Goal: Information Seeking & Learning: Find specific page/section

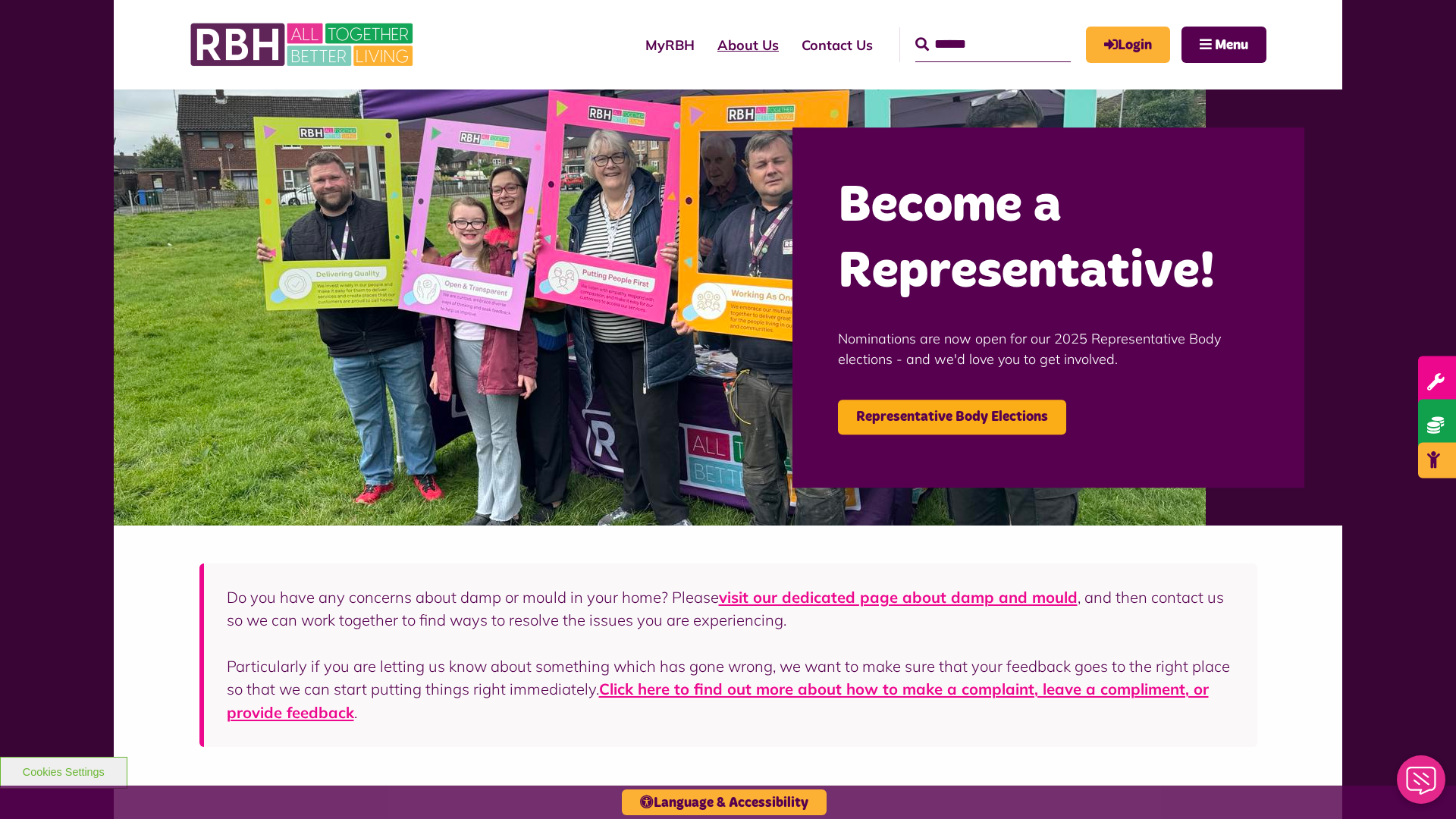
click at [706, 45] on link "About Us" at bounding box center [748, 45] width 84 height 43
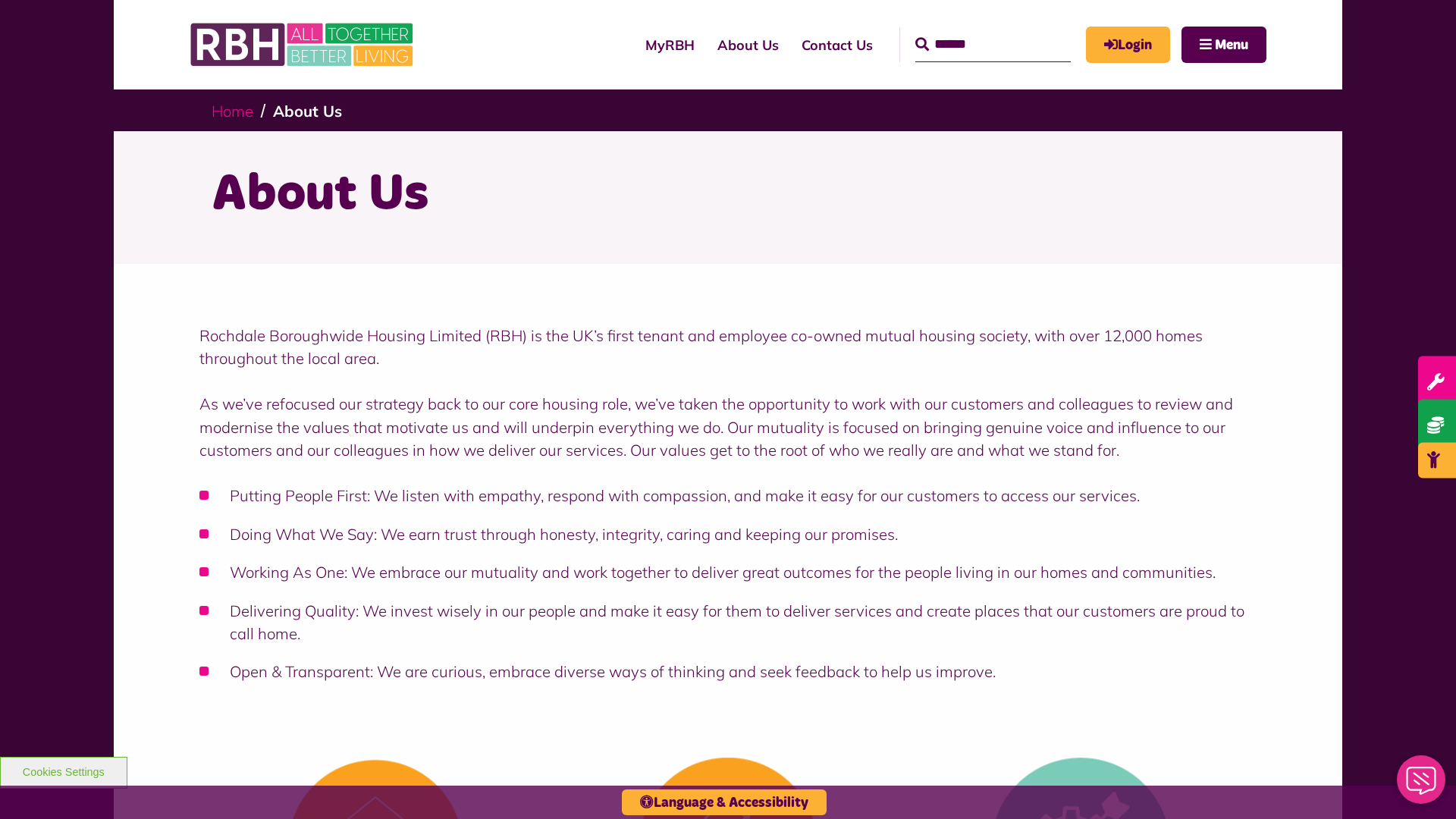
click at [232, 110] on link "Home" at bounding box center [232, 111] width 41 height 19
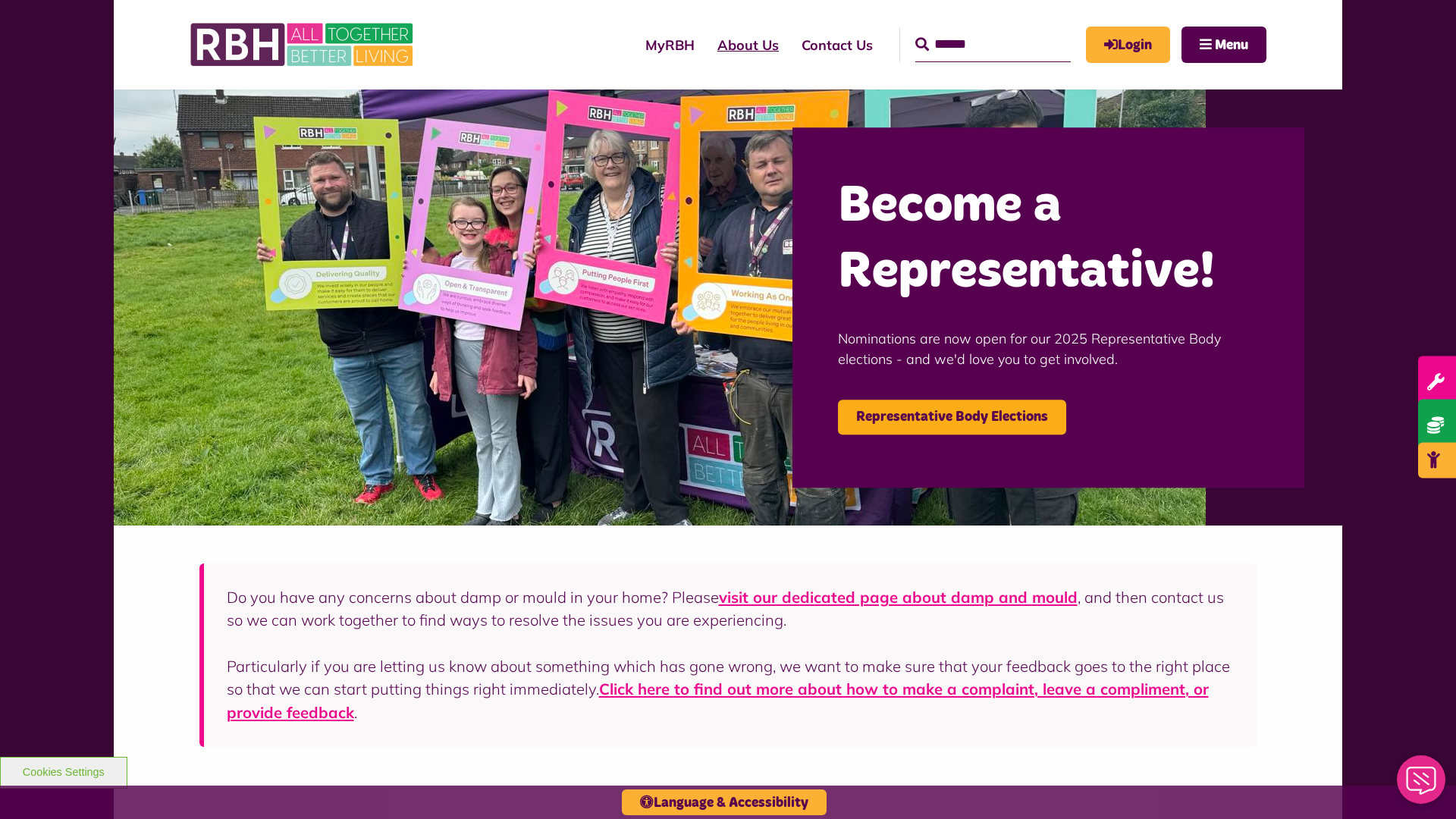
click at [706, 45] on link "About Us" at bounding box center [748, 45] width 84 height 43
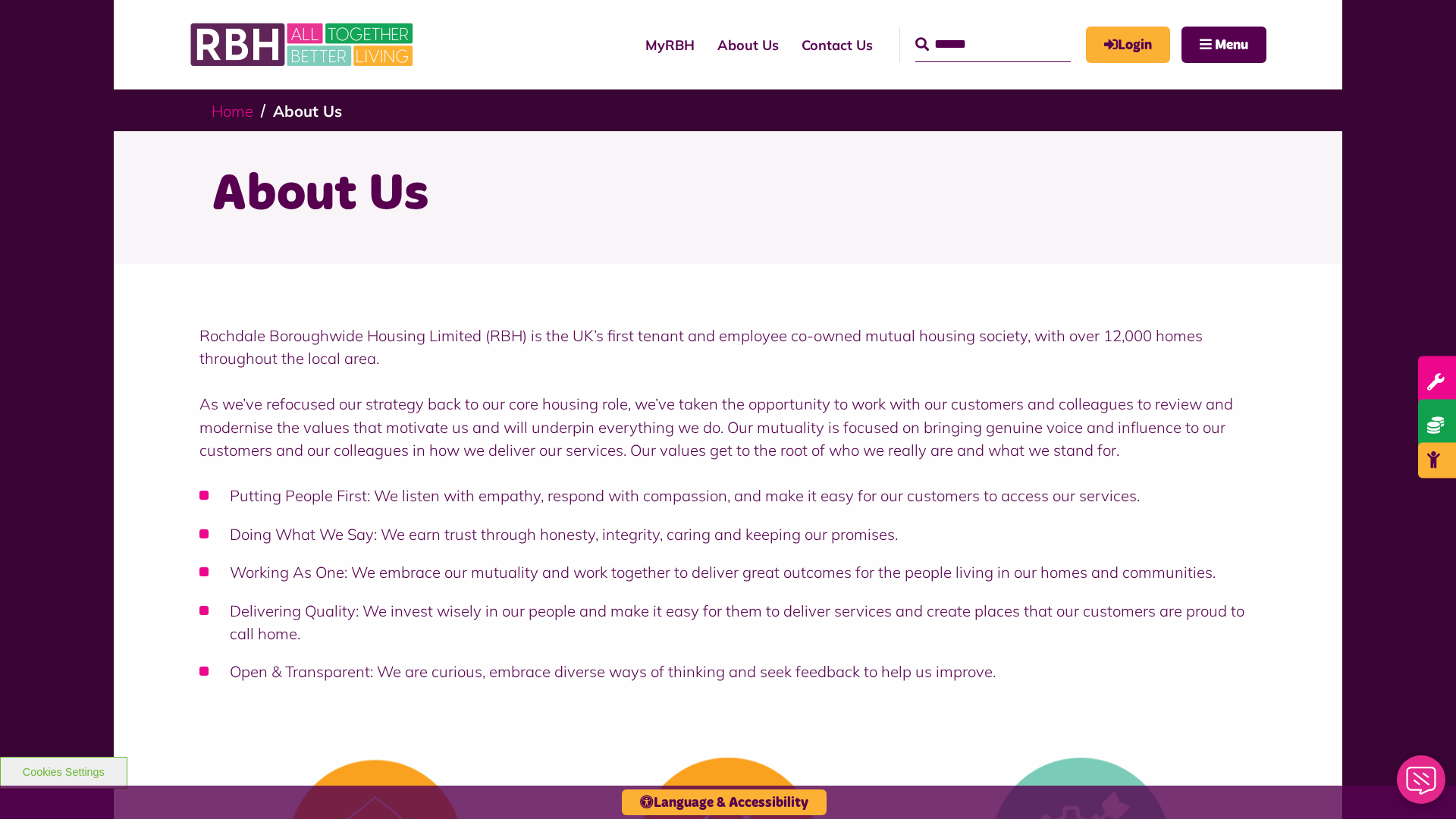
click at [232, 110] on link "Home" at bounding box center [232, 111] width 41 height 19
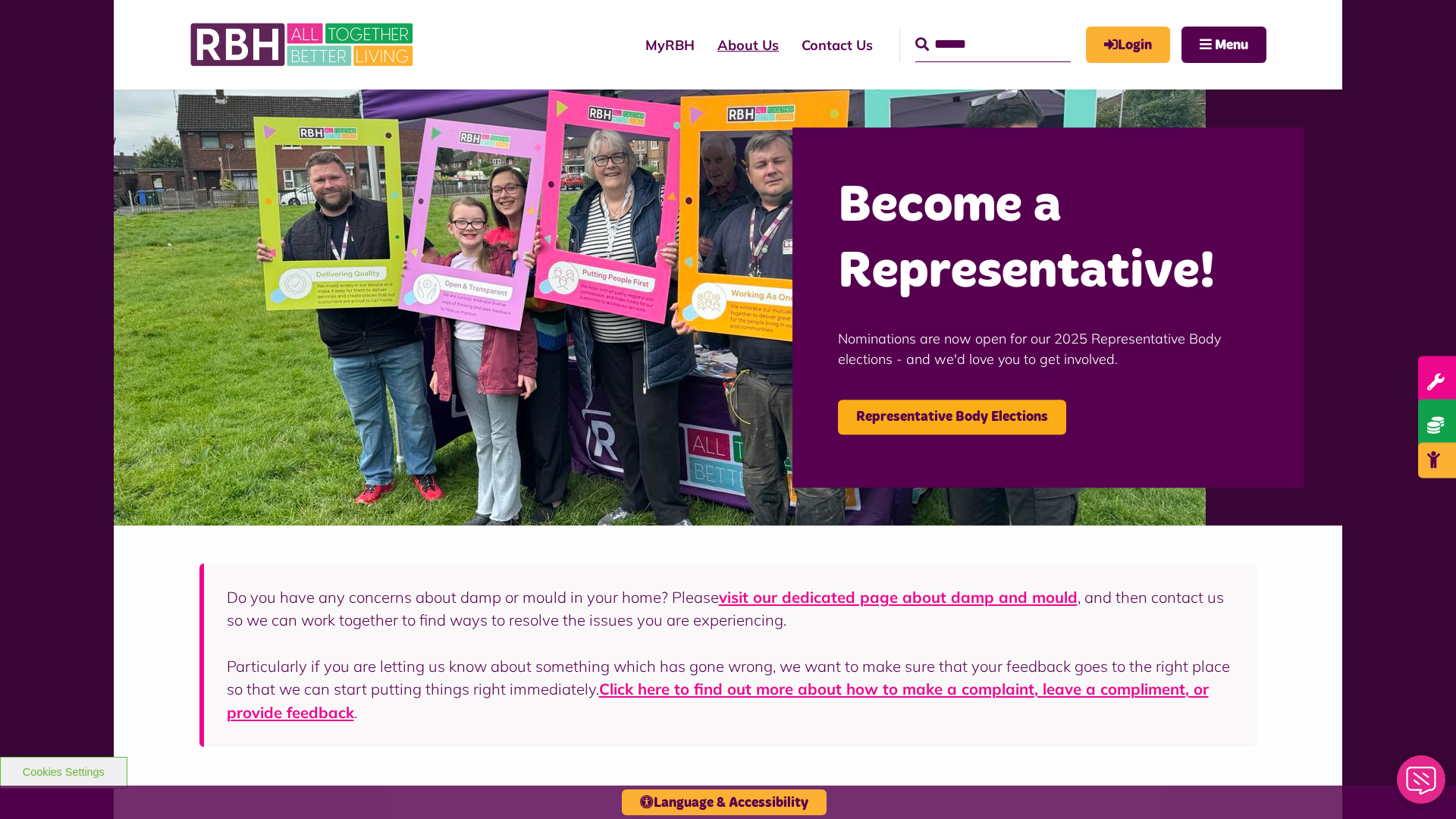
click at [706, 45] on link "About Us" at bounding box center [748, 45] width 84 height 43
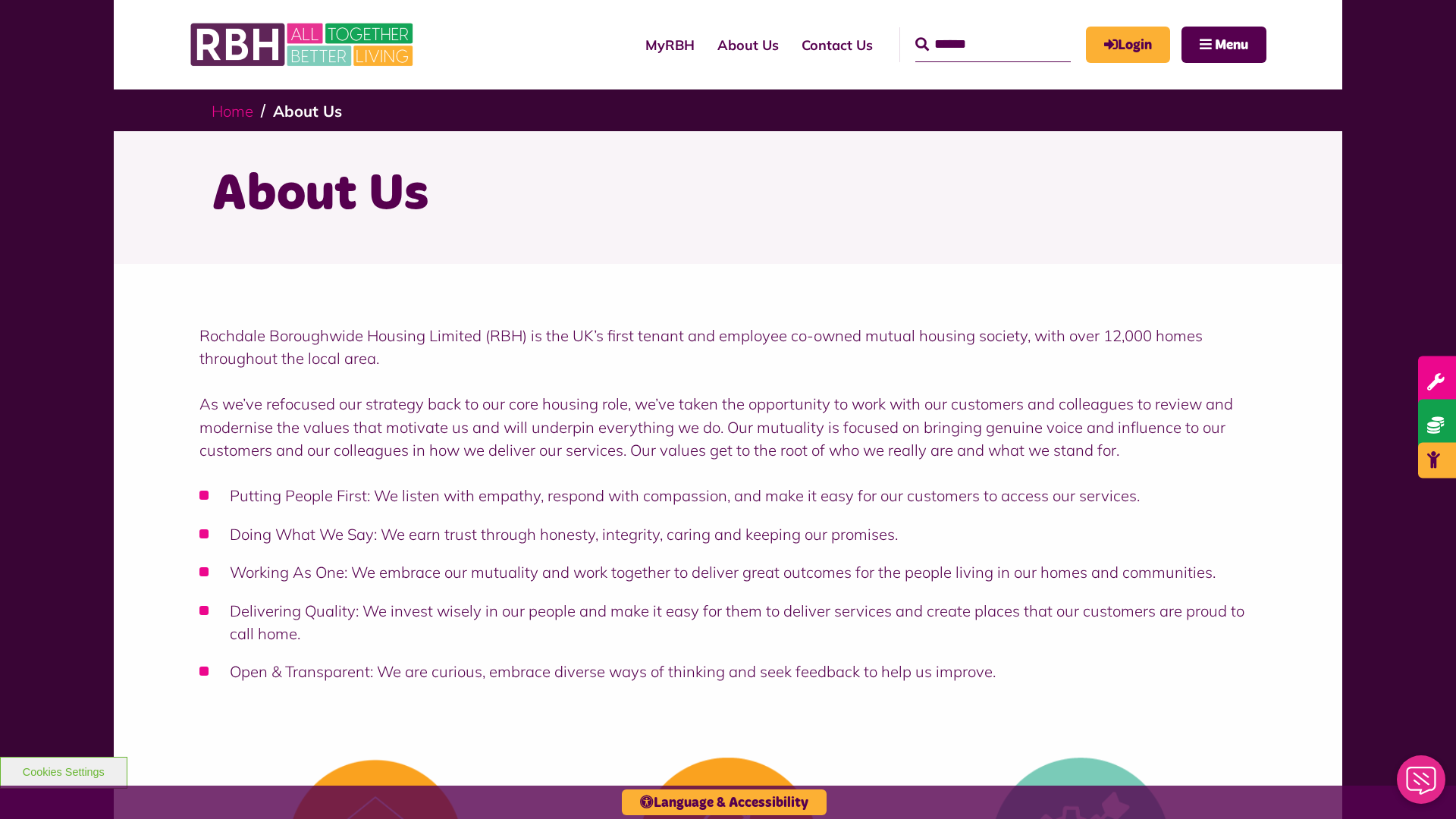
click at [232, 110] on link "Home" at bounding box center [232, 111] width 41 height 19
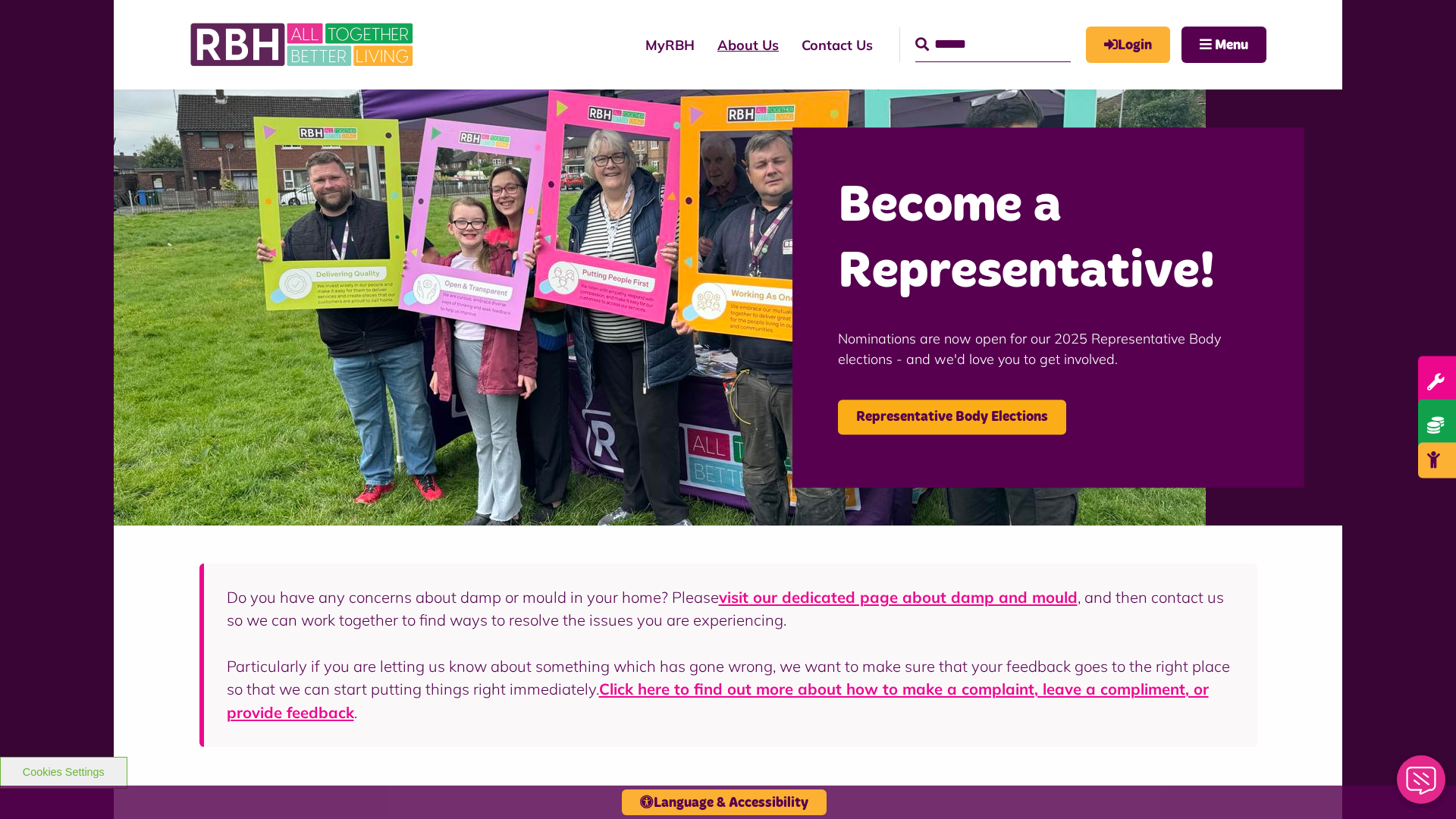
click at [706, 45] on link "About Us" at bounding box center [748, 45] width 84 height 43
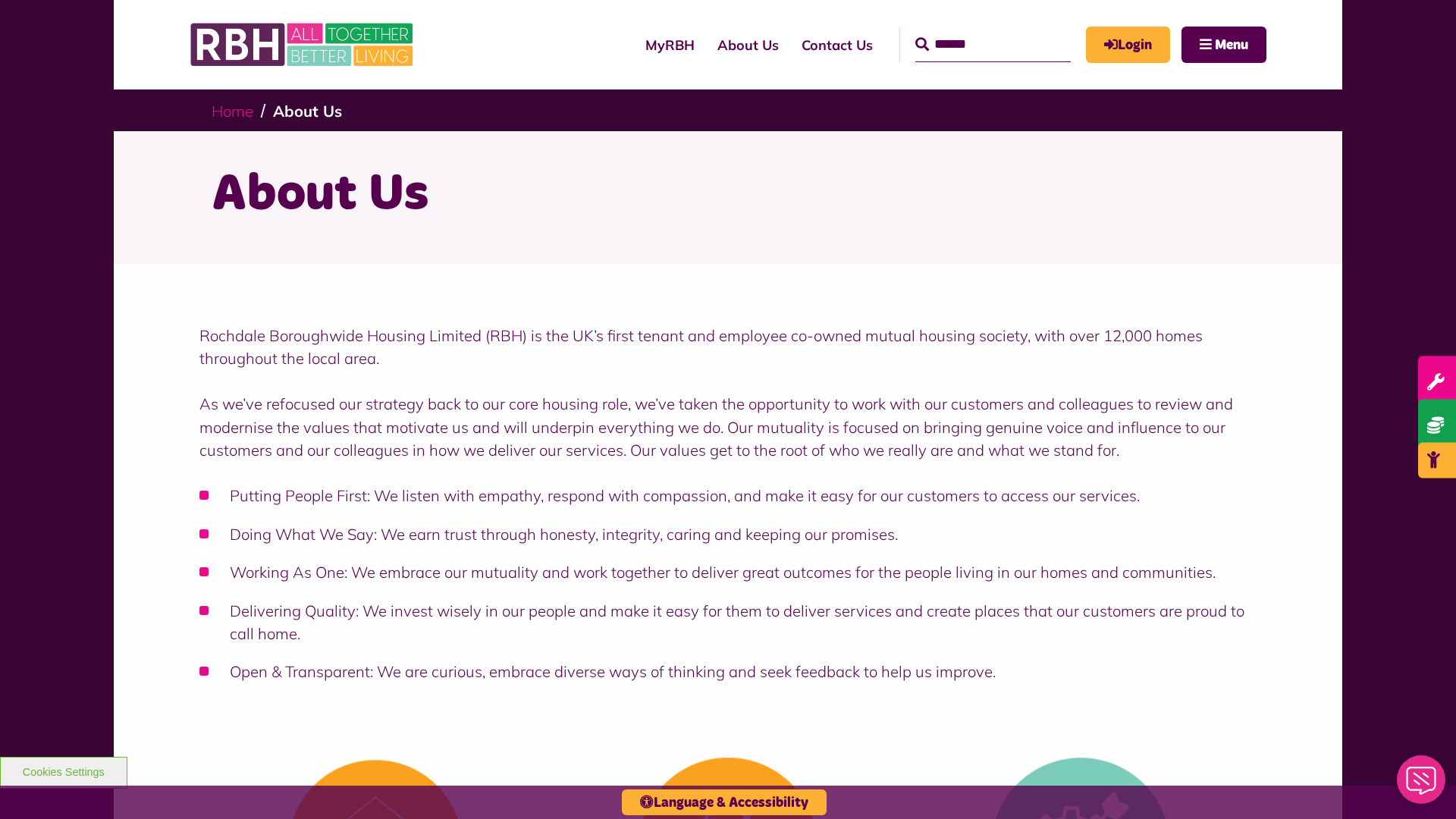
click at [232, 110] on link "Home" at bounding box center [232, 111] width 41 height 19
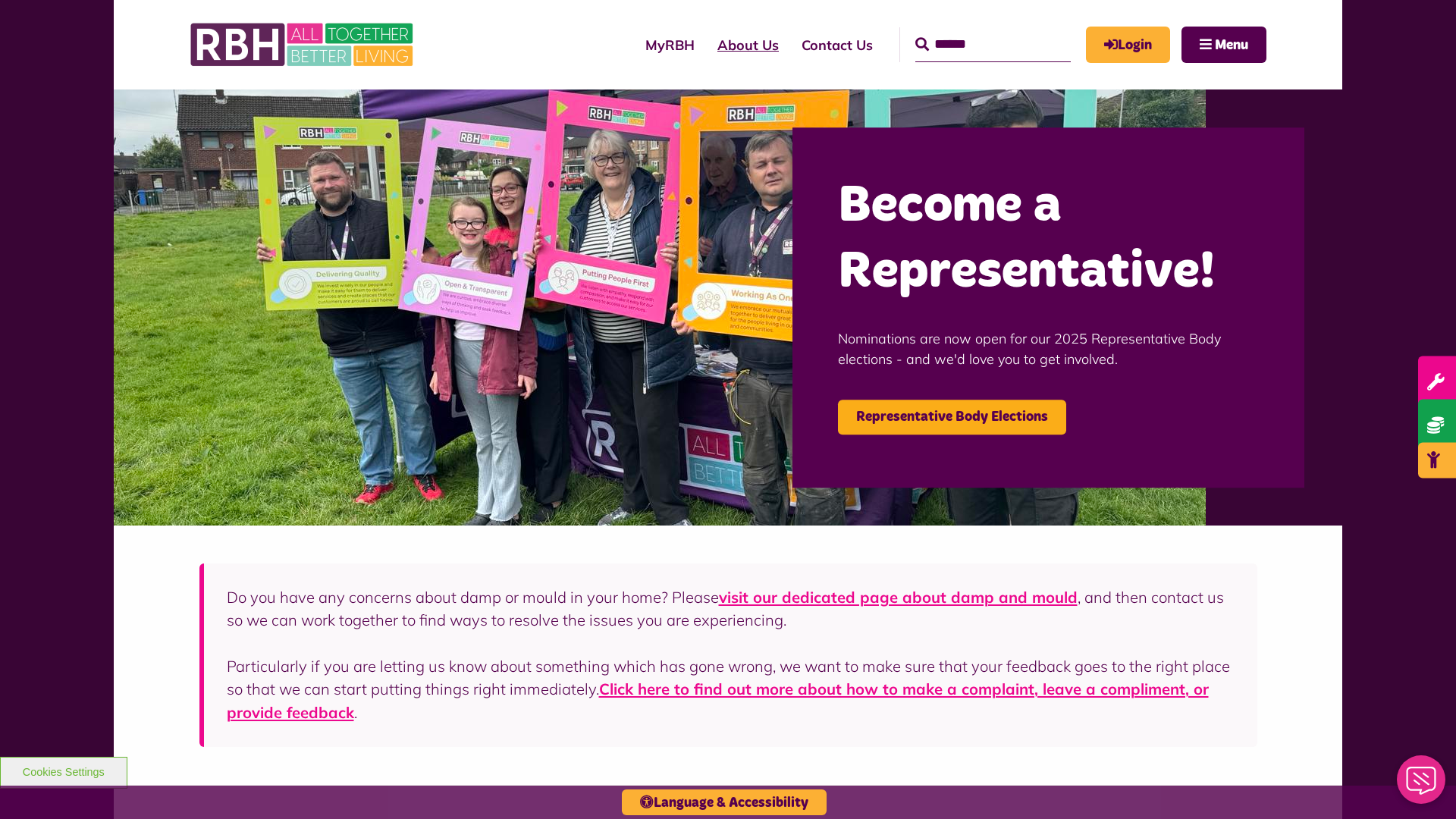
click at [706, 45] on link "About Us" at bounding box center [748, 45] width 84 height 43
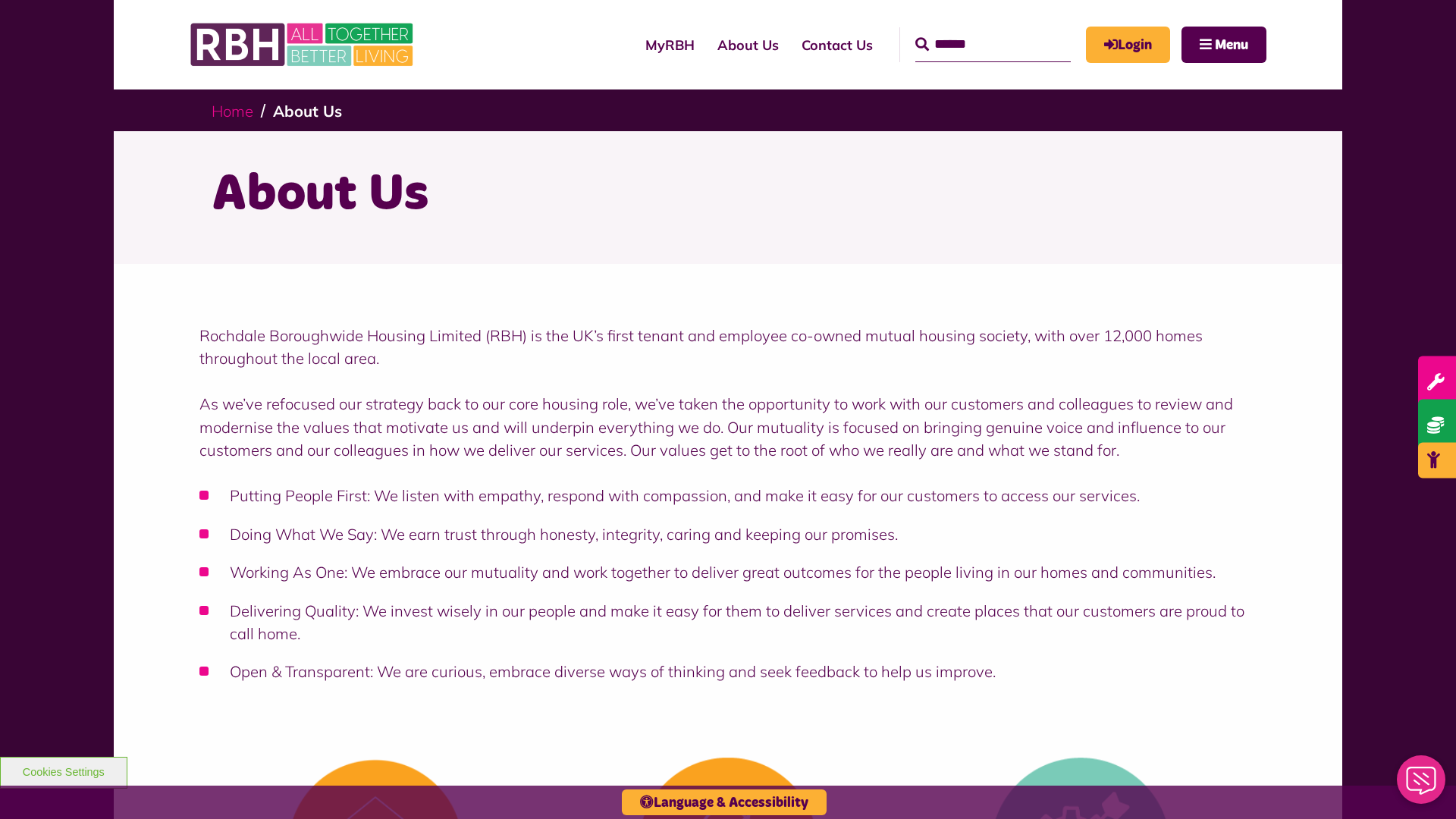
click at [232, 110] on link "Home" at bounding box center [232, 111] width 41 height 19
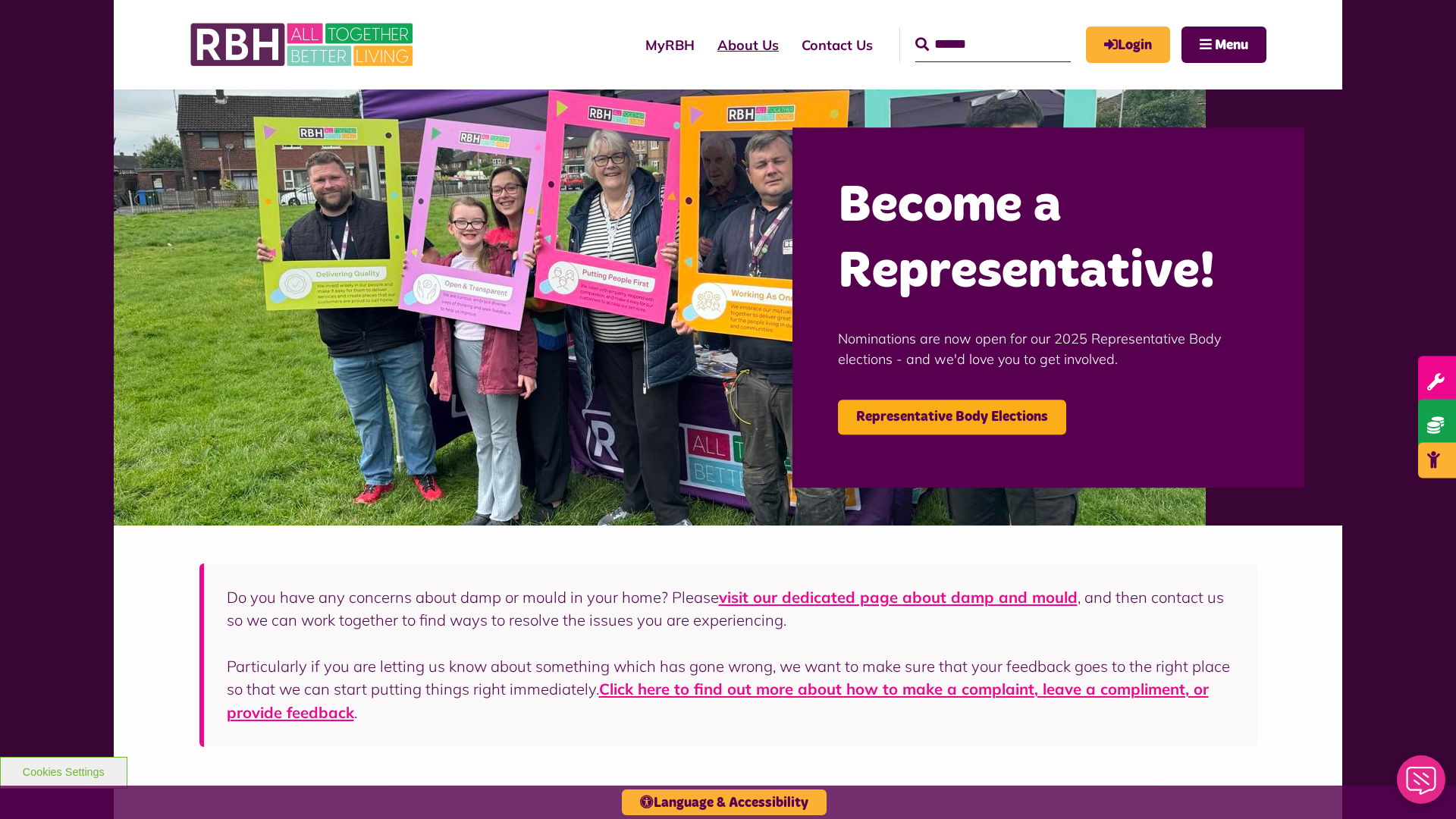
click at [706, 45] on link "About Us" at bounding box center [748, 45] width 84 height 43
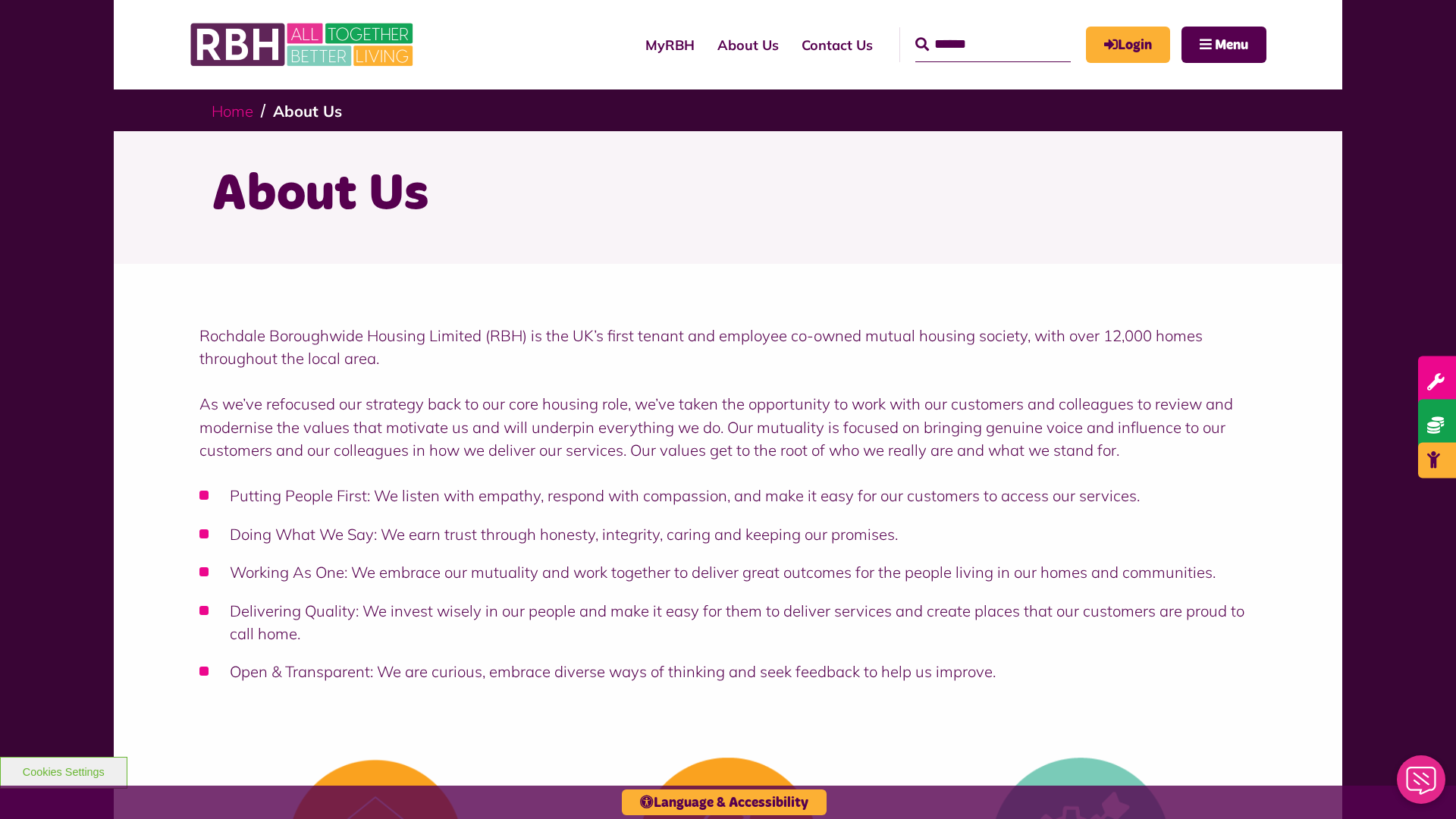
click at [232, 110] on link "Home" at bounding box center [232, 111] width 41 height 19
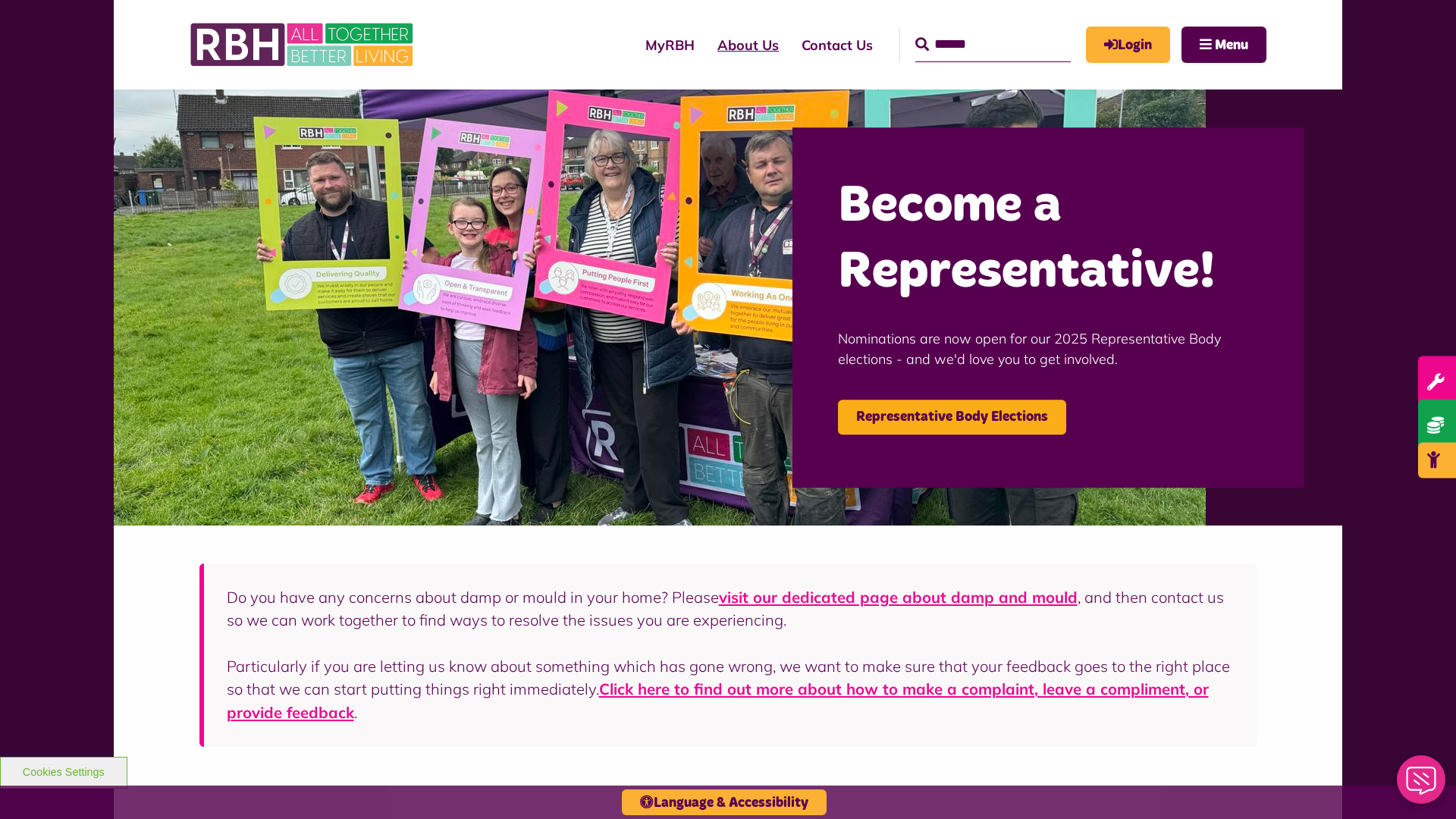
click at [706, 45] on link "About Us" at bounding box center [748, 45] width 84 height 43
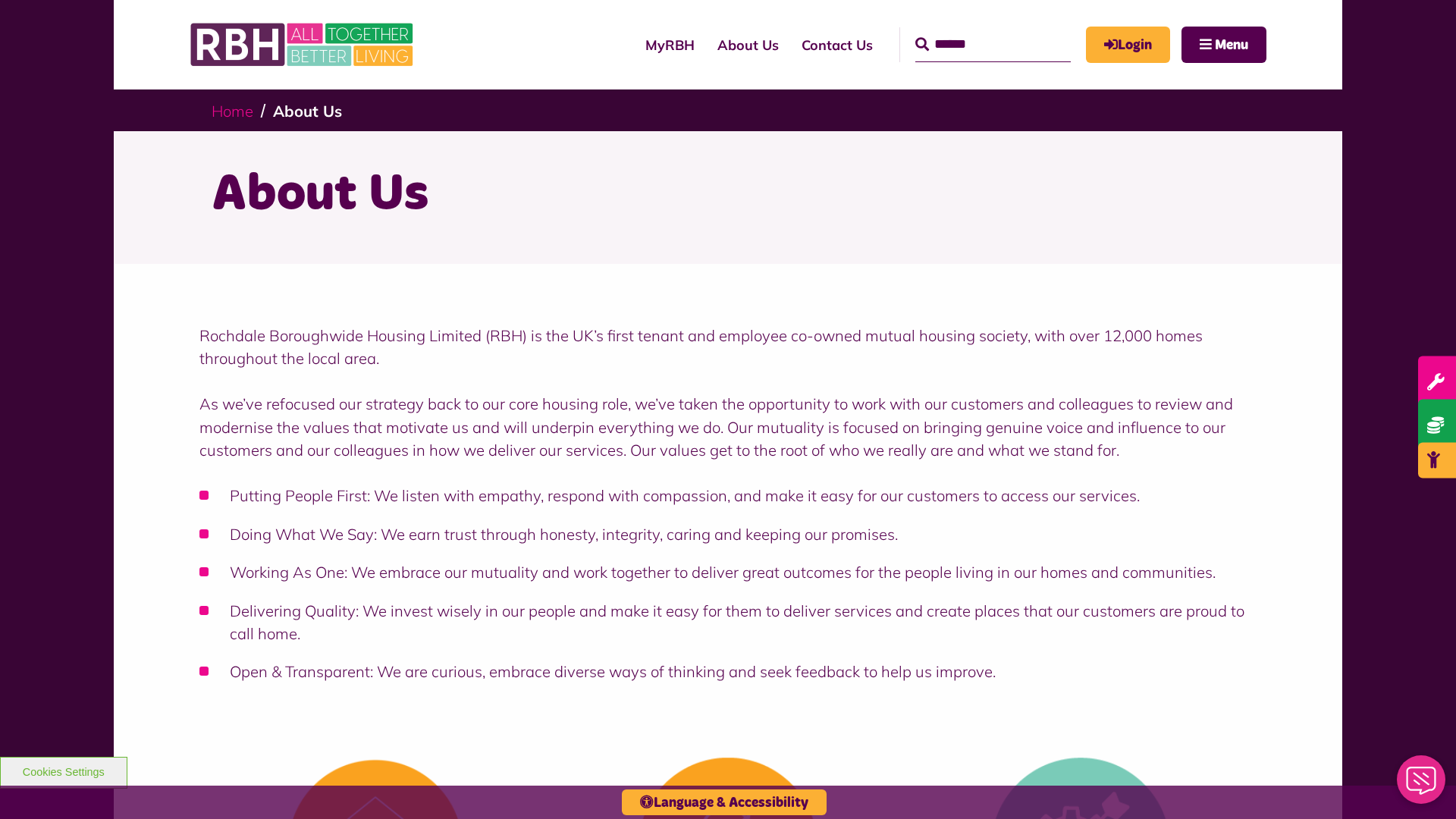
click at [232, 110] on link "Home" at bounding box center [232, 111] width 41 height 19
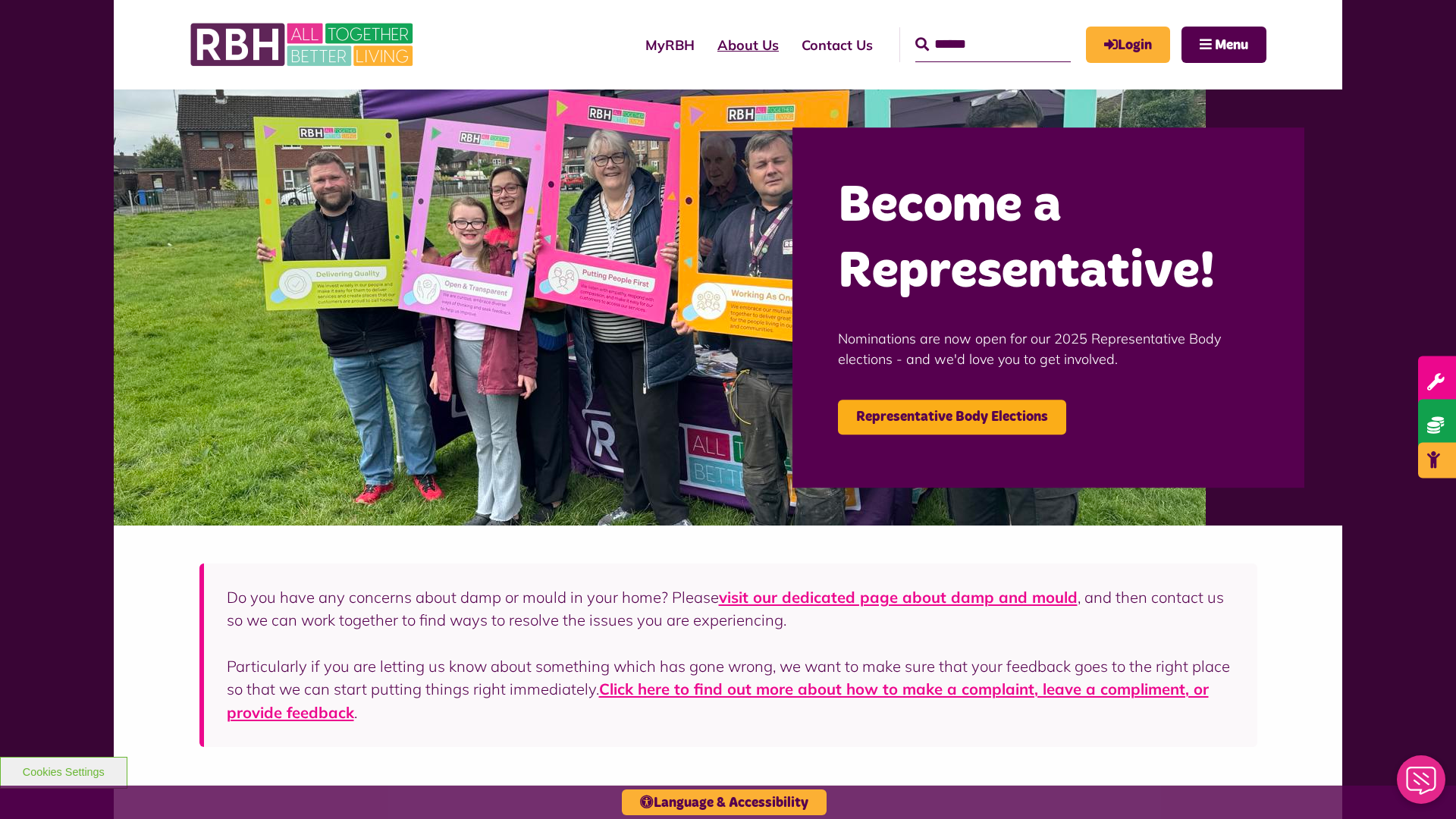
click at [706, 45] on link "About Us" at bounding box center [748, 45] width 84 height 43
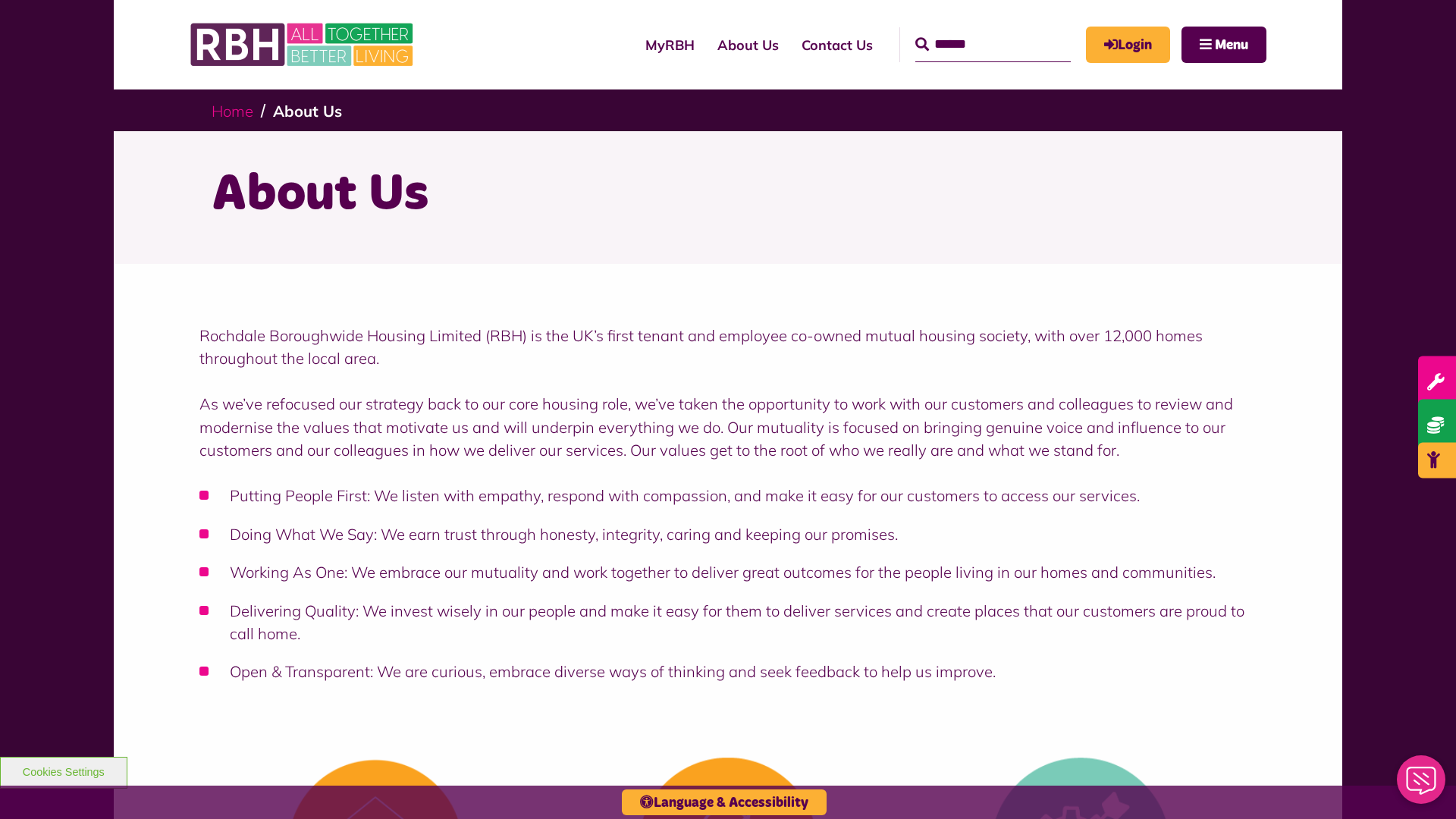
click at [232, 110] on link "Home" at bounding box center [232, 111] width 41 height 19
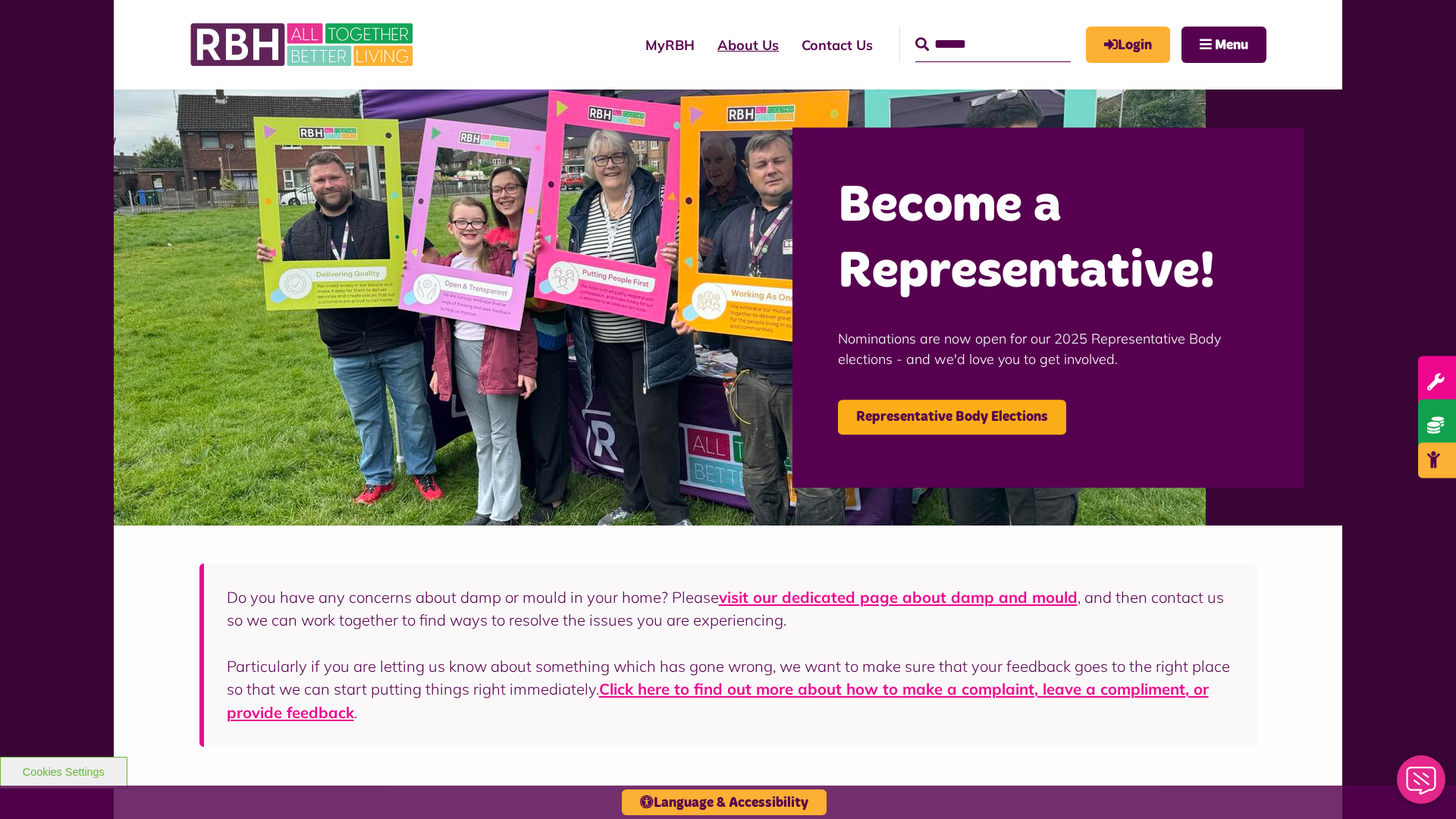
click at [706, 45] on link "About Us" at bounding box center [748, 45] width 84 height 43
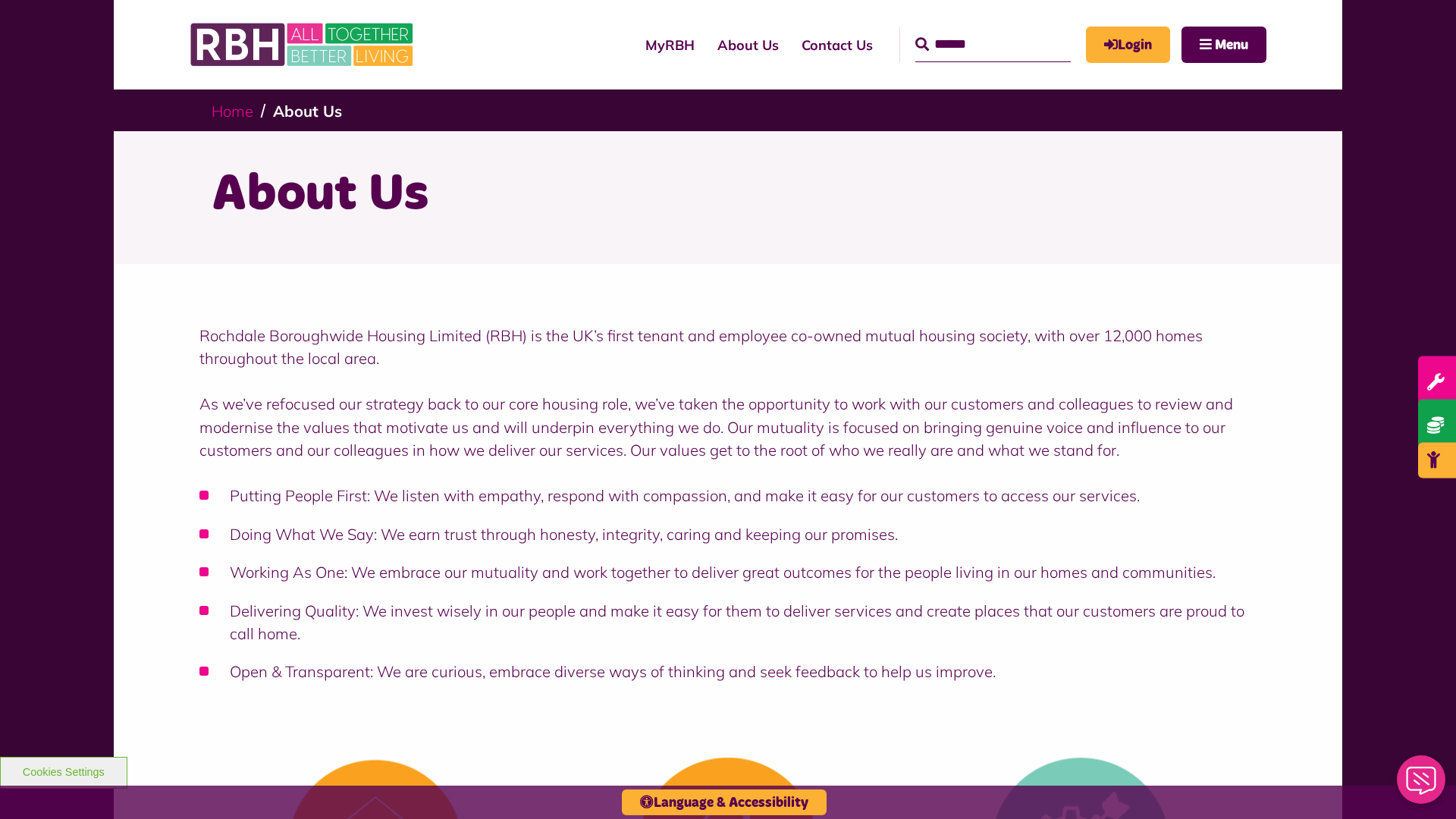
click at [232, 110] on link "Home" at bounding box center [232, 111] width 41 height 19
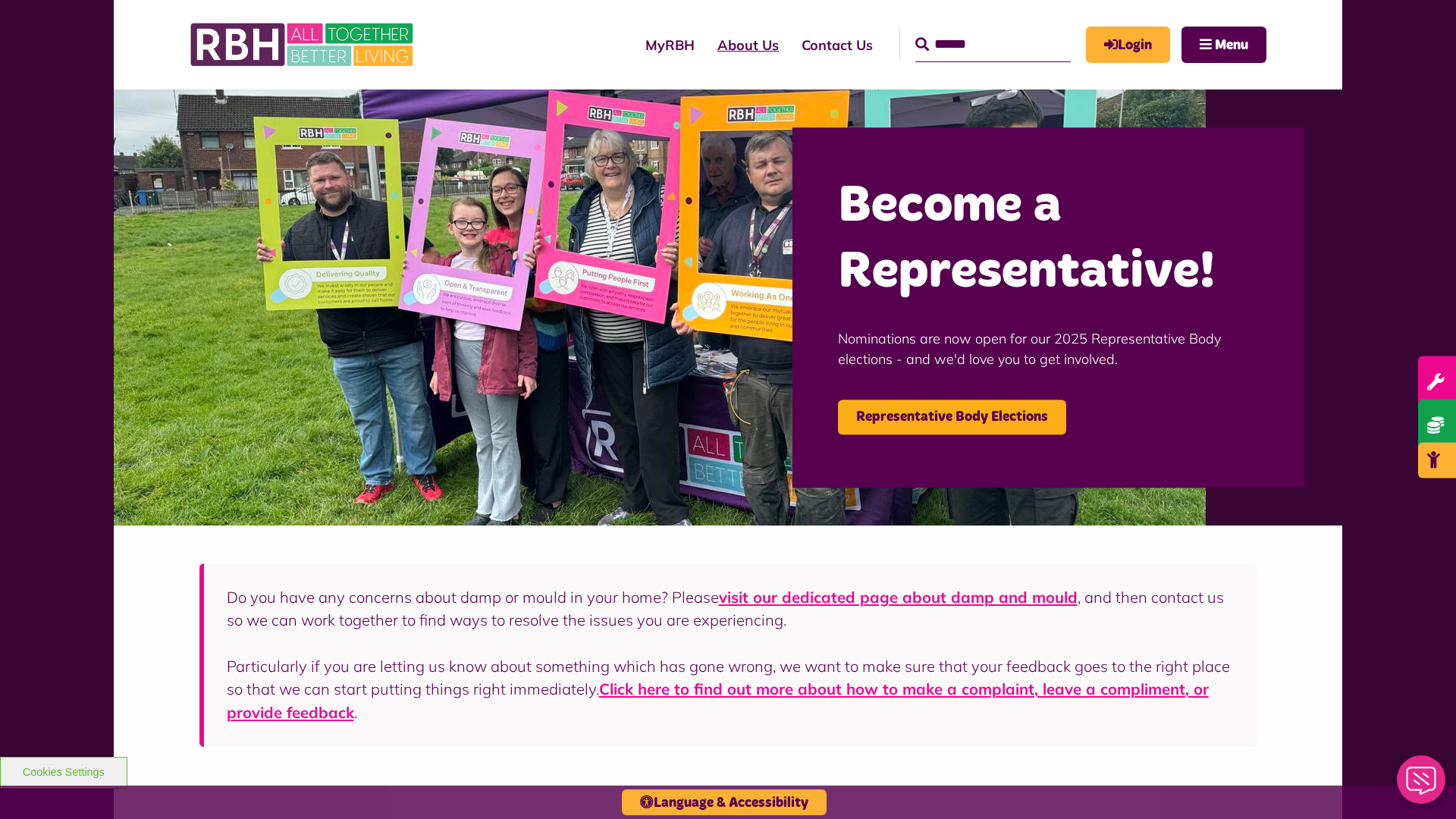
click at [706, 45] on link "About Us" at bounding box center [748, 45] width 84 height 43
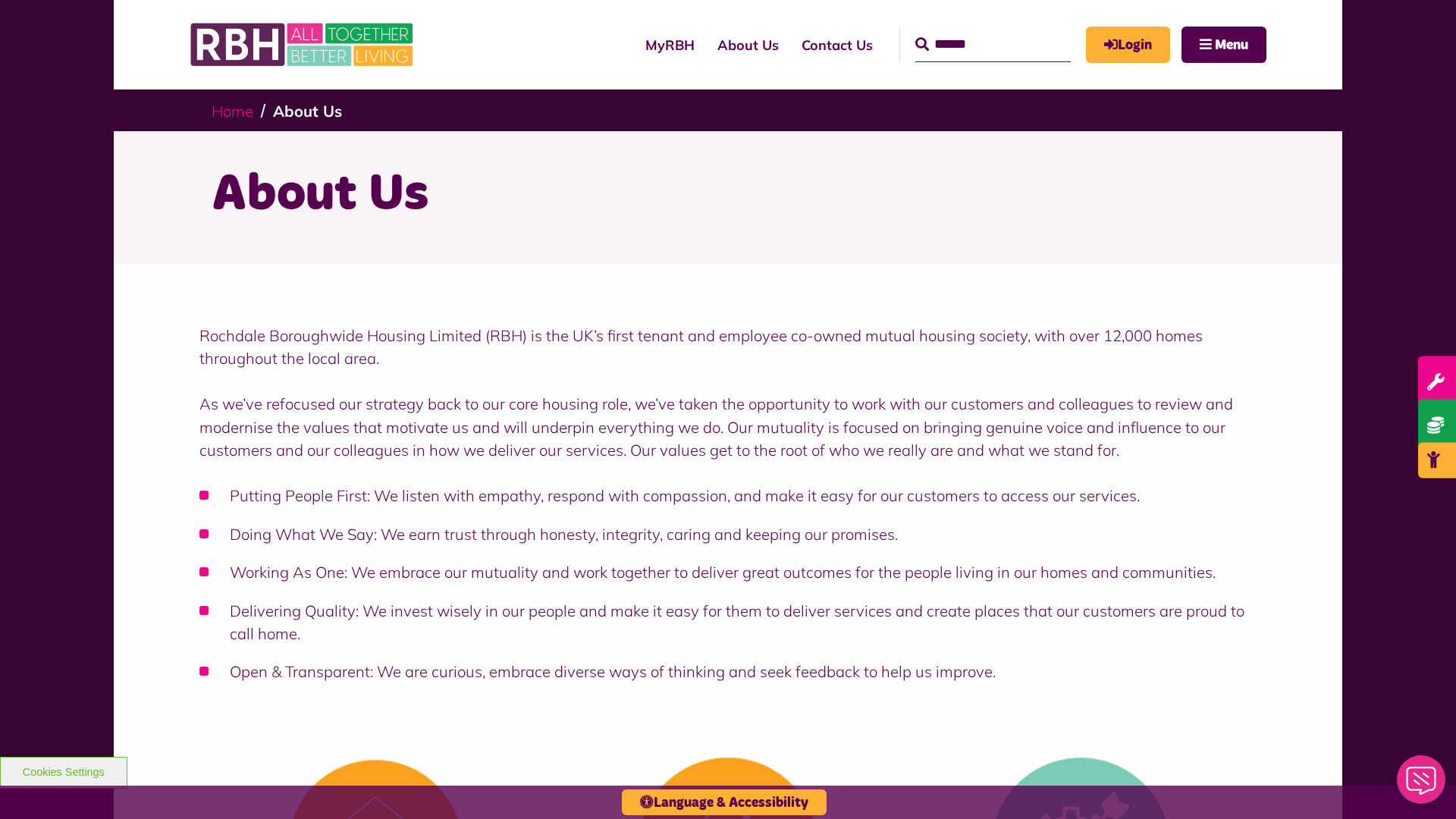
click at [232, 110] on link "Home" at bounding box center [232, 111] width 41 height 19
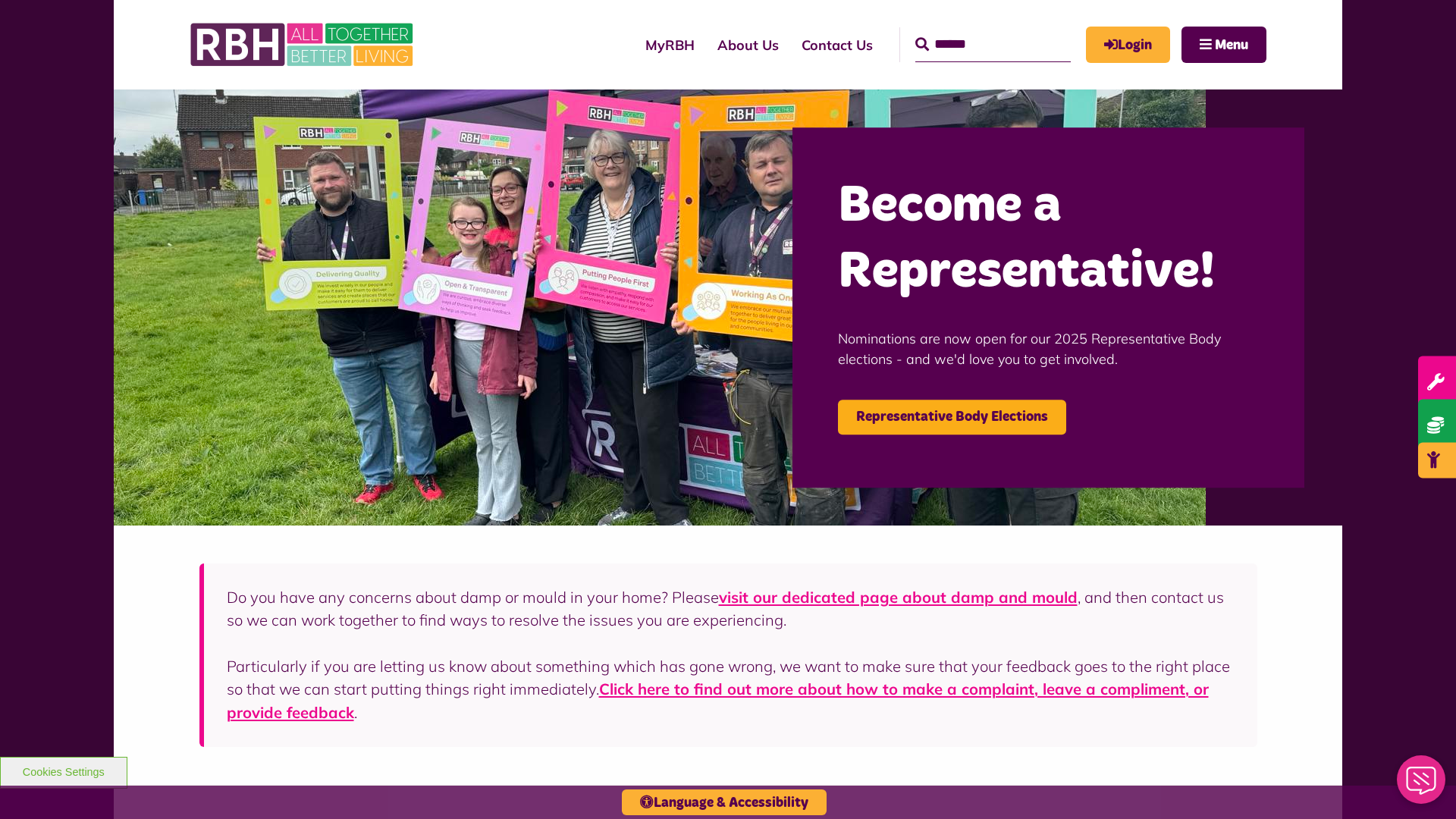
click at [971, 30] on input "Search" at bounding box center [993, 45] width 155 height 34
type input "*"
click at [63, 771] on button "Cookies Settings" at bounding box center [64, 772] width 128 height 32
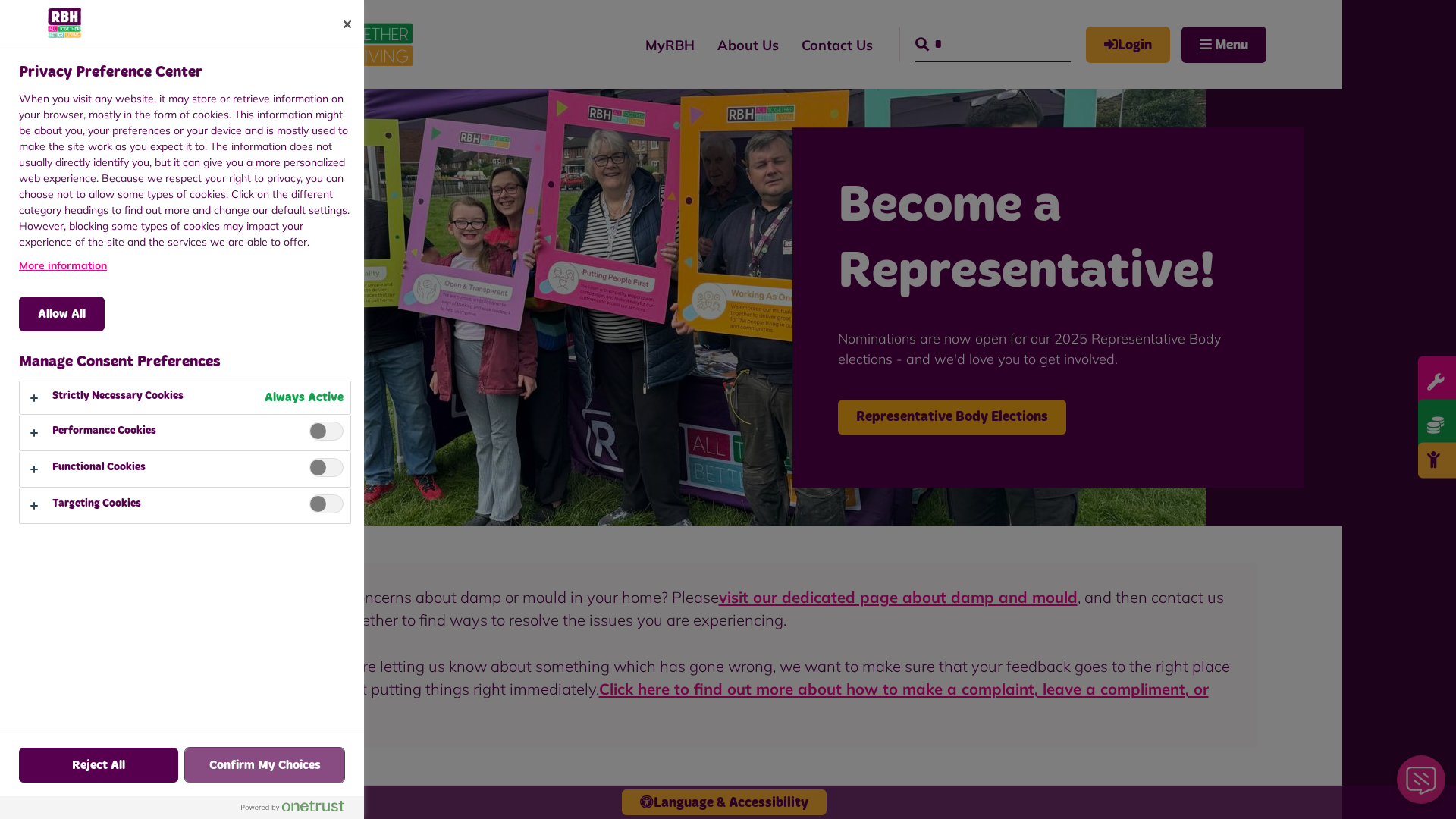
click at [265, 766] on button "Confirm My Choices" at bounding box center [265, 765] width 159 height 34
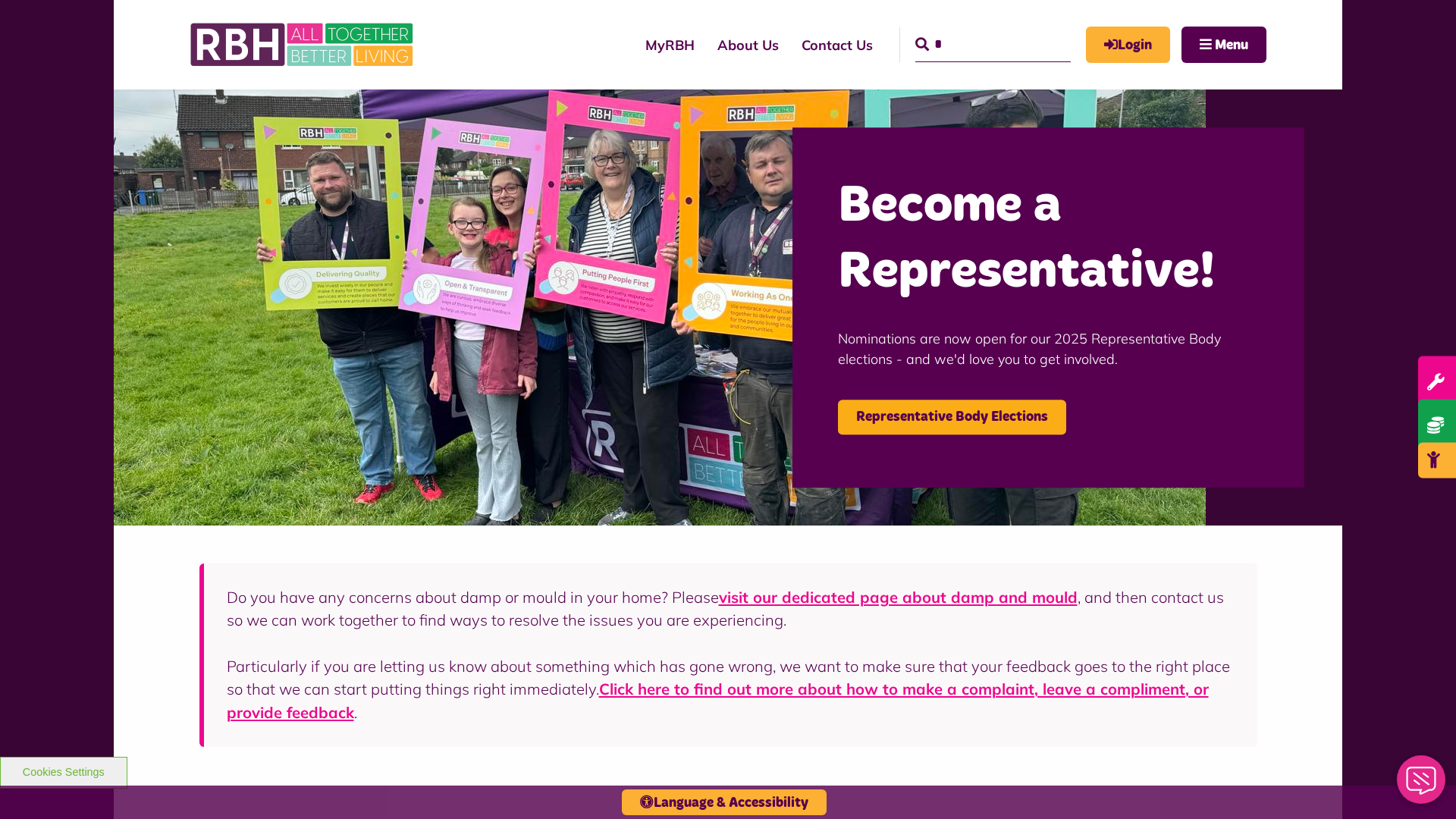
click at [971, 30] on input "*" at bounding box center [993, 45] width 155 height 34
type input "*"
click at [63, 771] on button "Cookies Settings" at bounding box center [64, 772] width 128 height 32
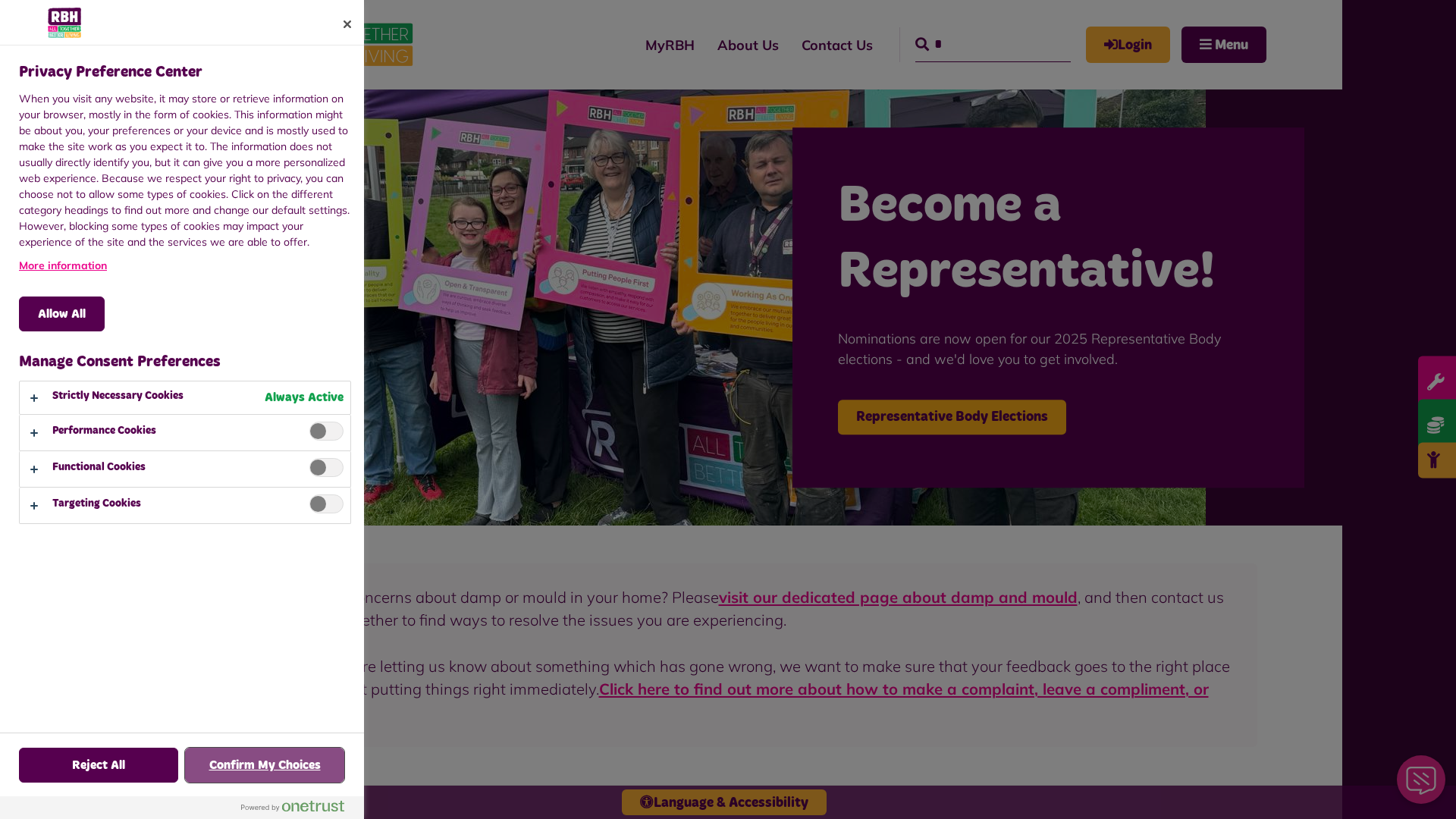
click at [265, 766] on button "Confirm My Choices" at bounding box center [265, 765] width 159 height 34
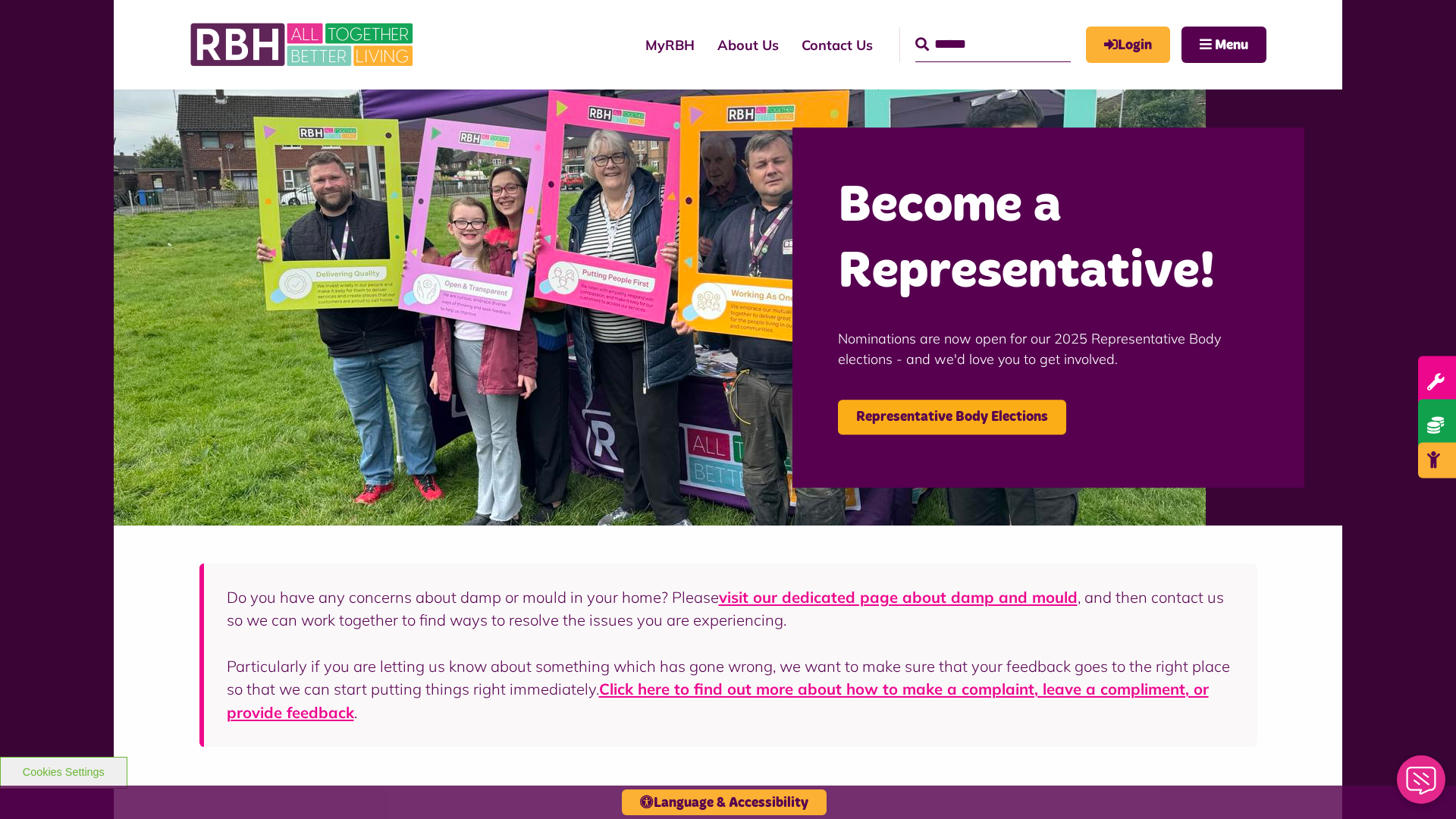
click at [971, 30] on input "Search" at bounding box center [993, 45] width 155 height 34
type input "*"
click at [63, 771] on button "Cookies Settings" at bounding box center [64, 772] width 128 height 32
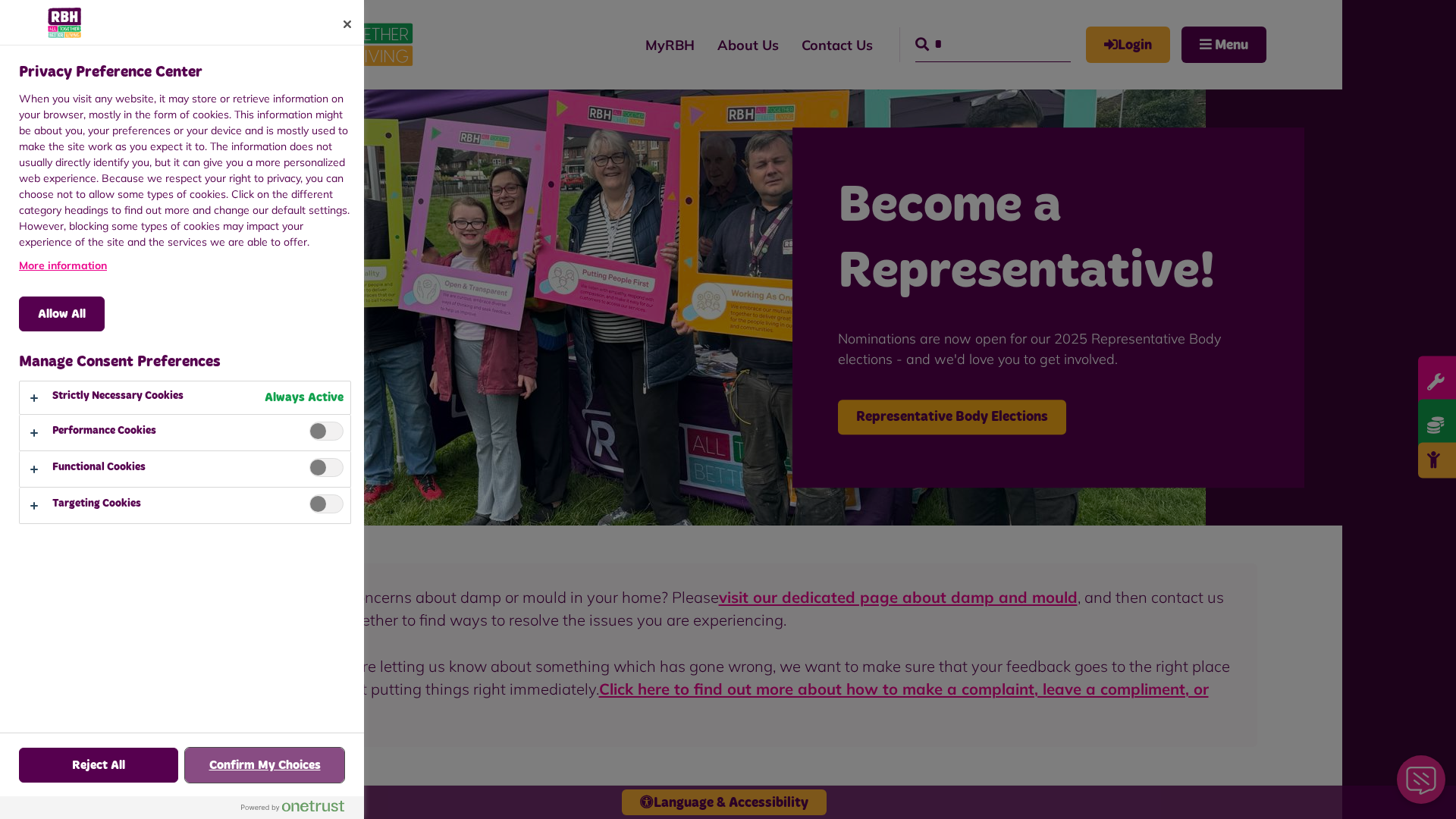
click at [265, 766] on button "Confirm My Choices" at bounding box center [265, 765] width 159 height 34
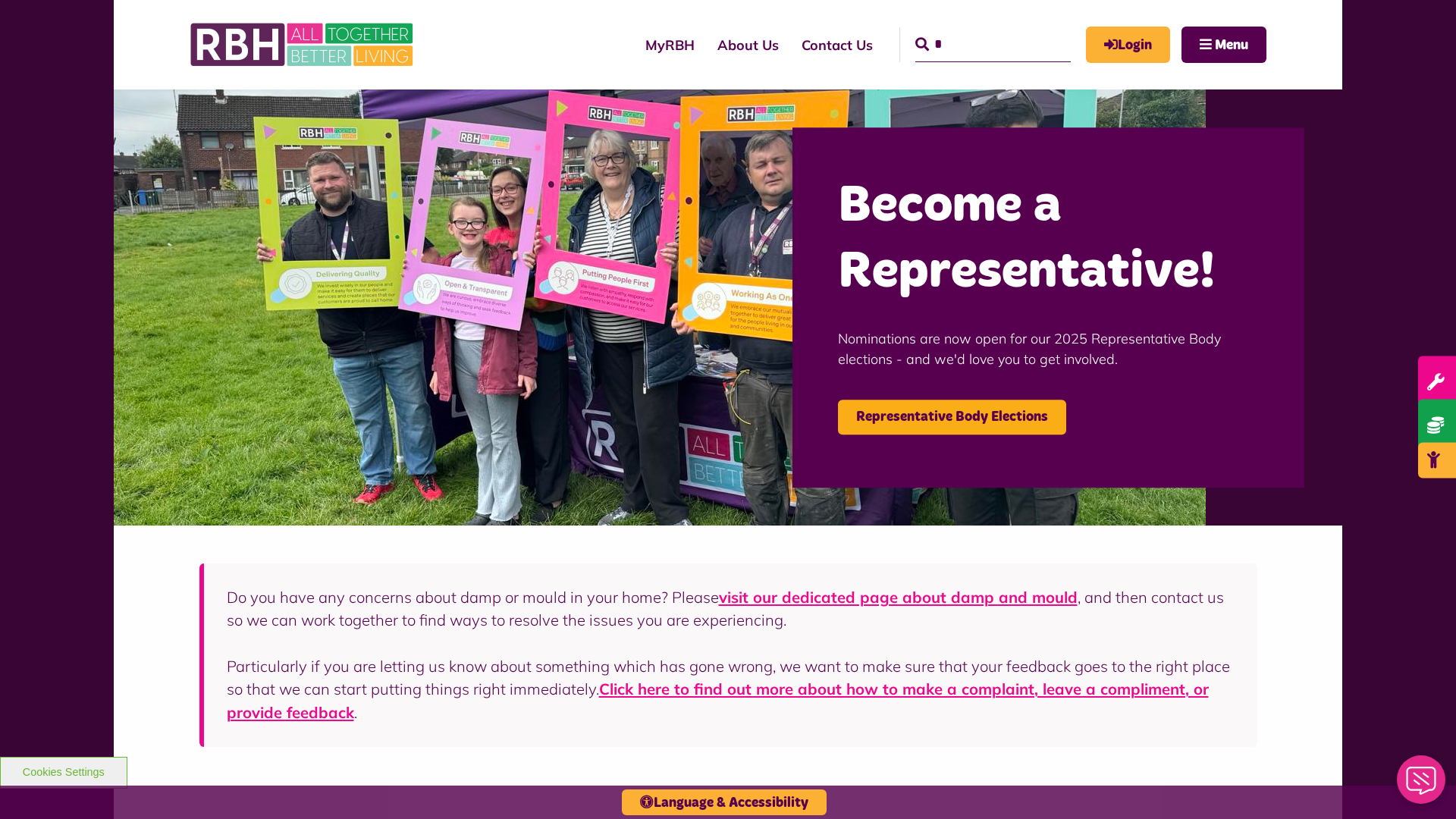
click at [971, 30] on input "*" at bounding box center [993, 45] width 155 height 34
type input "*"
click at [63, 771] on button "Cookies Settings" at bounding box center [64, 772] width 128 height 32
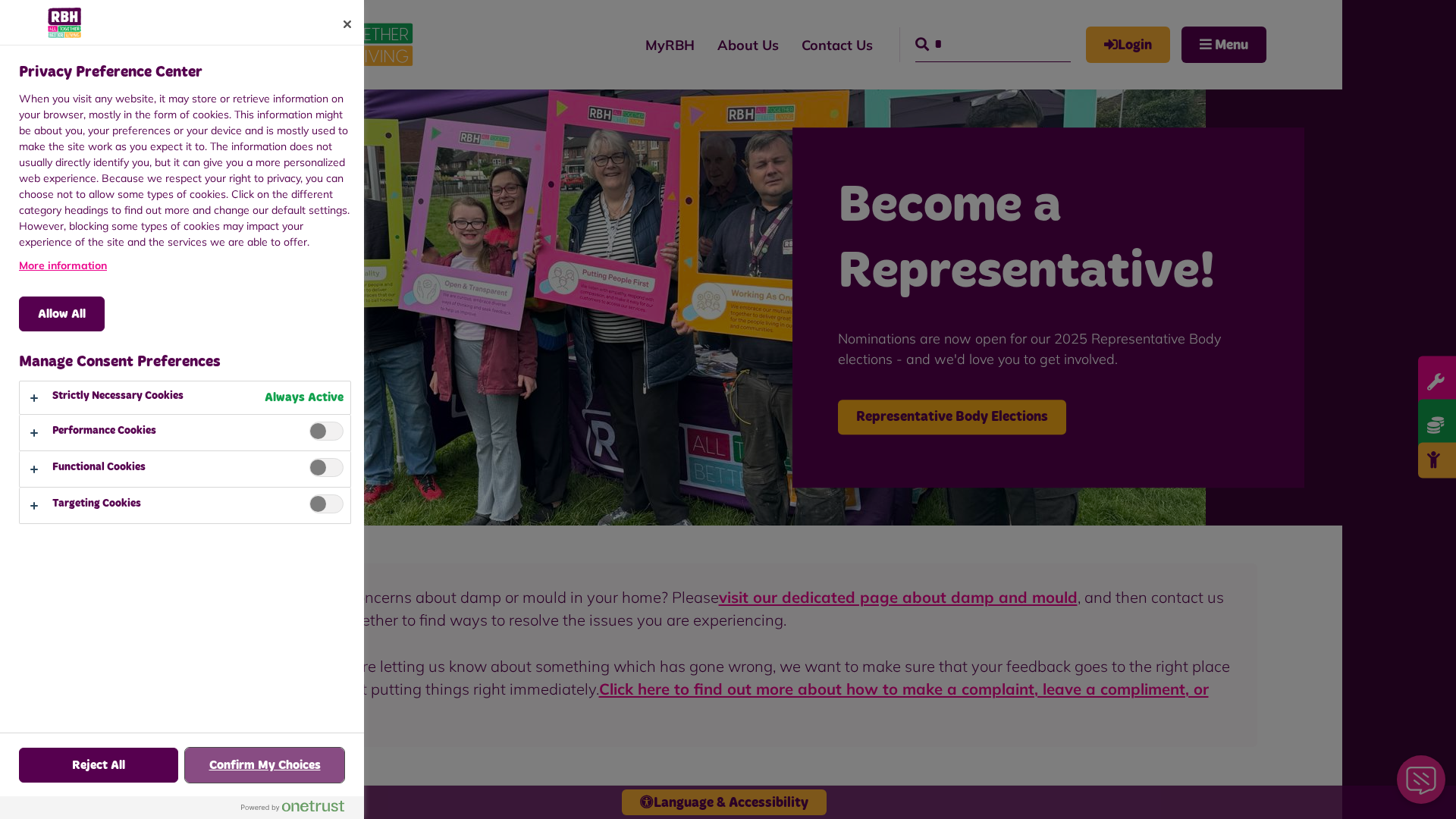
click at [265, 766] on button "Confirm My Choices" at bounding box center [265, 765] width 159 height 34
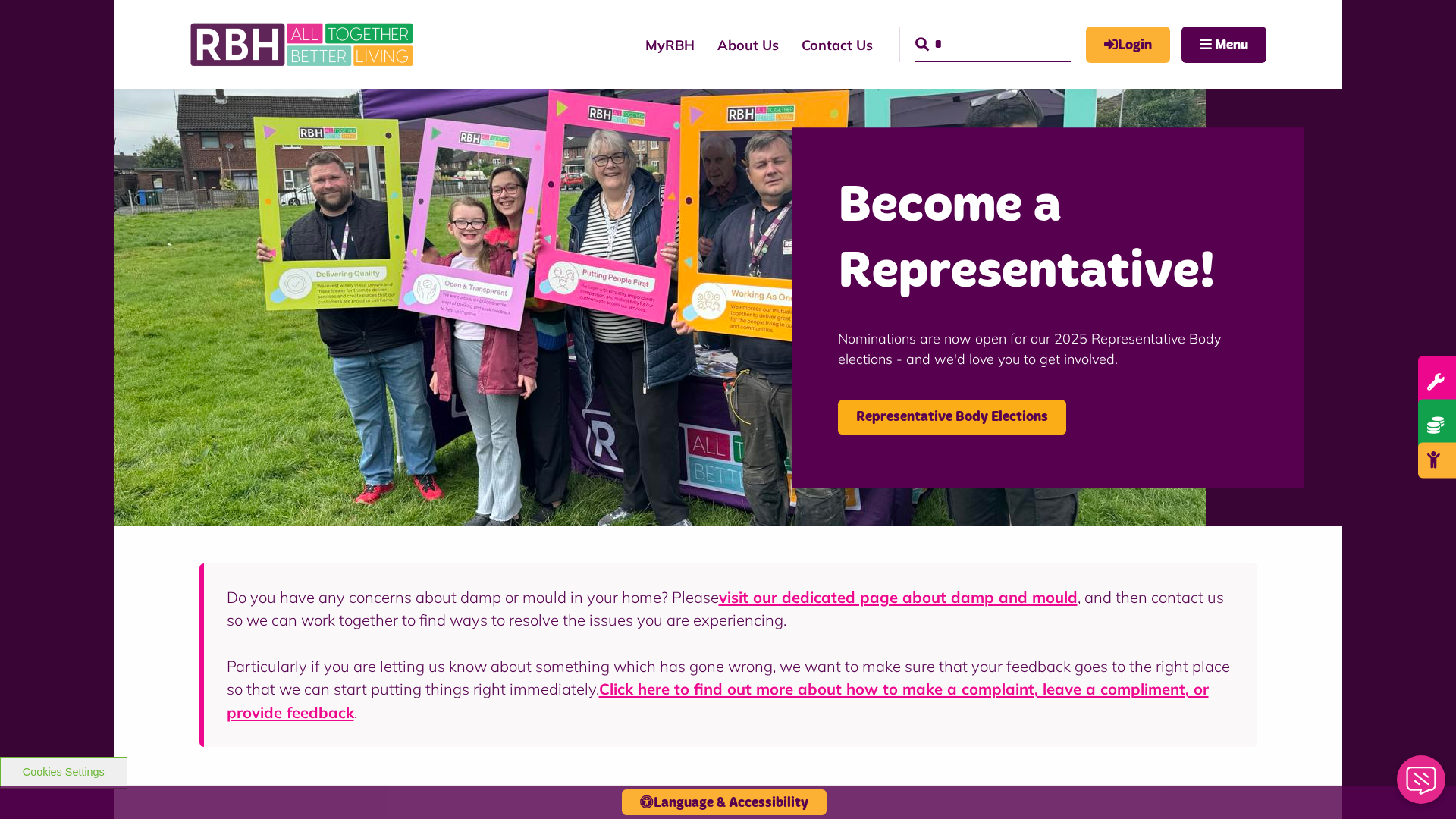
click at [971, 30] on input "*" at bounding box center [993, 45] width 155 height 34
type input "*"
click at [63, 771] on button "Cookies Settings" at bounding box center [64, 772] width 128 height 32
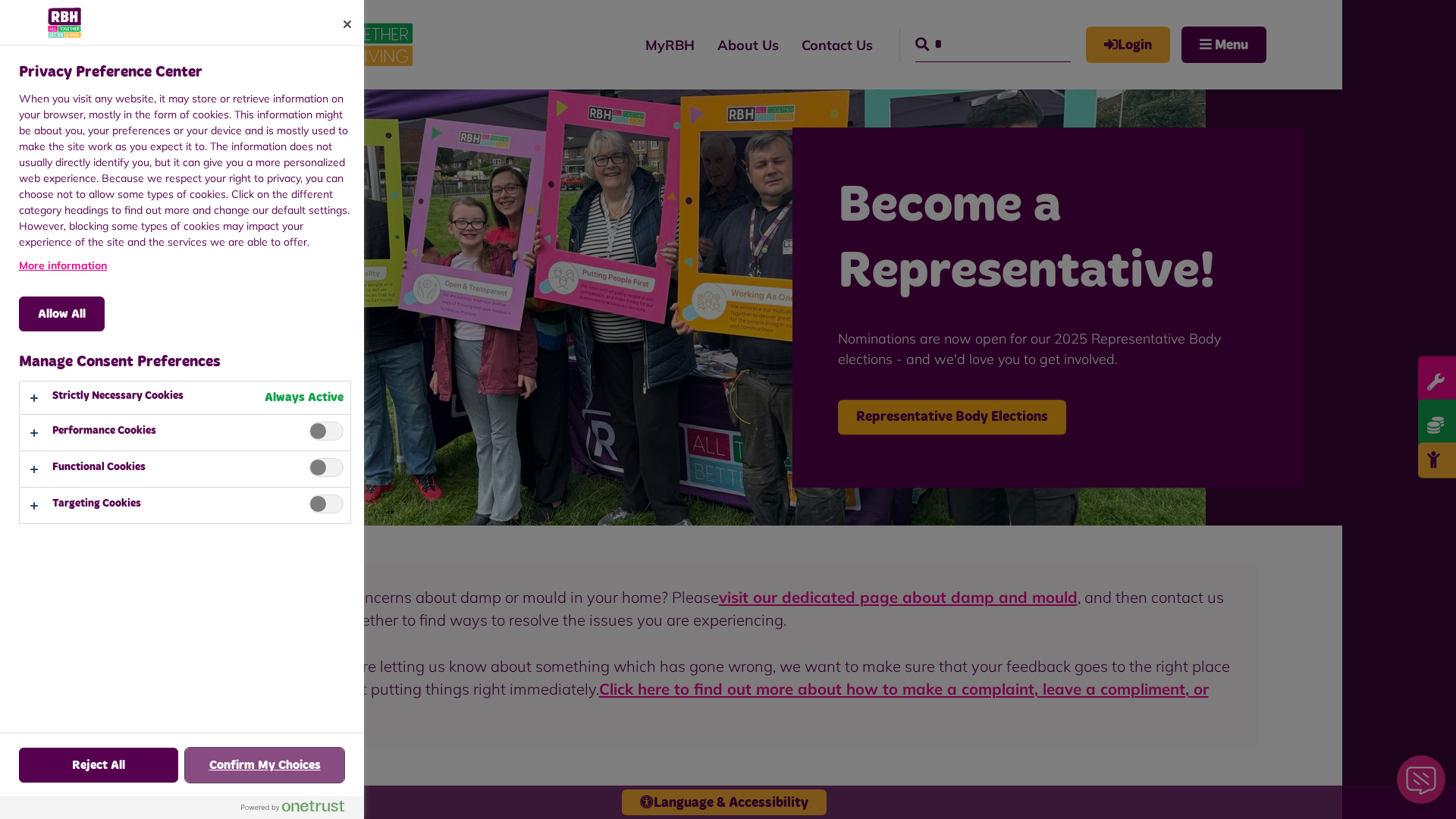
click at [265, 766] on button "Confirm My Choices" at bounding box center [265, 765] width 159 height 34
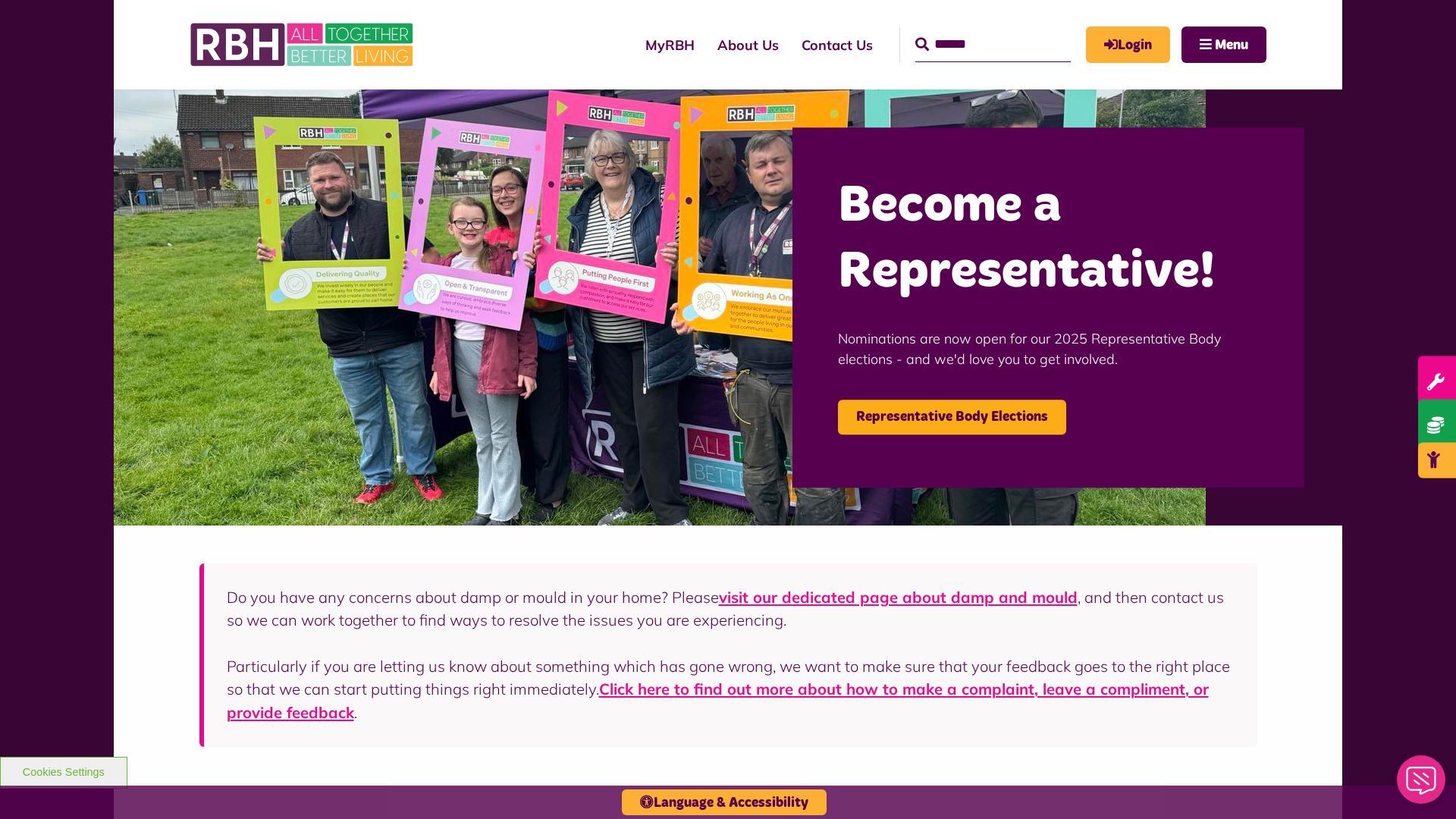
click at [971, 30] on input "Search" at bounding box center [993, 45] width 155 height 34
type input "*"
click at [63, 771] on button "Cookies Settings" at bounding box center [64, 772] width 128 height 32
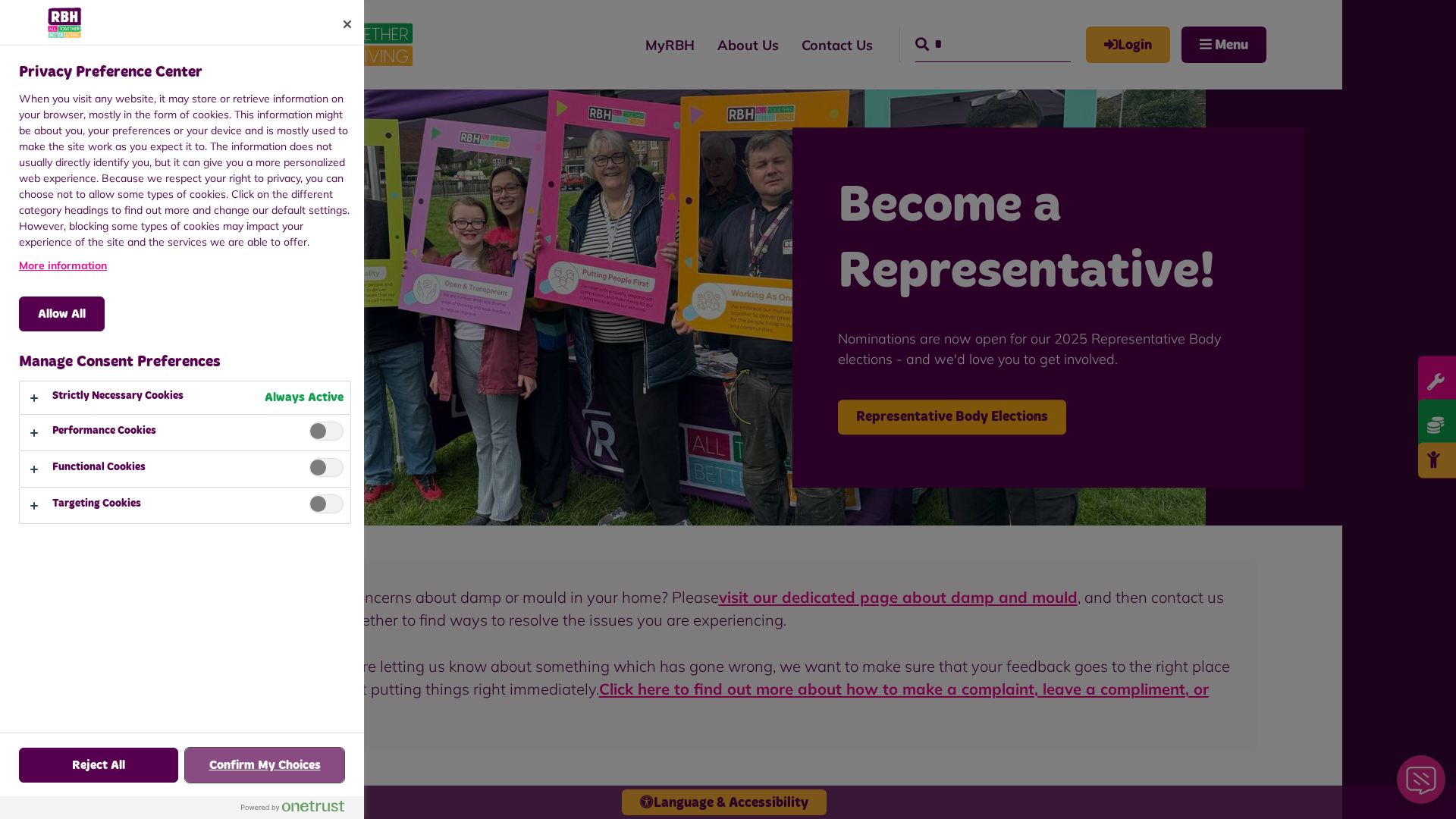
click at [265, 766] on button "Confirm My Choices" at bounding box center [265, 765] width 159 height 34
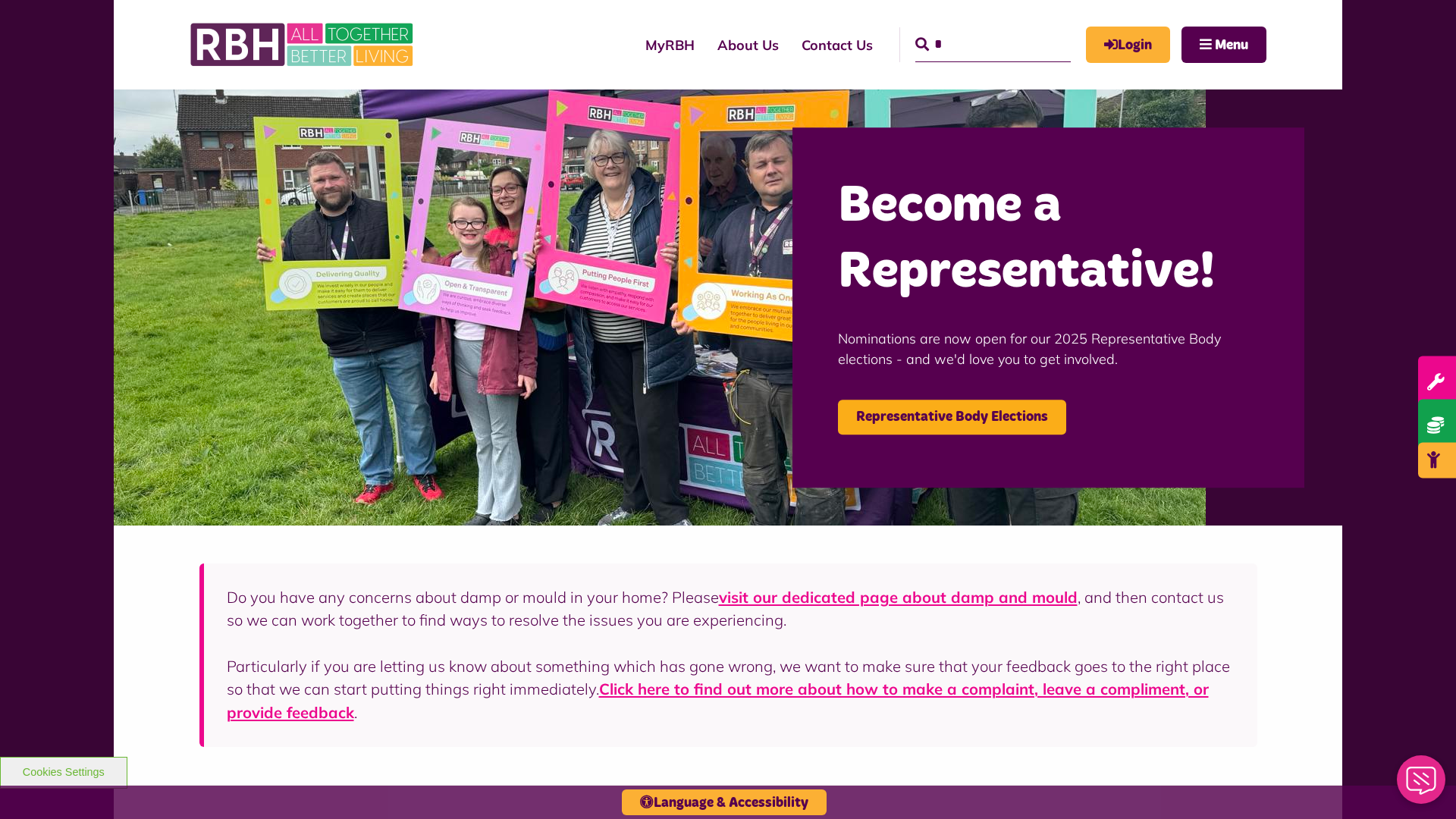
click at [971, 30] on input "*" at bounding box center [993, 45] width 155 height 34
type input "*"
click at [63, 771] on button "Cookies Settings" at bounding box center [64, 772] width 128 height 32
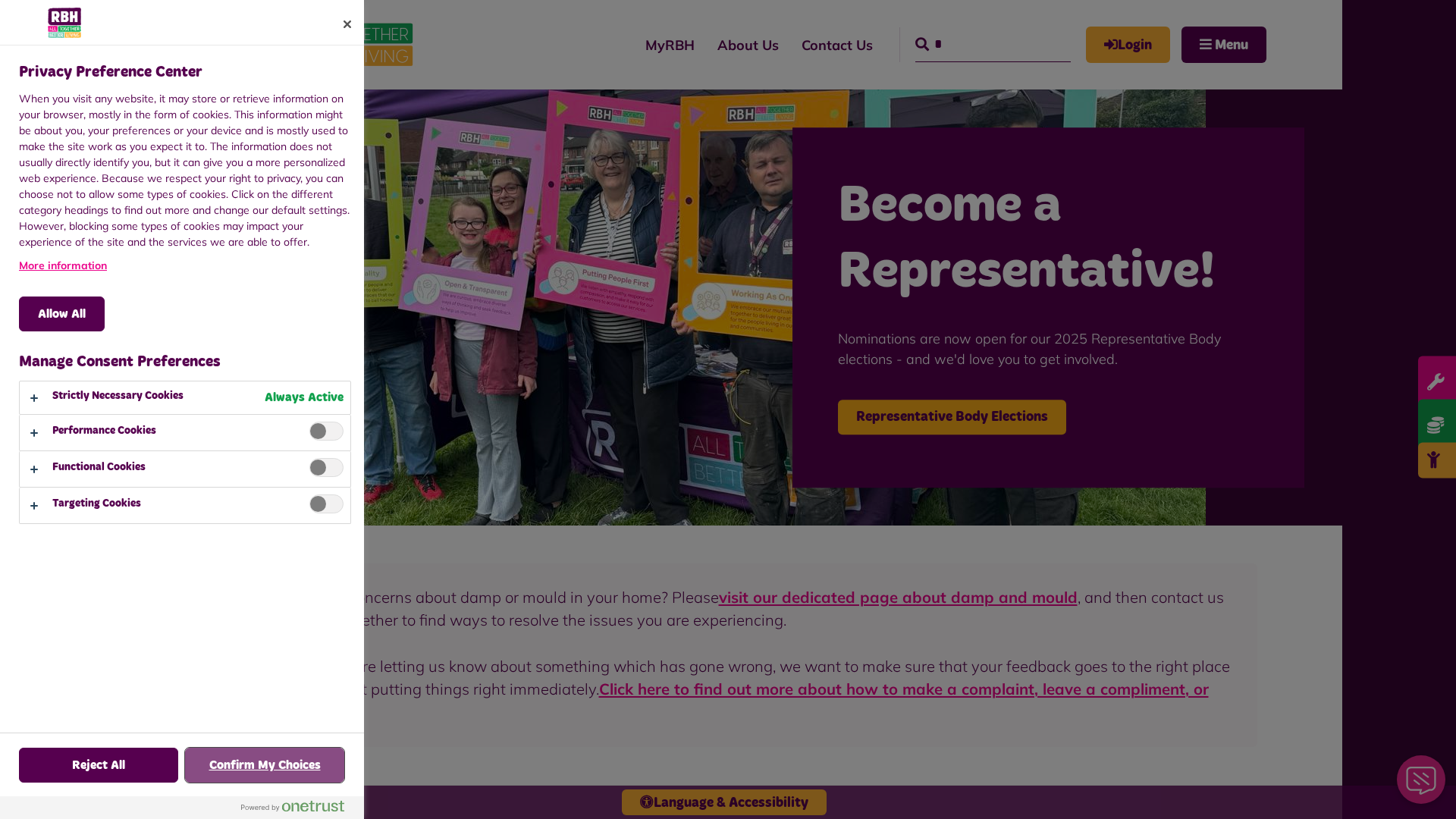
click at [265, 766] on button "Confirm My Choices" at bounding box center [265, 765] width 159 height 34
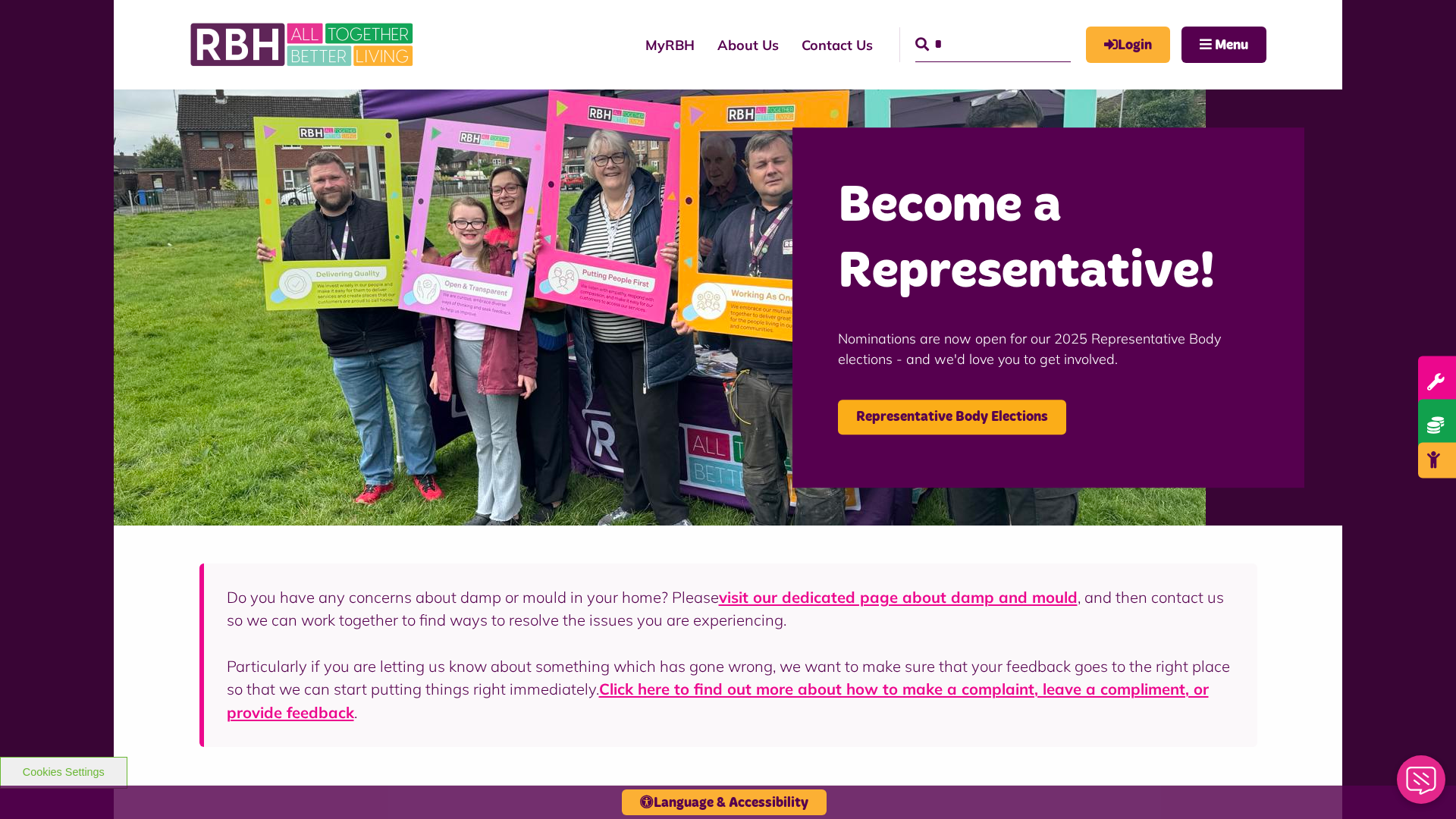
click at [971, 30] on input "*" at bounding box center [993, 45] width 155 height 34
type input "*"
click at [63, 771] on button "Cookies Settings" at bounding box center [64, 772] width 128 height 32
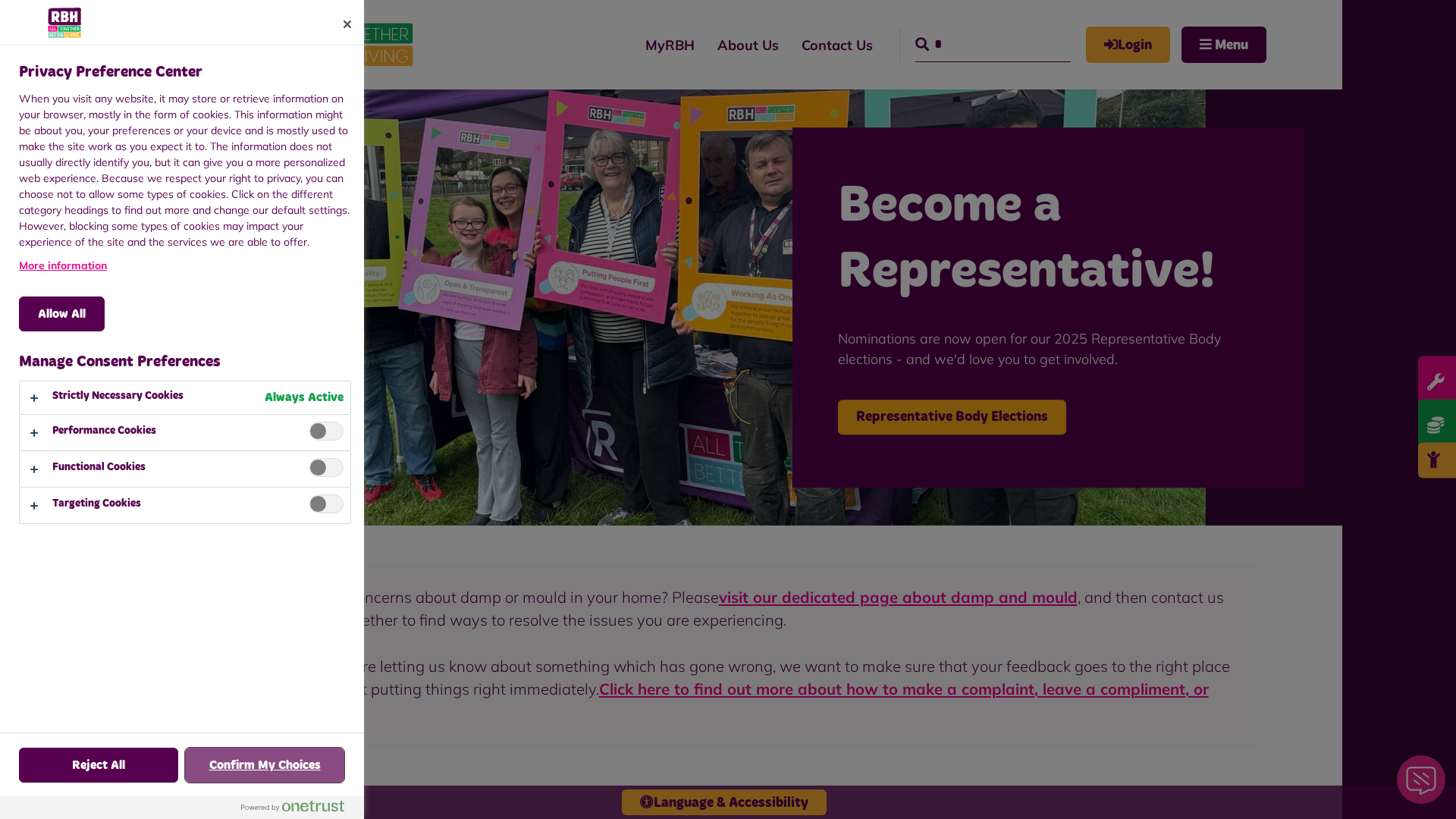
click at [265, 766] on button "Confirm My Choices" at bounding box center [265, 765] width 159 height 34
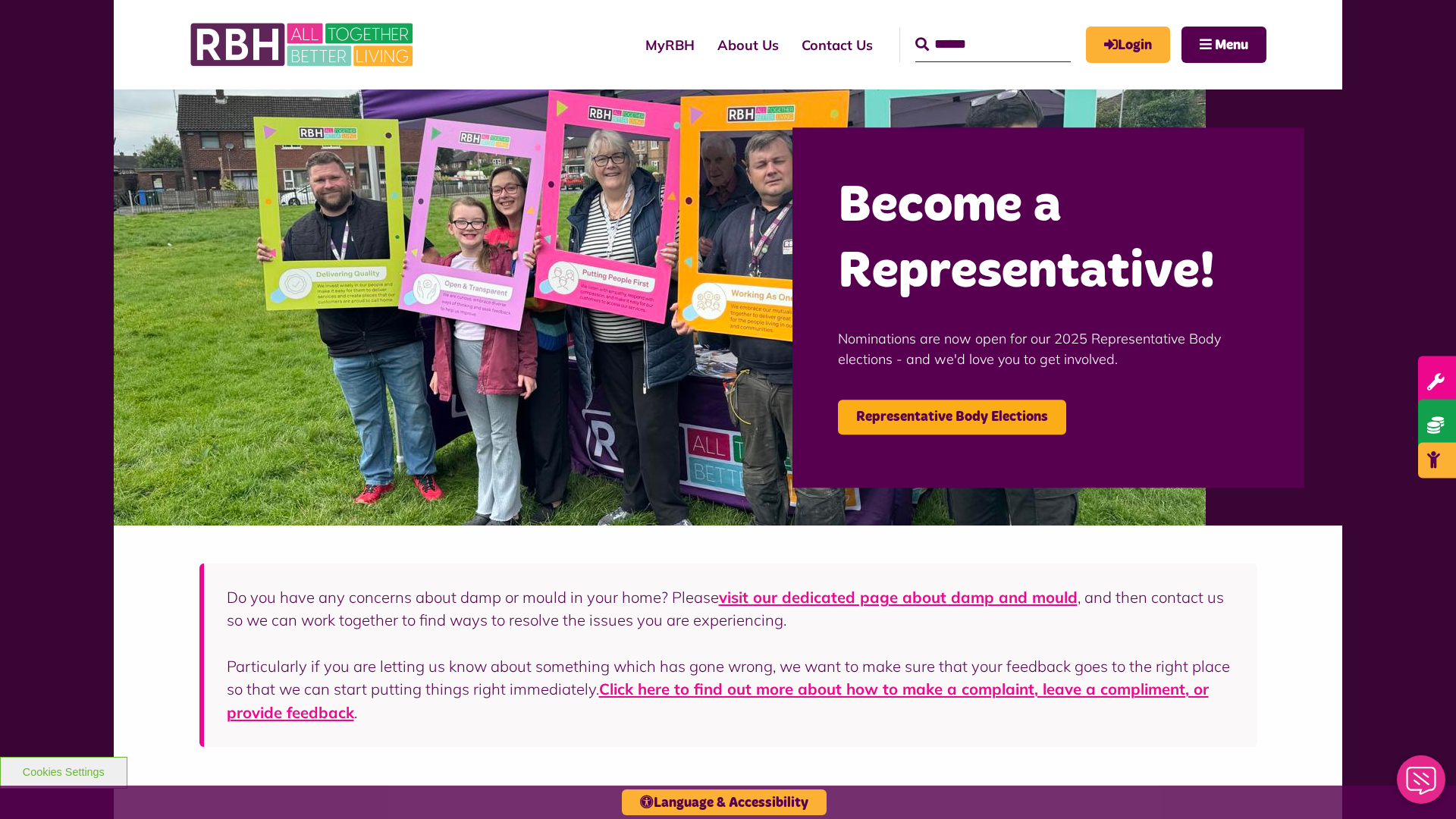
click at [971, 30] on input "Search" at bounding box center [993, 45] width 155 height 34
type input "*"
click at [63, 771] on button "Cookies Settings" at bounding box center [64, 772] width 128 height 32
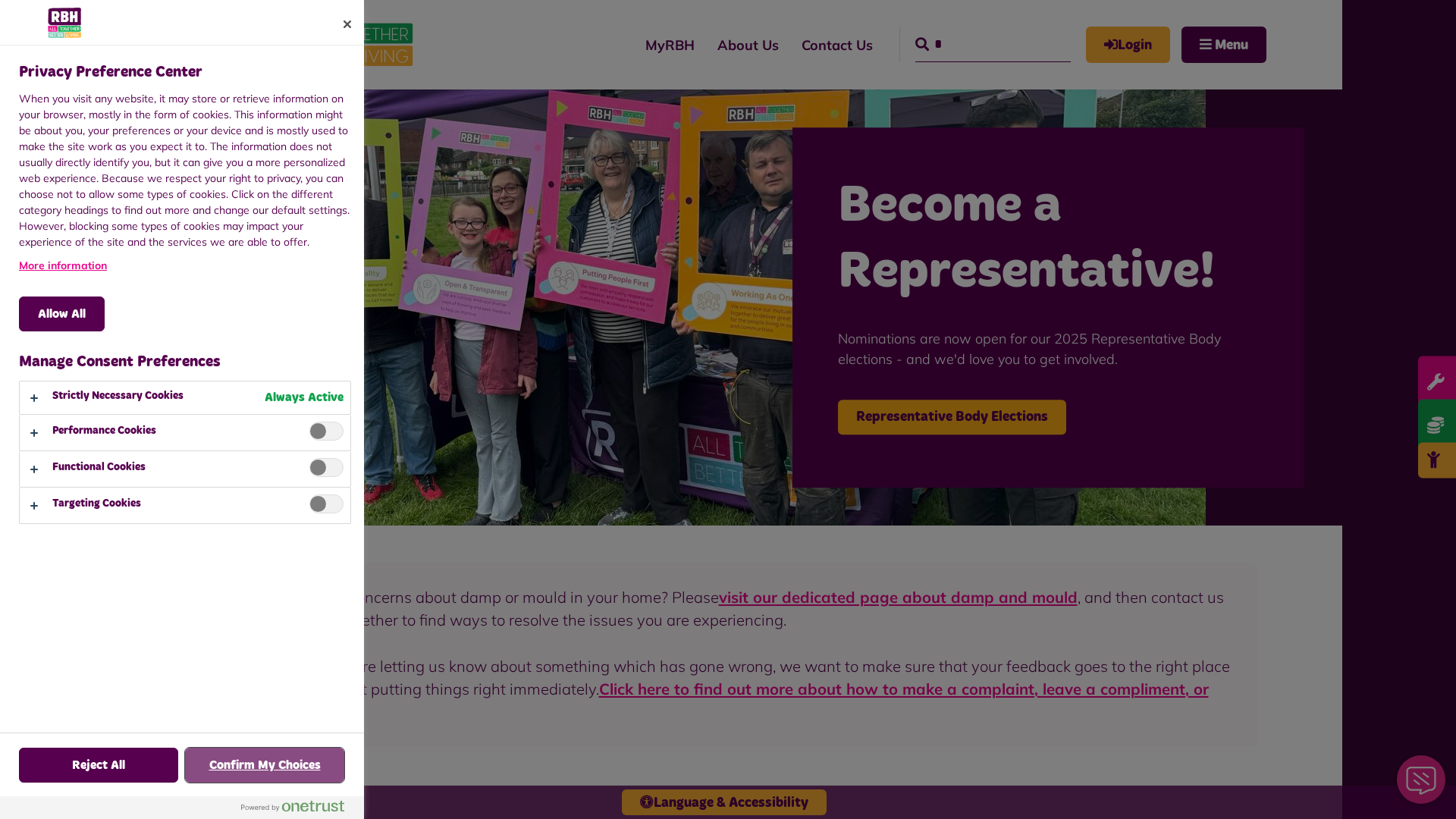
click at [265, 766] on button "Confirm My Choices" at bounding box center [265, 765] width 159 height 34
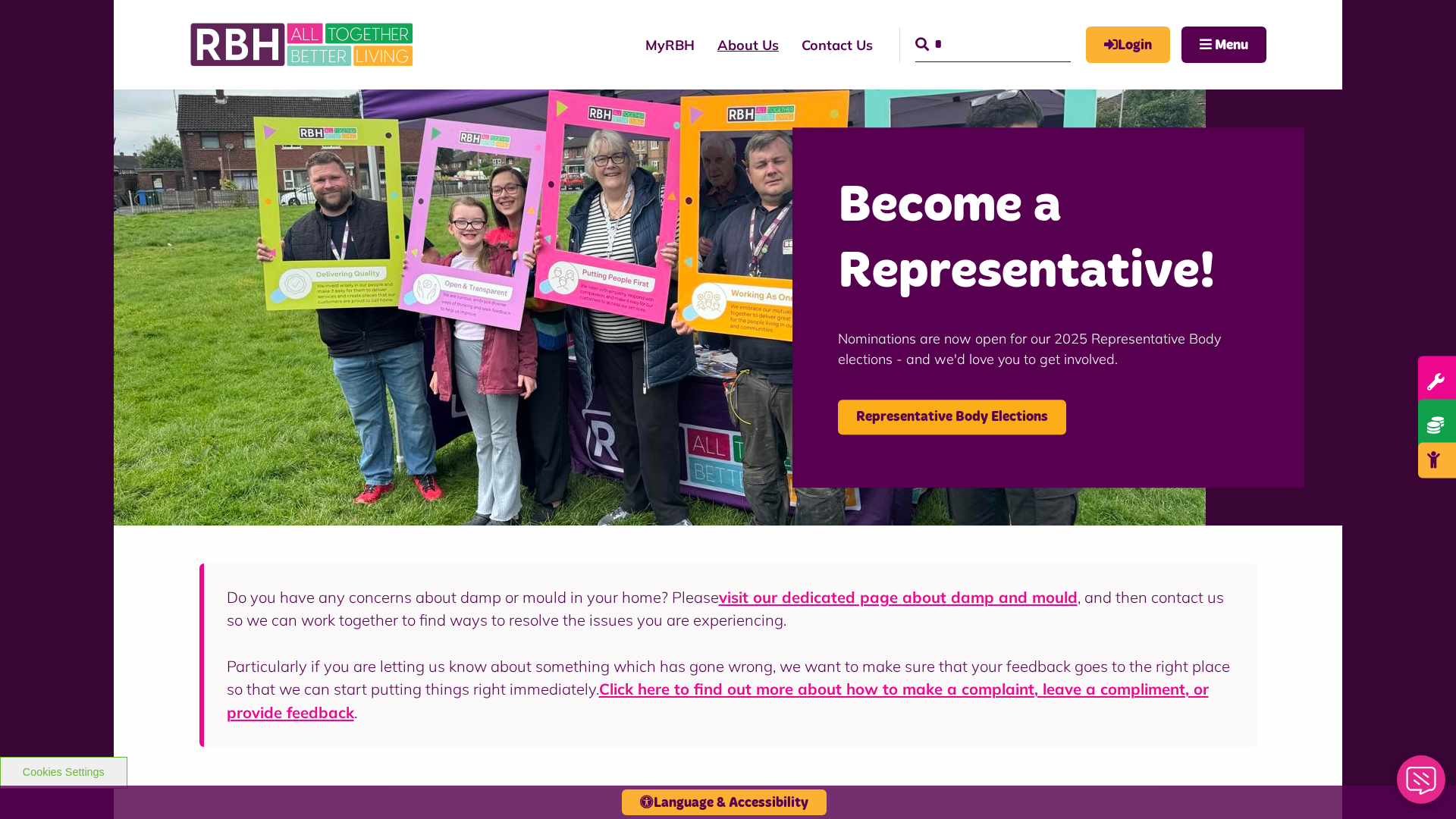
click at [706, 45] on link "About Us" at bounding box center [748, 45] width 84 height 43
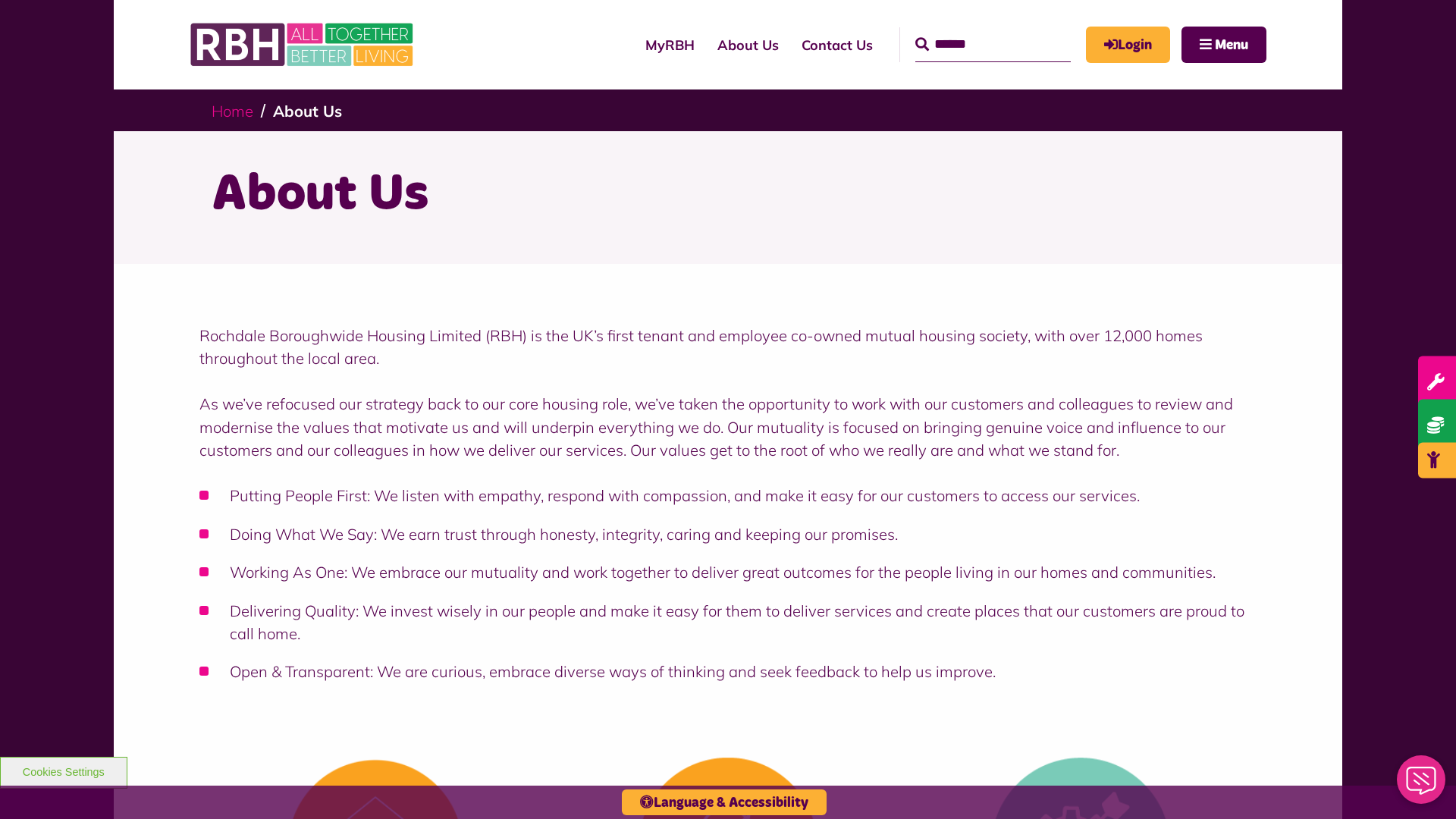
click at [232, 110] on link "Home" at bounding box center [232, 111] width 41 height 19
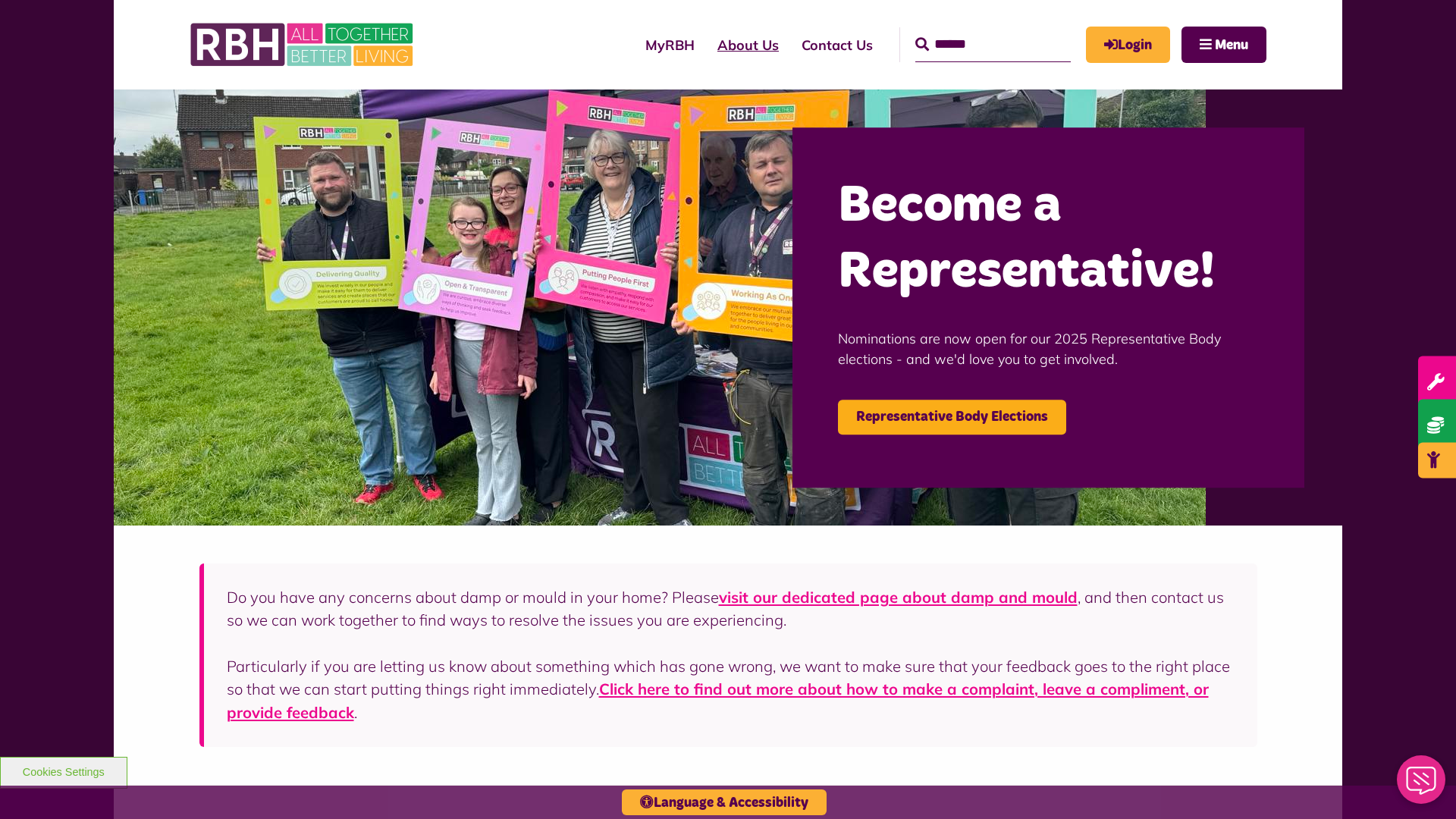
click at [706, 45] on link "About Us" at bounding box center [748, 45] width 84 height 43
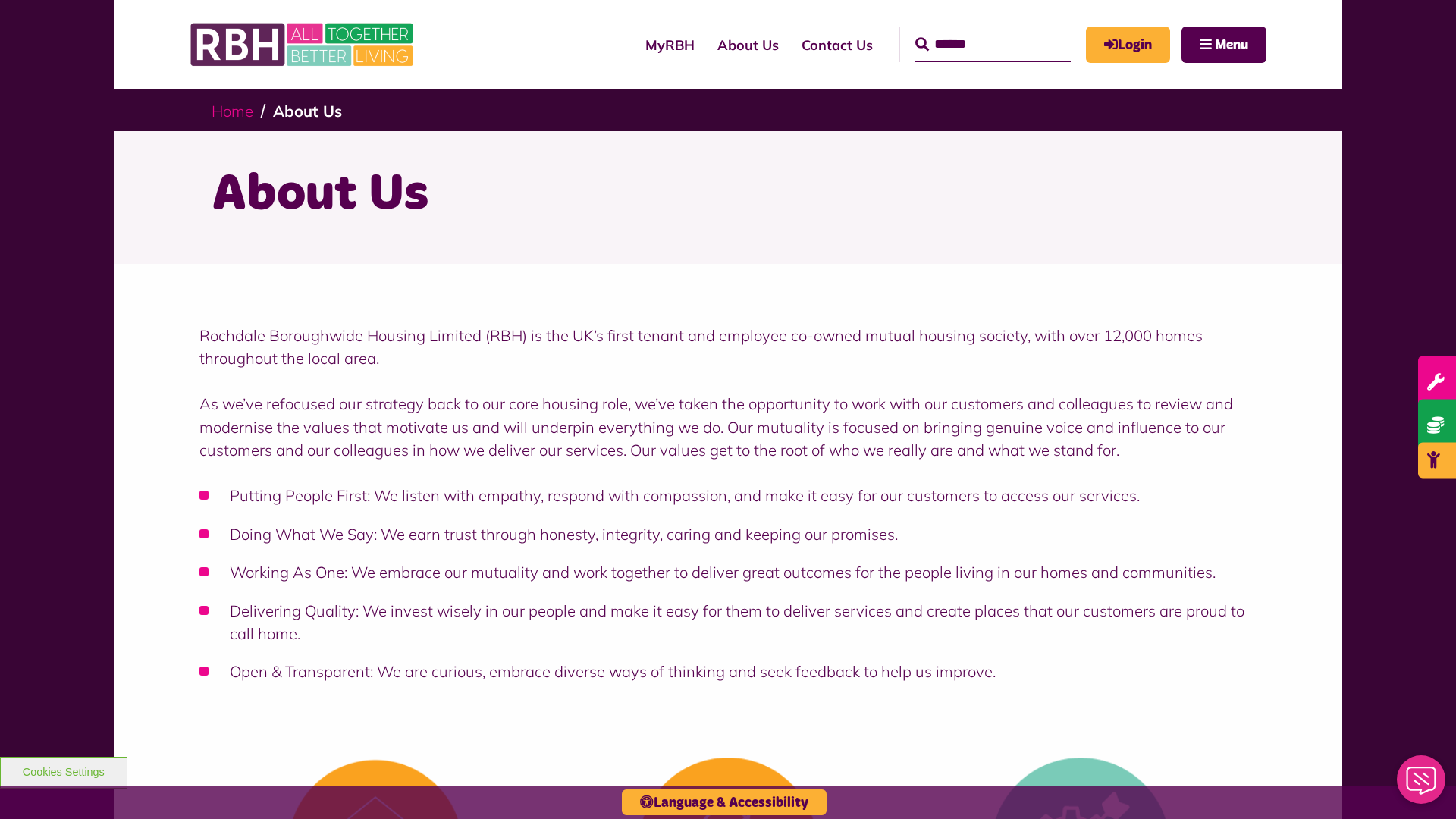
click at [232, 110] on link "Home" at bounding box center [232, 111] width 41 height 19
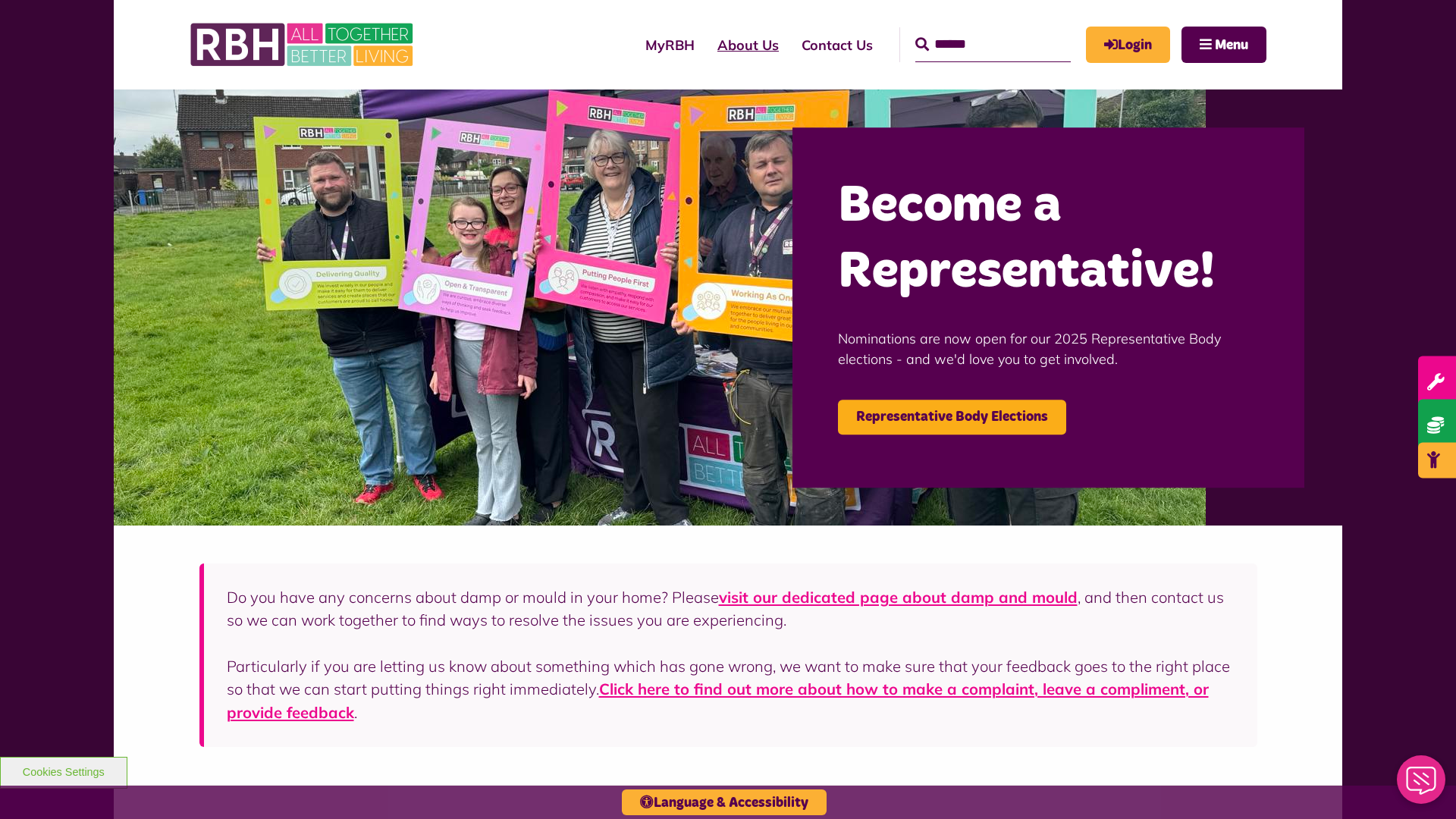
click at [706, 45] on link "About Us" at bounding box center [748, 45] width 84 height 43
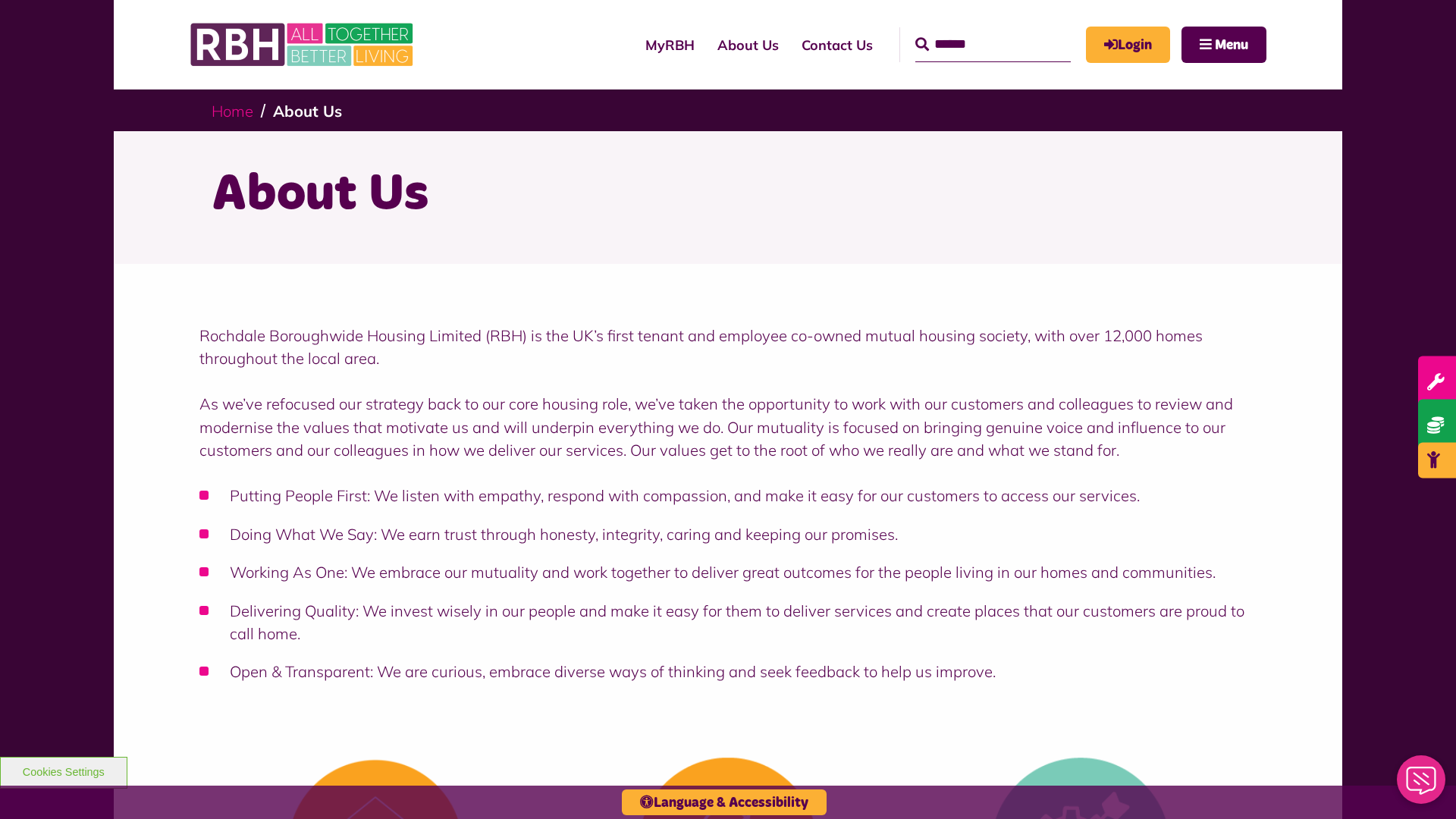
click at [232, 110] on link "Home" at bounding box center [232, 111] width 41 height 19
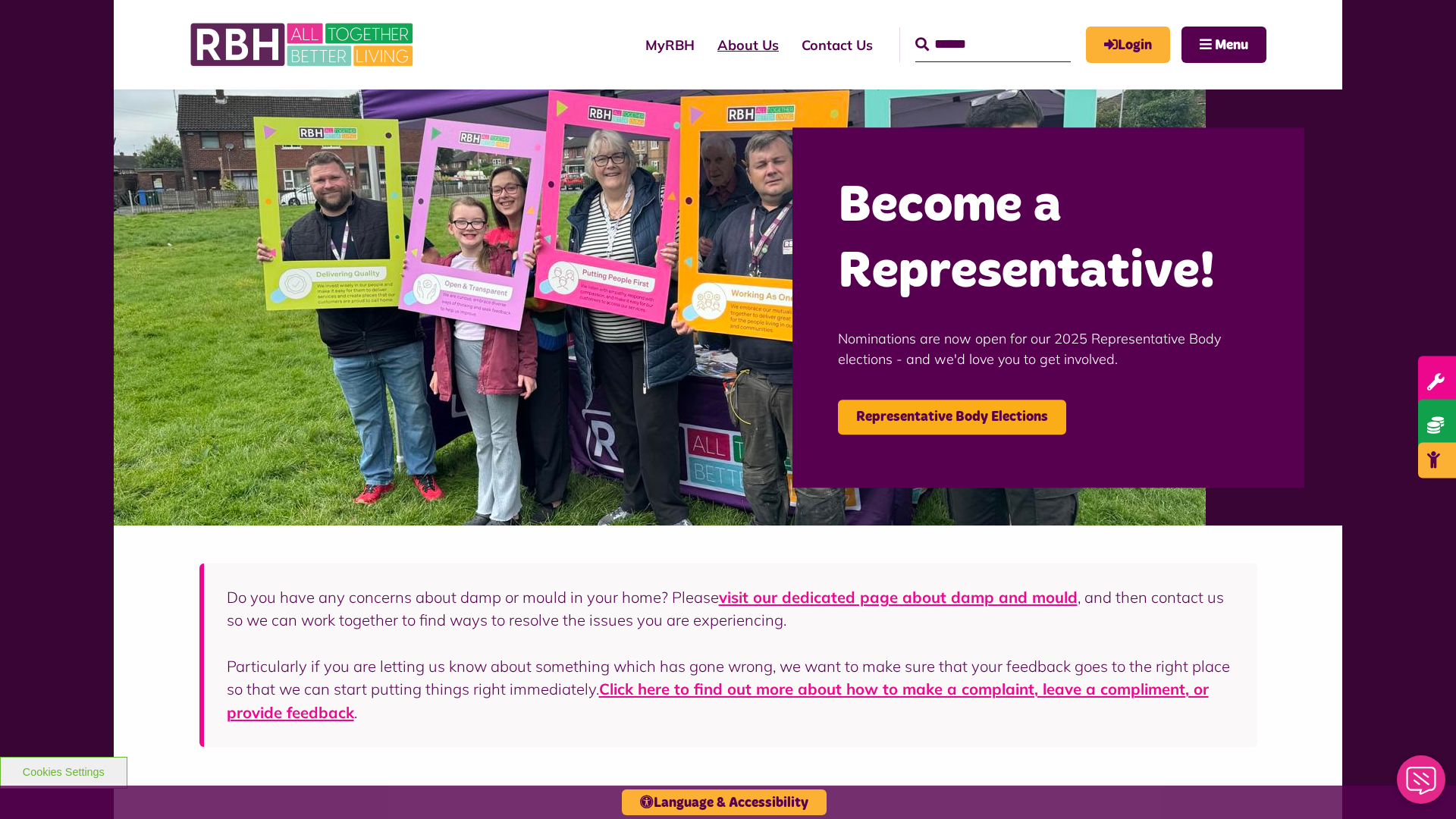
click at [706, 45] on link "About Us" at bounding box center [748, 45] width 84 height 43
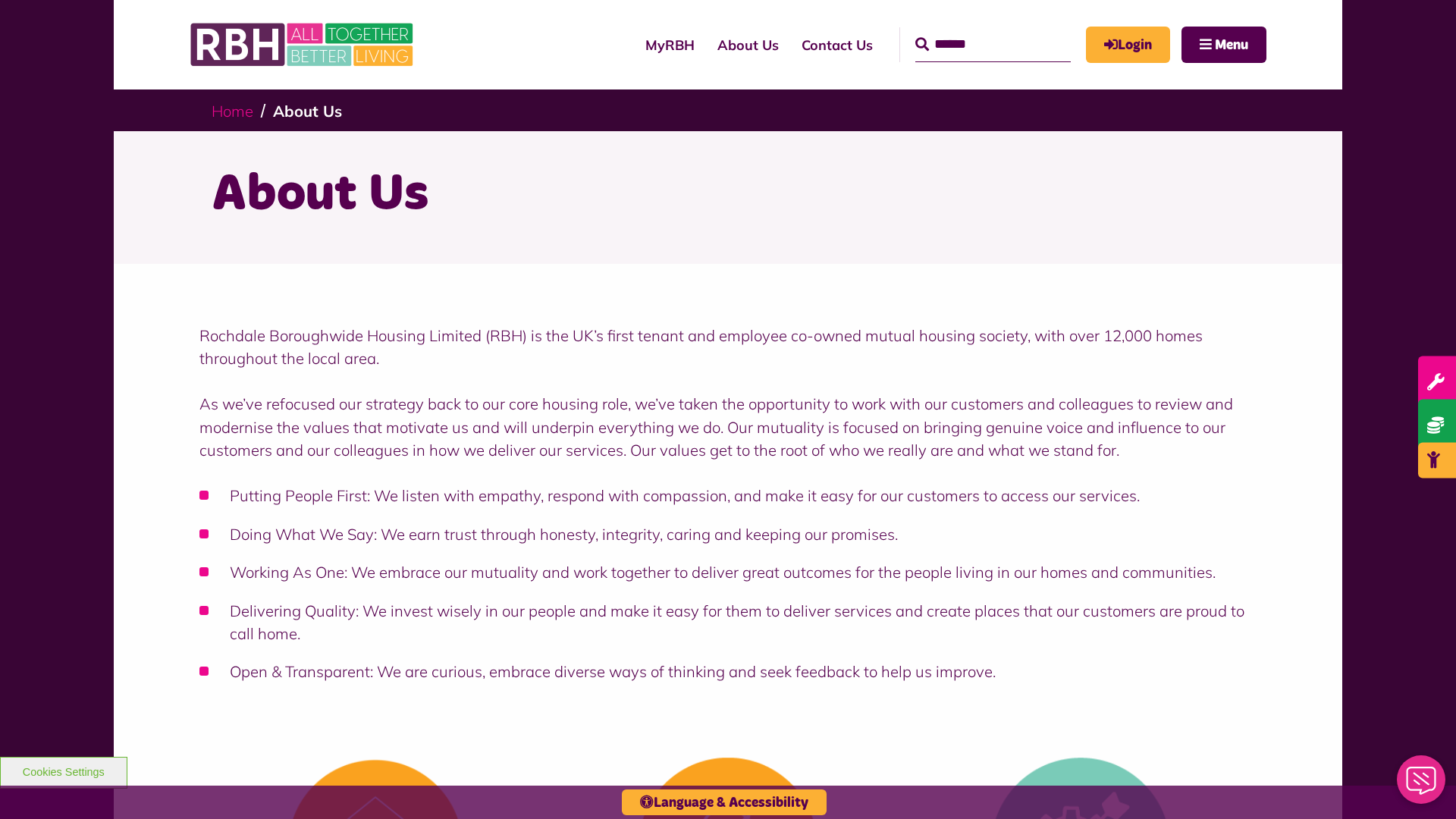
click at [232, 110] on link "Home" at bounding box center [232, 111] width 41 height 19
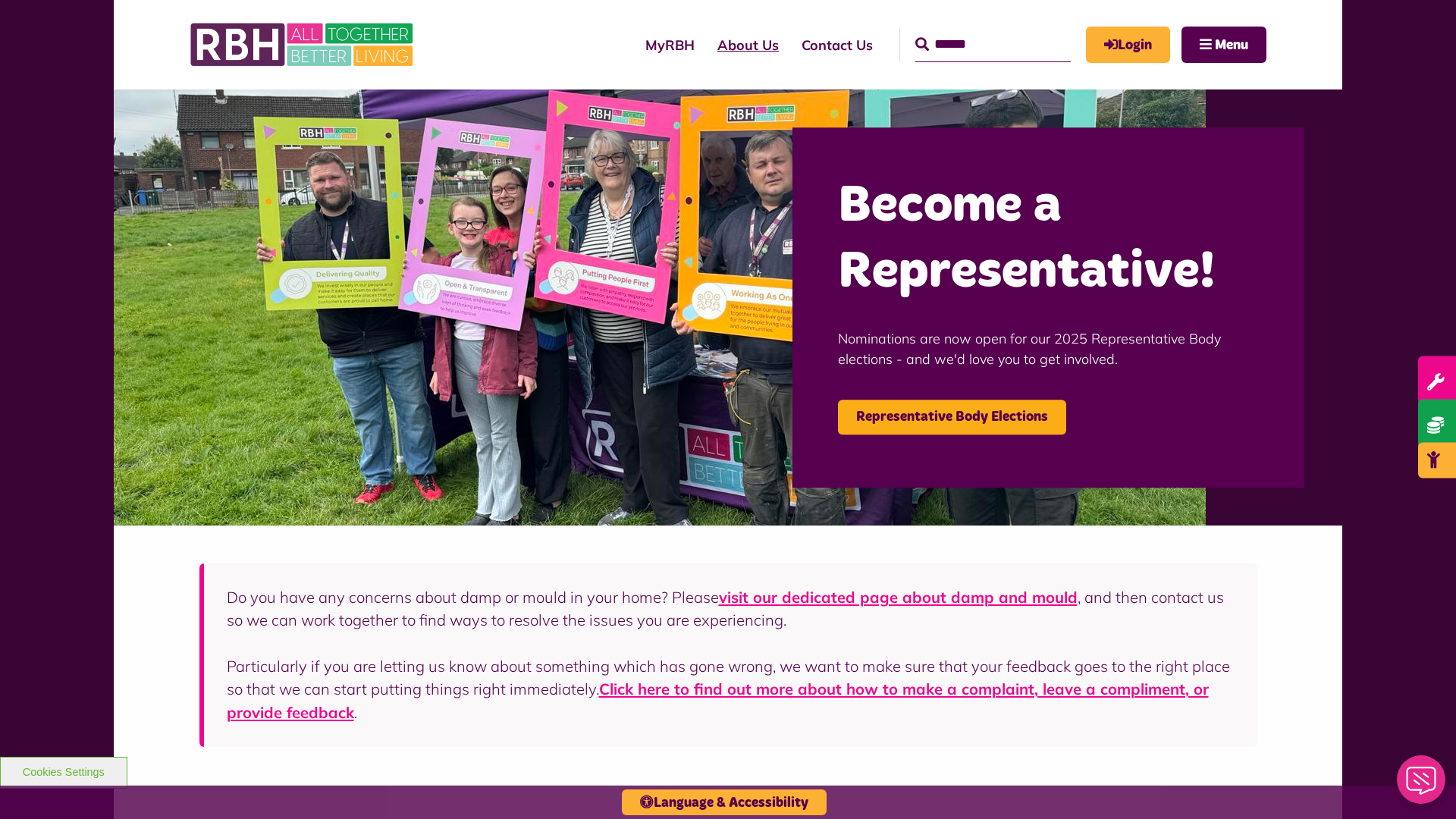
click at [706, 45] on link "About Us" at bounding box center [748, 45] width 84 height 43
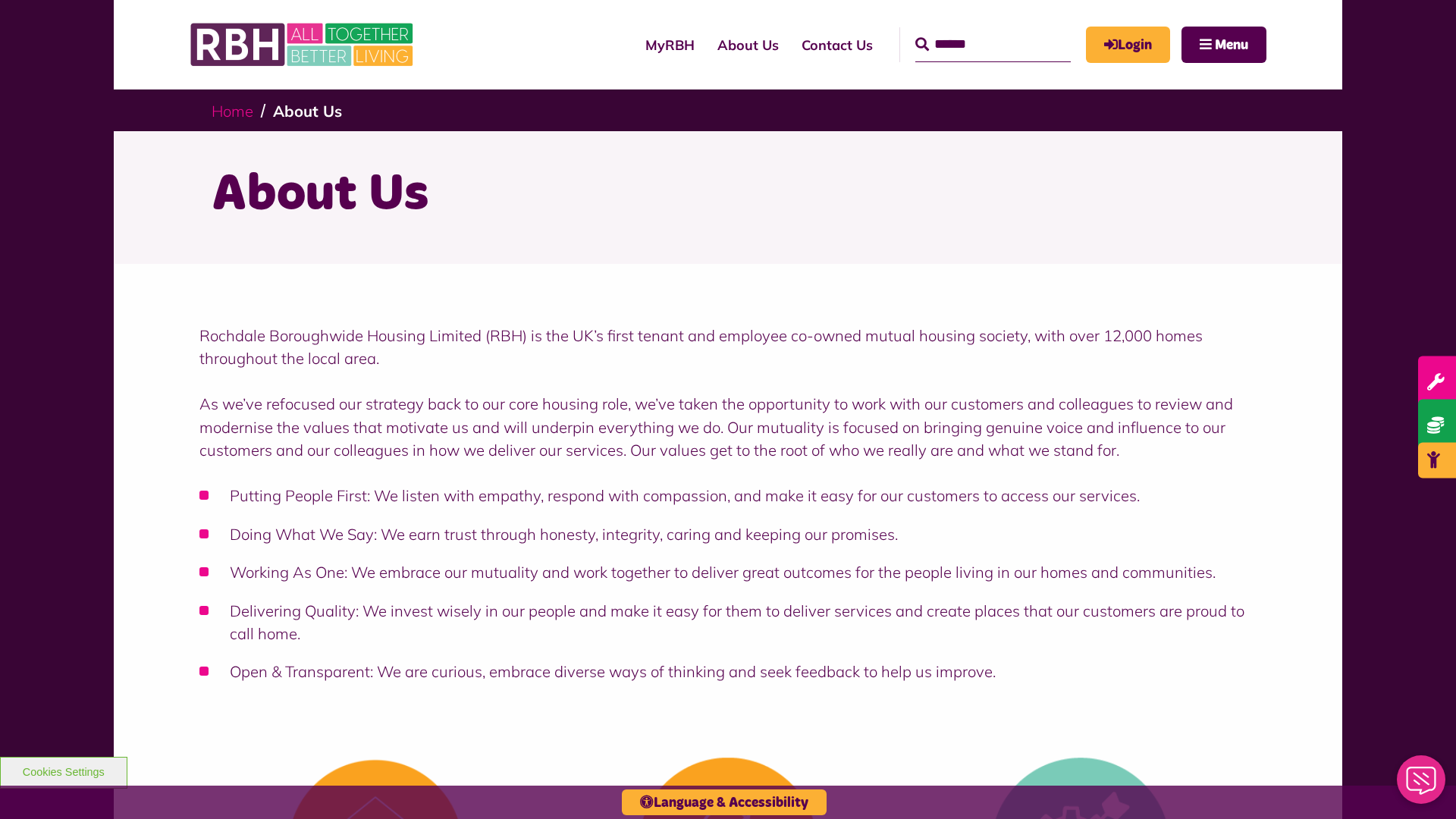
click at [232, 110] on link "Home" at bounding box center [232, 111] width 41 height 19
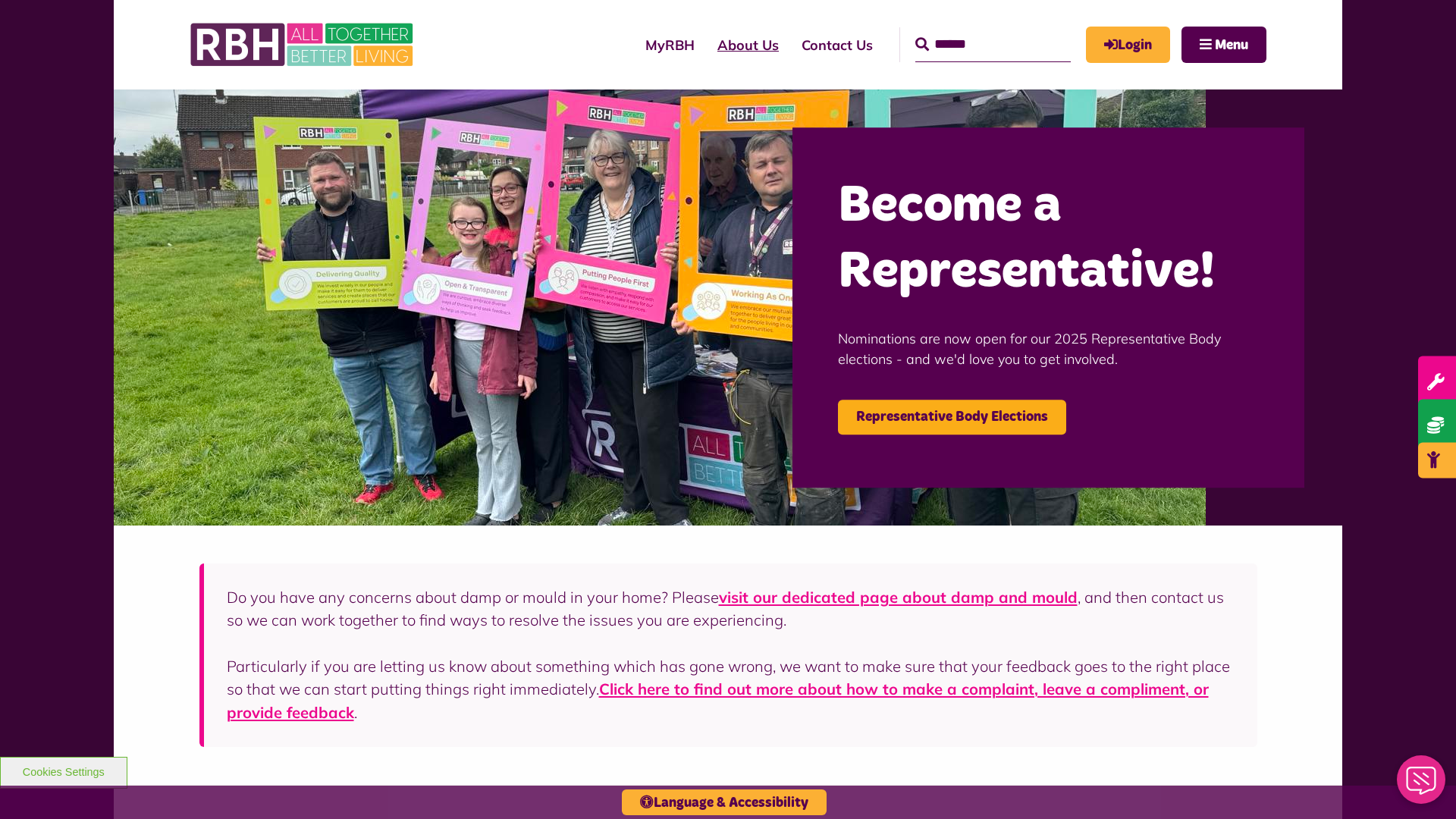
click at [706, 45] on link "About Us" at bounding box center [748, 45] width 84 height 43
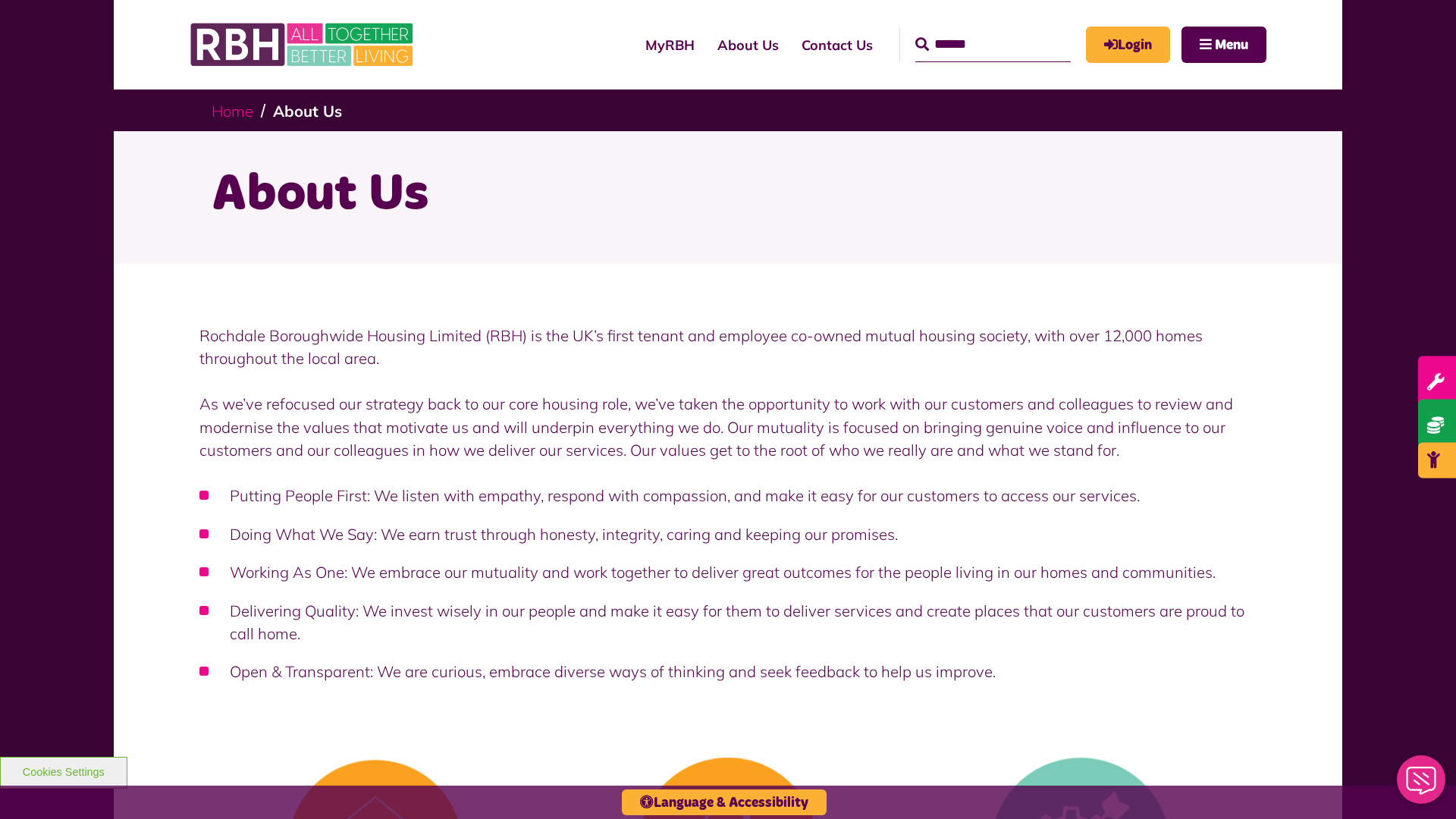
click at [232, 110] on link "Home" at bounding box center [232, 111] width 41 height 19
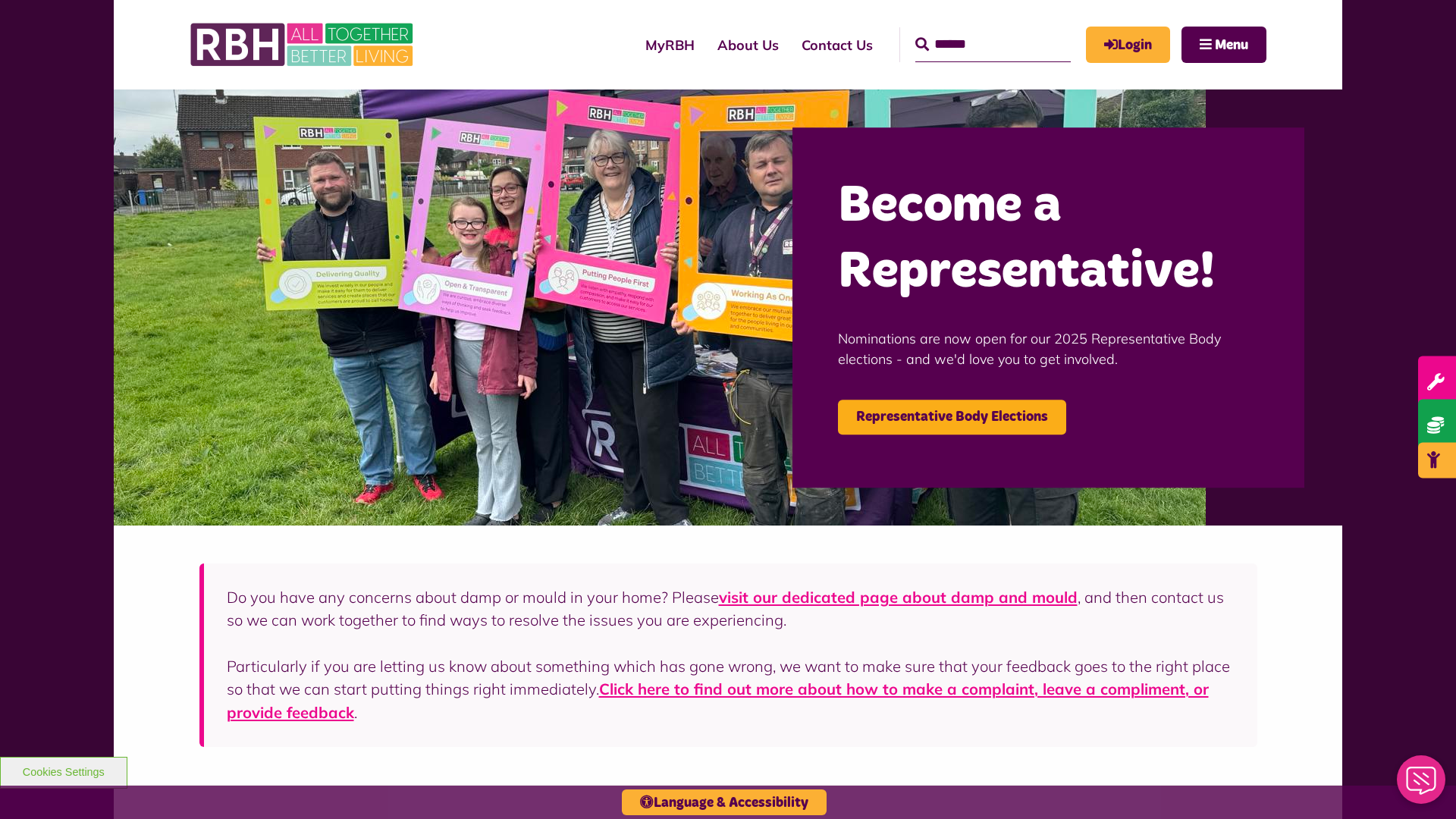
click at [971, 30] on input "Search" at bounding box center [993, 45] width 155 height 34
type input "*"
click at [63, 771] on button "Cookies Settings" at bounding box center [64, 772] width 128 height 32
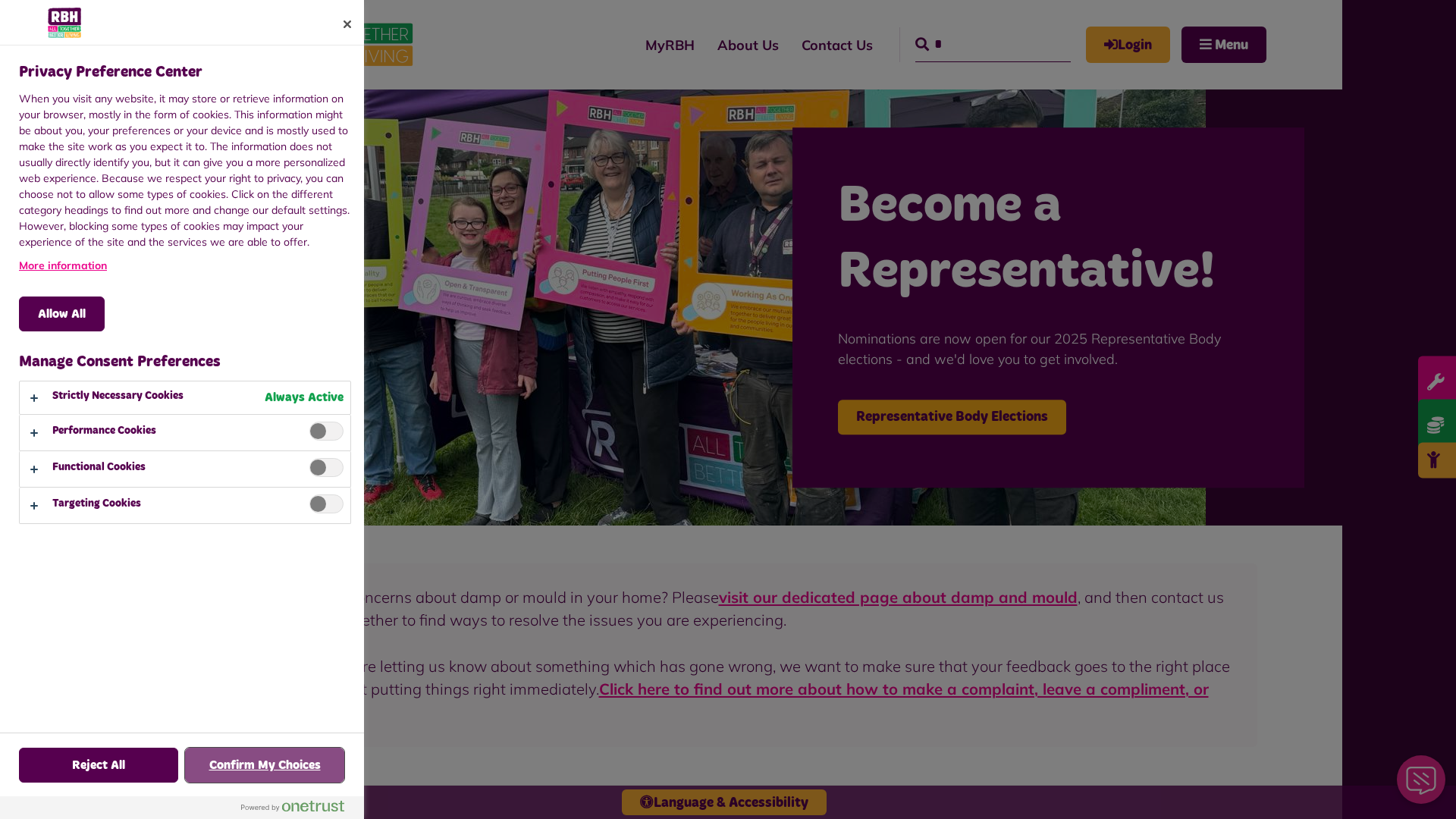
click at [265, 766] on button "Confirm My Choices" at bounding box center [265, 765] width 159 height 34
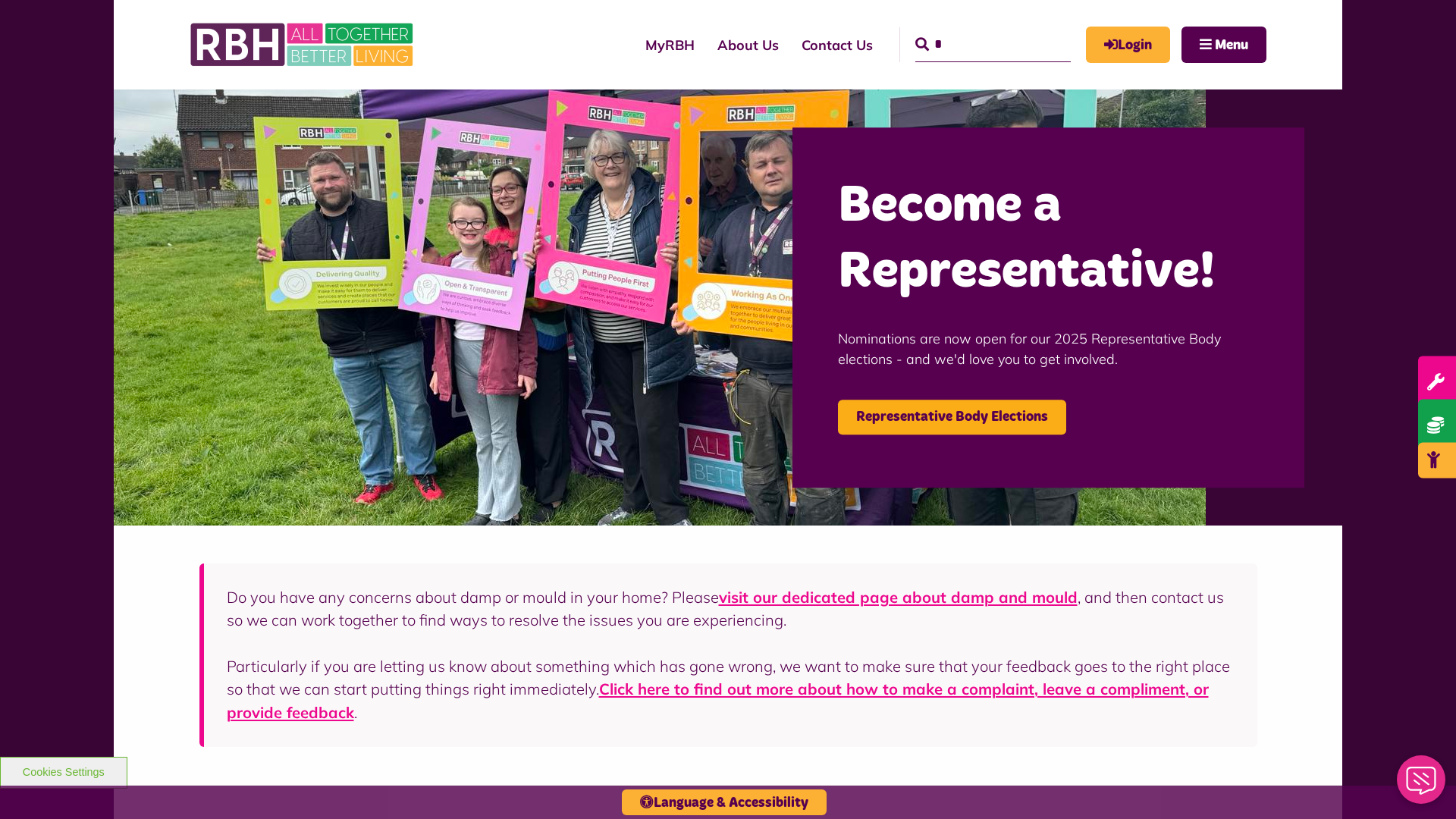
click at [971, 30] on input "*" at bounding box center [993, 45] width 155 height 34
type input "*"
click at [63, 771] on button "Cookies Settings" at bounding box center [64, 772] width 128 height 32
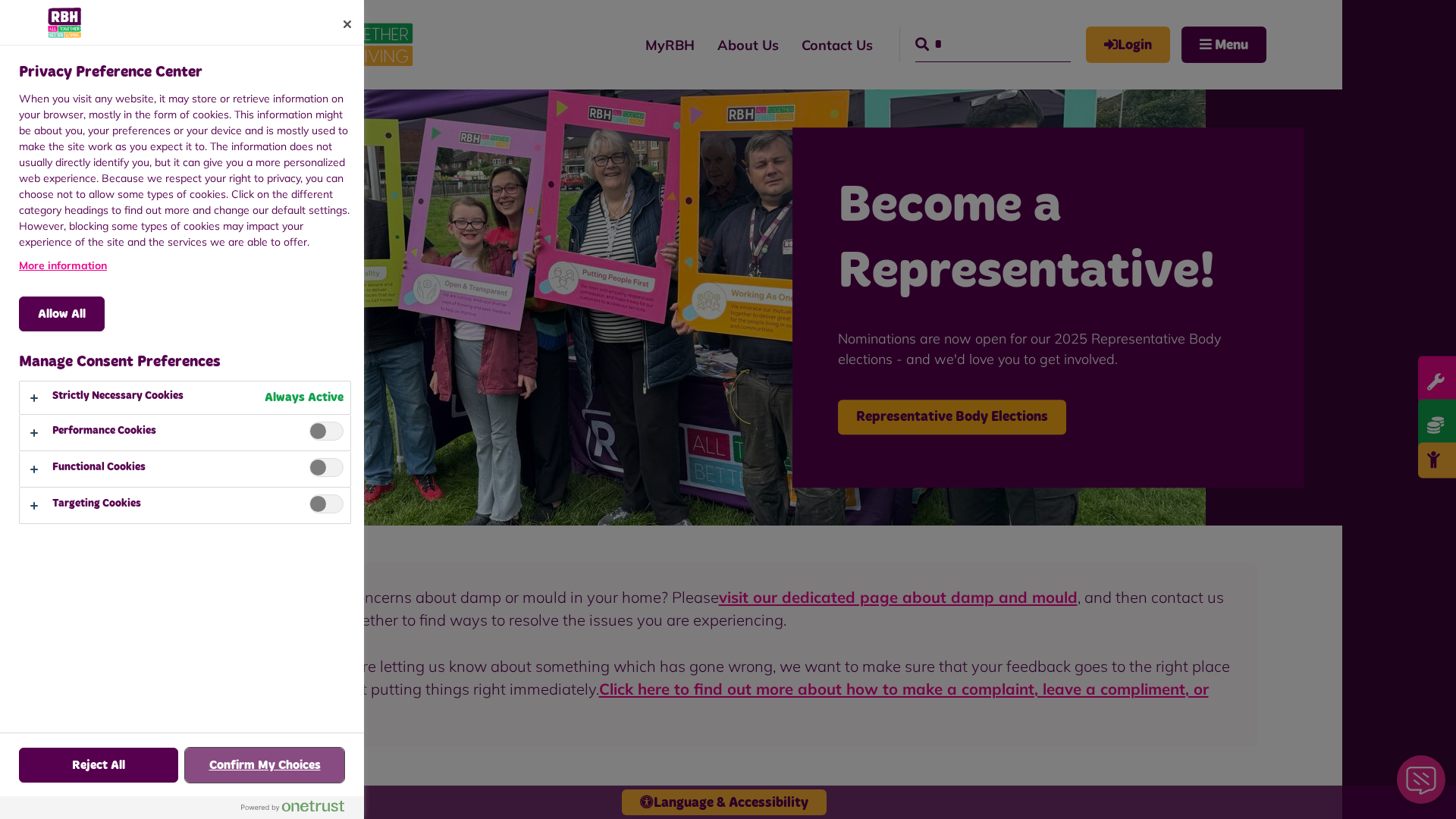
click at [265, 766] on button "Confirm My Choices" at bounding box center [265, 765] width 159 height 34
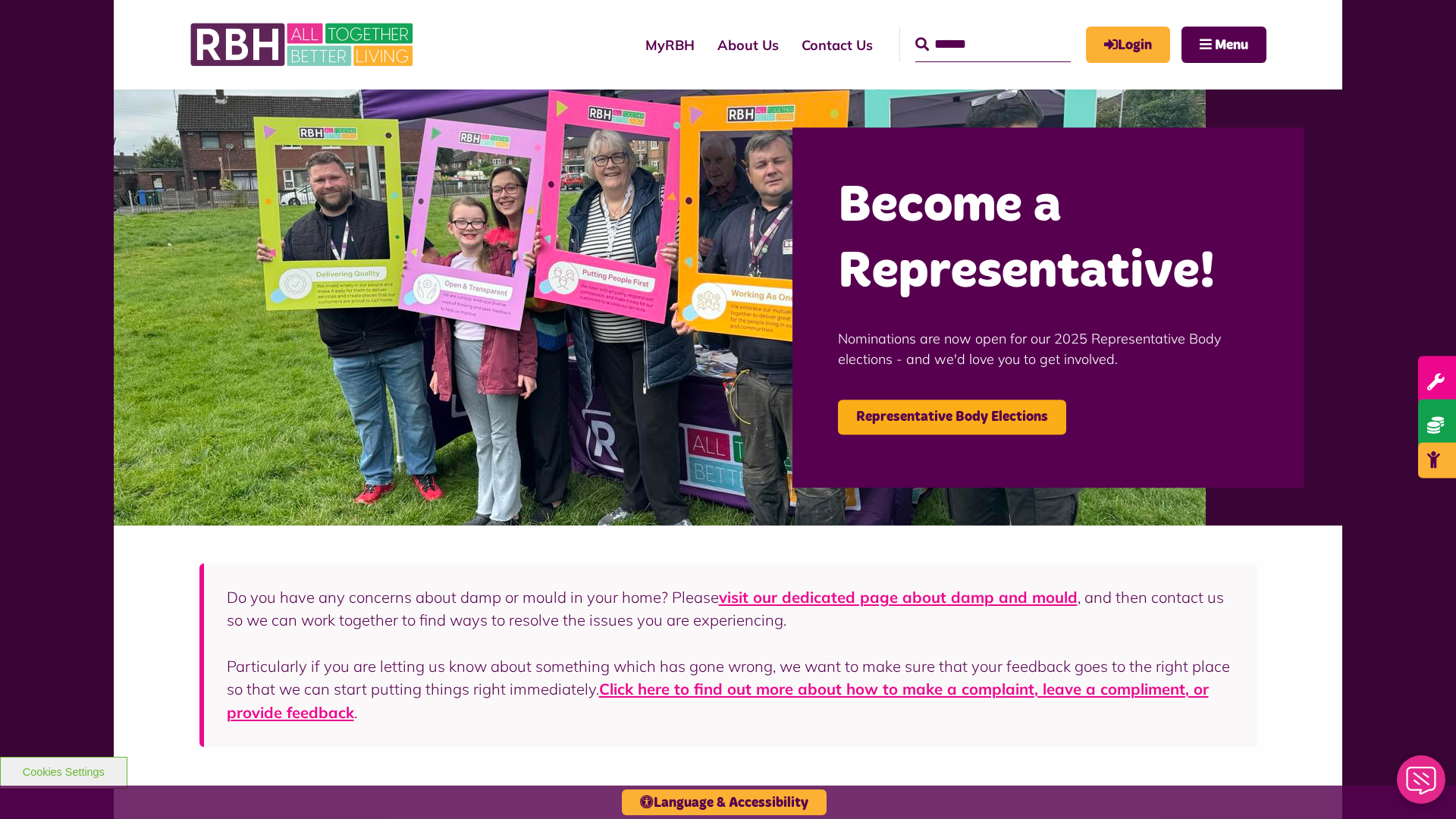
click at [971, 30] on input "Search" at bounding box center [993, 45] width 155 height 34
type input "*"
click at [63, 771] on button "Cookies Settings" at bounding box center [64, 772] width 128 height 32
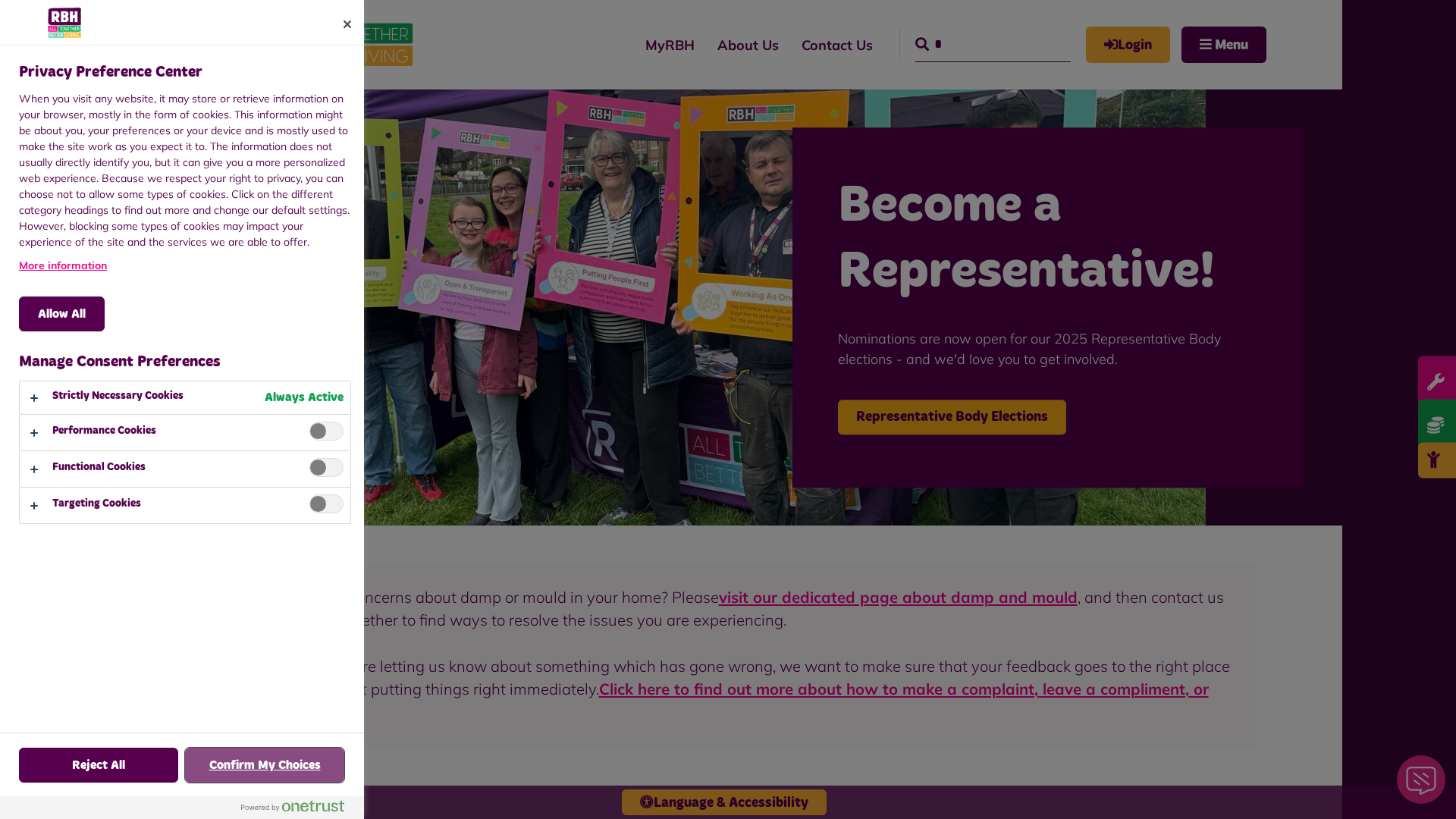
click at [265, 766] on button "Confirm My Choices" at bounding box center [265, 765] width 159 height 34
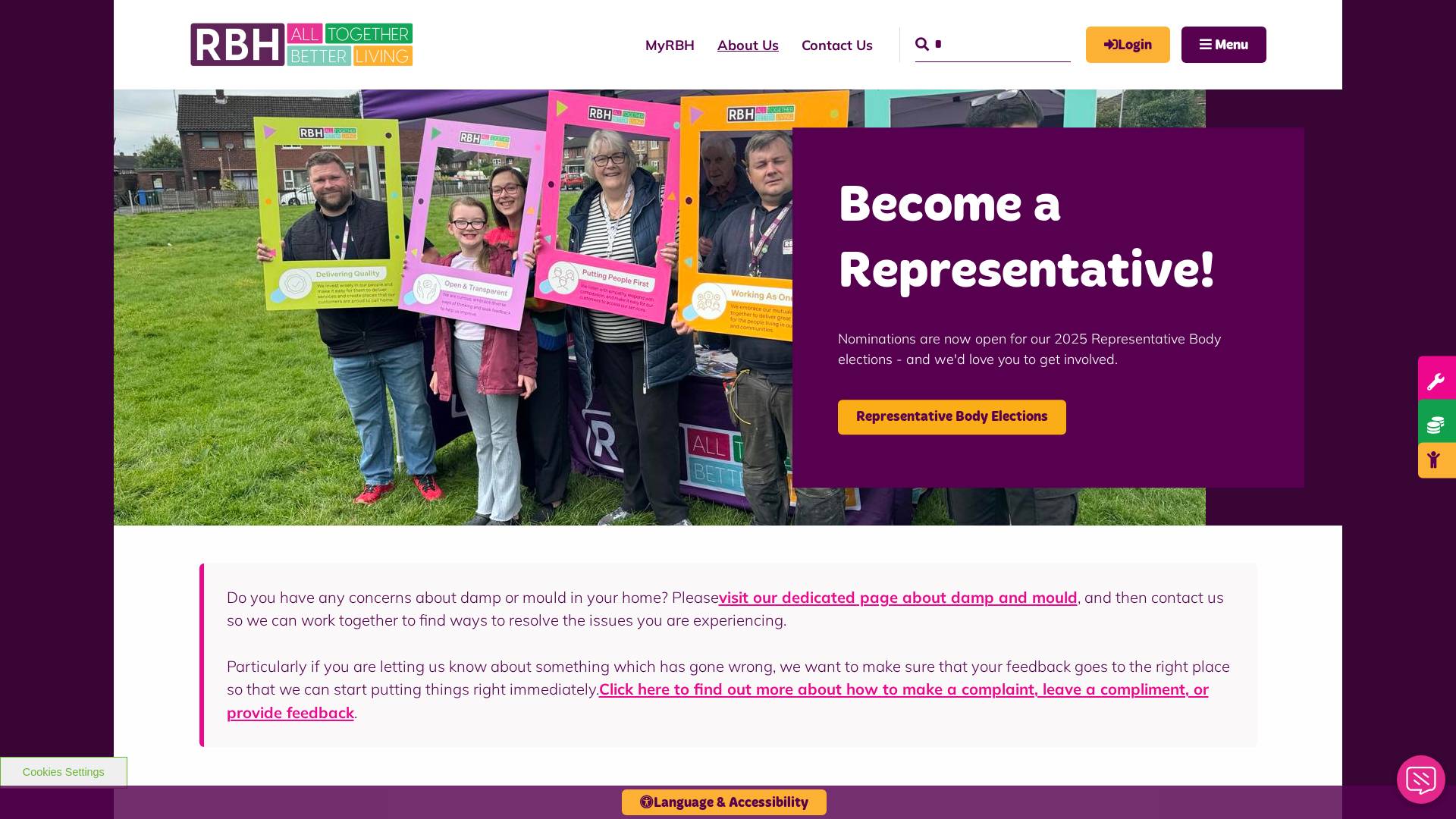
click at [706, 45] on link "About Us" at bounding box center [748, 45] width 84 height 43
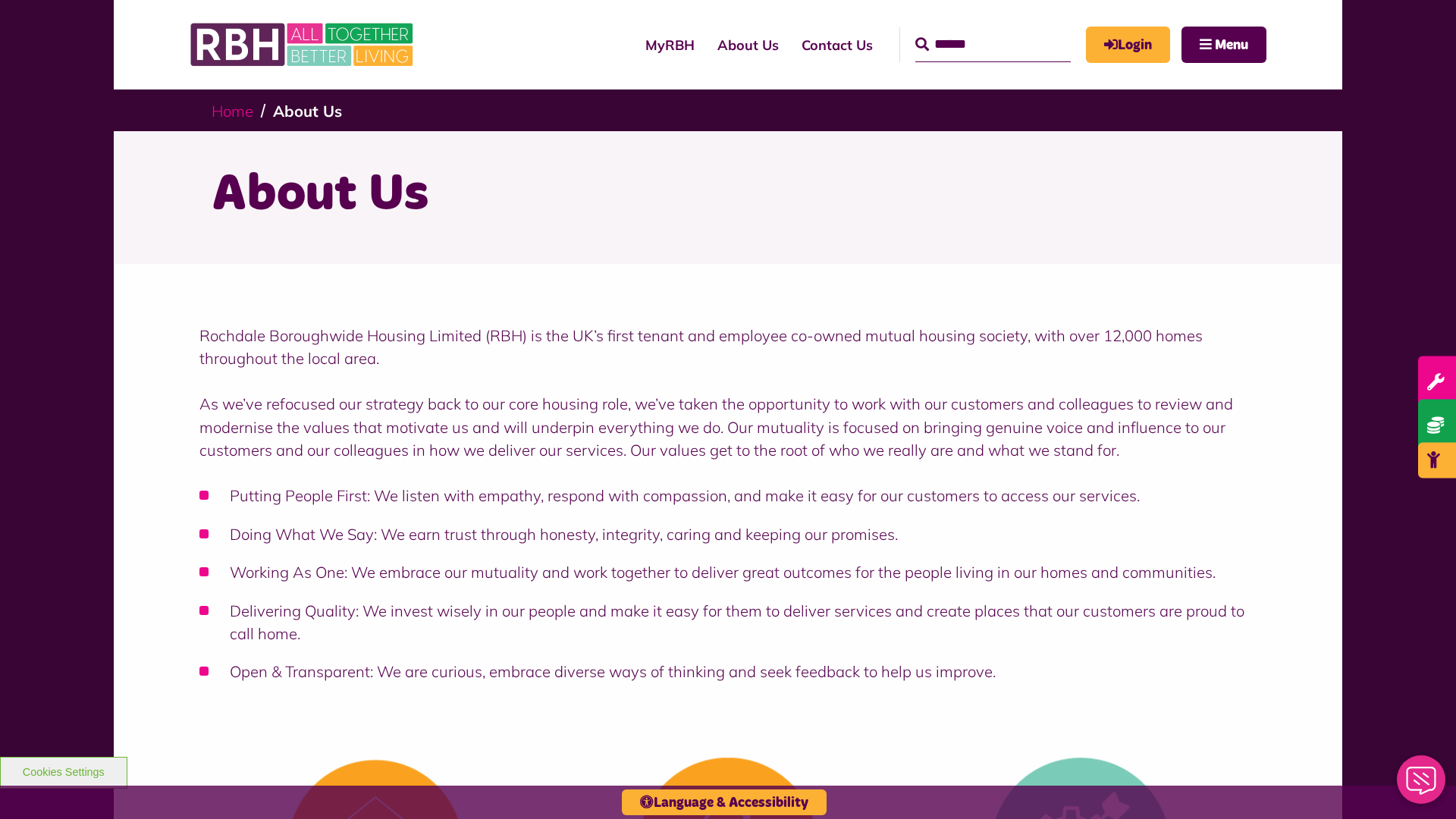
click at [232, 110] on link "Home" at bounding box center [232, 111] width 41 height 19
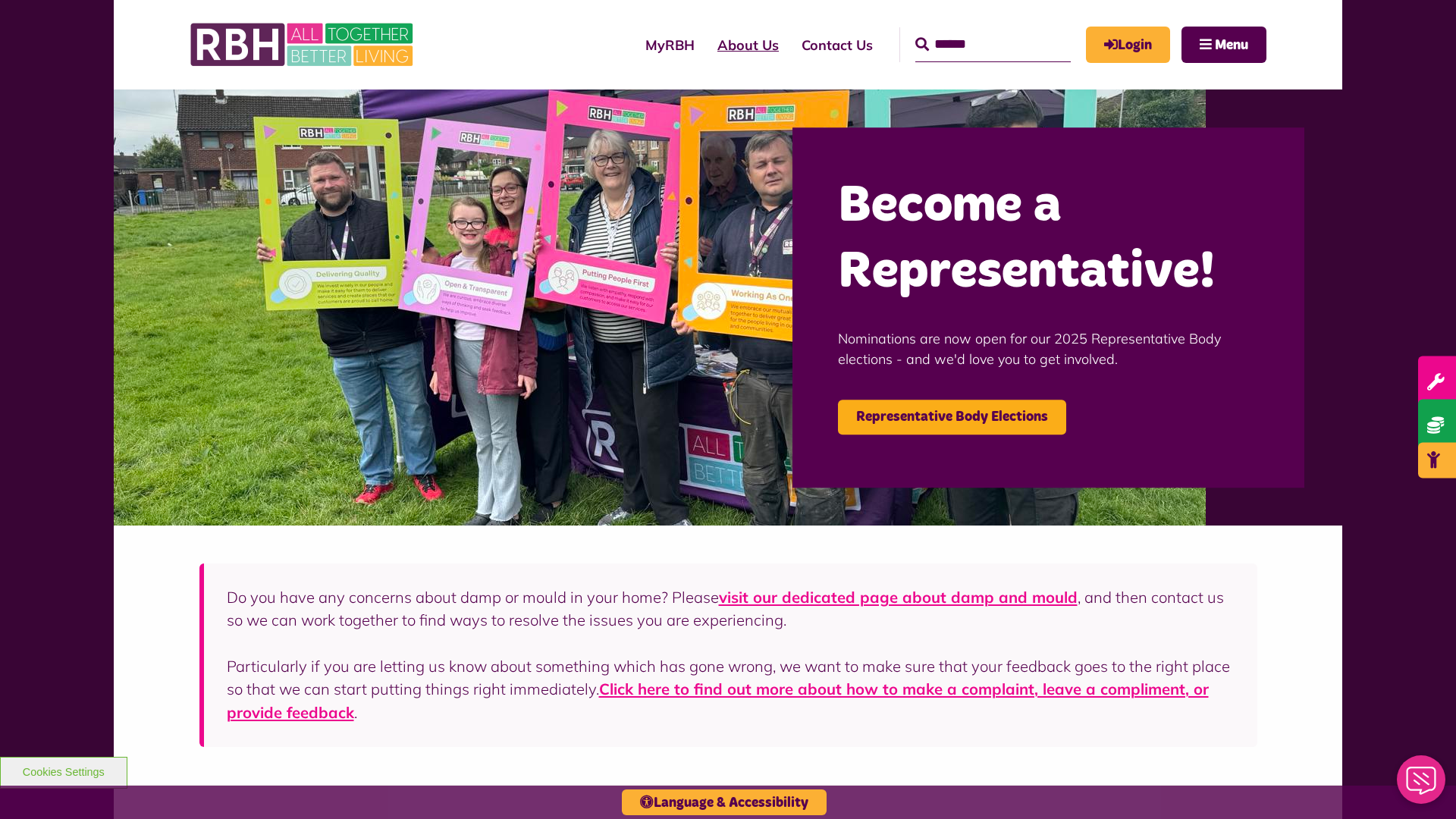
click at [706, 45] on link "About Us" at bounding box center [748, 45] width 84 height 43
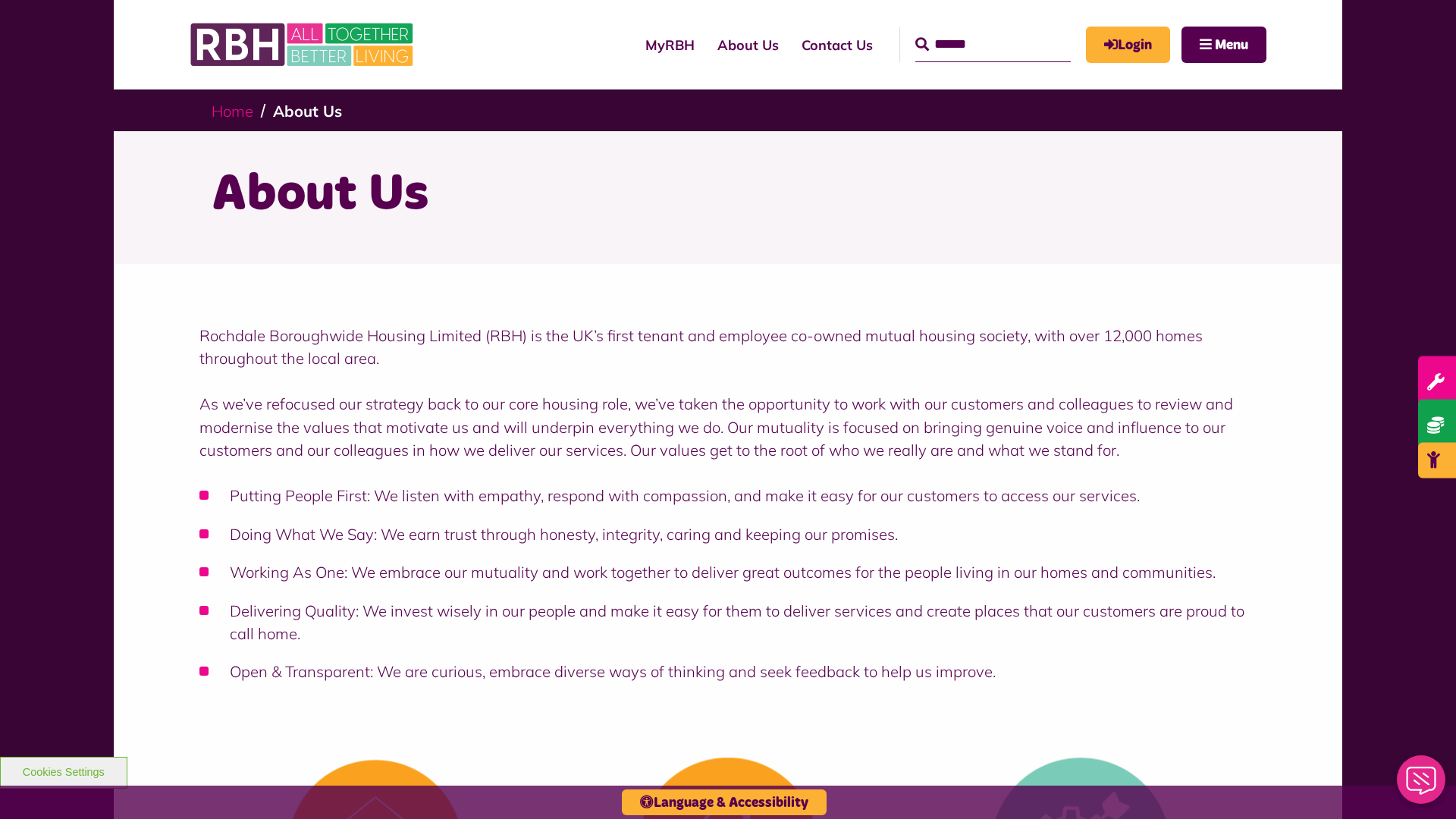
click at [232, 110] on link "Home" at bounding box center [232, 111] width 41 height 19
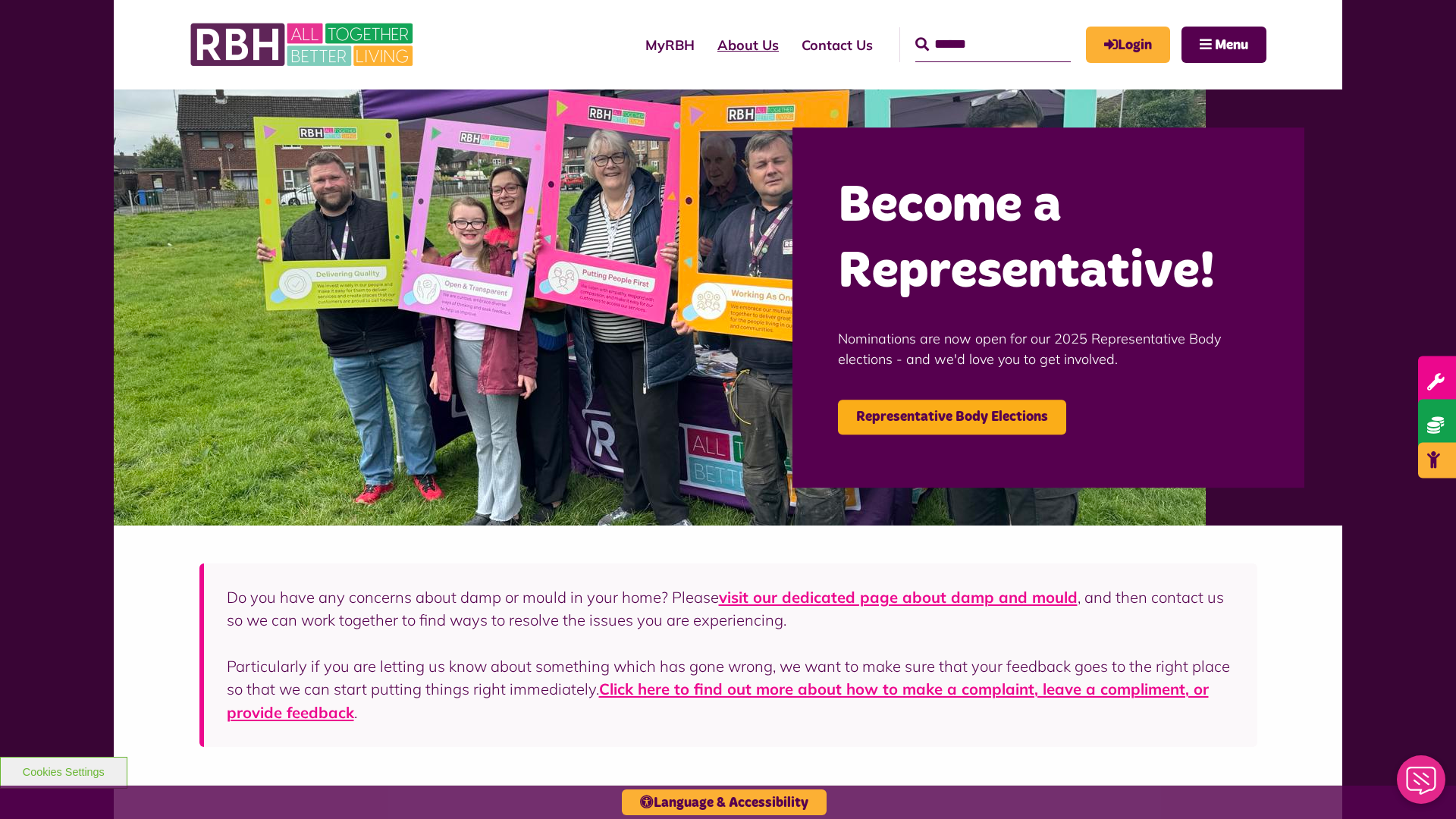
click at [706, 45] on link "About Us" at bounding box center [748, 45] width 84 height 43
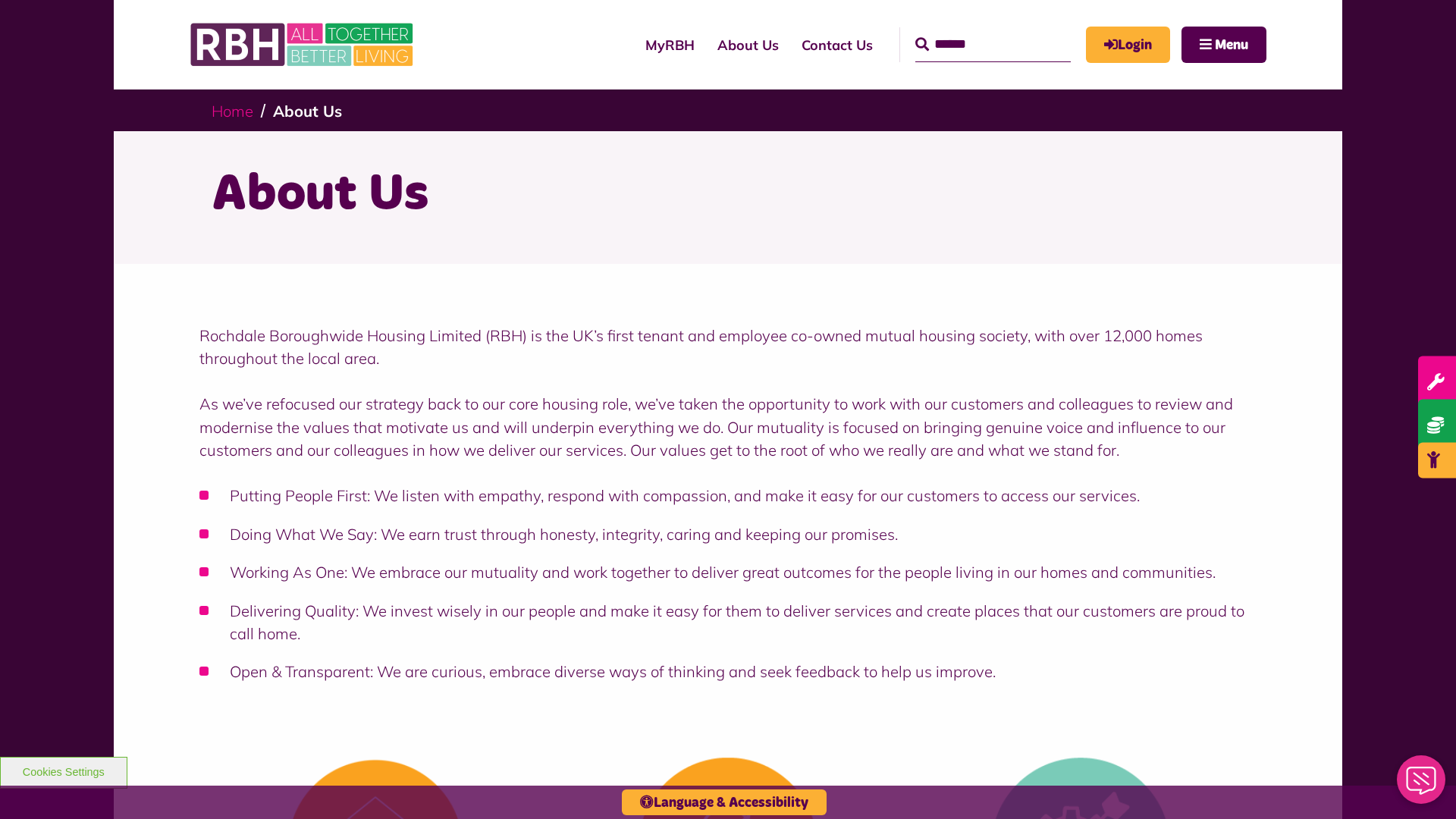
click at [232, 110] on link "Home" at bounding box center [232, 111] width 41 height 19
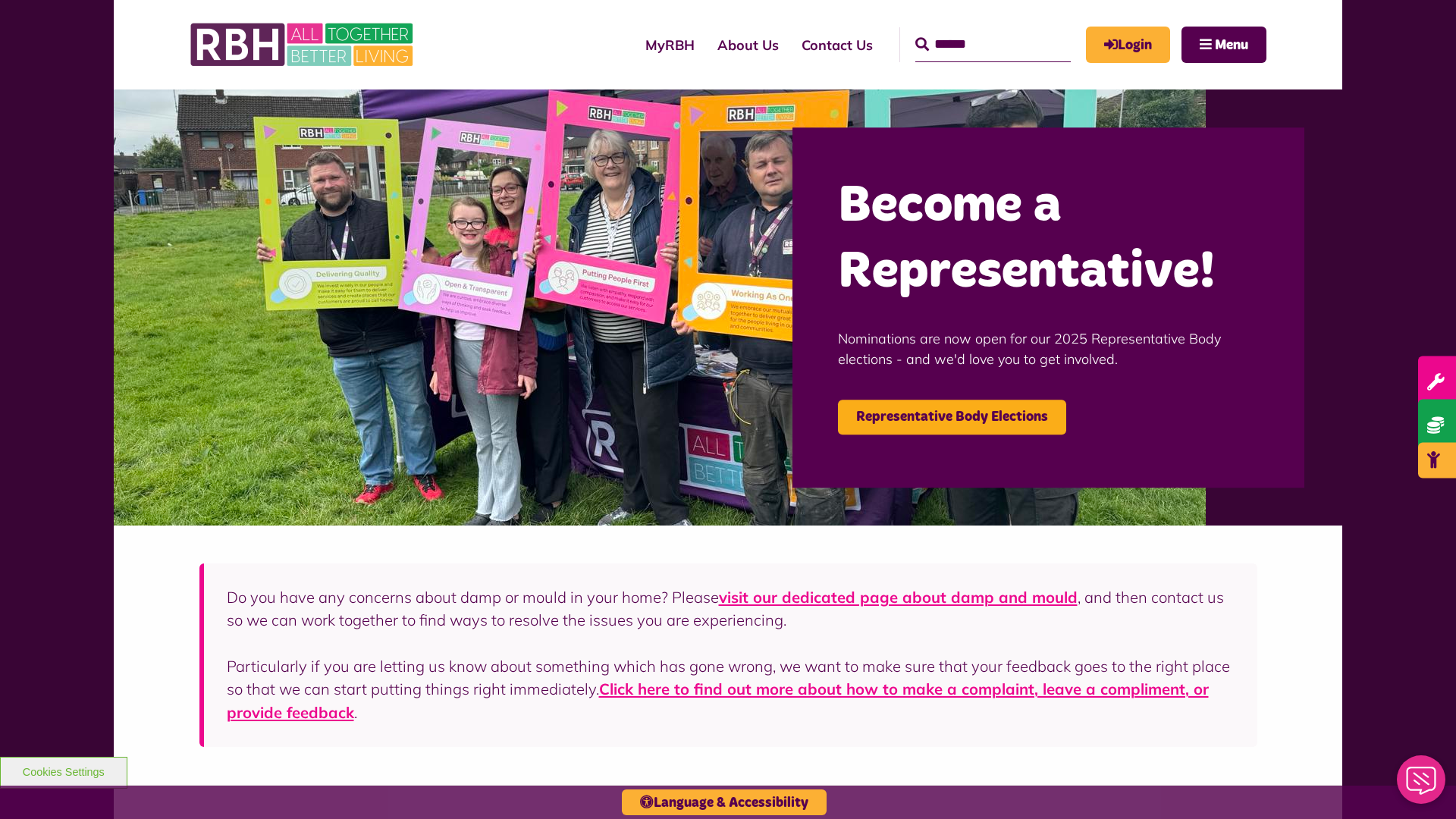
click at [971, 30] on input "Search" at bounding box center [993, 45] width 155 height 34
type input "*"
click at [63, 771] on button "Cookies Settings" at bounding box center [64, 772] width 128 height 32
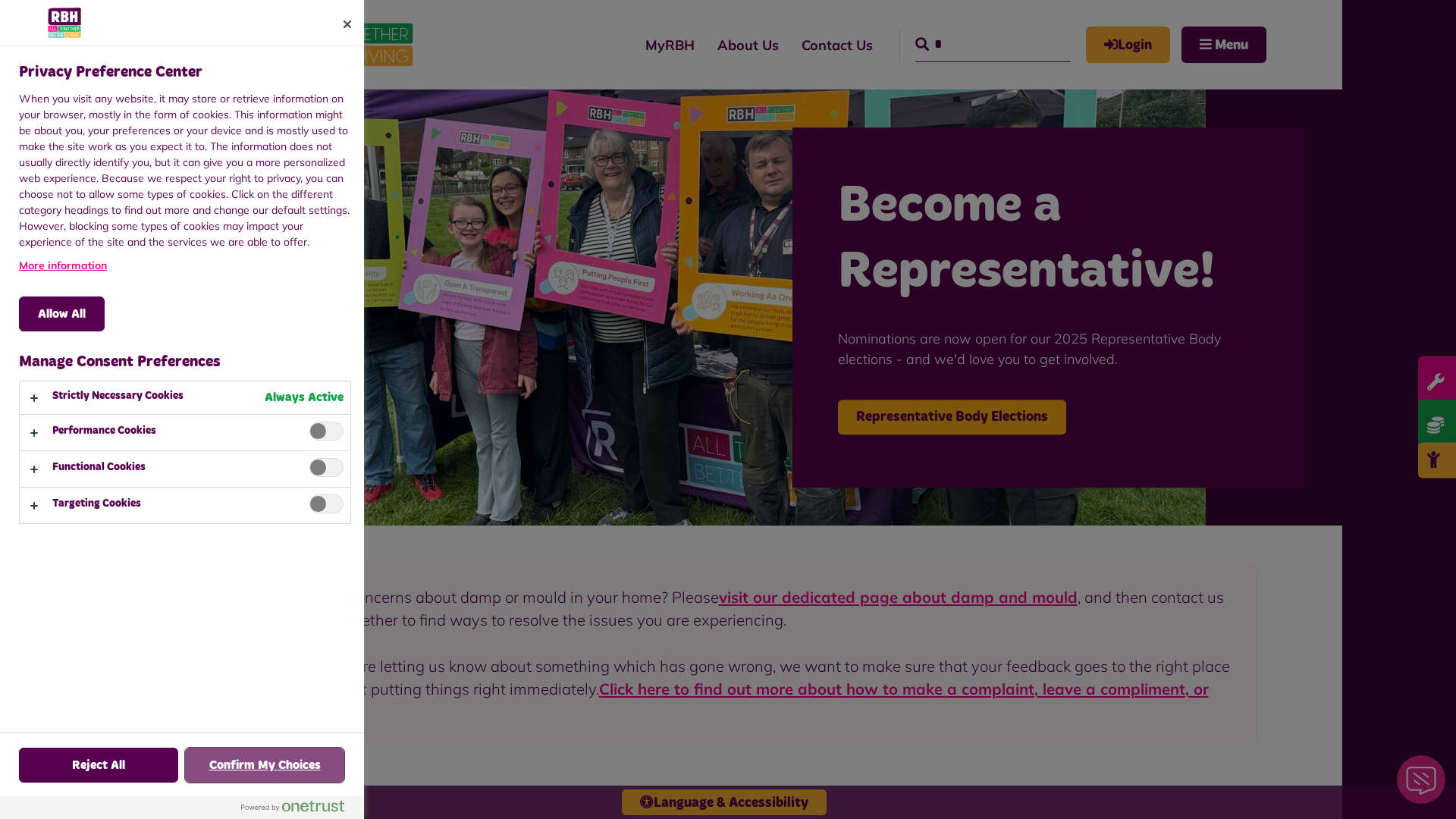
click at [265, 766] on button "Confirm My Choices" at bounding box center [265, 765] width 159 height 34
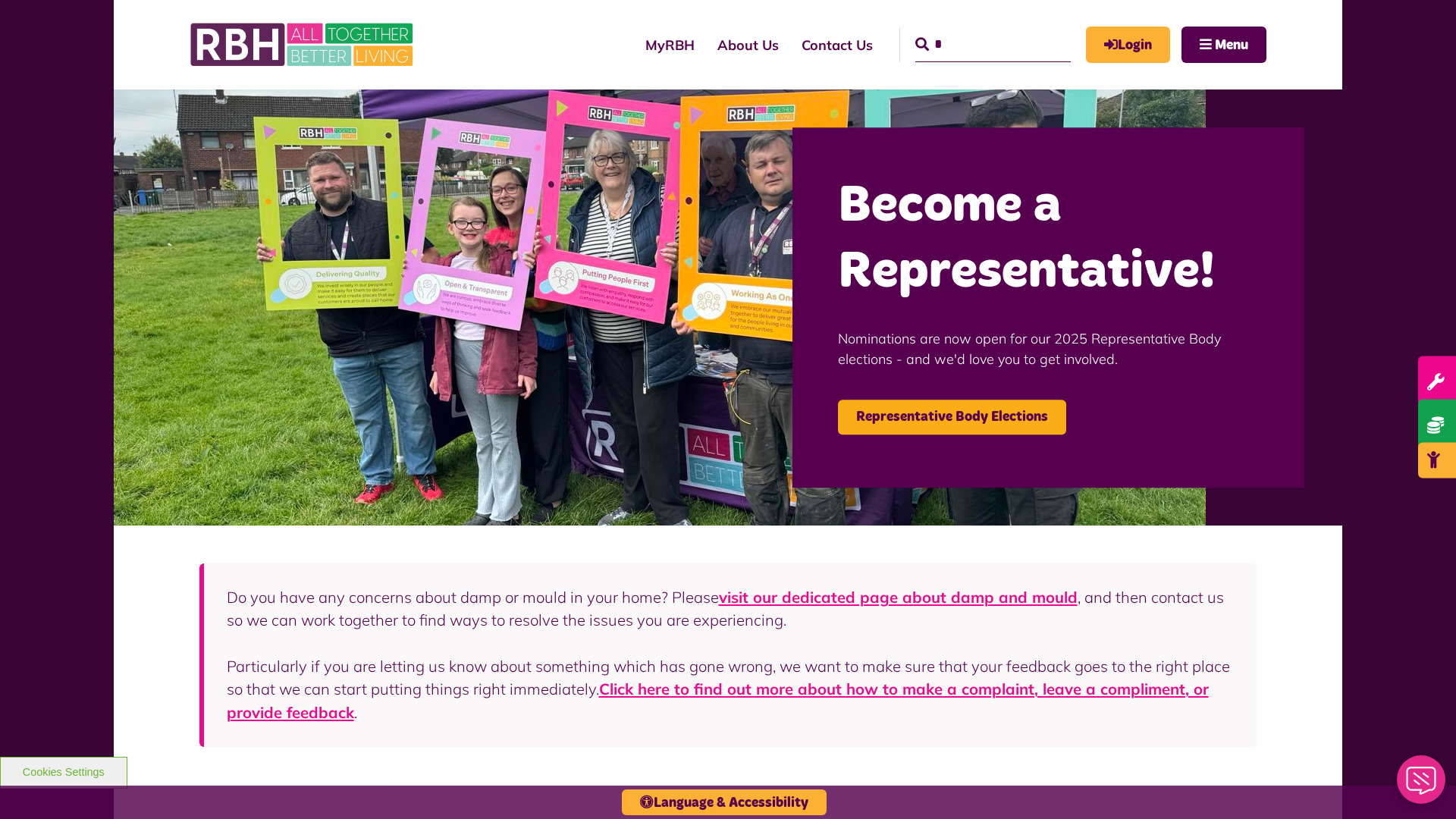
click at [971, 30] on input "*" at bounding box center [993, 45] width 155 height 34
type input "*"
click at [63, 771] on button "Cookies Settings" at bounding box center [64, 772] width 128 height 32
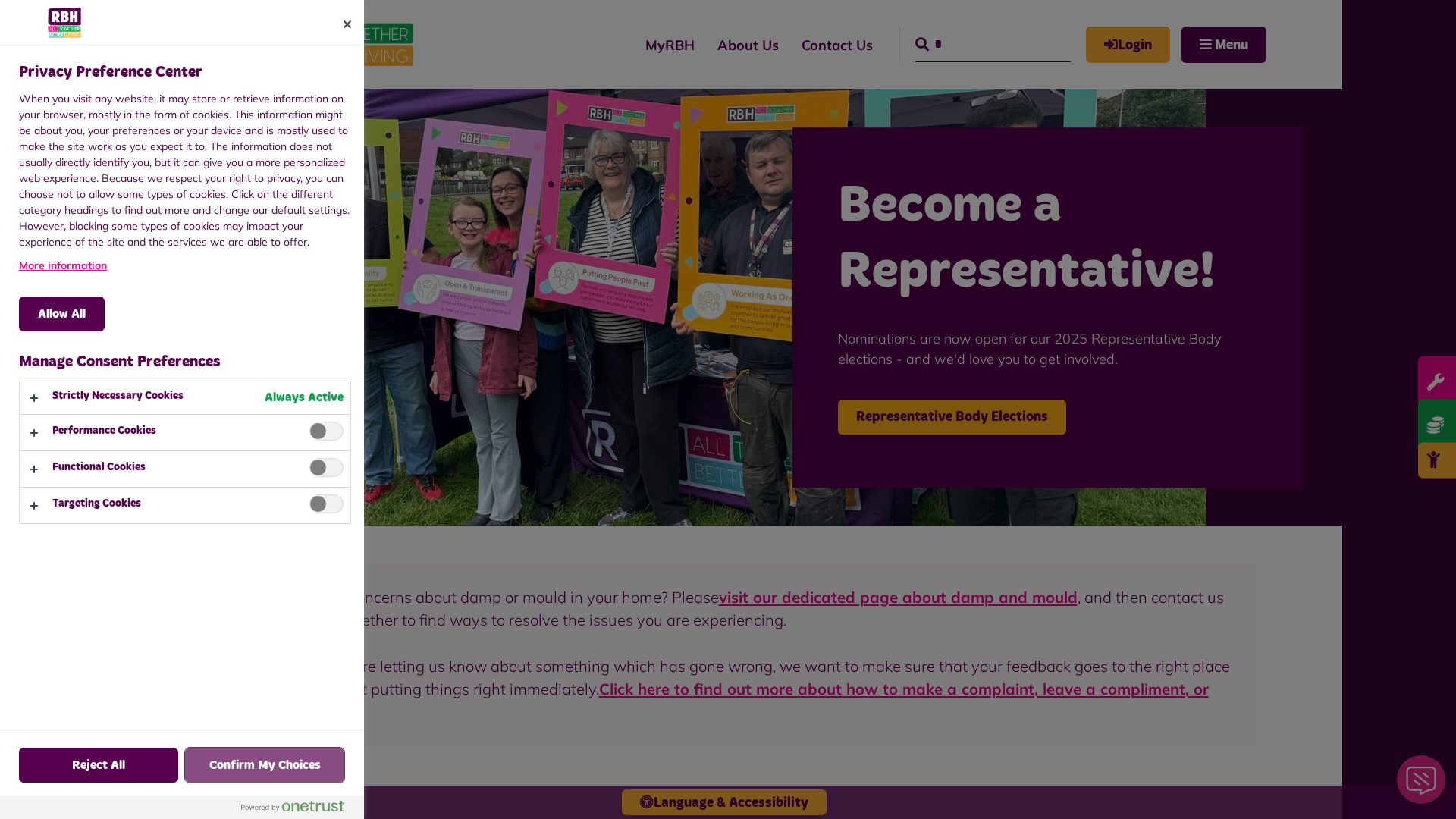
click at [265, 766] on button "Confirm My Choices" at bounding box center [265, 765] width 159 height 34
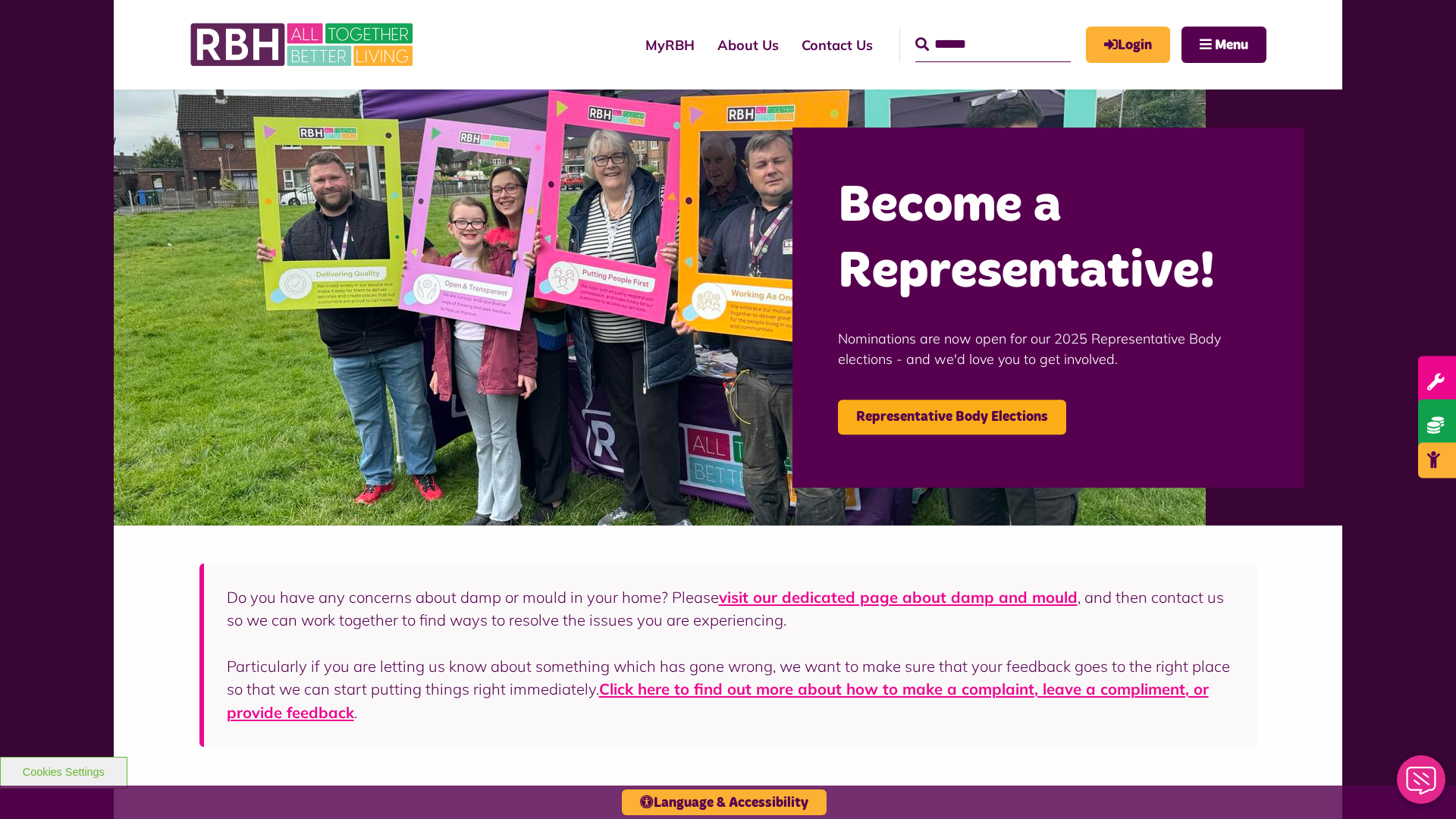
click at [971, 30] on input "Search" at bounding box center [993, 45] width 155 height 34
type input "*"
click at [63, 771] on button "Cookies Settings" at bounding box center [64, 772] width 128 height 32
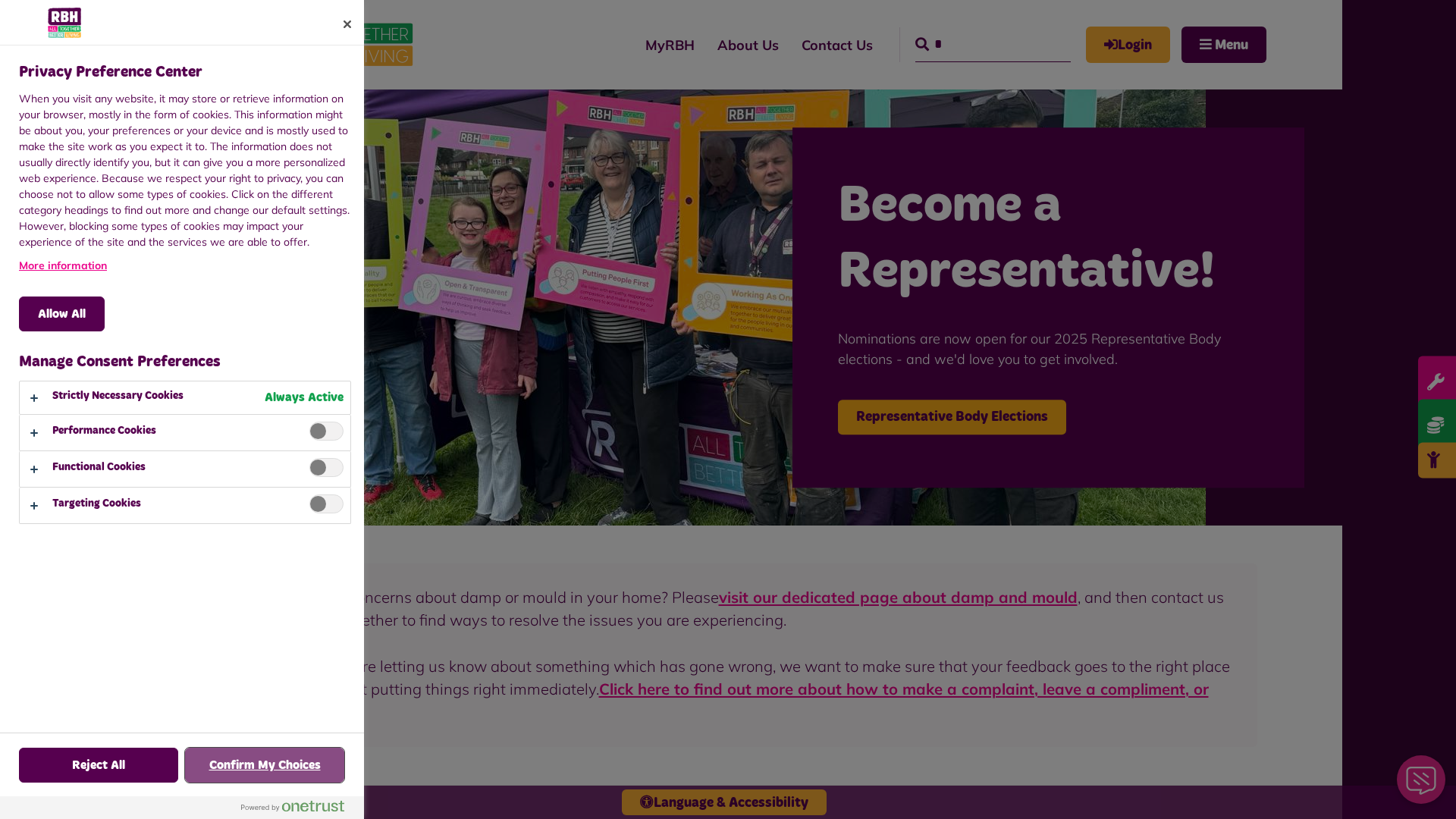
click at [265, 766] on button "Confirm My Choices" at bounding box center [265, 765] width 159 height 34
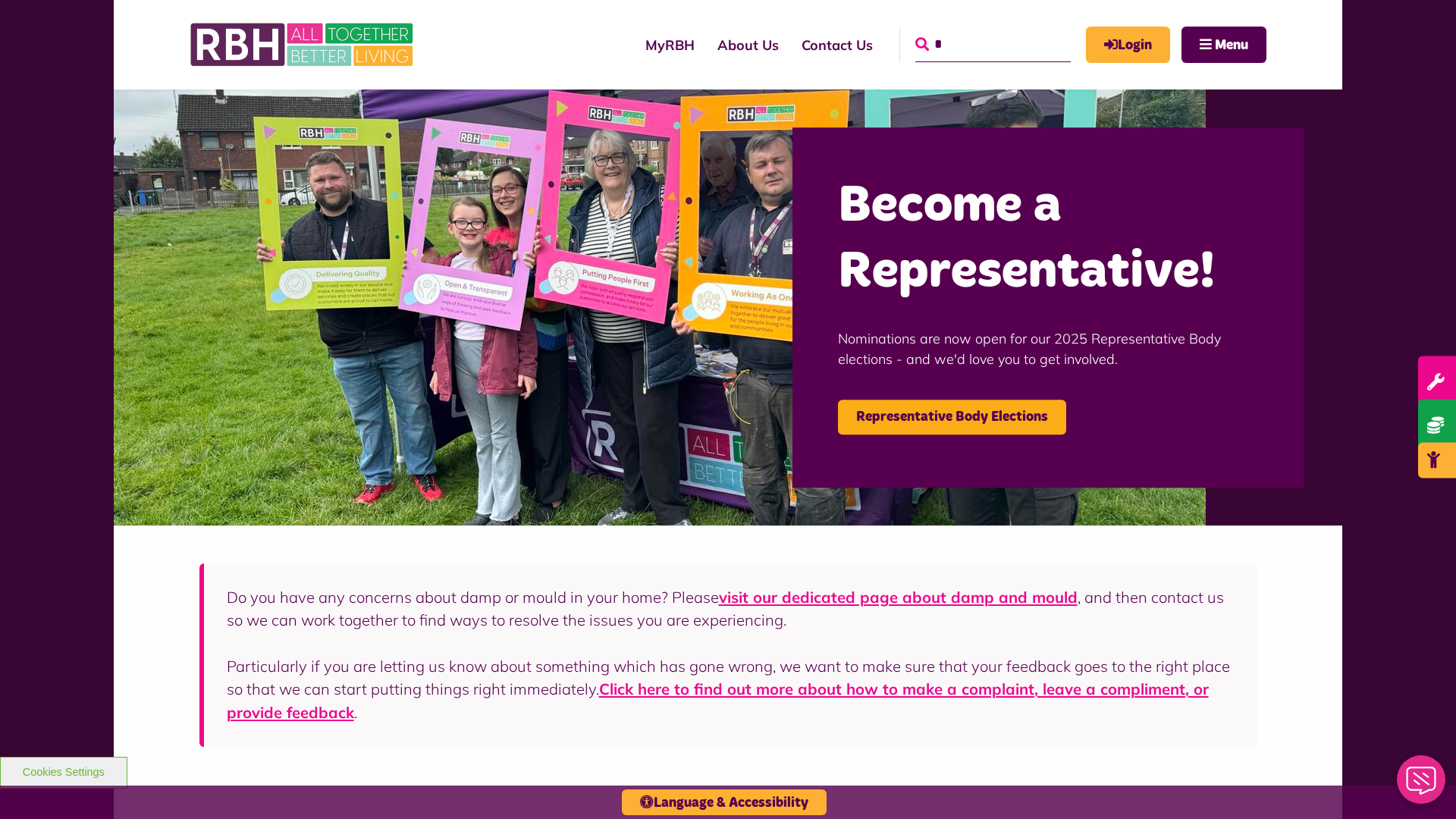
click at [915, 43] on icon "submit" at bounding box center [922, 44] width 14 height 14
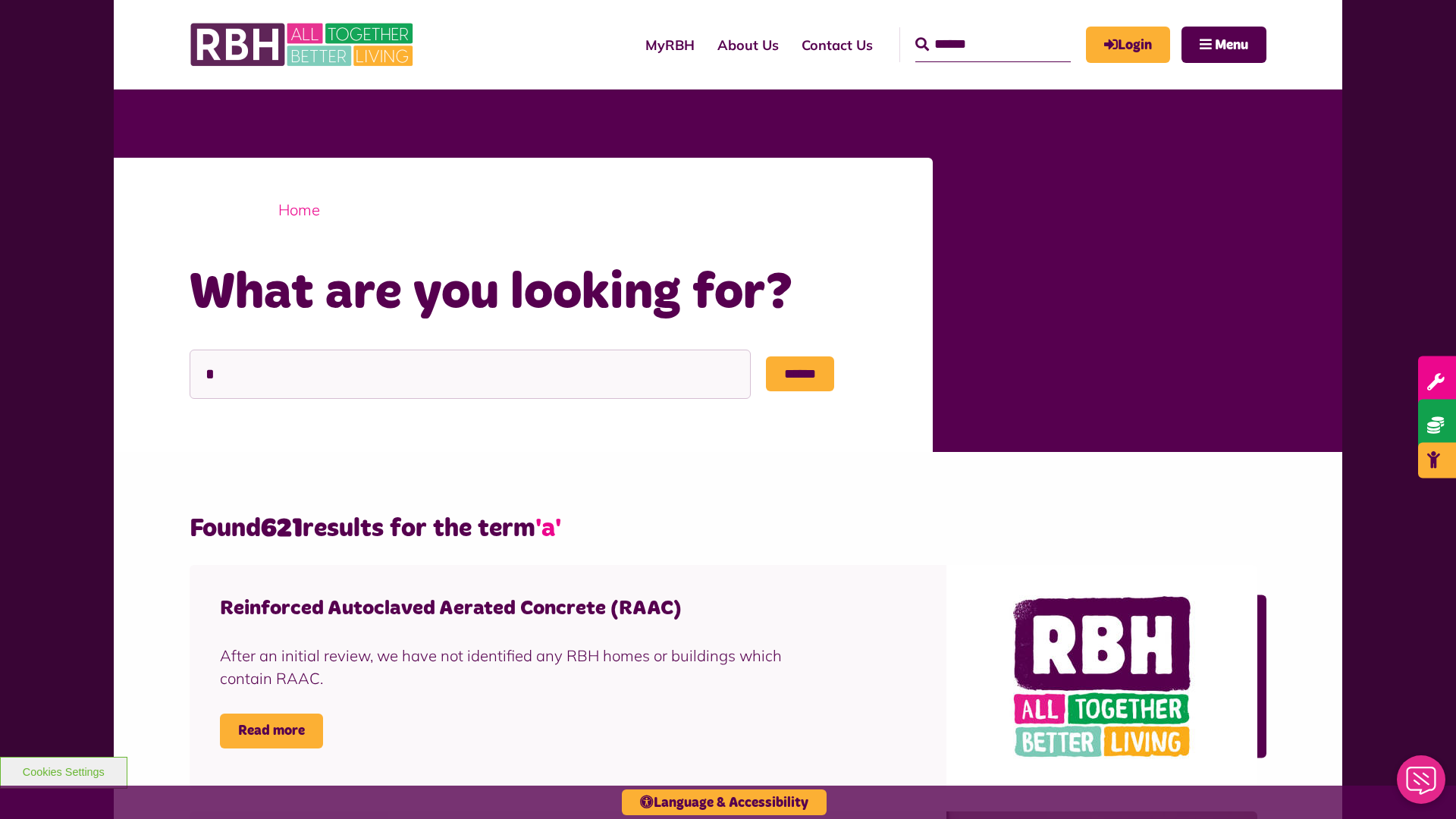
click at [299, 209] on link "Home" at bounding box center [299, 209] width 41 height 19
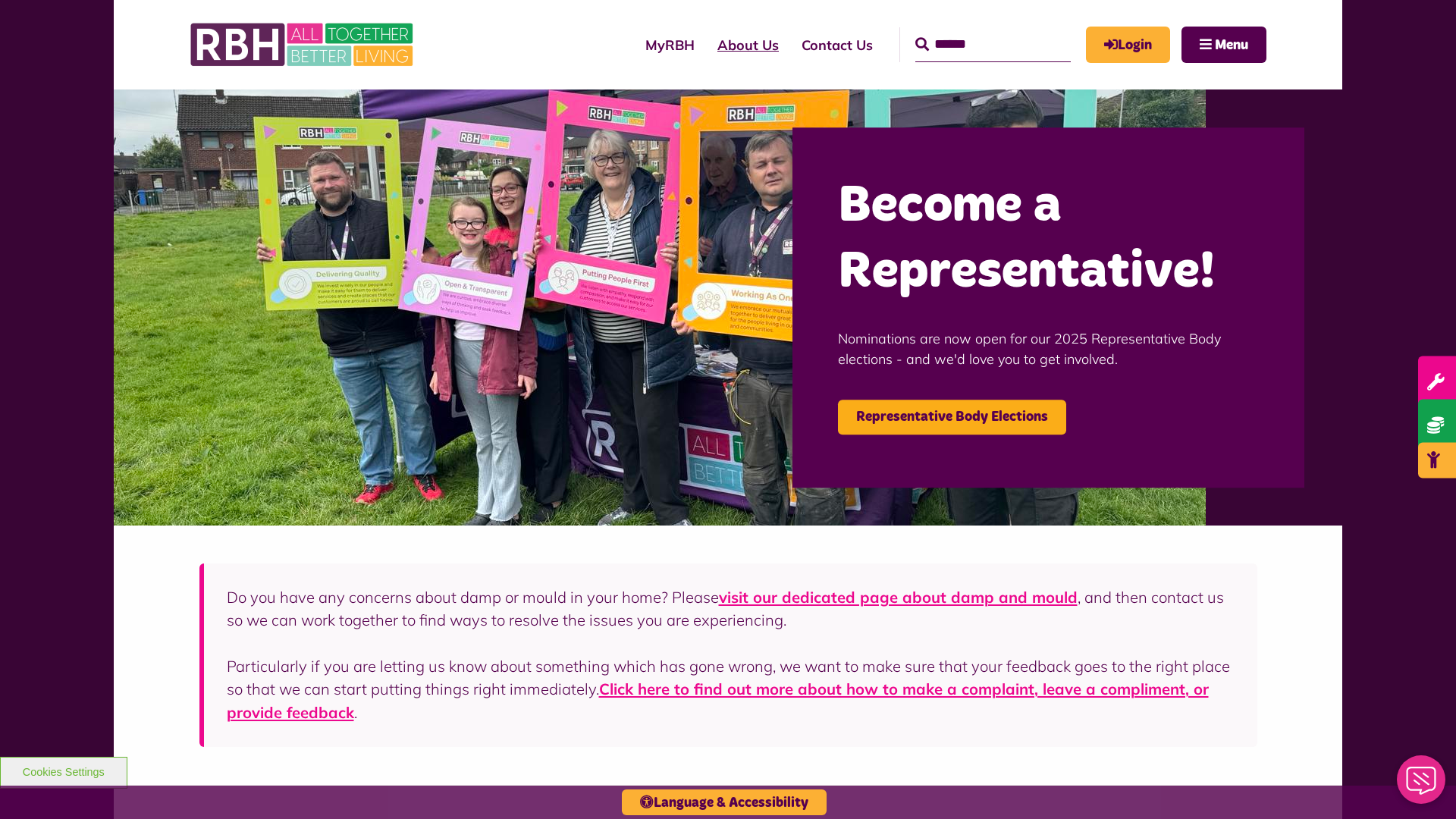
click at [706, 45] on link "About Us" at bounding box center [748, 45] width 84 height 43
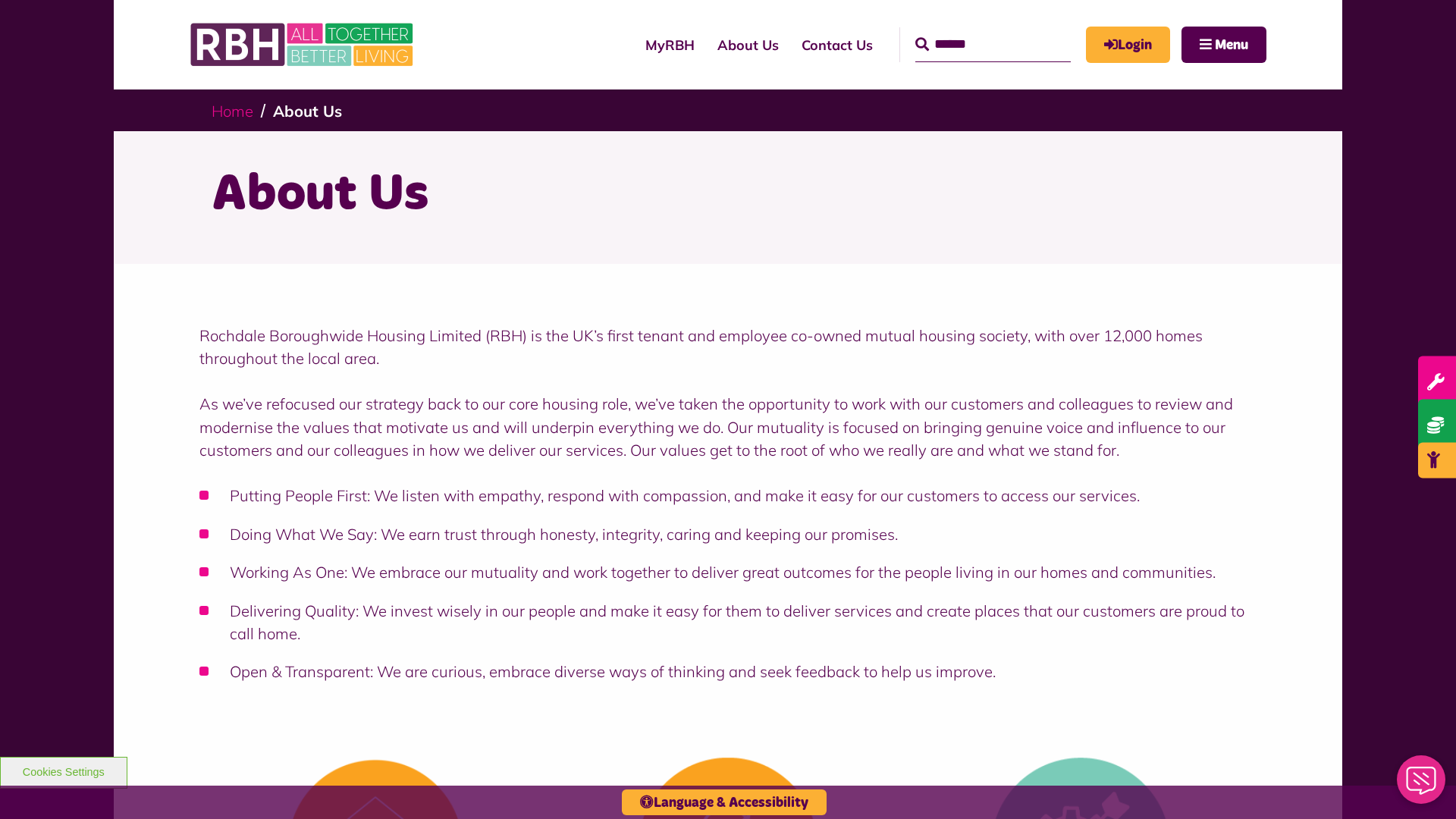
click at [232, 110] on link "Home" at bounding box center [232, 111] width 41 height 19
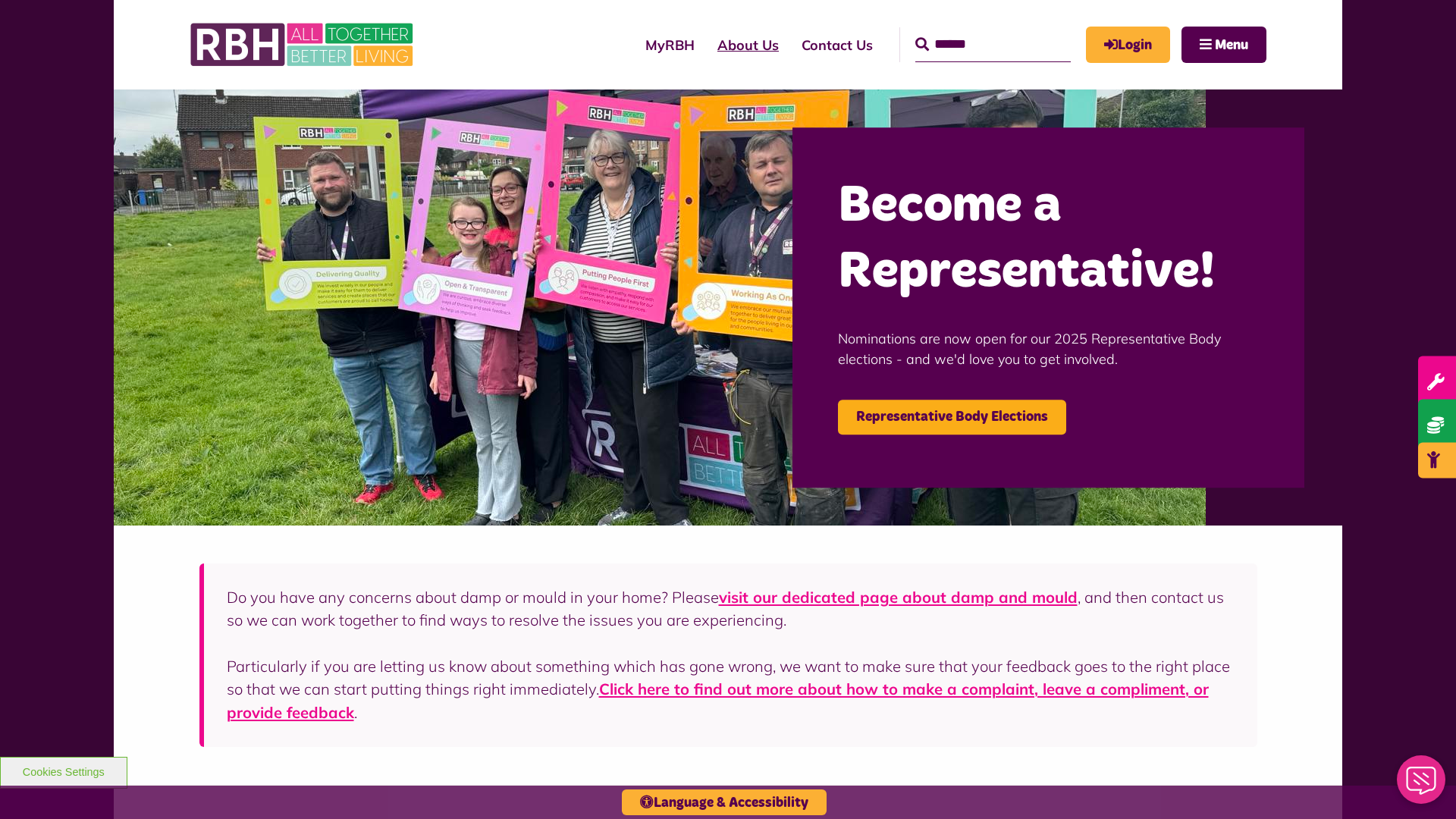
click at [706, 45] on link "About Us" at bounding box center [748, 45] width 84 height 43
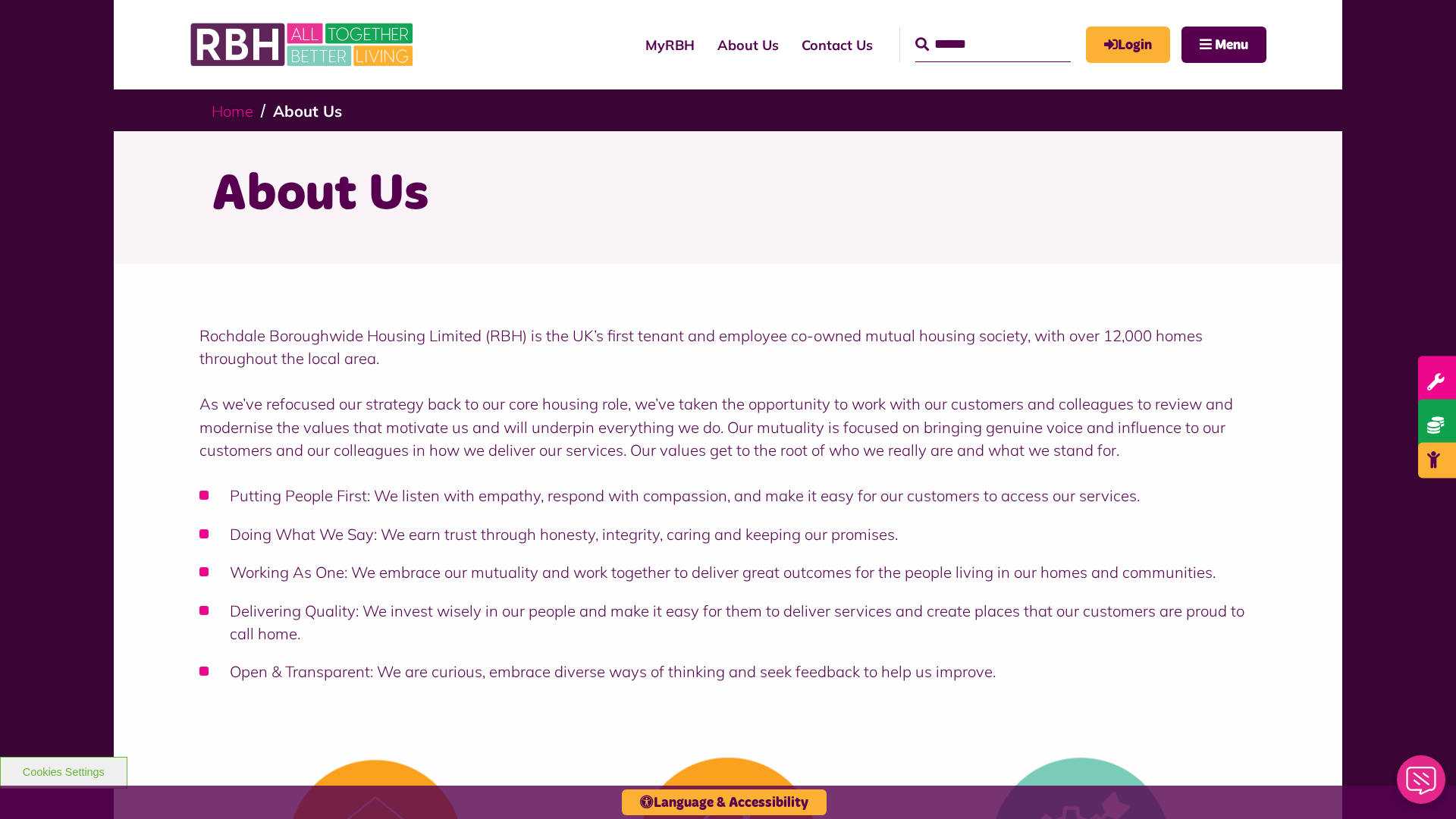
click at [232, 110] on link "Home" at bounding box center [232, 111] width 41 height 19
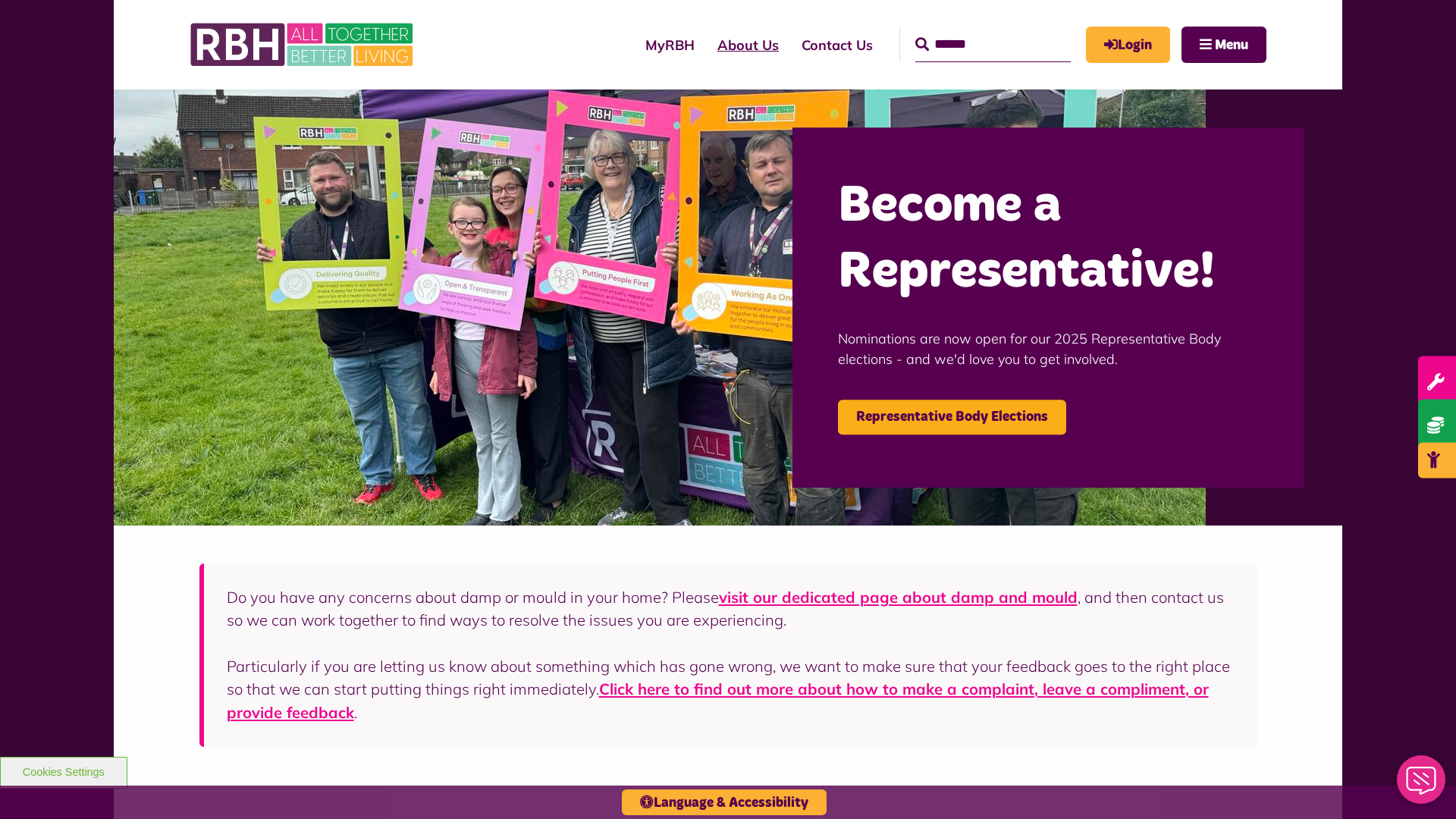
click at [706, 45] on link "About Us" at bounding box center [748, 45] width 84 height 43
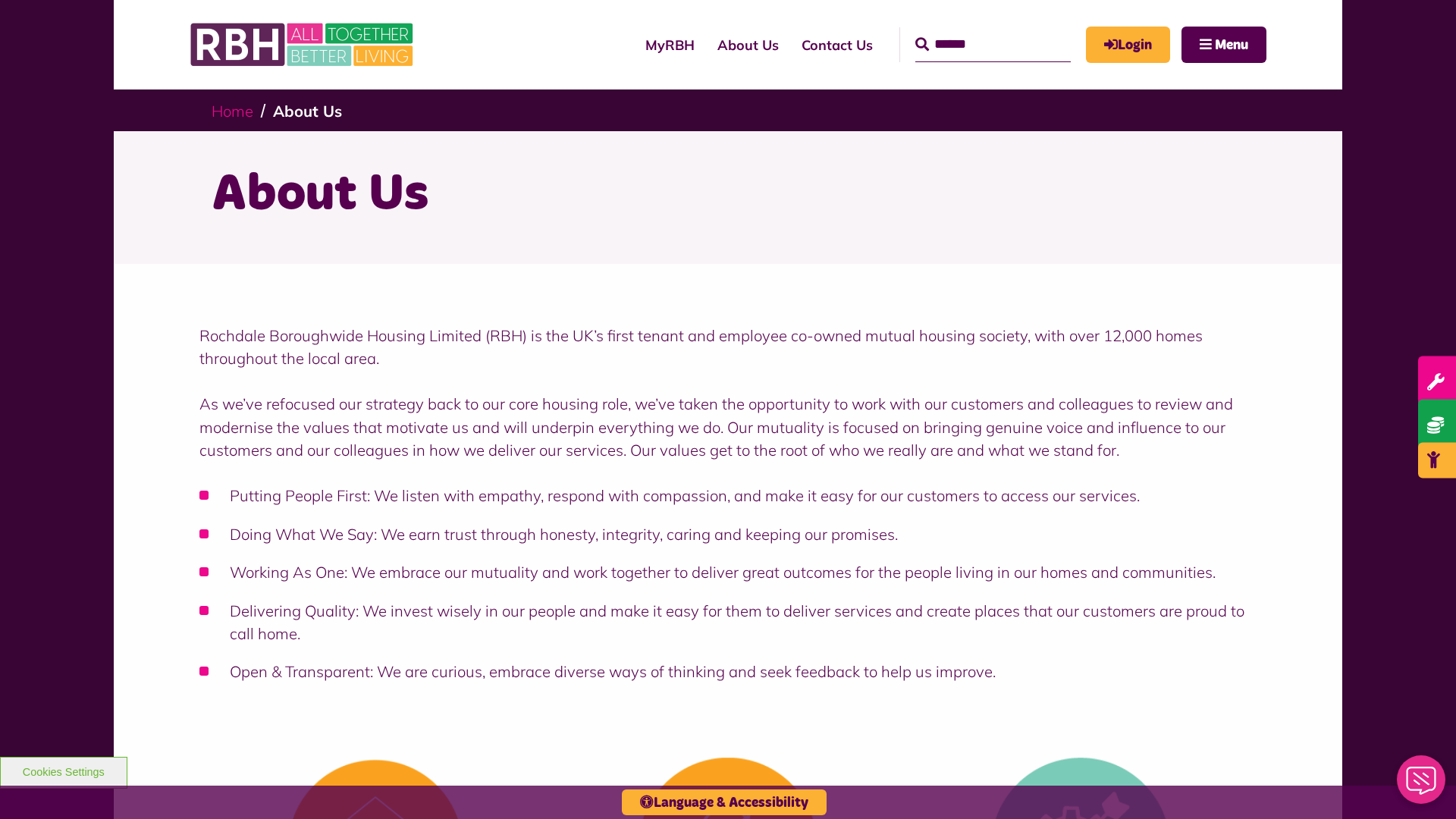
click at [232, 110] on link "Home" at bounding box center [232, 111] width 41 height 19
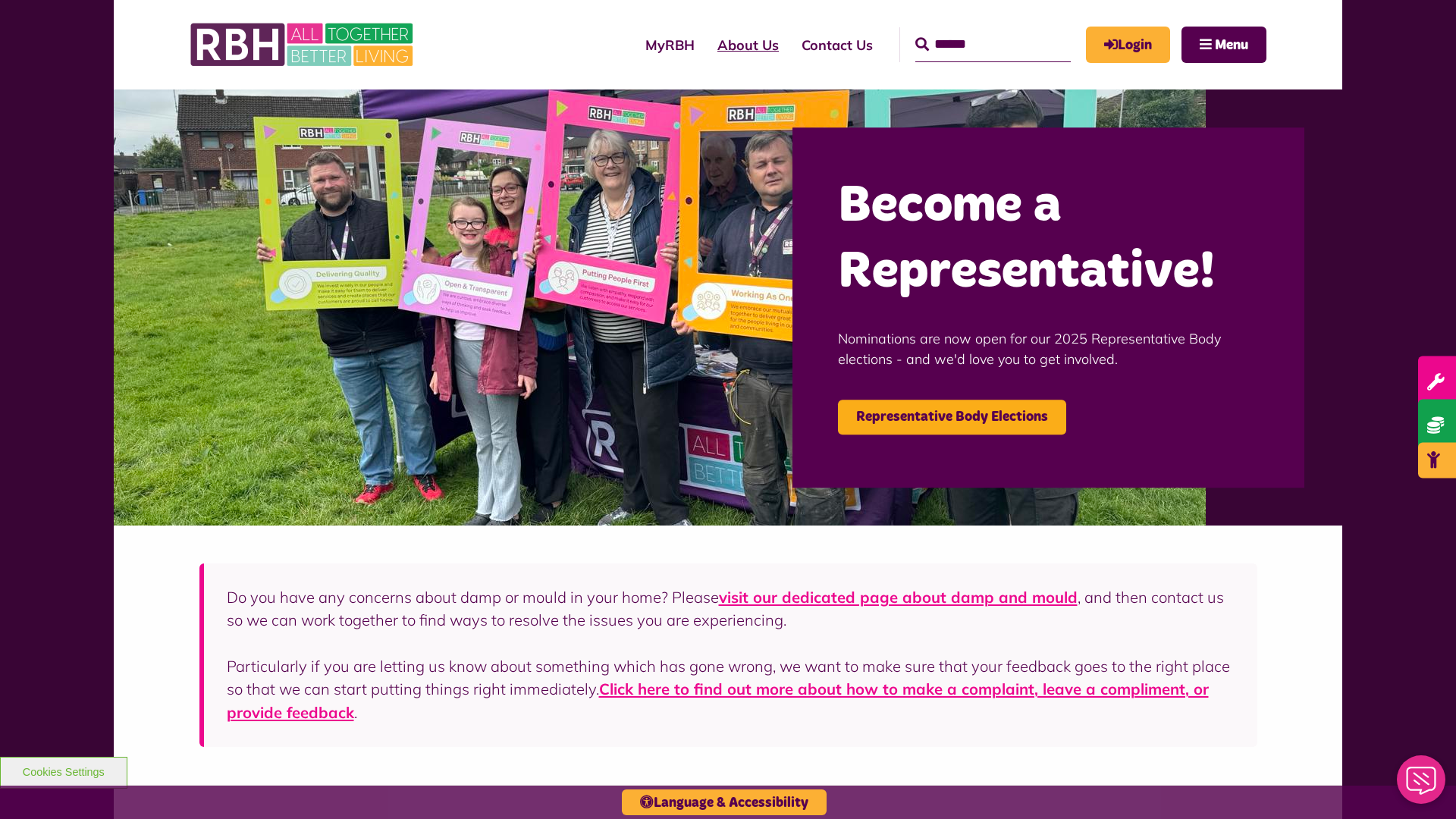
click at [706, 45] on link "About Us" at bounding box center [748, 45] width 84 height 43
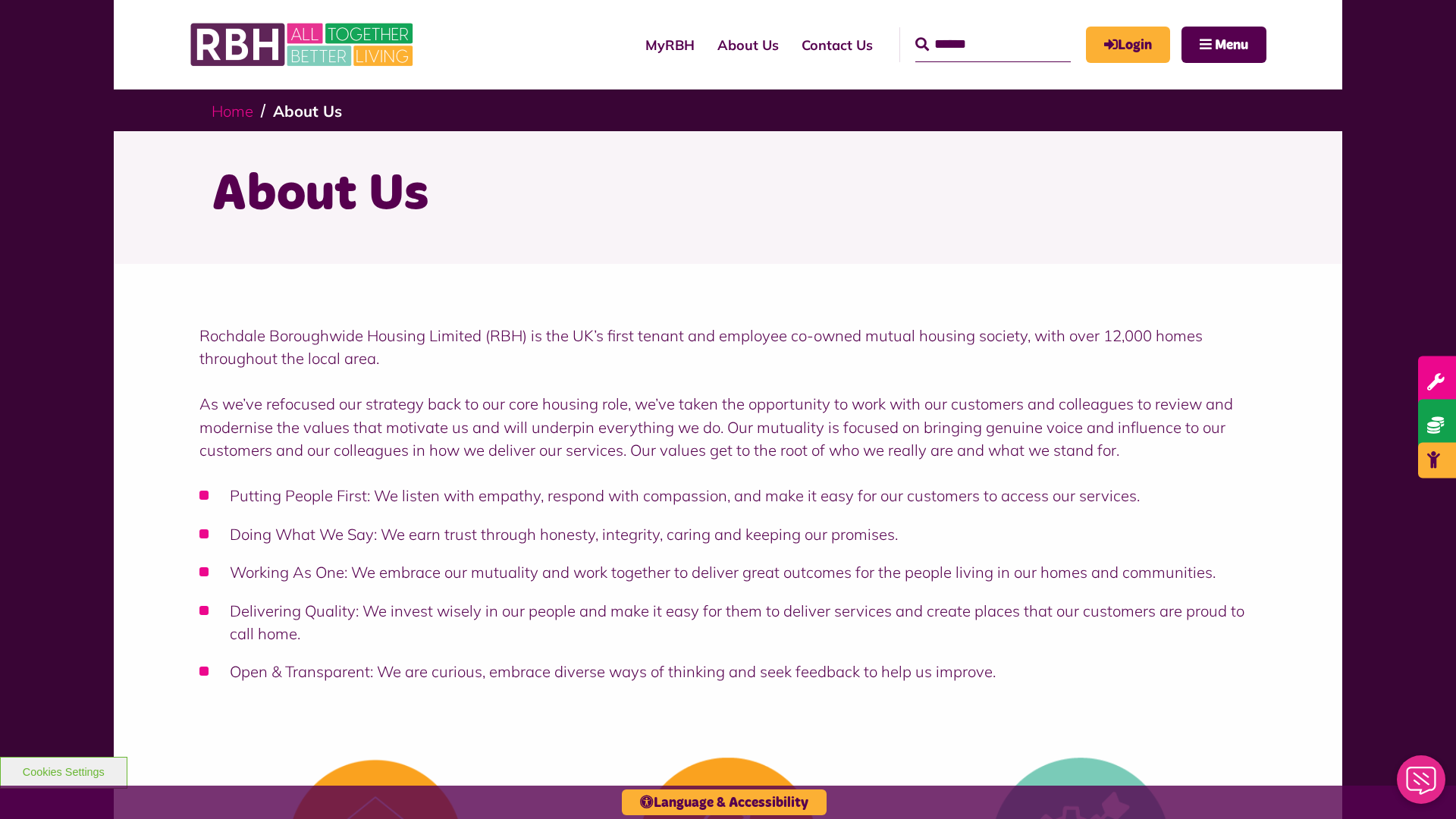
click at [232, 110] on link "Home" at bounding box center [232, 111] width 41 height 19
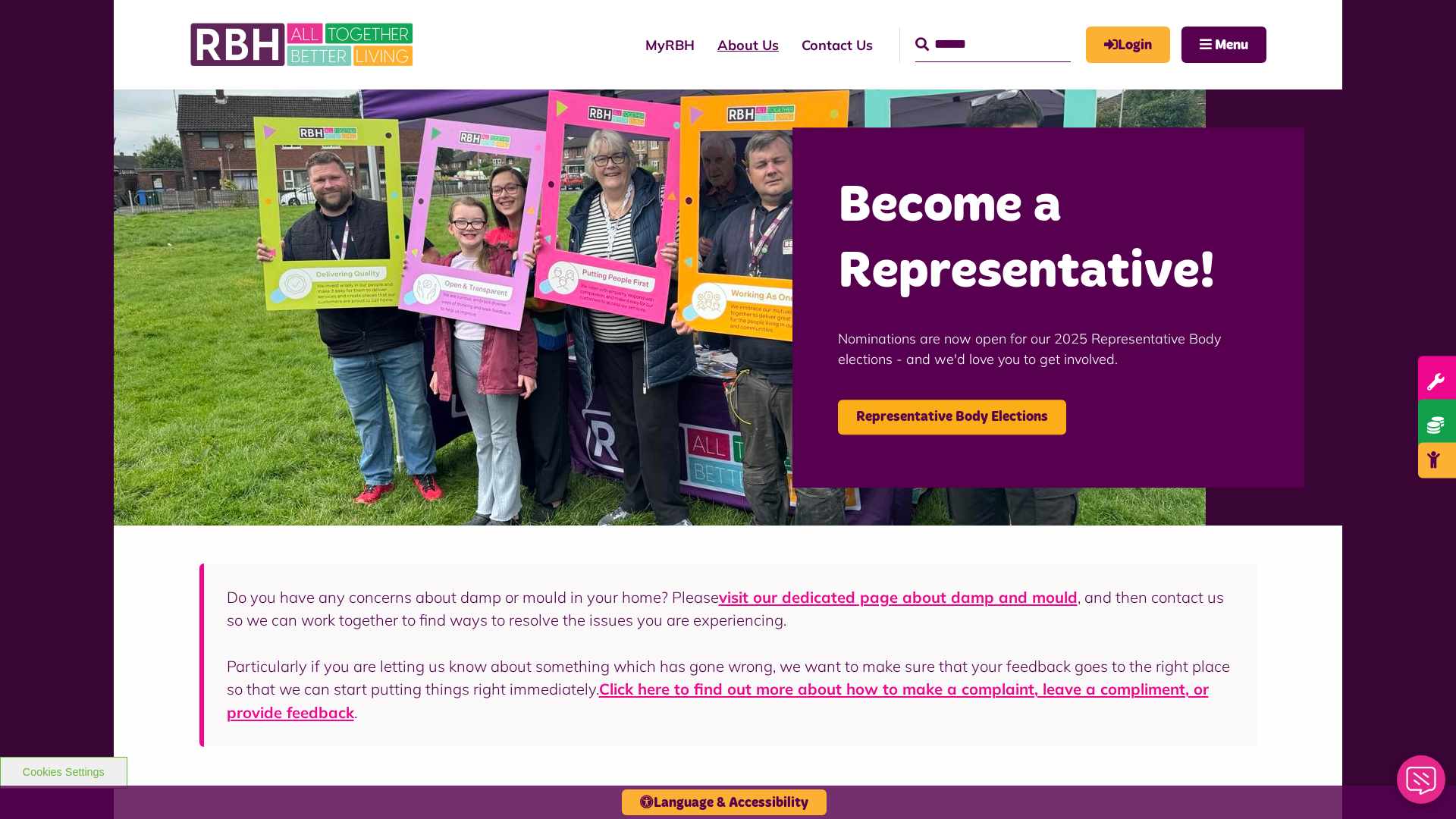
click at [706, 45] on link "About Us" at bounding box center [748, 45] width 84 height 43
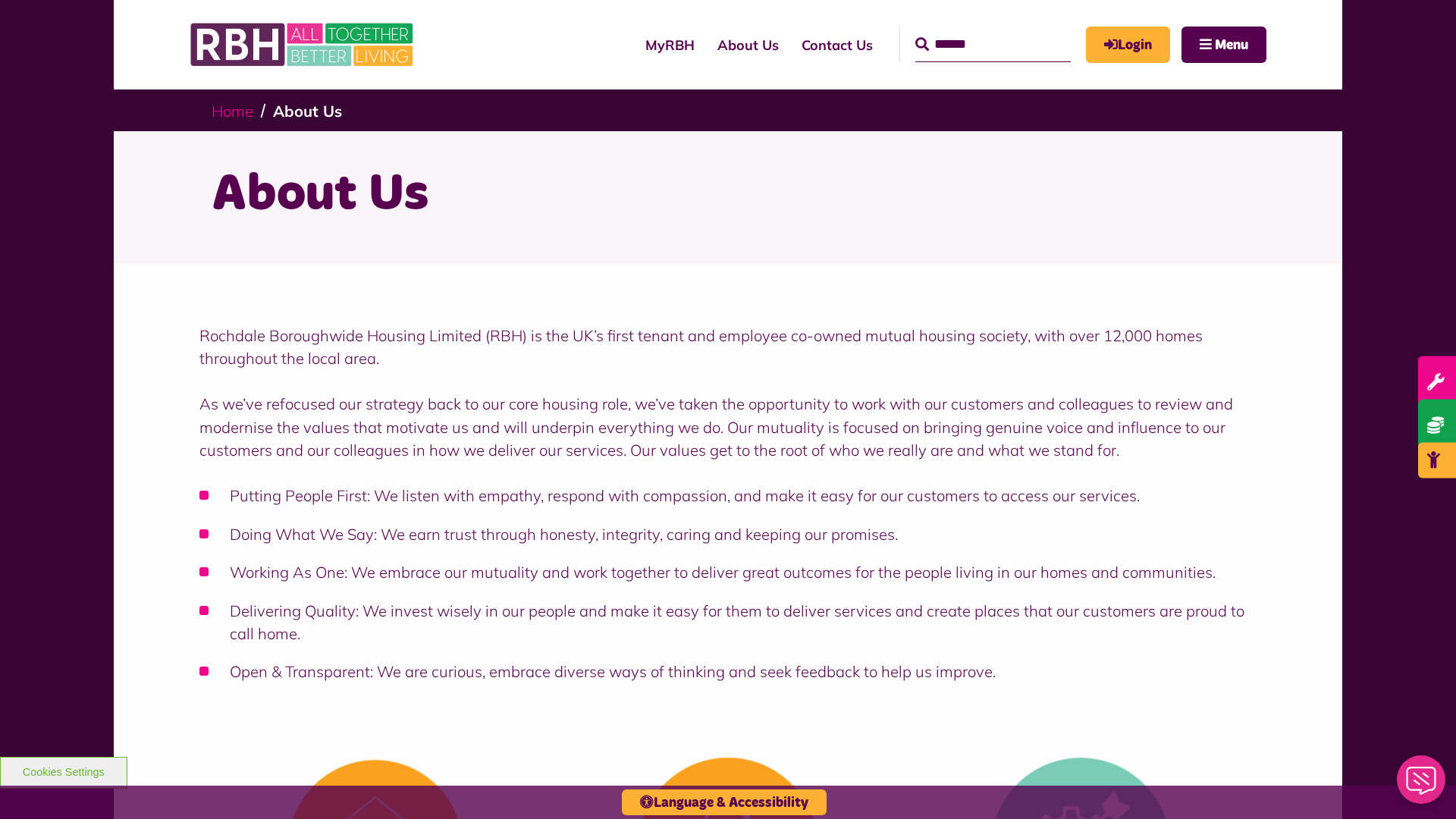
click at [232, 110] on link "Home" at bounding box center [232, 111] width 41 height 19
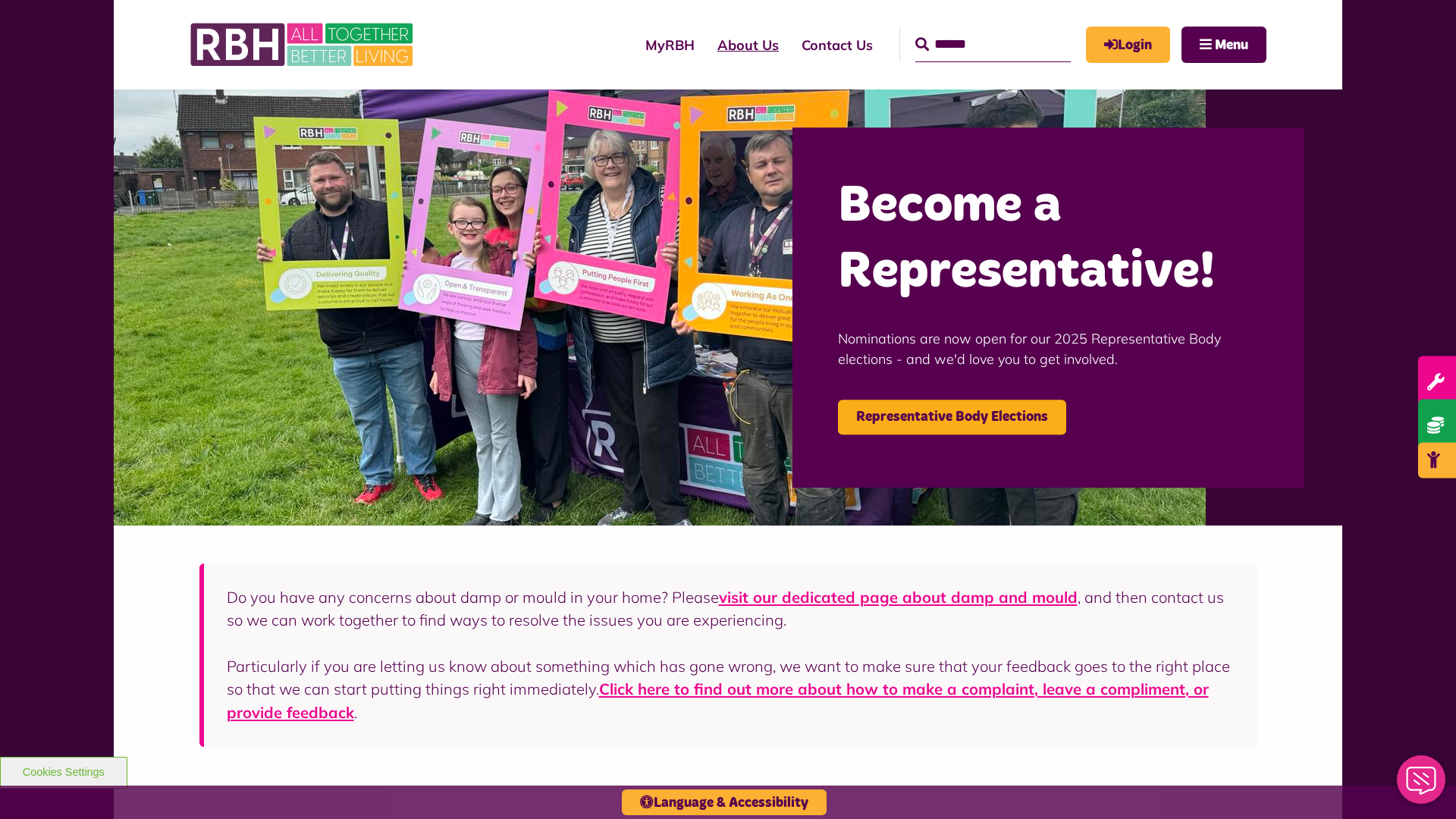
click at [706, 45] on link "About Us" at bounding box center [748, 45] width 84 height 43
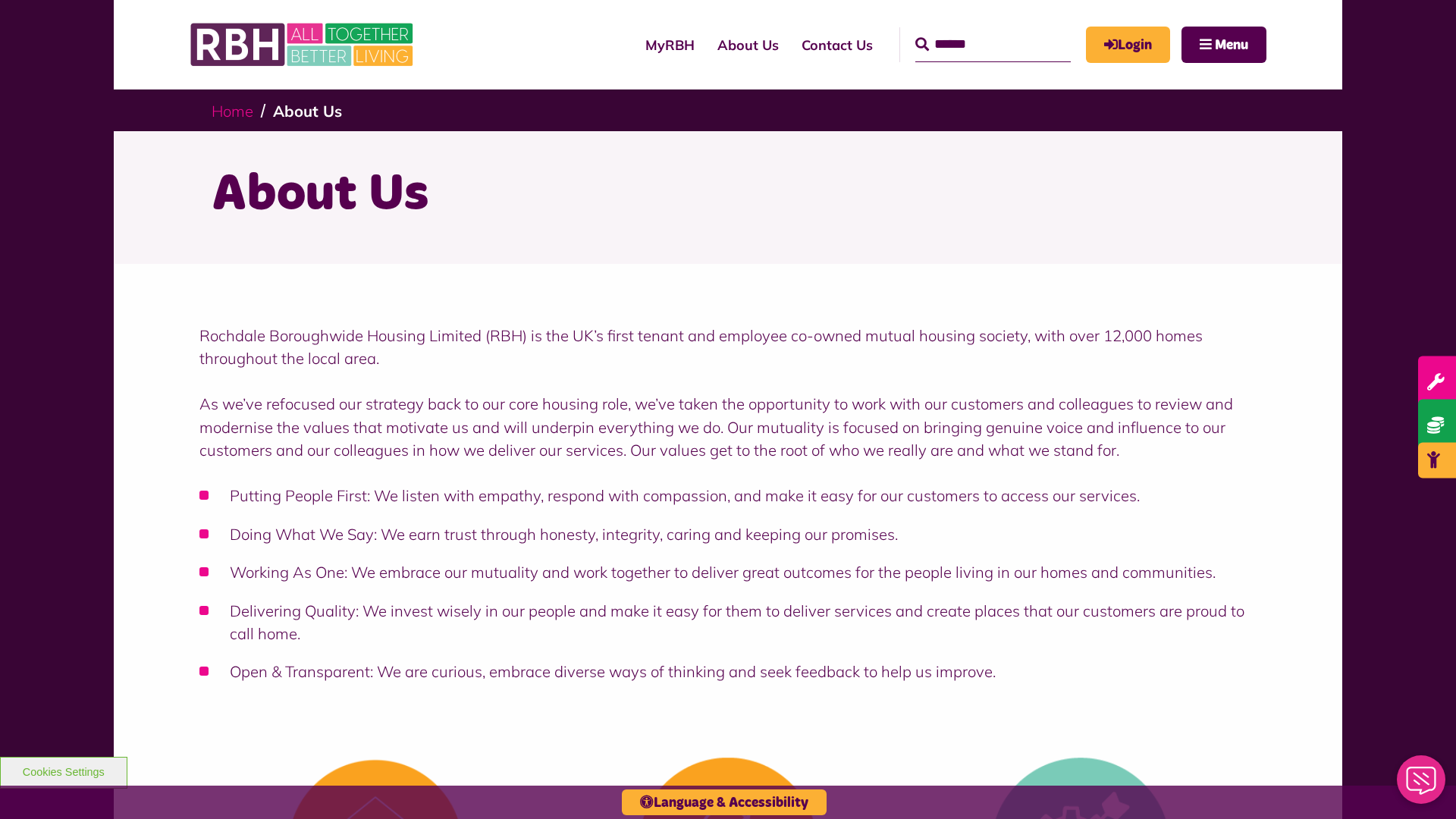
click at [232, 110] on link "Home" at bounding box center [232, 111] width 41 height 19
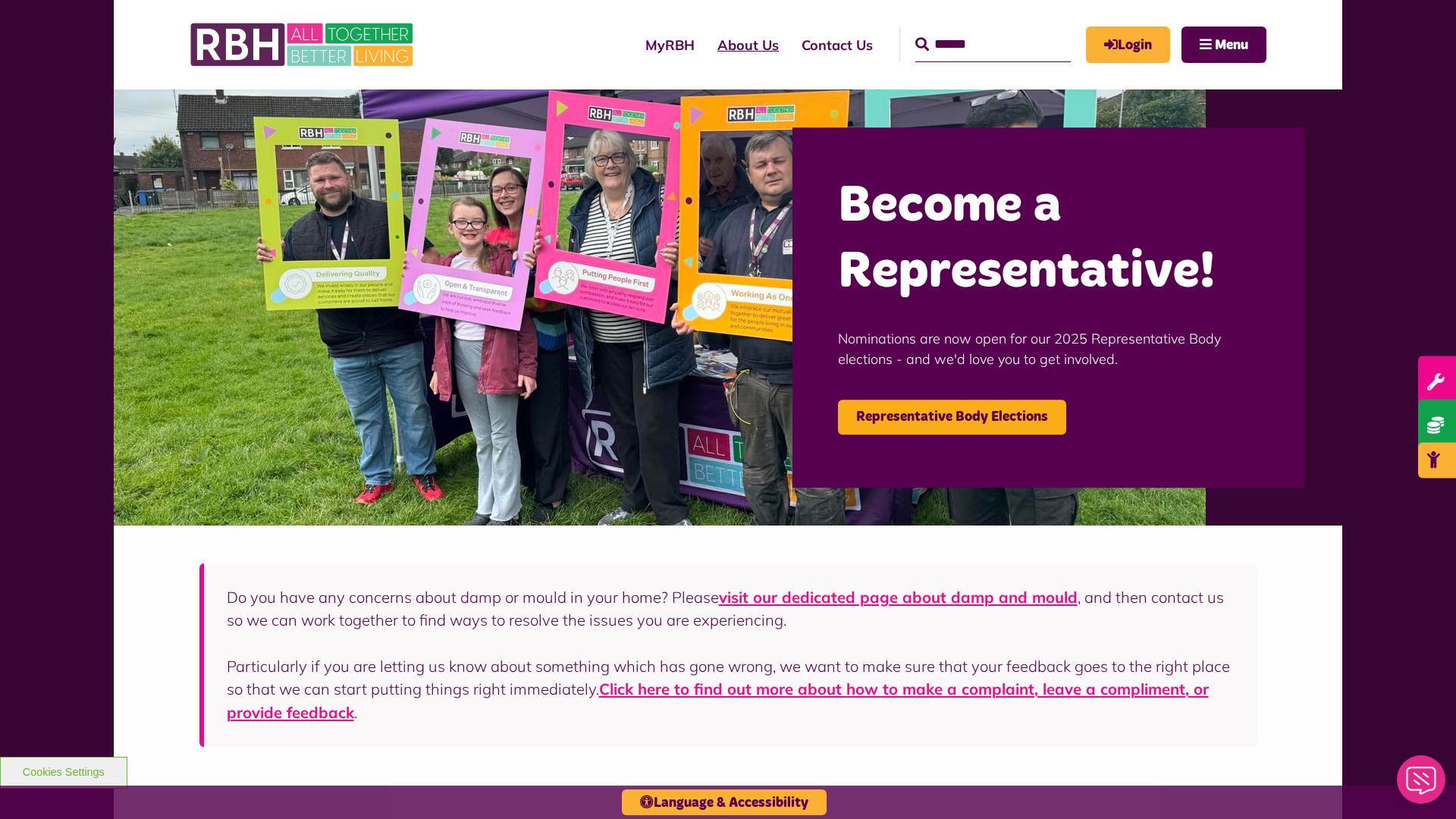
click at [706, 45] on link "About Us" at bounding box center [748, 45] width 84 height 43
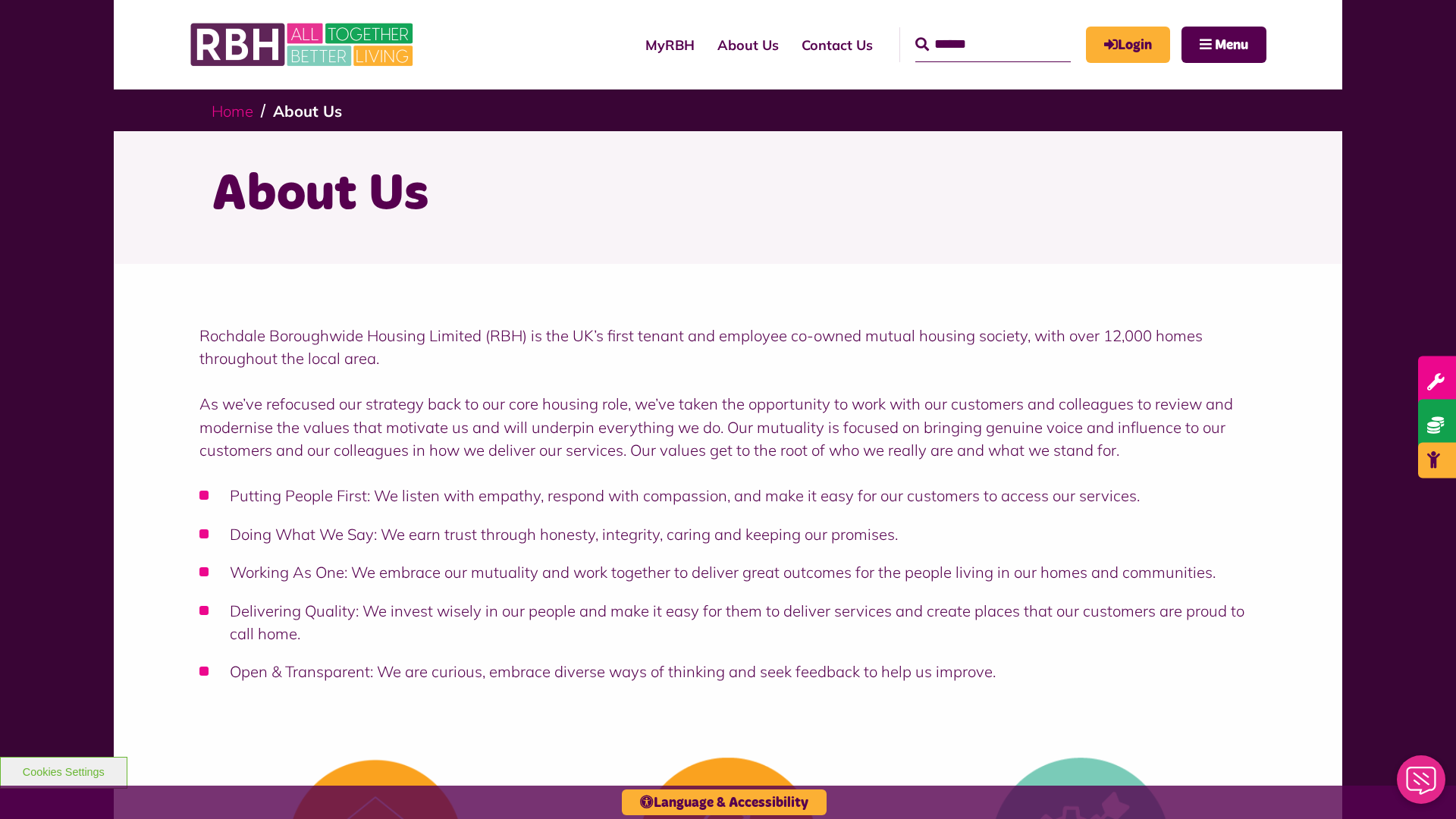
click at [232, 110] on link "Home" at bounding box center [232, 111] width 41 height 19
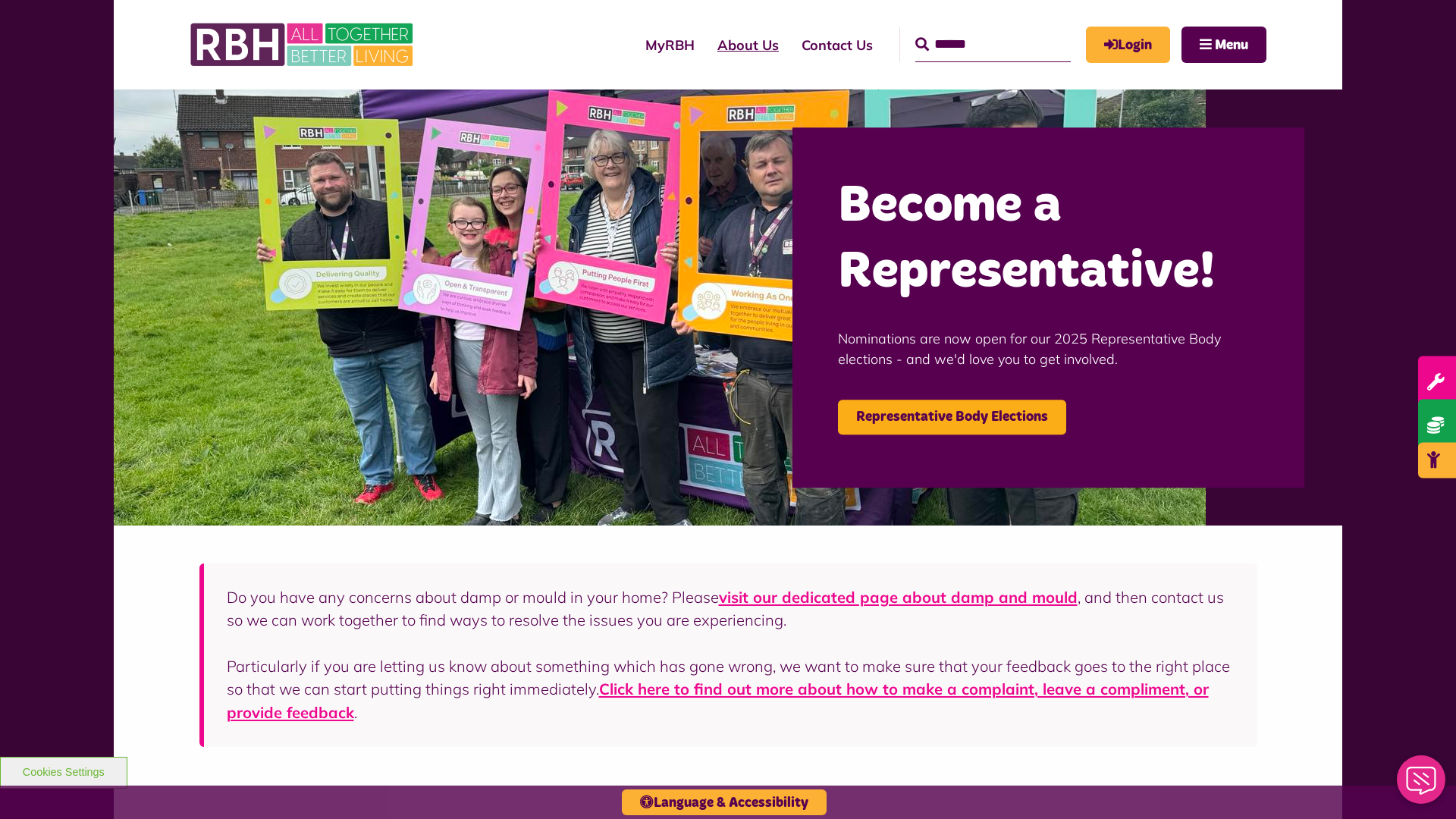
click at [706, 45] on link "About Us" at bounding box center [748, 45] width 84 height 43
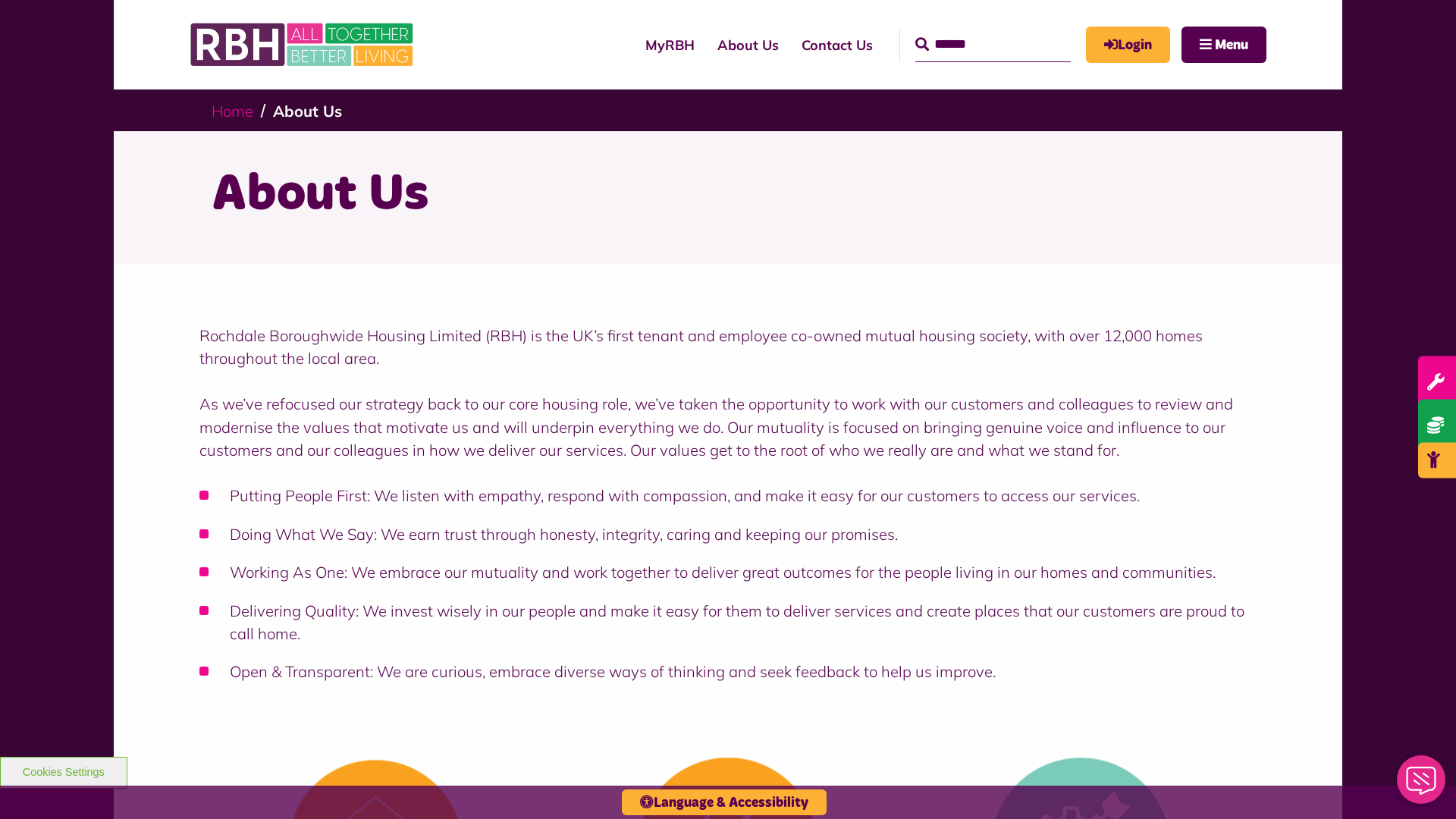
click at [232, 110] on link "Home" at bounding box center [232, 111] width 41 height 19
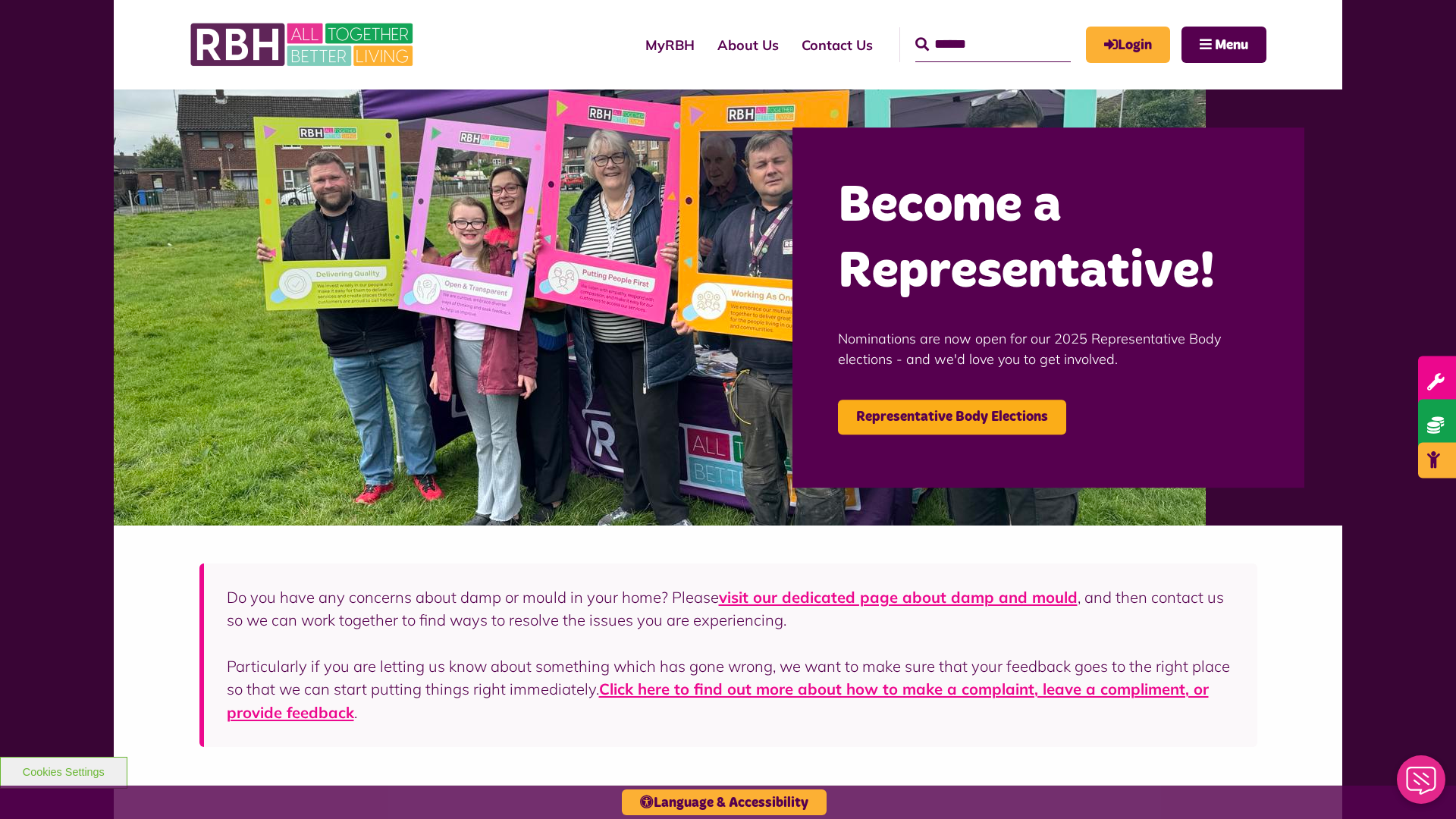
click at [971, 30] on input "Search" at bounding box center [993, 45] width 155 height 34
type input "*"
click at [63, 771] on button "Cookies Settings" at bounding box center [64, 772] width 128 height 32
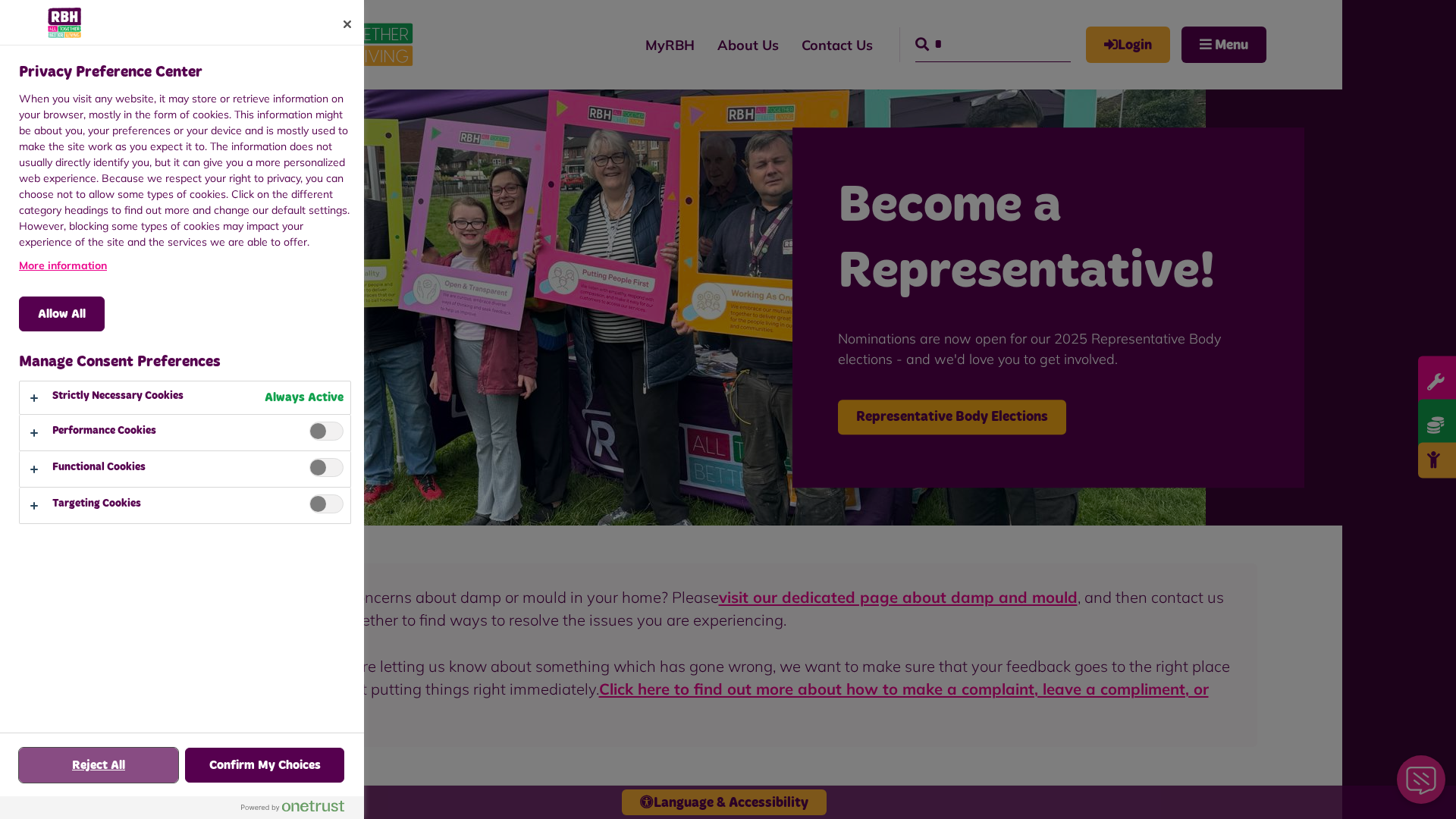
click at [98, 766] on button "Reject All" at bounding box center [98, 765] width 159 height 34
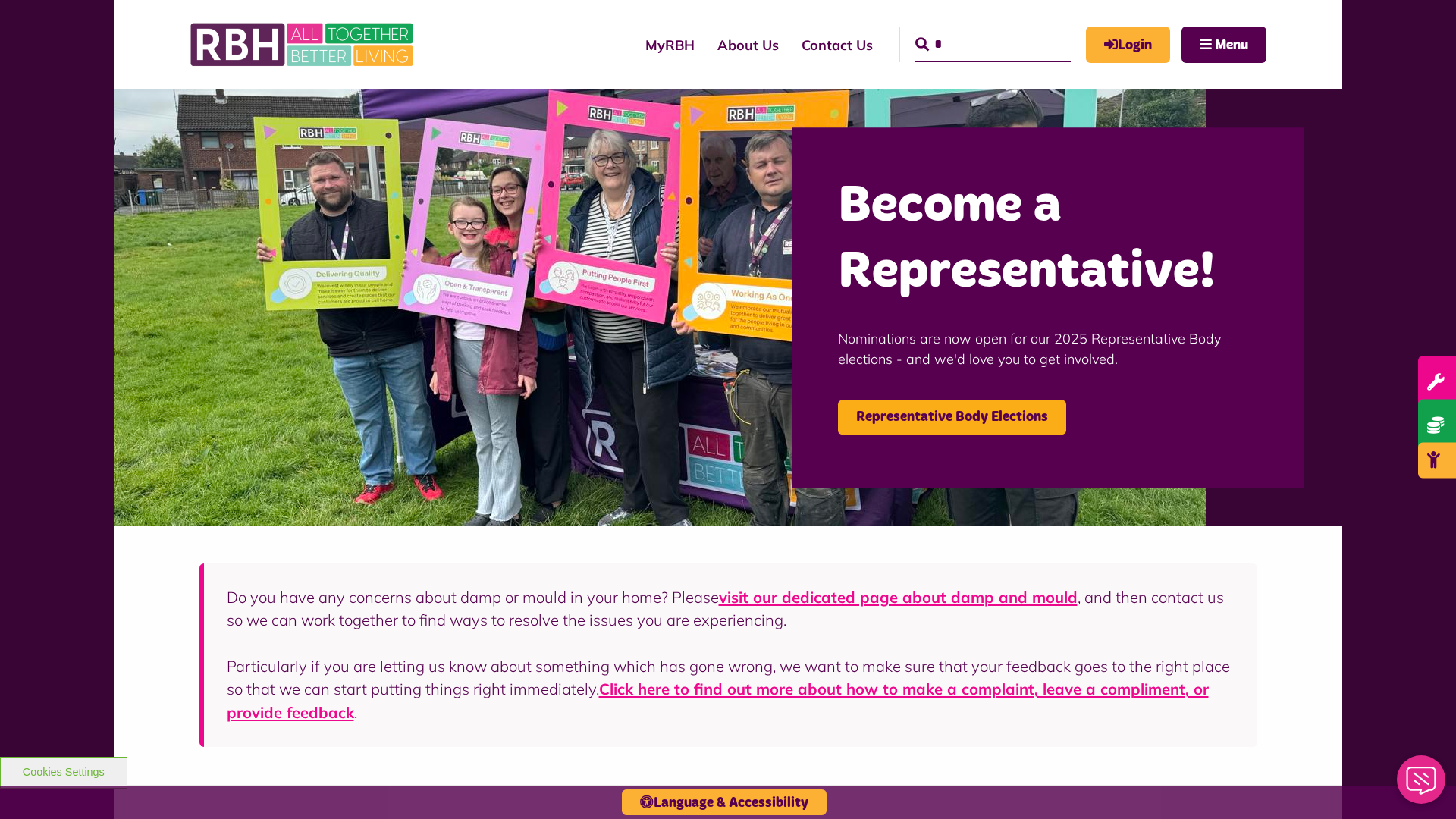
click at [971, 30] on input "*" at bounding box center [993, 45] width 155 height 34
type input "*"
click at [63, 771] on button "Cookies Settings" at bounding box center [64, 772] width 128 height 32
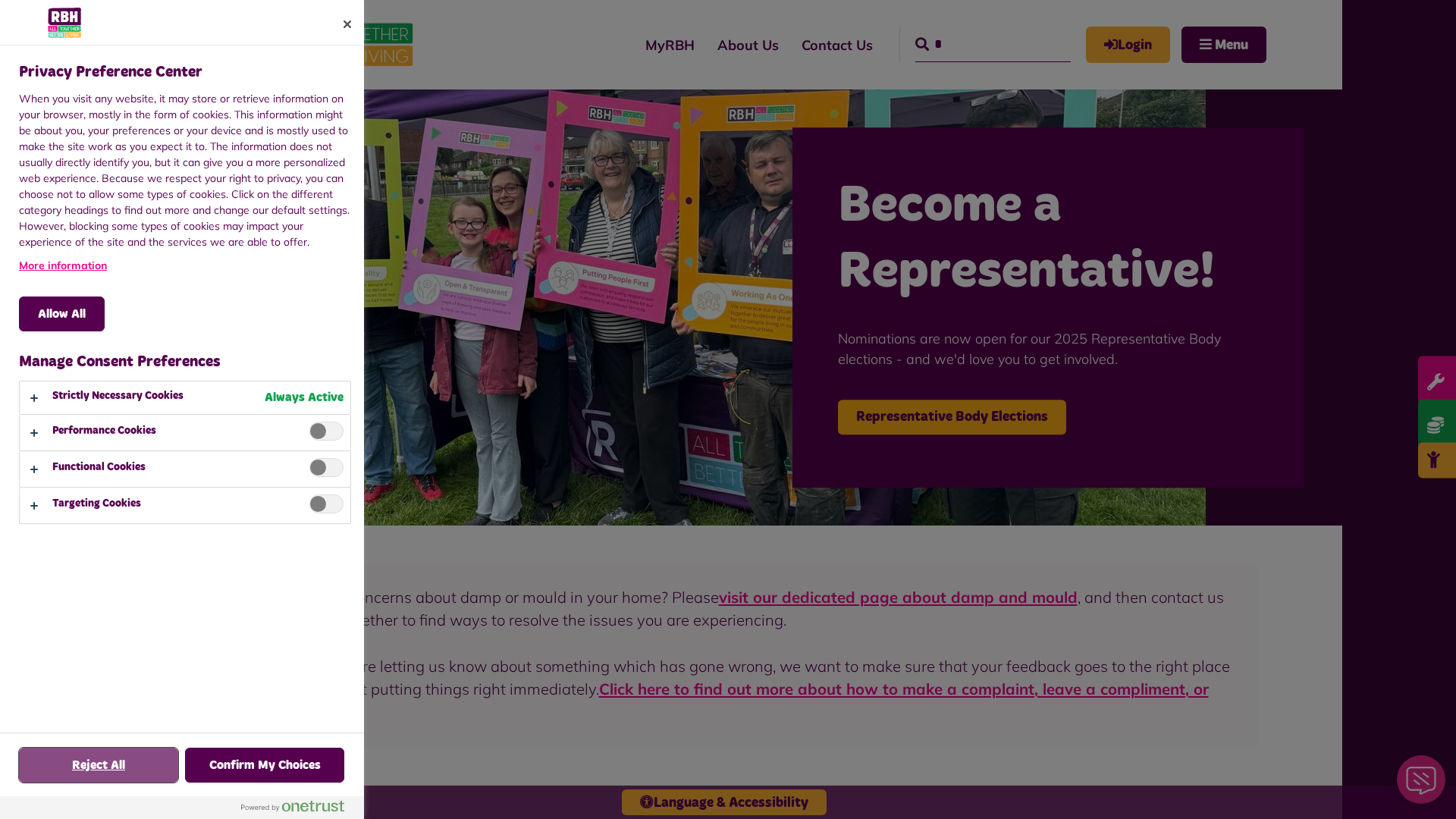
click at [98, 766] on button "Reject All" at bounding box center [98, 765] width 159 height 34
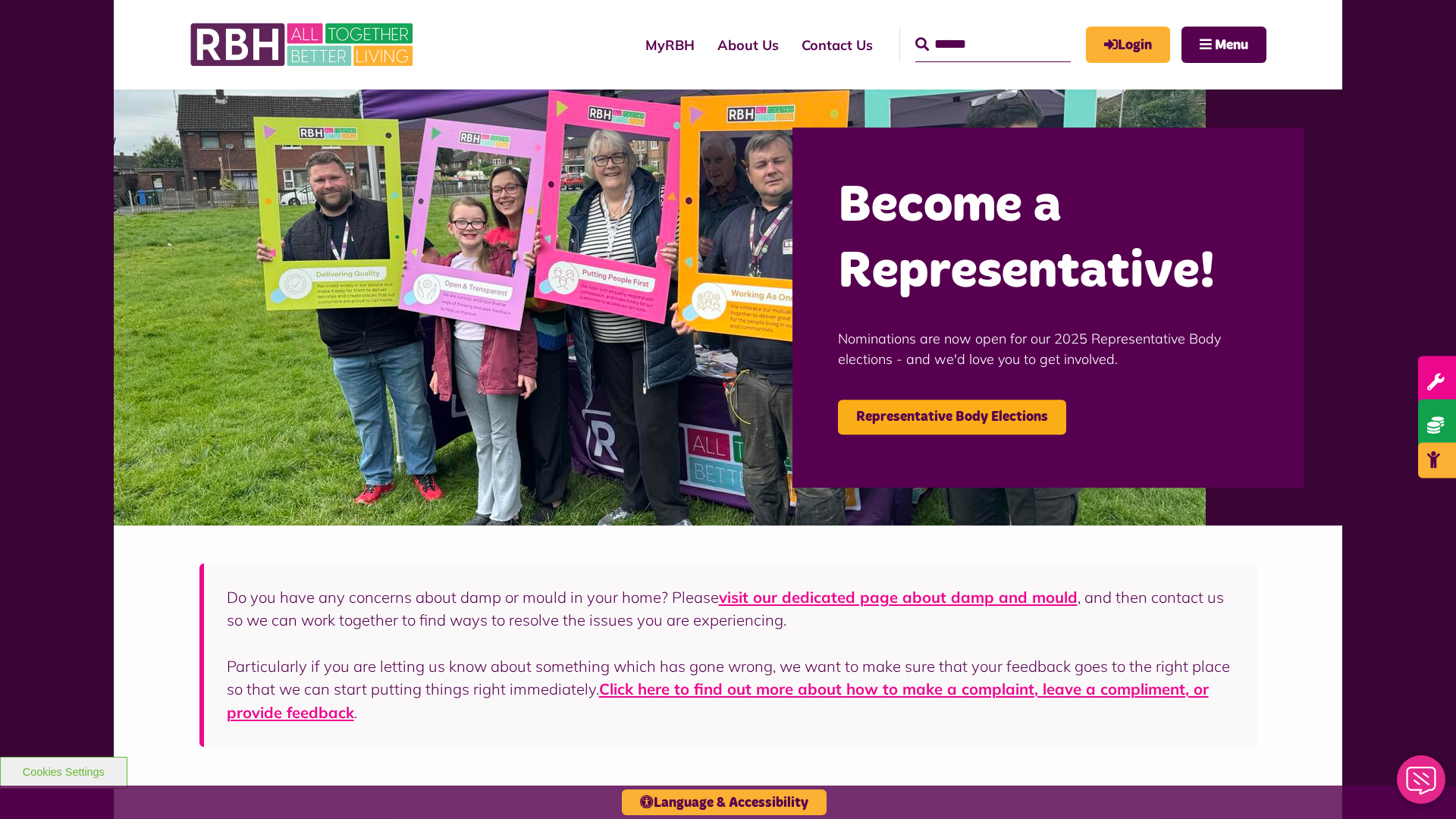
click at [971, 30] on input "Search" at bounding box center [993, 45] width 155 height 34
type input "*"
click at [63, 771] on button "Cookies Settings" at bounding box center [64, 772] width 128 height 32
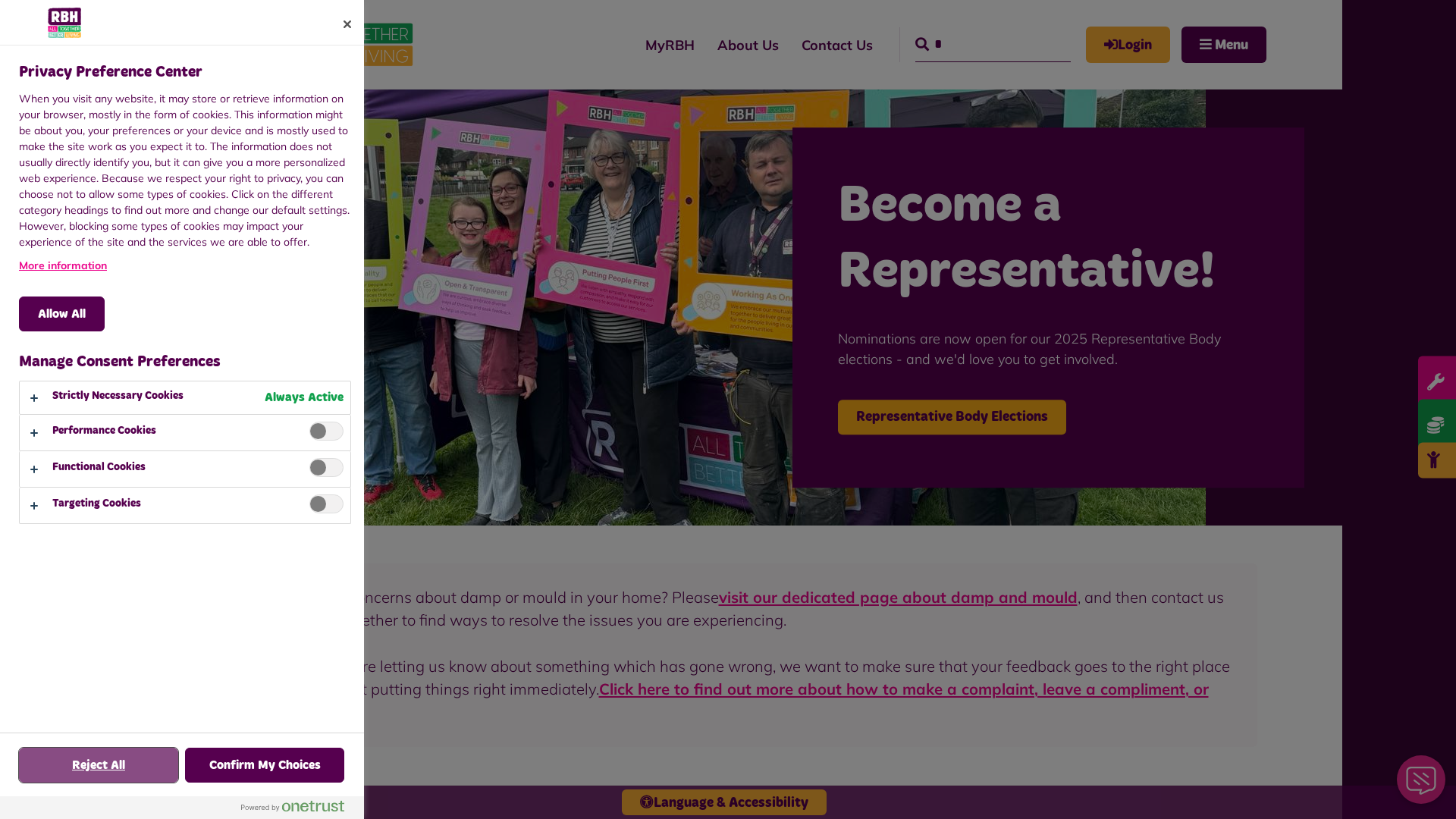
click at [98, 766] on button "Reject All" at bounding box center [98, 765] width 159 height 34
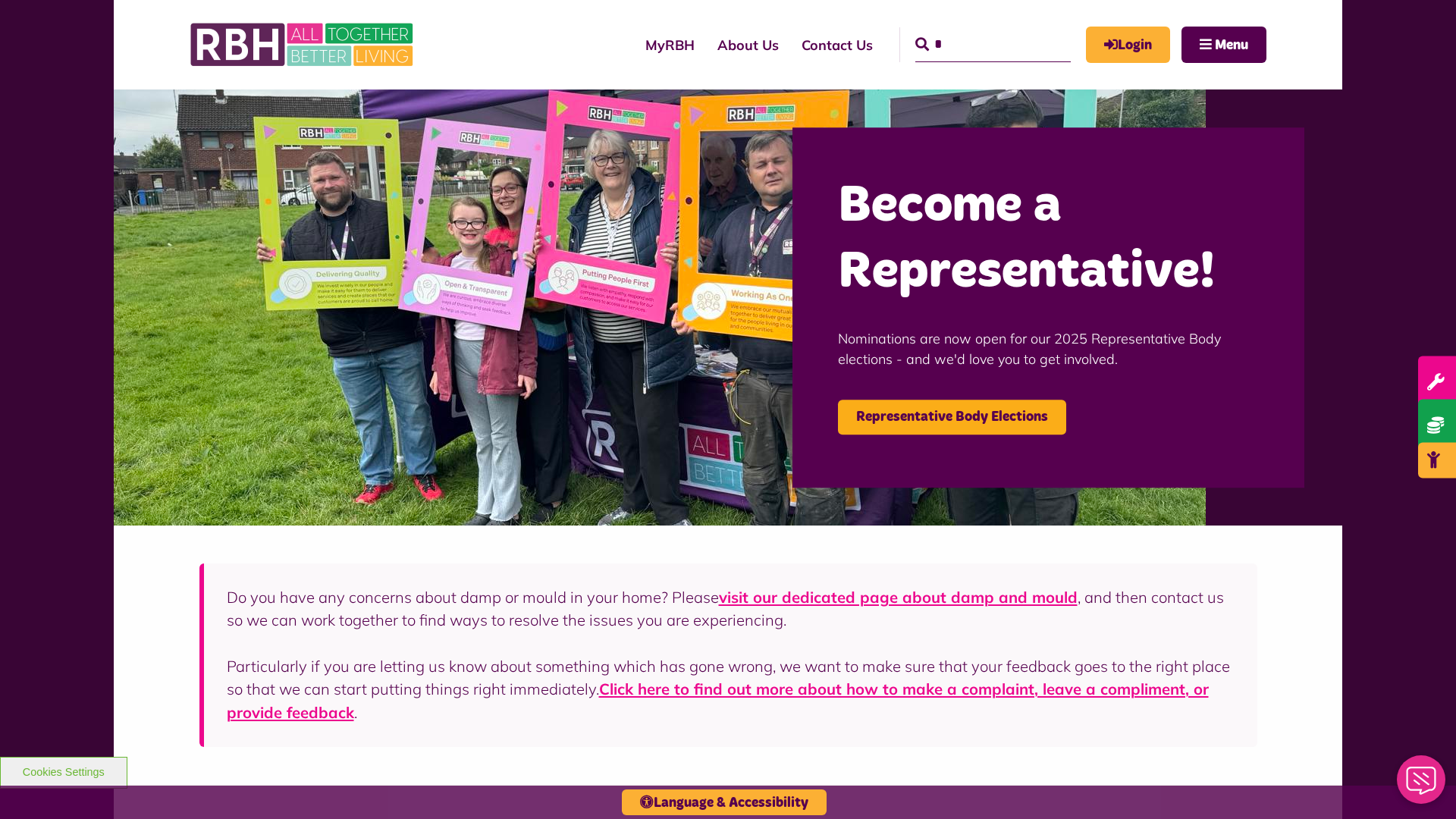
click at [971, 30] on input "*" at bounding box center [993, 45] width 155 height 34
type input "*"
click at [63, 771] on button "Cookies Settings" at bounding box center [64, 772] width 128 height 32
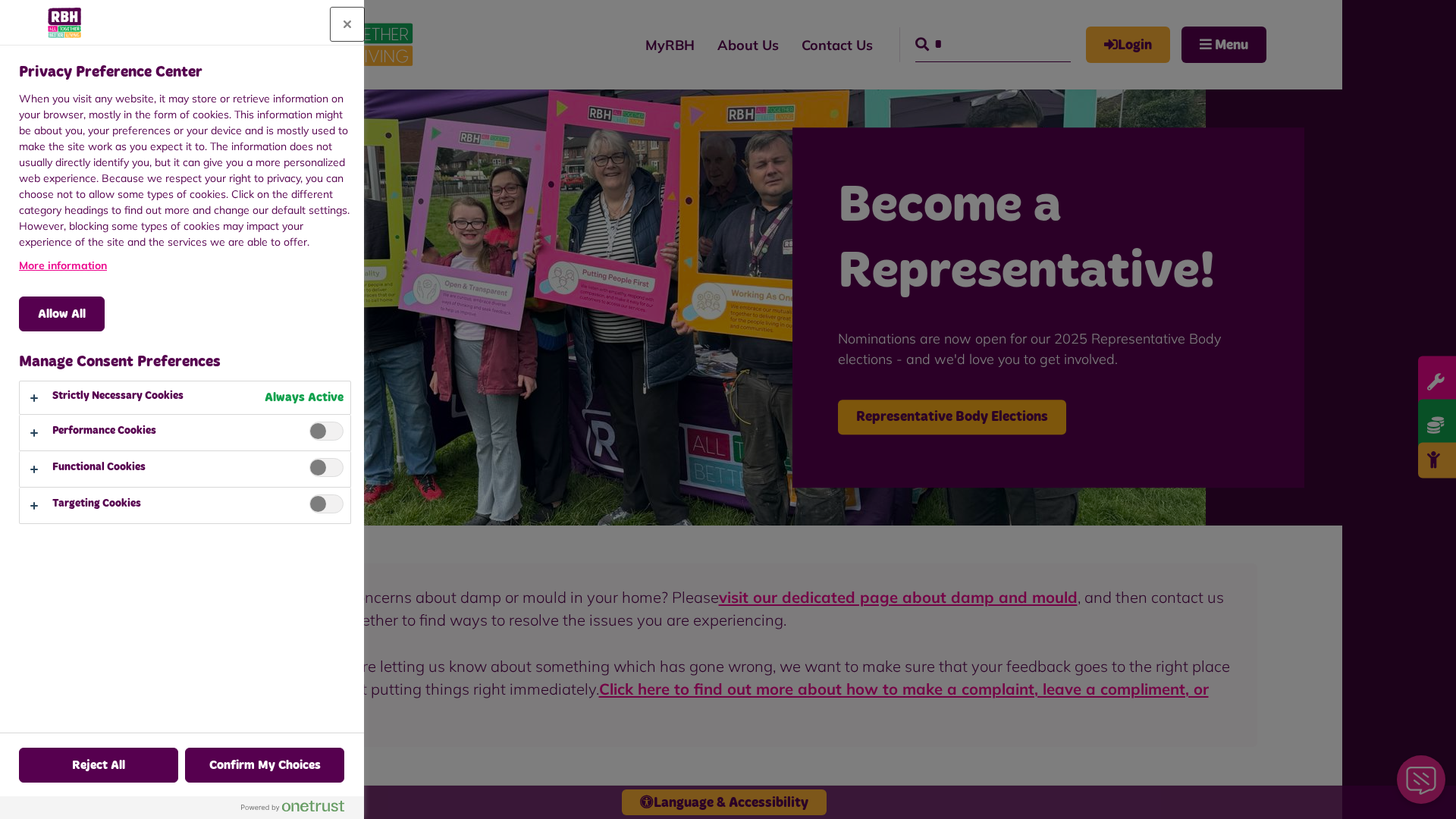
click at [347, 24] on button "Close" at bounding box center [347, 24] width 34 height 34
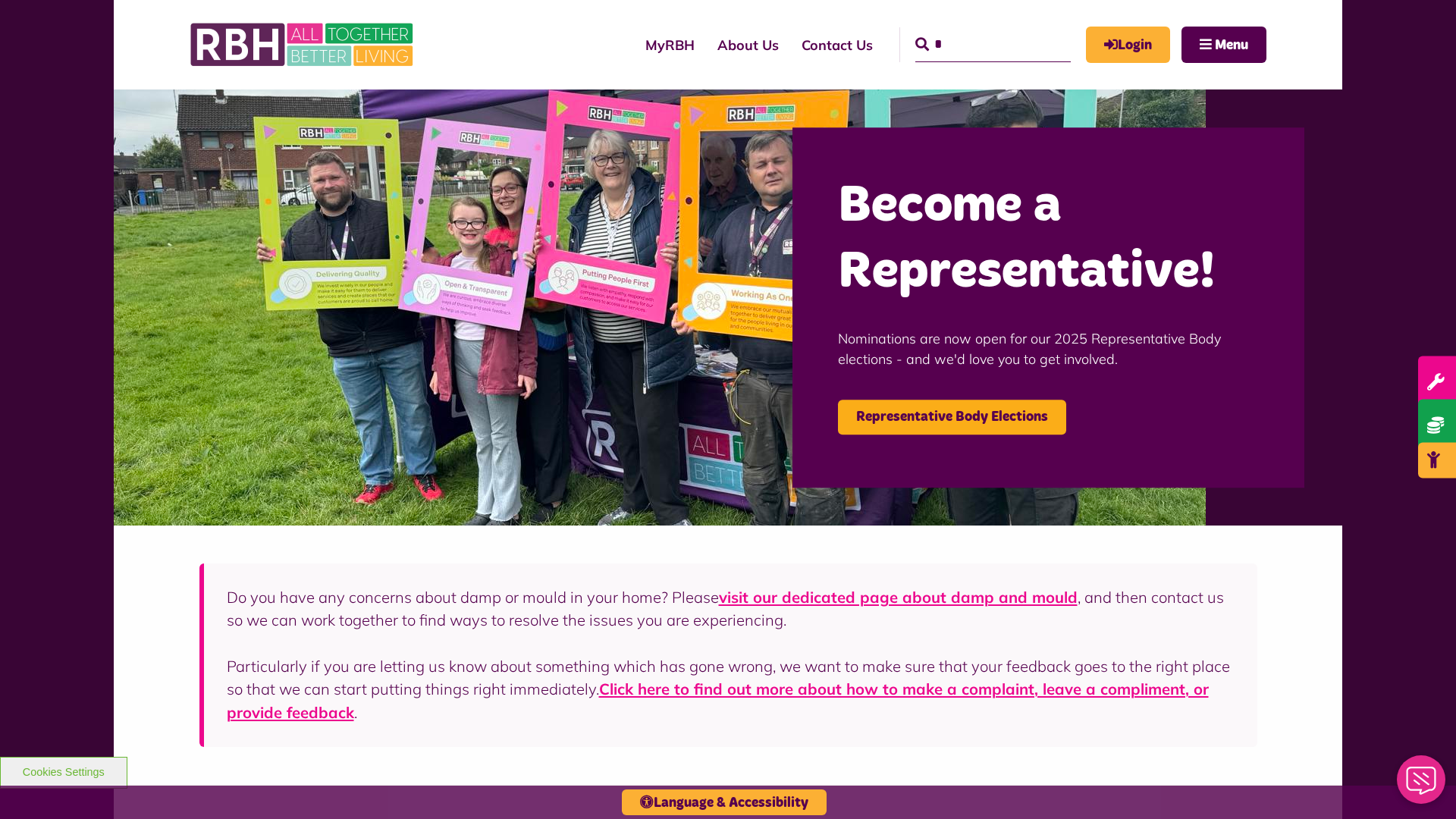
click at [971, 30] on input "*" at bounding box center [993, 45] width 155 height 34
type input "*"
click at [63, 771] on button "Cookies Settings" at bounding box center [64, 772] width 128 height 32
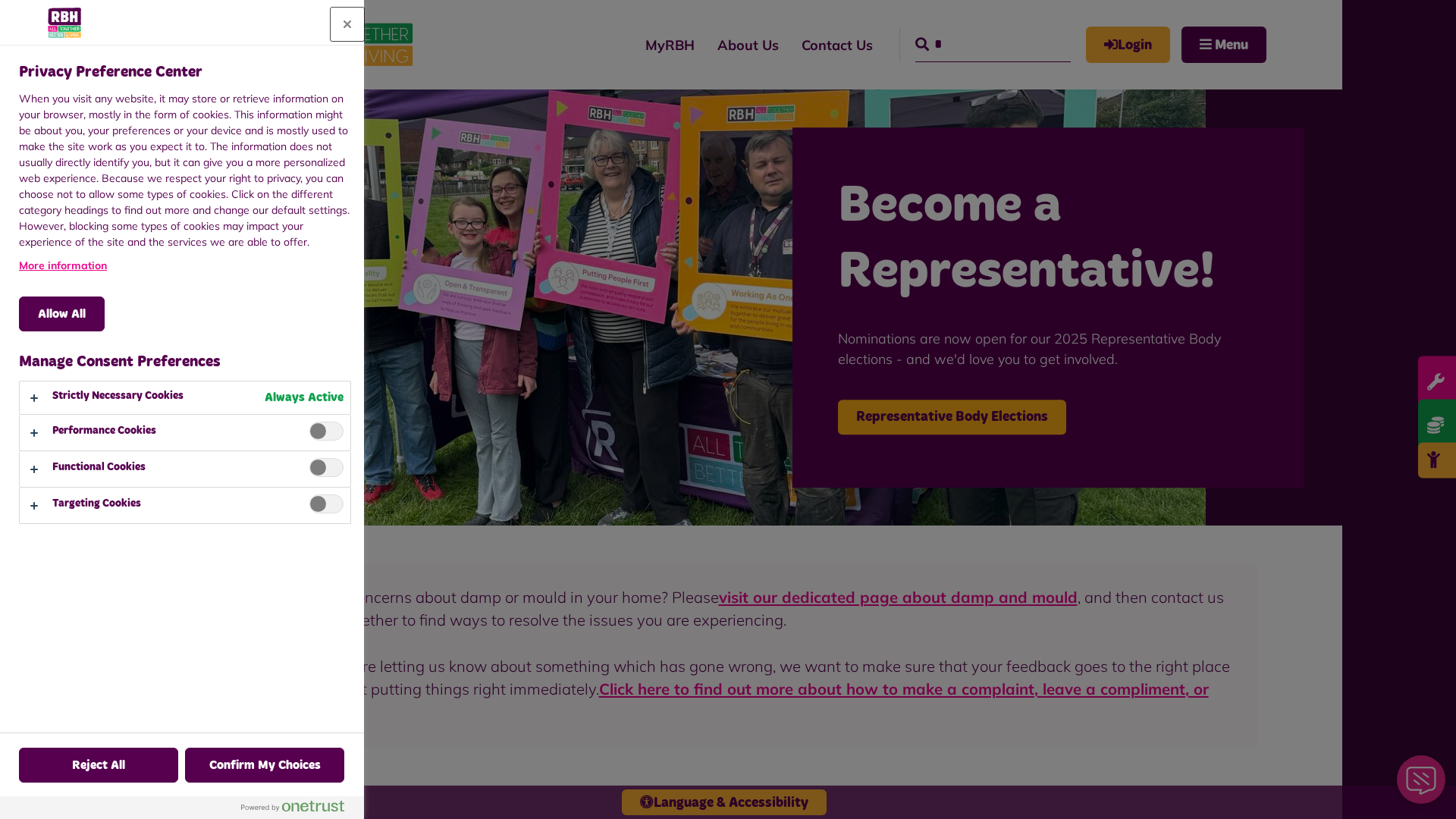
click at [347, 24] on button "Close" at bounding box center [347, 24] width 34 height 34
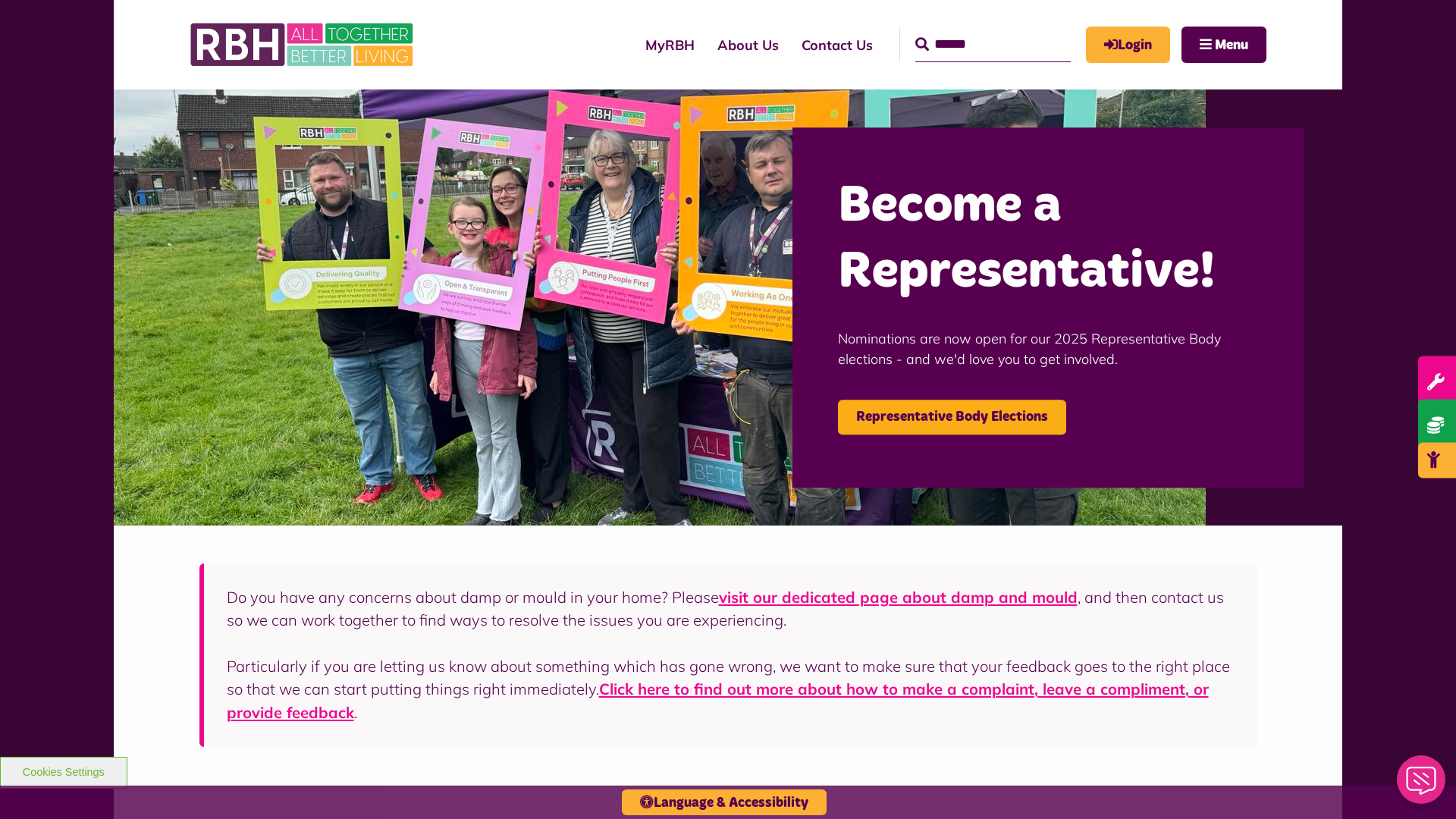
click at [971, 30] on input "Search" at bounding box center [993, 45] width 155 height 34
type input "*"
click at [63, 771] on button "Cookies Settings" at bounding box center [64, 772] width 128 height 32
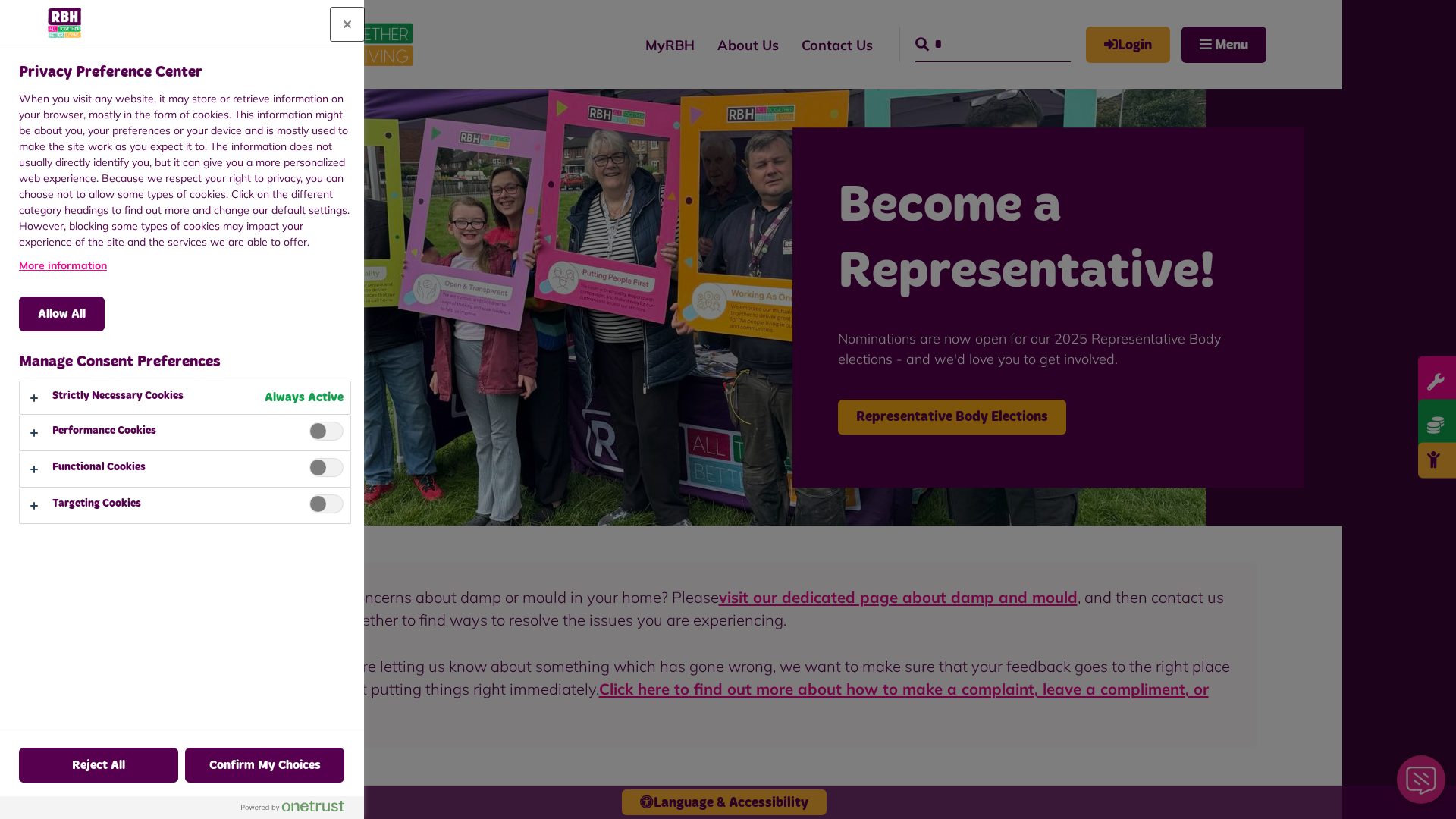
click at [347, 24] on button "Close" at bounding box center [347, 24] width 34 height 34
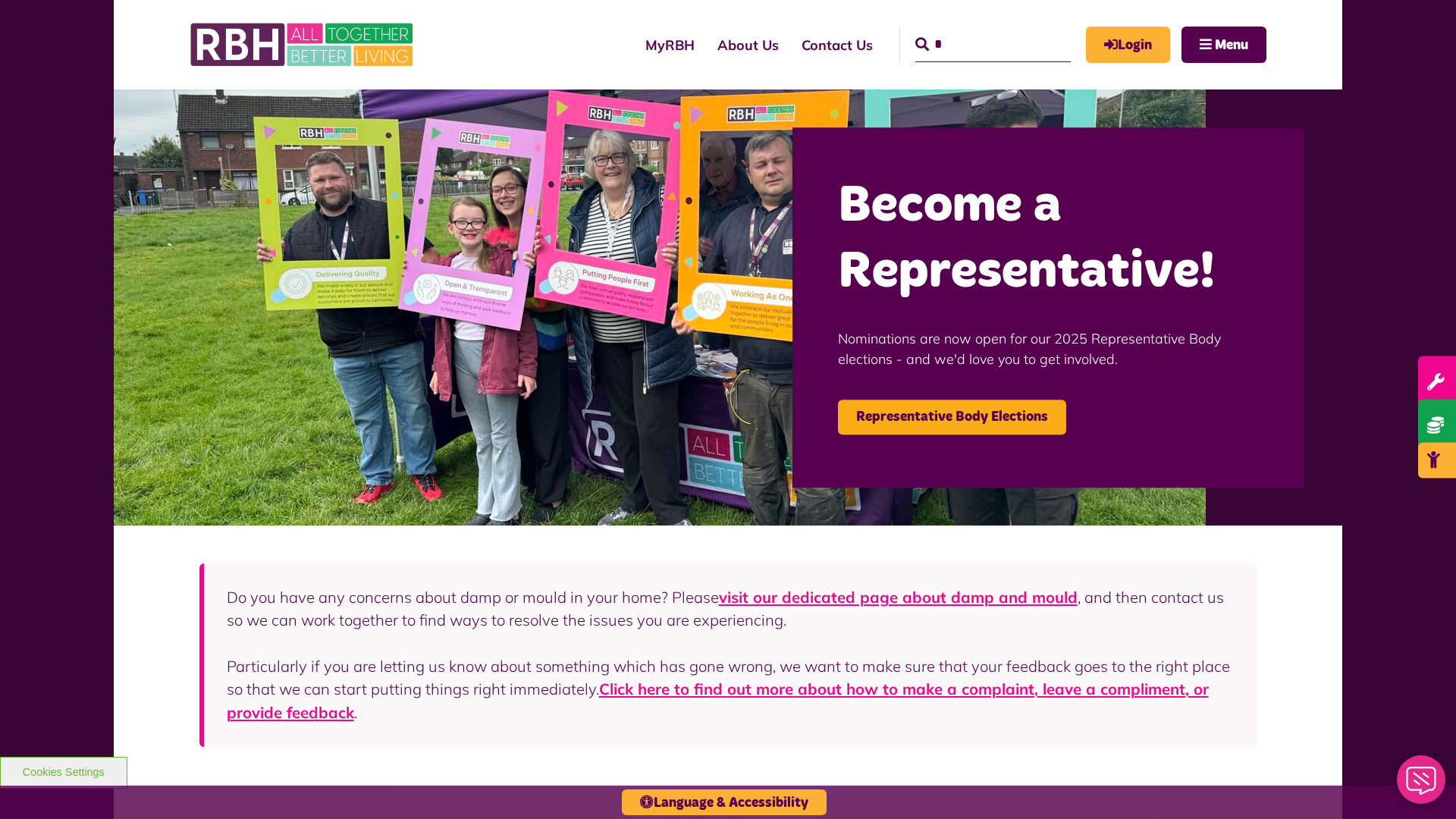
click at [971, 30] on input "*" at bounding box center [993, 45] width 155 height 34
type input "*"
click at [63, 771] on button "Cookies Settings" at bounding box center [64, 772] width 128 height 32
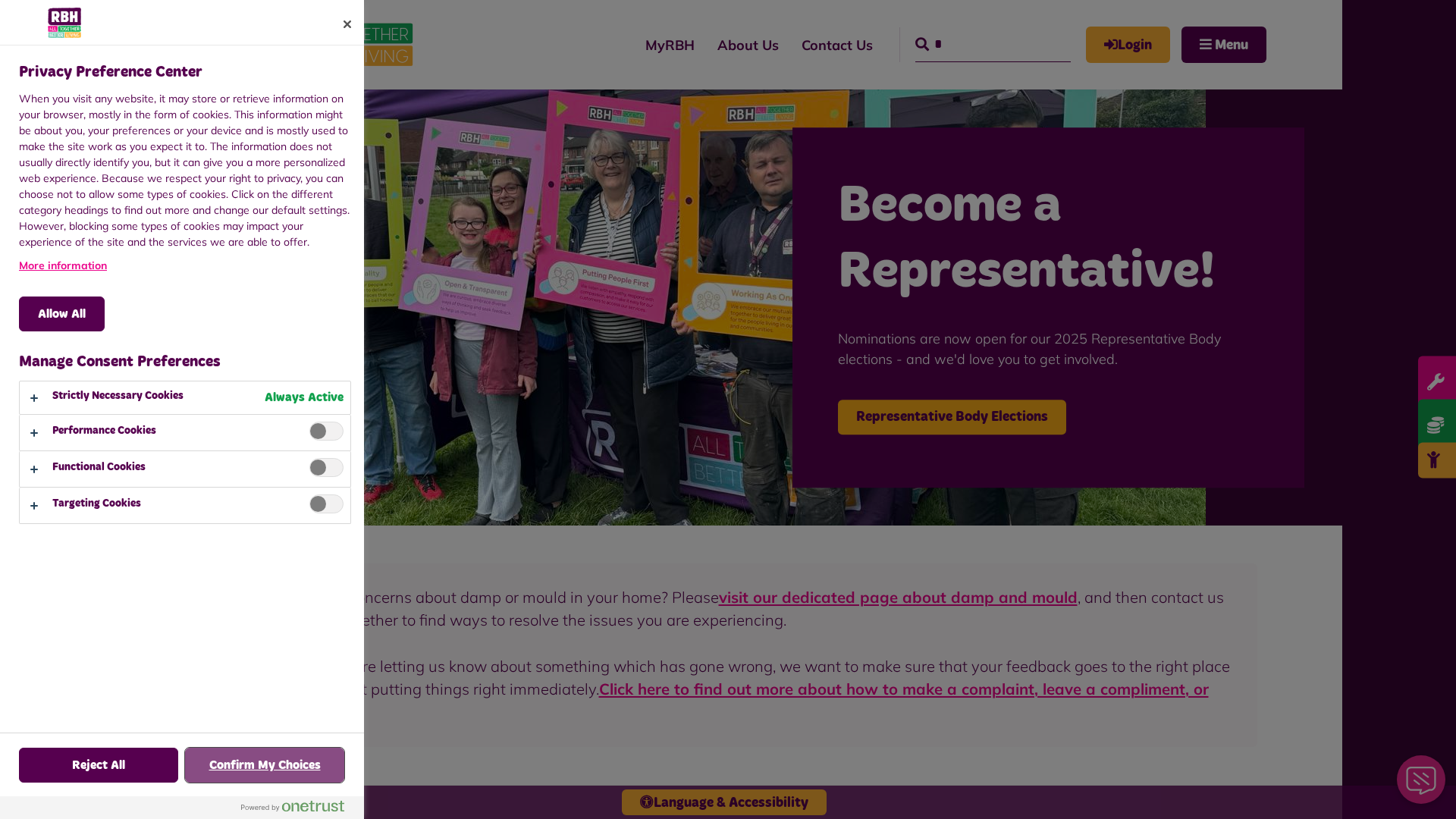
click at [265, 766] on button "Confirm My Choices" at bounding box center [265, 765] width 159 height 34
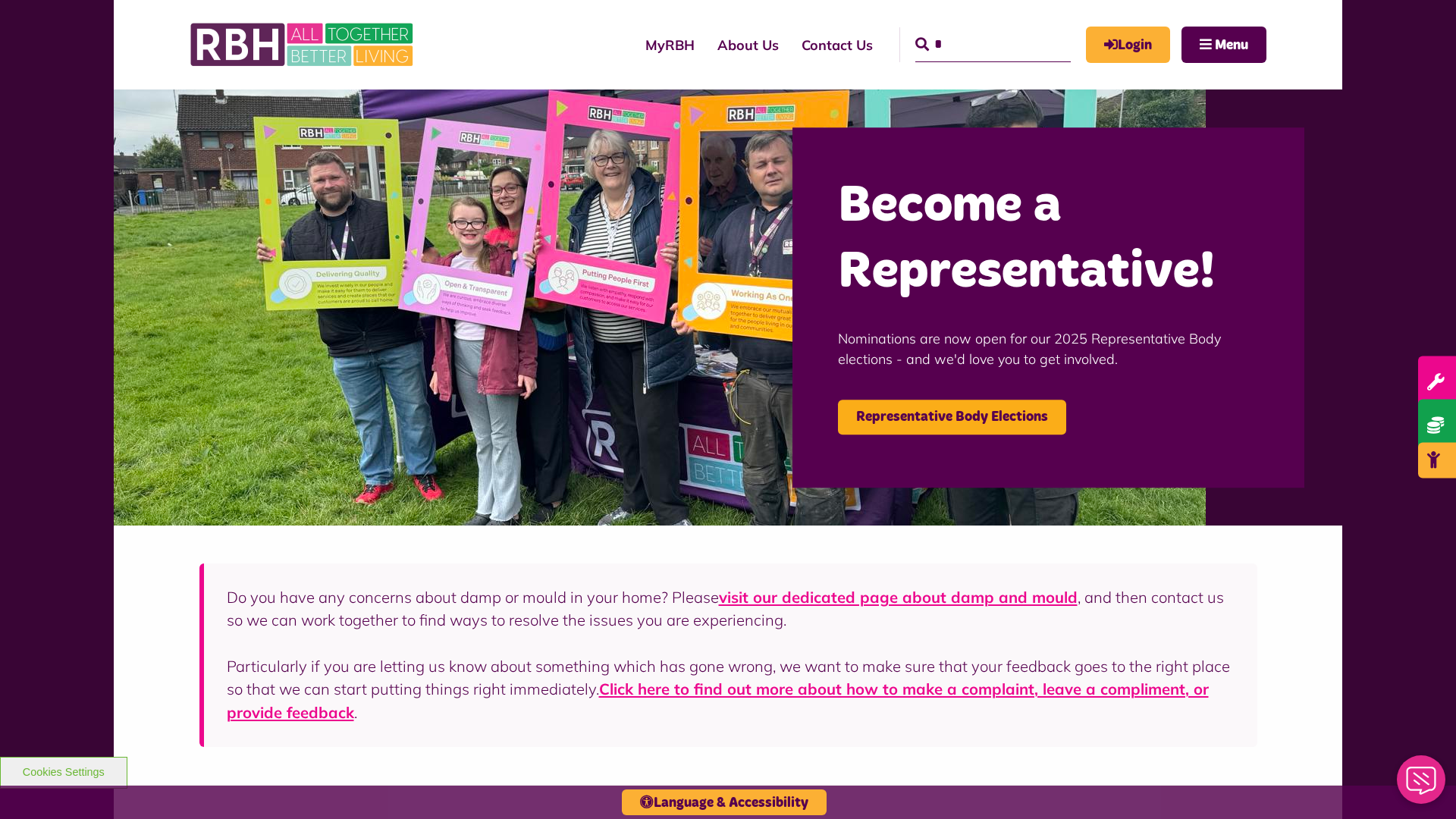
click at [971, 30] on input "*" at bounding box center [993, 45] width 155 height 34
type input "*"
click at [63, 771] on button "Cookies Settings" at bounding box center [64, 772] width 128 height 32
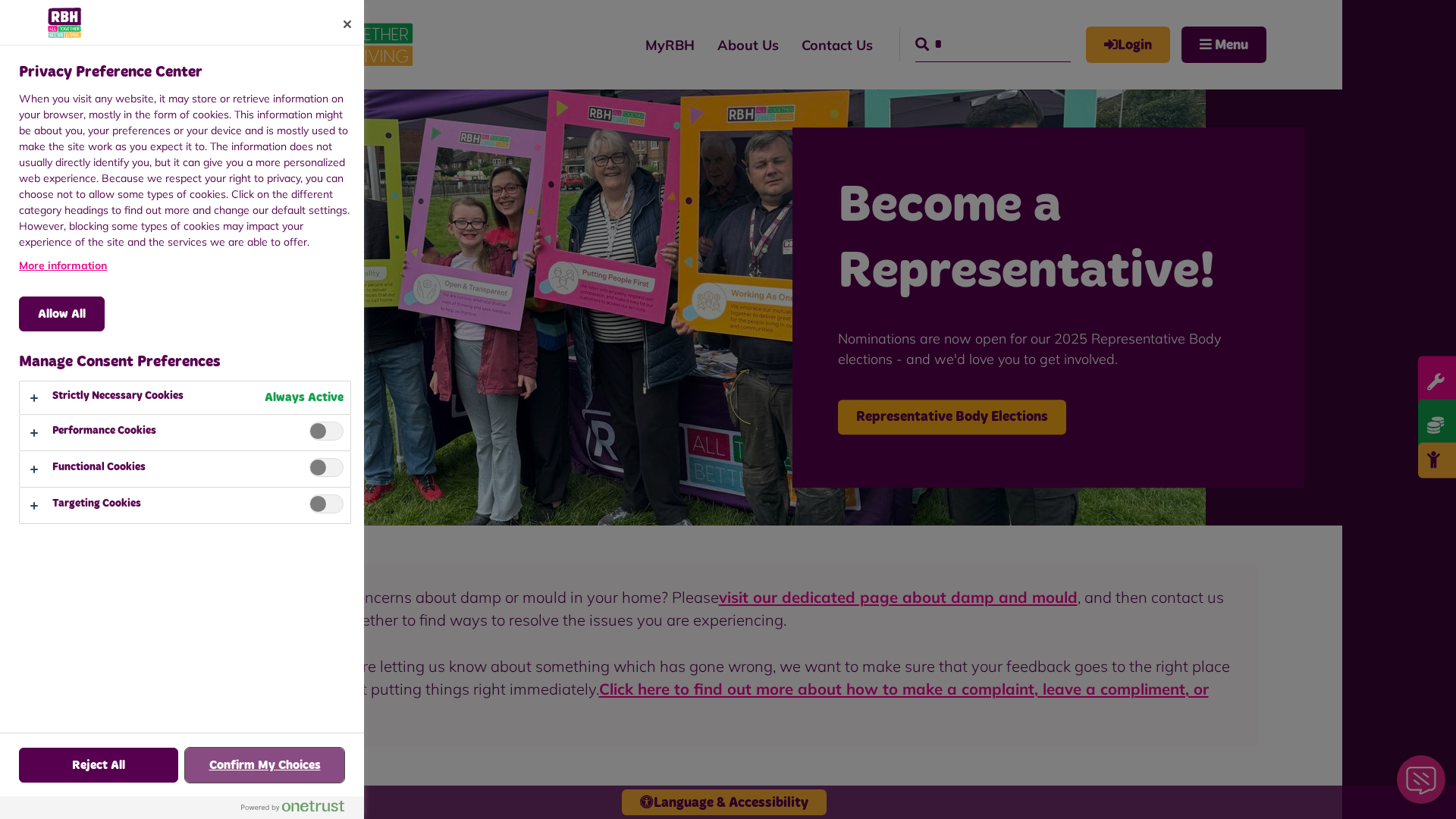
click at [265, 766] on button "Confirm My Choices" at bounding box center [265, 765] width 159 height 34
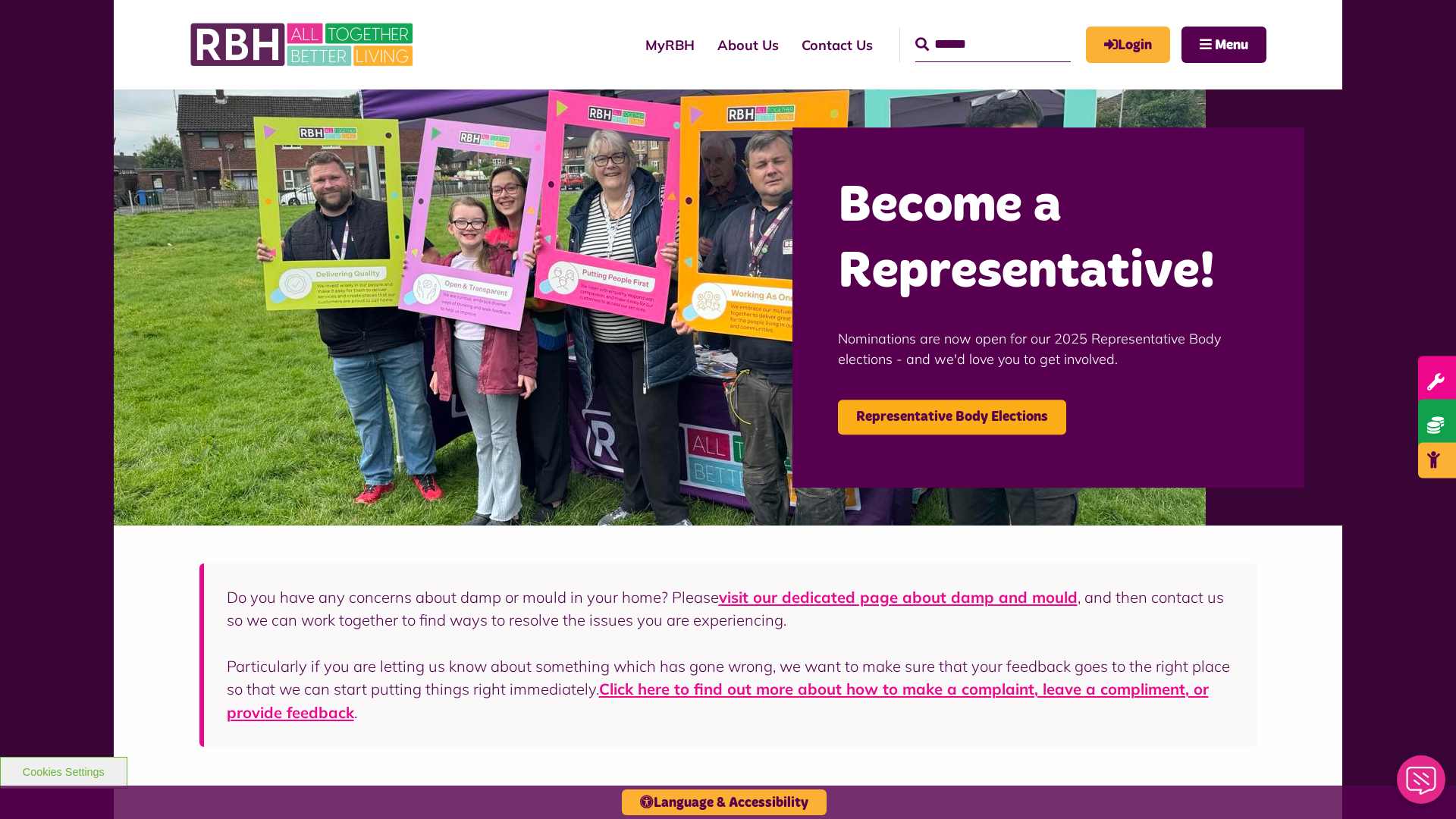
click at [971, 30] on input "Search" at bounding box center [993, 45] width 155 height 34
type input "*"
click at [63, 771] on button "Cookies Settings" at bounding box center [64, 772] width 128 height 32
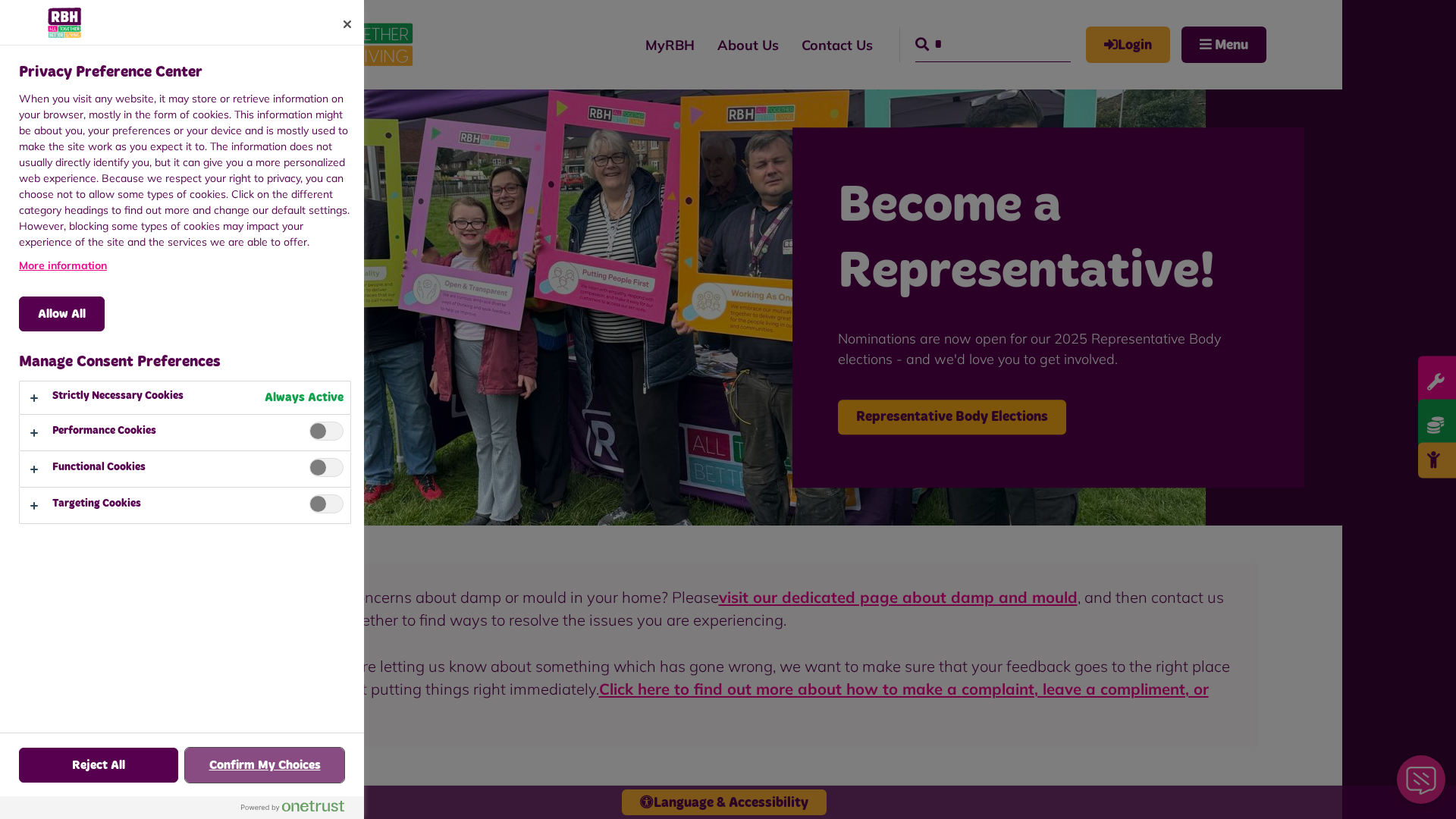
click at [265, 766] on button "Confirm My Choices" at bounding box center [265, 765] width 159 height 34
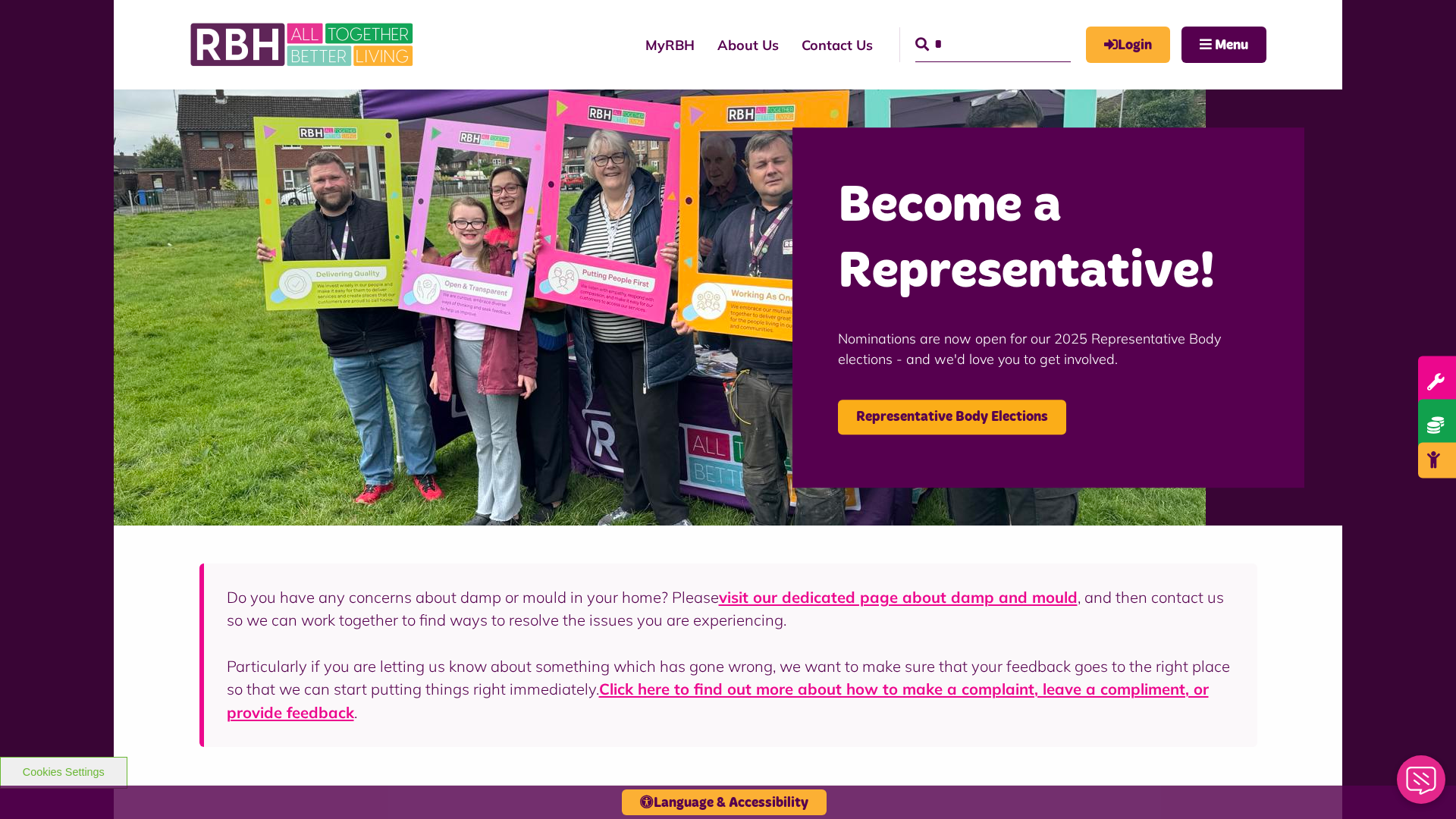
click at [971, 30] on input "*" at bounding box center [993, 45] width 155 height 34
type input "*"
click at [63, 771] on button "Cookies Settings" at bounding box center [64, 772] width 128 height 32
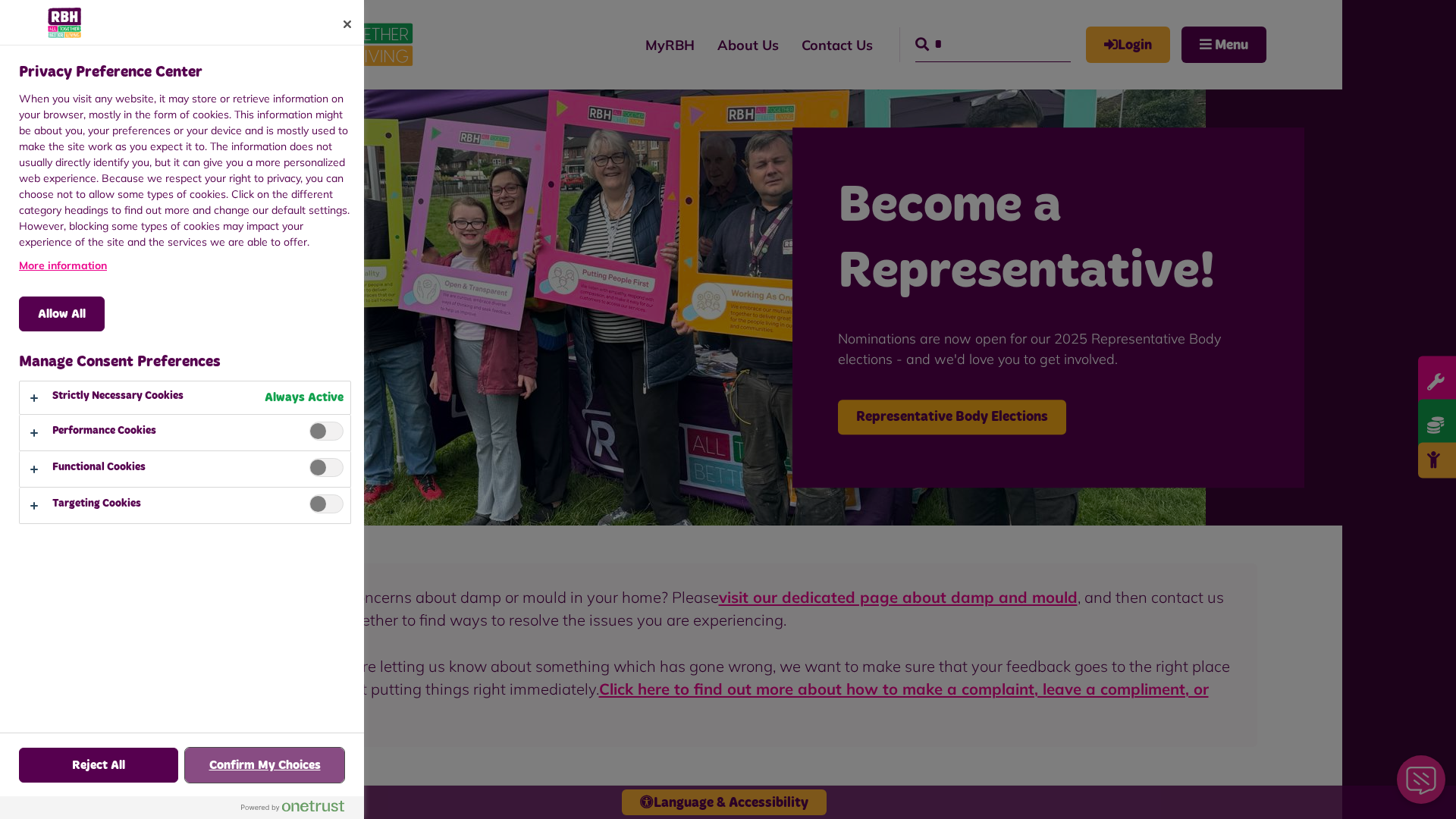
click at [265, 766] on button "Confirm My Choices" at bounding box center [265, 765] width 159 height 34
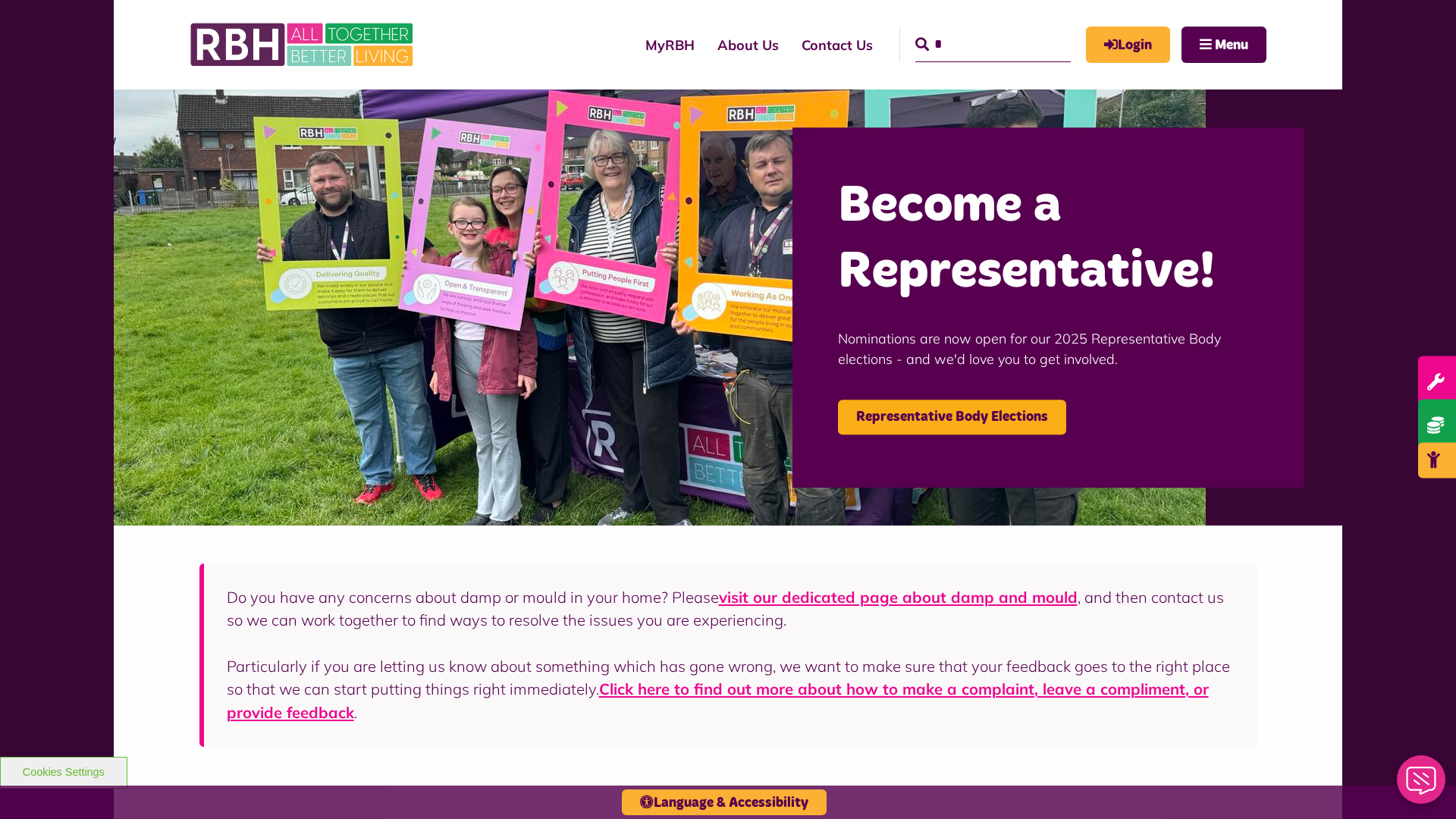
click at [971, 30] on input "*" at bounding box center [993, 45] width 155 height 34
type input "*"
click at [63, 771] on button "Cookies Settings" at bounding box center [64, 772] width 128 height 32
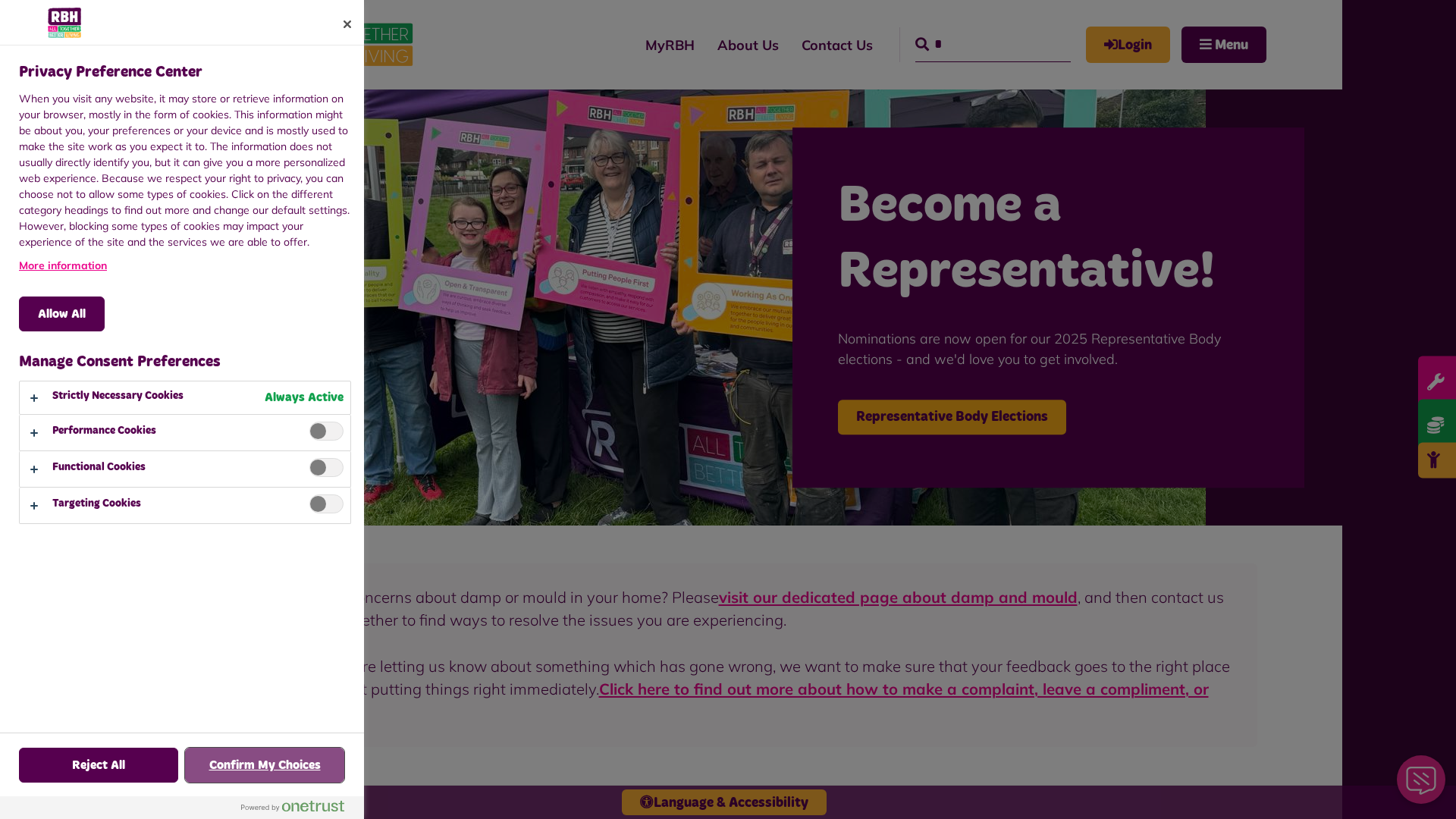
click at [265, 766] on button "Confirm My Choices" at bounding box center [265, 765] width 159 height 34
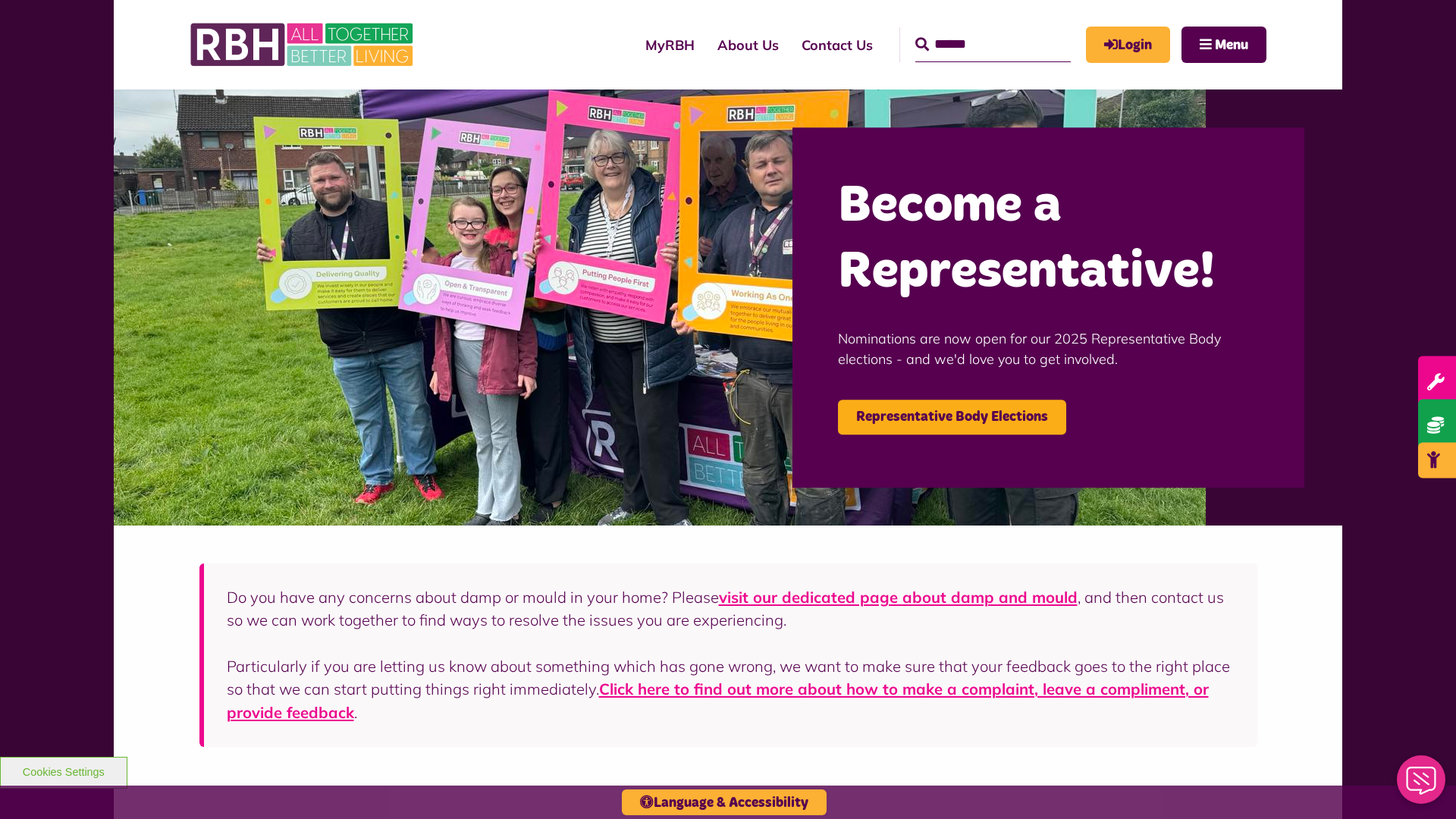
click at [971, 30] on input "Search" at bounding box center [993, 45] width 155 height 34
type input "*"
click at [63, 771] on button "Cookies Settings" at bounding box center [64, 772] width 128 height 32
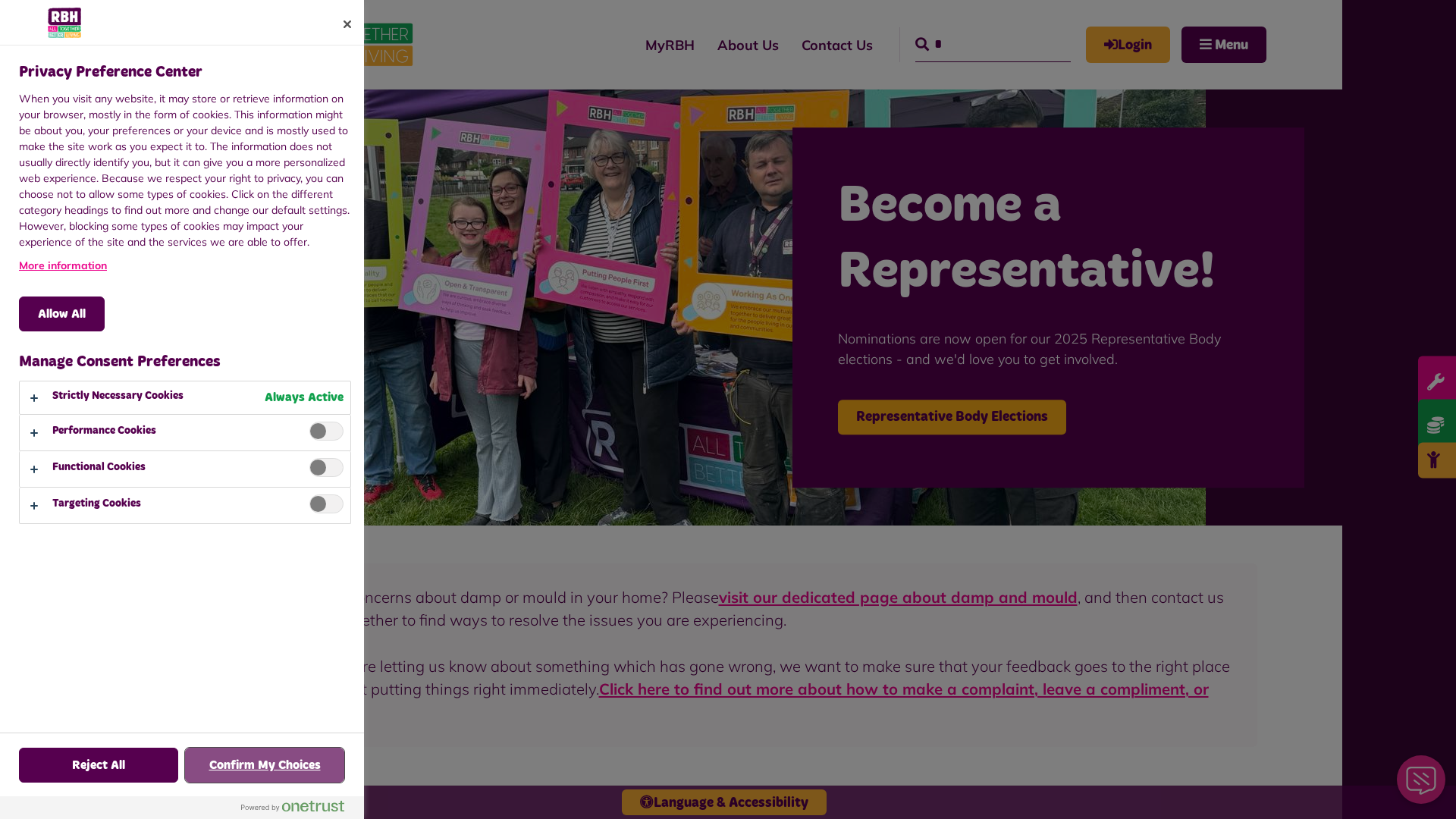
click at [265, 766] on button "Confirm My Choices" at bounding box center [265, 765] width 159 height 34
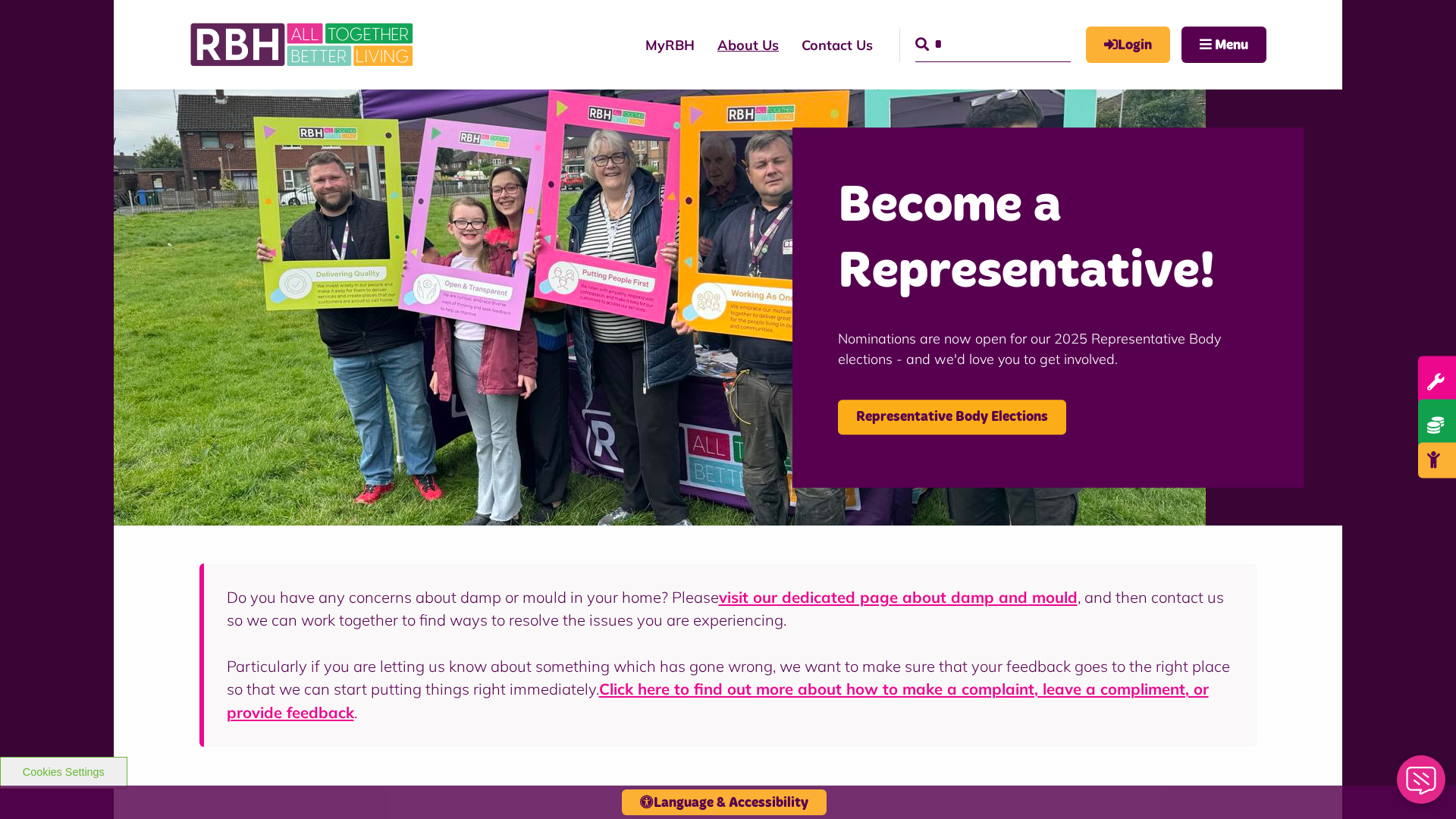
click at [706, 45] on link "About Us" at bounding box center [748, 45] width 84 height 43
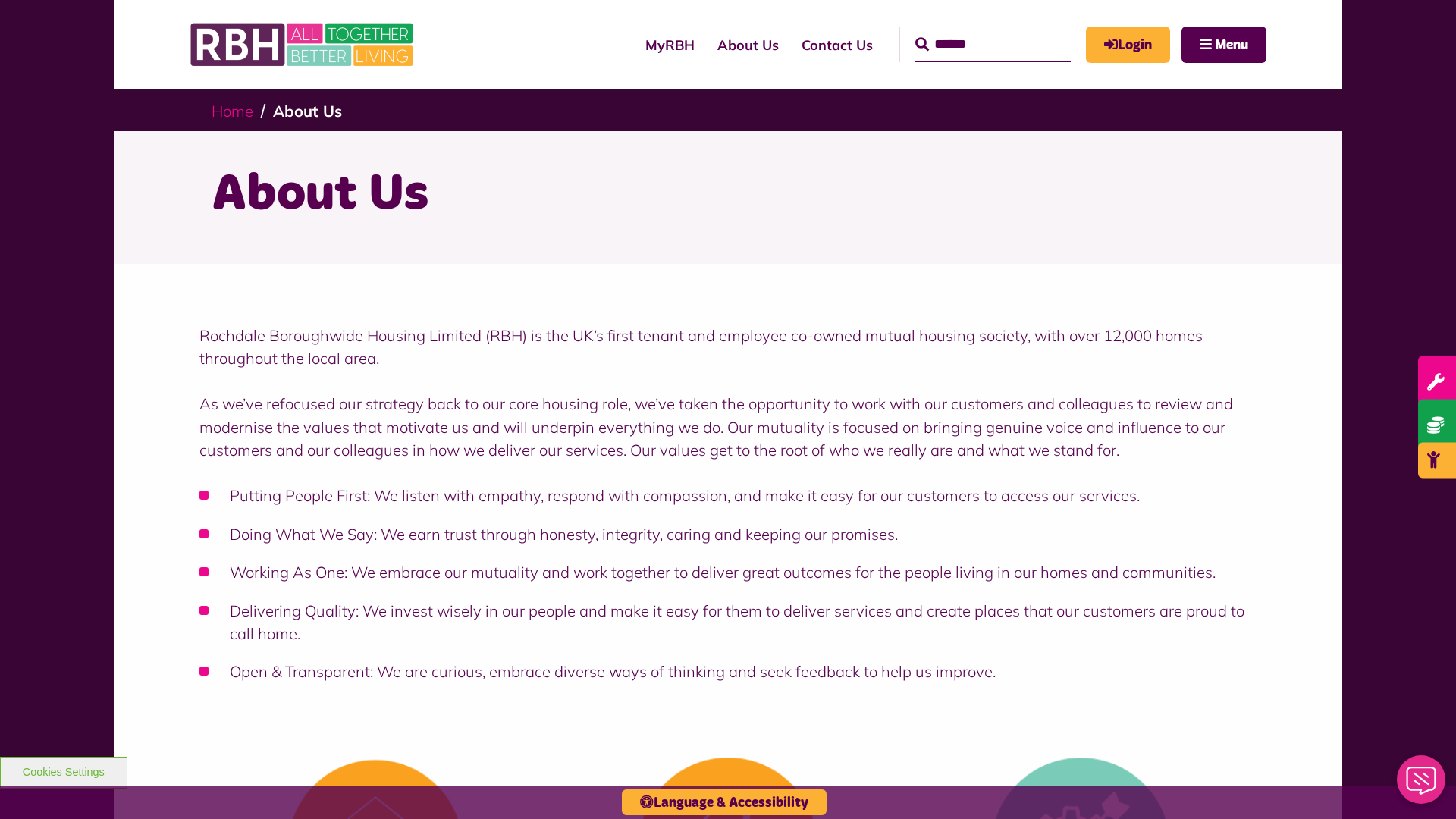
click at [232, 110] on link "Home" at bounding box center [232, 111] width 41 height 19
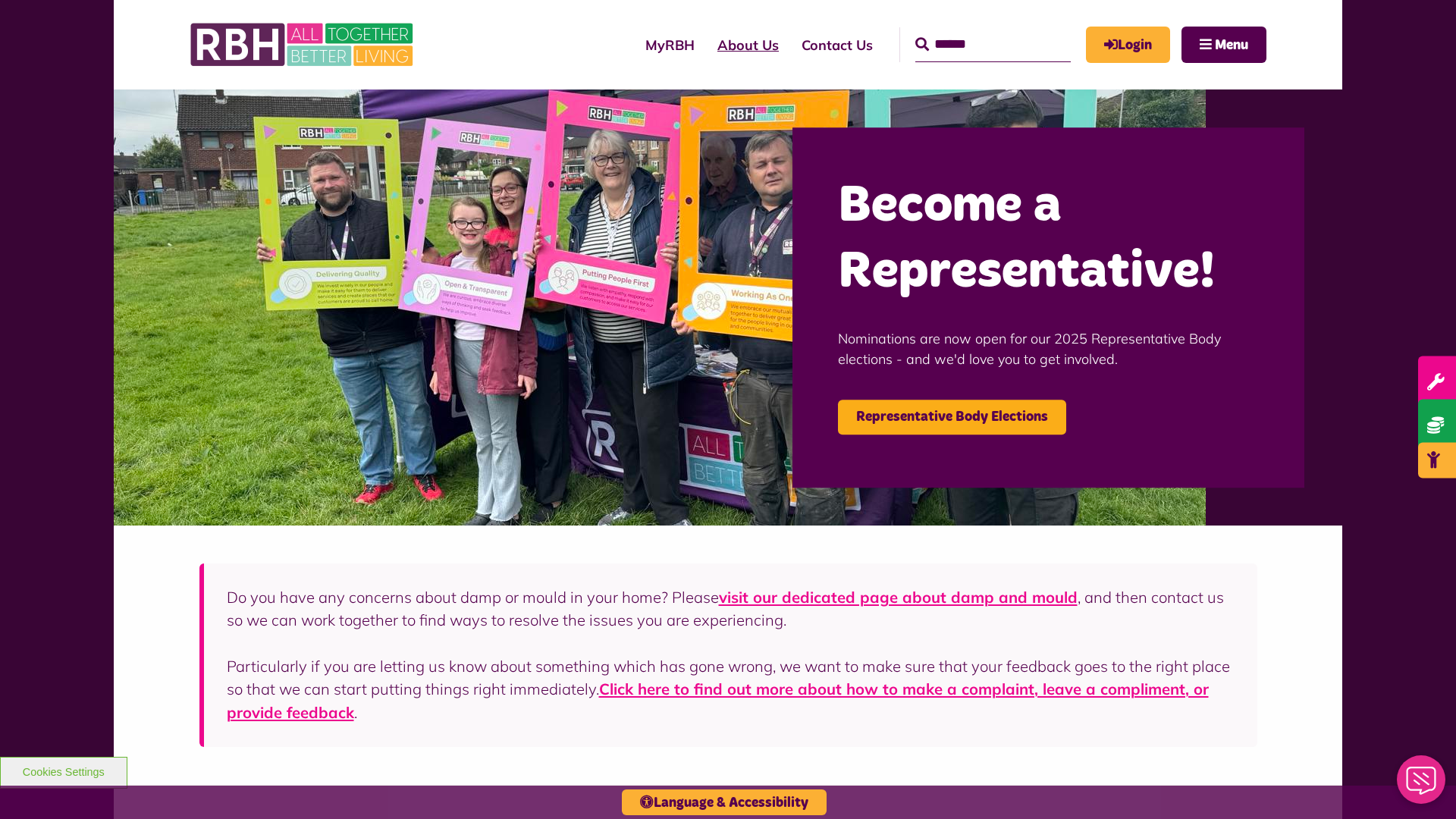
click at [706, 45] on link "About Us" at bounding box center [748, 45] width 84 height 43
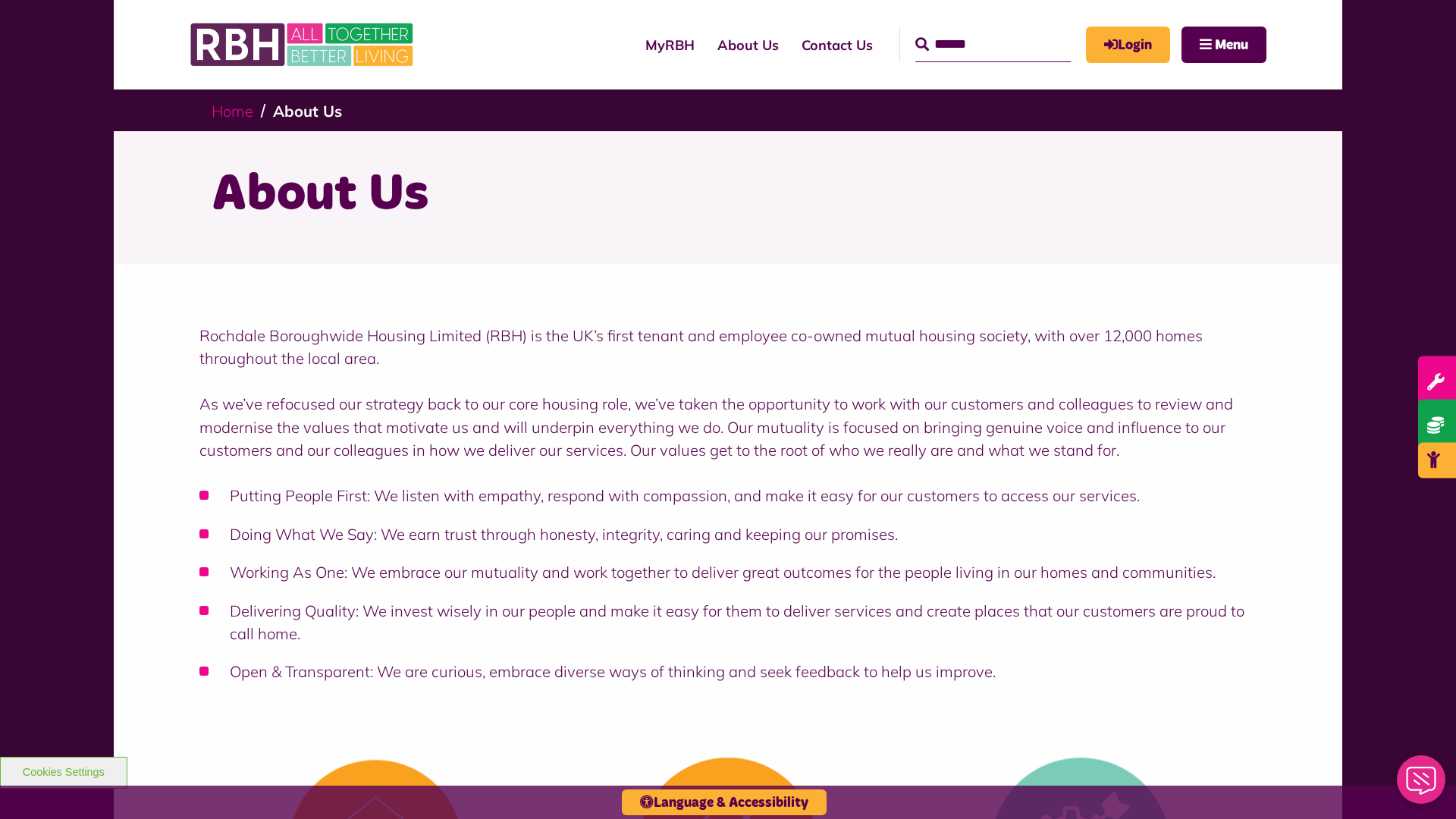
click at [232, 110] on link "Home" at bounding box center [232, 111] width 41 height 19
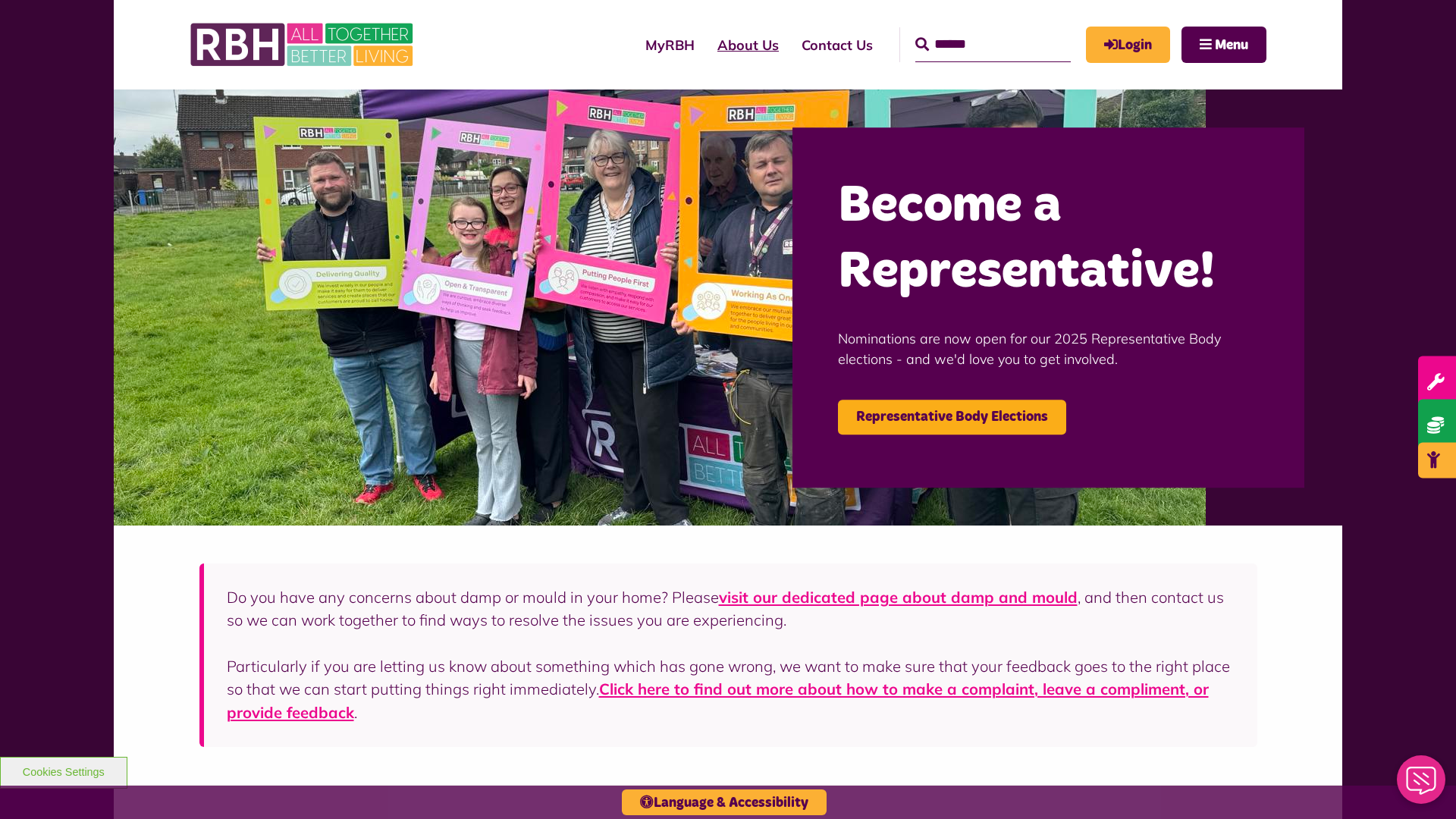
click at [706, 45] on link "About Us" at bounding box center [748, 45] width 84 height 43
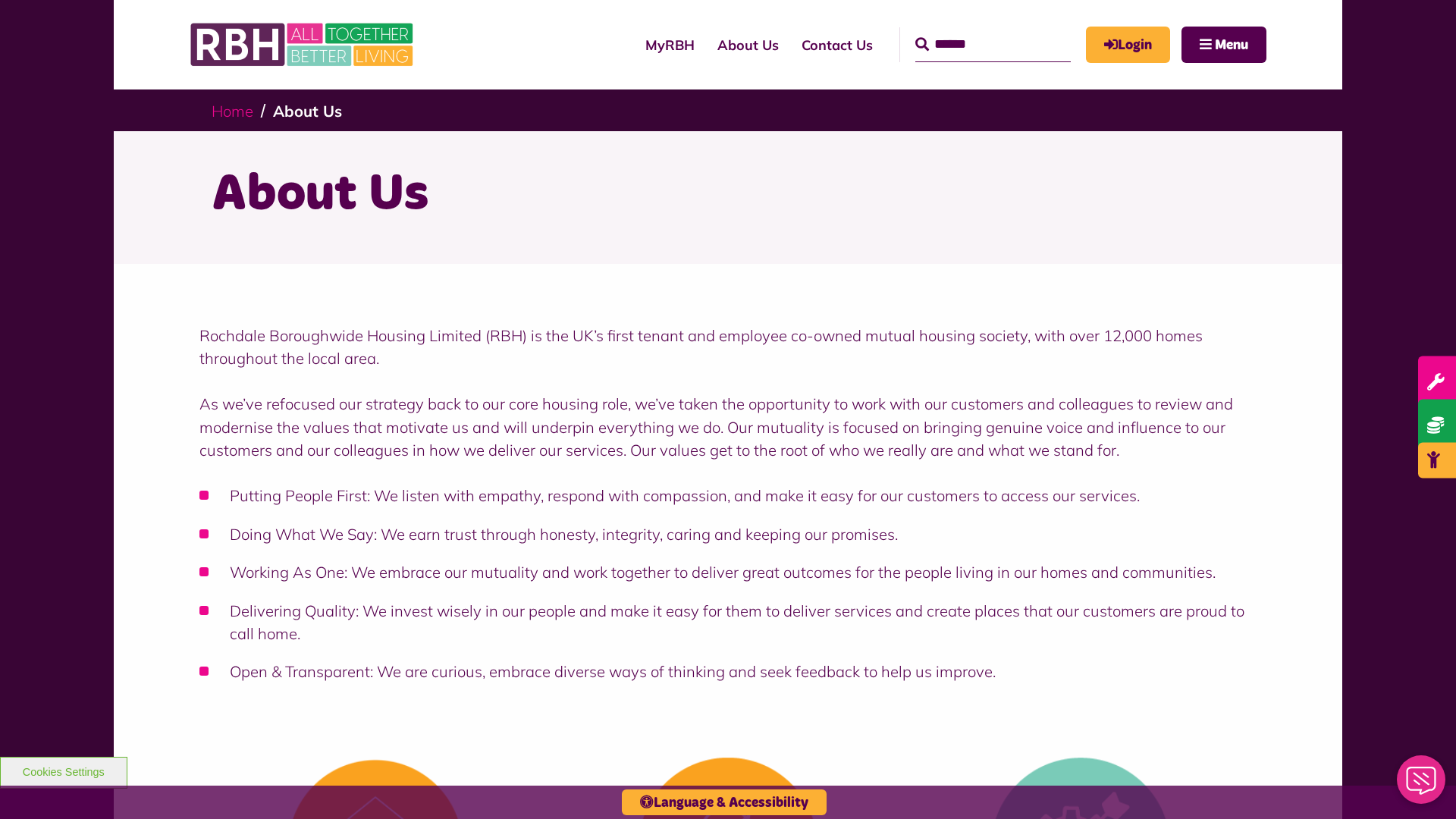
click at [232, 110] on link "Home" at bounding box center [232, 111] width 41 height 19
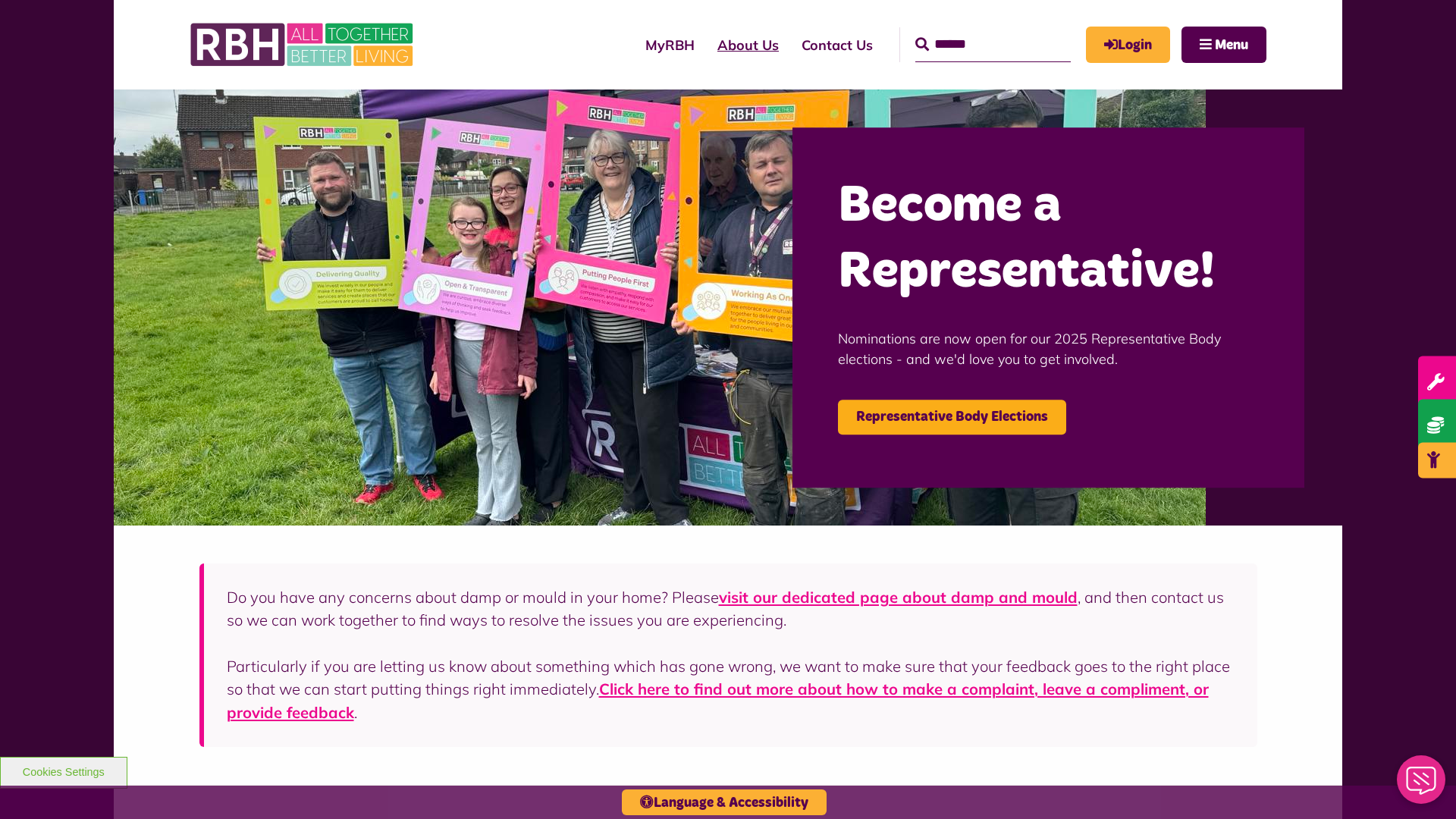
click at [706, 45] on link "About Us" at bounding box center [748, 45] width 84 height 43
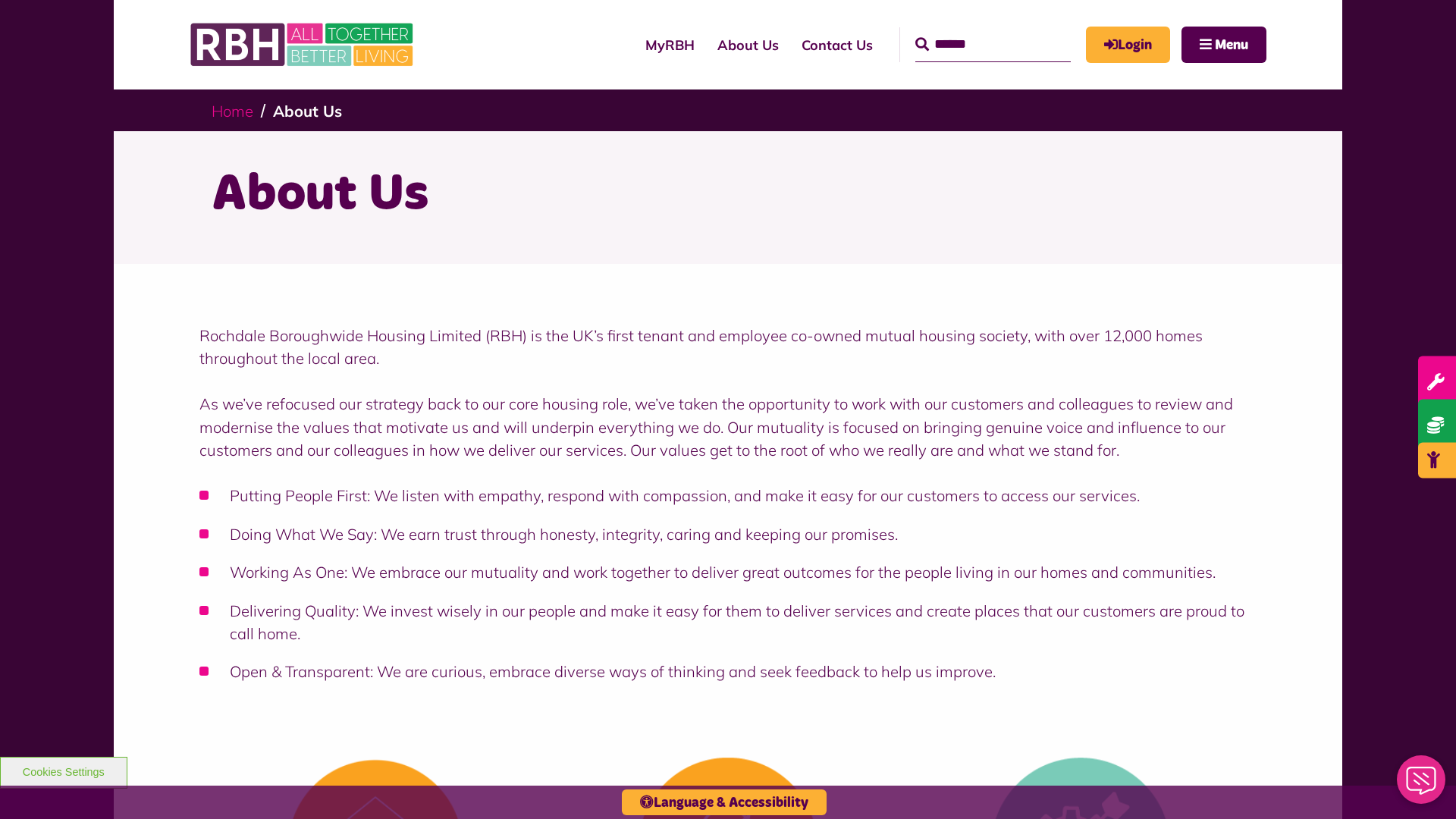
click at [232, 110] on link "Home" at bounding box center [232, 111] width 41 height 19
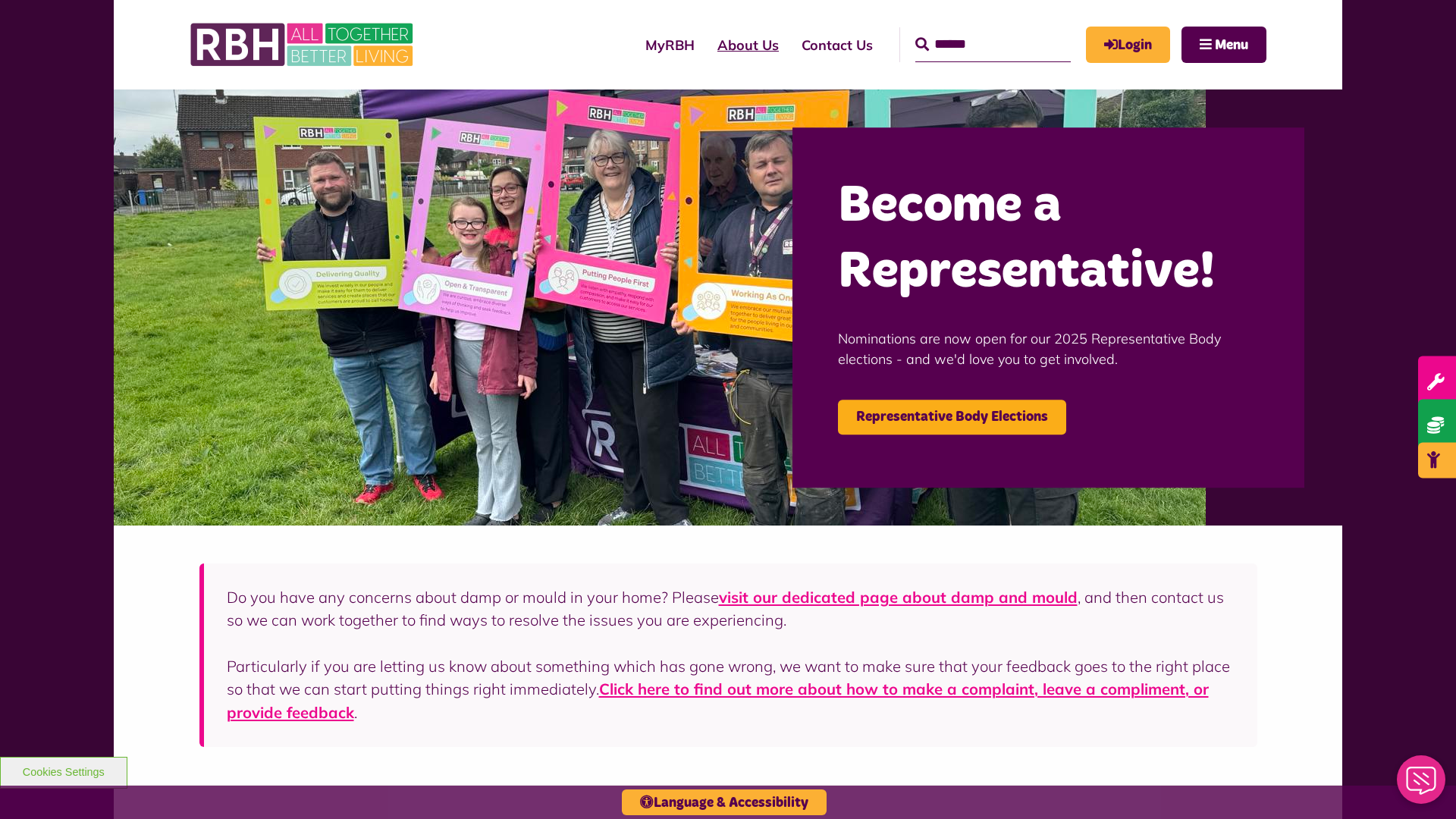
click at [706, 45] on link "About Us" at bounding box center [748, 45] width 84 height 43
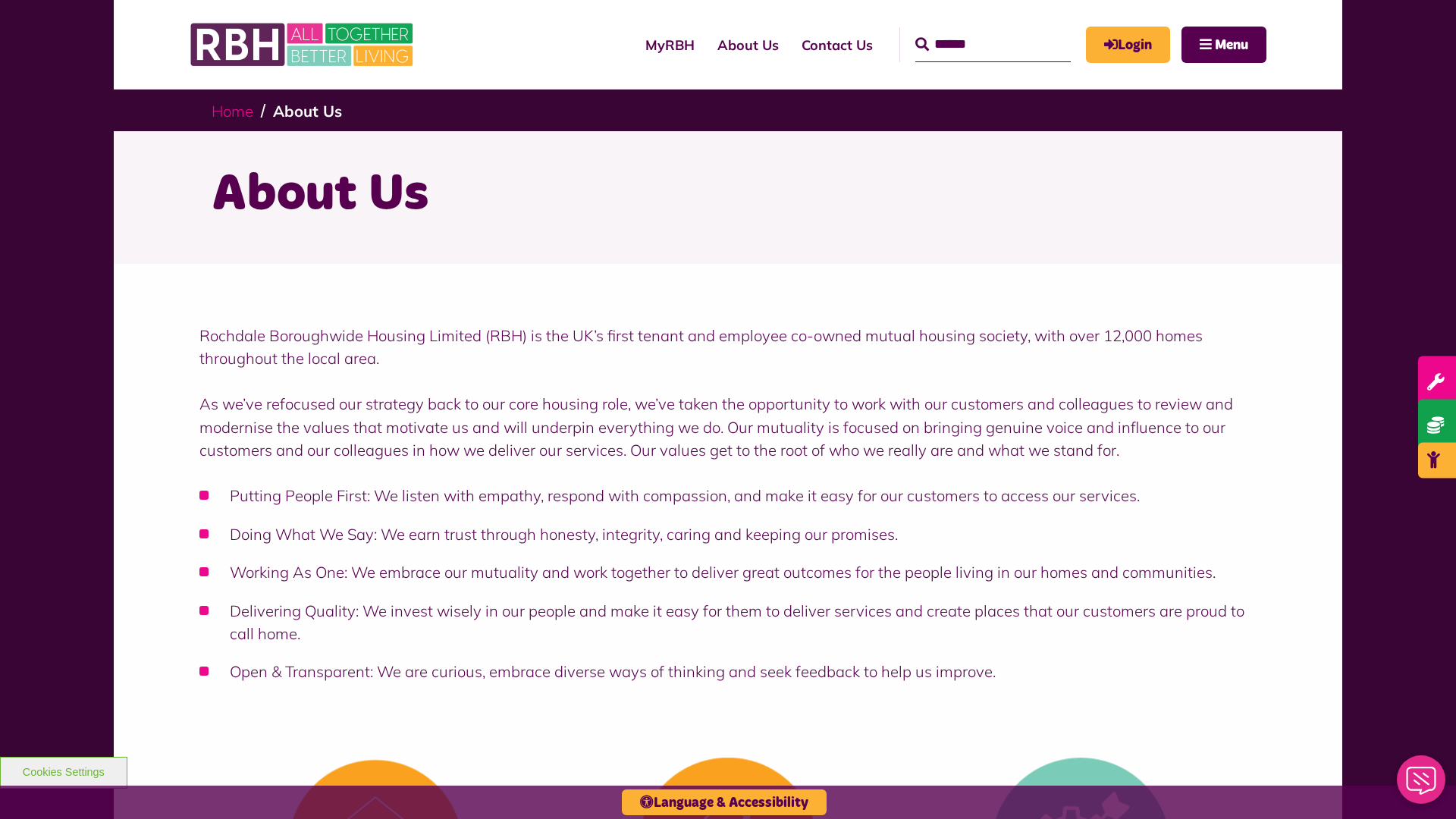
click at [232, 110] on link "Home" at bounding box center [232, 111] width 41 height 19
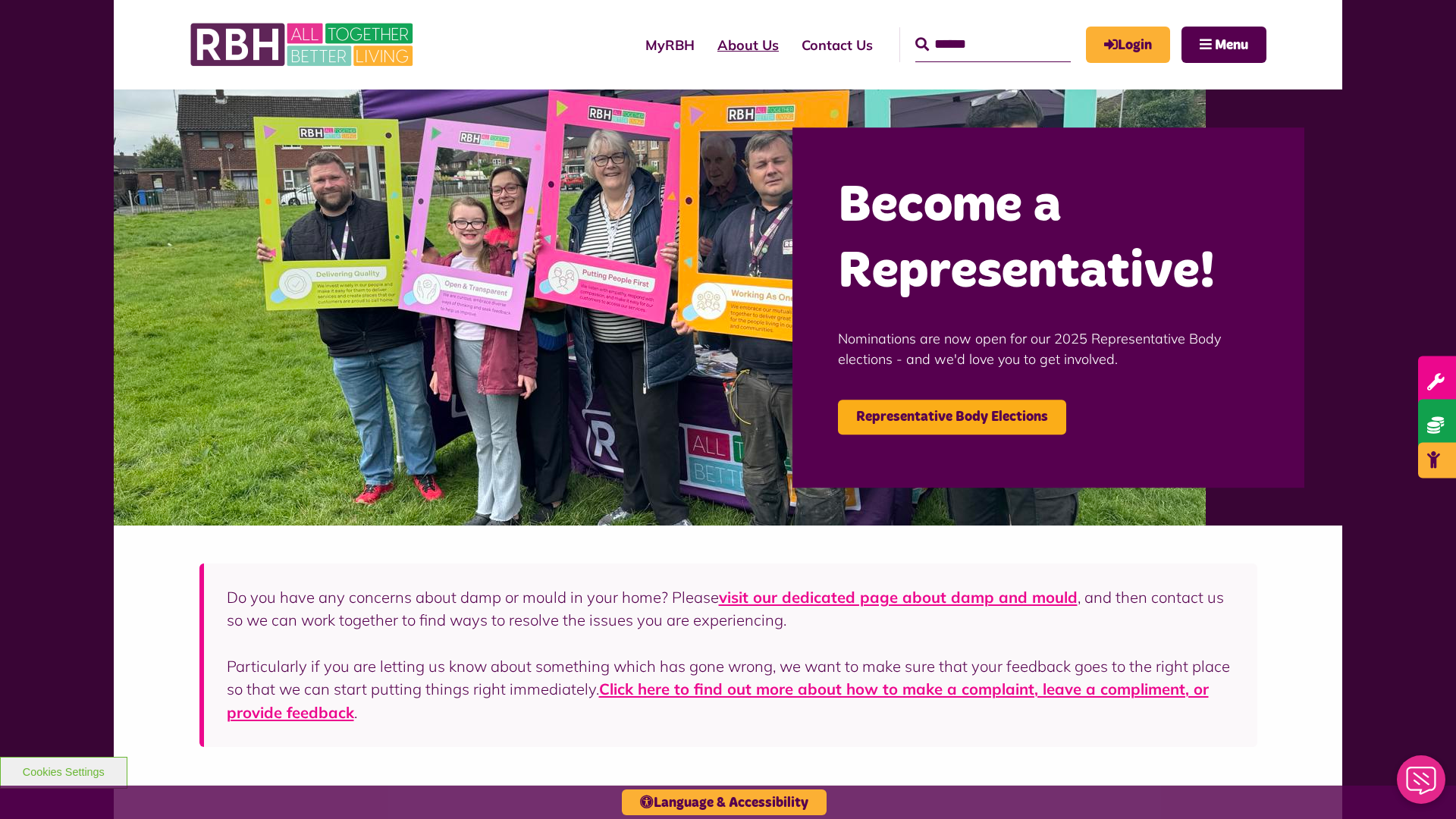
click at [706, 45] on link "About Us" at bounding box center [748, 45] width 84 height 43
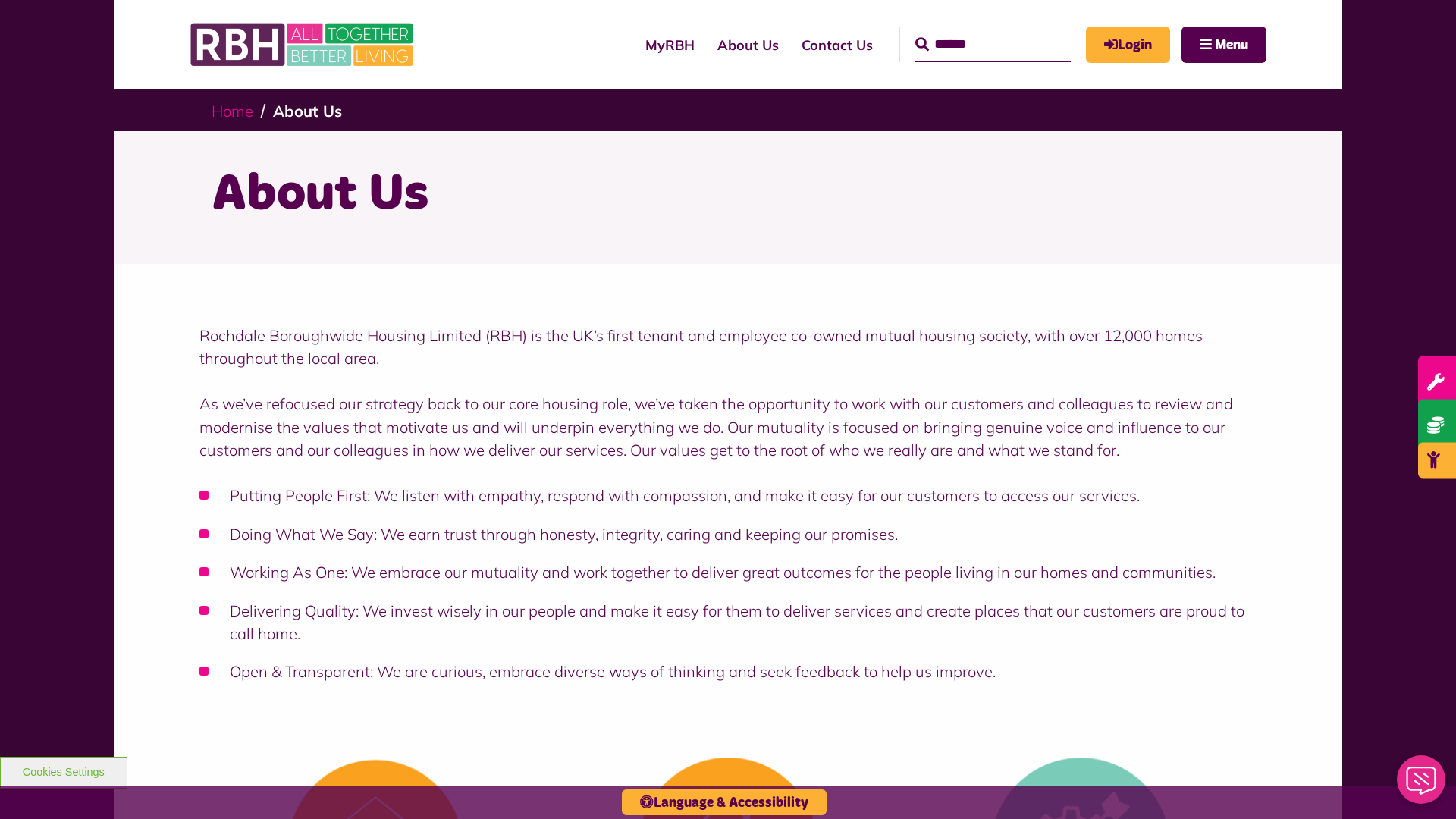
click at [232, 110] on link "Home" at bounding box center [232, 111] width 41 height 19
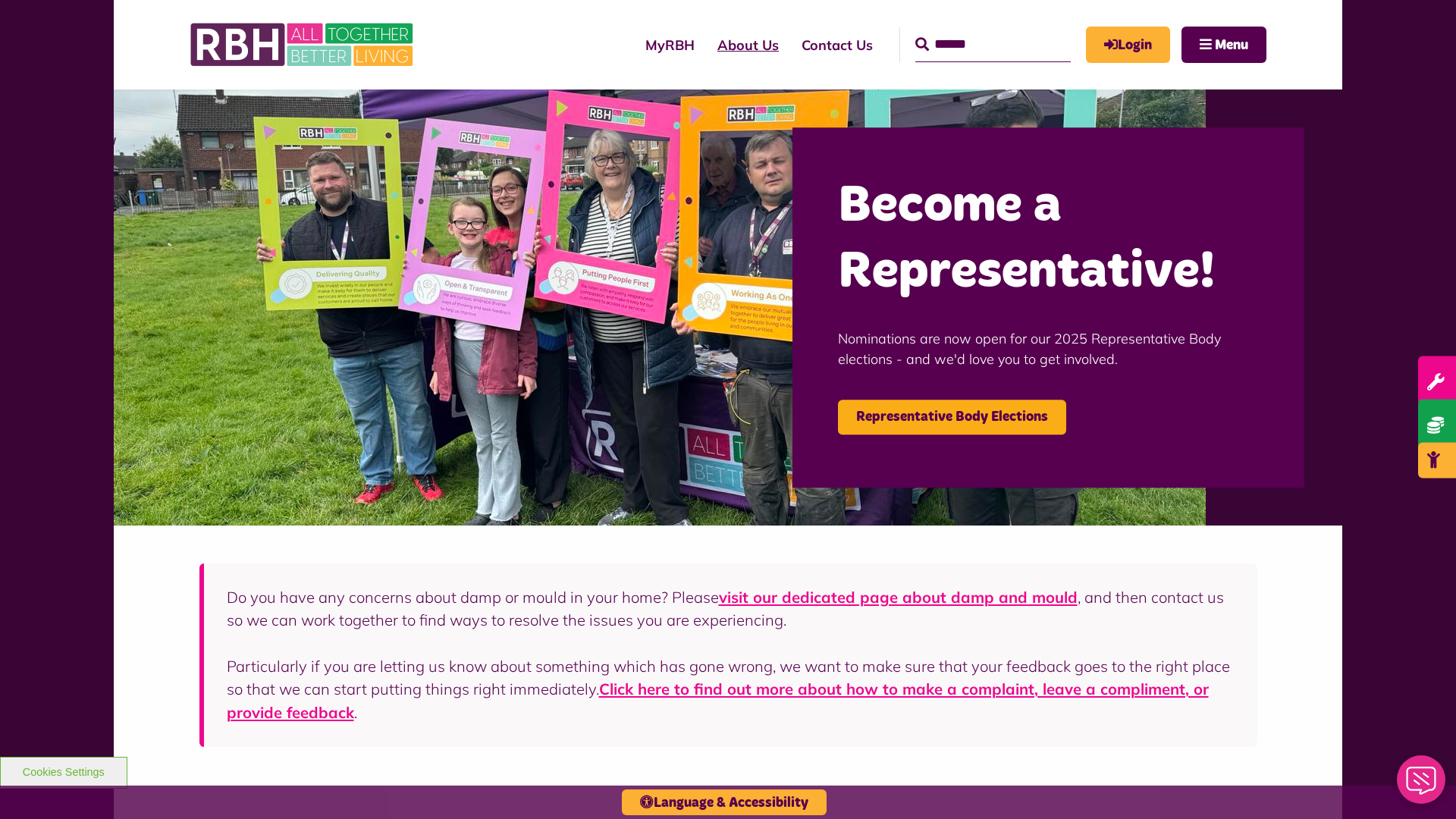
click at [706, 45] on link "About Us" at bounding box center [748, 45] width 84 height 43
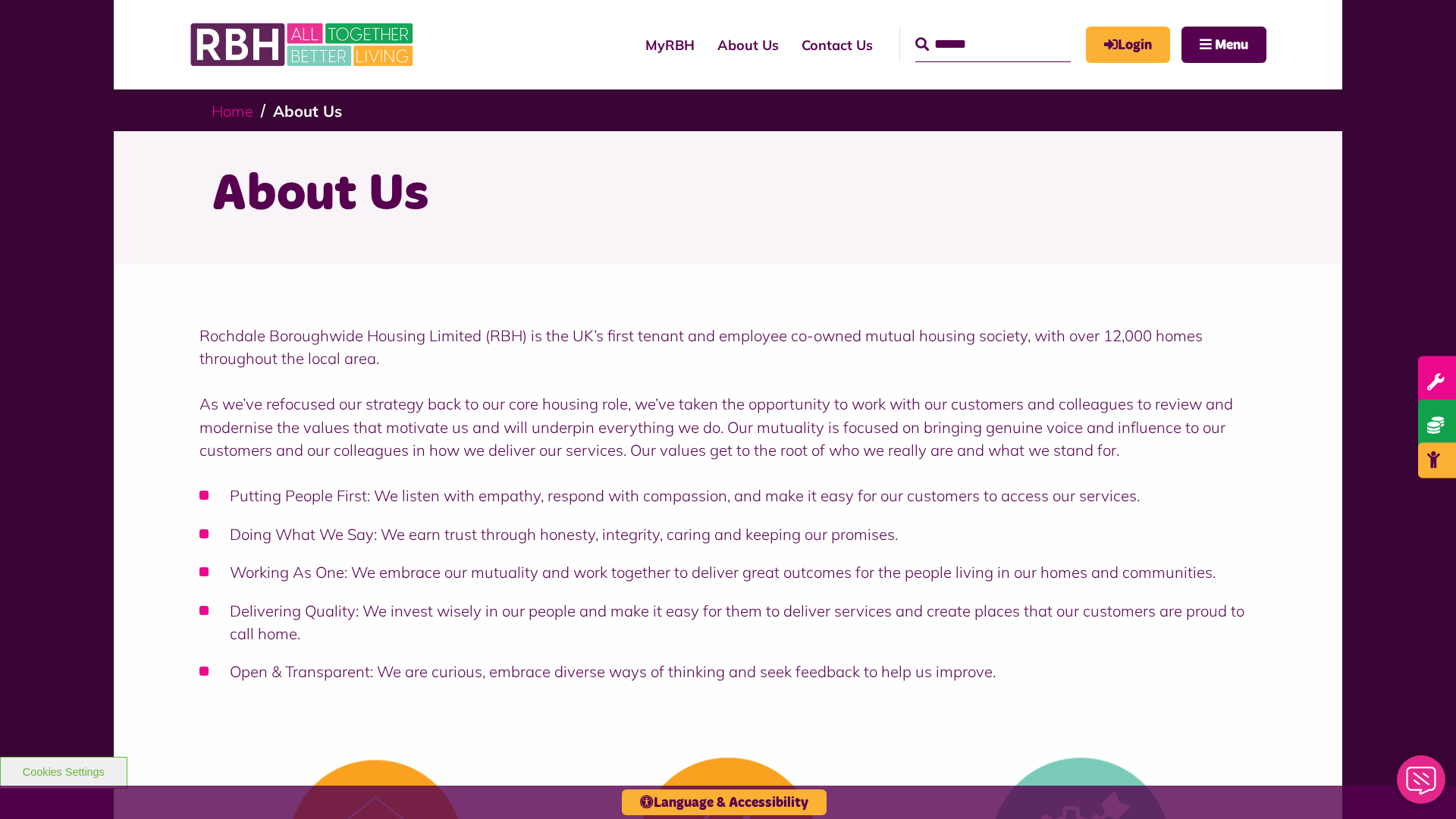
click at [232, 110] on link "Home" at bounding box center [232, 111] width 41 height 19
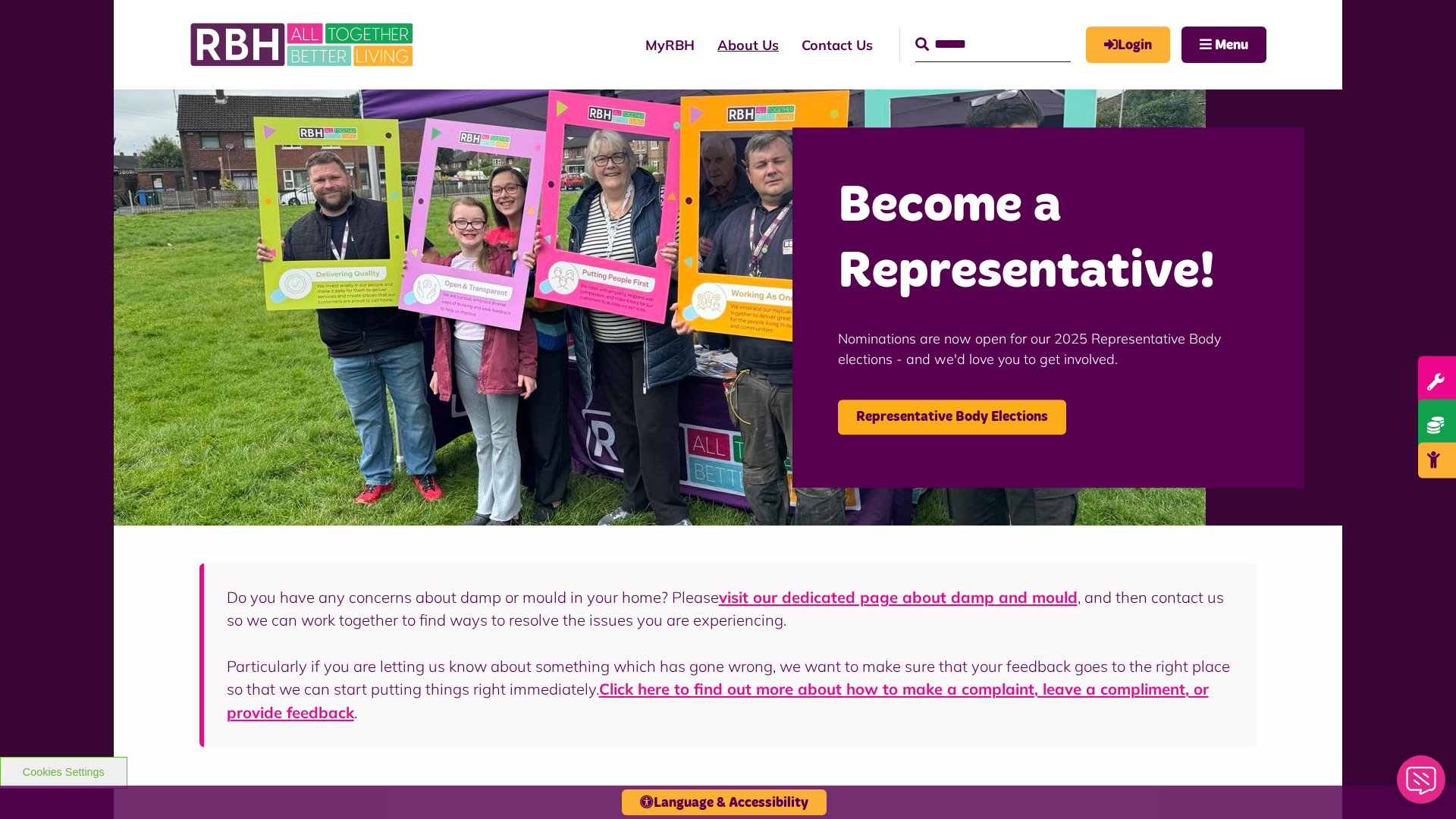
click at [706, 45] on link "About Us" at bounding box center [748, 45] width 84 height 43
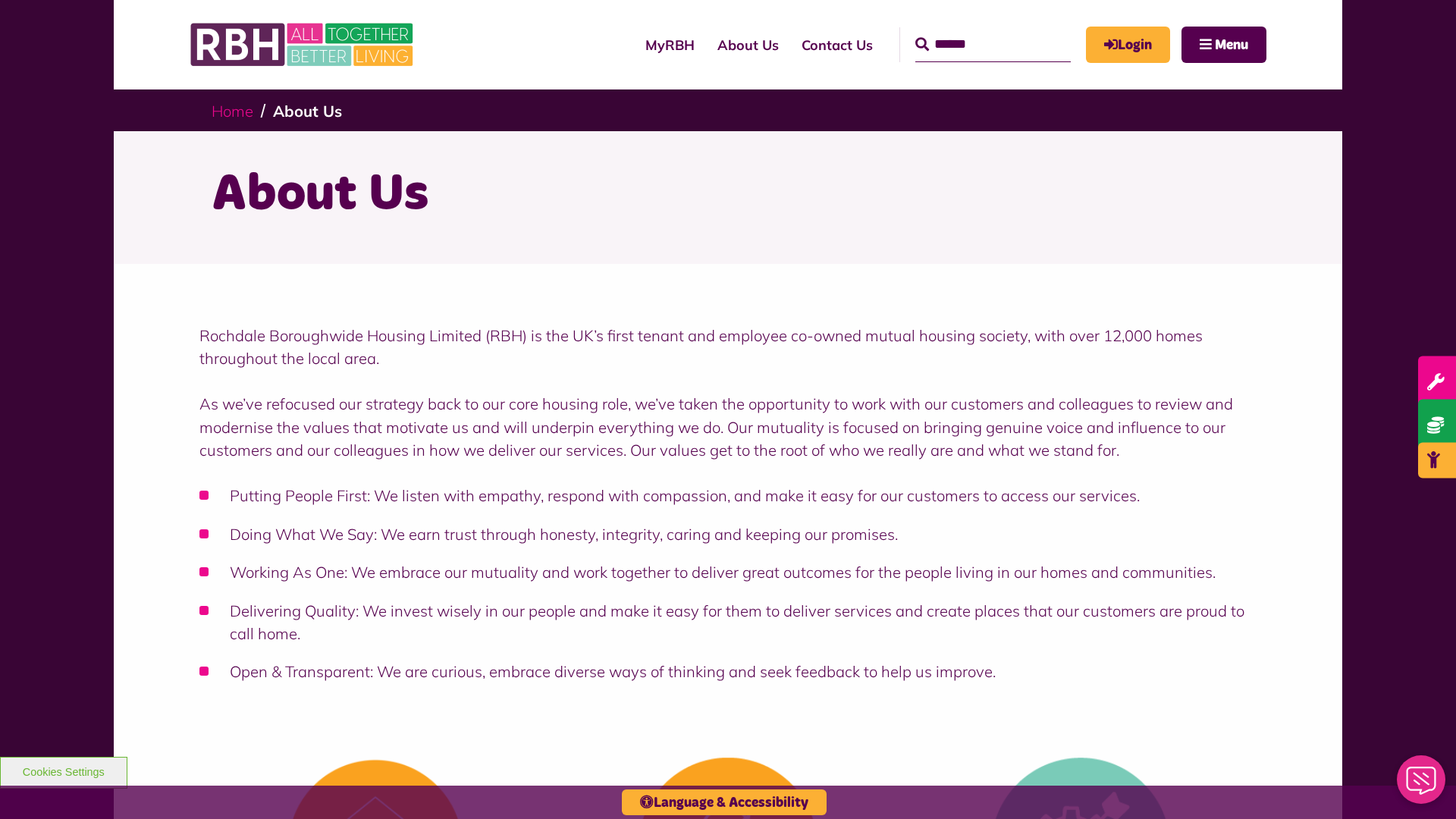
click at [232, 110] on link "Home" at bounding box center [232, 111] width 41 height 19
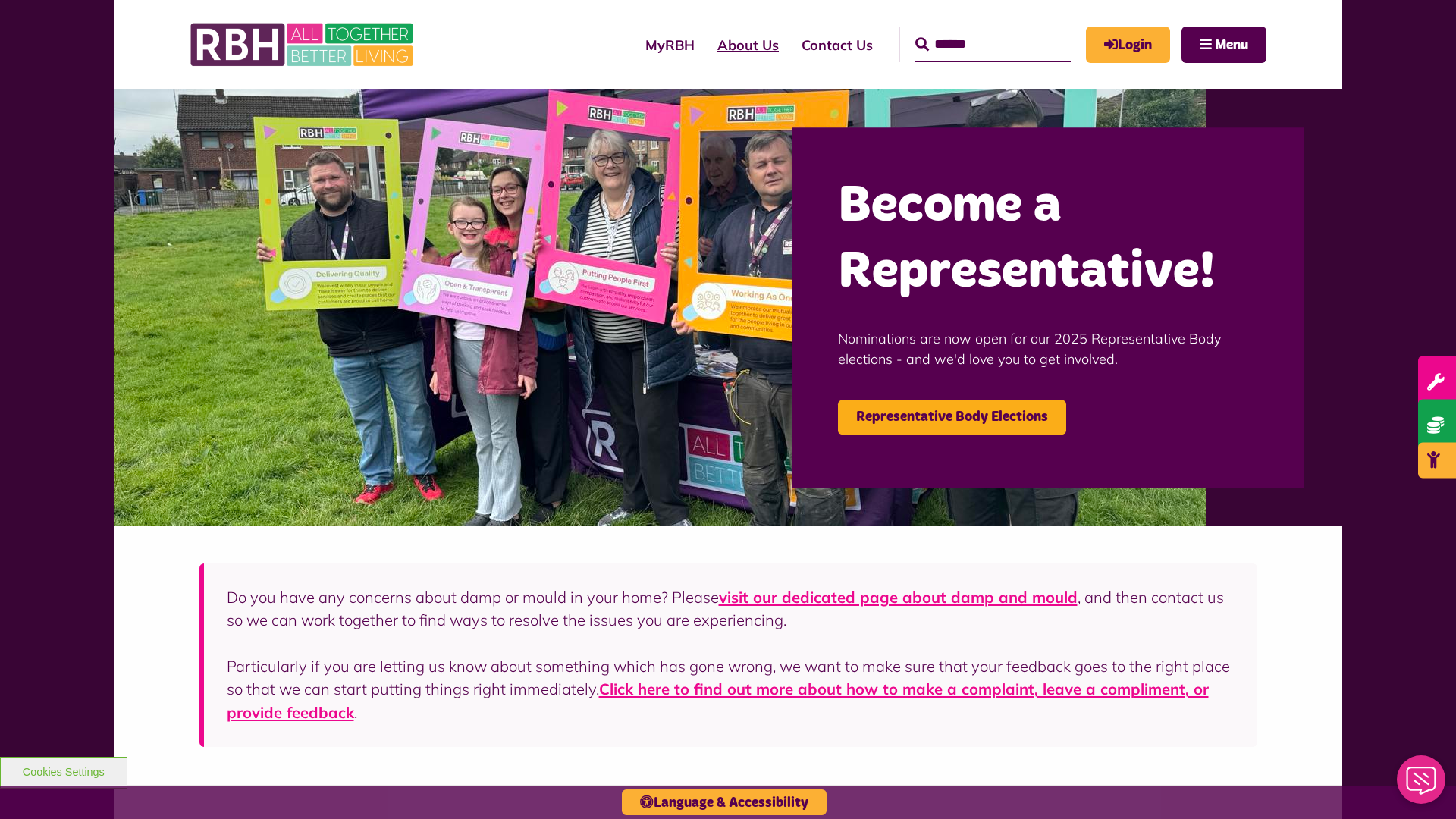
click at [706, 45] on link "About Us" at bounding box center [748, 45] width 84 height 43
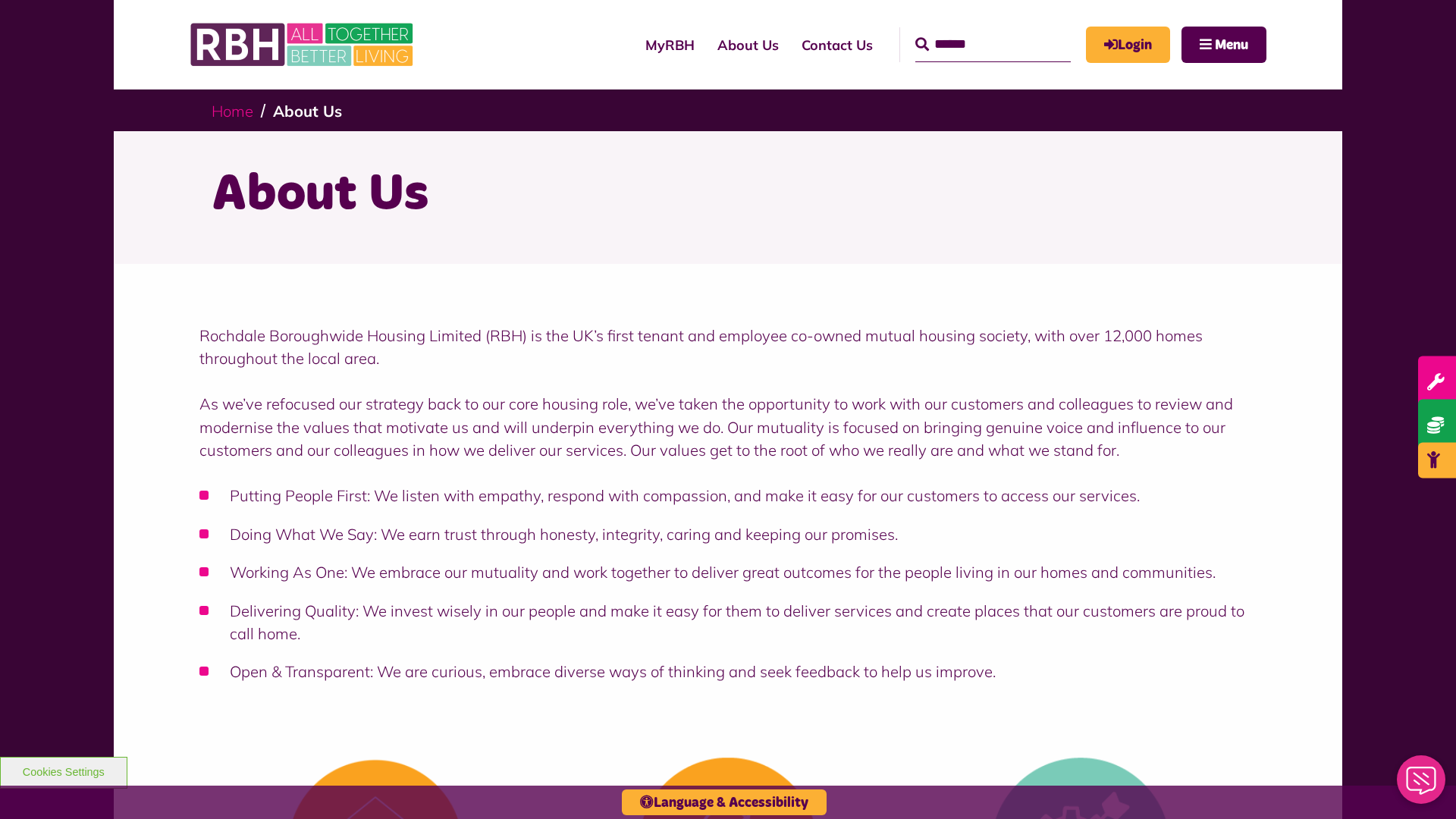
click at [232, 110] on link "Home" at bounding box center [232, 111] width 41 height 19
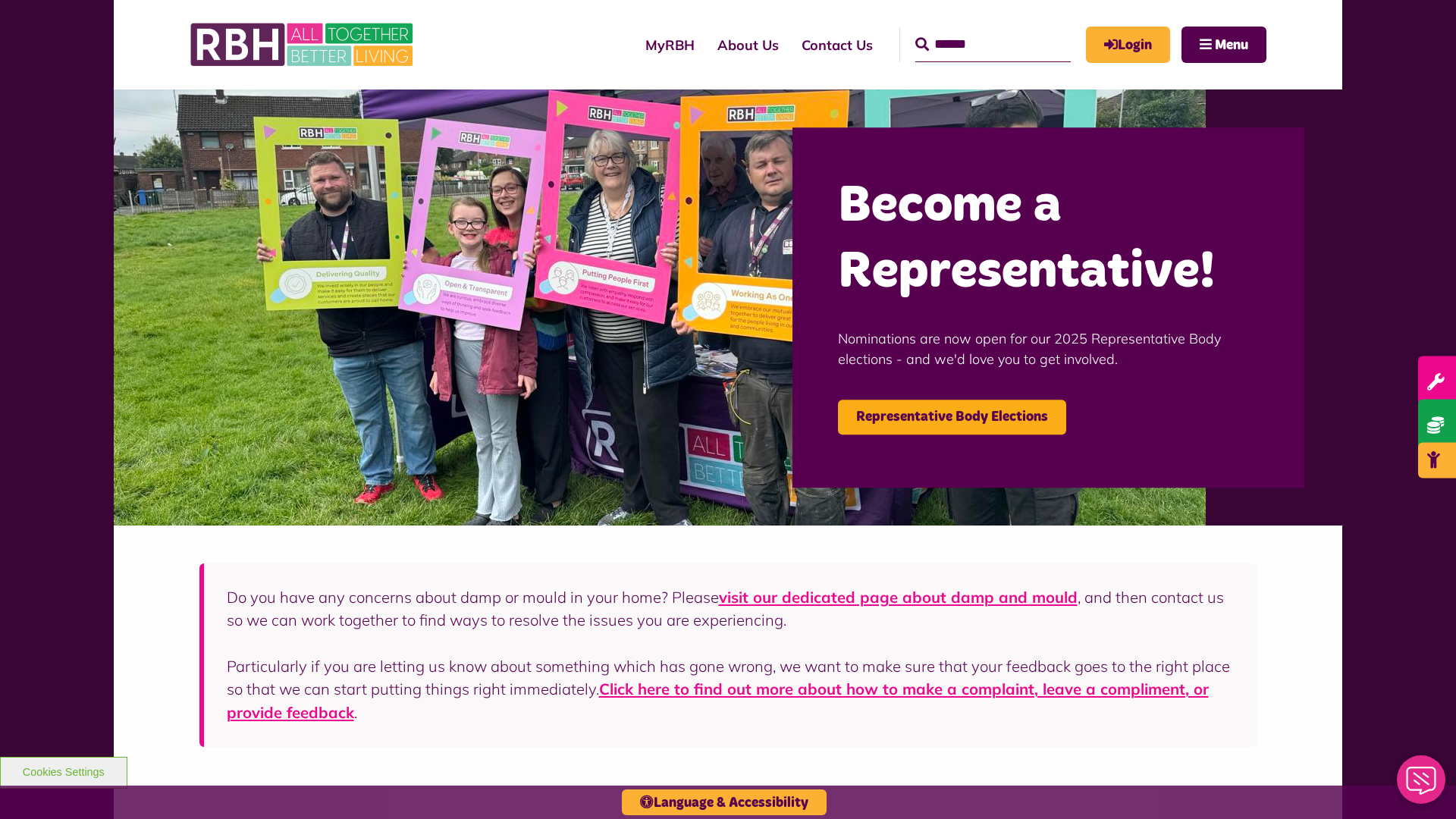
click at [971, 30] on input "Search" at bounding box center [993, 45] width 155 height 34
type input "*"
click at [63, 771] on button "Cookies Settings" at bounding box center [64, 772] width 128 height 32
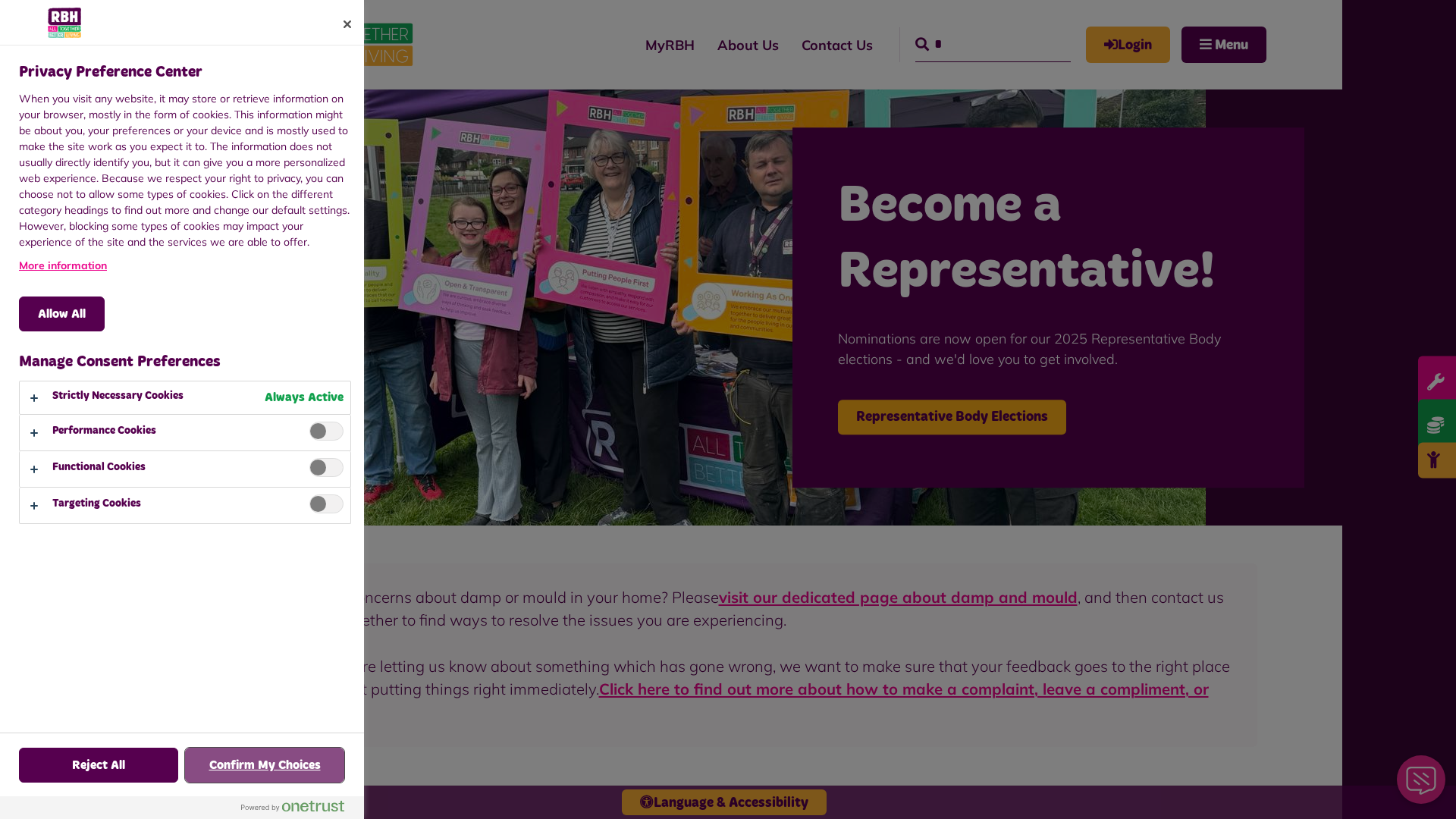
click at [265, 766] on button "Confirm My Choices" at bounding box center [265, 765] width 159 height 34
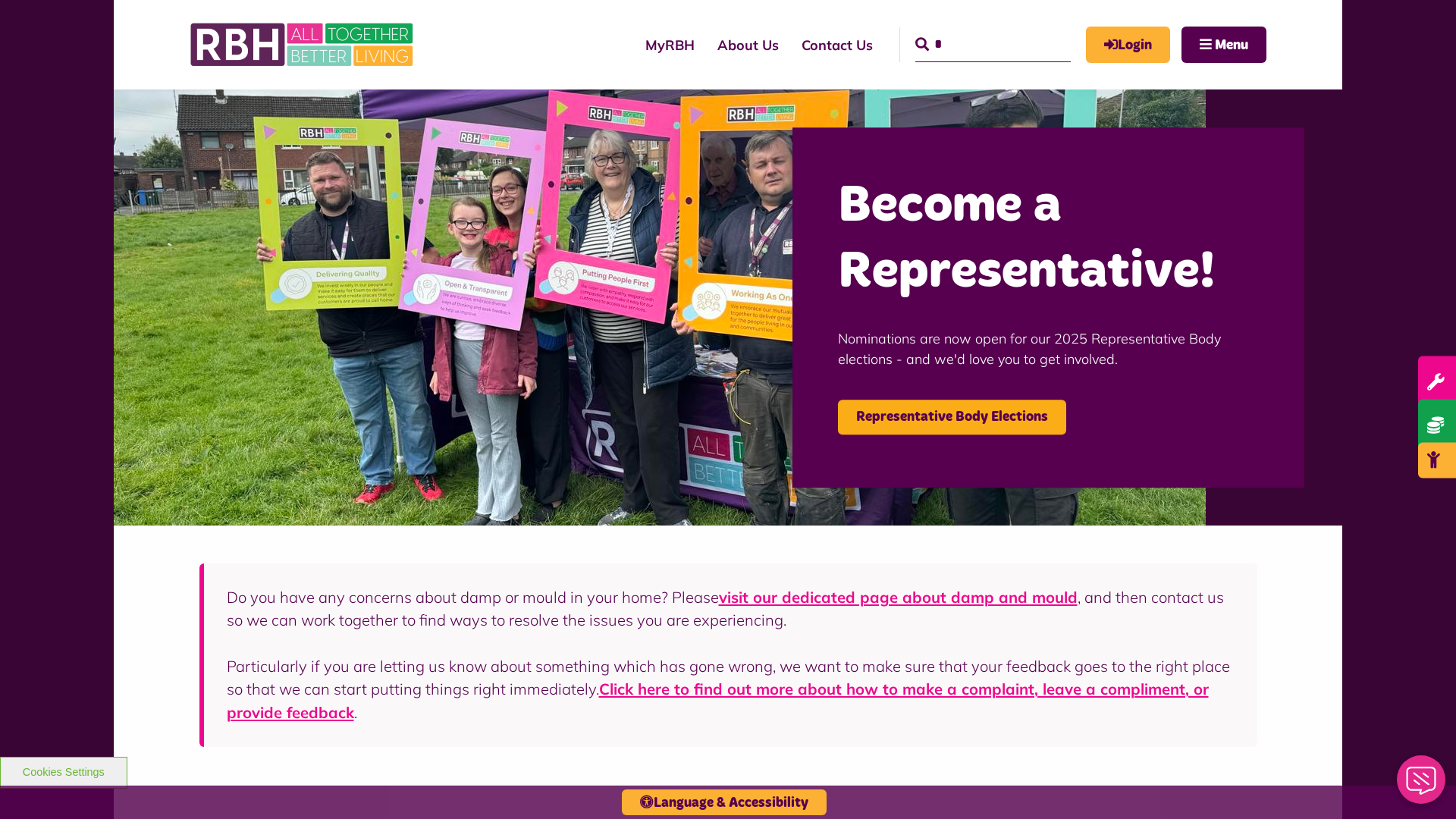
click at [971, 30] on input "*" at bounding box center [993, 45] width 155 height 34
type input "*"
click at [63, 771] on button "Cookies Settings" at bounding box center [64, 772] width 128 height 32
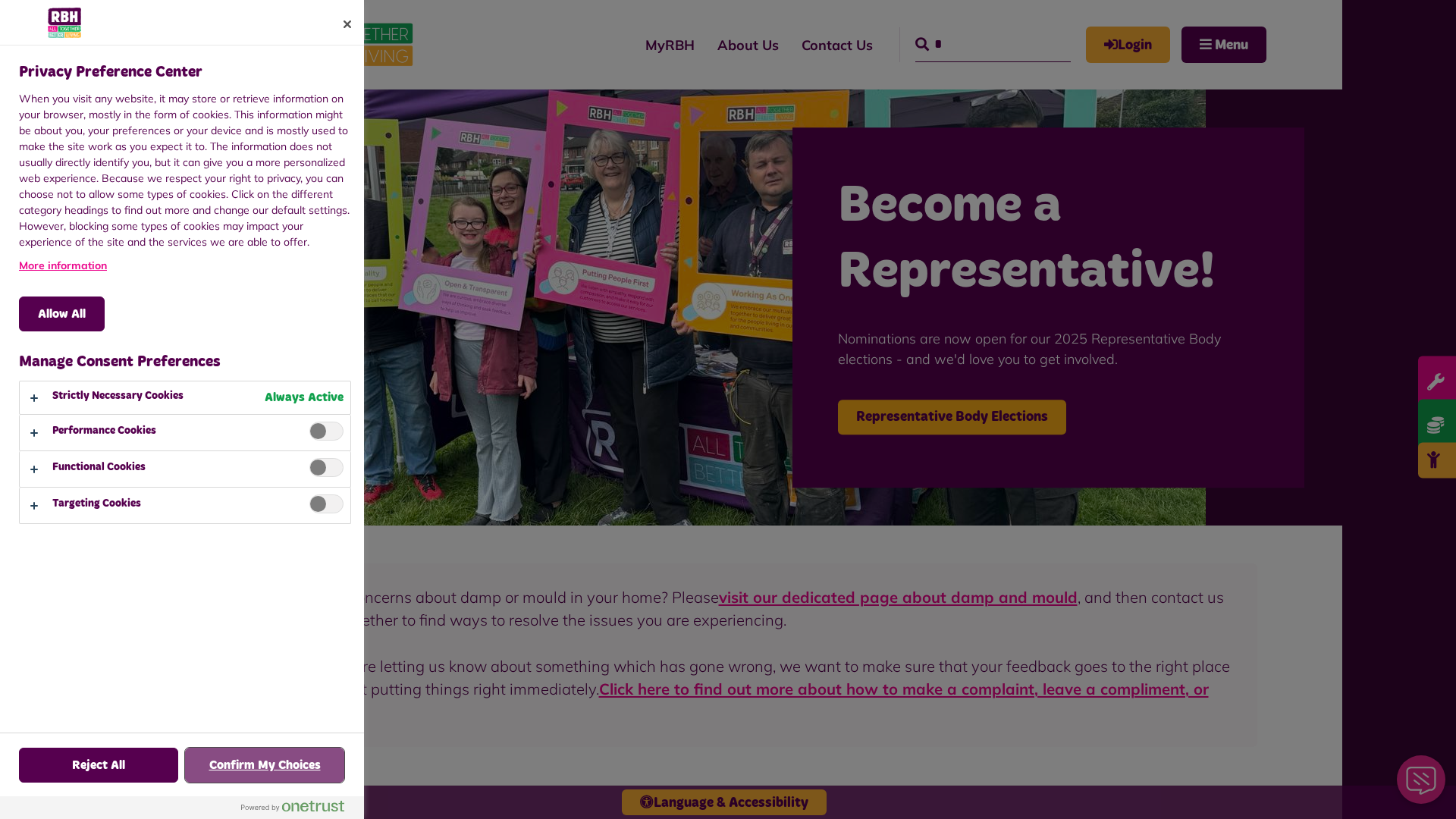
click at [265, 766] on button "Confirm My Choices" at bounding box center [265, 765] width 159 height 34
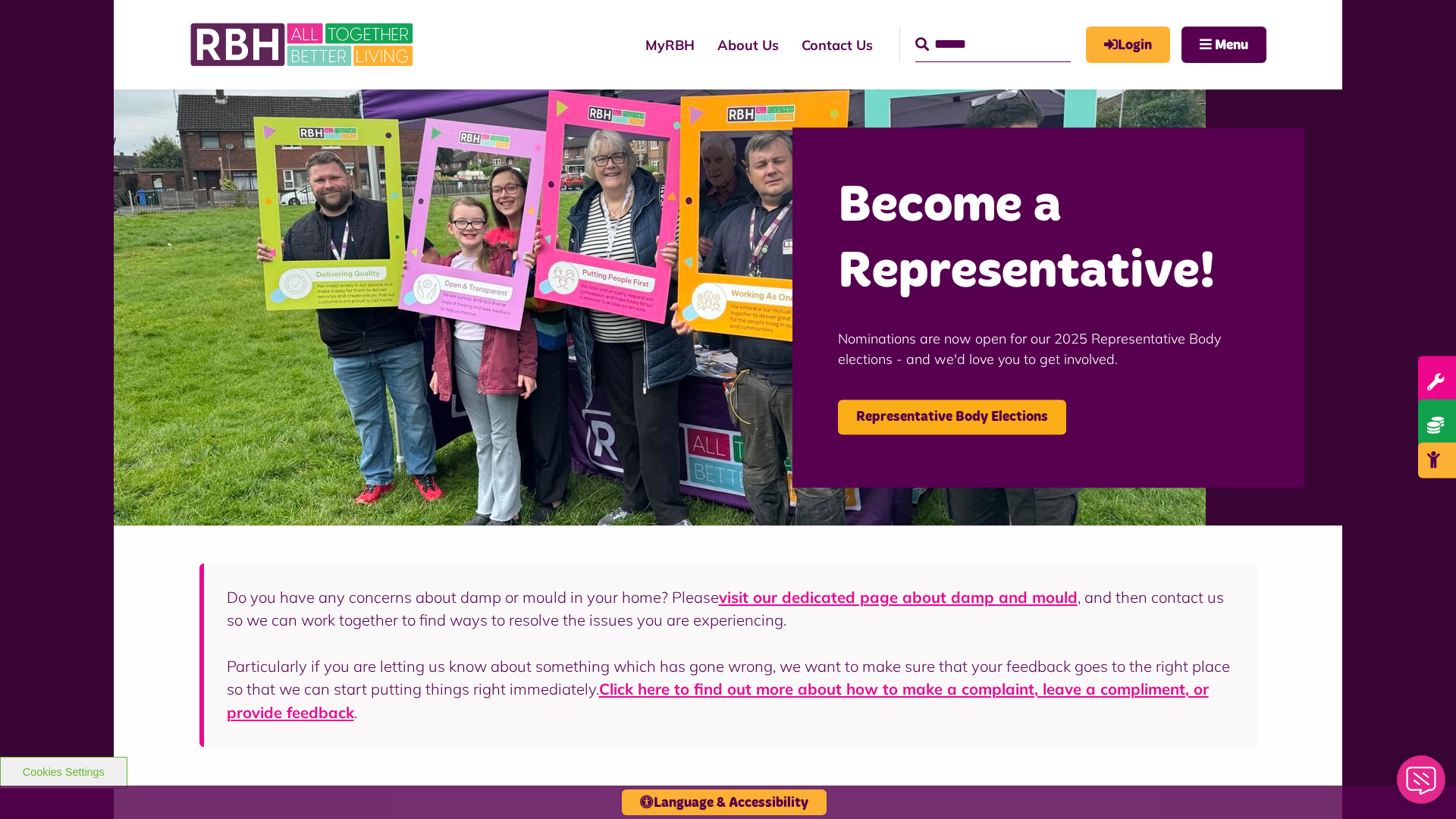
click at [971, 30] on input "Search" at bounding box center [993, 45] width 155 height 34
type input "*"
click at [63, 771] on button "Cookies Settings" at bounding box center [64, 772] width 128 height 32
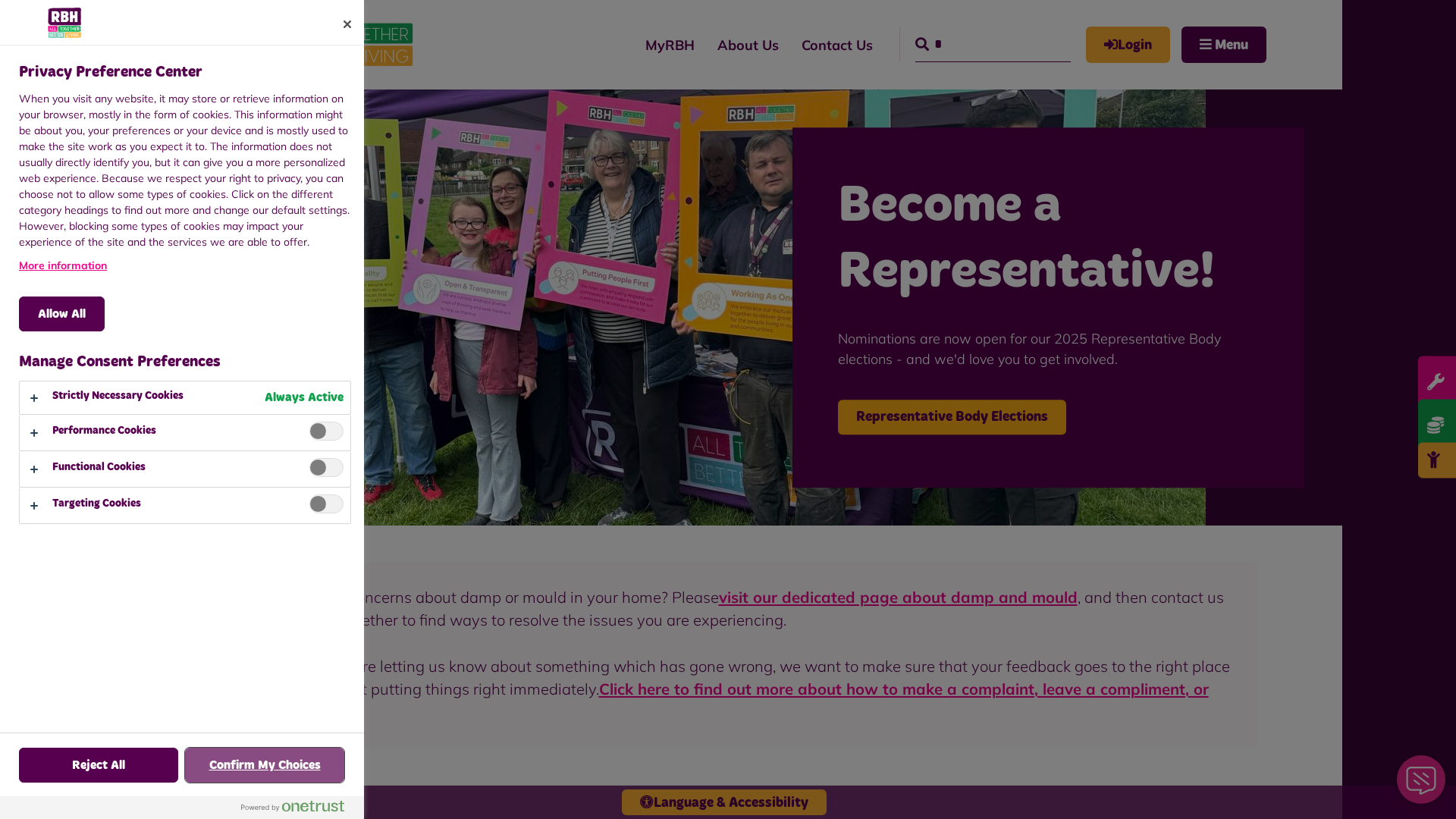
click at [265, 766] on button "Confirm My Choices" at bounding box center [265, 765] width 159 height 34
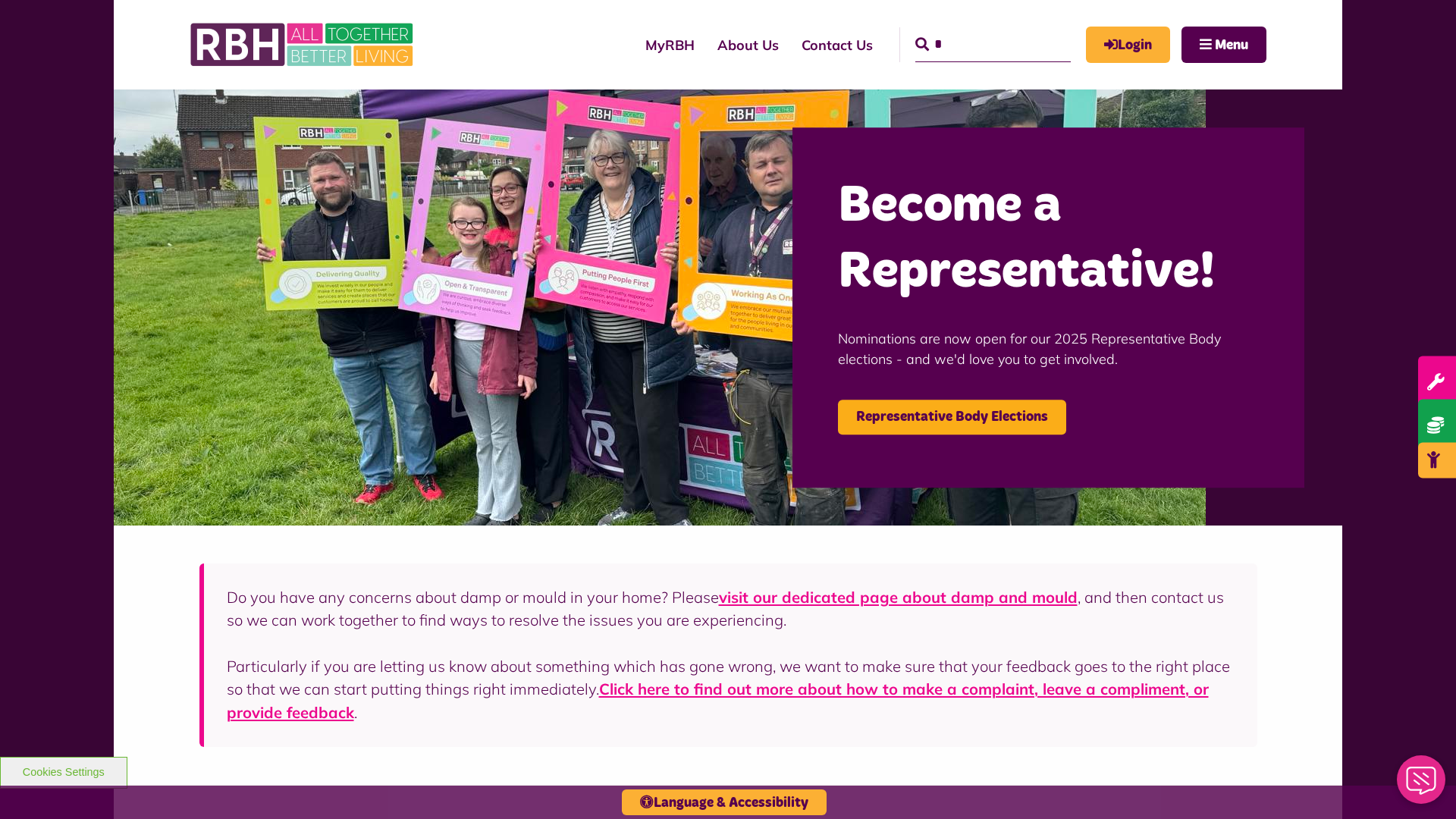
click at [971, 30] on input "*" at bounding box center [993, 45] width 155 height 34
type input "*"
click at [63, 771] on button "Cookies Settings" at bounding box center [64, 772] width 128 height 32
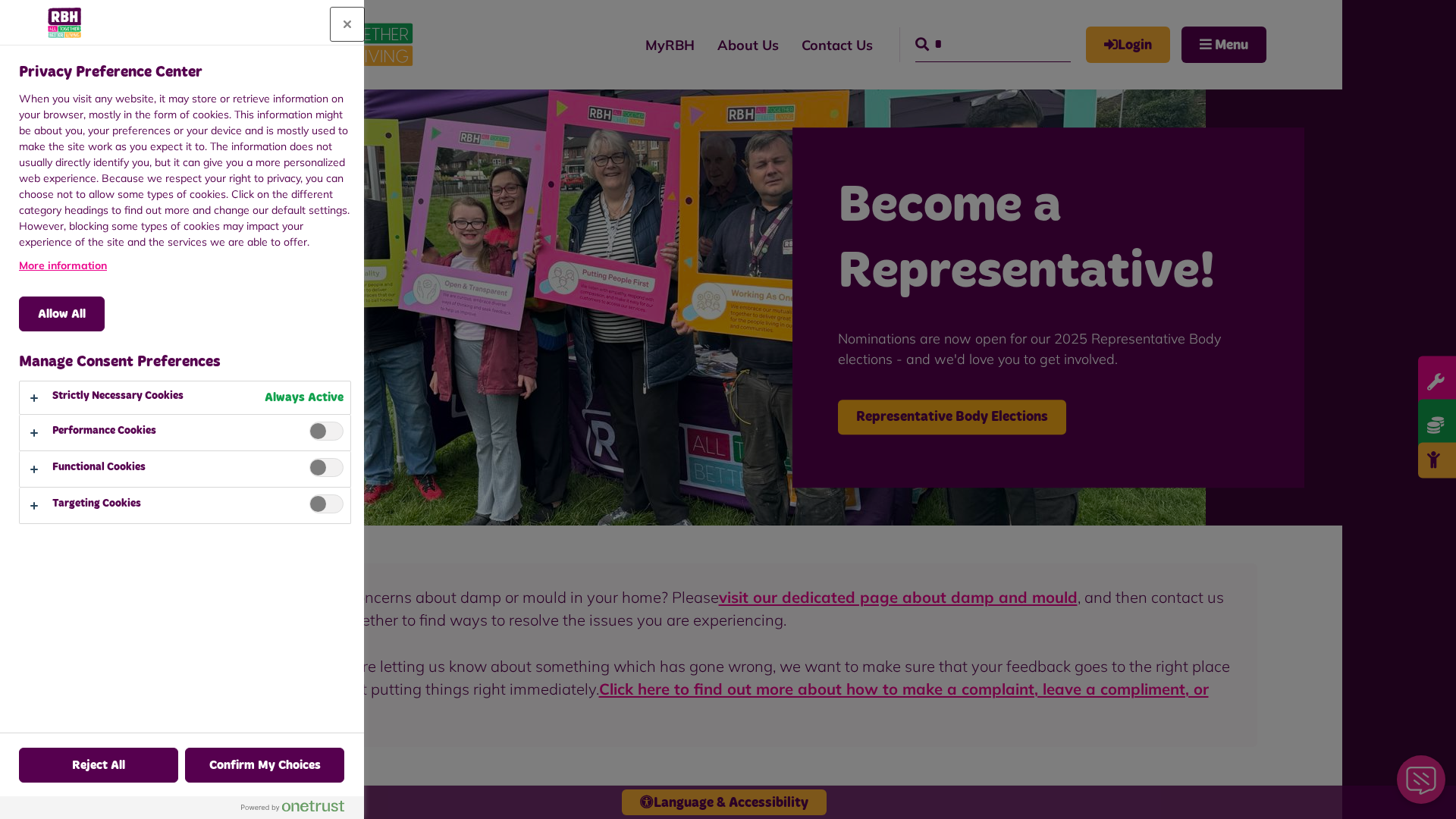
click at [347, 24] on button "Close" at bounding box center [347, 24] width 34 height 34
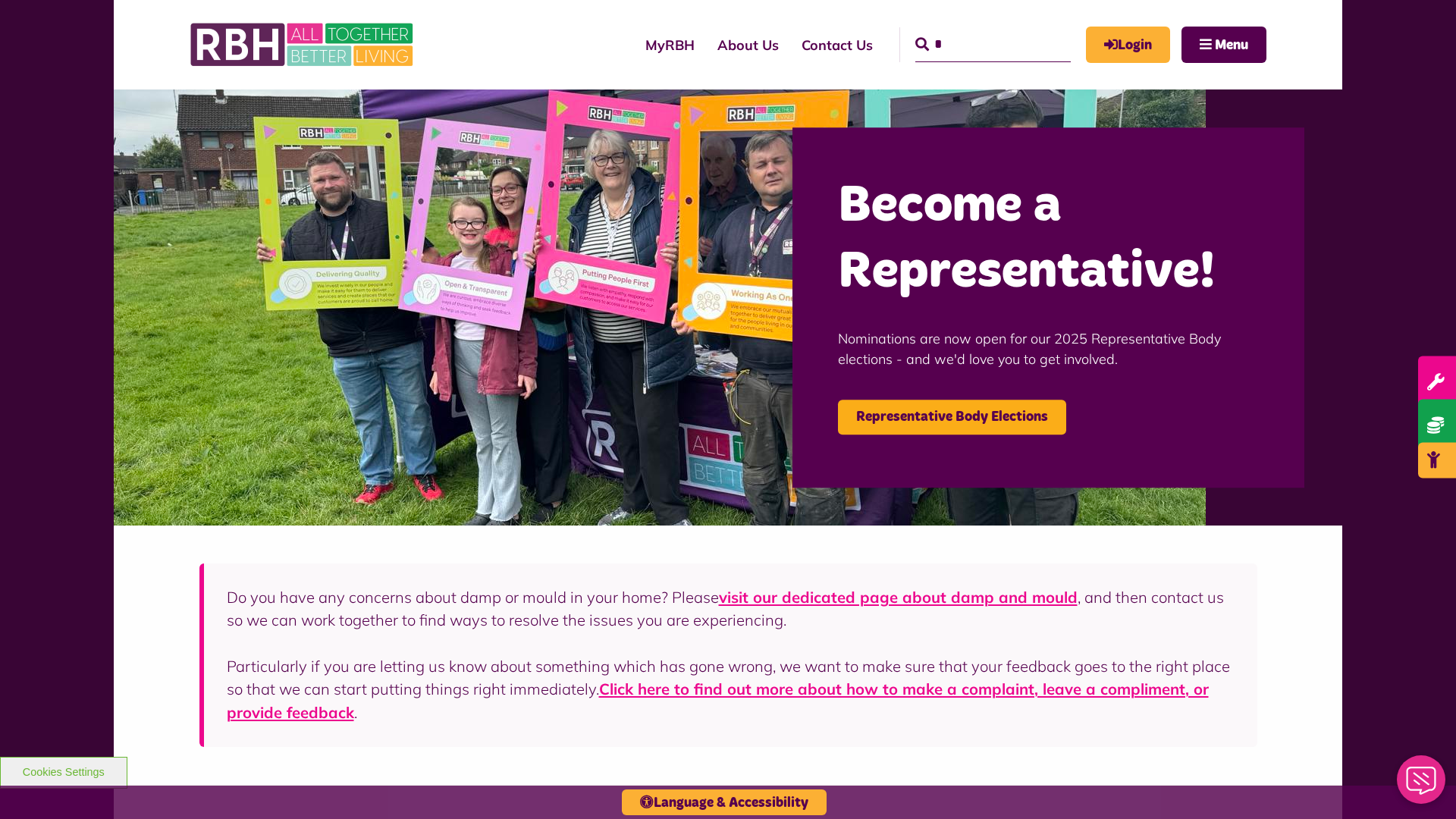
click at [971, 30] on input "*" at bounding box center [993, 45] width 155 height 34
type input "*"
click at [63, 771] on button "Cookies Settings" at bounding box center [64, 772] width 128 height 32
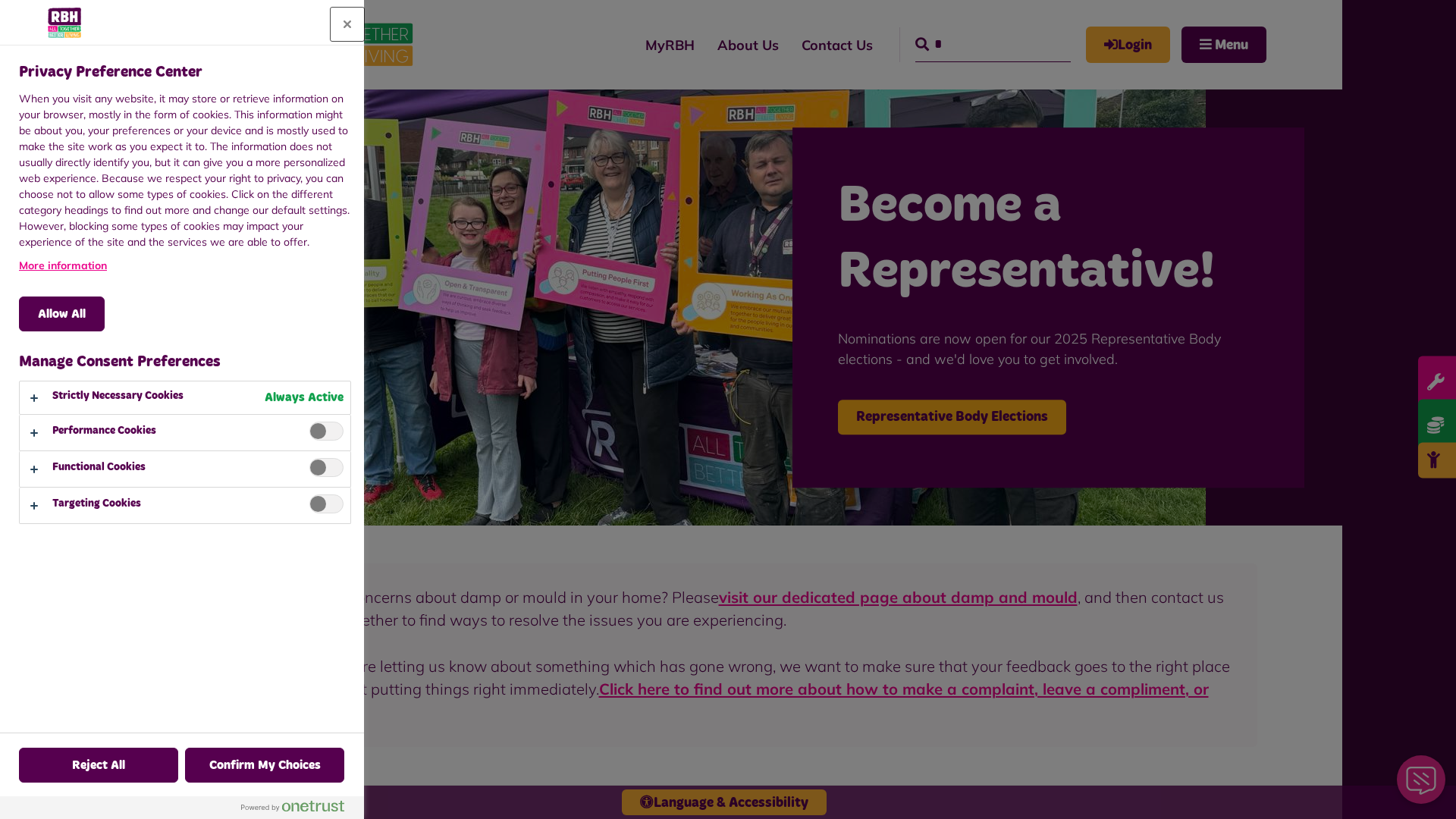
click at [347, 24] on button "Close" at bounding box center [347, 24] width 34 height 34
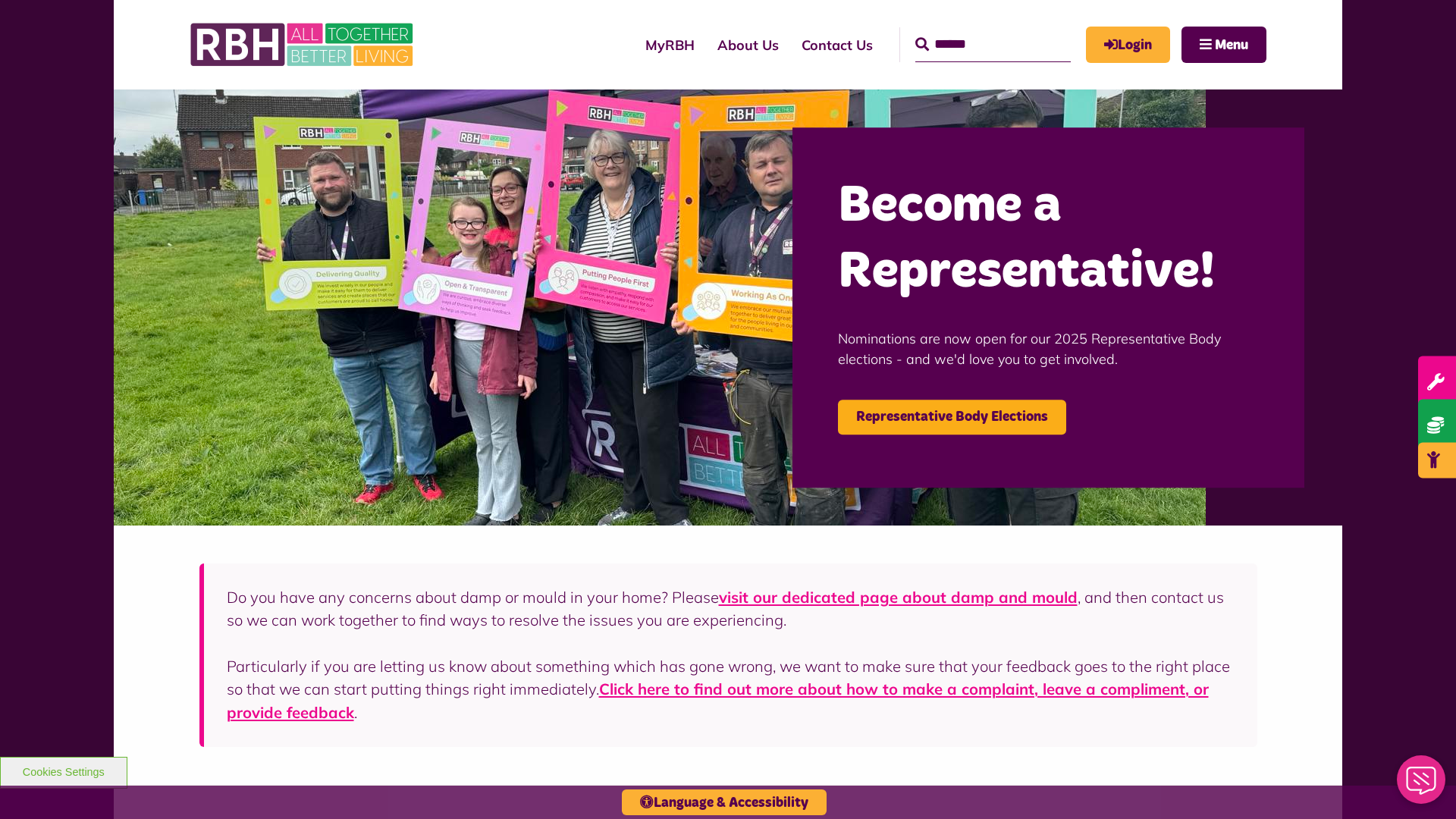
click at [971, 30] on input "Search" at bounding box center [993, 45] width 155 height 34
type input "*"
click at [63, 771] on button "Cookies Settings" at bounding box center [64, 772] width 128 height 32
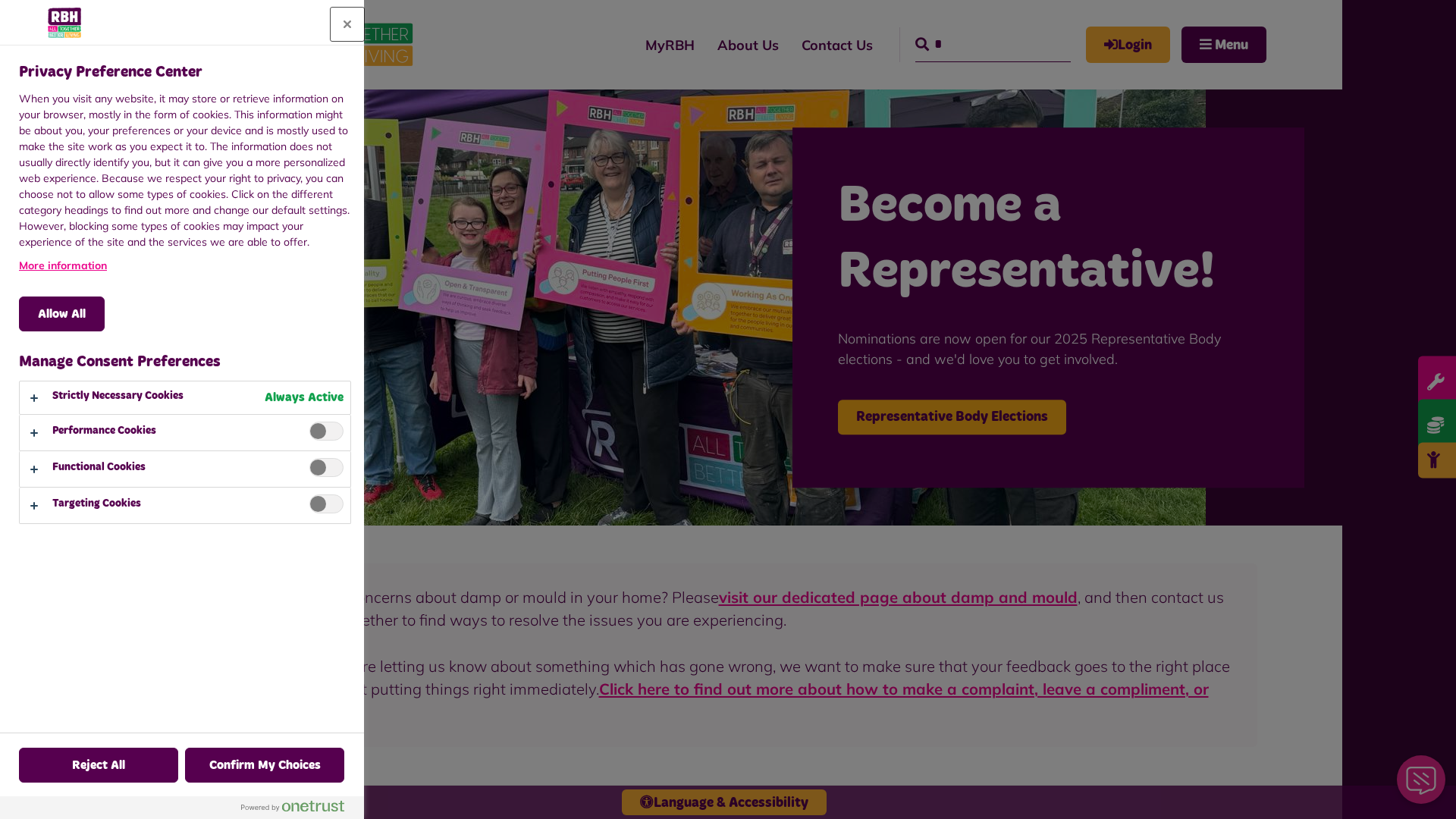
click at [347, 24] on button "Close" at bounding box center [347, 24] width 34 height 34
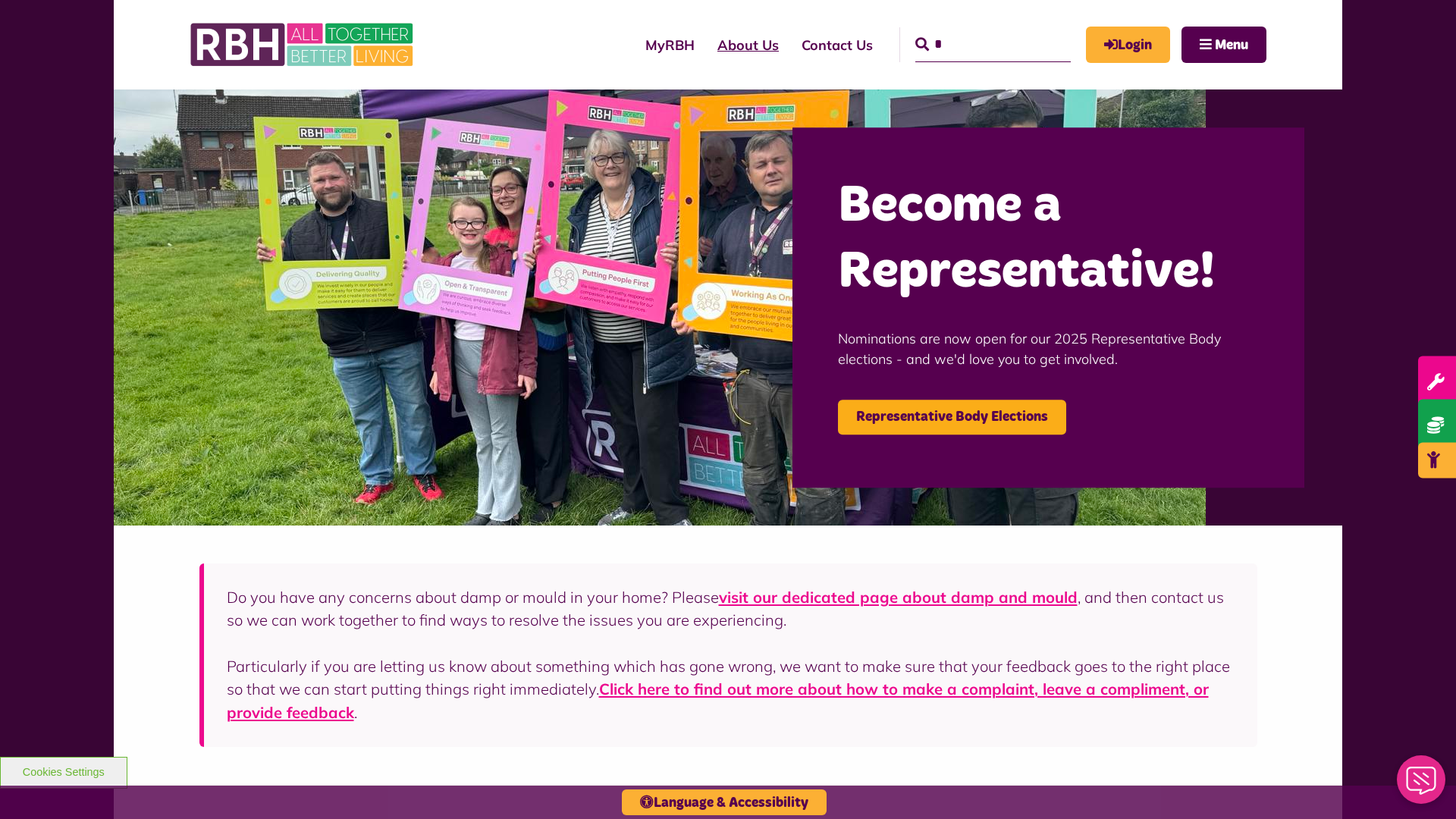
click at [706, 45] on link "About Us" at bounding box center [748, 45] width 84 height 43
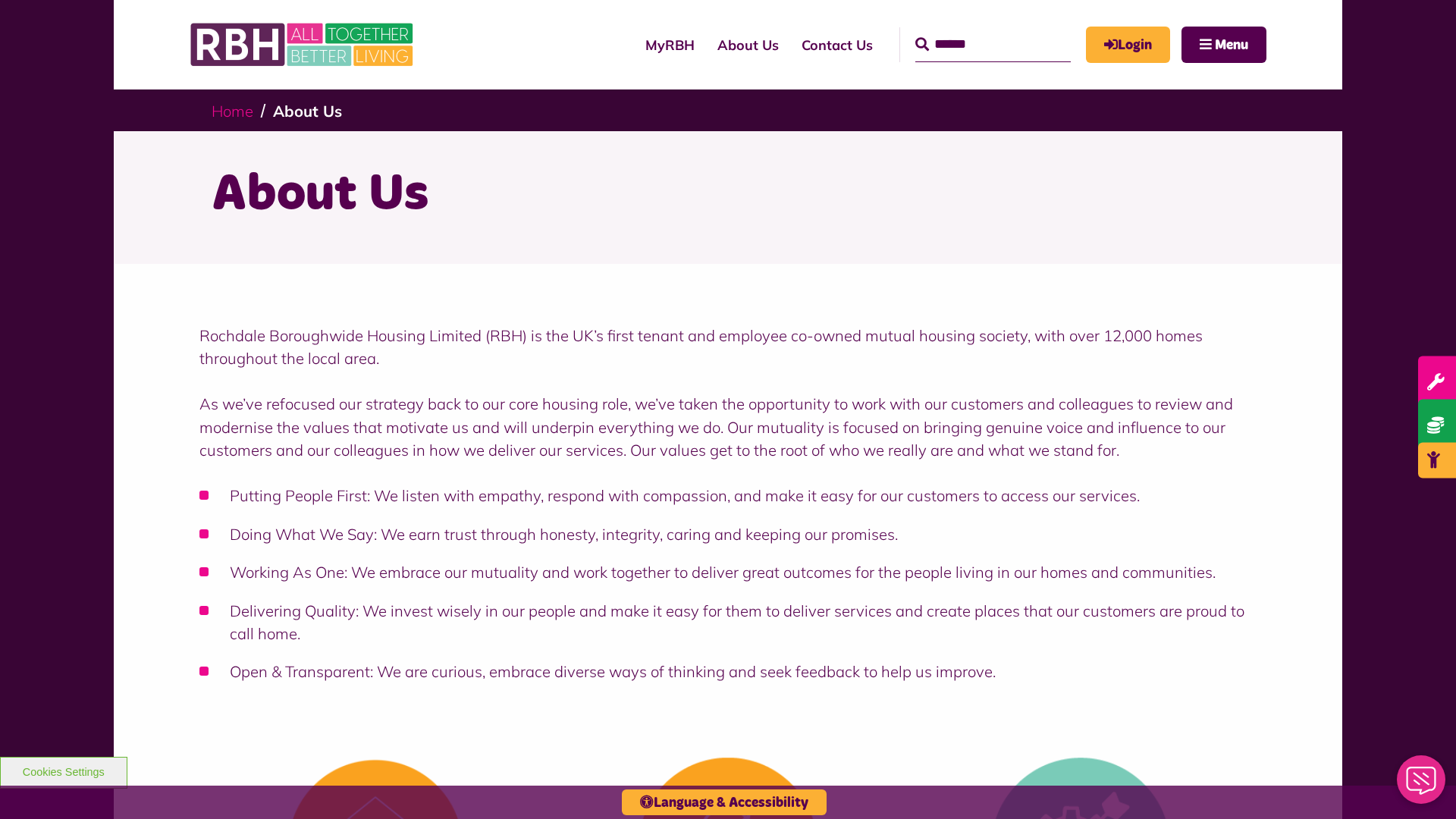
click at [236, 110] on link "Home" at bounding box center [232, 111] width 41 height 19
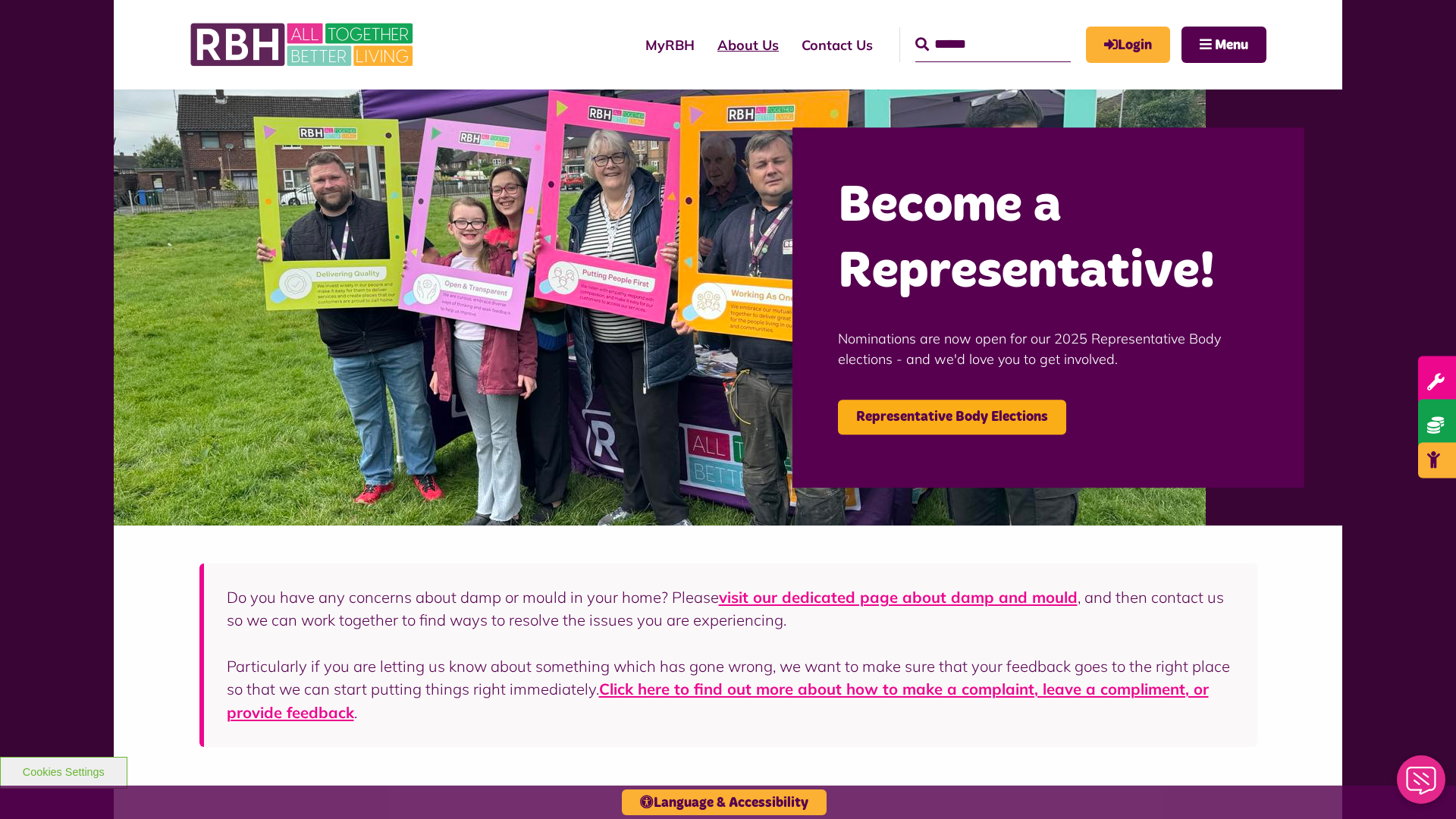
click at [706, 45] on link "About Us" at bounding box center [748, 45] width 84 height 43
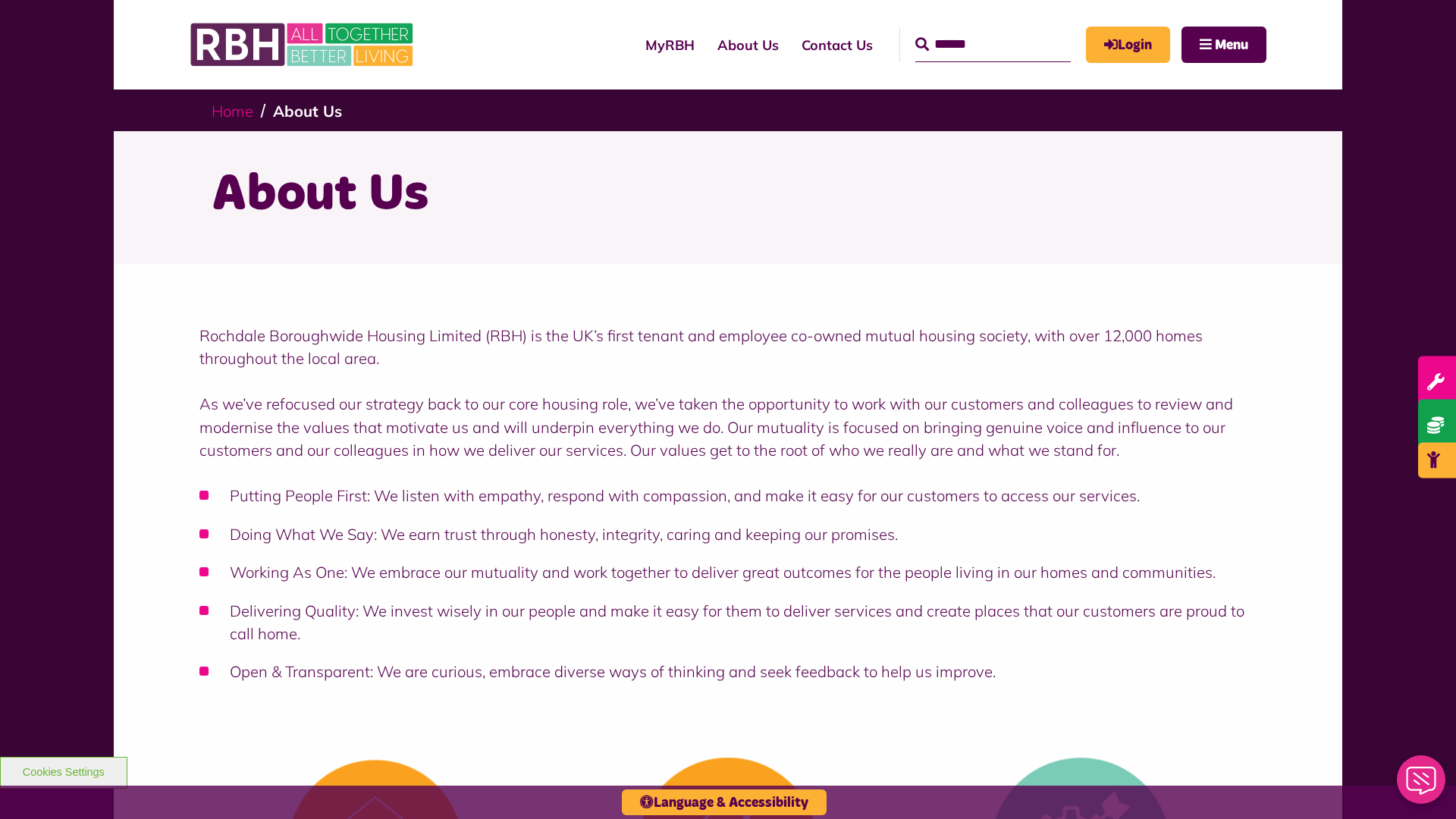
click at [236, 110] on link "Home" at bounding box center [232, 111] width 41 height 19
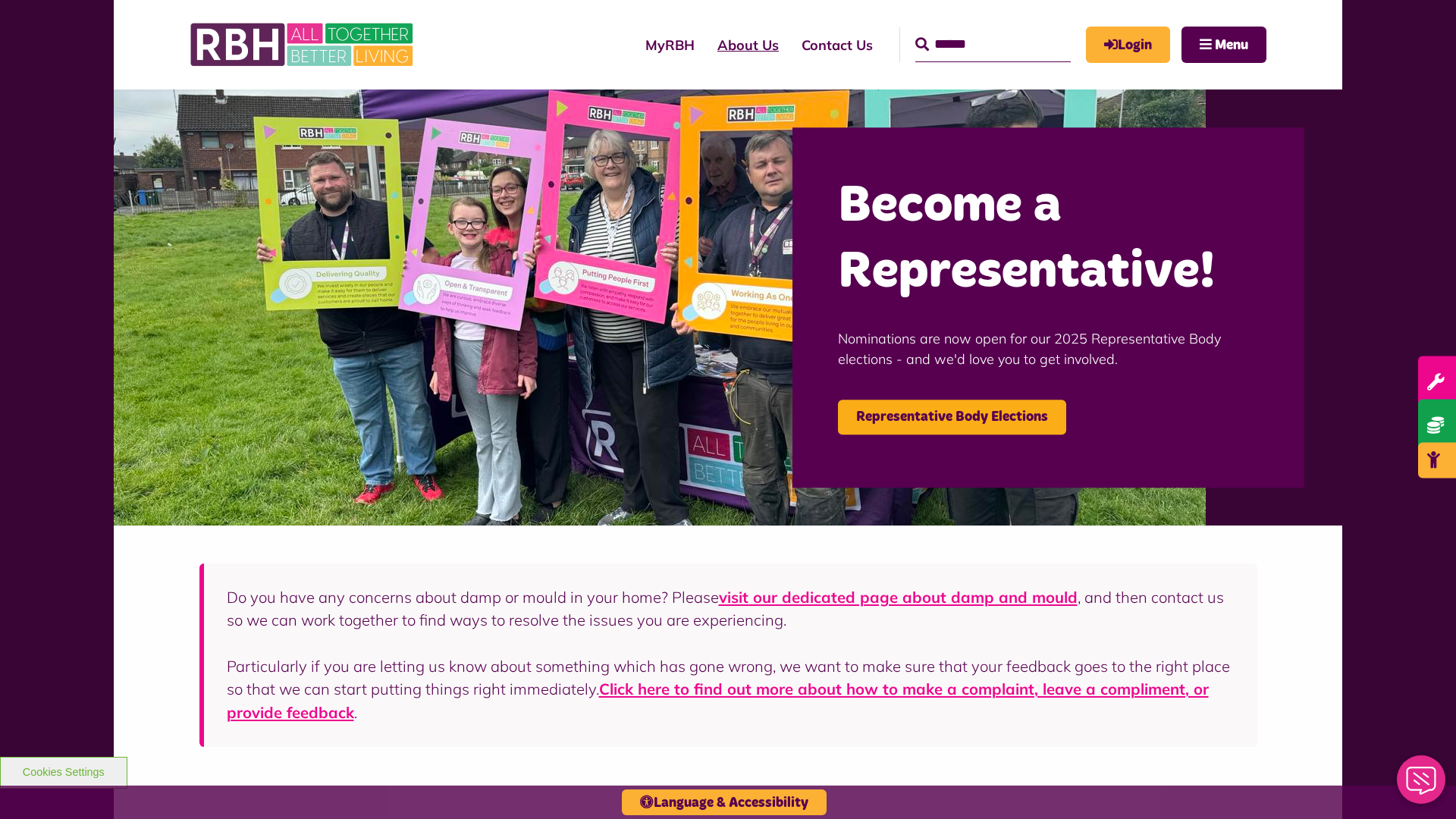
click at [706, 45] on link "About Us" at bounding box center [748, 45] width 84 height 43
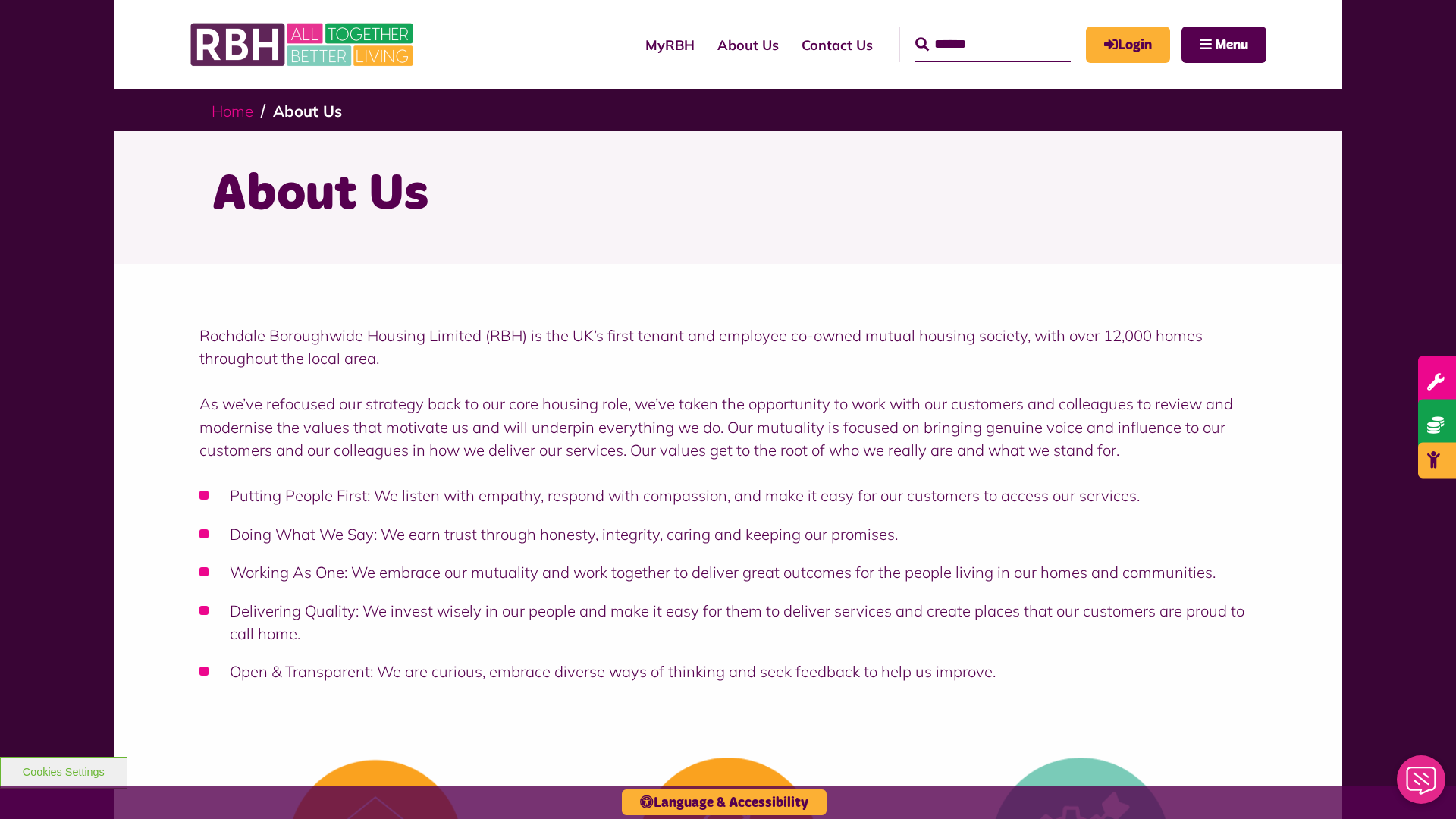
click at [236, 110] on link "Home" at bounding box center [232, 111] width 41 height 19
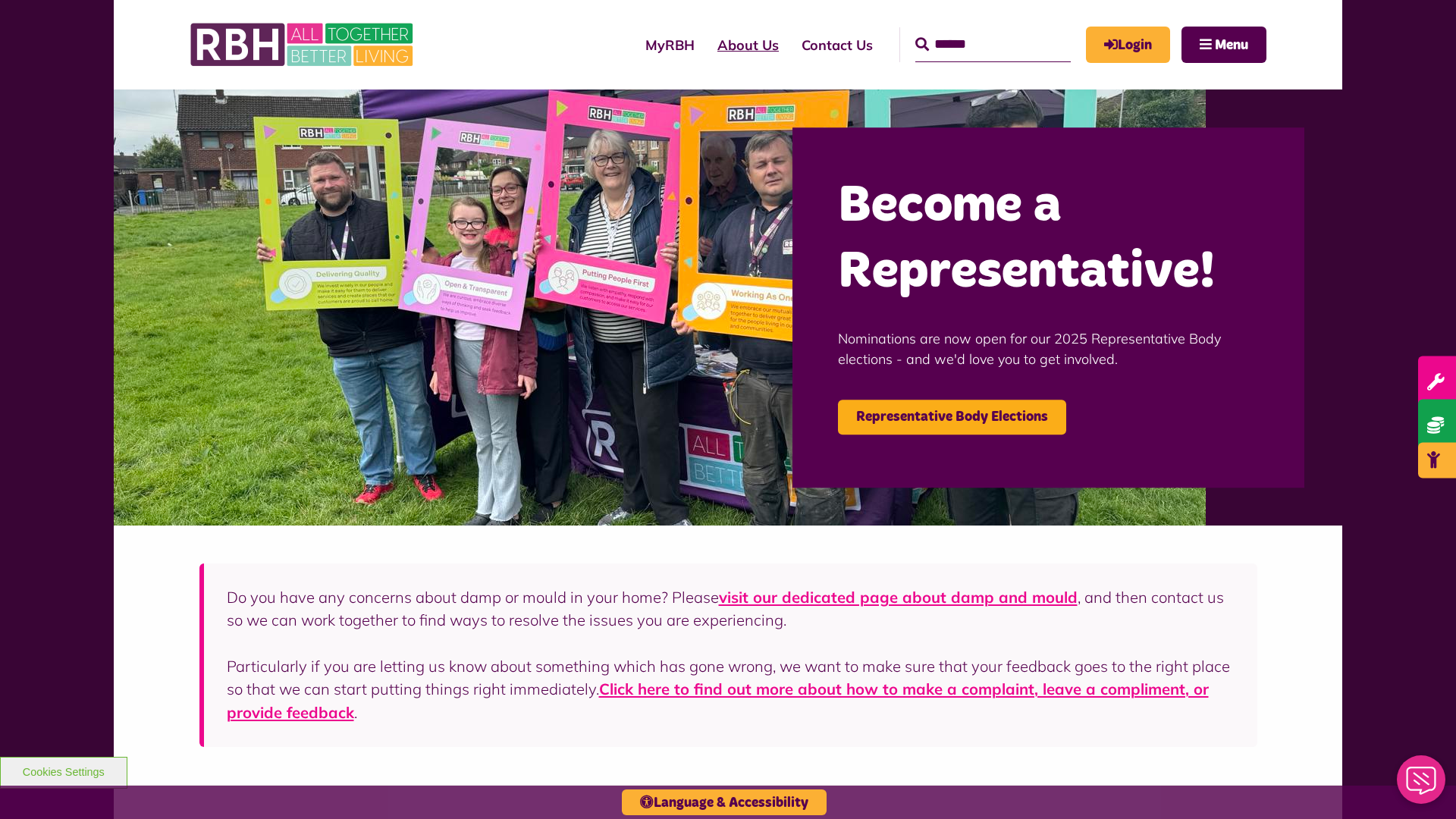
click at [706, 45] on link "About Us" at bounding box center [748, 45] width 84 height 43
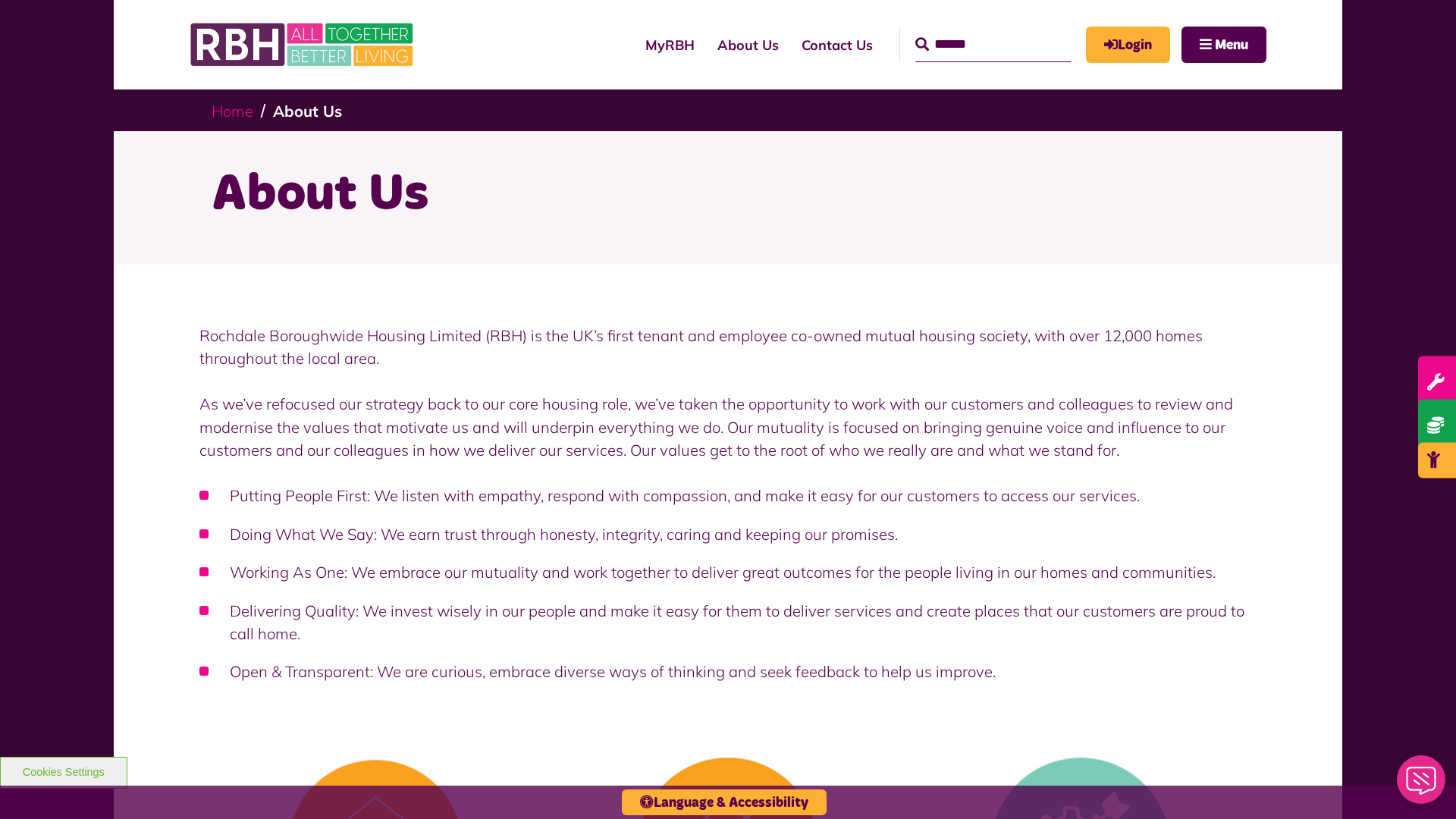
click at [236, 110] on link "Home" at bounding box center [232, 111] width 41 height 19
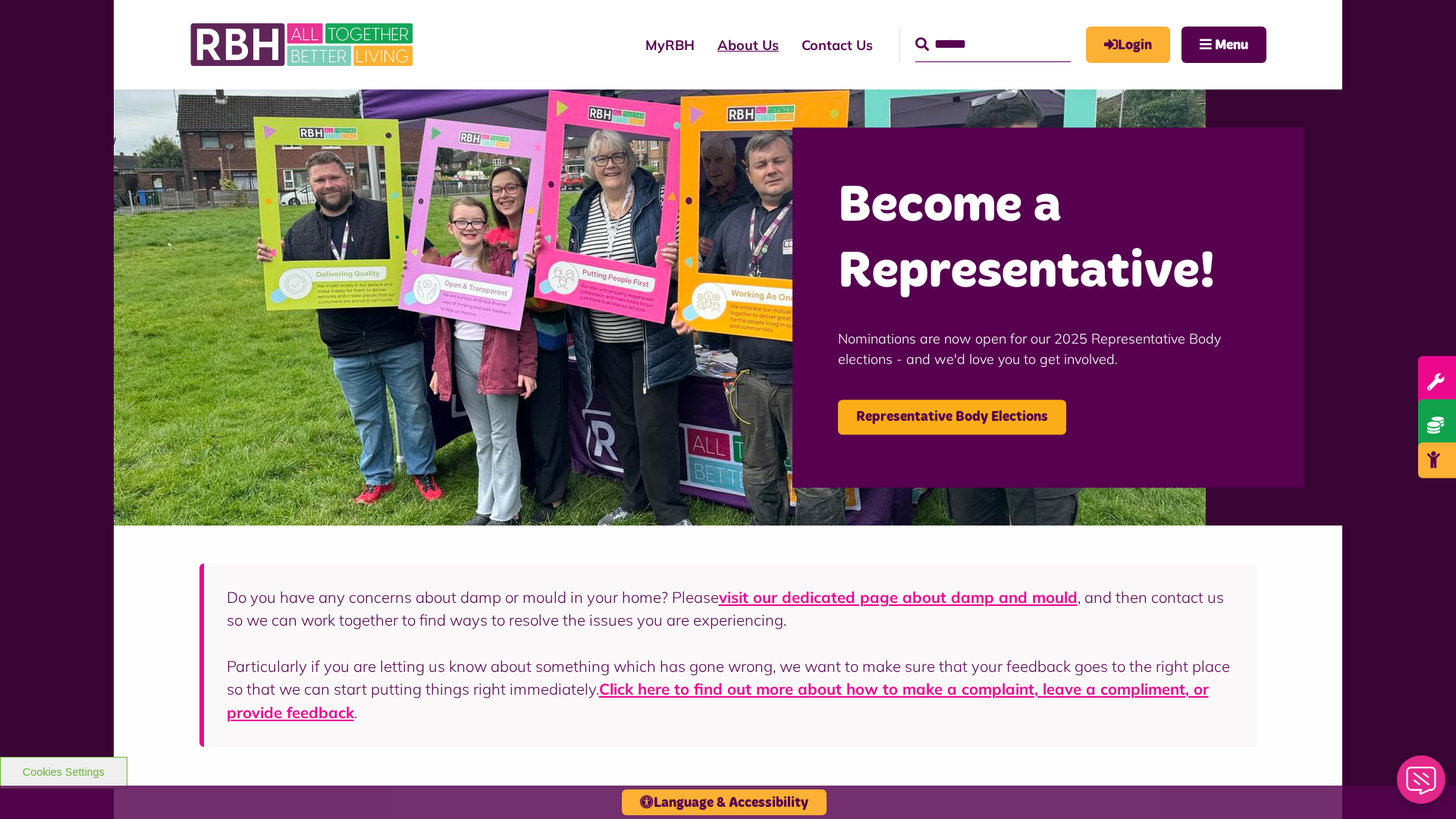
click at [706, 45] on link "About Us" at bounding box center [748, 45] width 84 height 43
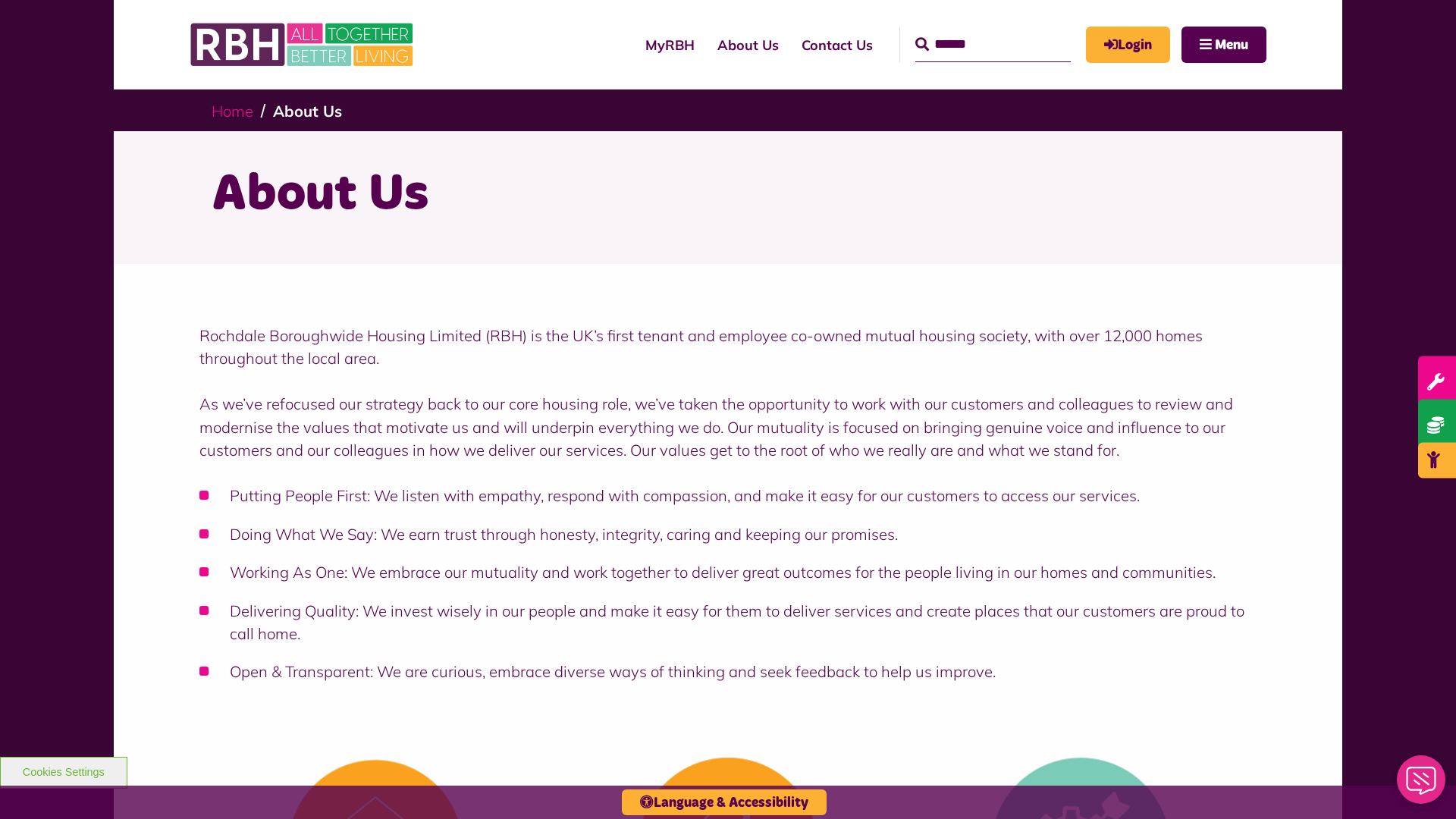
click at [236, 110] on link "Home" at bounding box center [232, 111] width 41 height 19
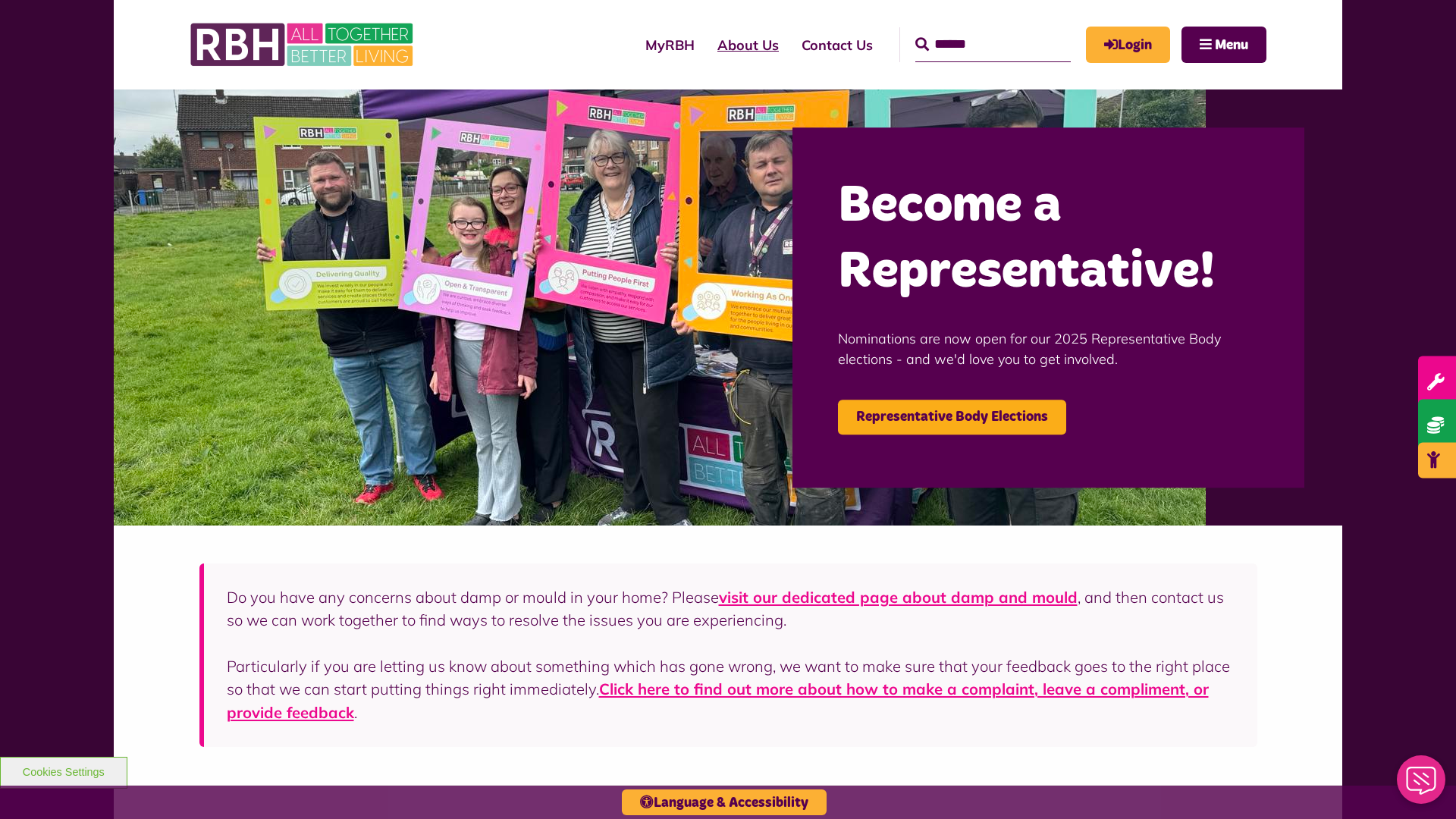
click at [706, 45] on link "About Us" at bounding box center [748, 45] width 84 height 43
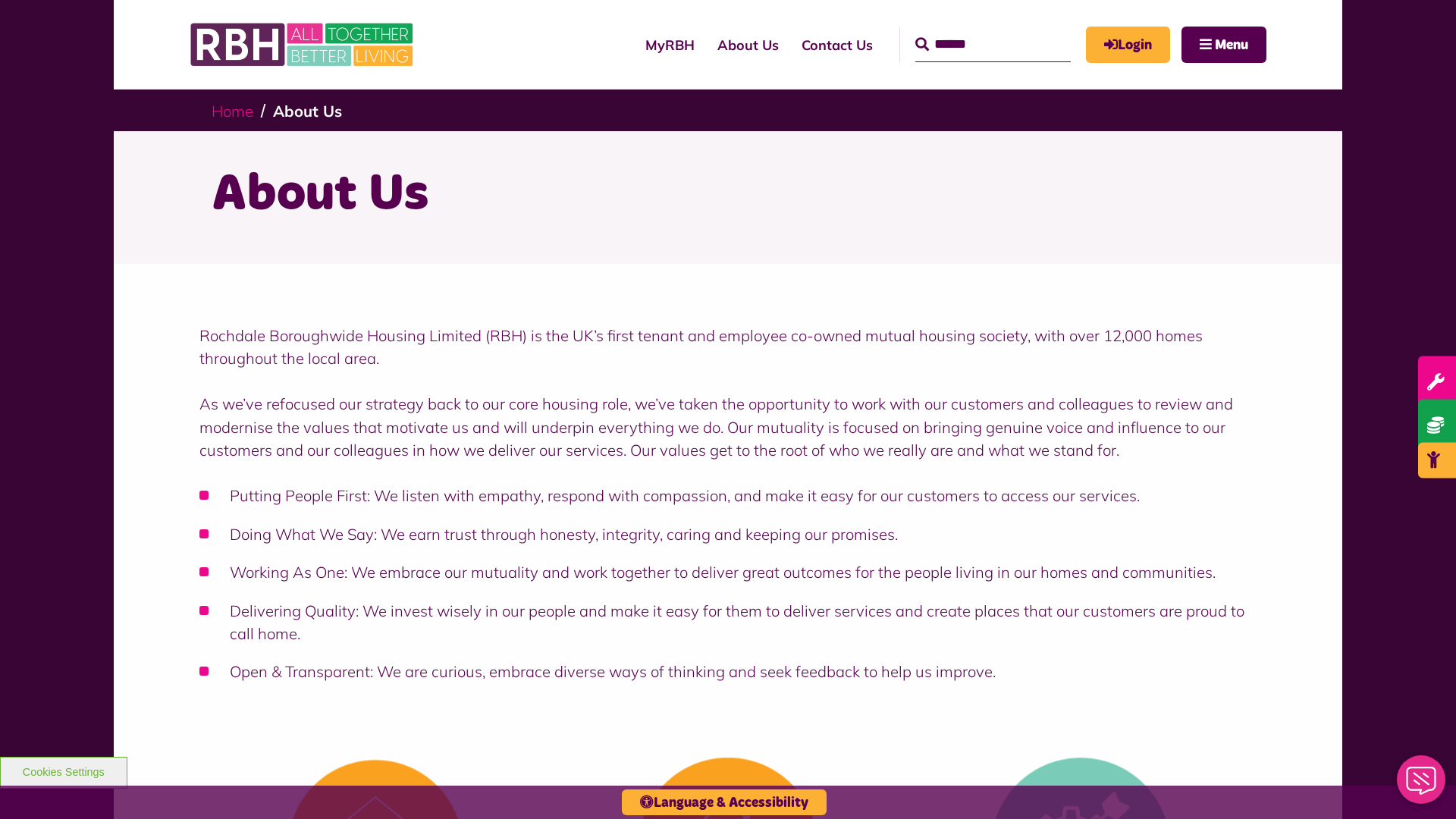
click at [236, 110] on link "Home" at bounding box center [232, 111] width 41 height 19
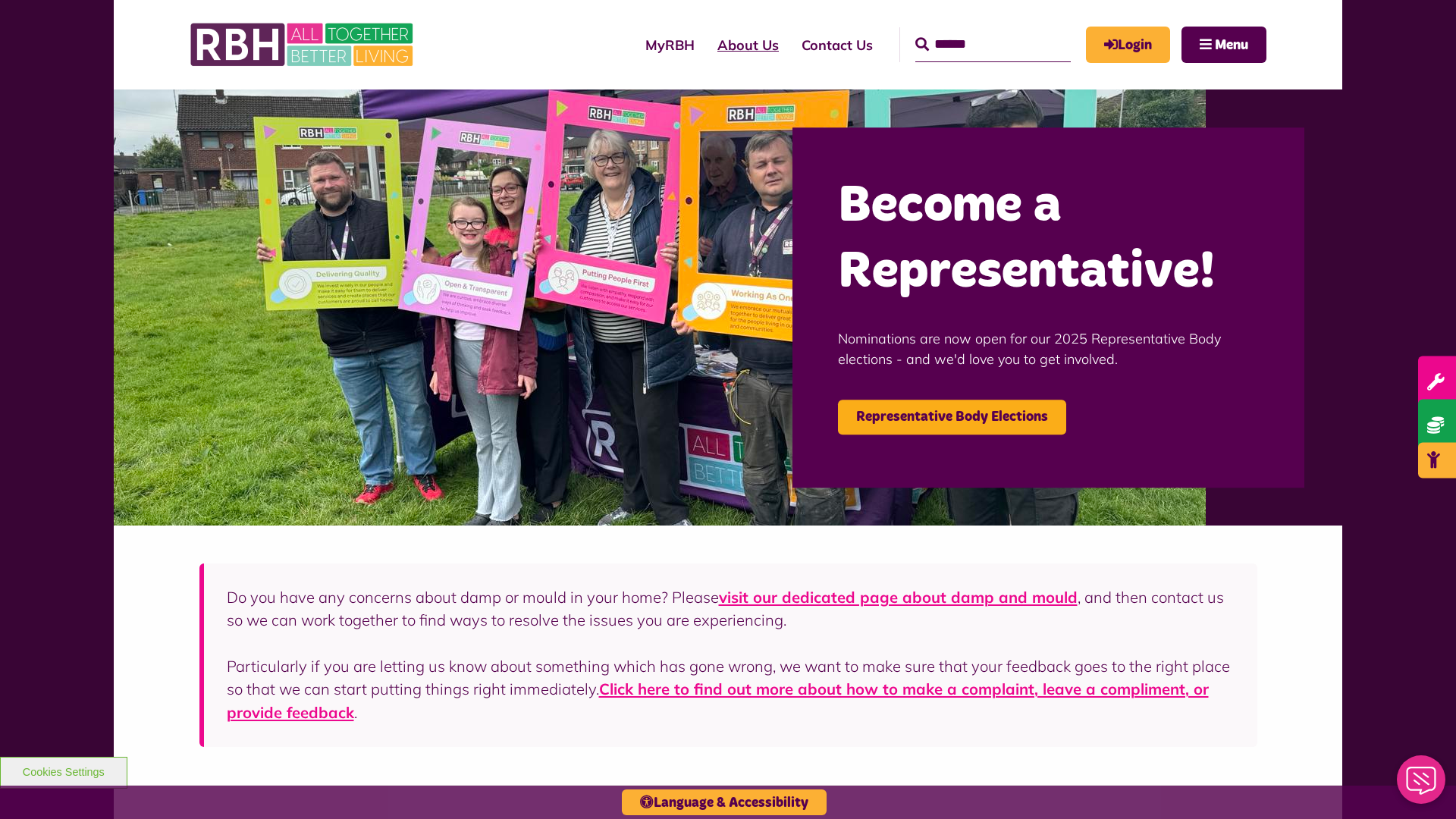
click at [706, 45] on link "About Us" at bounding box center [748, 45] width 84 height 43
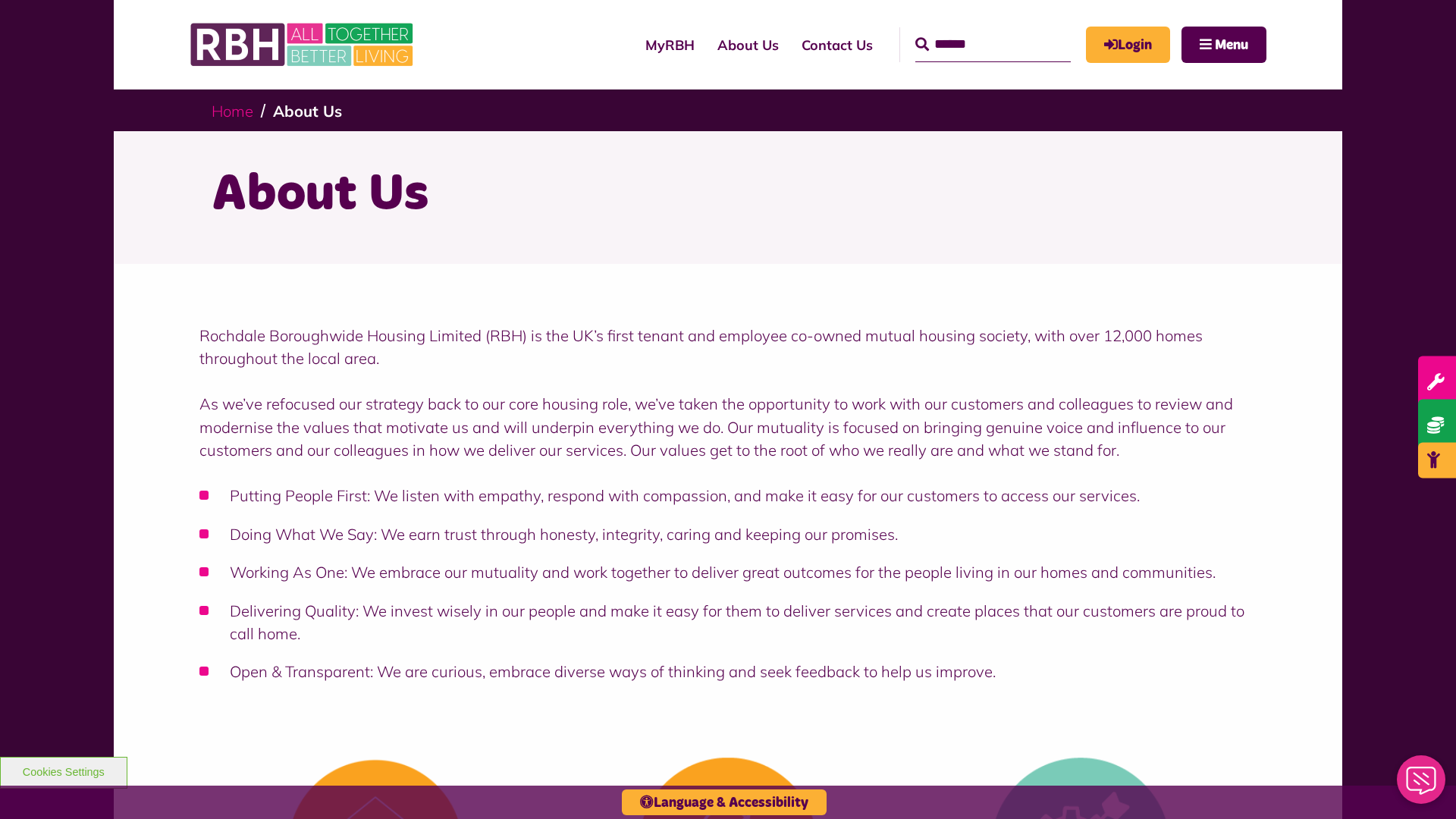
click at [236, 110] on link "Home" at bounding box center [232, 111] width 41 height 19
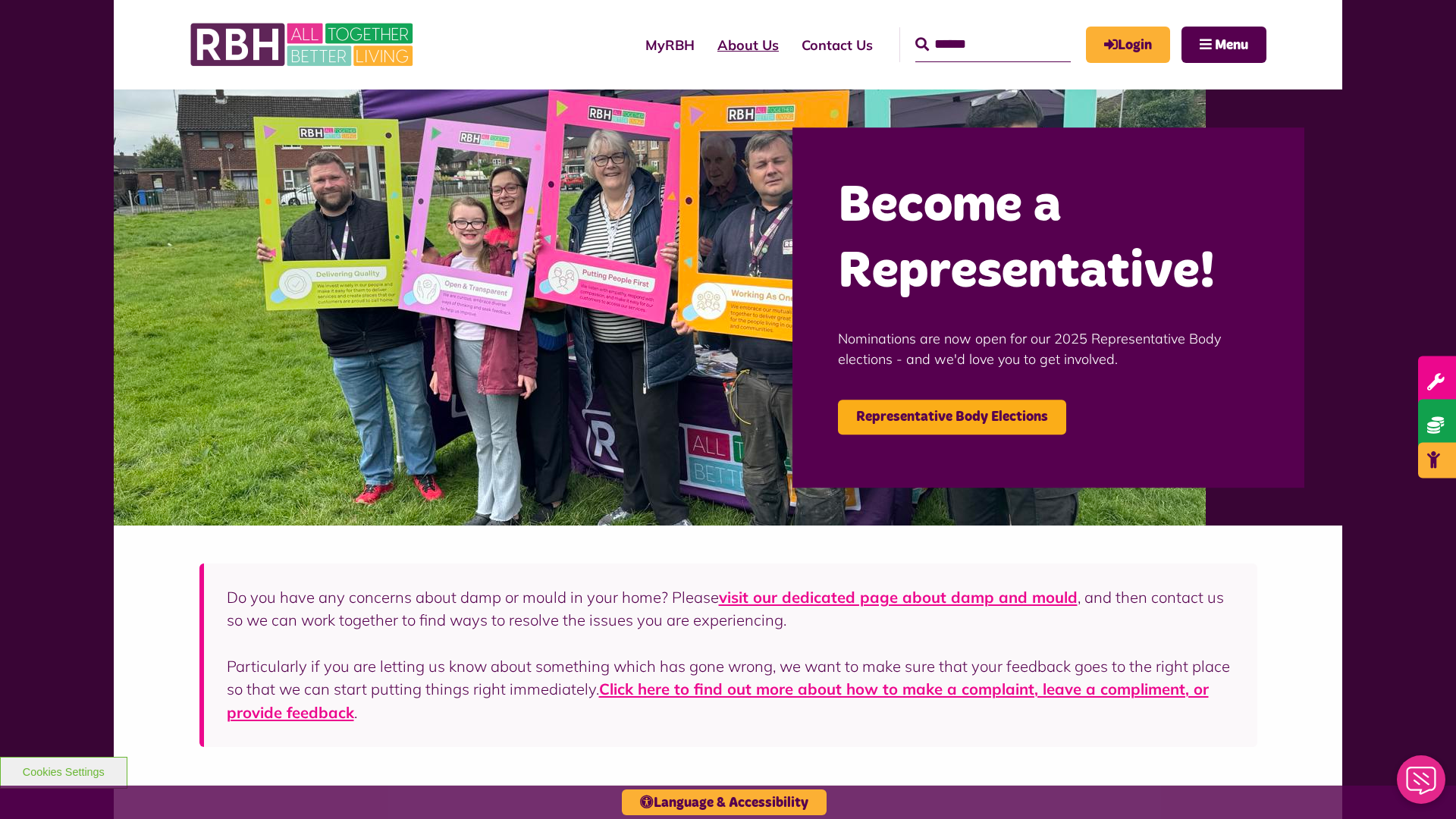
click at [706, 45] on link "About Us" at bounding box center [748, 45] width 84 height 43
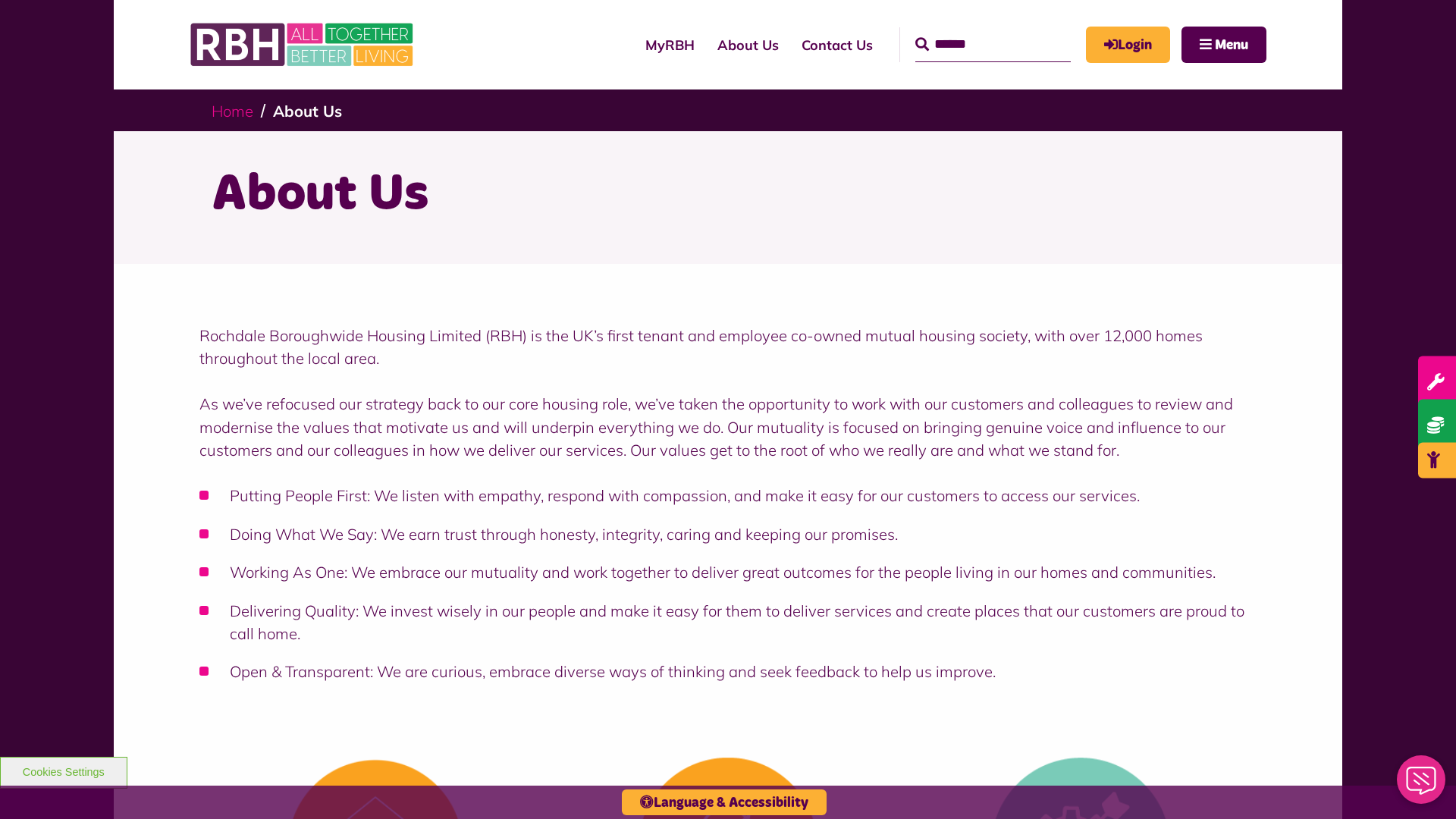
click at [236, 110] on link "Home" at bounding box center [232, 111] width 41 height 19
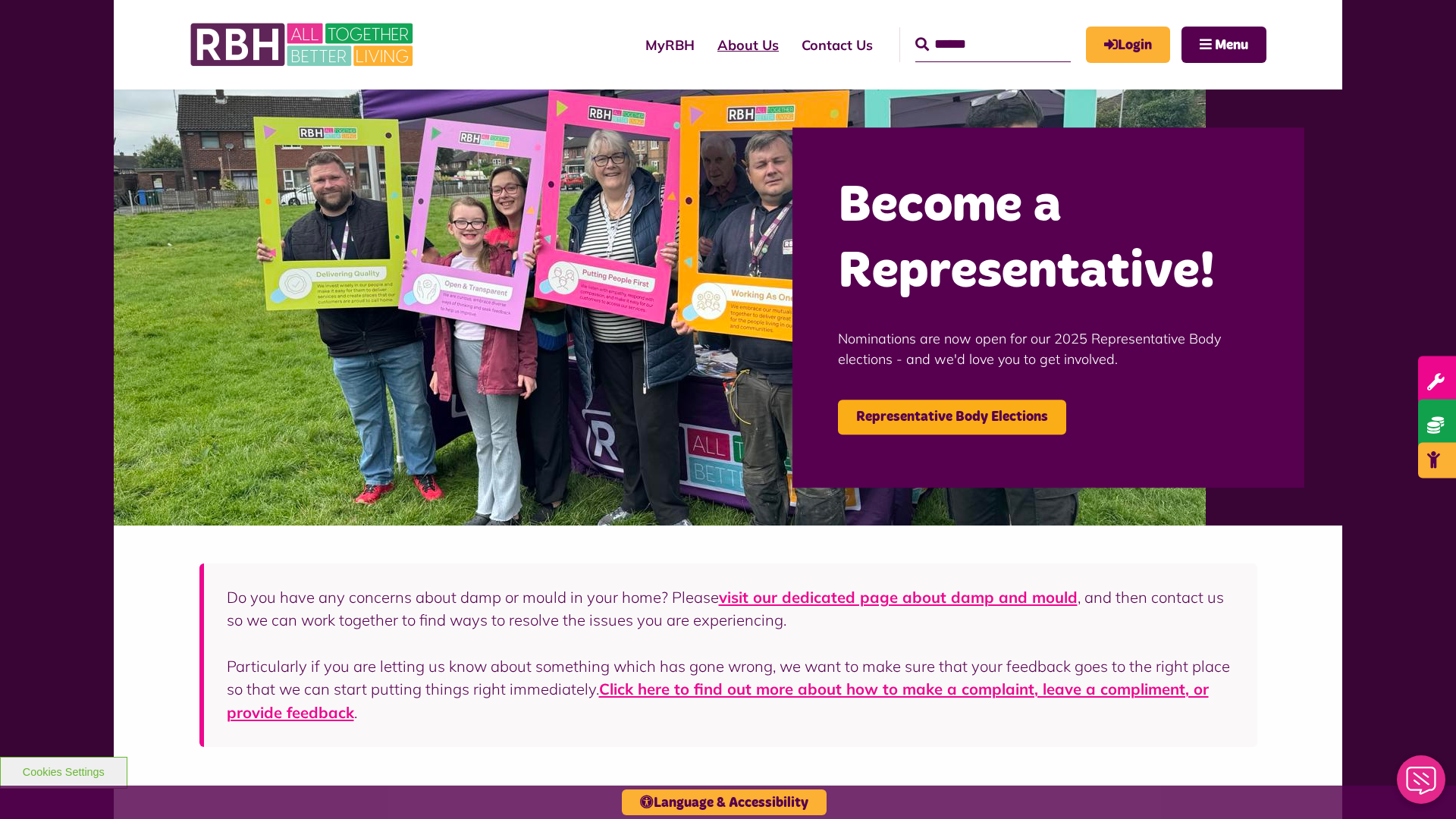
click at [706, 45] on link "About Us" at bounding box center [748, 45] width 84 height 43
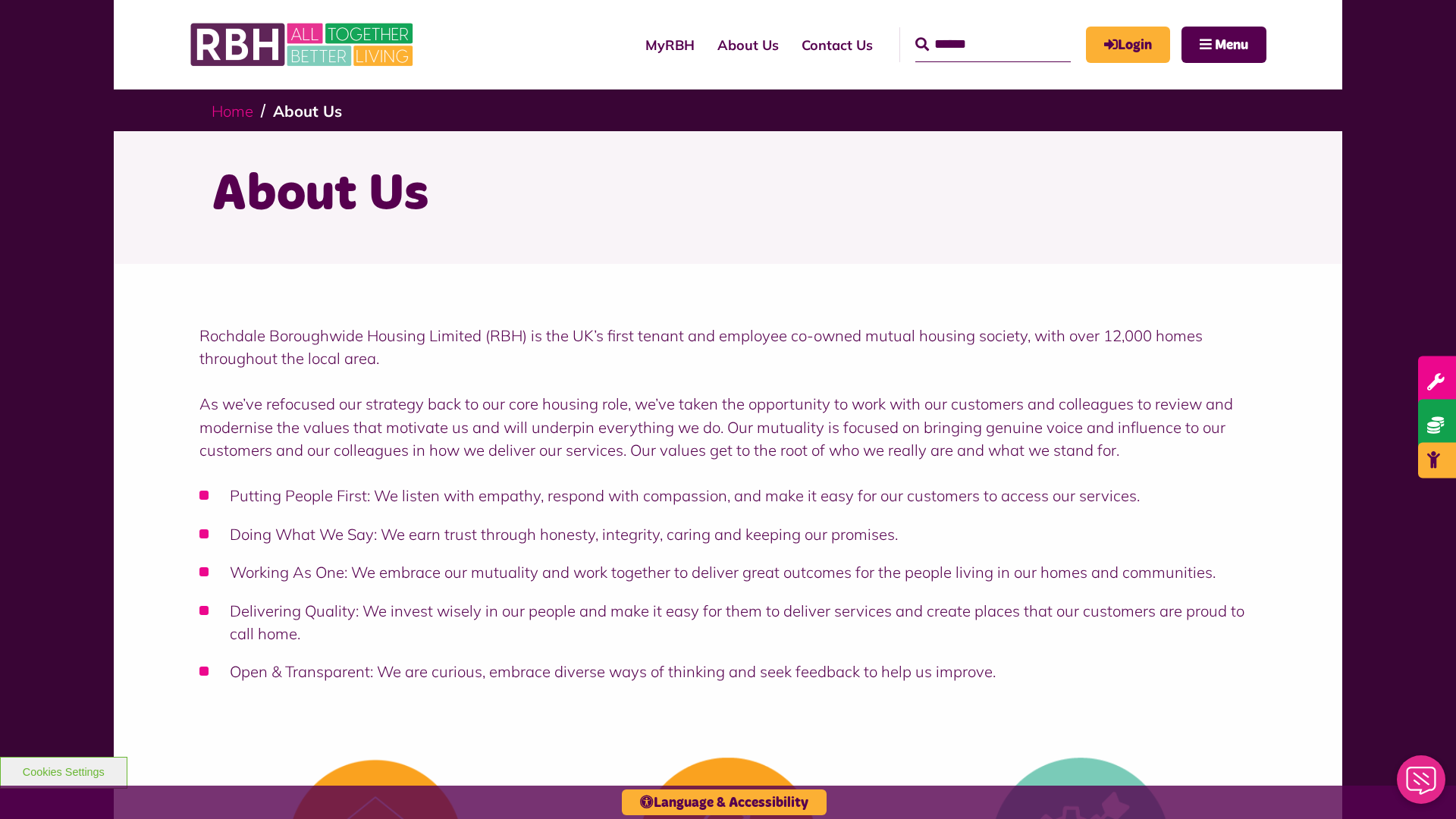
click at [236, 110] on link "Home" at bounding box center [232, 111] width 41 height 19
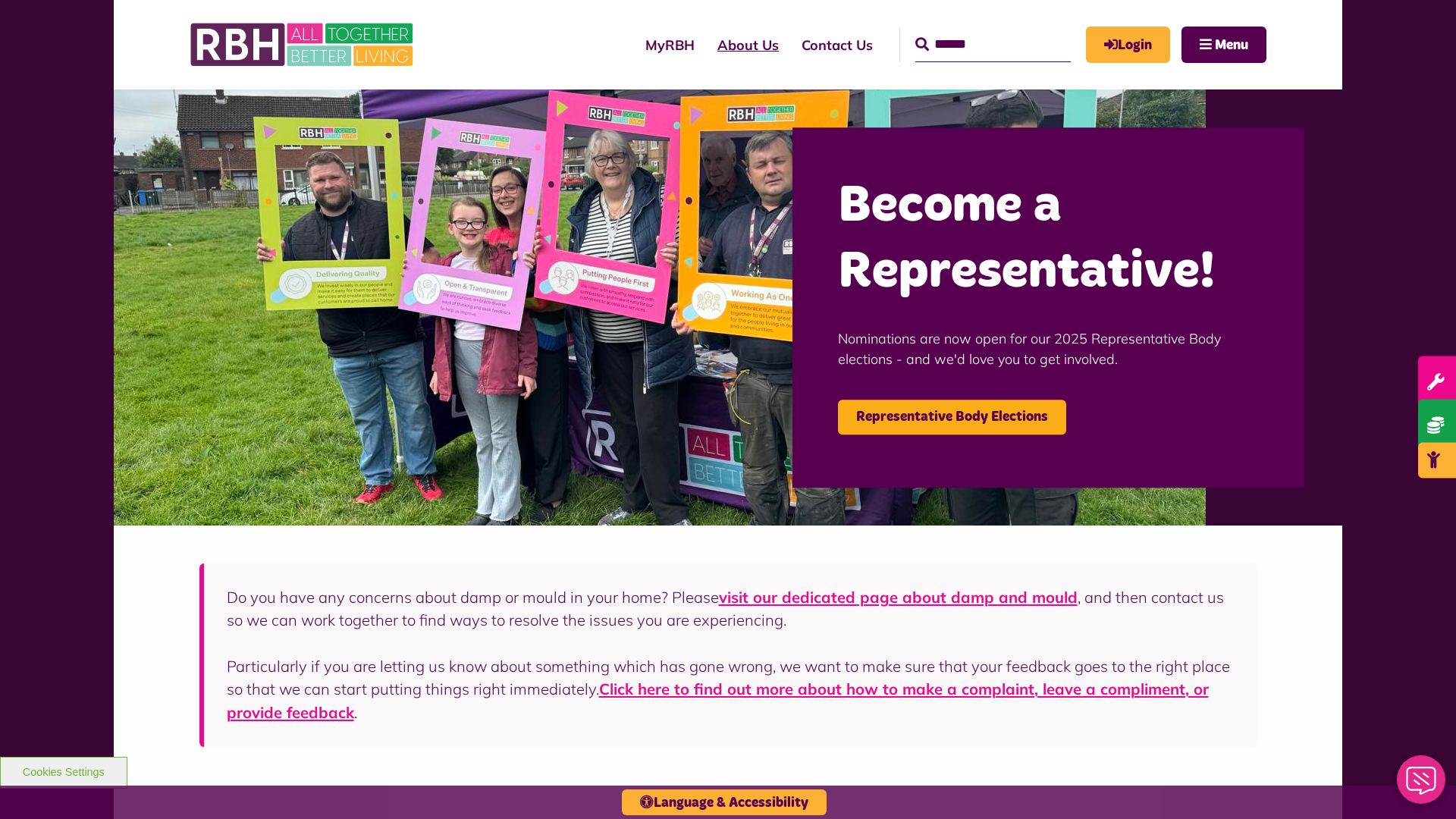
click at [706, 45] on link "About Us" at bounding box center [748, 45] width 84 height 43
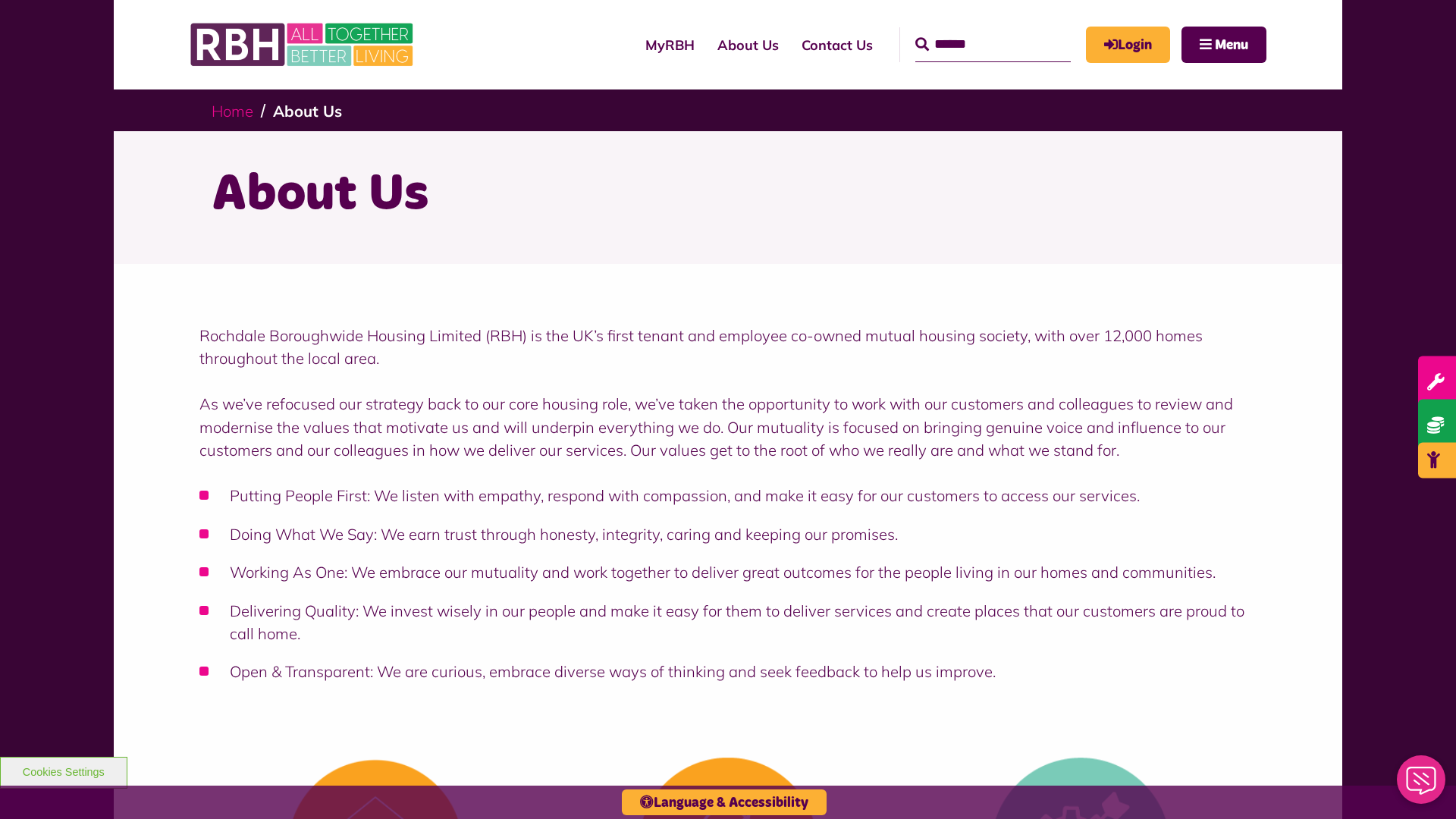
click at [232, 110] on link "Home" at bounding box center [232, 111] width 41 height 19
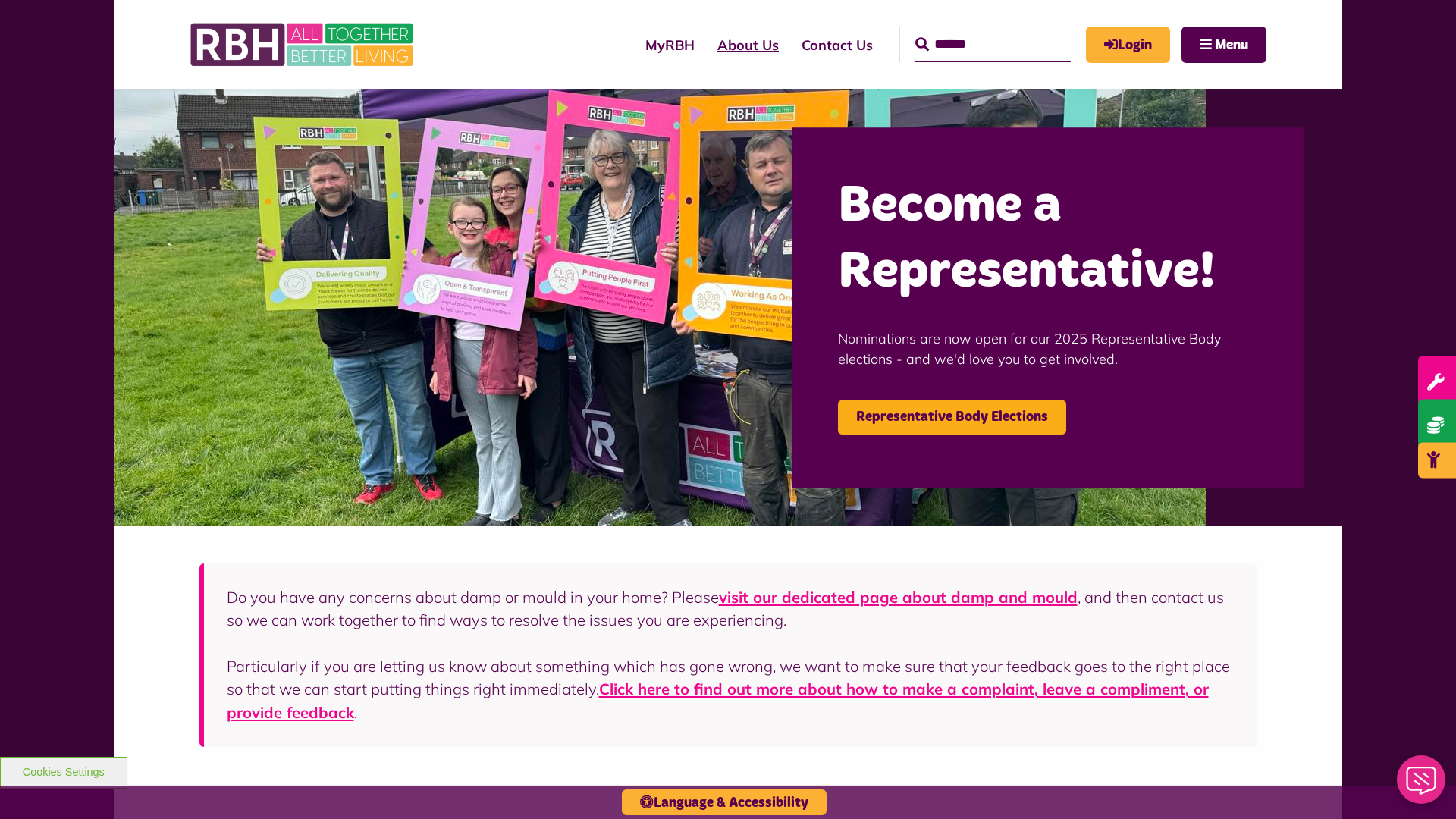
click at [706, 45] on link "About Us" at bounding box center [748, 45] width 84 height 43
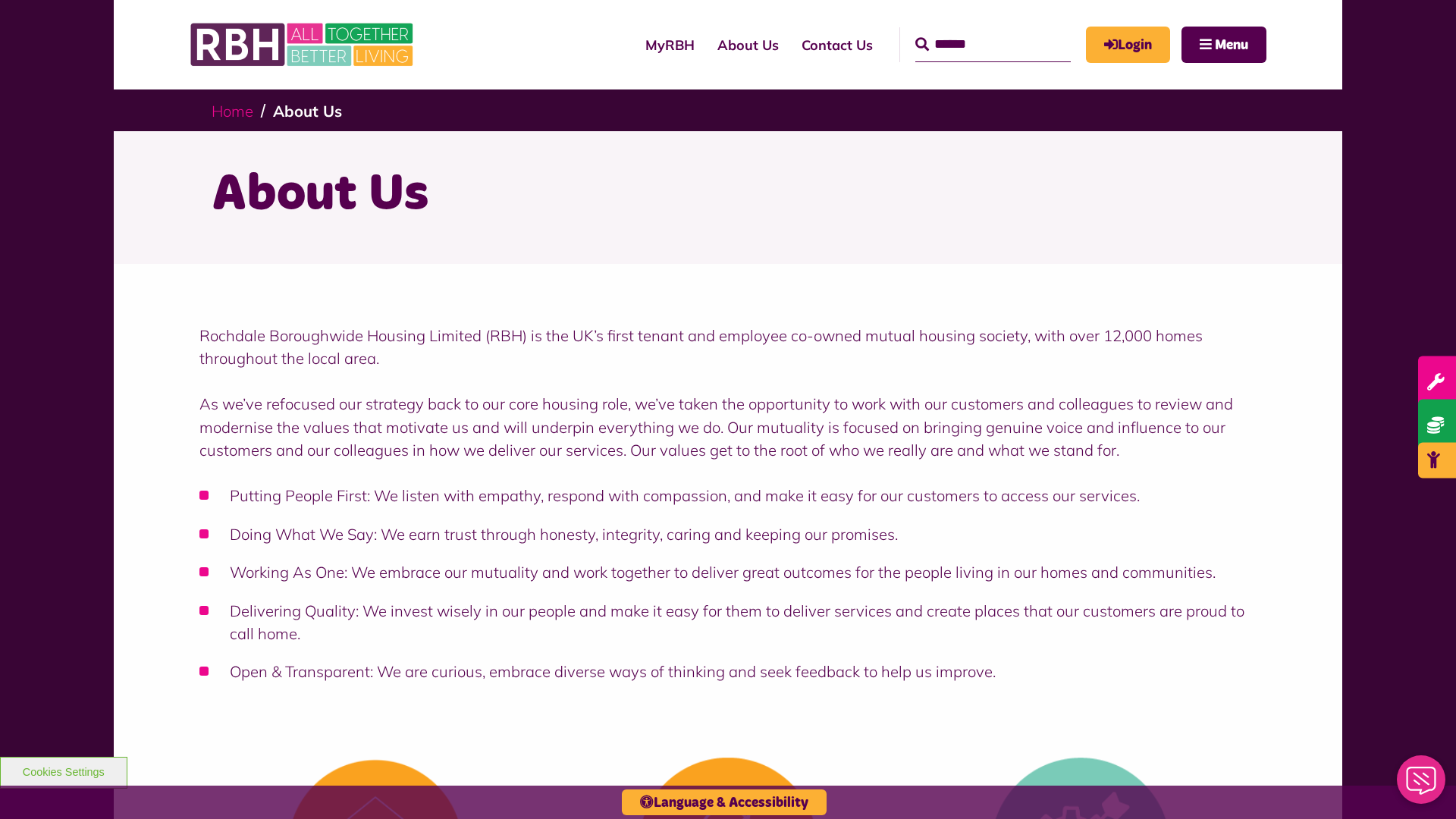
click at [232, 110] on link "Home" at bounding box center [232, 111] width 41 height 19
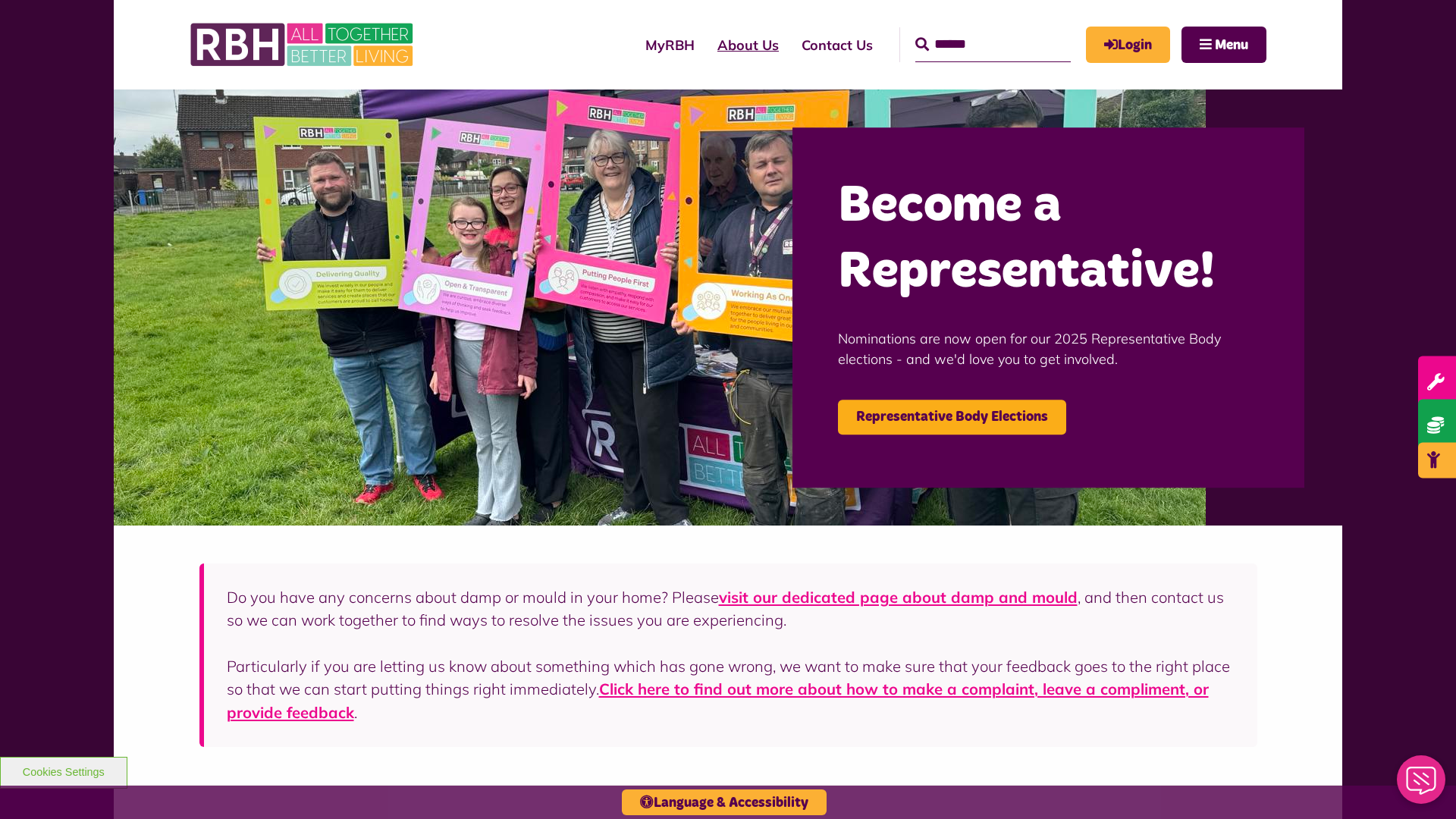
click at [706, 45] on link "About Us" at bounding box center [748, 45] width 84 height 43
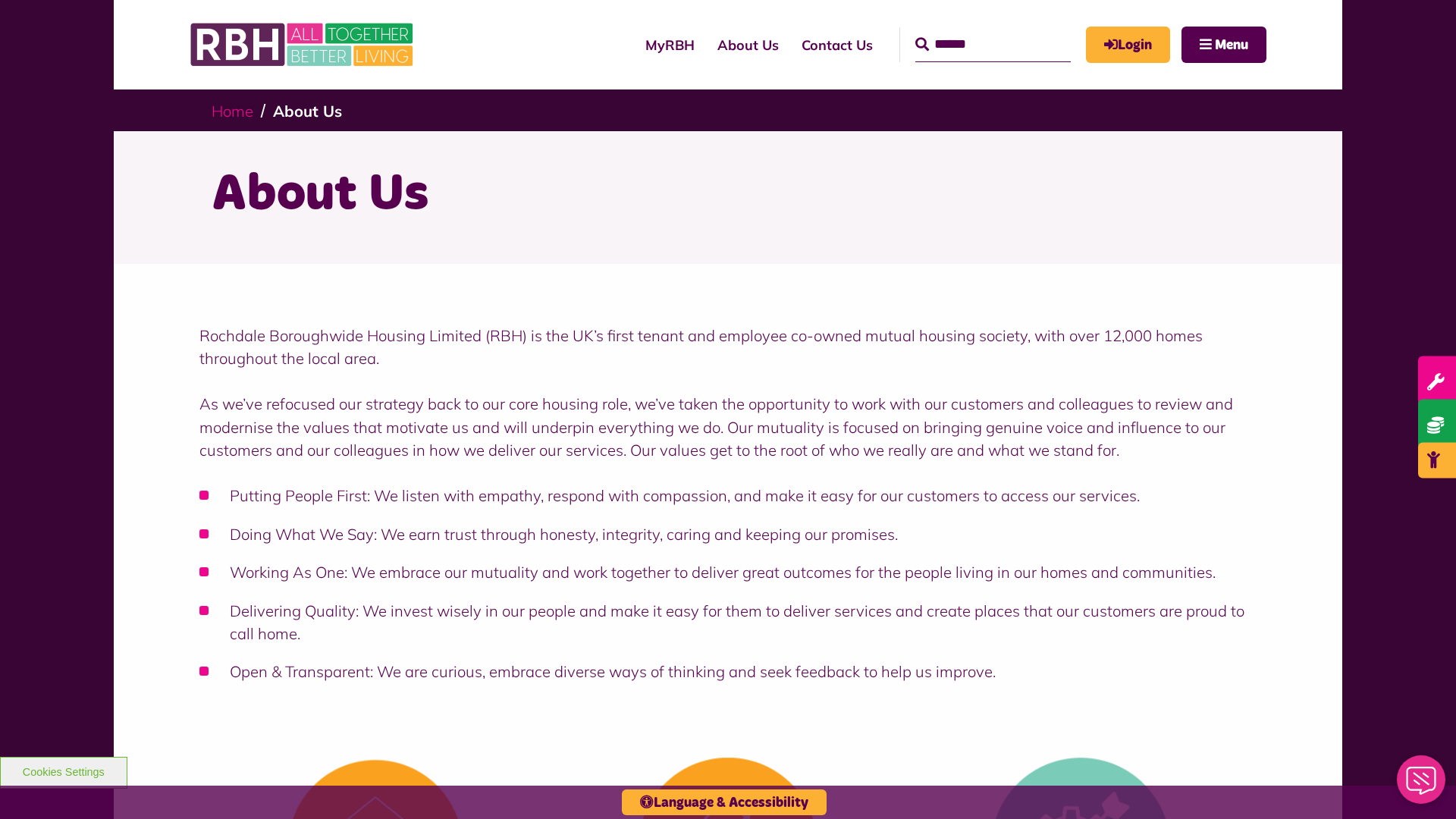
click at [232, 110] on link "Home" at bounding box center [232, 111] width 41 height 19
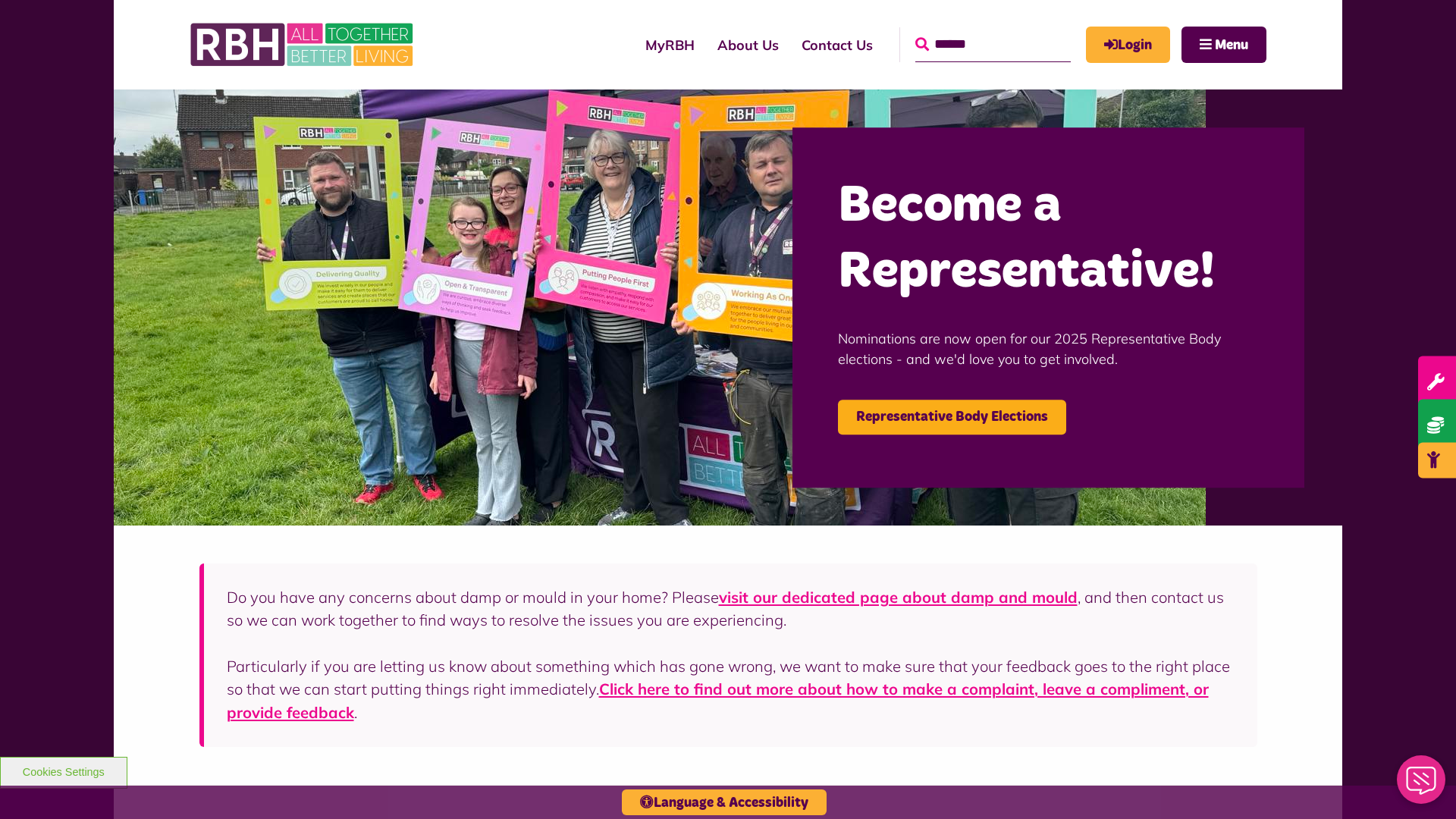
click at [915, 43] on icon "submit" at bounding box center [922, 44] width 14 height 14
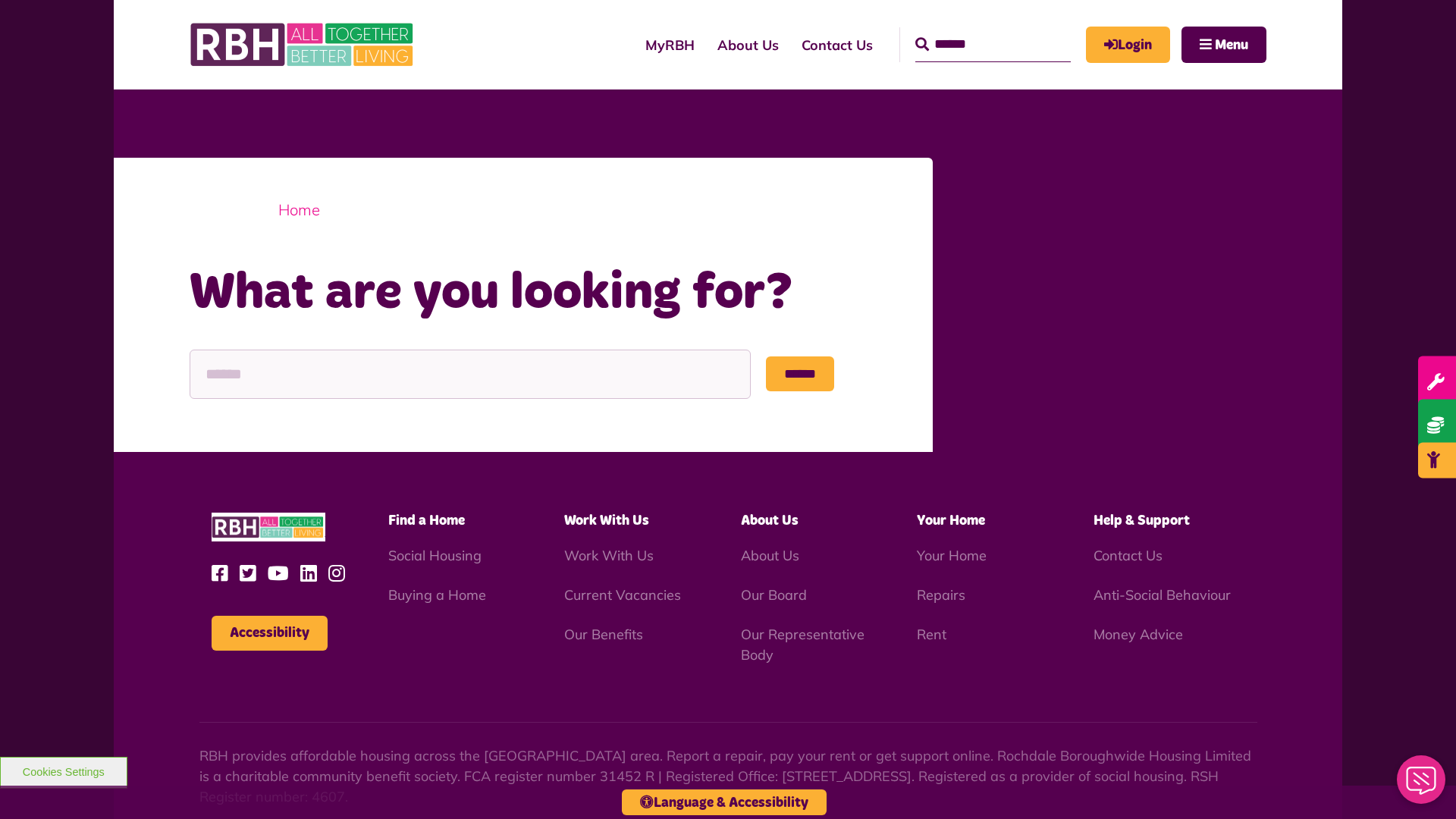
click at [299, 209] on link "Home" at bounding box center [299, 209] width 41 height 19
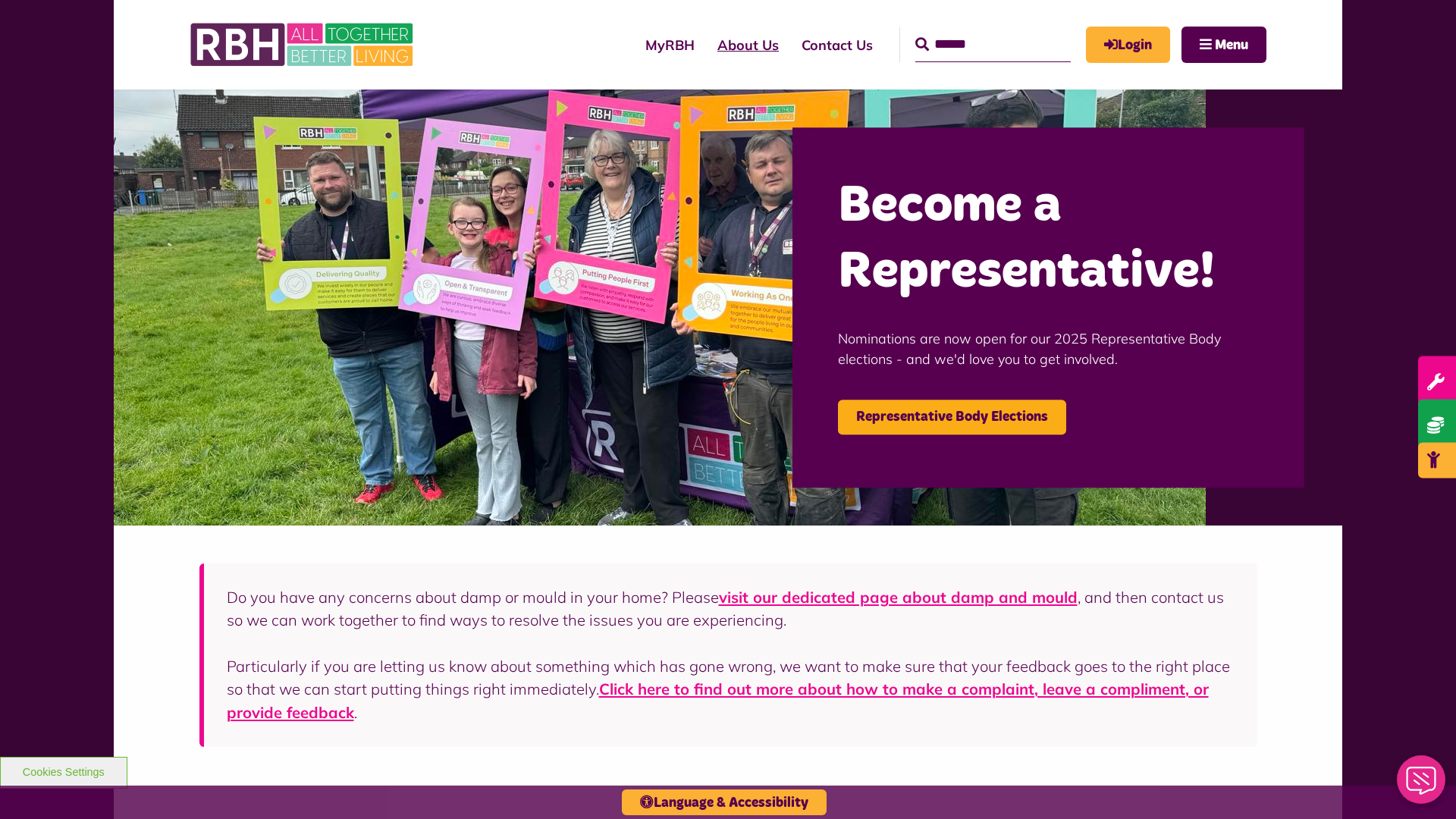
click at [706, 45] on link "About Us" at bounding box center [748, 45] width 84 height 43
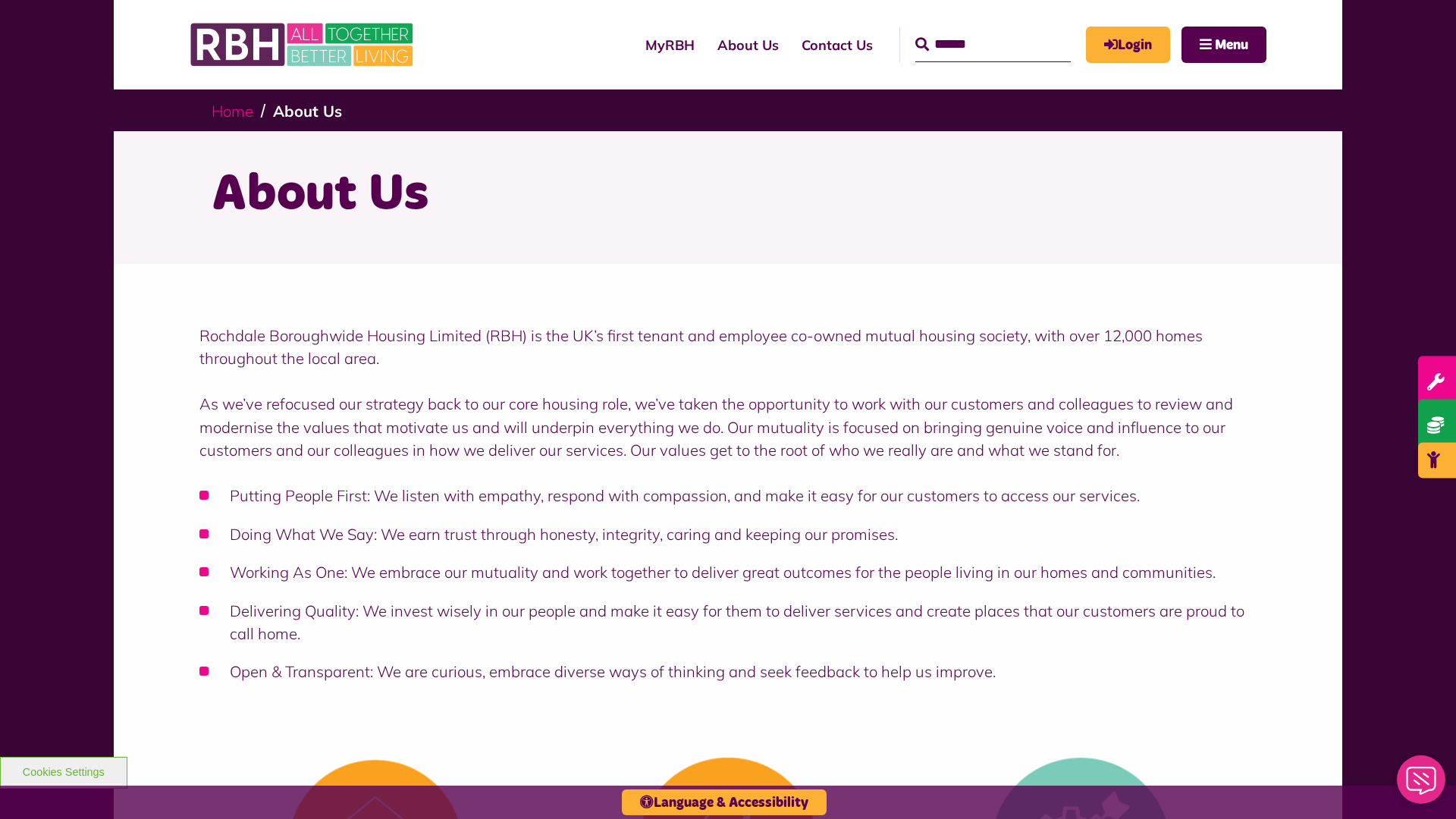
click at [232, 110] on link "Home" at bounding box center [232, 111] width 41 height 19
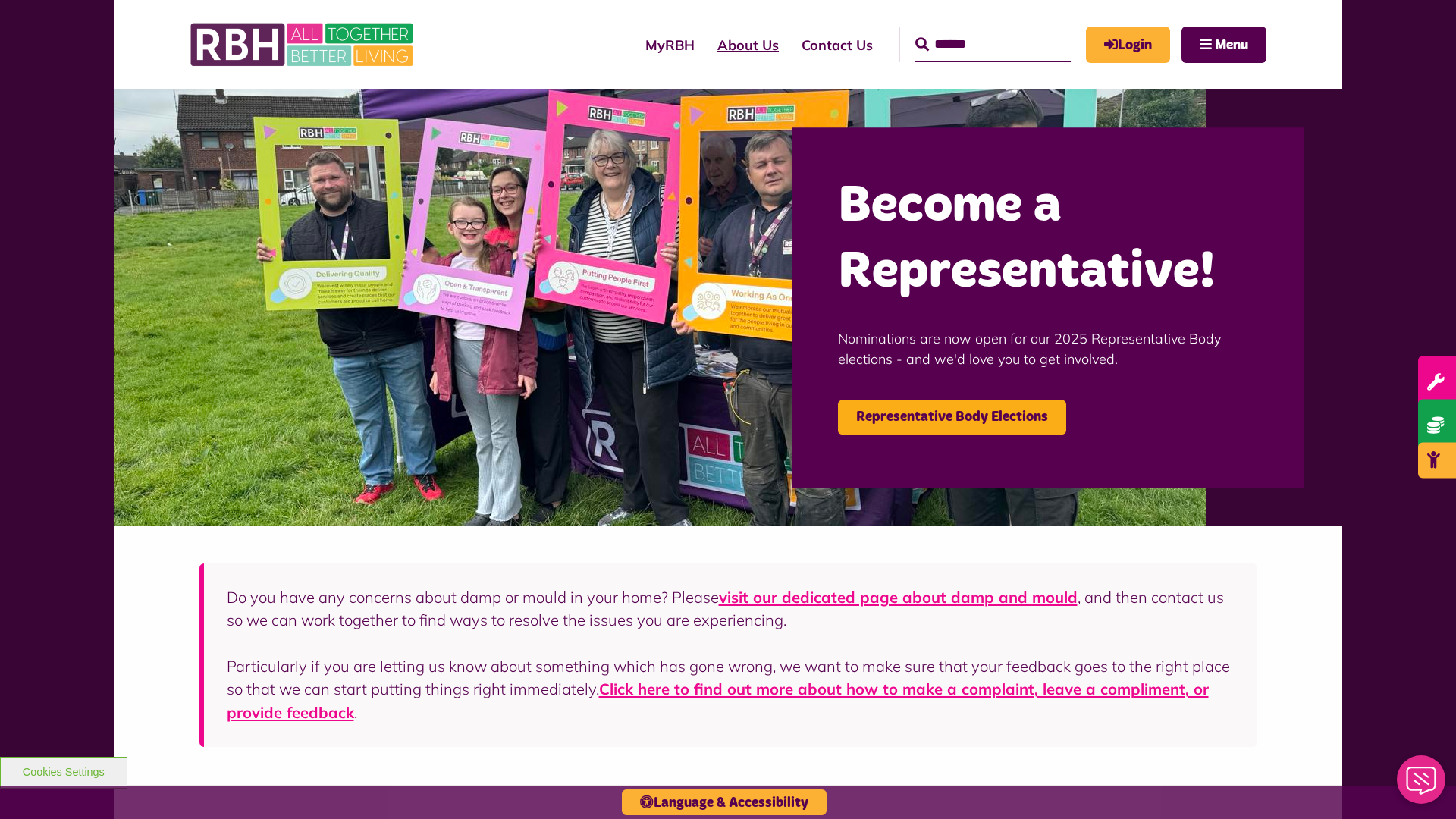
click at [706, 45] on link "About Us" at bounding box center [748, 45] width 84 height 43
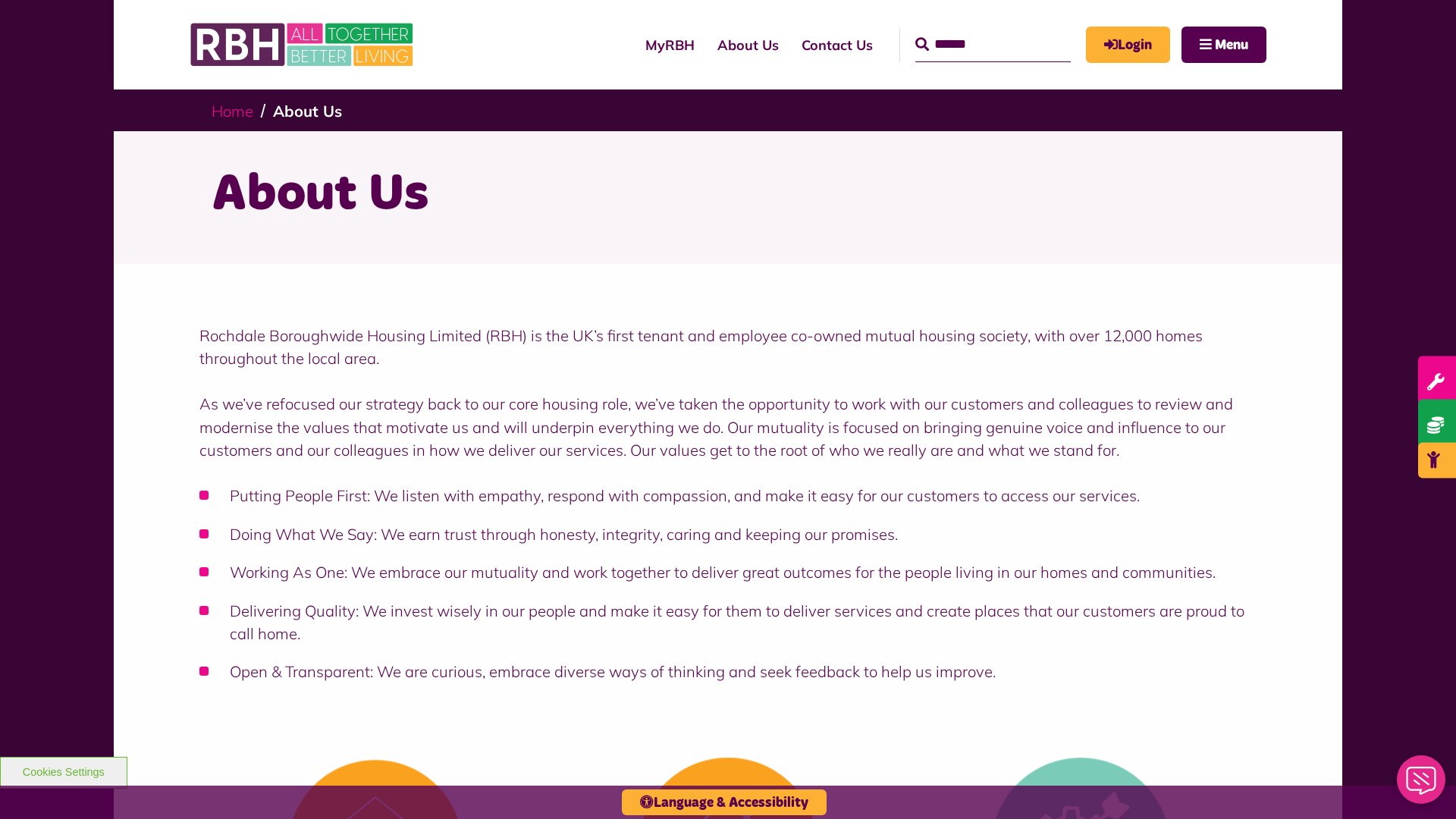
click at [232, 110] on link "Home" at bounding box center [232, 111] width 41 height 19
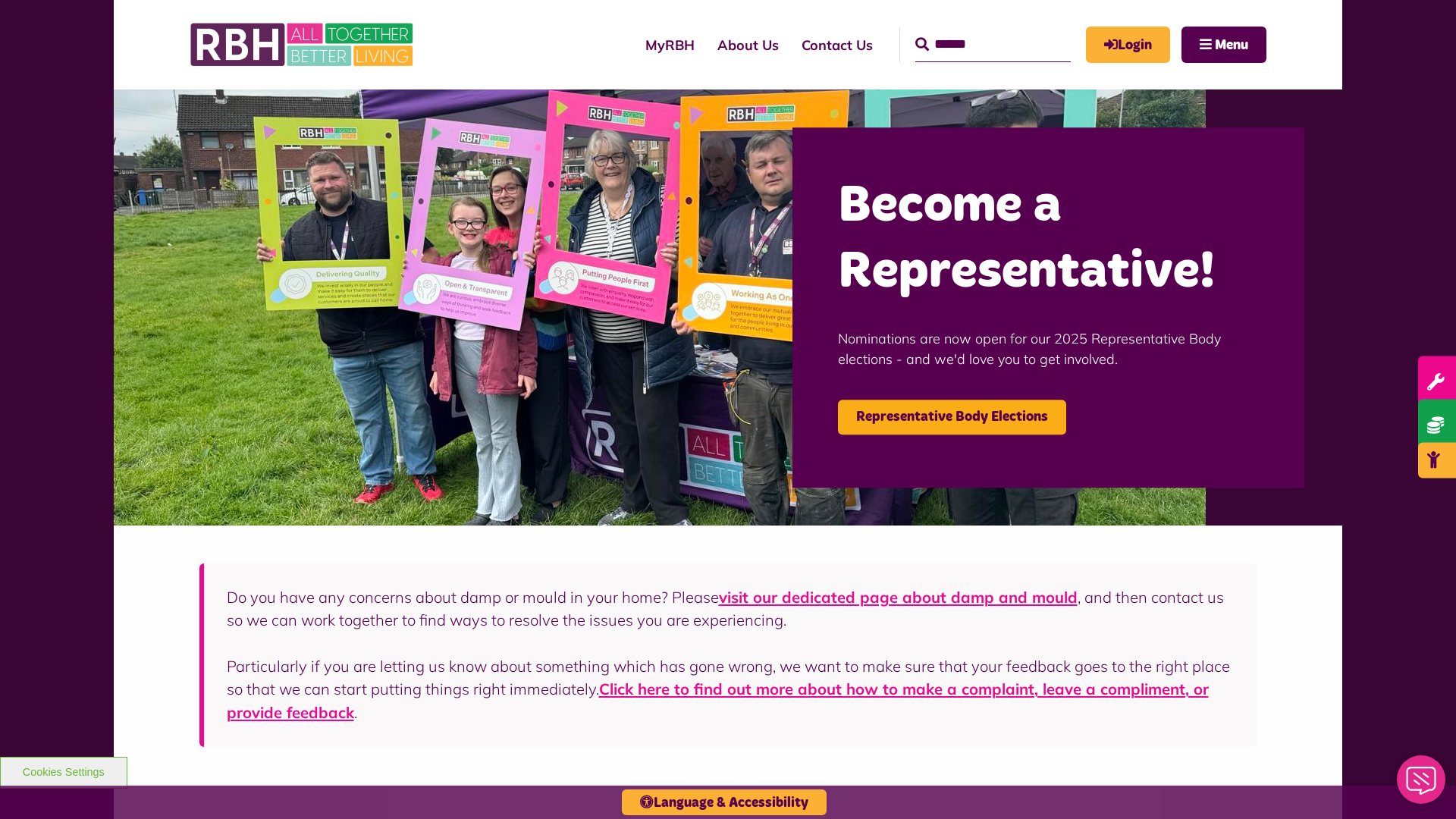
click at [971, 30] on input "Search" at bounding box center [993, 45] width 155 height 34
type input "*"
click at [63, 771] on button "Cookies Settings" at bounding box center [64, 772] width 128 height 32
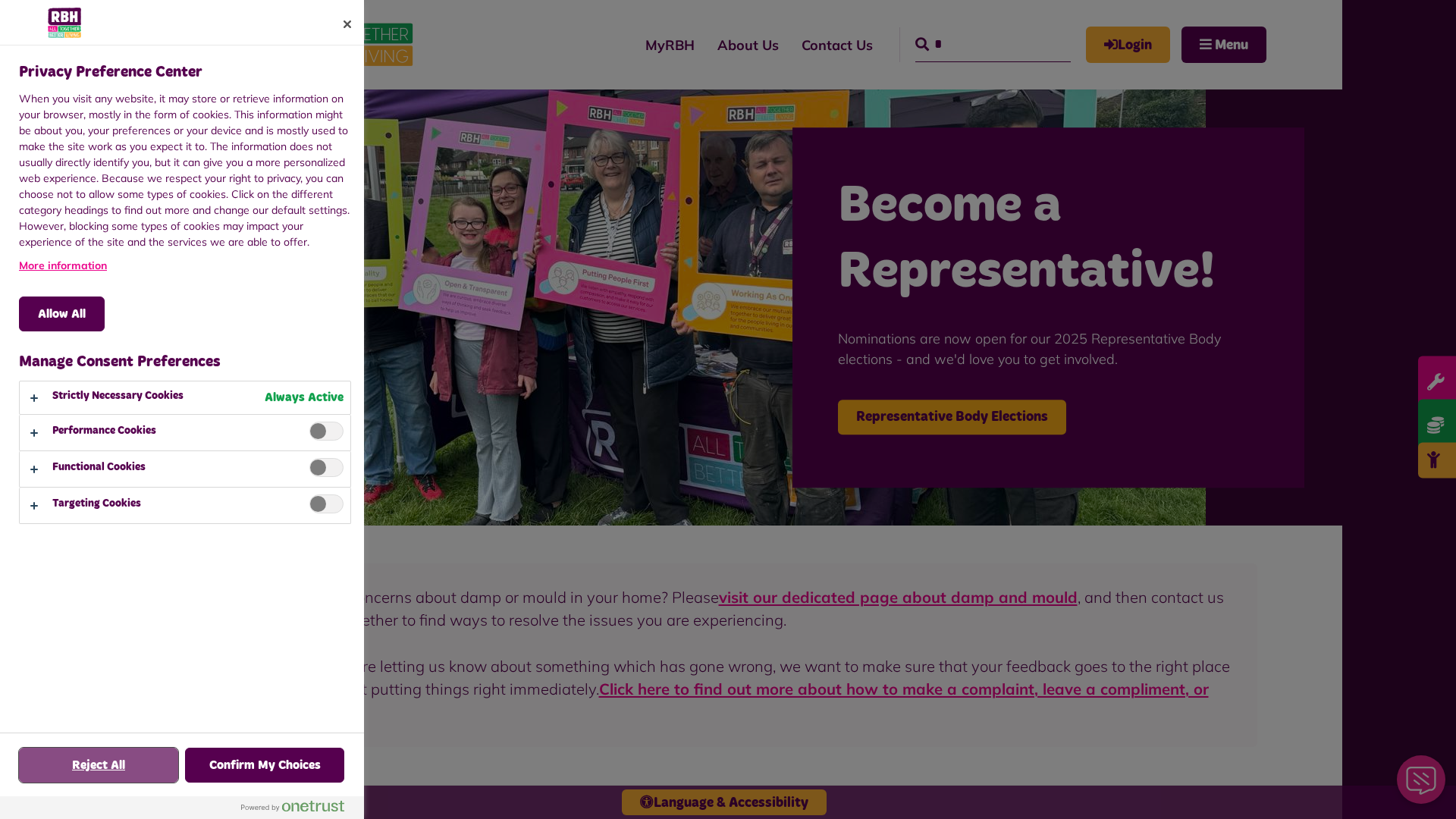
click at [98, 766] on button "Reject All" at bounding box center [98, 765] width 159 height 34
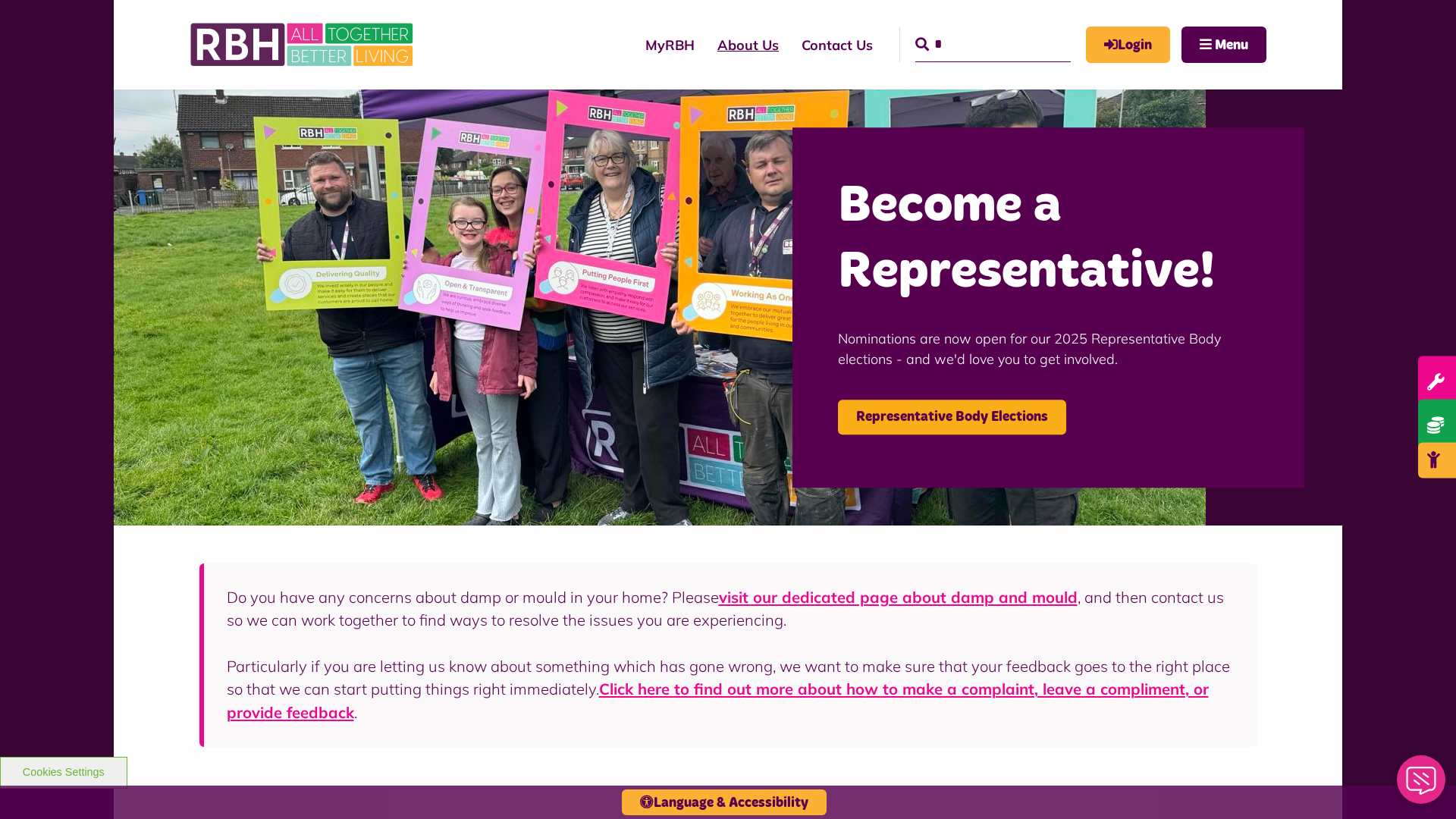
click at [706, 45] on link "About Us" at bounding box center [748, 45] width 84 height 43
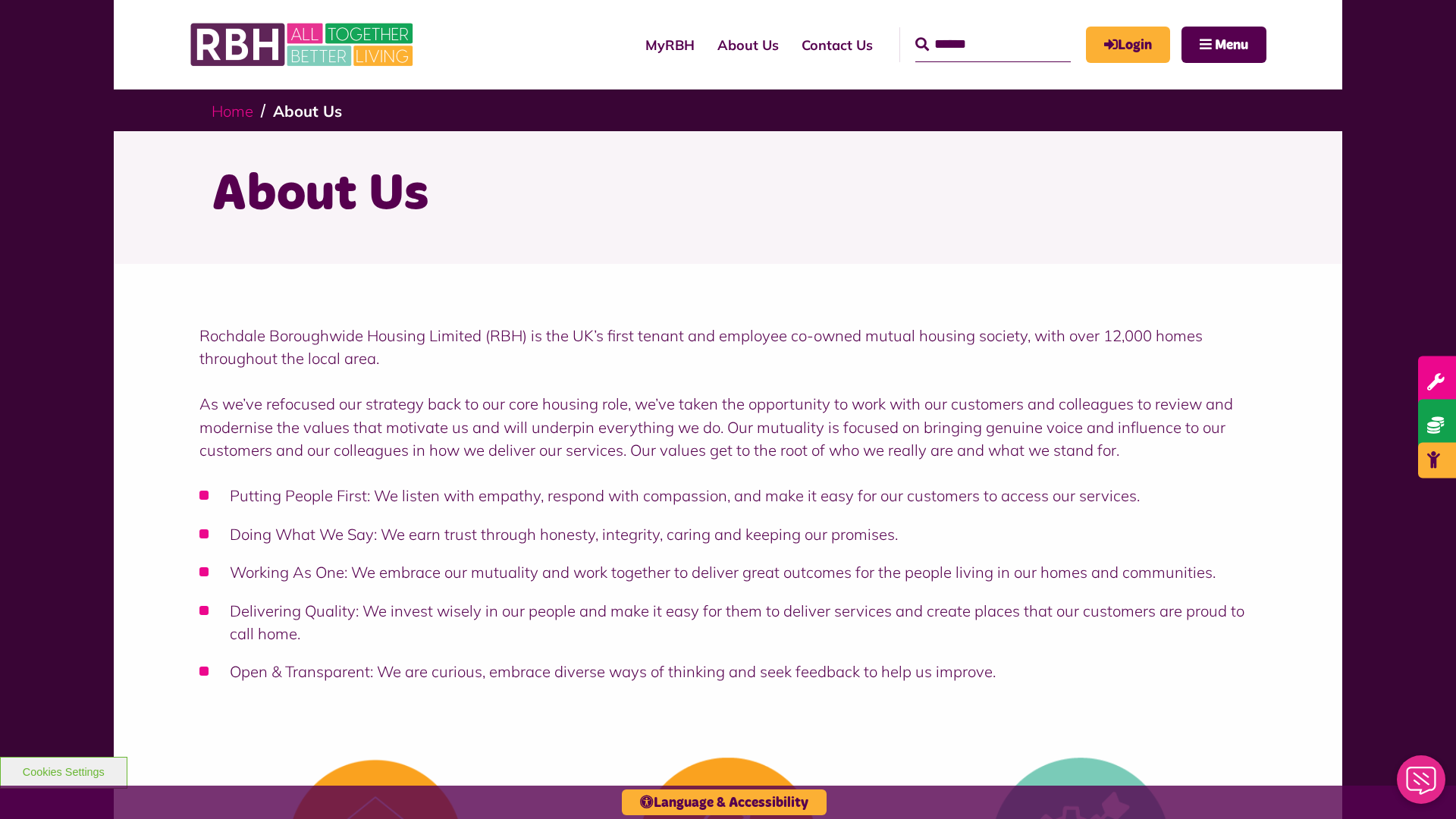
click at [232, 110] on link "Home" at bounding box center [232, 111] width 41 height 19
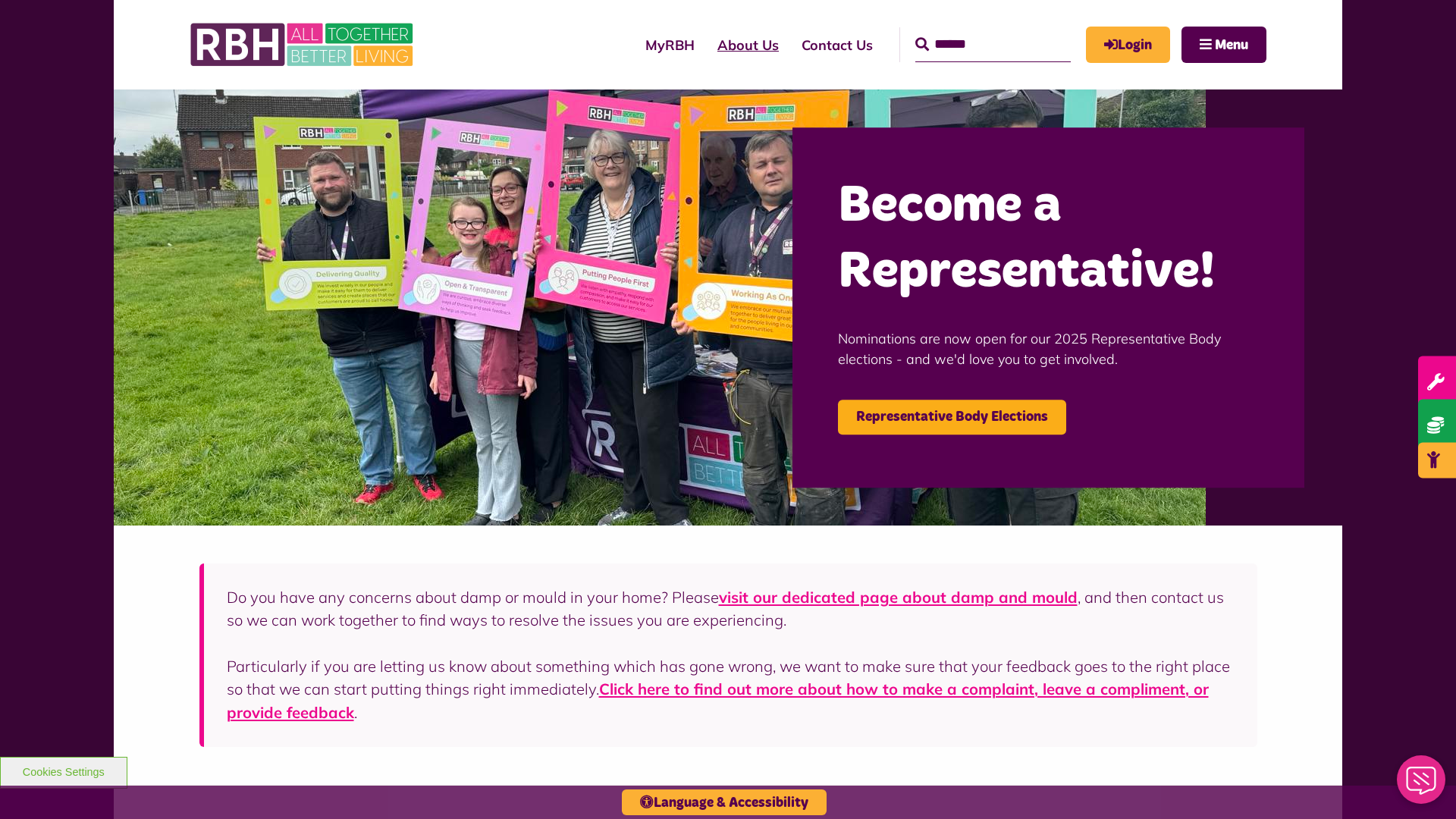
click at [706, 45] on link "About Us" at bounding box center [748, 45] width 84 height 43
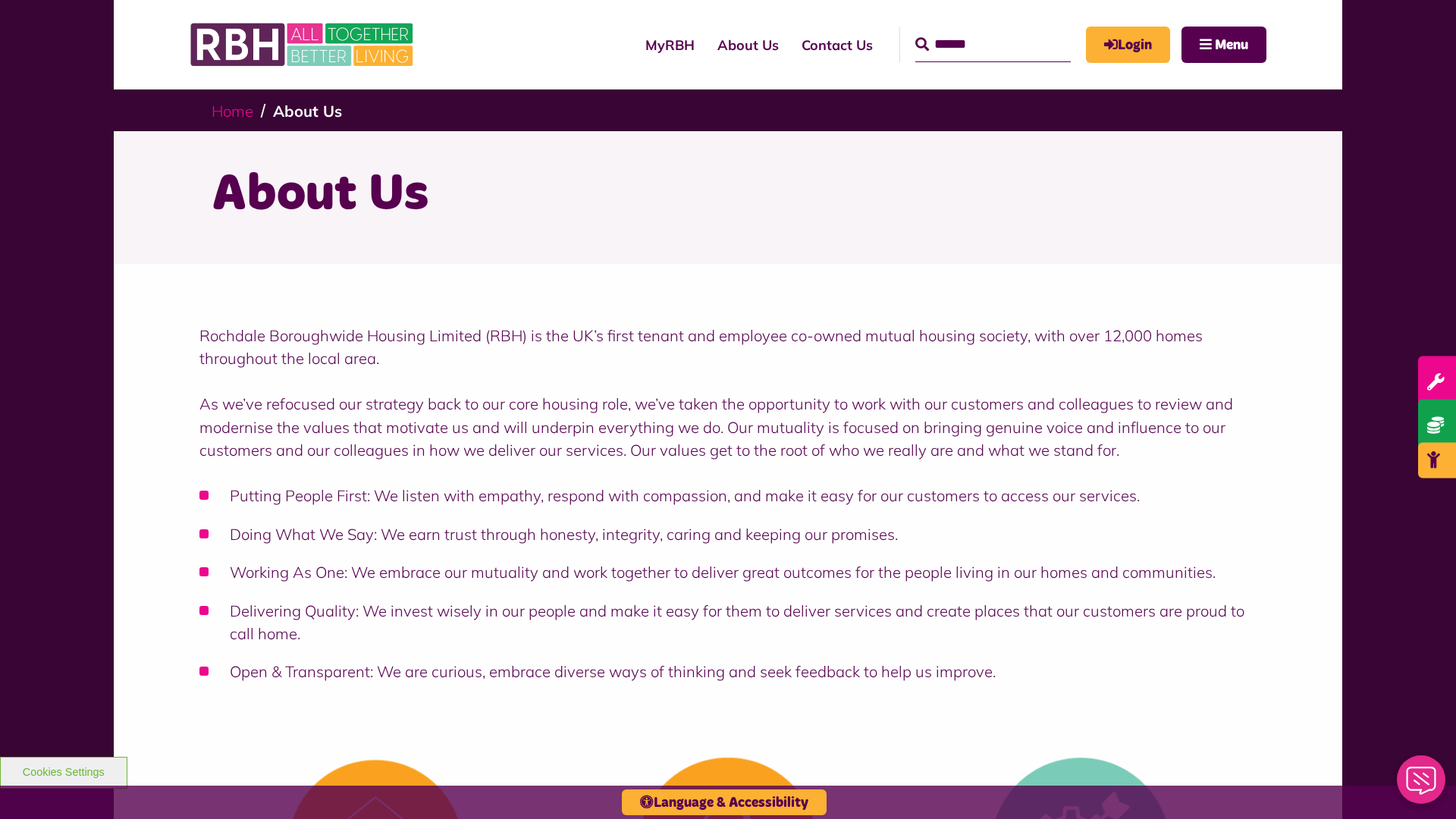
click at [232, 110] on link "Home" at bounding box center [232, 111] width 41 height 19
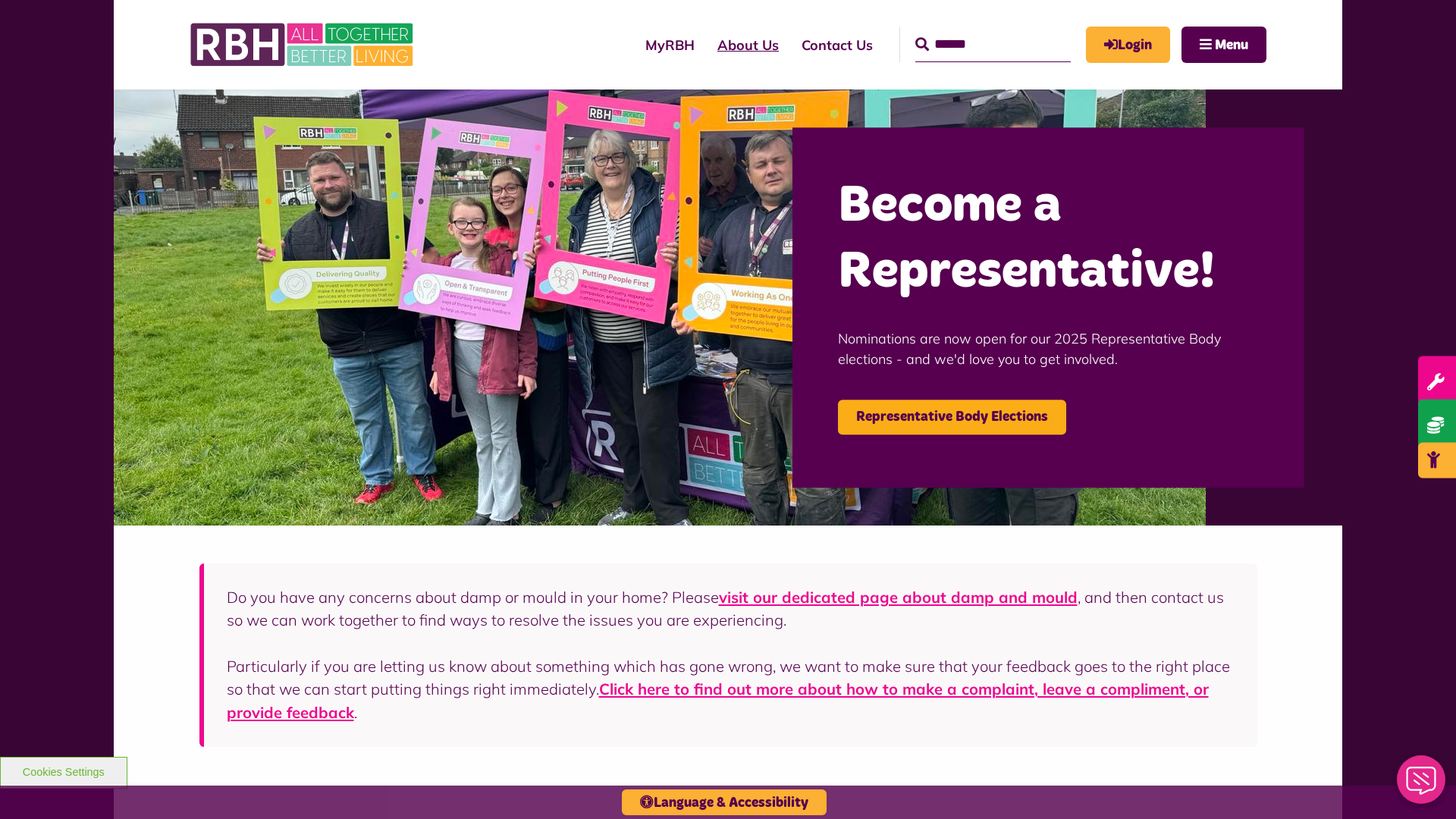
click at [706, 45] on link "About Us" at bounding box center [748, 45] width 84 height 43
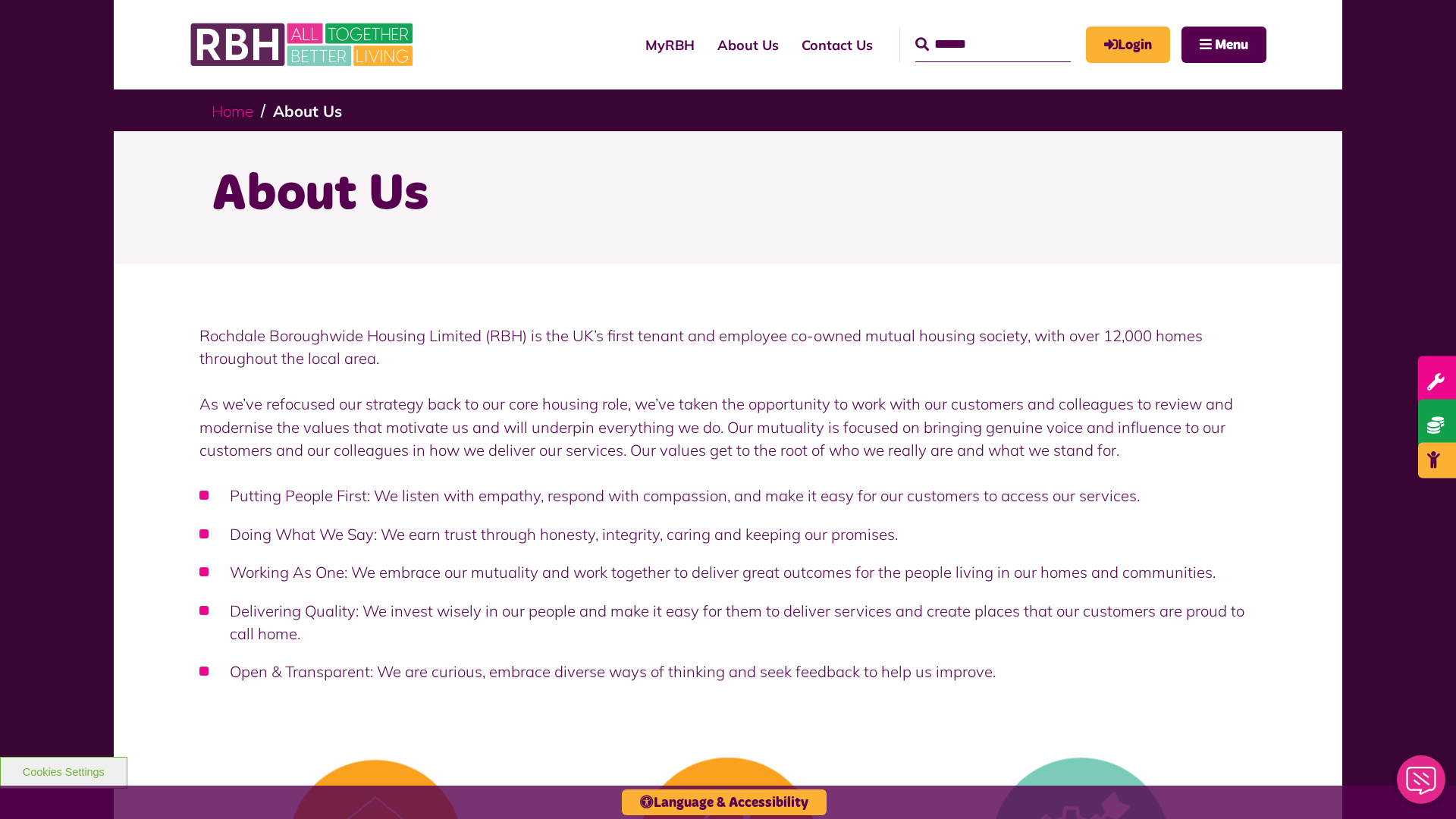
click at [232, 110] on link "Home" at bounding box center [232, 111] width 41 height 19
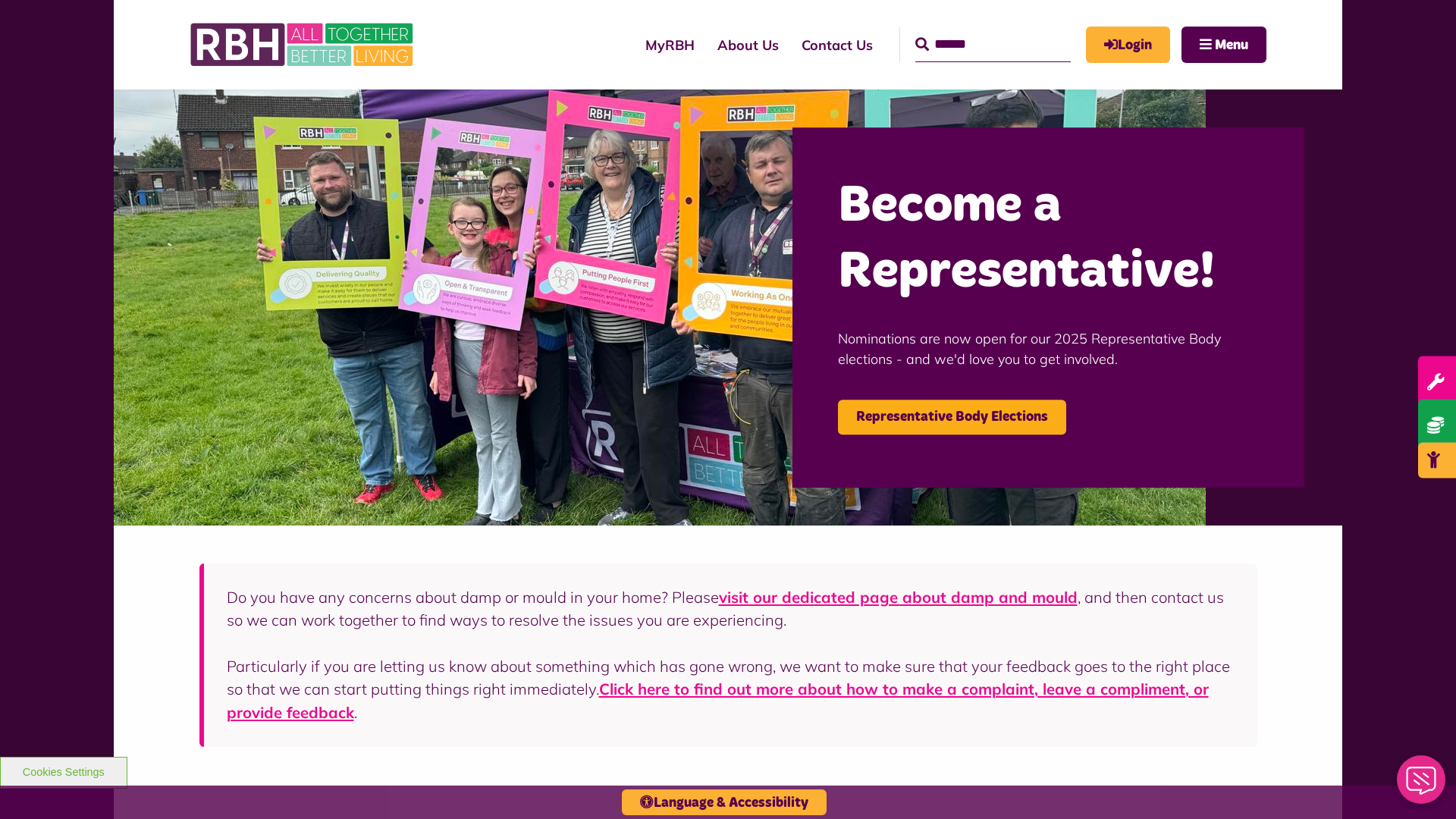
click at [971, 30] on input "Search" at bounding box center [993, 45] width 155 height 34
type input "*"
click at [63, 771] on button "Cookies Settings" at bounding box center [64, 772] width 128 height 32
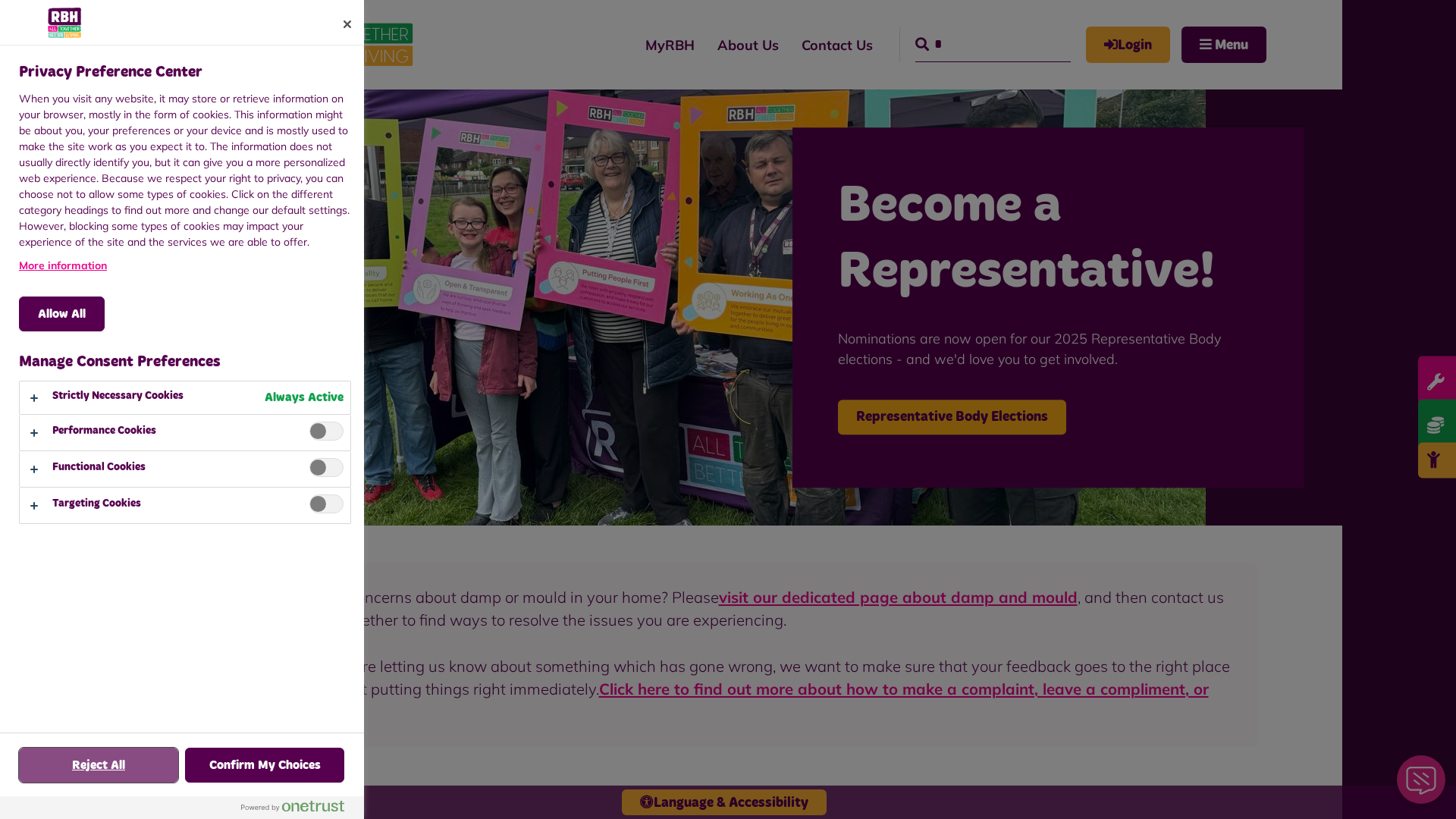
click at [98, 766] on button "Reject All" at bounding box center [98, 765] width 159 height 34
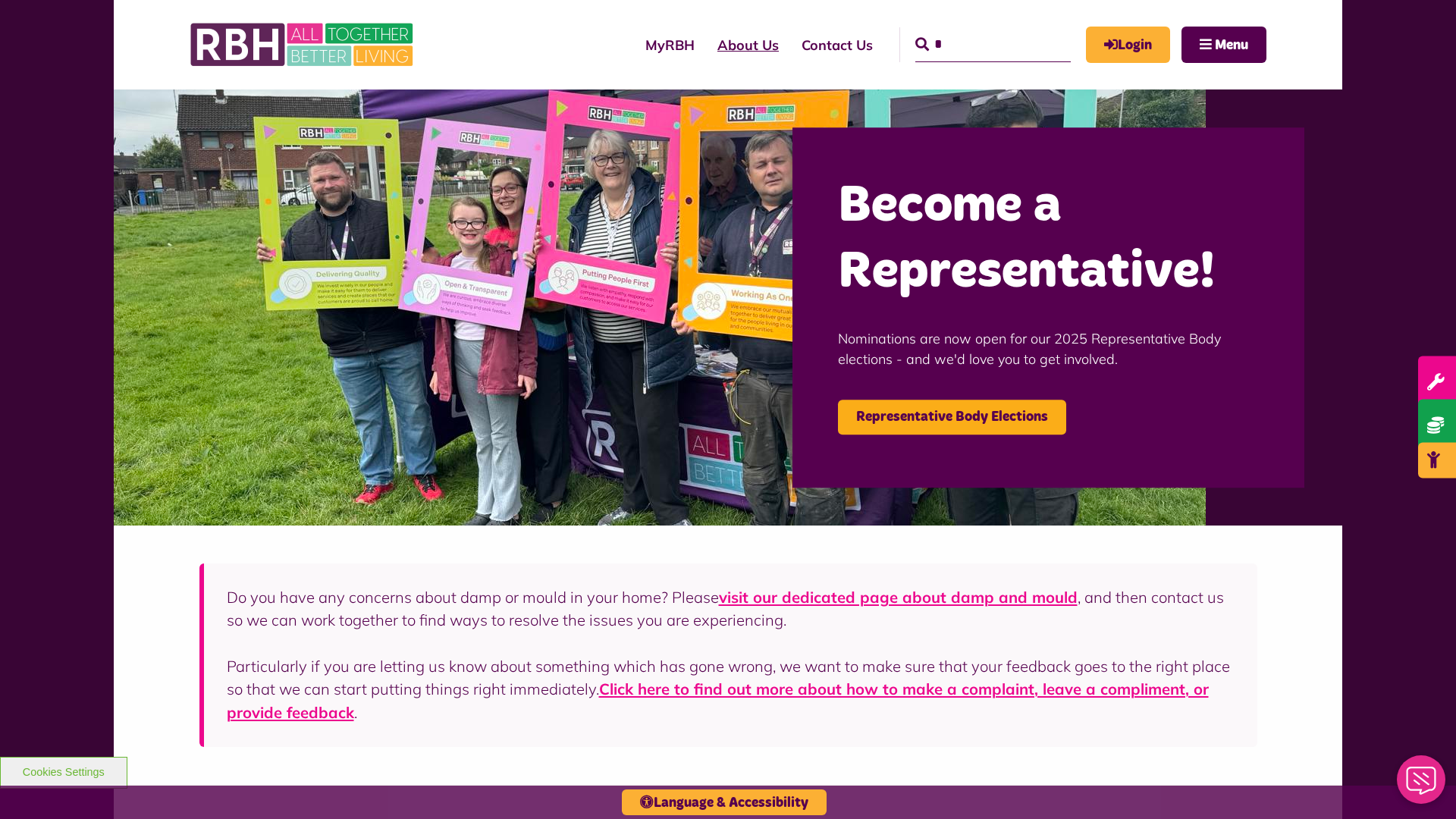
click at [706, 45] on link "About Us" at bounding box center [748, 45] width 84 height 43
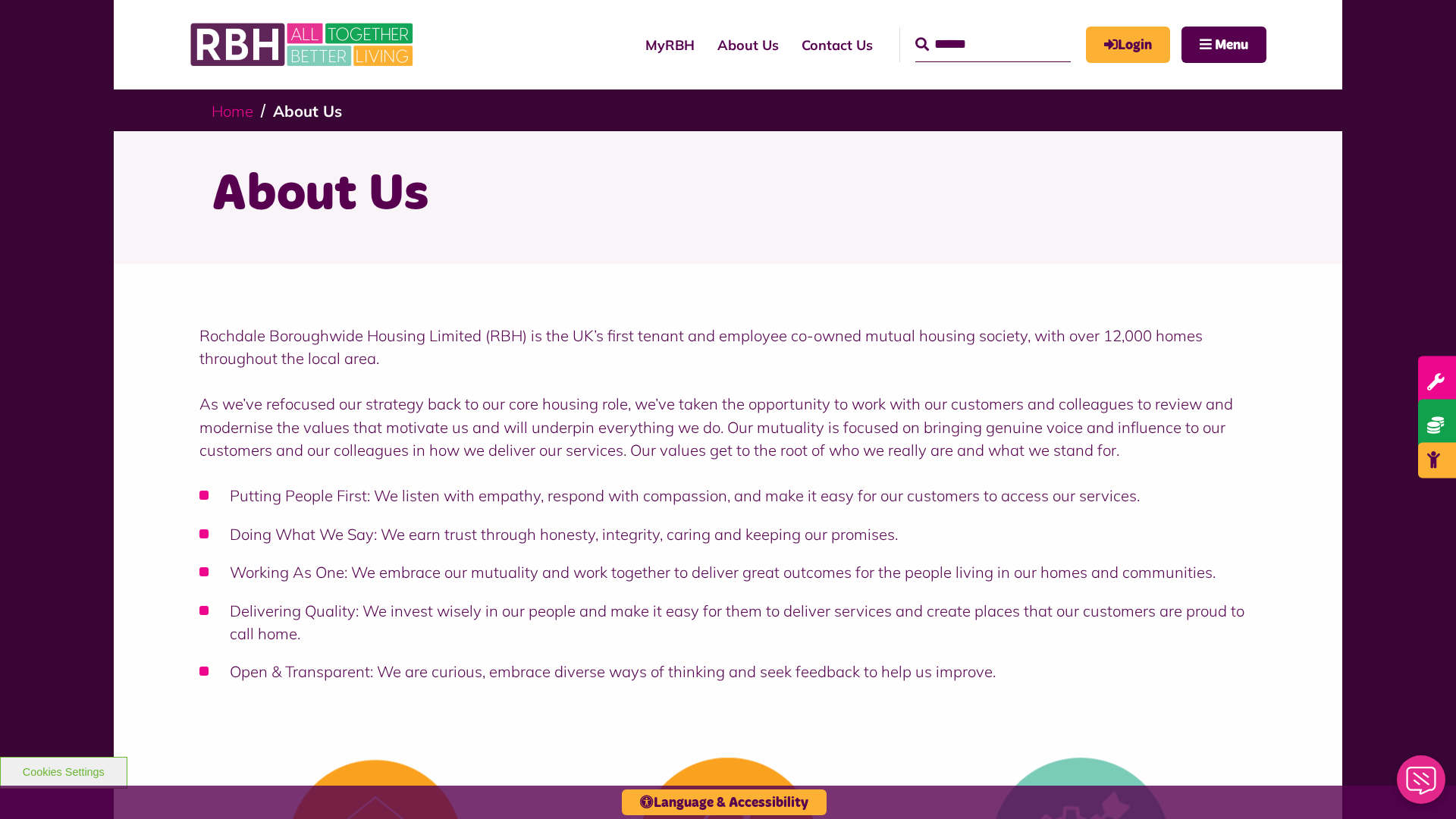
click at [232, 110] on link "Home" at bounding box center [232, 111] width 41 height 19
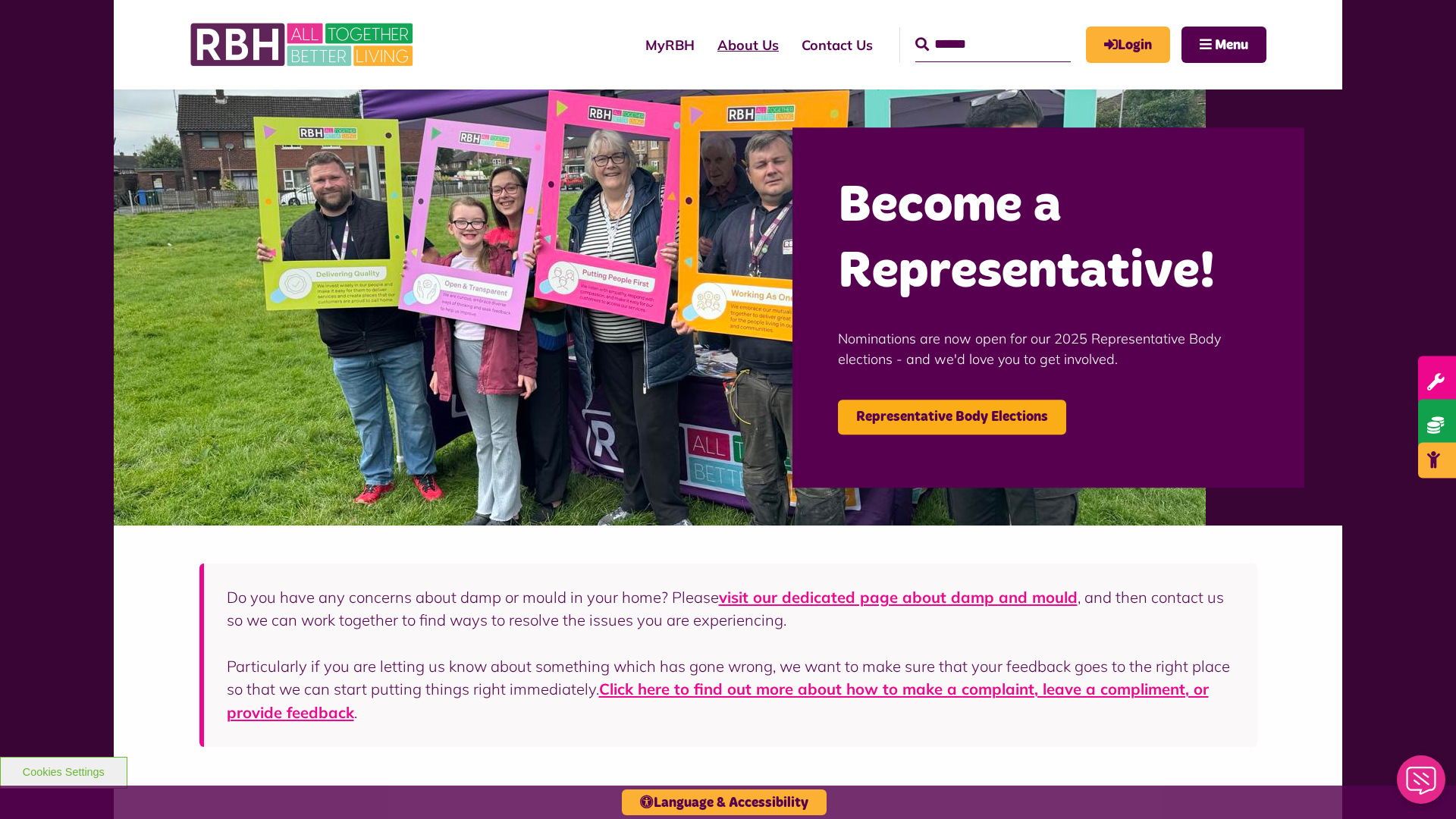
click at [706, 45] on link "About Us" at bounding box center [748, 45] width 84 height 43
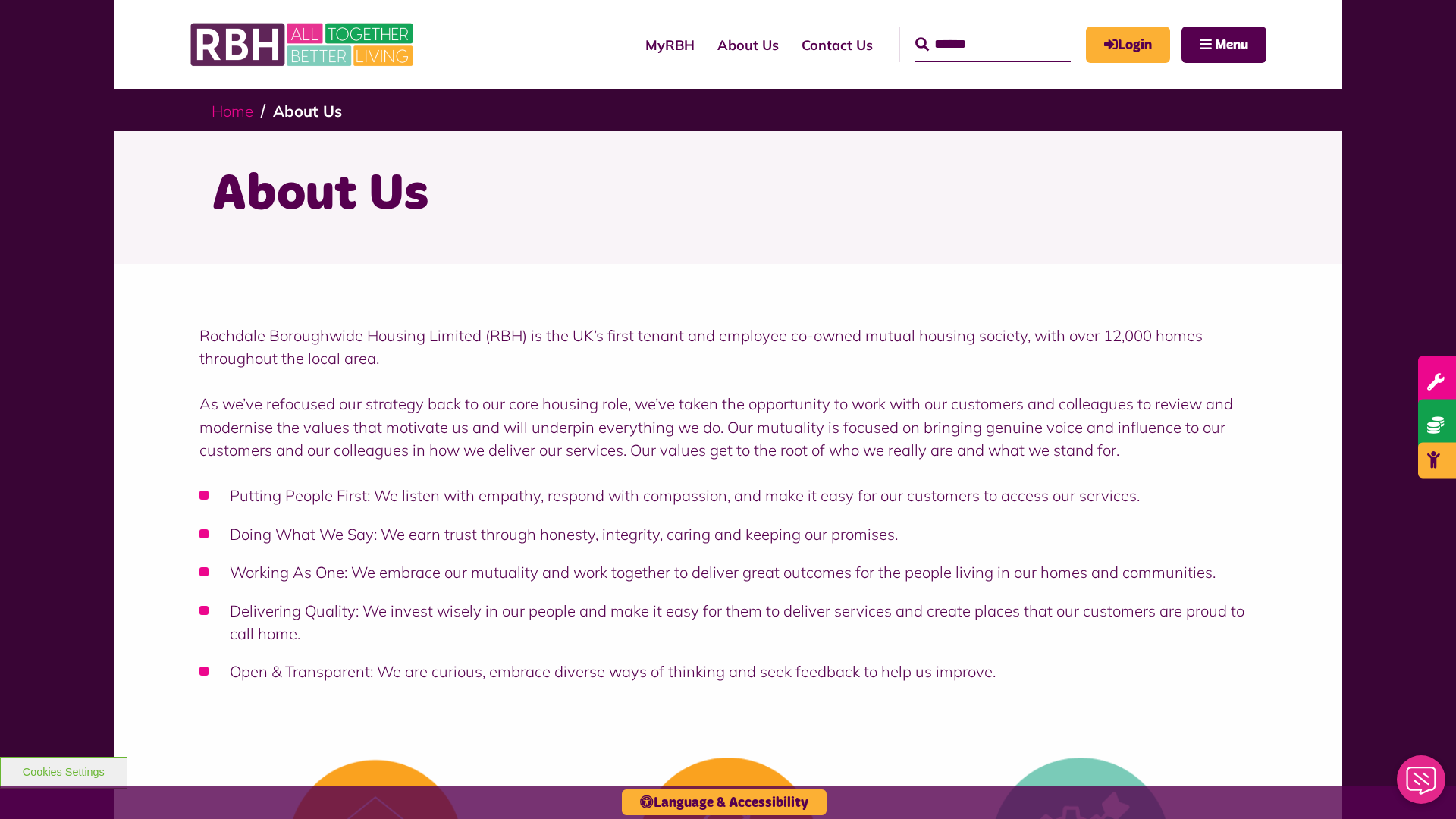
click at [232, 110] on link "Home" at bounding box center [232, 111] width 41 height 19
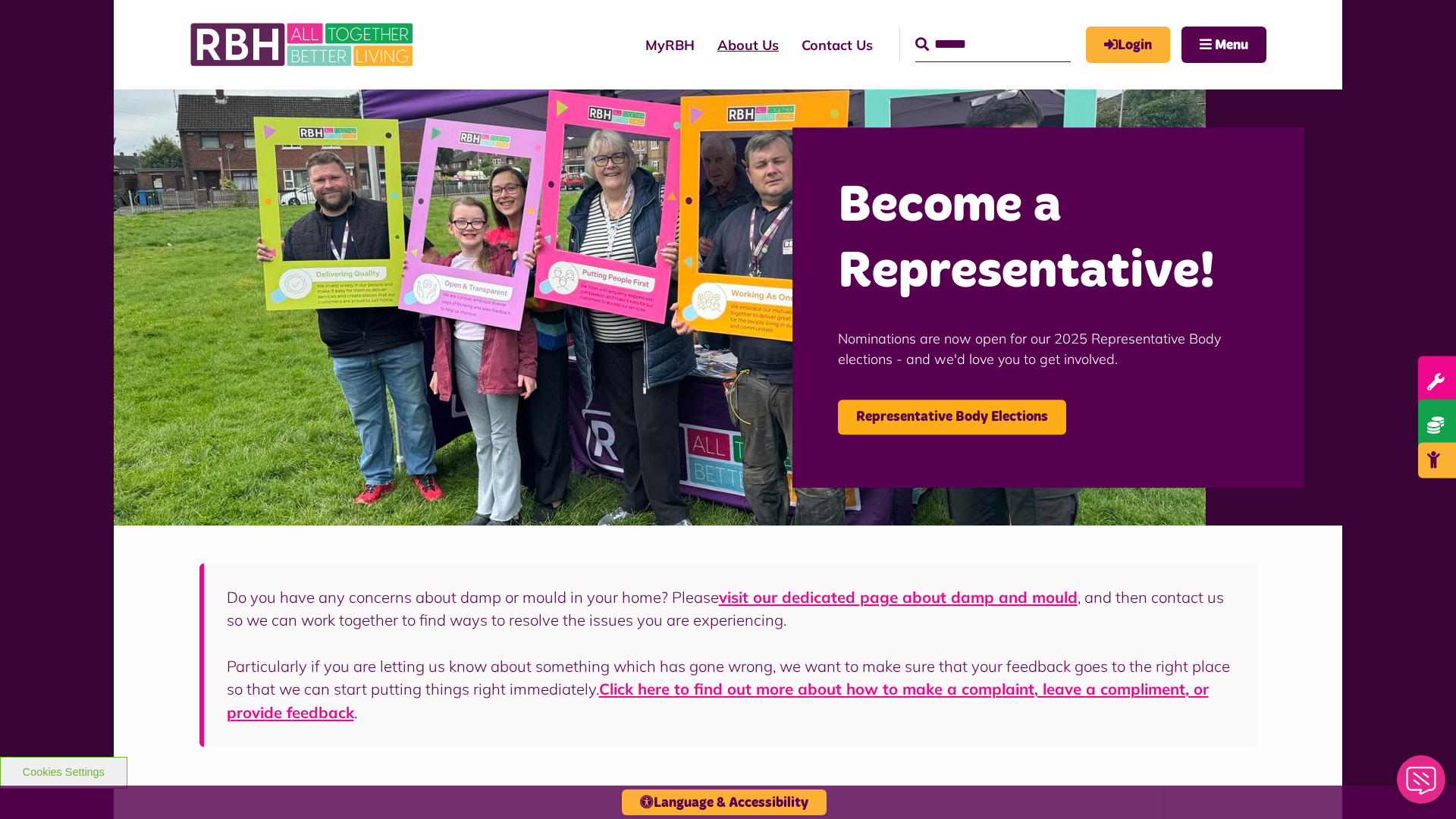
click at [706, 45] on link "About Us" at bounding box center [748, 45] width 84 height 43
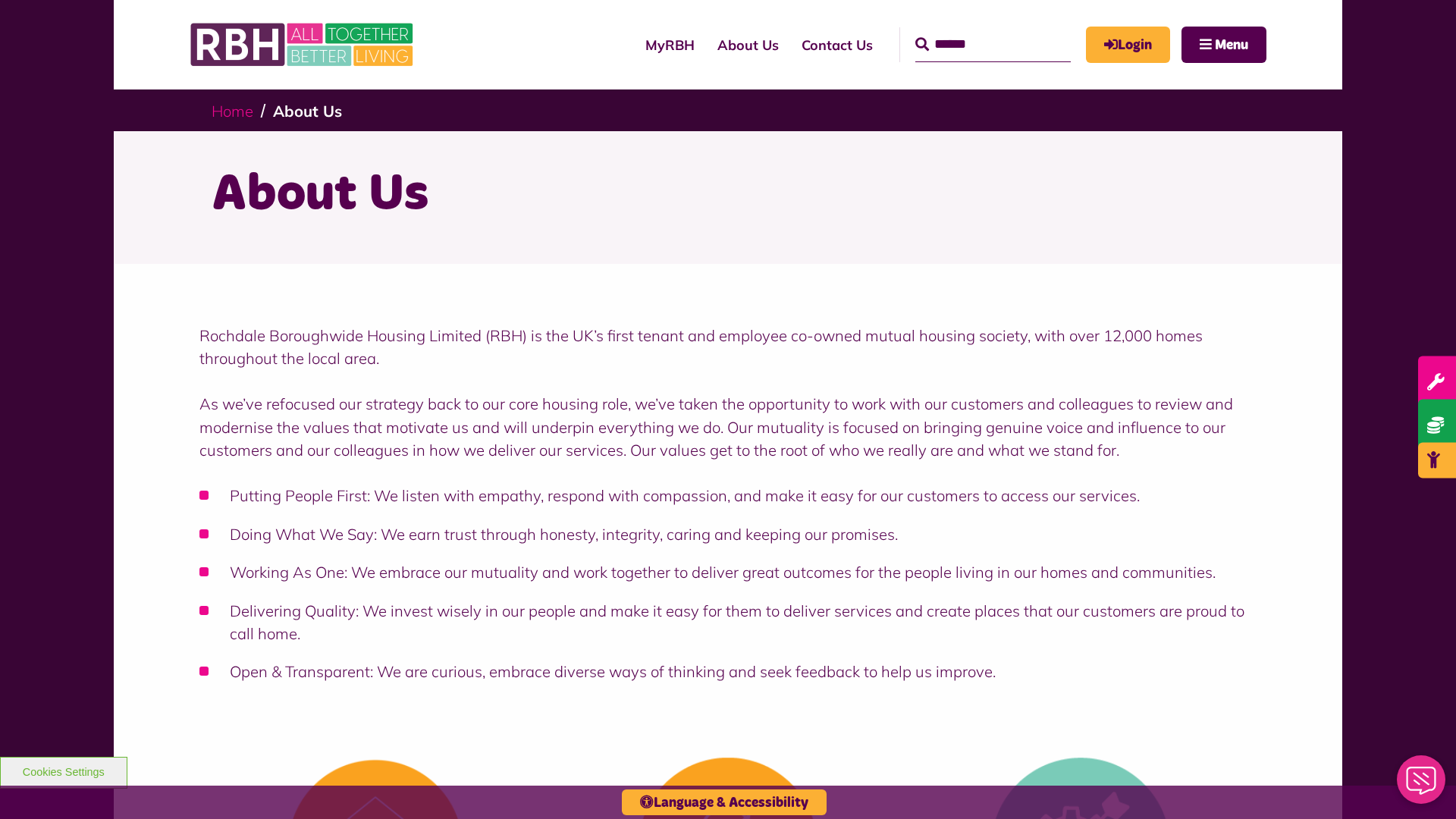
click at [232, 110] on link "Home" at bounding box center [232, 111] width 41 height 19
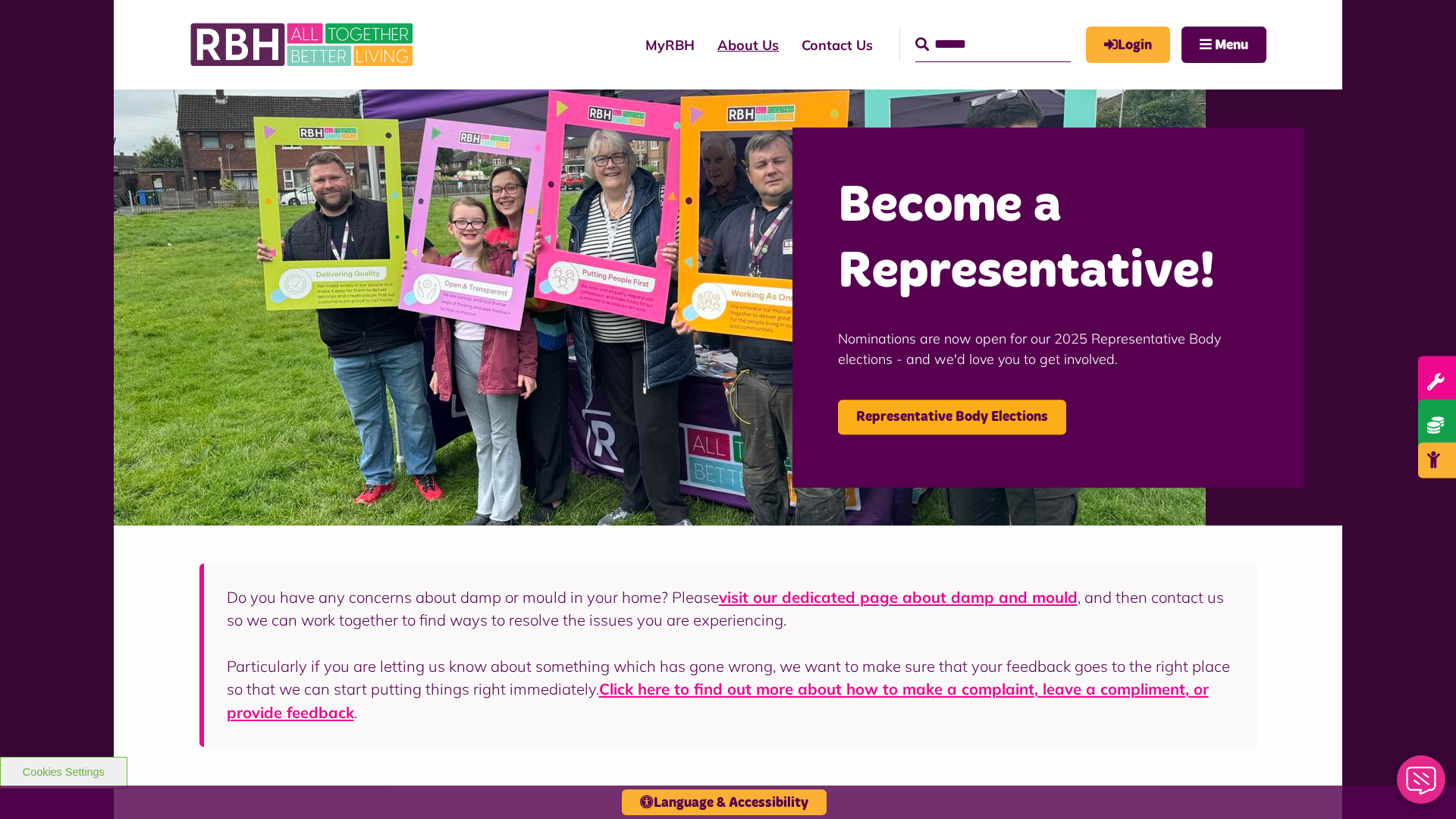
click at [706, 45] on link "About Us" at bounding box center [748, 45] width 84 height 43
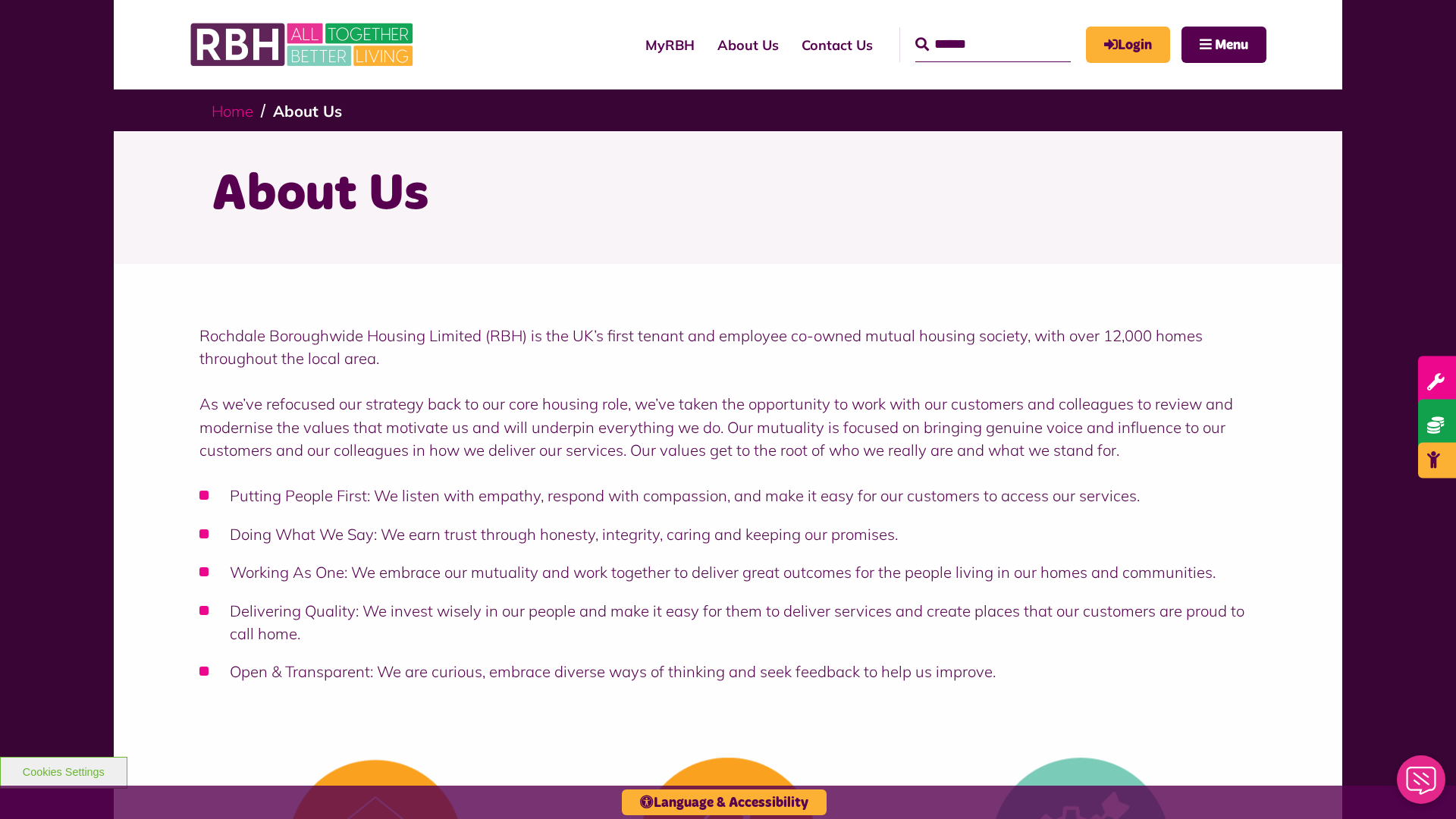
click at [232, 110] on link "Home" at bounding box center [232, 111] width 41 height 19
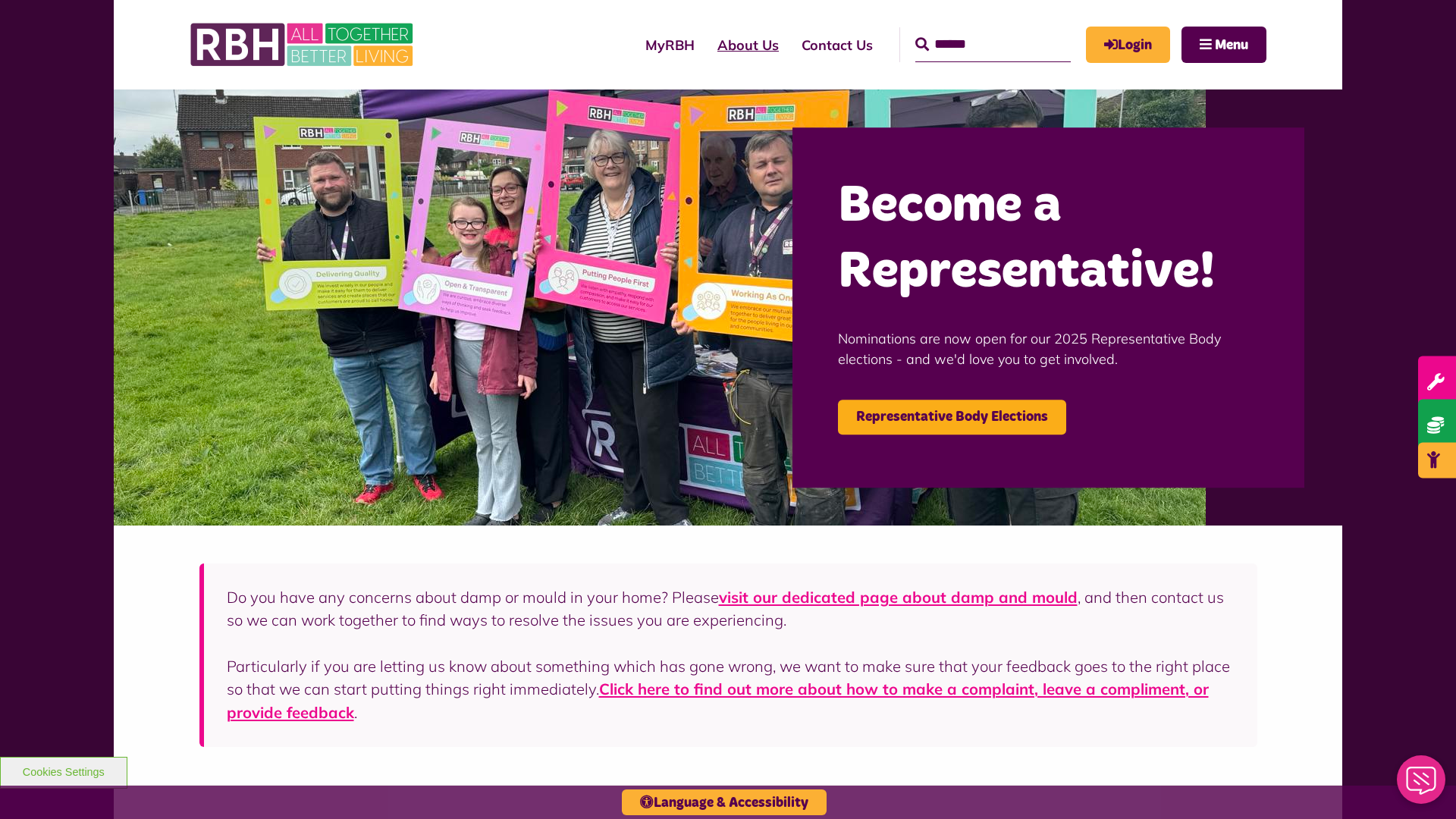
click at [706, 45] on link "About Us" at bounding box center [748, 45] width 84 height 43
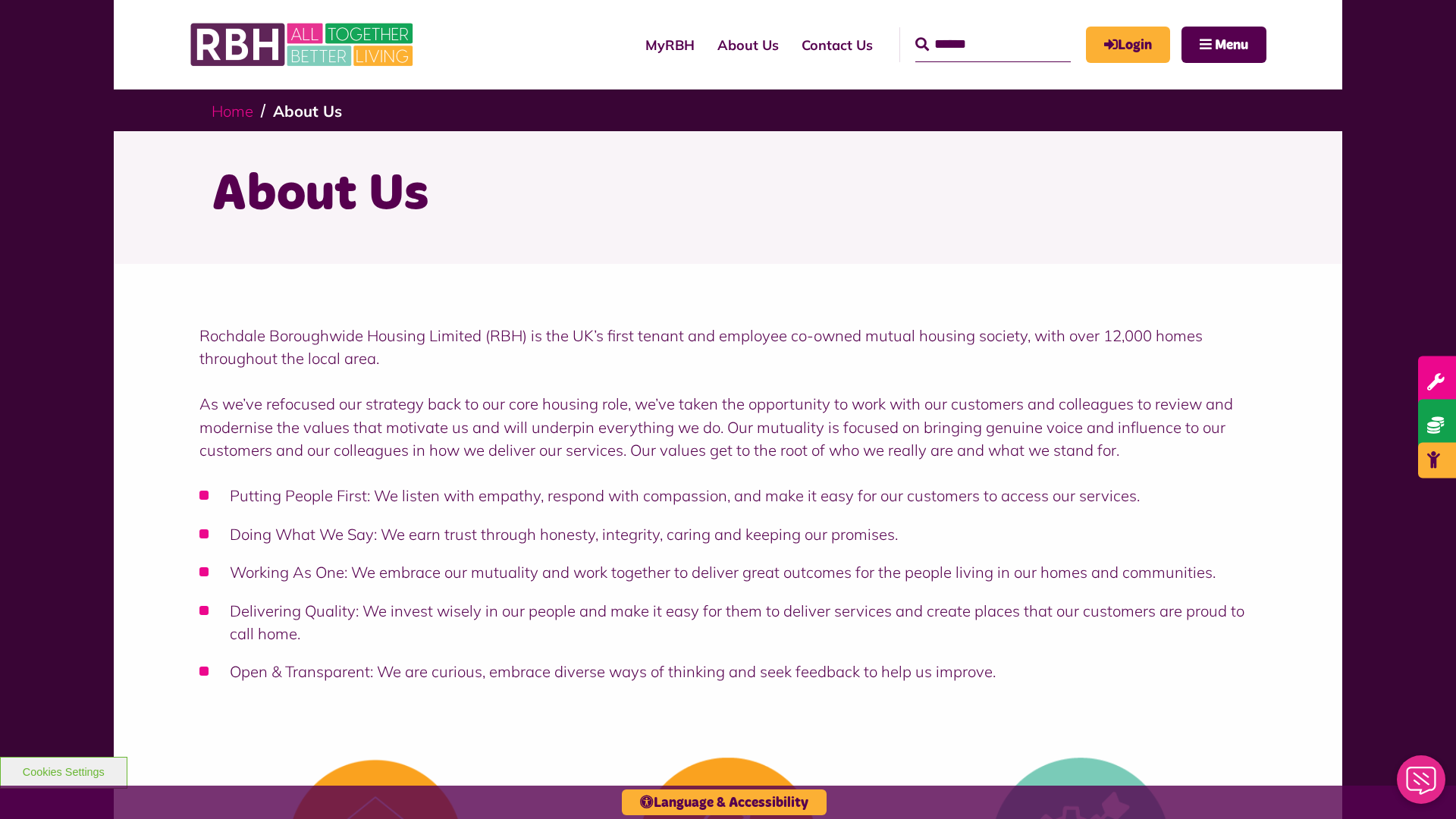
click at [232, 110] on link "Home" at bounding box center [232, 111] width 41 height 19
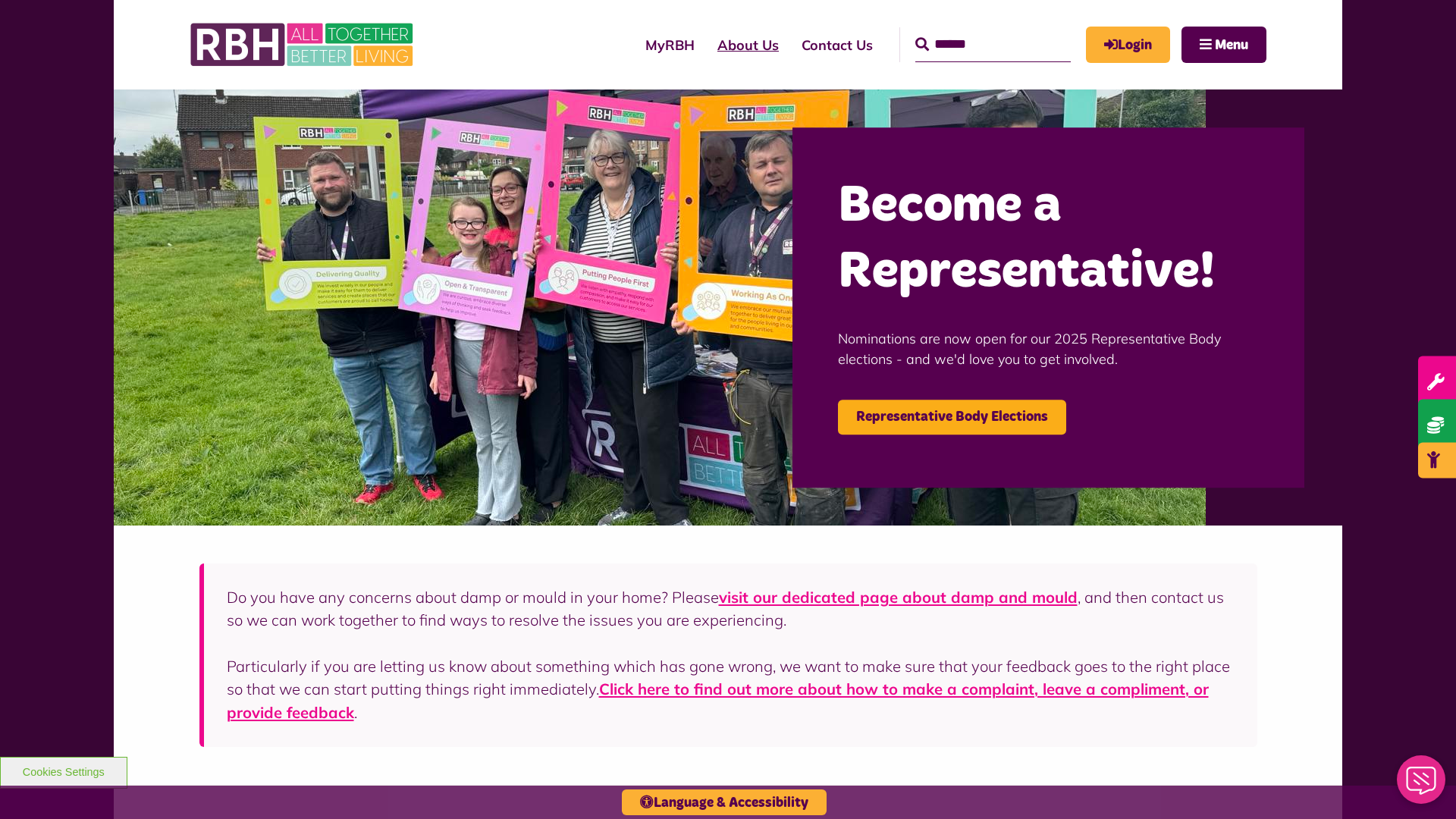
click at [706, 45] on link "About Us" at bounding box center [748, 45] width 84 height 43
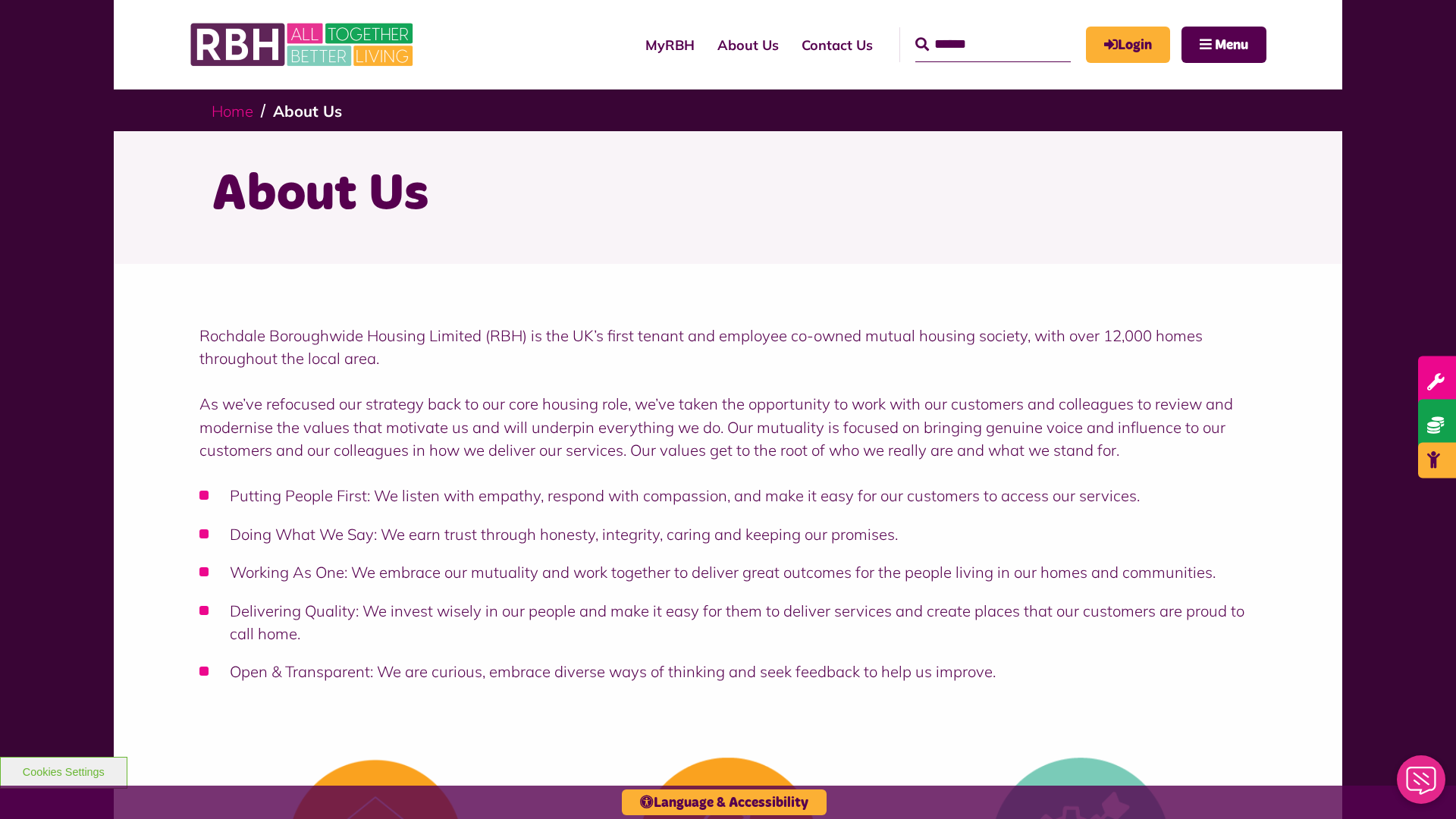
click at [232, 110] on link "Home" at bounding box center [232, 111] width 41 height 19
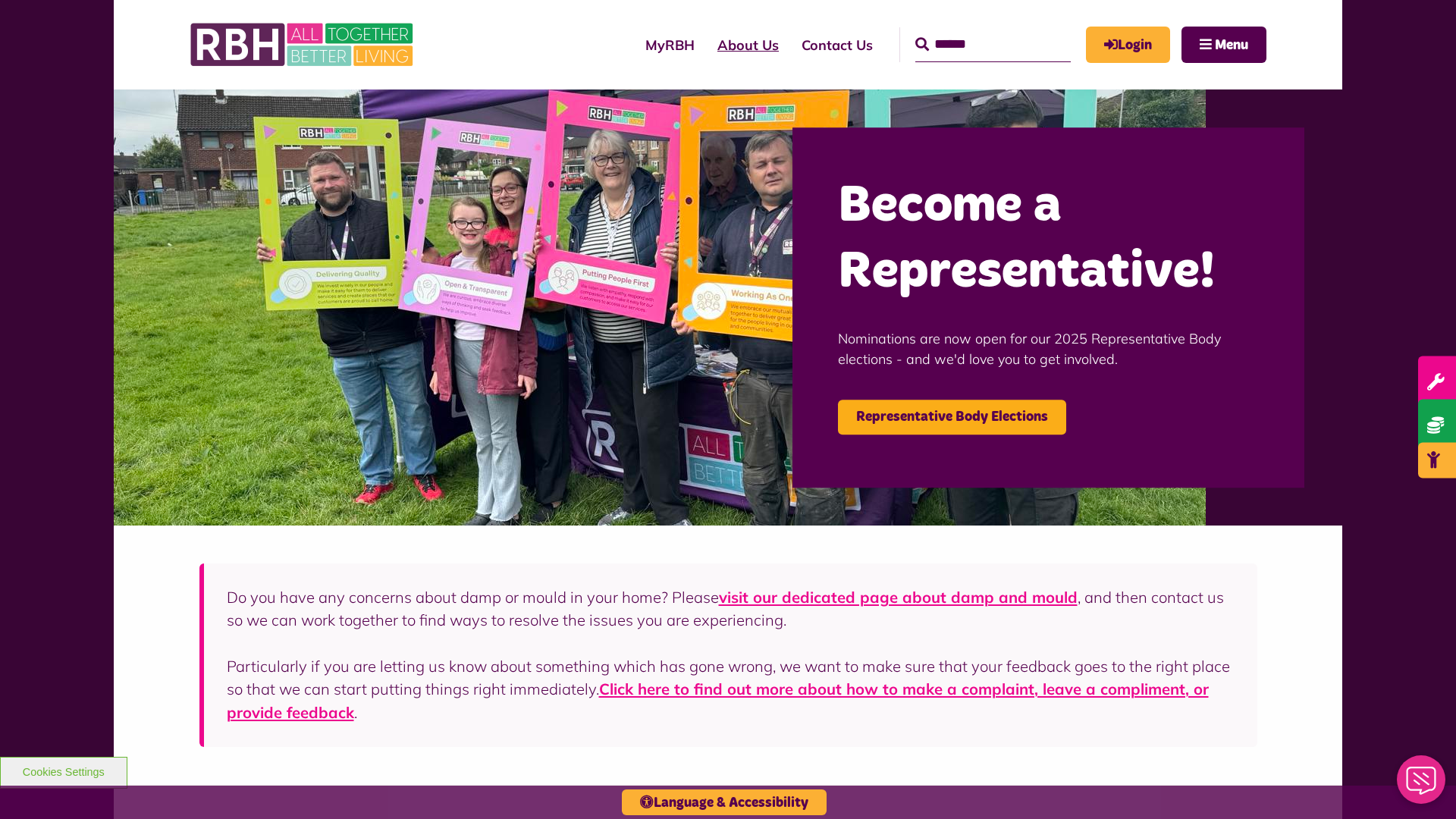
click at [706, 45] on link "About Us" at bounding box center [748, 45] width 84 height 43
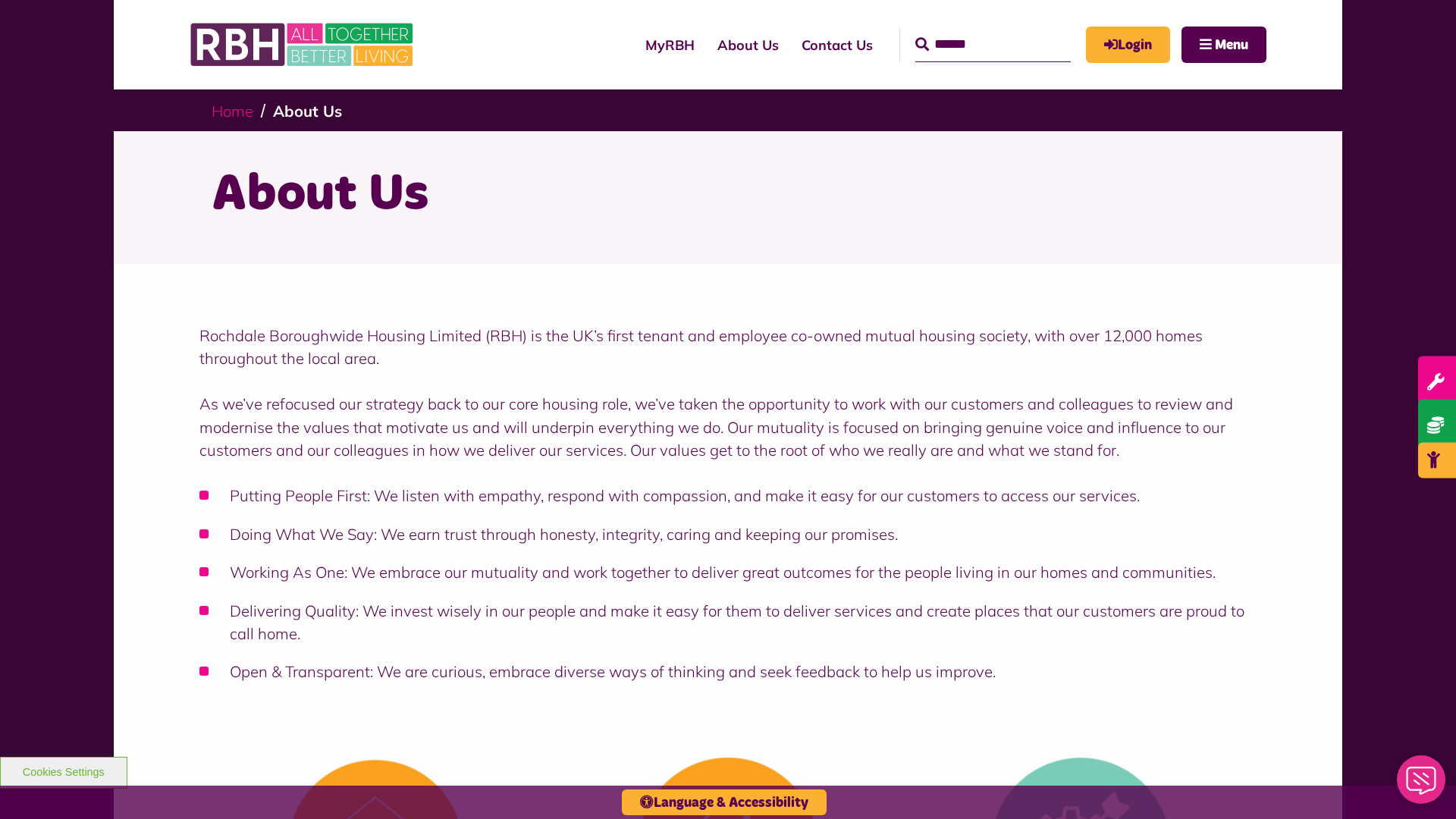
click at [232, 110] on link "Home" at bounding box center [232, 111] width 41 height 19
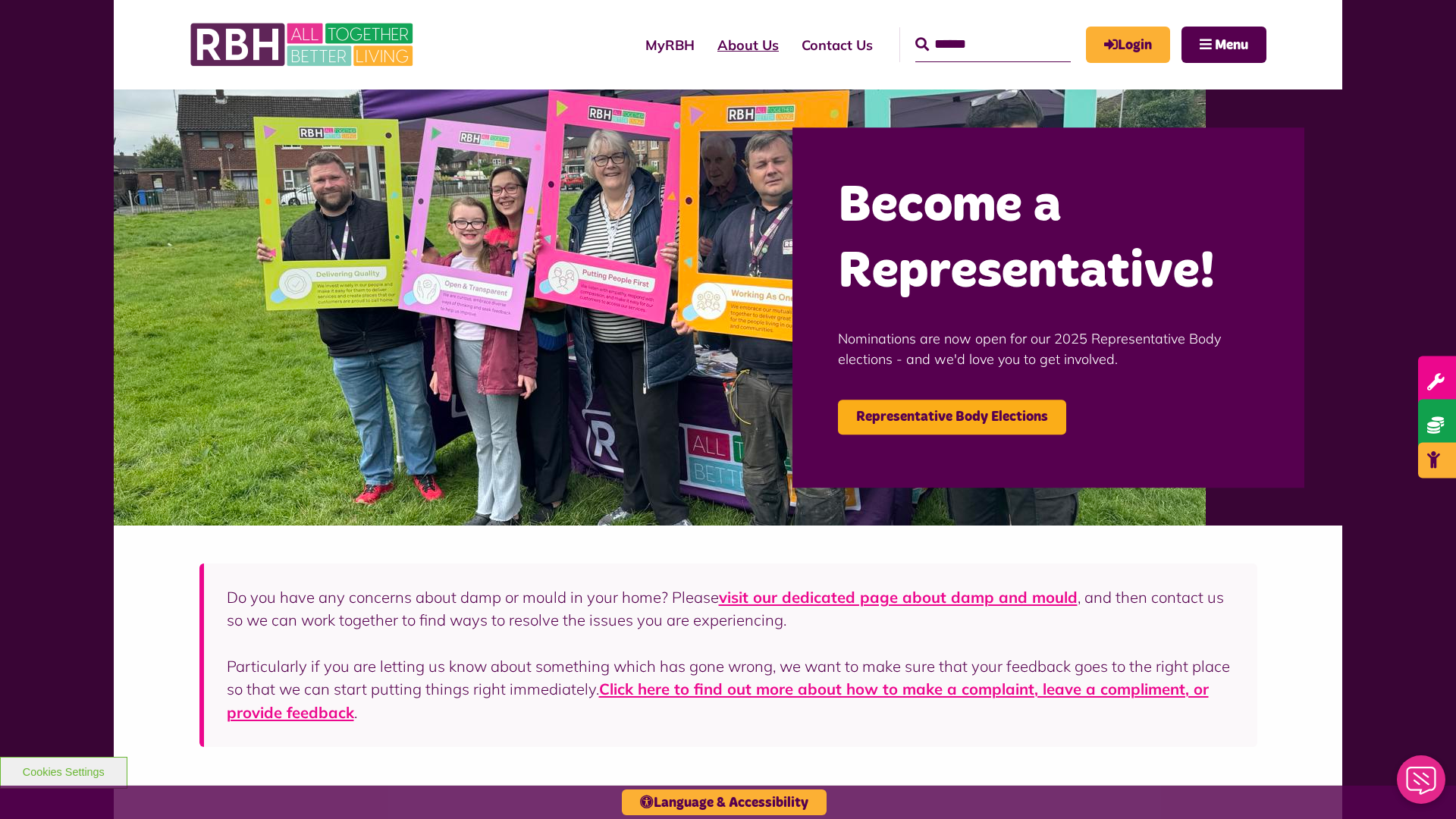
click at [706, 45] on link "About Us" at bounding box center [748, 45] width 84 height 43
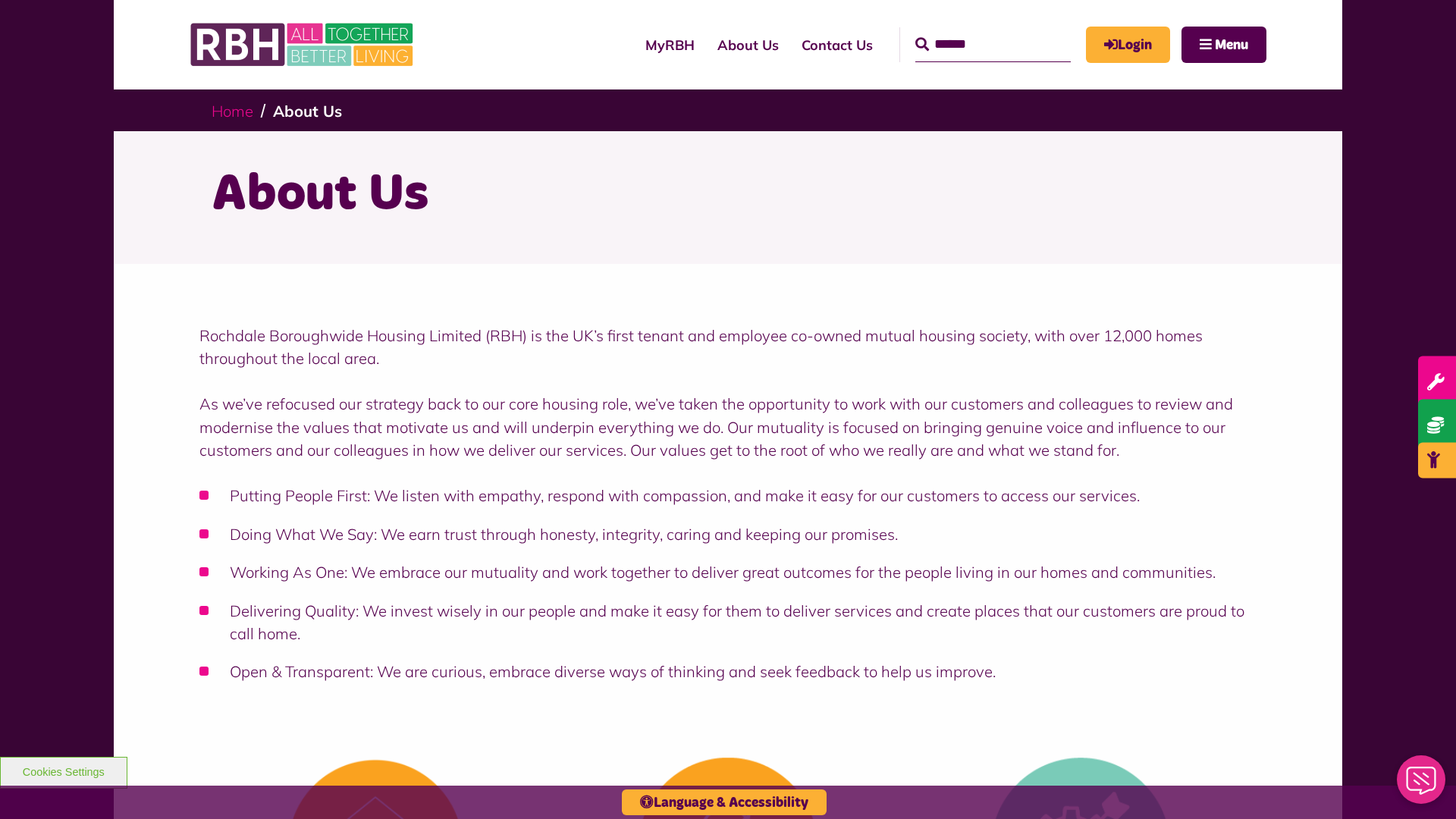
click at [232, 110] on link "Home" at bounding box center [232, 111] width 41 height 19
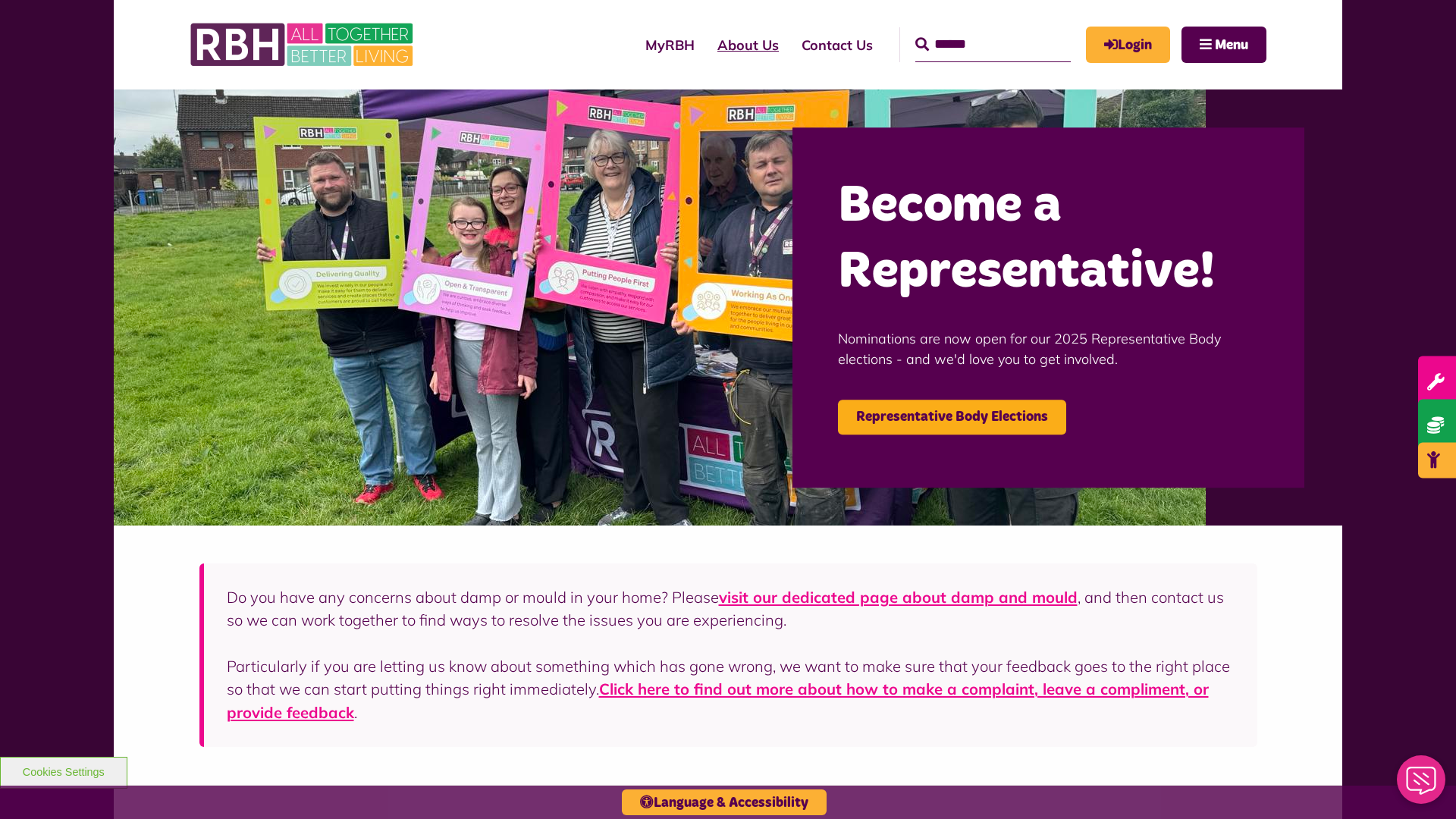
click at [706, 45] on link "About Us" at bounding box center [748, 45] width 84 height 43
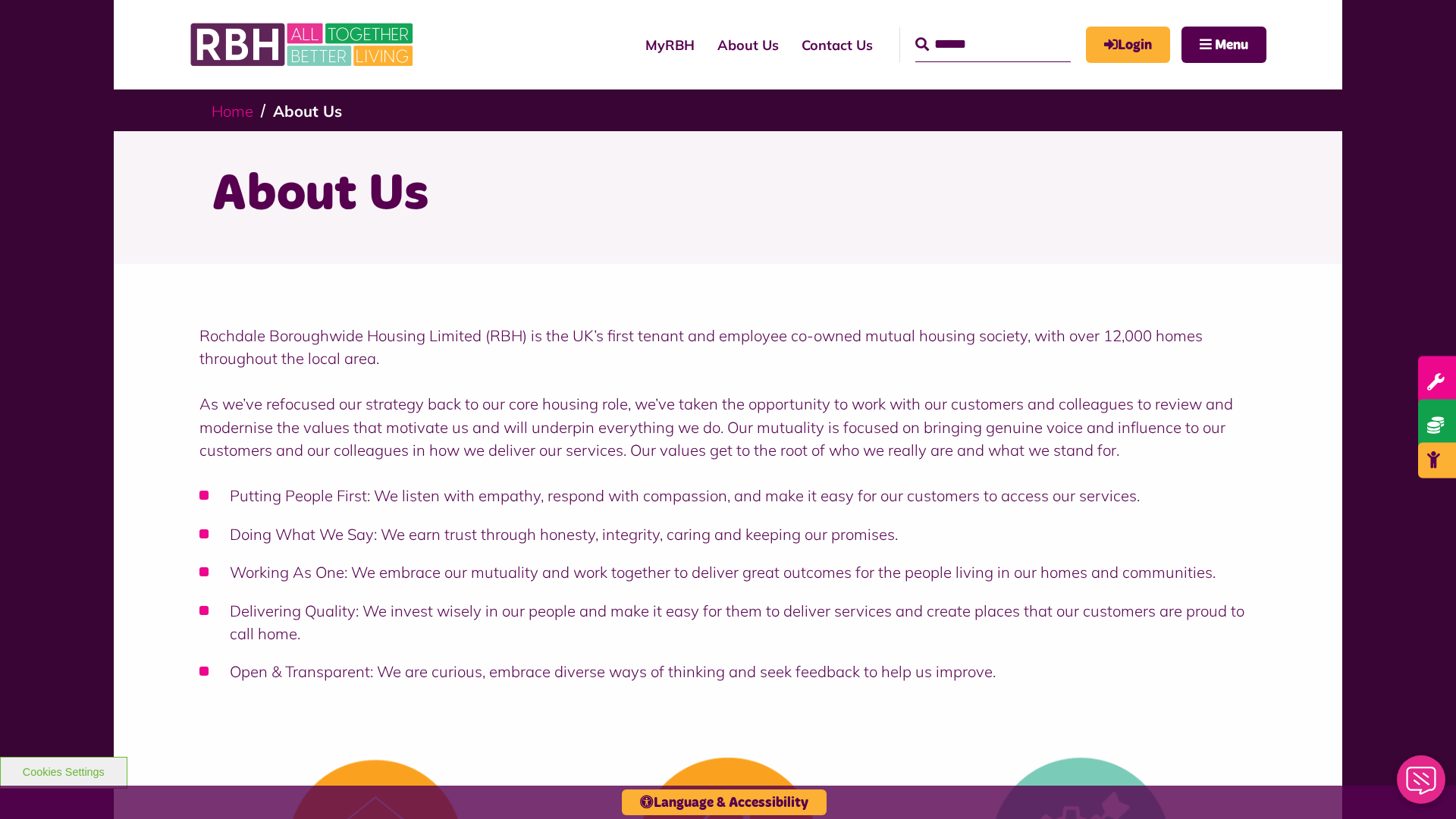
click at [232, 110] on link "Home" at bounding box center [232, 111] width 41 height 19
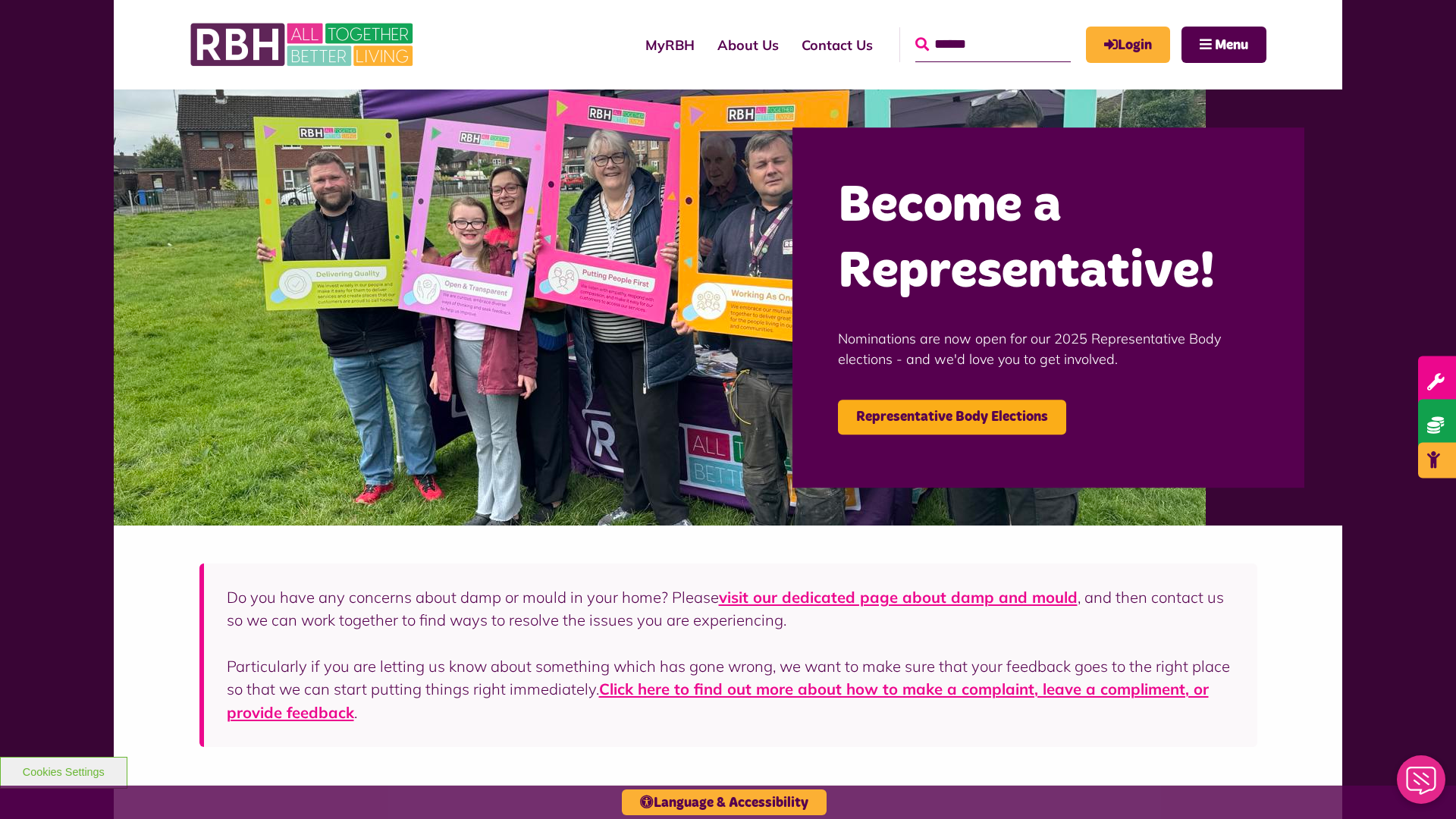
click at [915, 43] on icon "submit" at bounding box center [922, 44] width 14 height 14
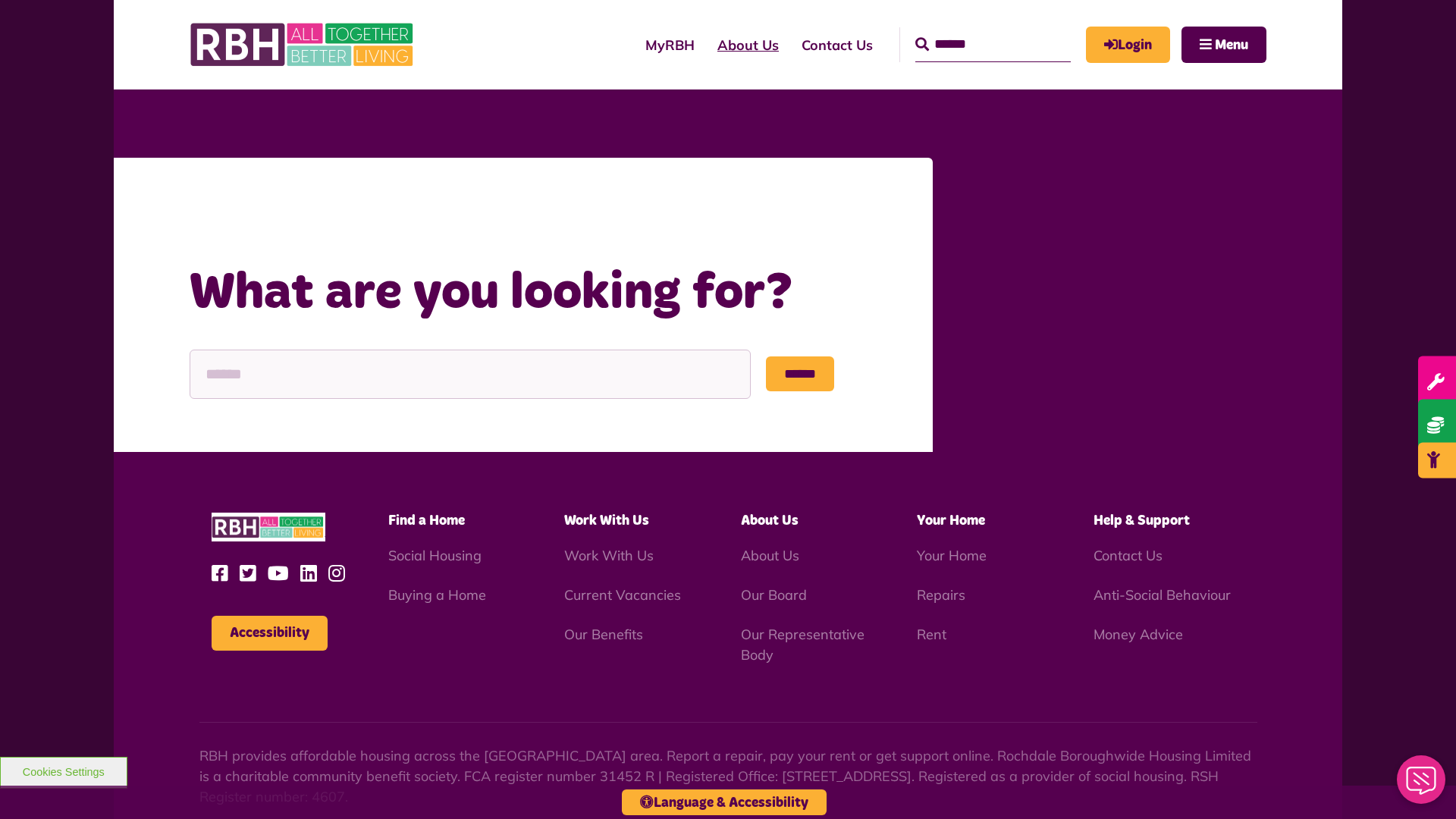
click at [706, 45] on link "About Us" at bounding box center [748, 45] width 84 height 43
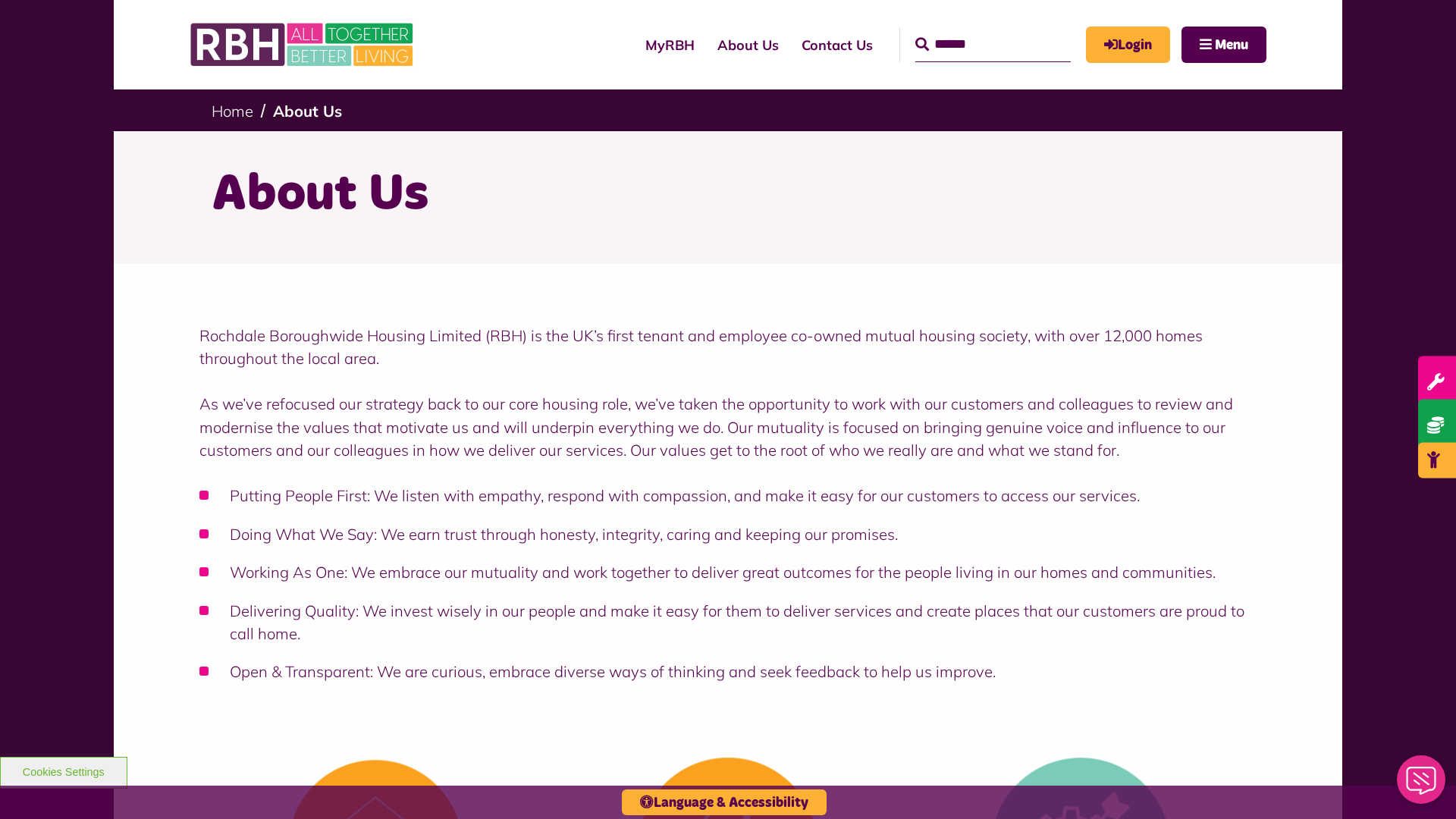
click at [971, 30] on input "Search" at bounding box center [993, 45] width 155 height 34
type input "*"
click at [63, 771] on button "Cookies Settings" at bounding box center [64, 772] width 128 height 32
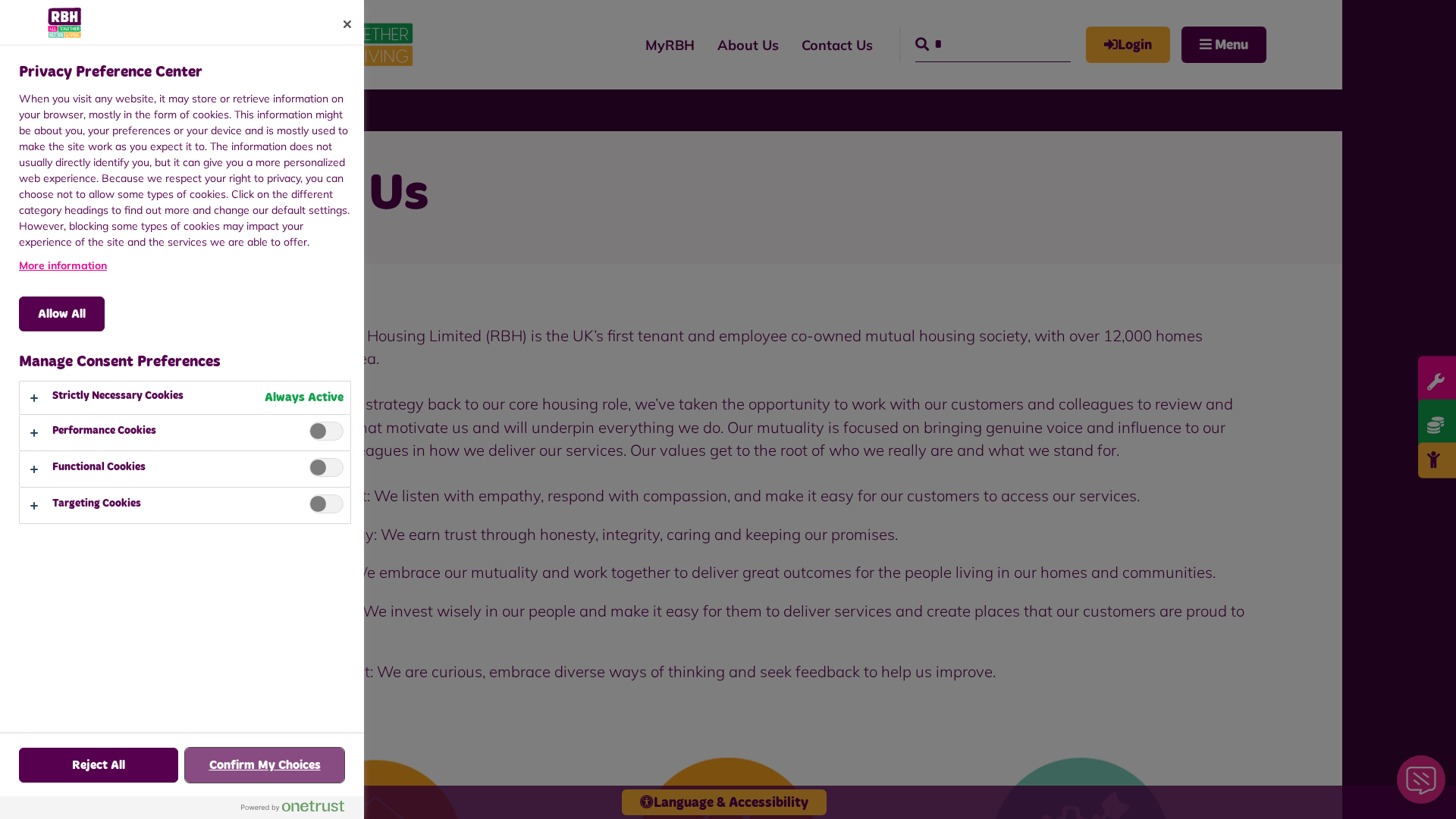
click at [265, 766] on button "Confirm My Choices" at bounding box center [265, 765] width 159 height 34
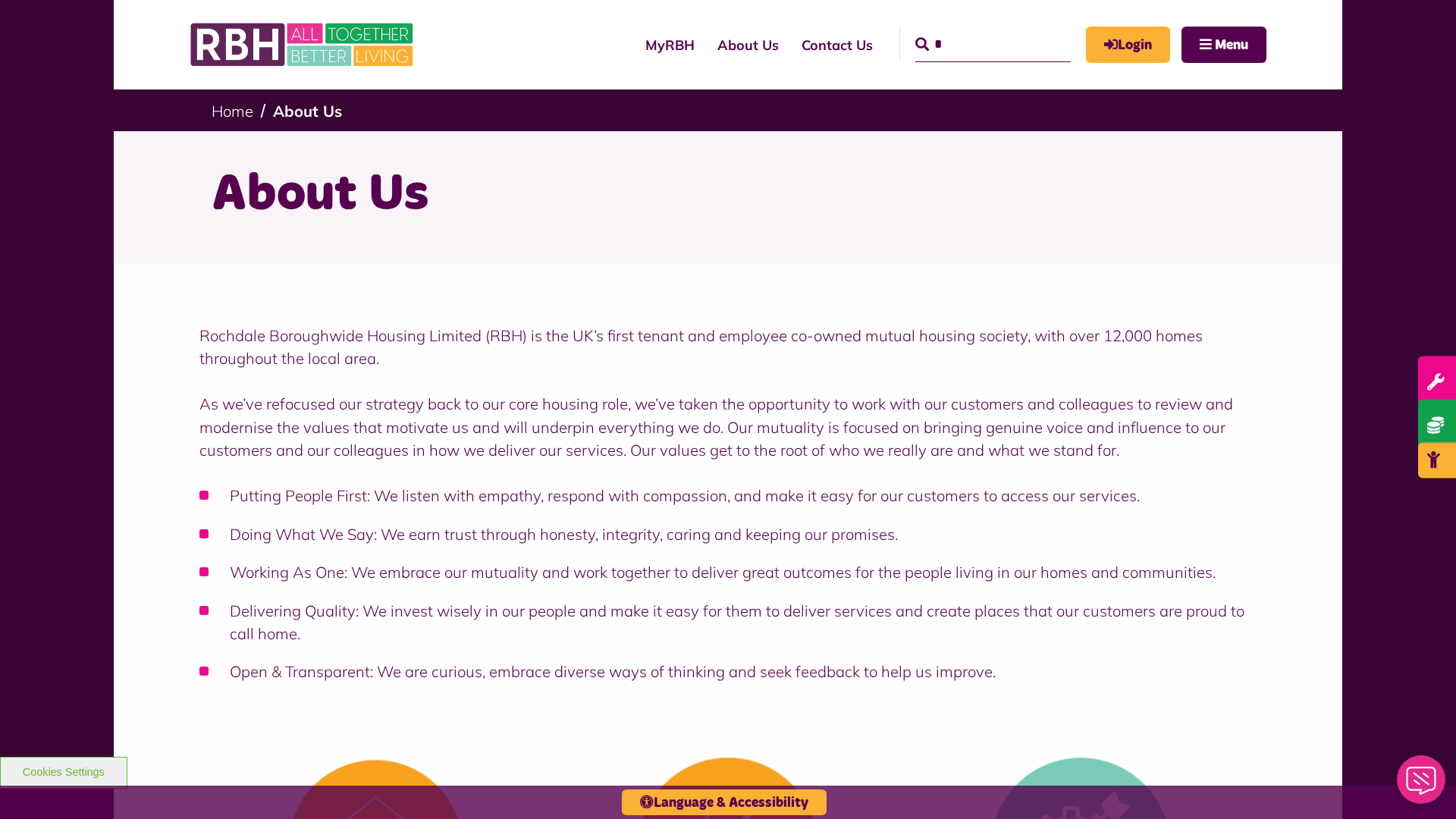
click at [971, 30] on input "*" at bounding box center [993, 45] width 155 height 34
type input "*"
click at [63, 771] on button "Cookies Settings" at bounding box center [64, 772] width 128 height 32
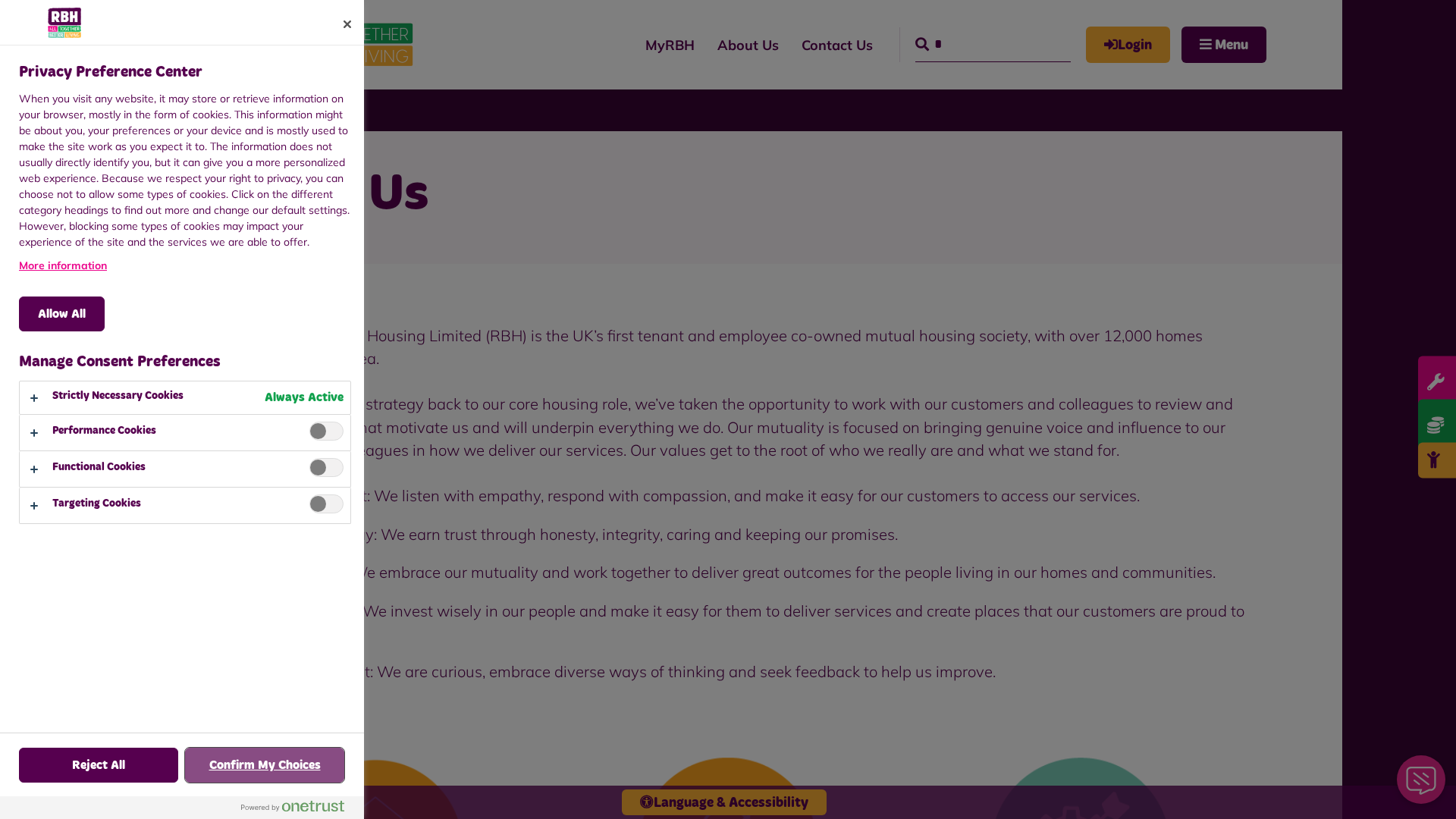
click at [265, 766] on button "Confirm My Choices" at bounding box center [265, 765] width 159 height 34
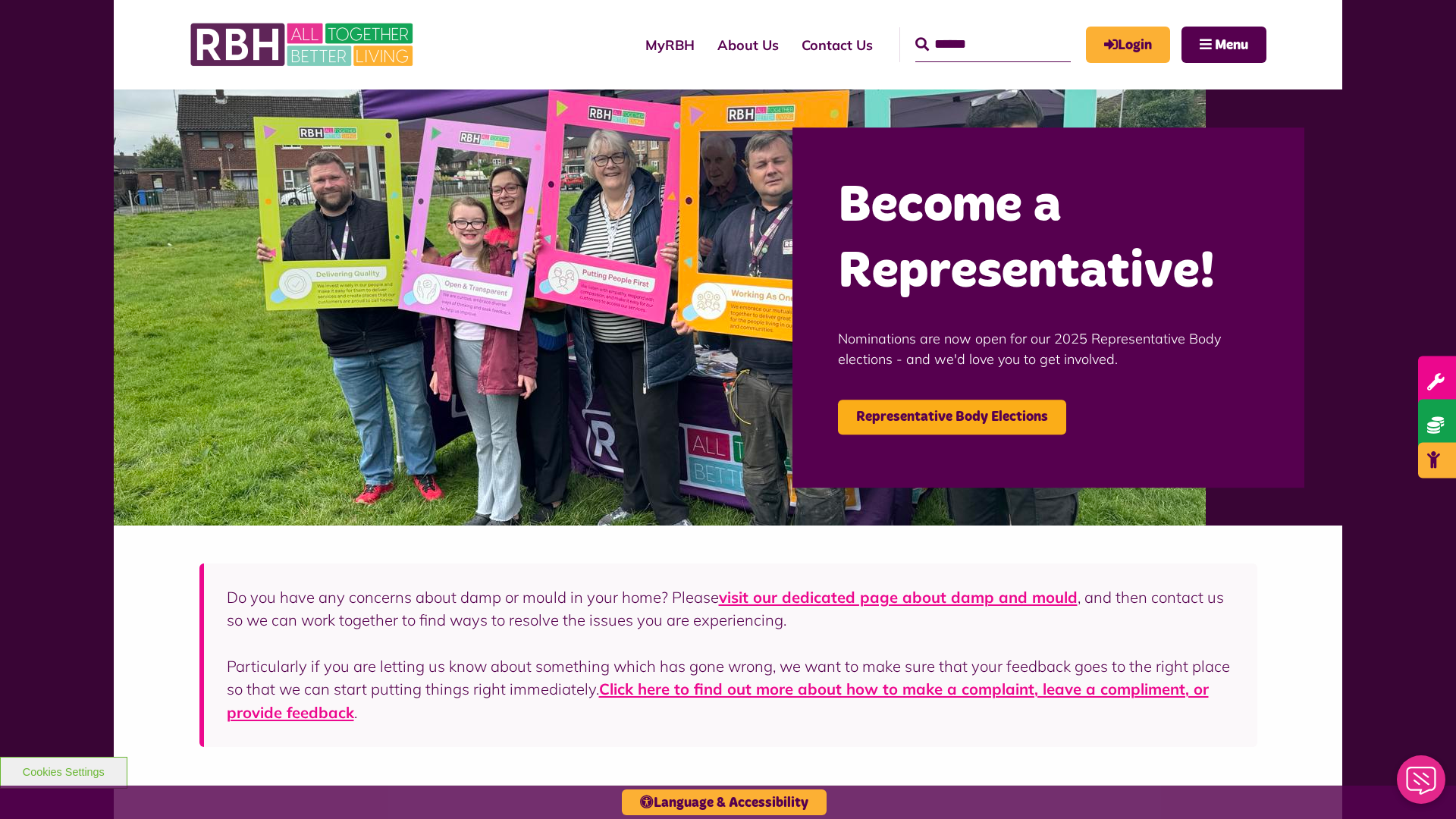
click at [971, 30] on input "Search" at bounding box center [993, 45] width 155 height 34
type input "*"
click at [63, 771] on button "Cookies Settings" at bounding box center [64, 772] width 128 height 32
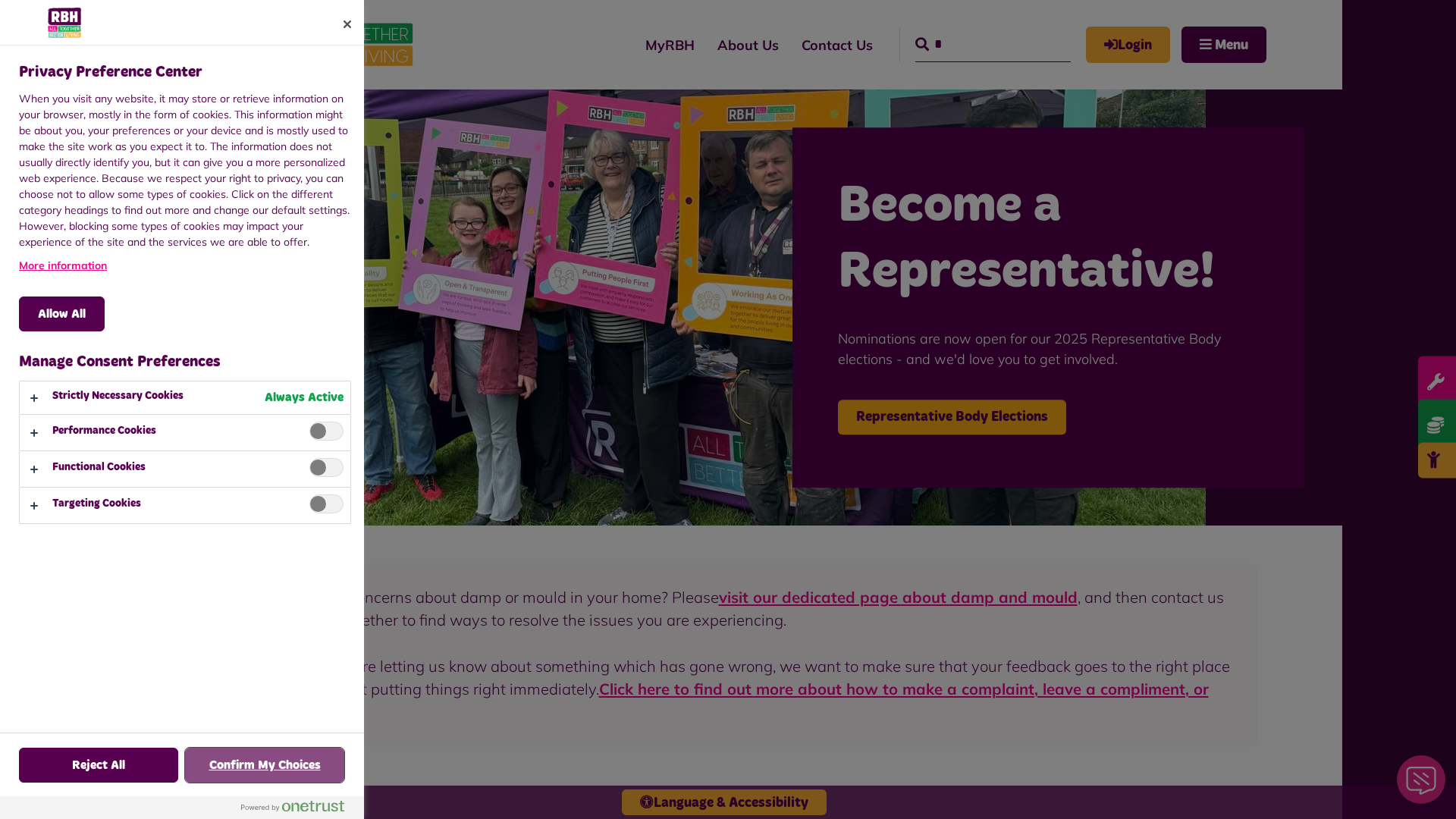
click at [265, 766] on button "Confirm My Choices" at bounding box center [265, 765] width 159 height 34
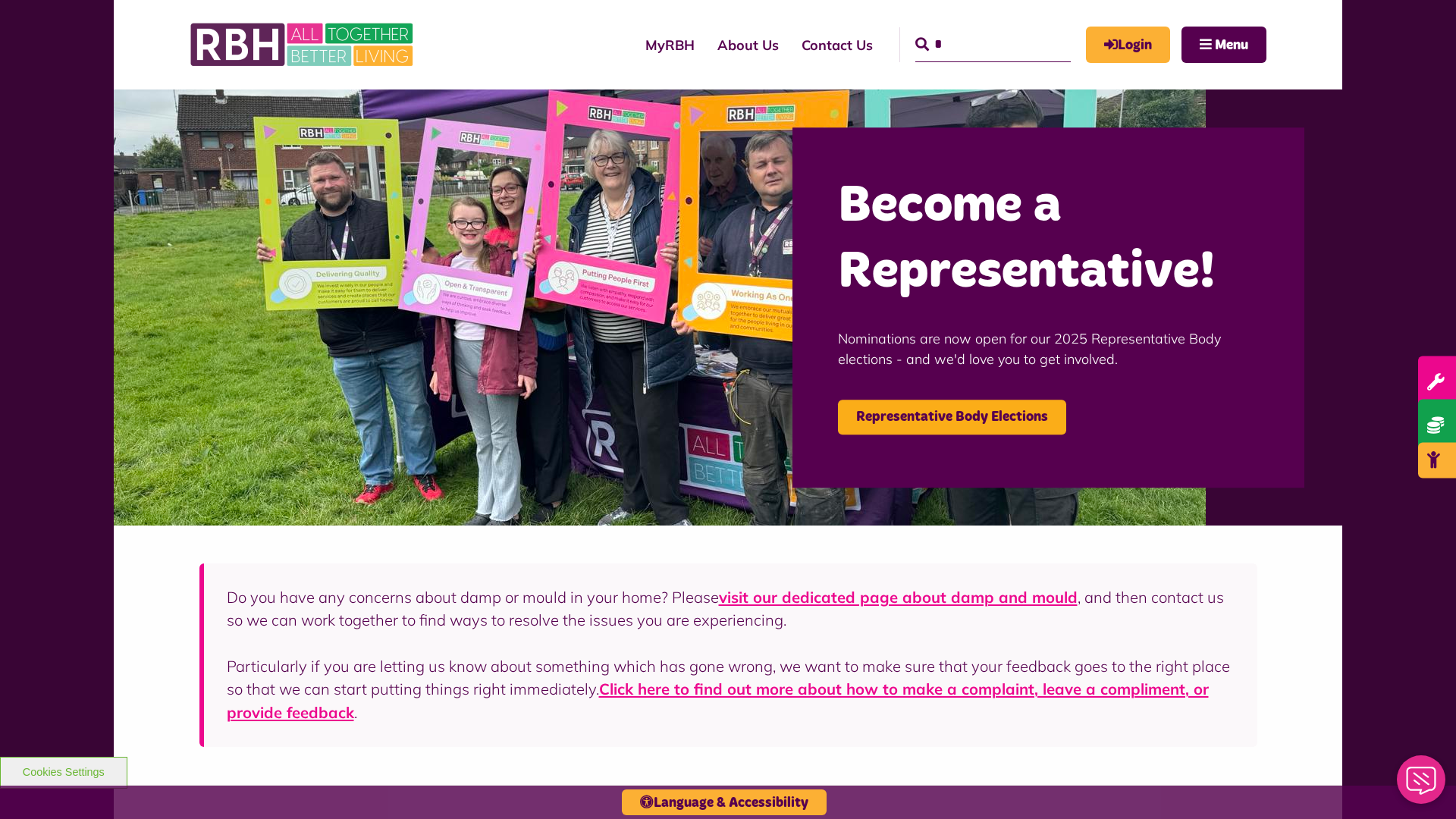
click at [971, 30] on input "*" at bounding box center [993, 45] width 155 height 34
type input "*"
click at [63, 771] on button "Cookies Settings" at bounding box center [64, 772] width 128 height 32
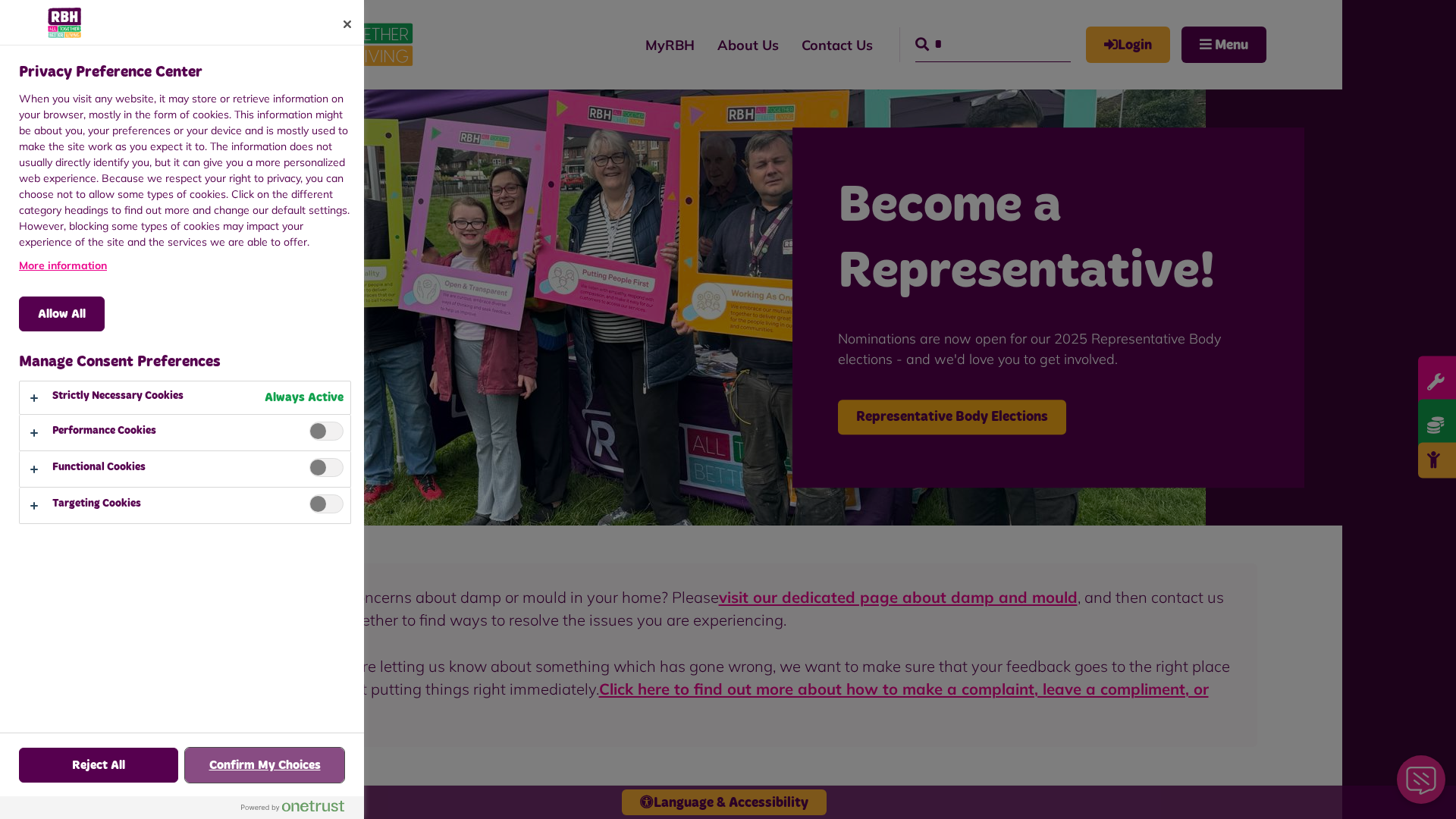
click at [265, 766] on button "Confirm My Choices" at bounding box center [265, 765] width 159 height 34
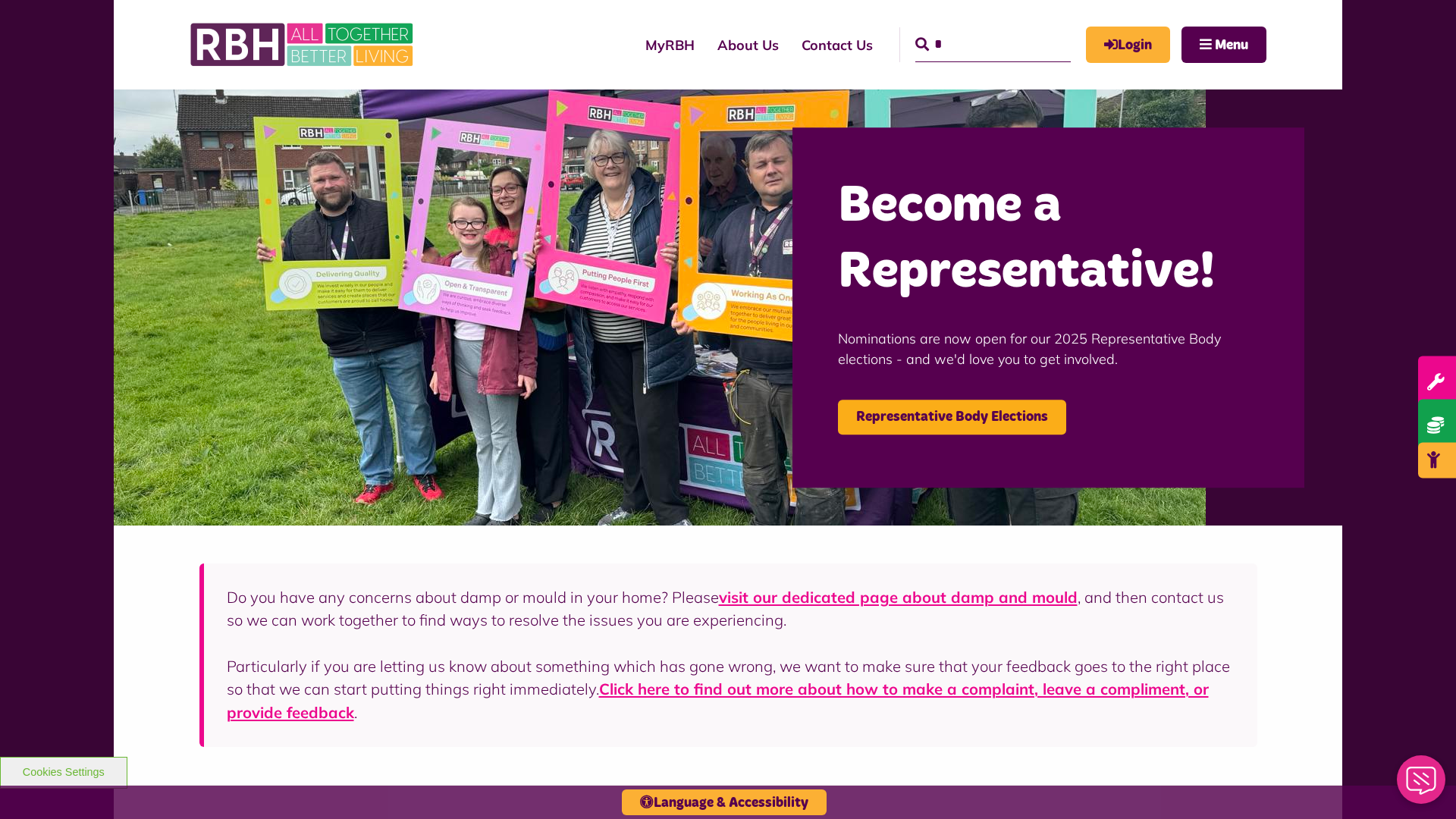
click at [971, 30] on input "*" at bounding box center [993, 45] width 155 height 34
type input "*"
click at [63, 771] on button "Cookies Settings" at bounding box center [64, 772] width 128 height 32
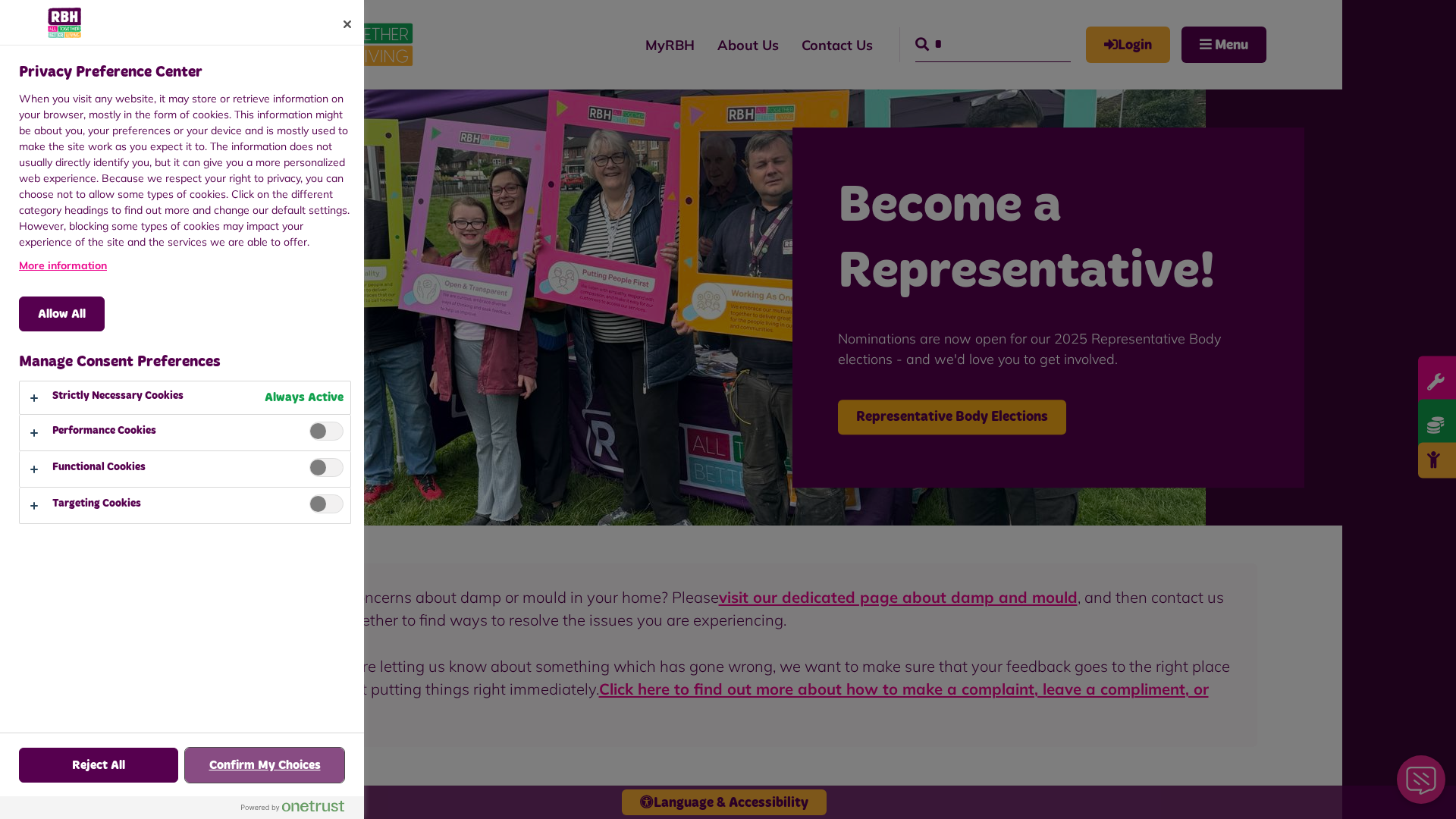
click at [265, 766] on button "Confirm My Choices" at bounding box center [265, 765] width 159 height 34
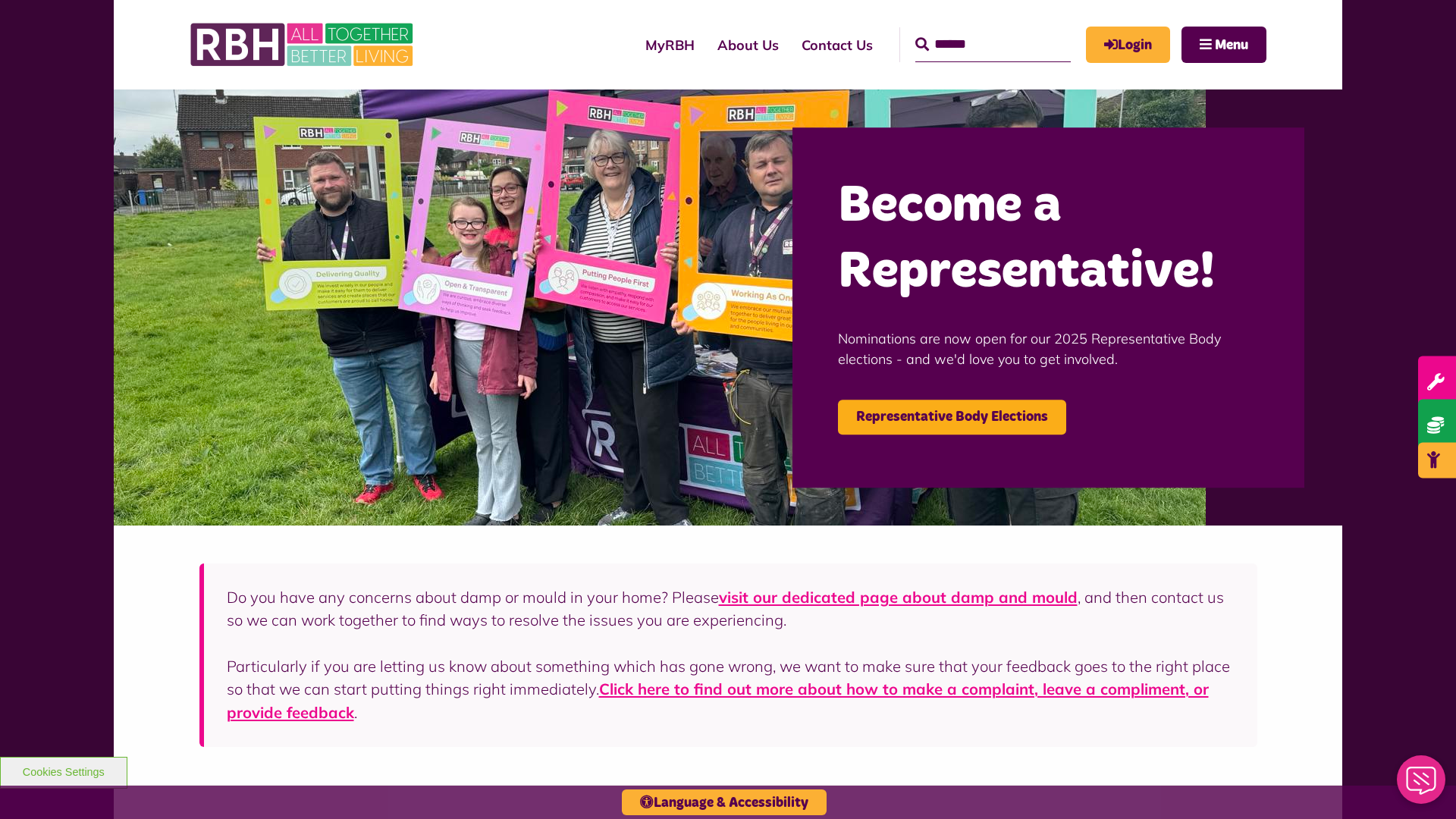
click at [971, 30] on input "Search" at bounding box center [993, 45] width 155 height 34
type input "*"
click at [63, 771] on button "Cookies Settings" at bounding box center [64, 772] width 128 height 32
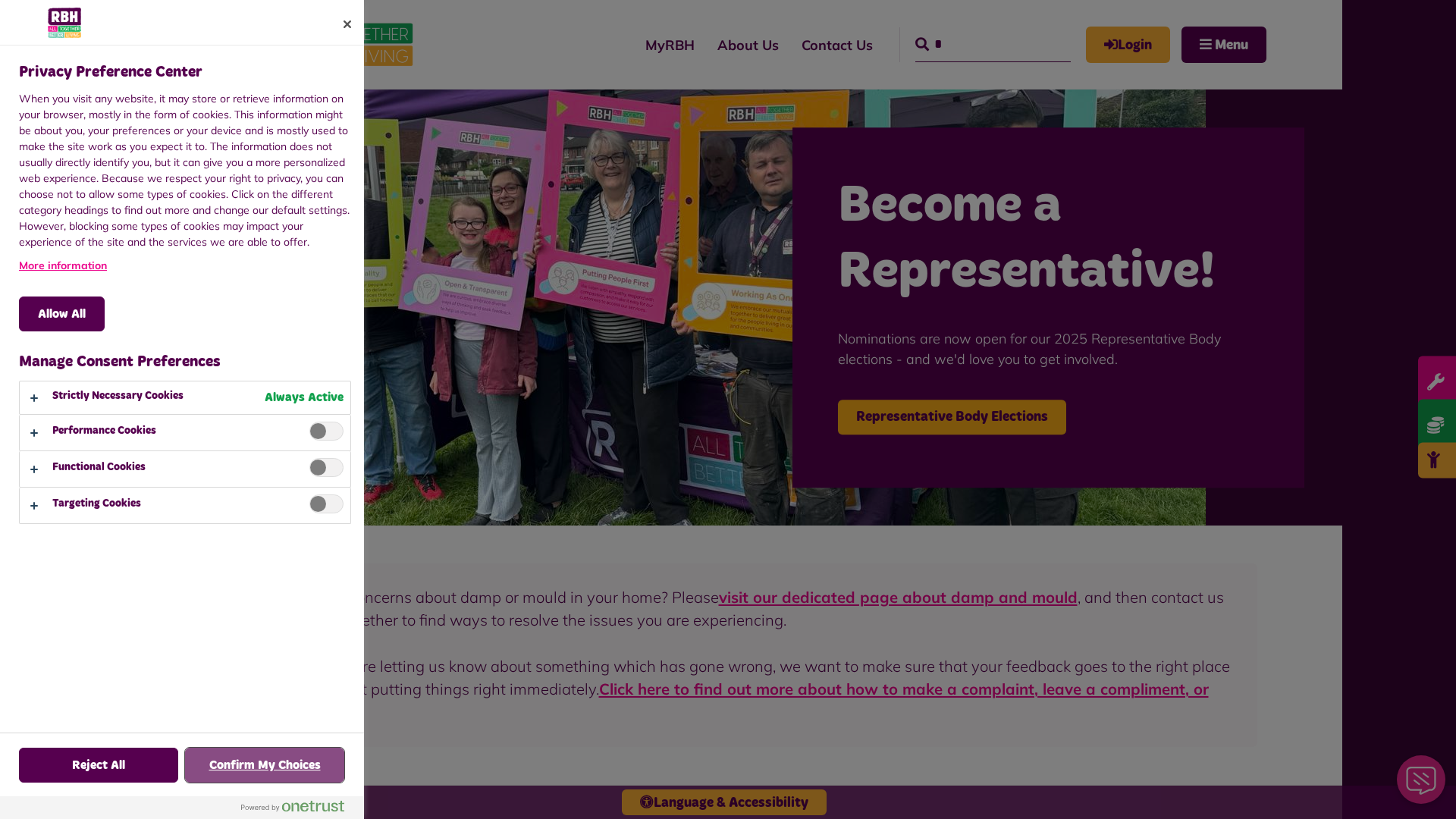
click at [265, 766] on button "Confirm My Choices" at bounding box center [265, 765] width 159 height 34
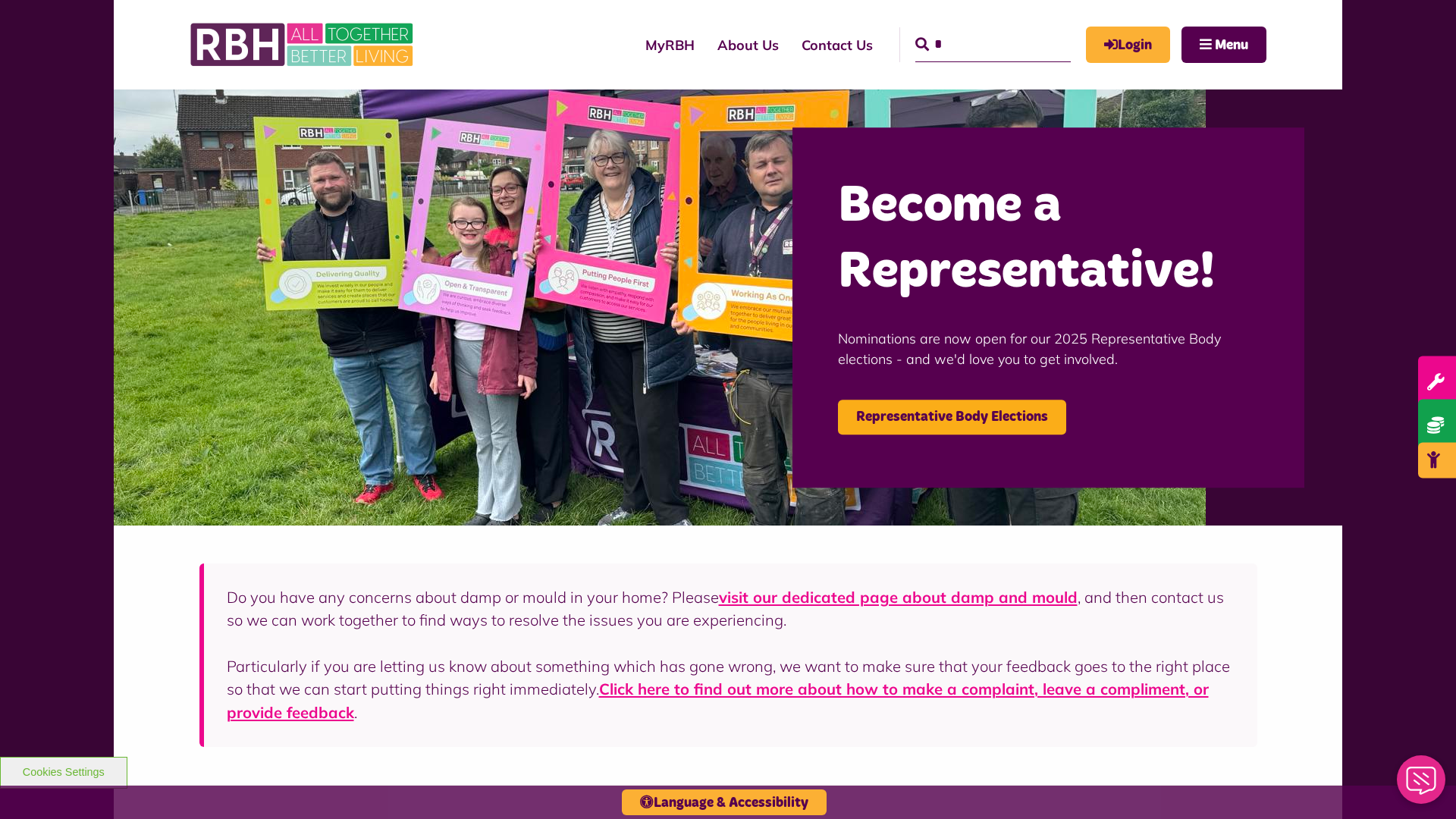
click at [971, 30] on input "*" at bounding box center [993, 45] width 155 height 34
type input "*"
click at [63, 771] on button "Cookies Settings" at bounding box center [64, 772] width 128 height 32
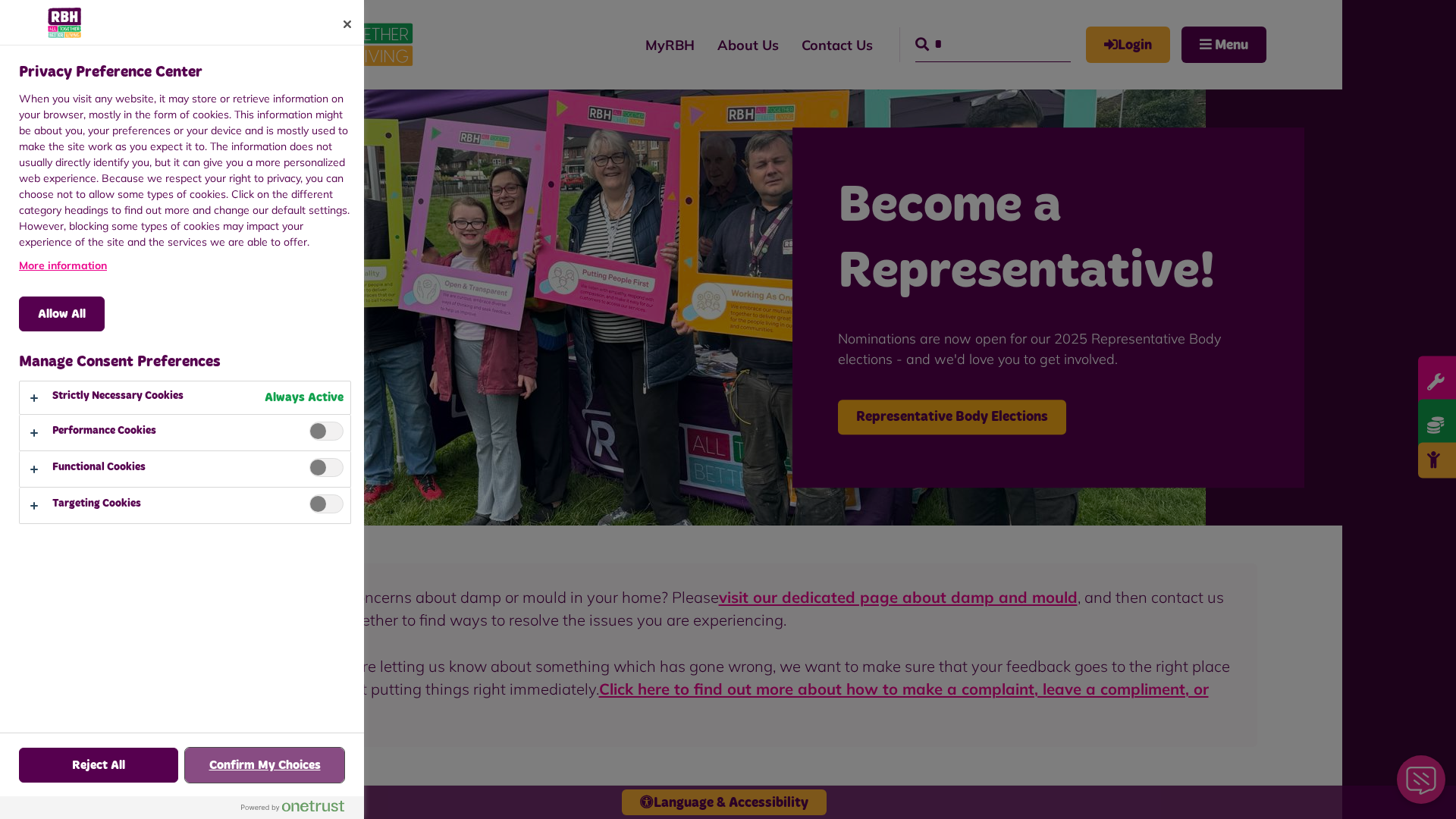
click at [265, 766] on button "Confirm My Choices" at bounding box center [265, 765] width 159 height 34
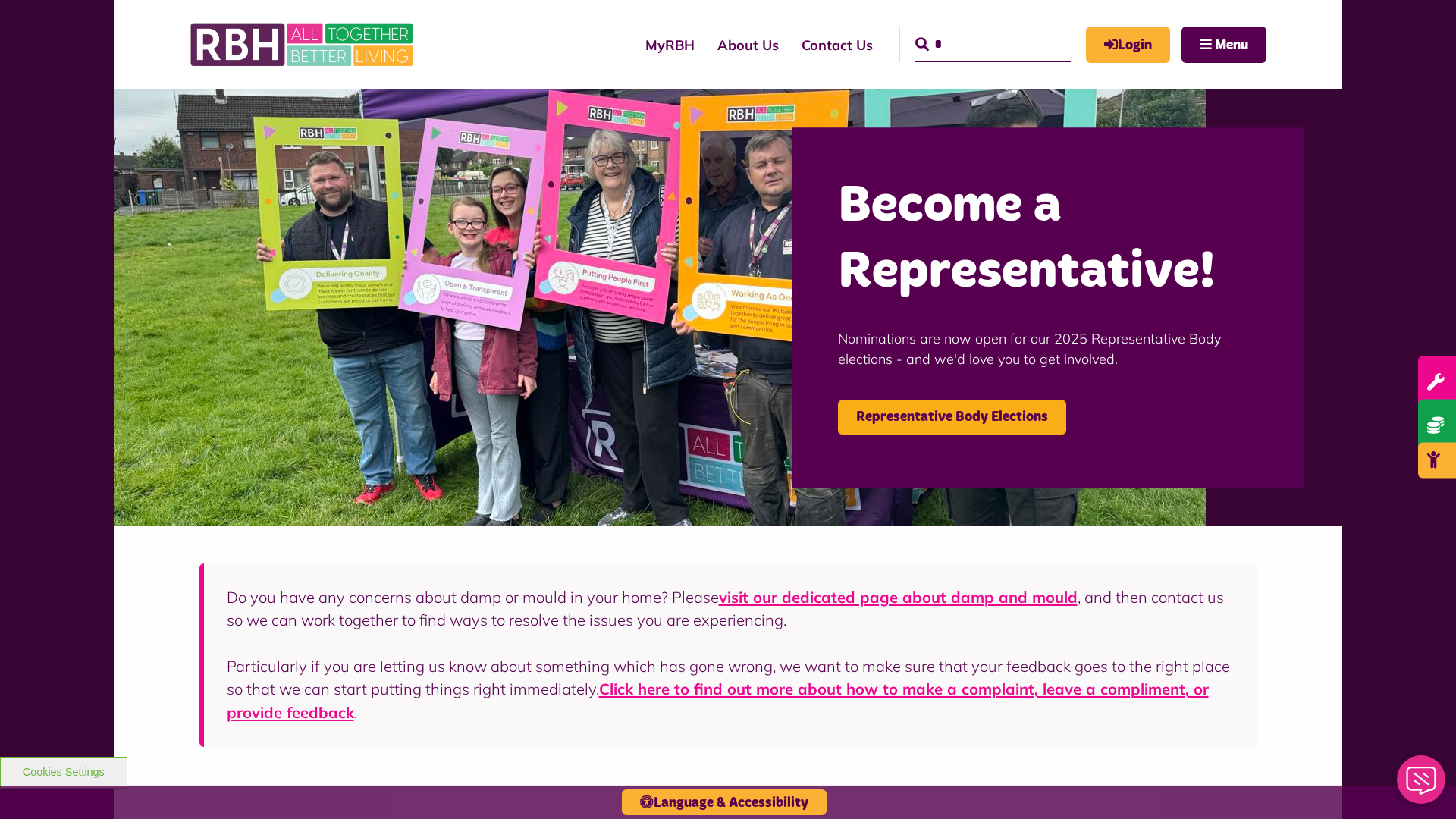
click at [971, 30] on input "*" at bounding box center [993, 45] width 155 height 34
type input "*"
click at [63, 771] on button "Cookies Settings" at bounding box center [64, 772] width 128 height 32
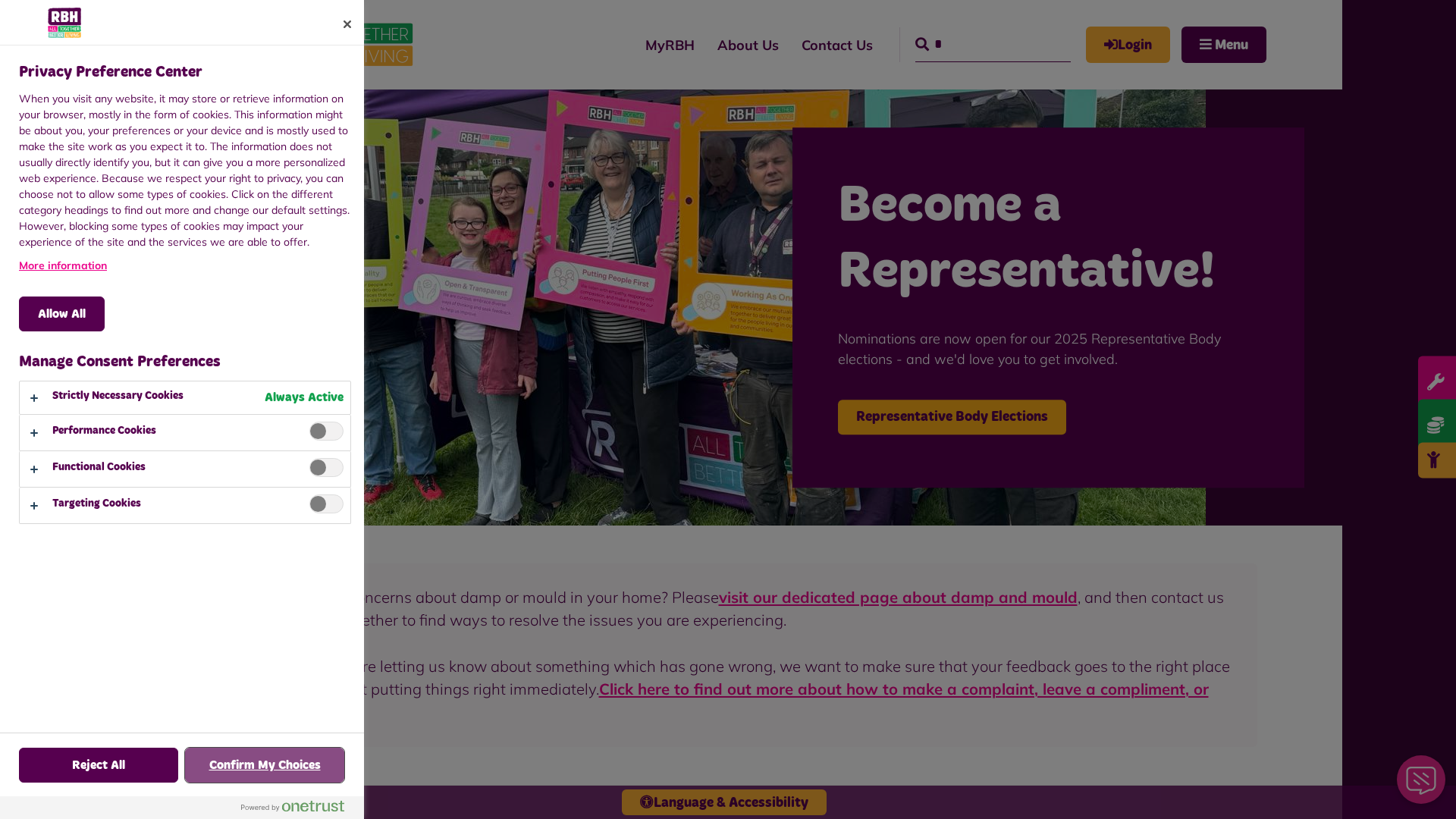
click at [265, 766] on button "Confirm My Choices" at bounding box center [265, 765] width 159 height 34
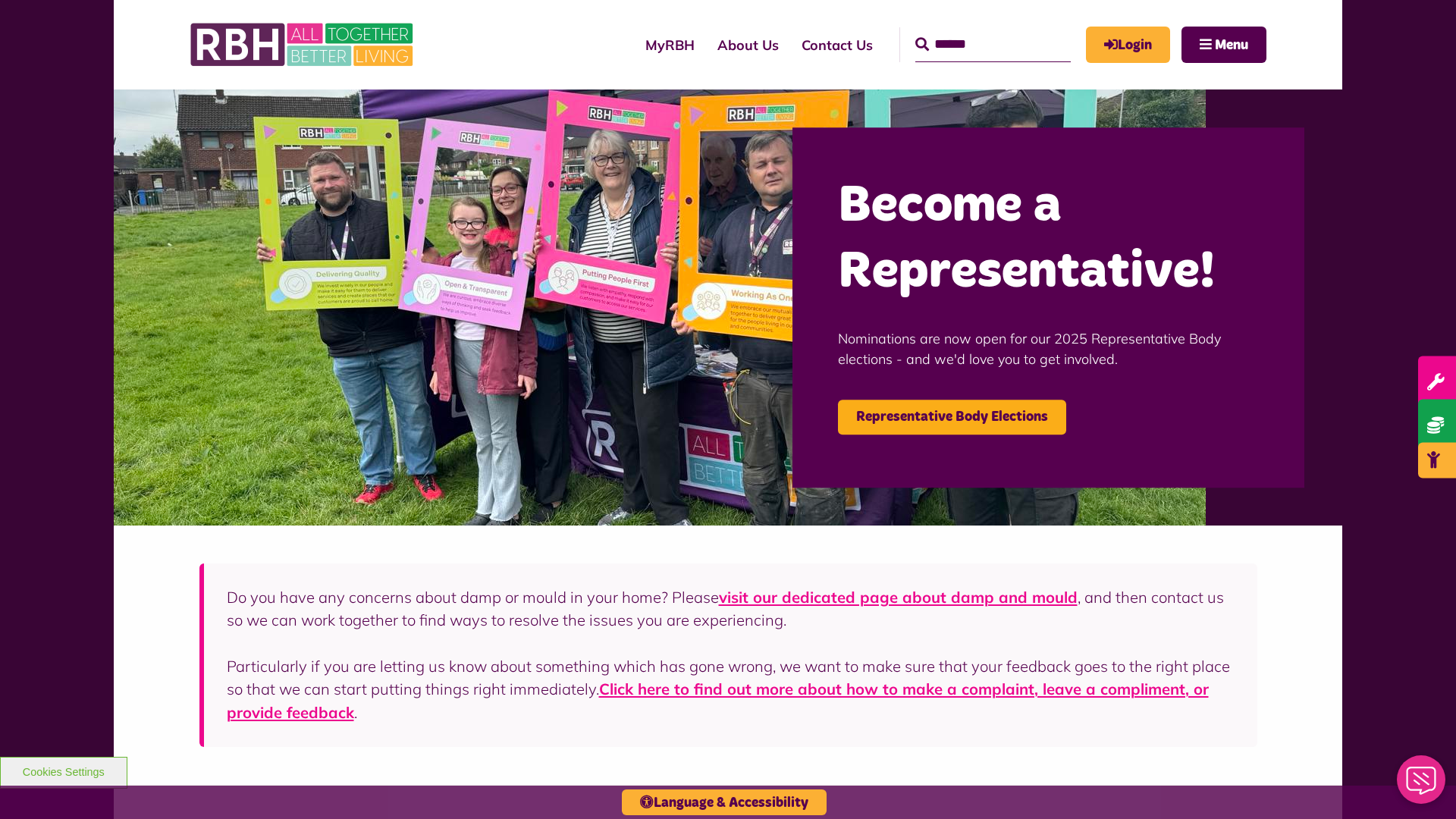
click at [971, 30] on input "Search" at bounding box center [993, 45] width 155 height 34
type input "*"
click at [63, 771] on button "Cookies Settings" at bounding box center [64, 772] width 128 height 32
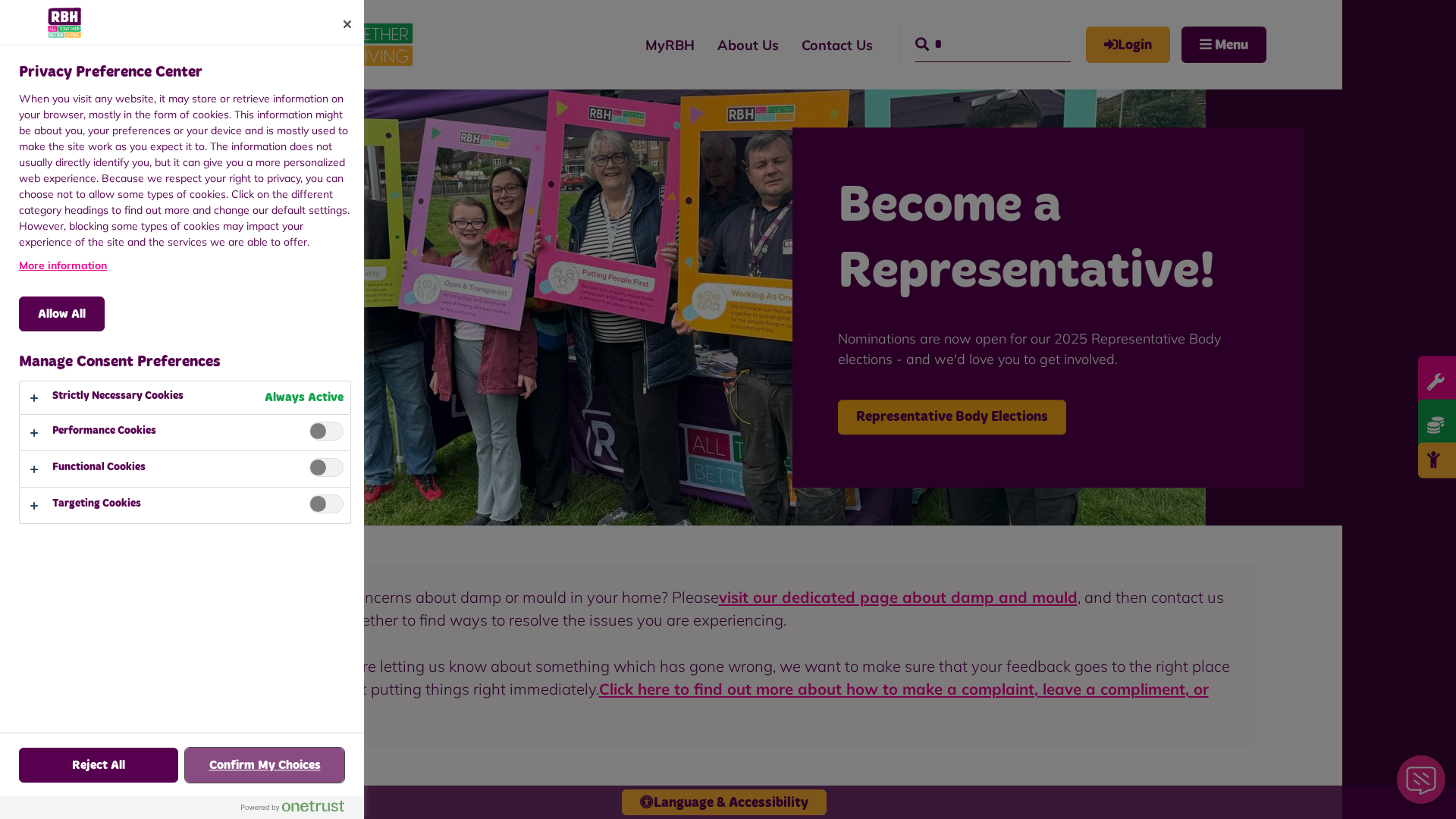
click at [265, 766] on button "Confirm My Choices" at bounding box center [265, 765] width 159 height 34
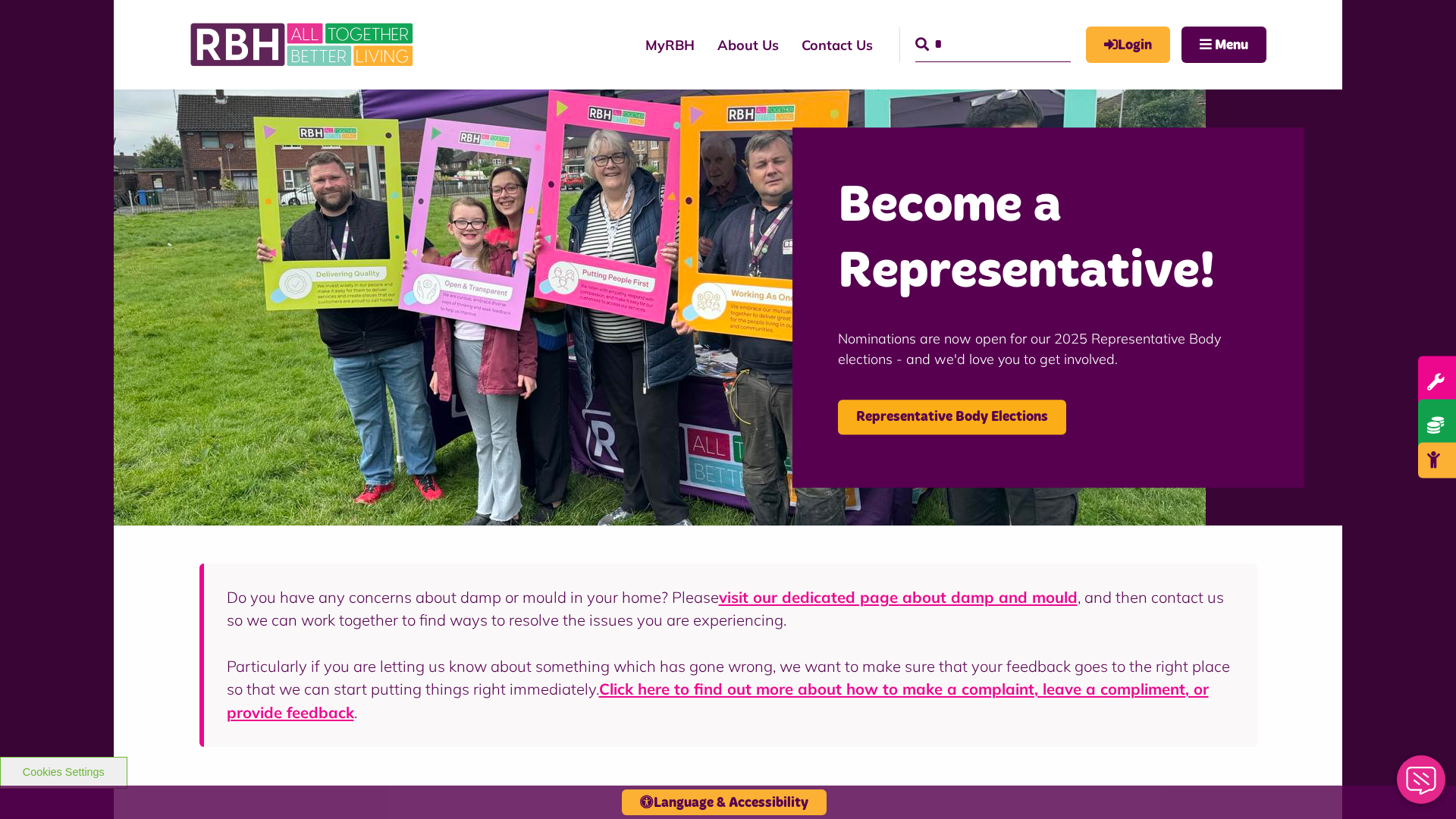
click at [971, 30] on input "*" at bounding box center [993, 45] width 155 height 34
type input "*"
click at [63, 771] on button "Cookies Settings" at bounding box center [64, 772] width 128 height 32
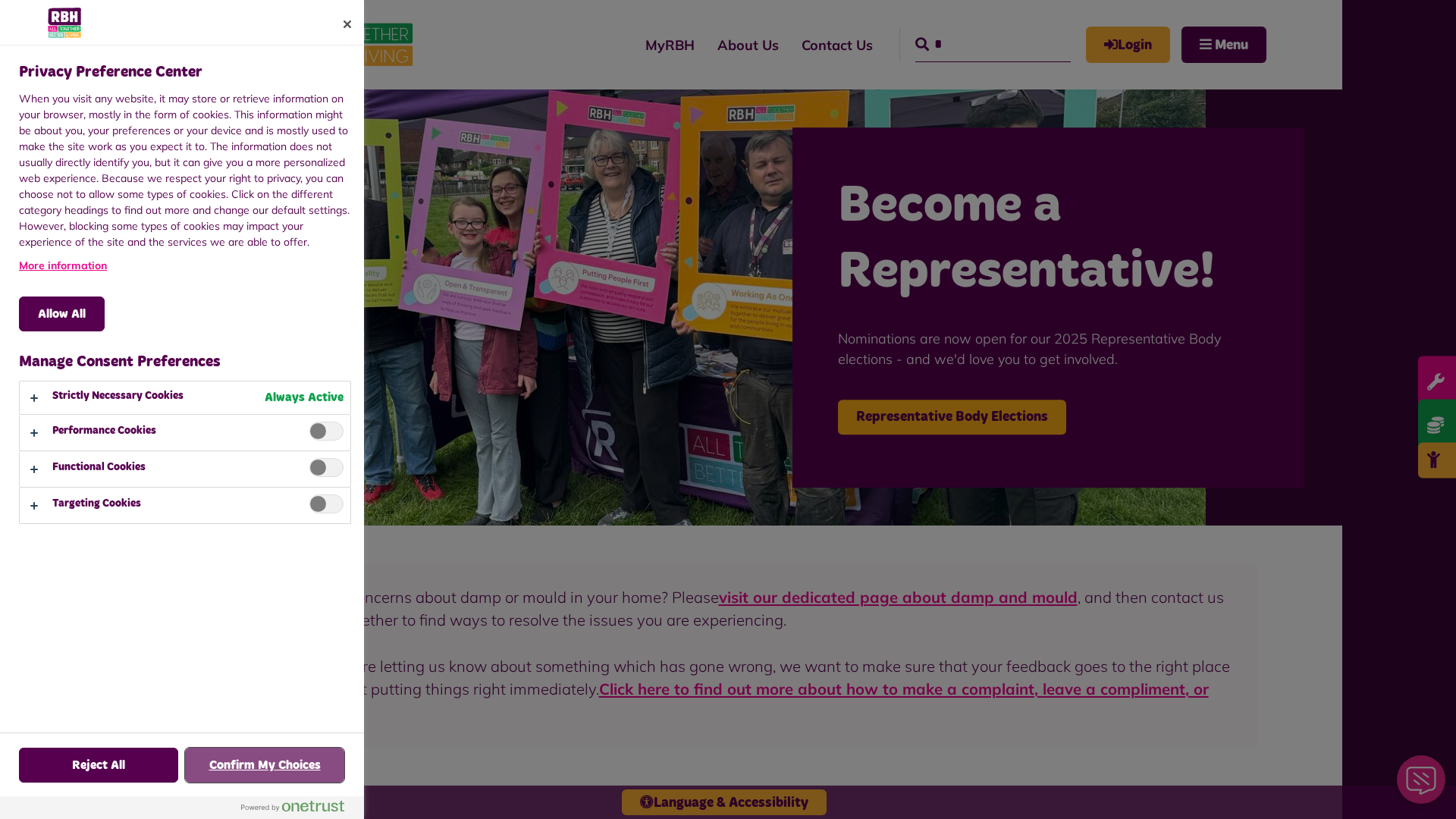
click at [265, 766] on button "Confirm My Choices" at bounding box center [265, 765] width 159 height 34
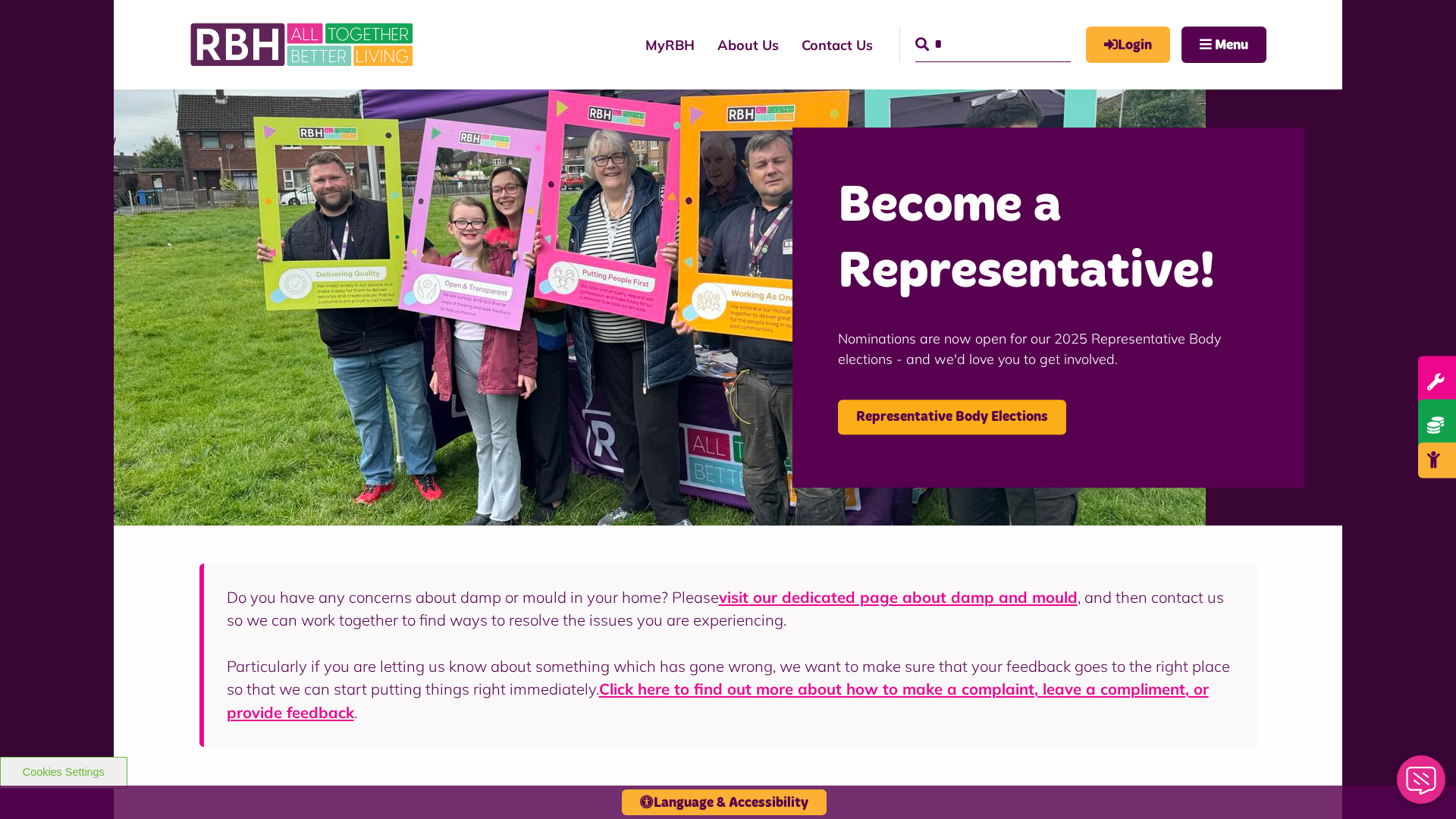
click at [971, 30] on input "*" at bounding box center [993, 45] width 155 height 34
type input "*"
click at [63, 771] on button "Cookies Settings" at bounding box center [64, 772] width 128 height 32
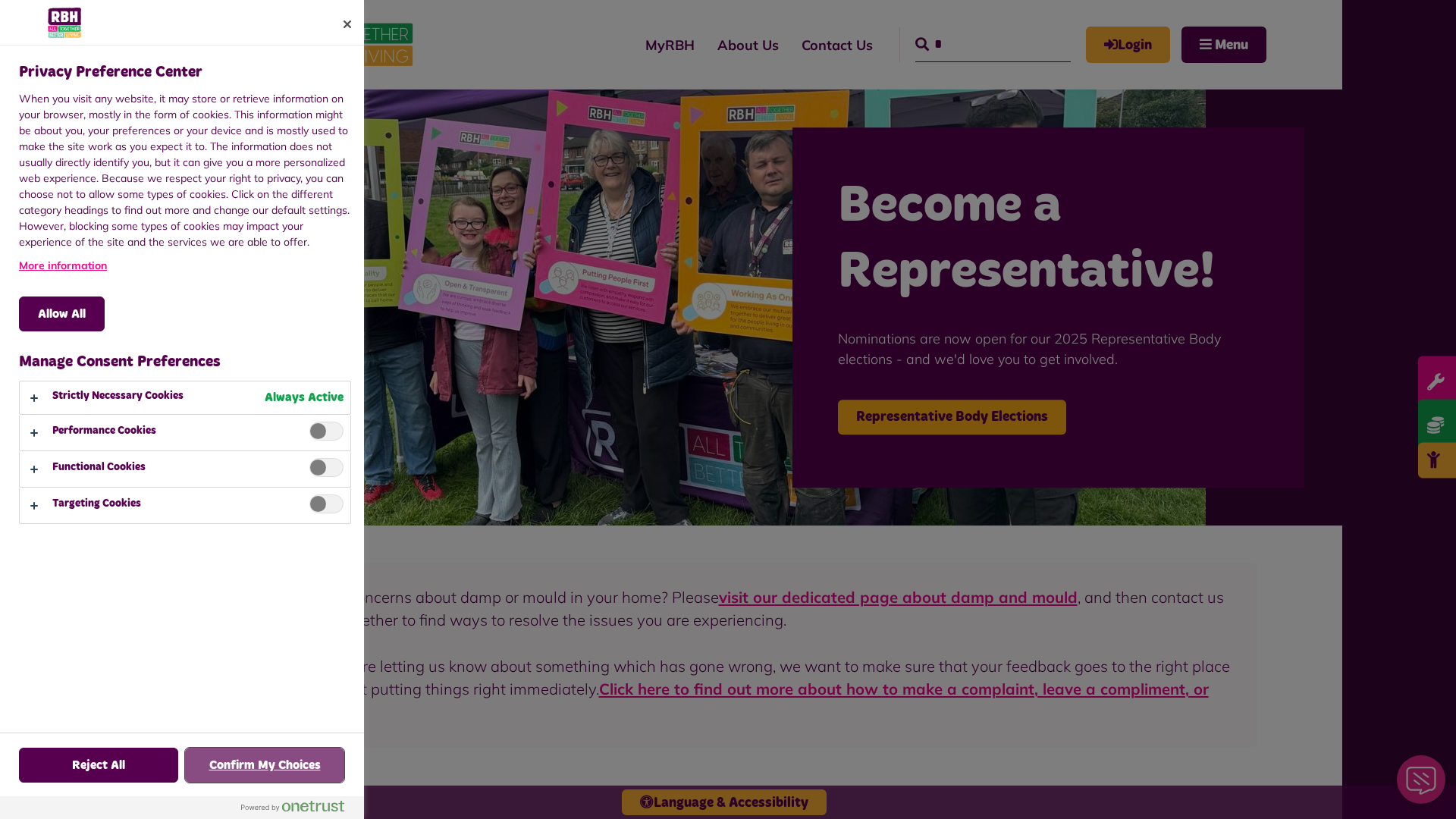
click at [265, 766] on button "Confirm My Choices" at bounding box center [265, 765] width 159 height 34
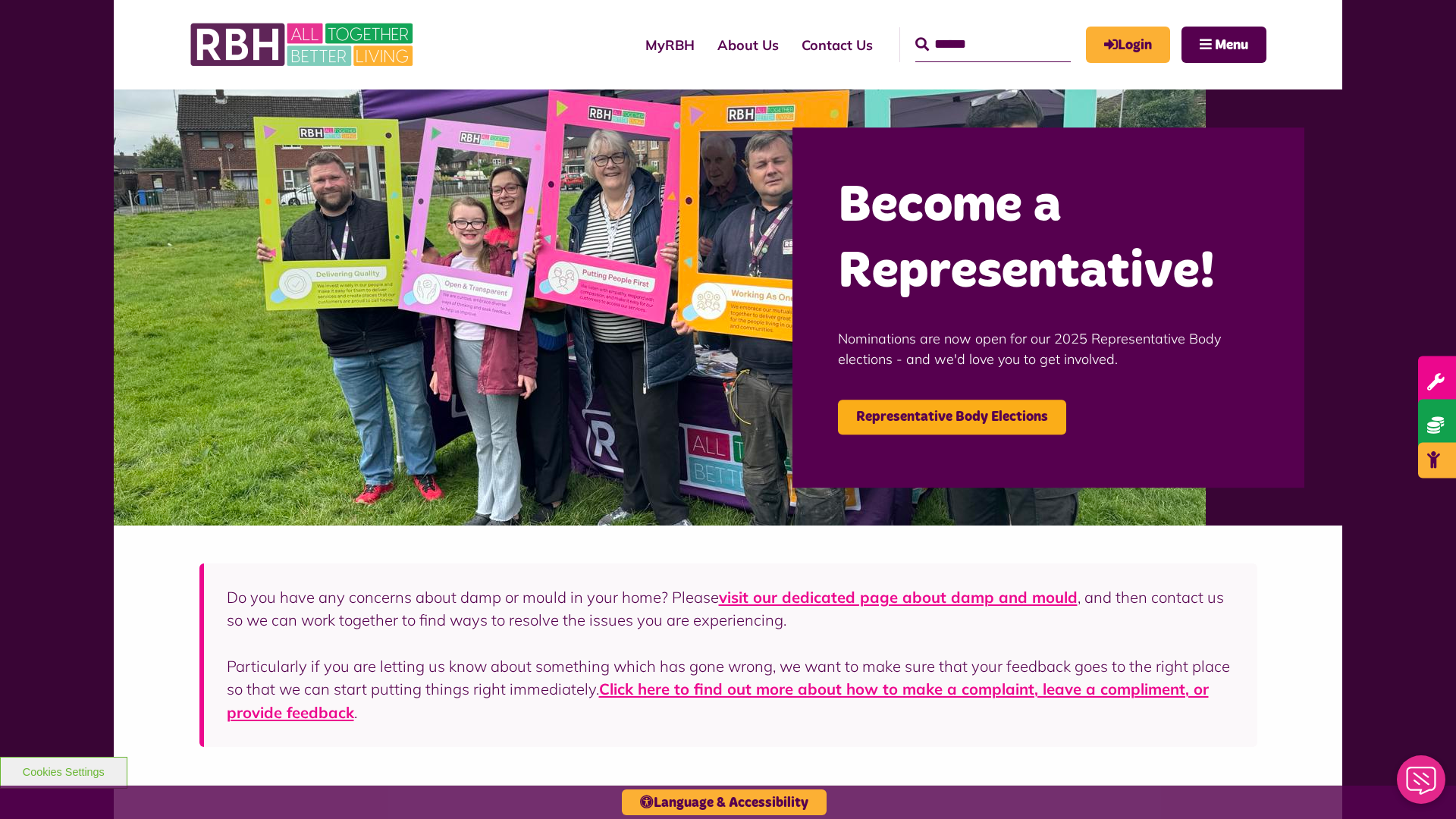
click at [971, 30] on input "Search" at bounding box center [993, 45] width 155 height 34
type input "*"
click at [63, 771] on button "Cookies Settings" at bounding box center [64, 772] width 128 height 32
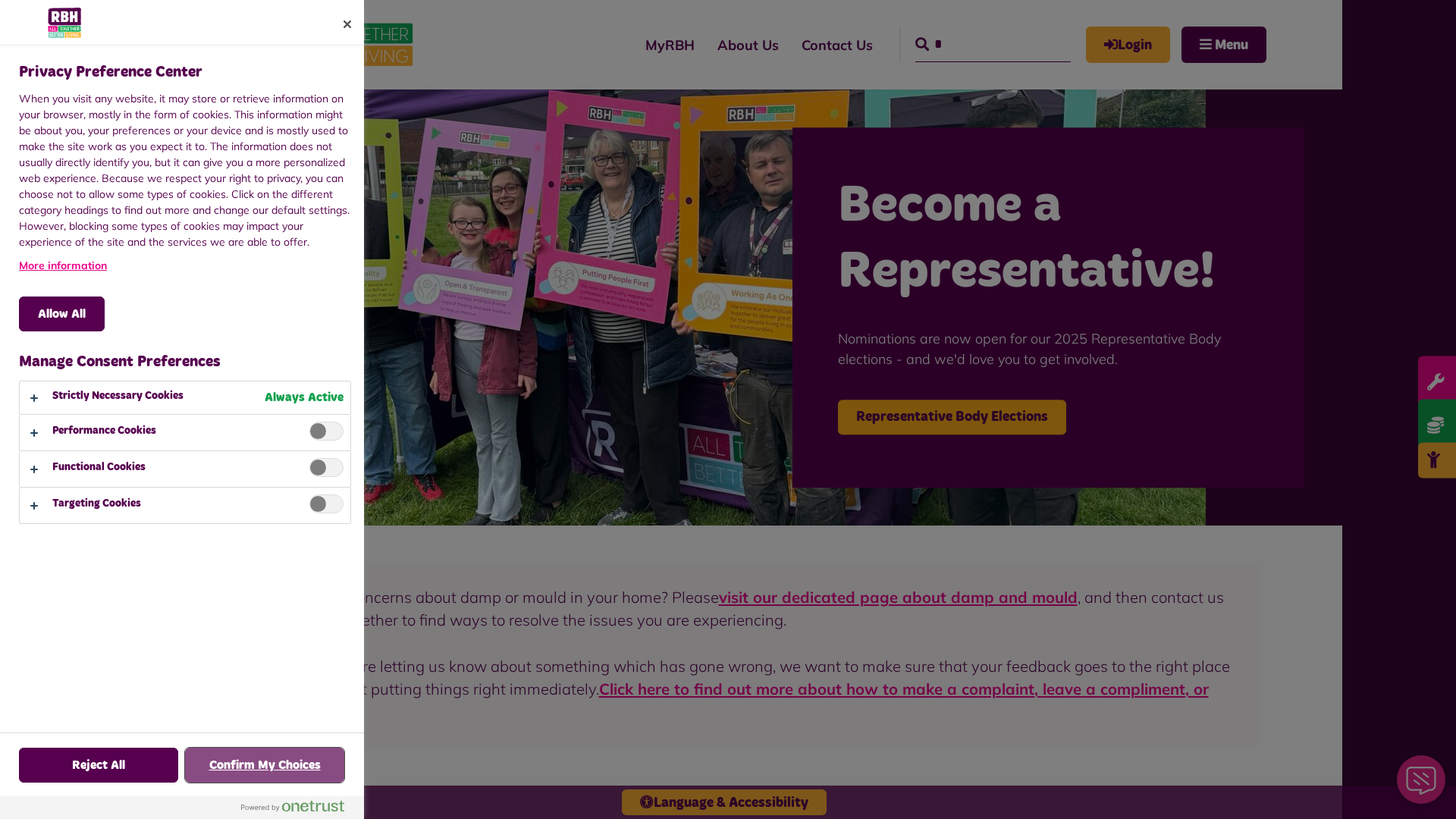
click at [265, 766] on button "Confirm My Choices" at bounding box center [265, 765] width 159 height 34
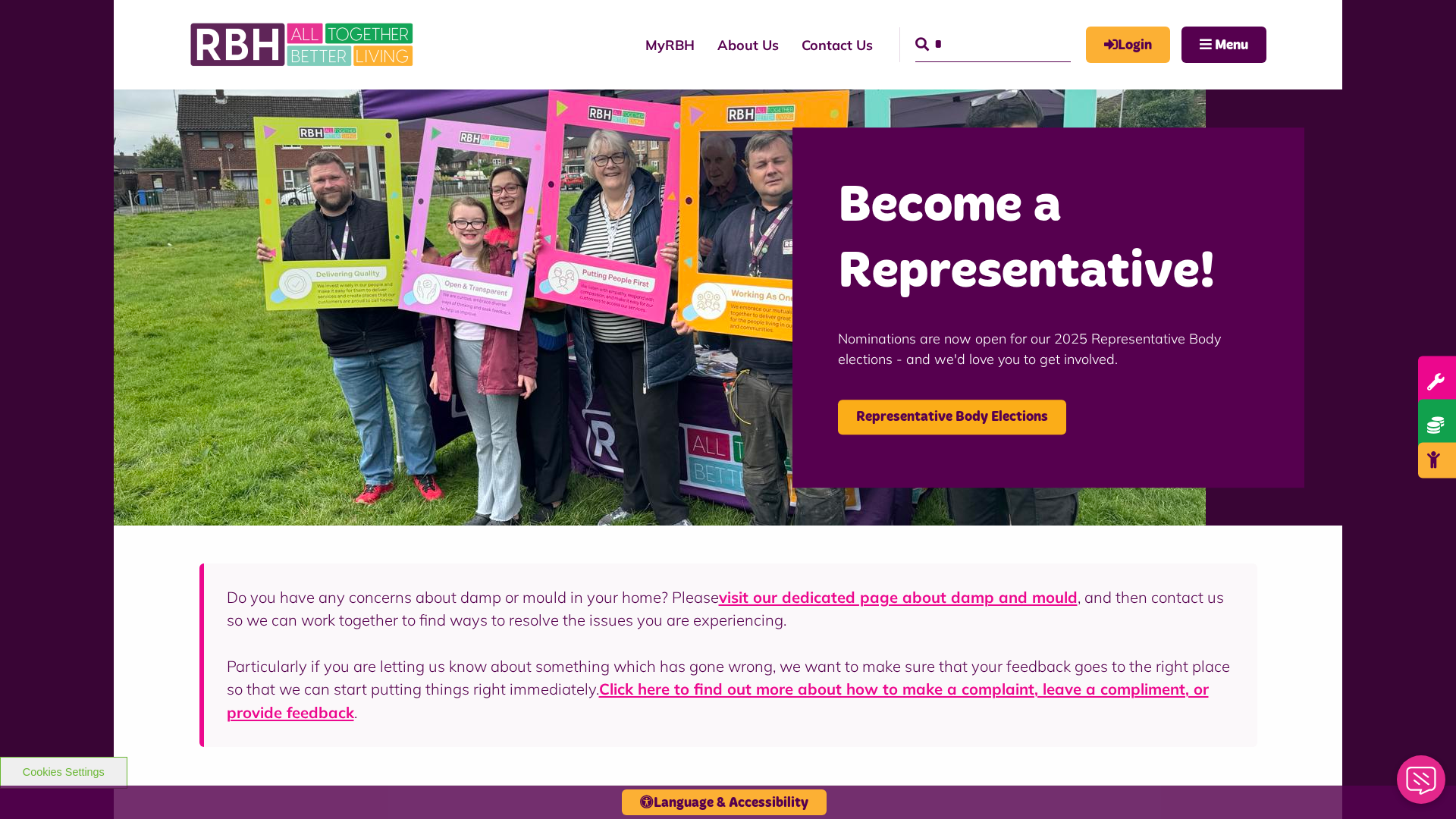
click at [971, 30] on input "*" at bounding box center [993, 45] width 155 height 34
type input "*"
click at [63, 771] on button "Cookies Settings" at bounding box center [64, 772] width 128 height 32
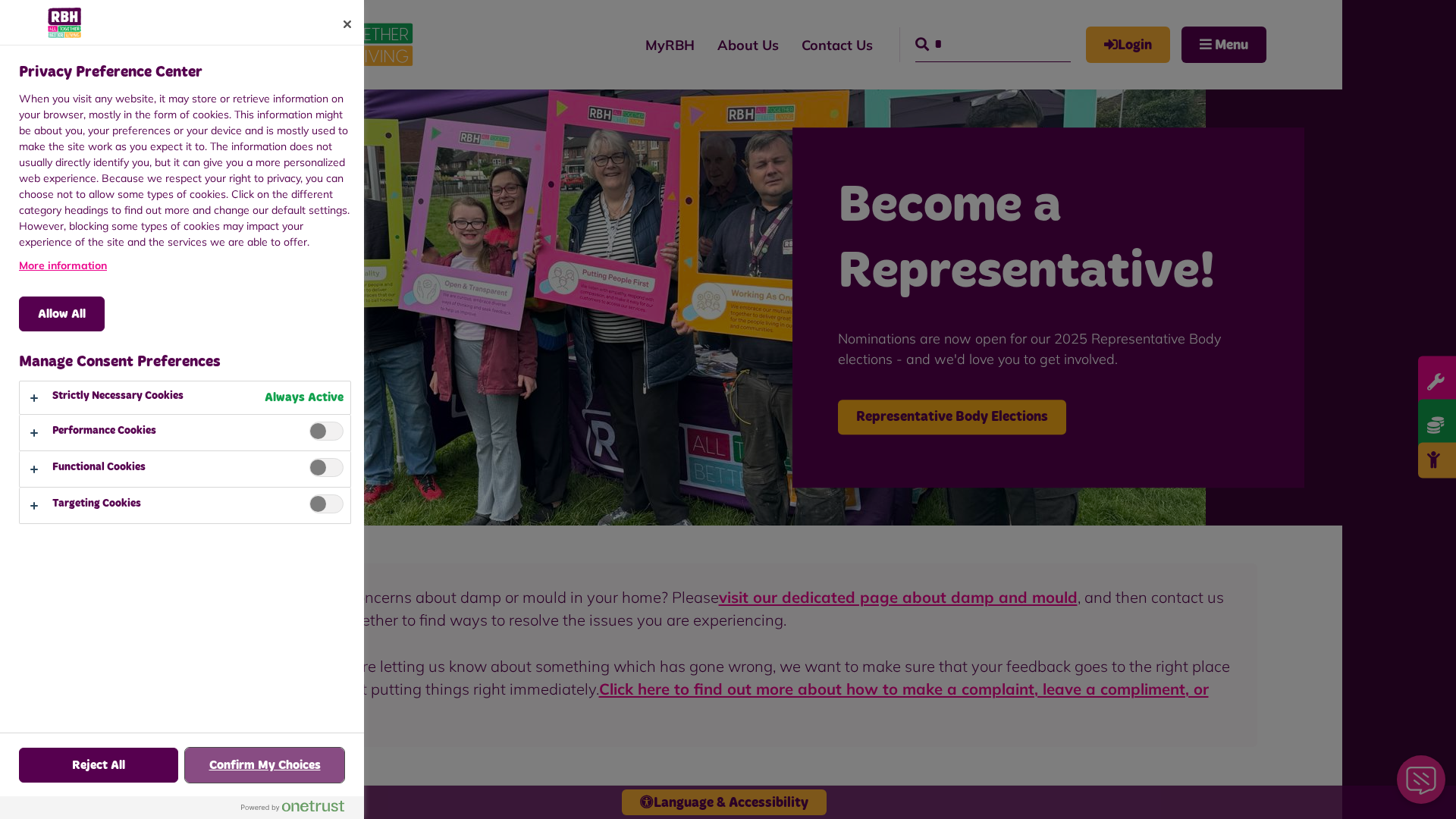
click at [265, 766] on button "Confirm My Choices" at bounding box center [265, 765] width 159 height 34
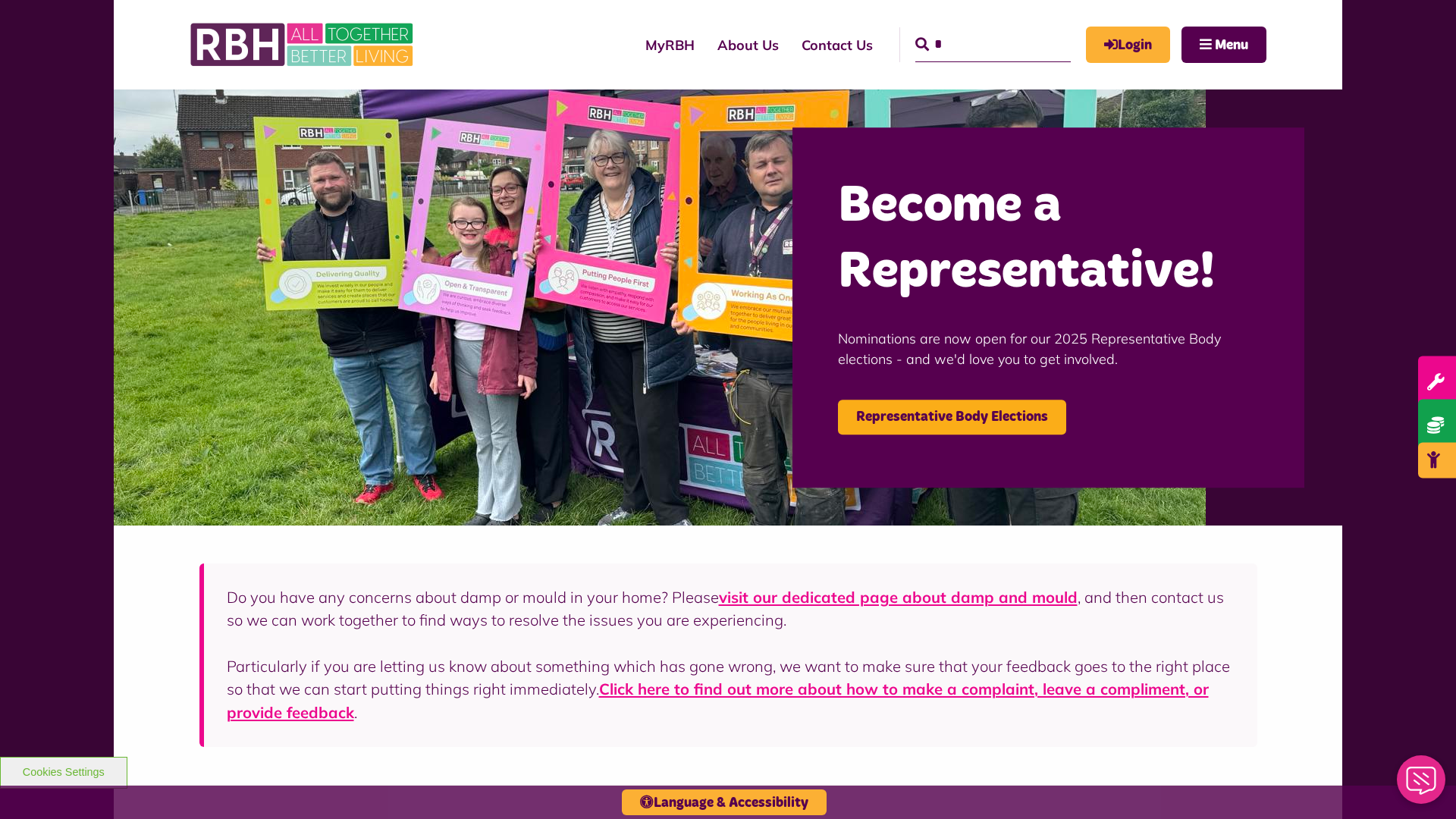
click at [971, 30] on input "*" at bounding box center [993, 45] width 155 height 34
type input "*"
click at [63, 771] on button "Cookies Settings" at bounding box center [64, 772] width 128 height 32
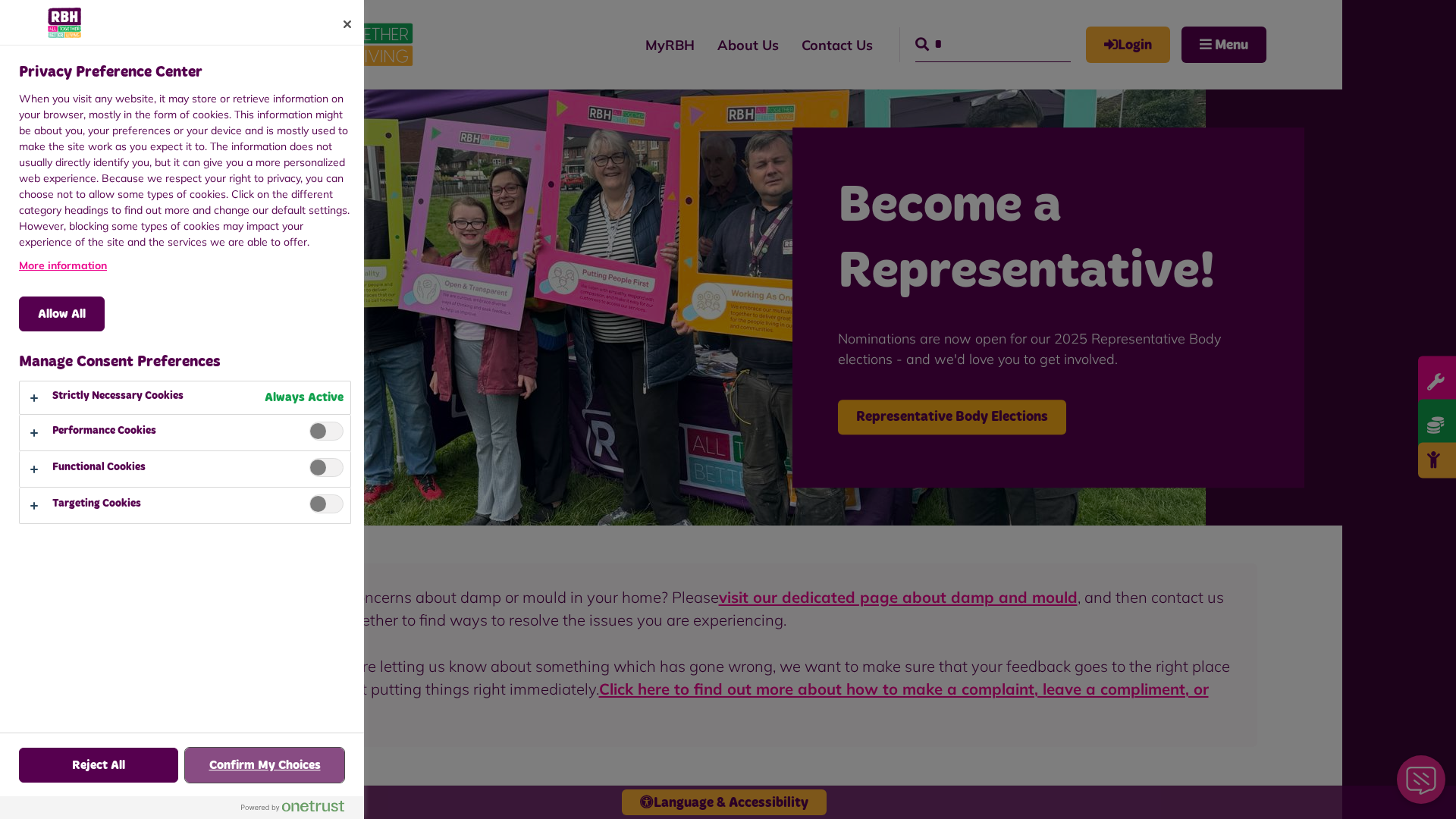
click at [265, 766] on button "Confirm My Choices" at bounding box center [265, 765] width 159 height 34
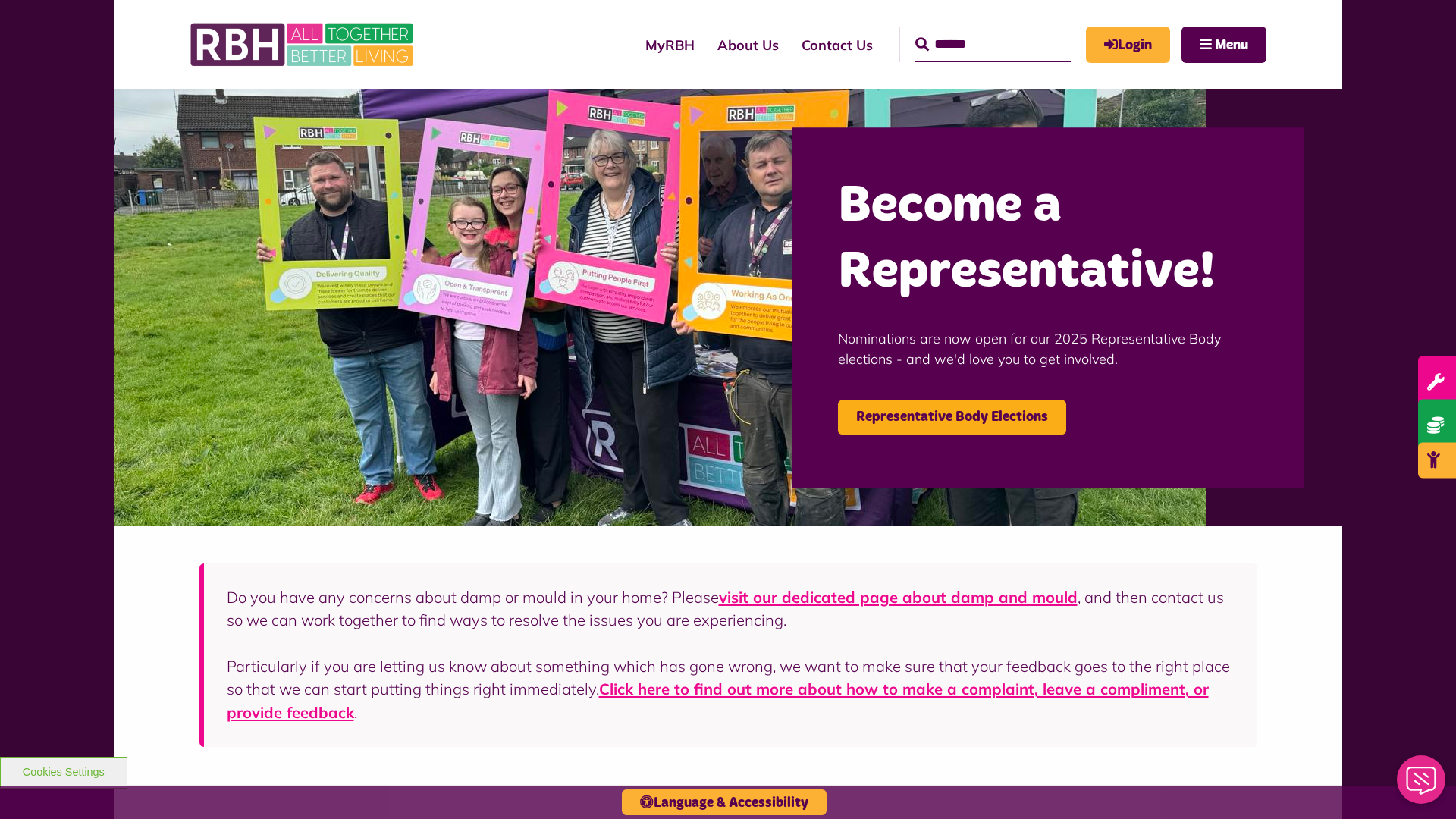
click at [971, 30] on input "Search" at bounding box center [993, 45] width 155 height 34
type input "*"
click at [63, 771] on button "Cookies Settings" at bounding box center [64, 772] width 128 height 32
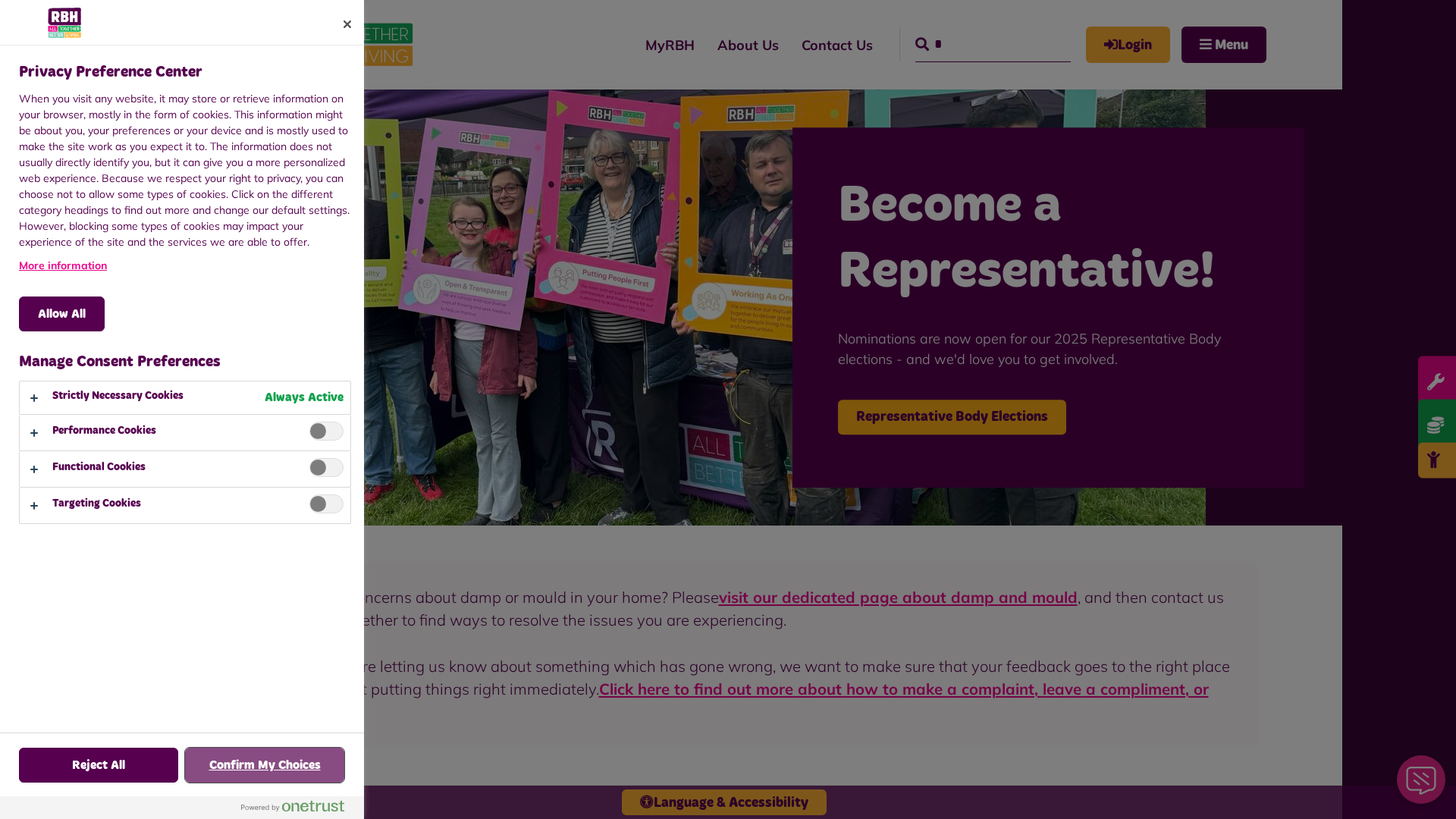
click at [265, 766] on button "Confirm My Choices" at bounding box center [265, 765] width 159 height 34
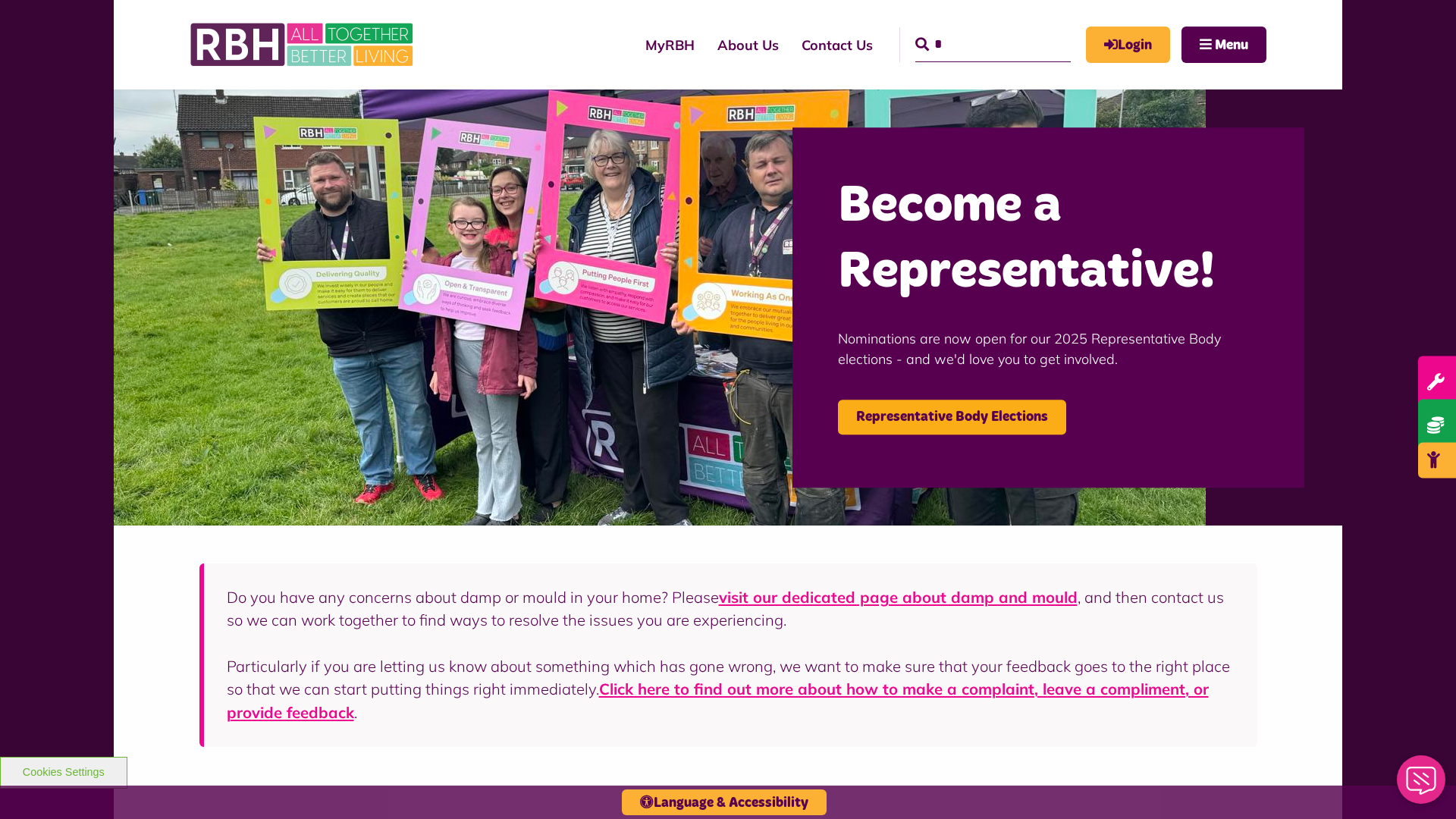
click at [971, 30] on input "*" at bounding box center [993, 45] width 155 height 34
type input "*"
click at [63, 771] on button "Cookies Settings" at bounding box center [64, 772] width 128 height 32
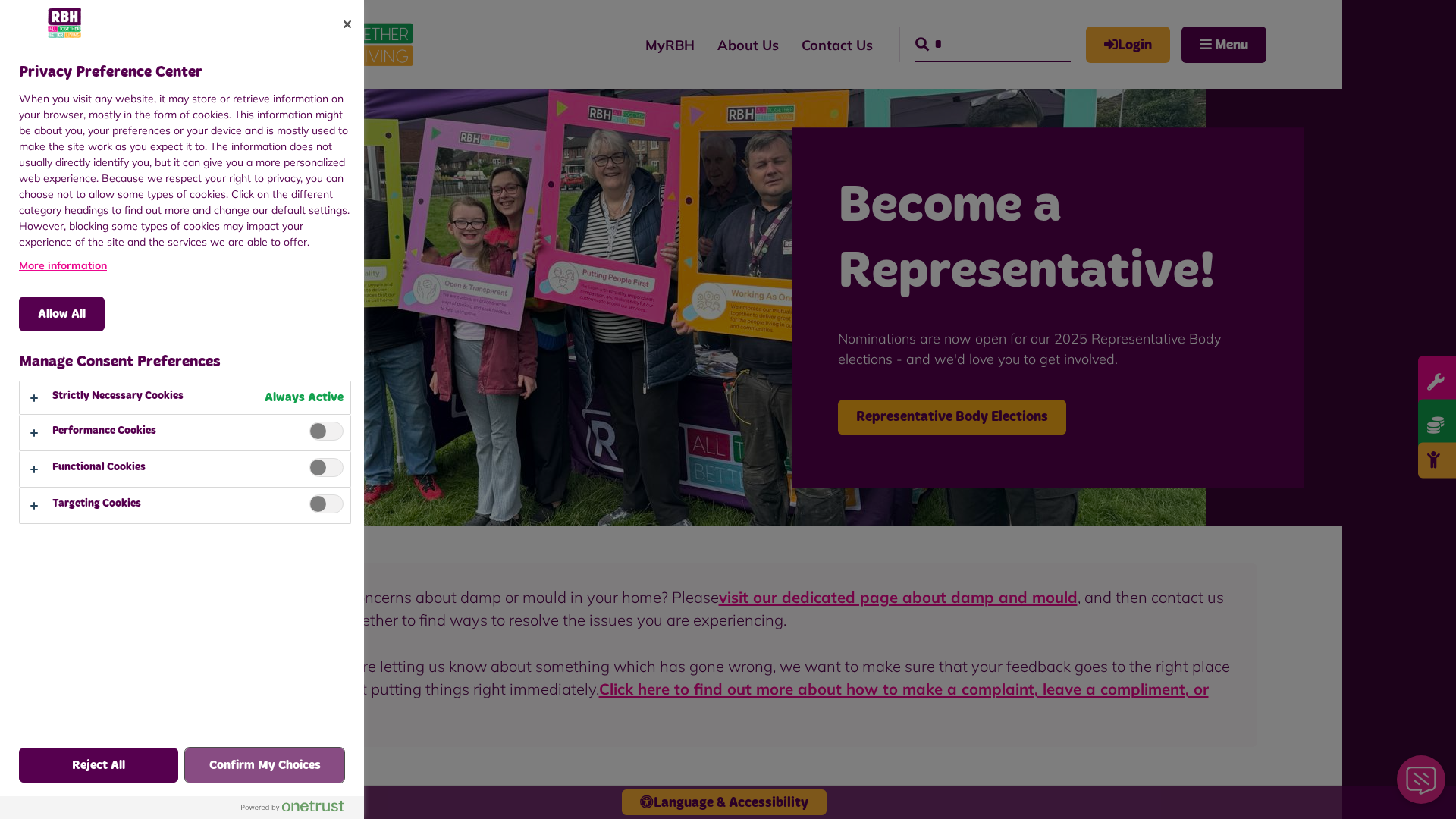
click at [265, 766] on button "Confirm My Choices" at bounding box center [265, 765] width 159 height 34
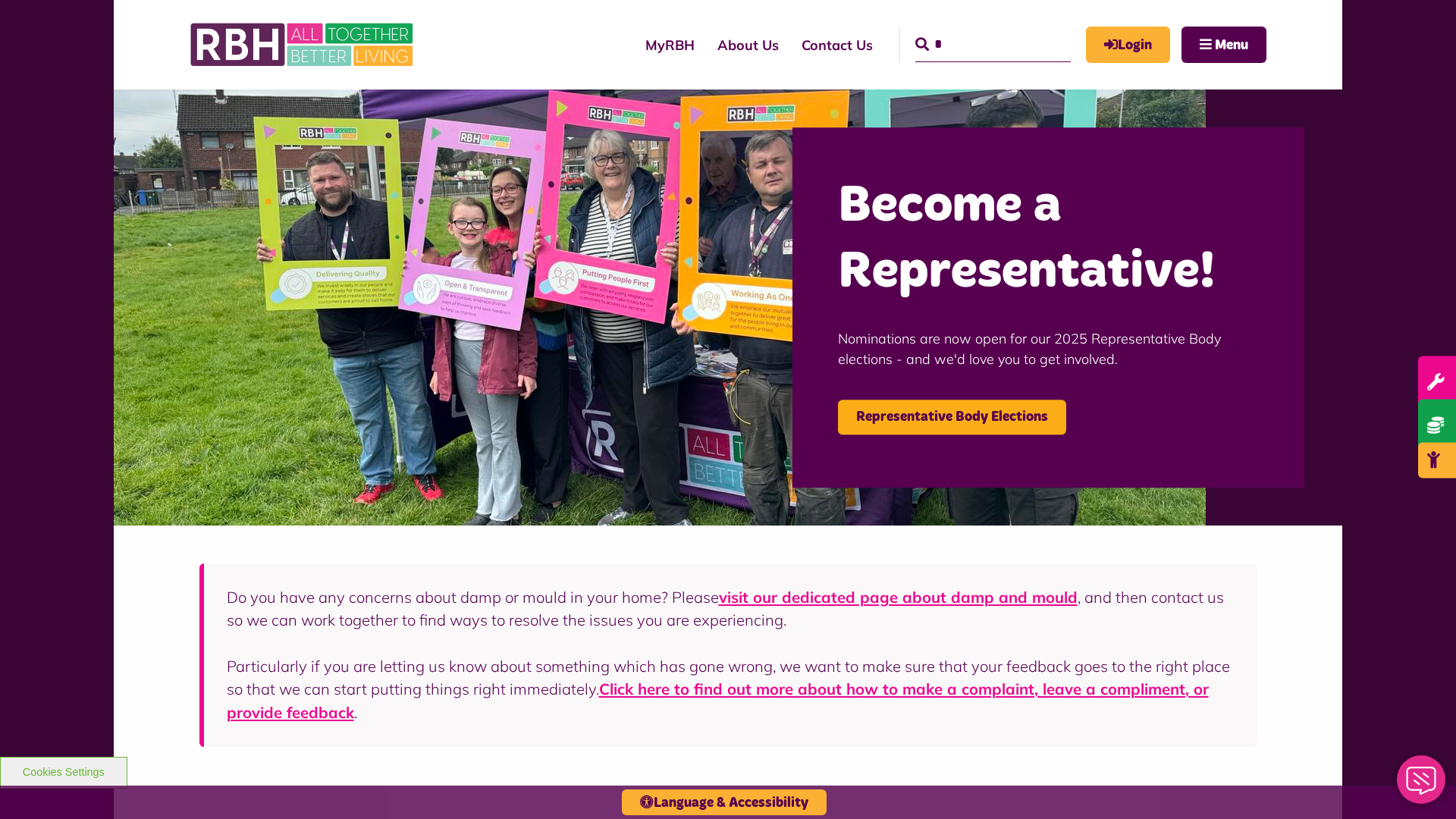
click at [971, 30] on input "*" at bounding box center [993, 45] width 155 height 34
type input "*"
click at [63, 771] on button "Cookies Settings" at bounding box center [64, 772] width 128 height 32
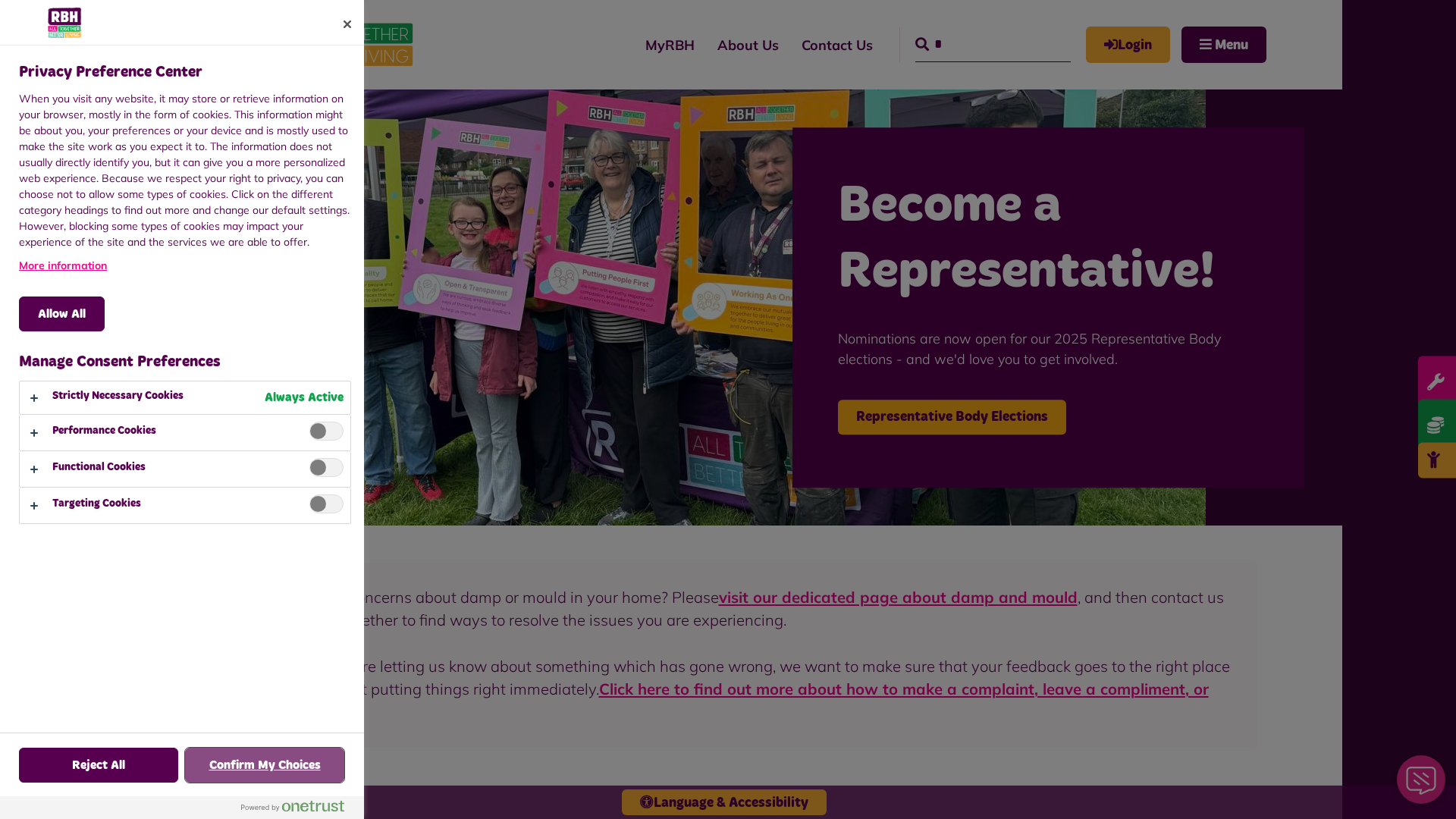
click at [265, 766] on button "Confirm My Choices" at bounding box center [265, 765] width 159 height 34
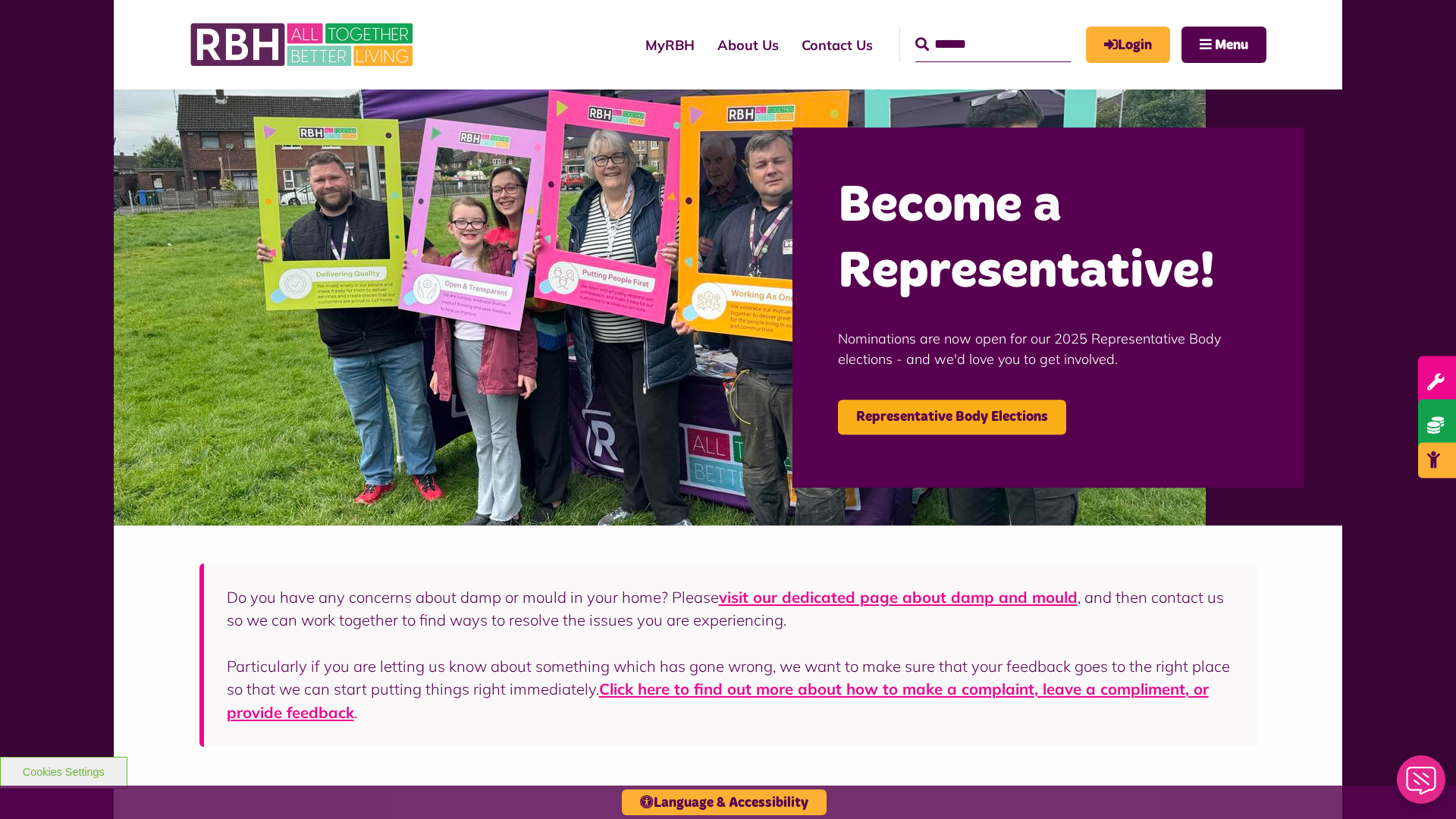
click at [971, 30] on input "Search" at bounding box center [993, 45] width 155 height 34
type input "*"
click at [63, 771] on button "Cookies Settings" at bounding box center [64, 772] width 128 height 32
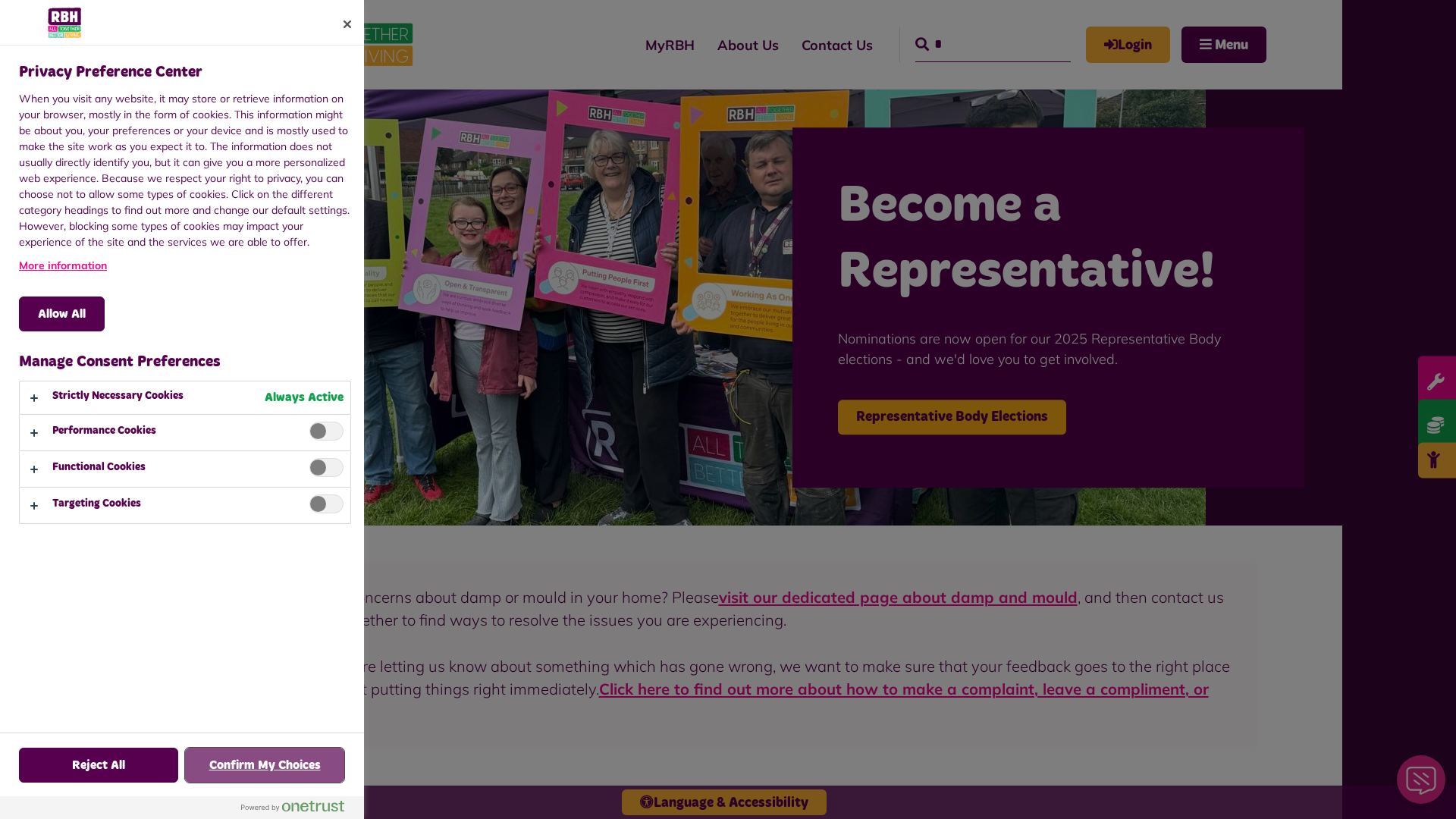
click at [265, 766] on button "Confirm My Choices" at bounding box center [265, 765] width 159 height 34
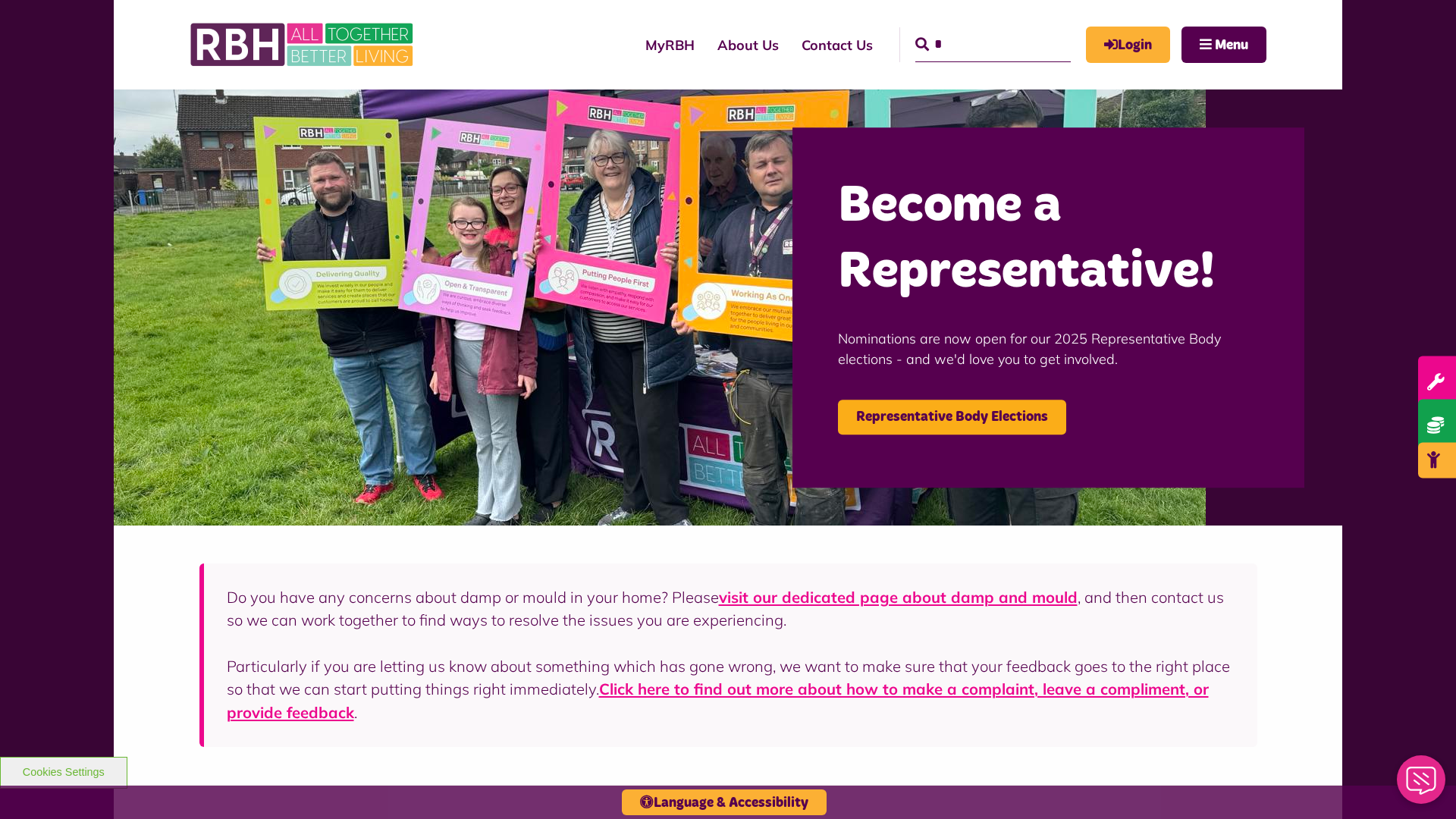
click at [971, 30] on input "*" at bounding box center [993, 45] width 155 height 34
type input "*"
click at [63, 771] on button "Cookies Settings" at bounding box center [64, 772] width 128 height 32
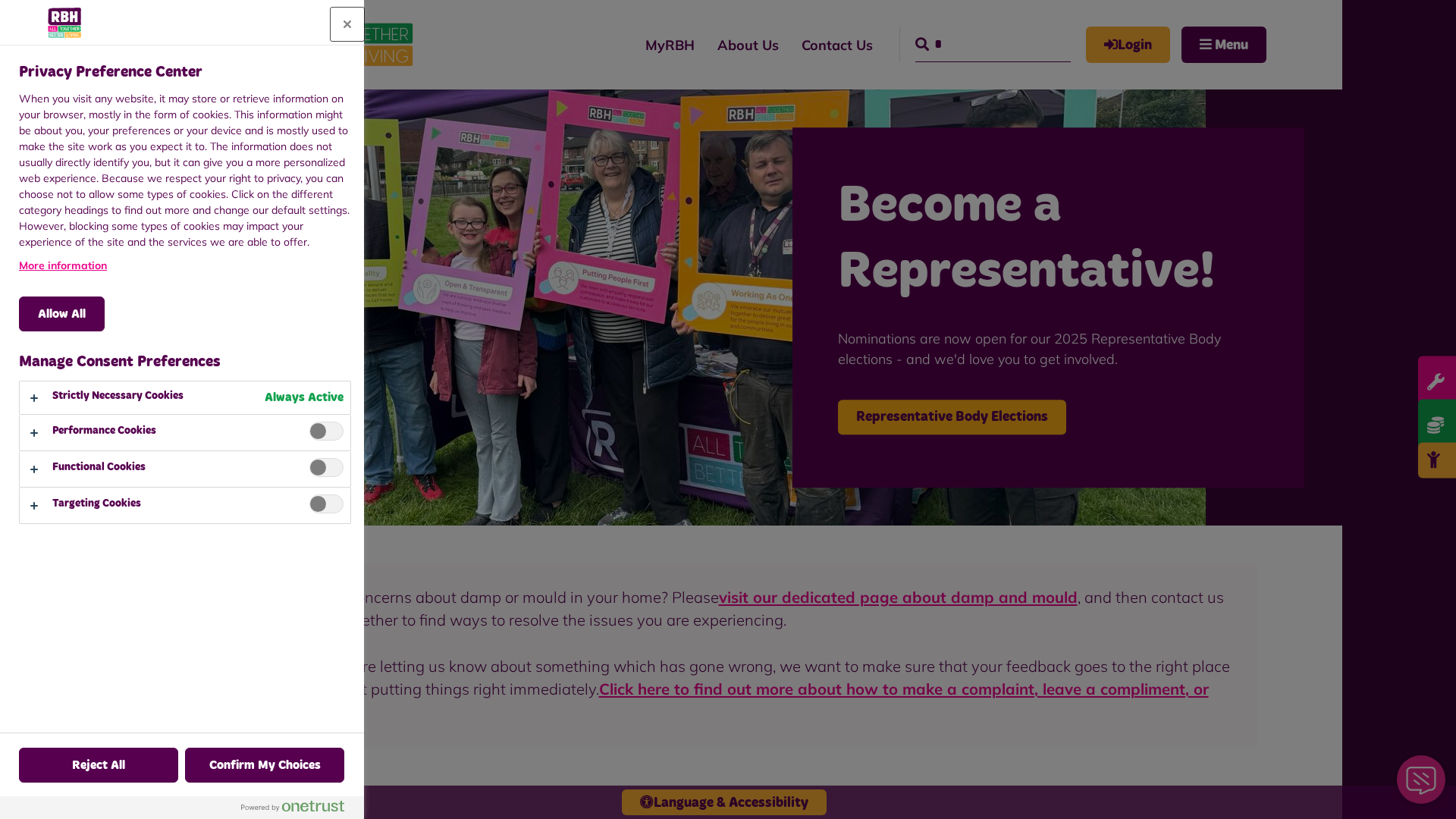
click at [347, 24] on button "Close" at bounding box center [347, 24] width 34 height 34
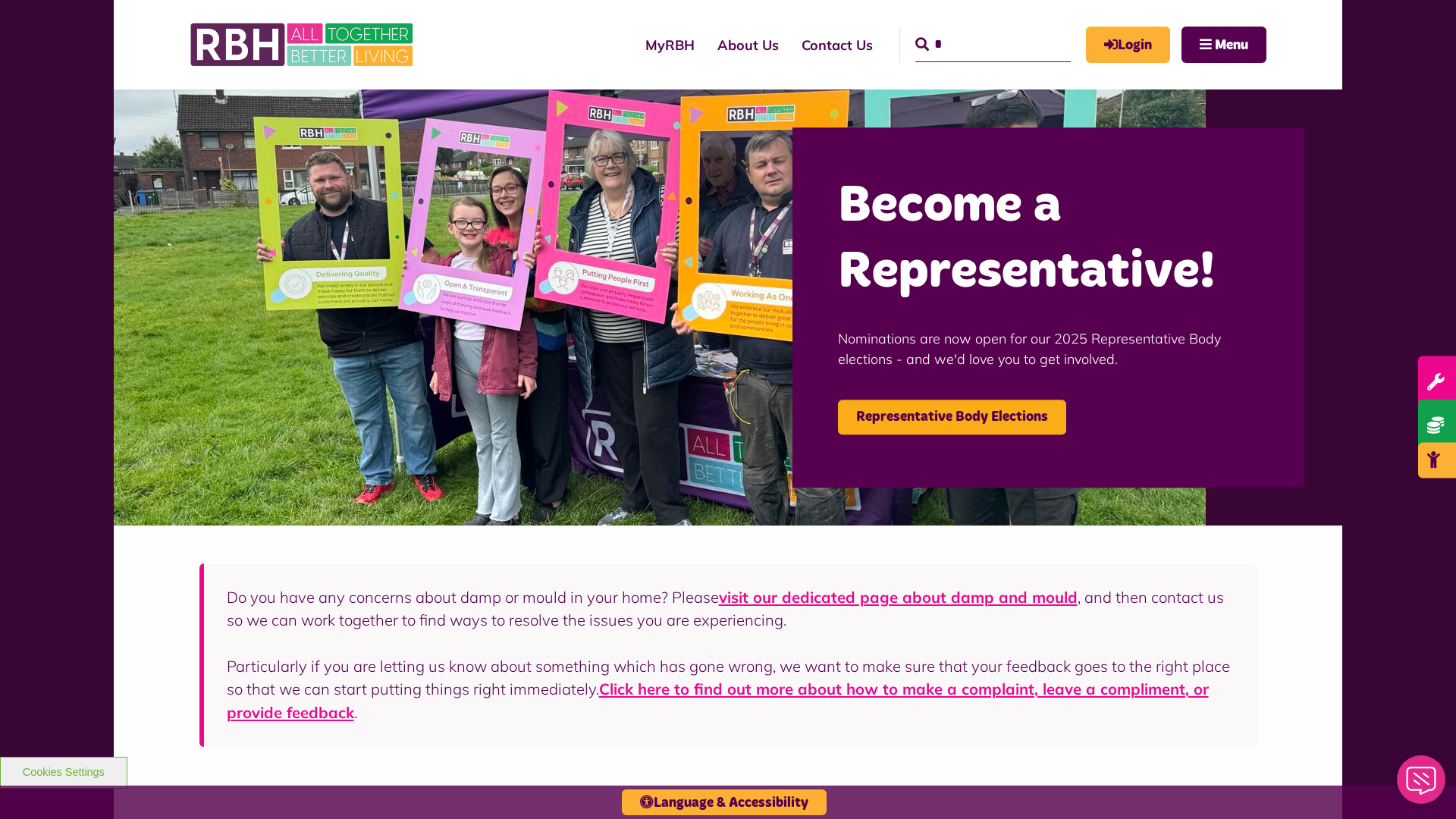
click at [971, 30] on input "*" at bounding box center [993, 45] width 155 height 34
type input "*"
click at [63, 771] on button "Cookies Settings" at bounding box center [64, 772] width 128 height 32
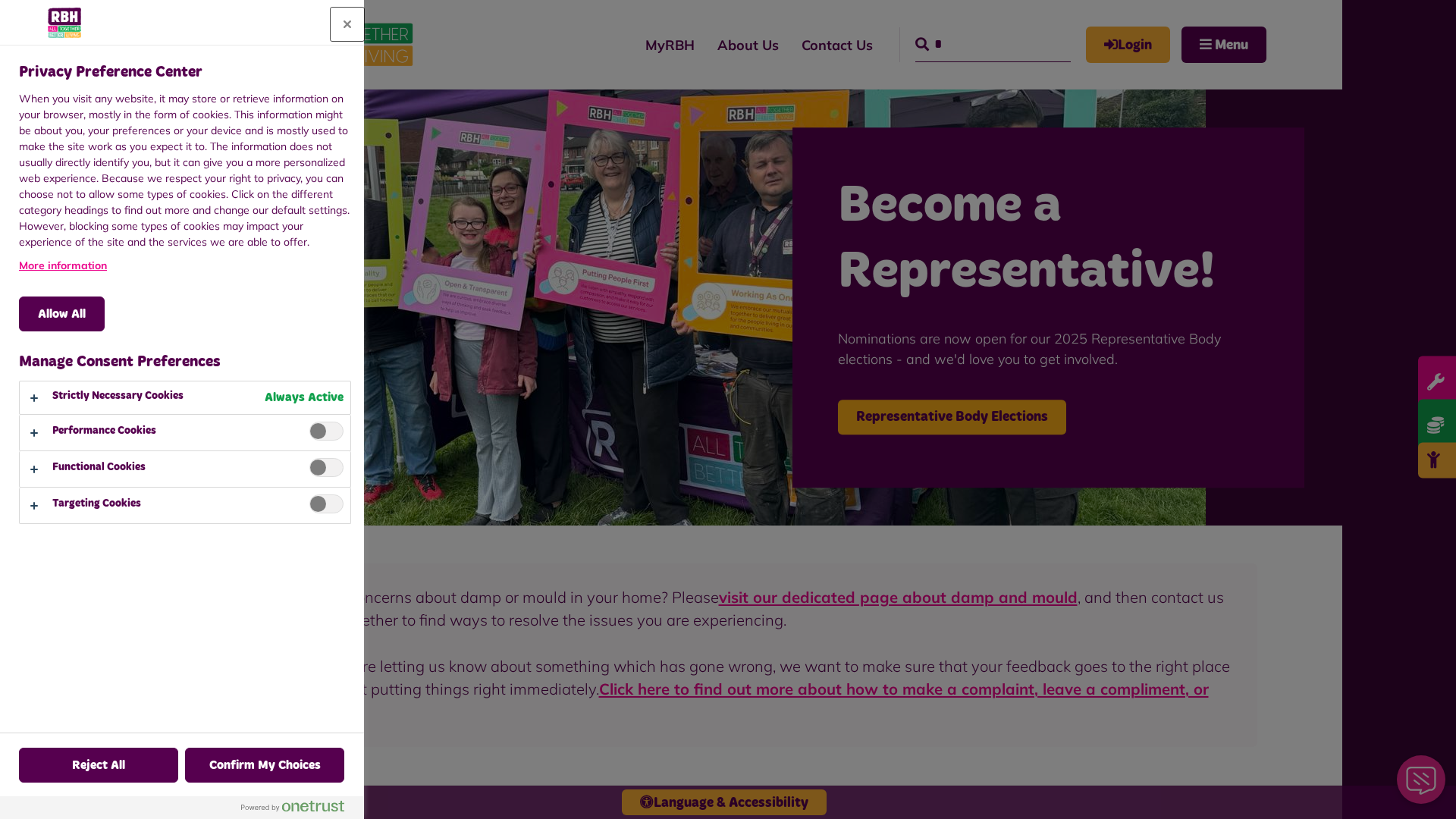
click at [347, 24] on button "Close" at bounding box center [347, 24] width 34 height 34
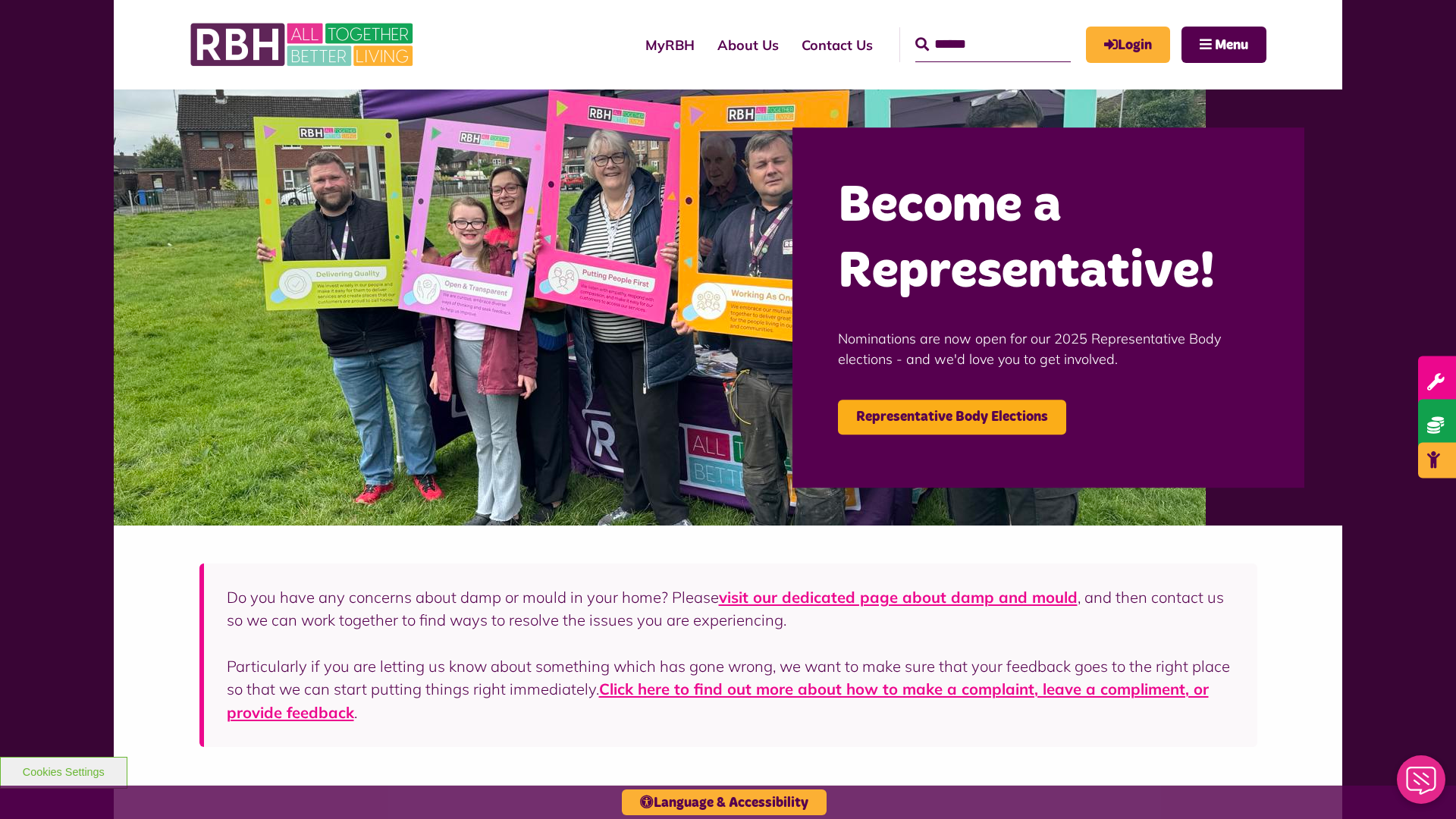
click at [971, 30] on input "Search" at bounding box center [993, 45] width 155 height 34
type input "*"
click at [63, 771] on button "Cookies Settings" at bounding box center [64, 772] width 128 height 32
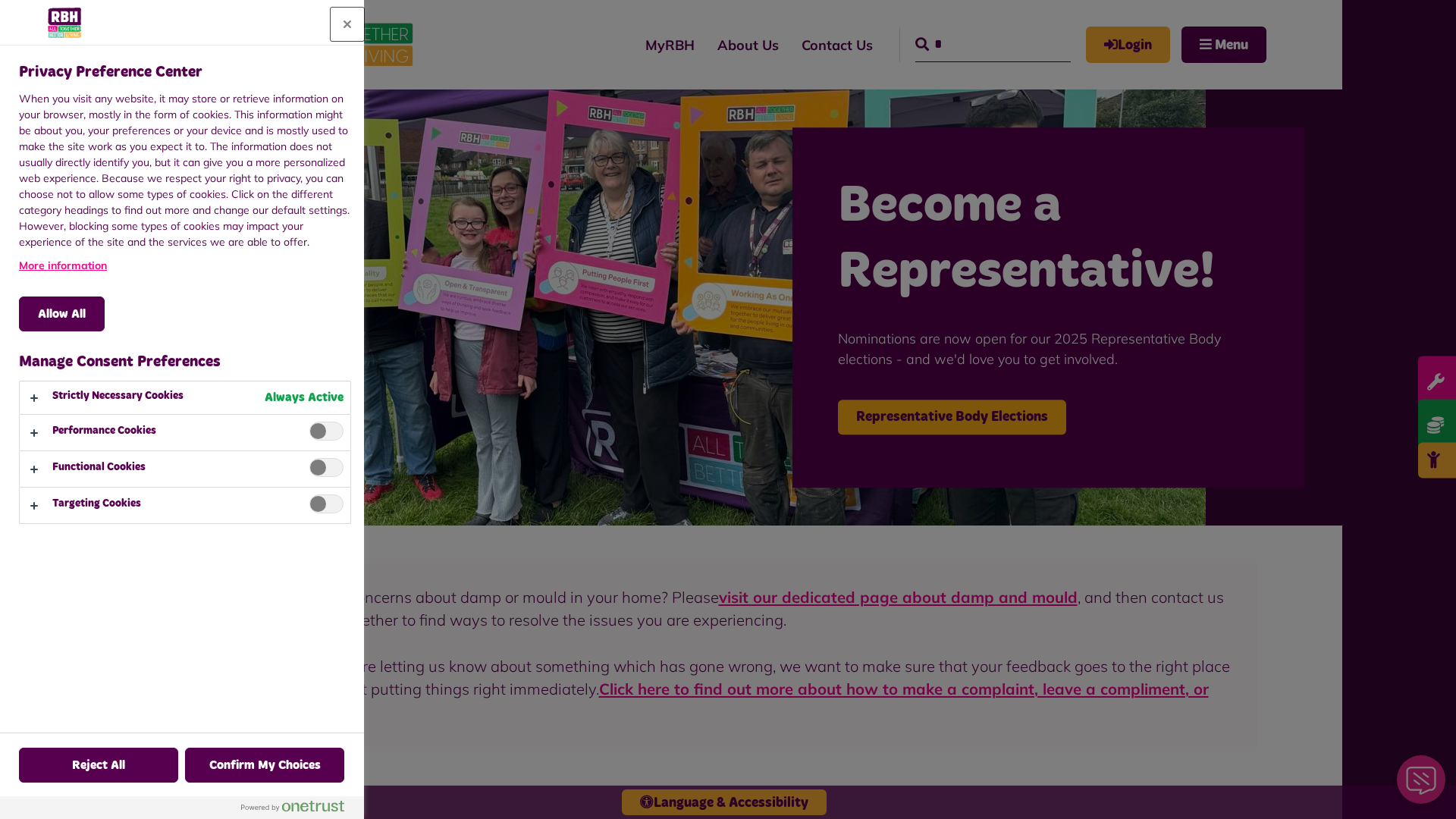
click at [347, 24] on button "Close" at bounding box center [347, 24] width 34 height 34
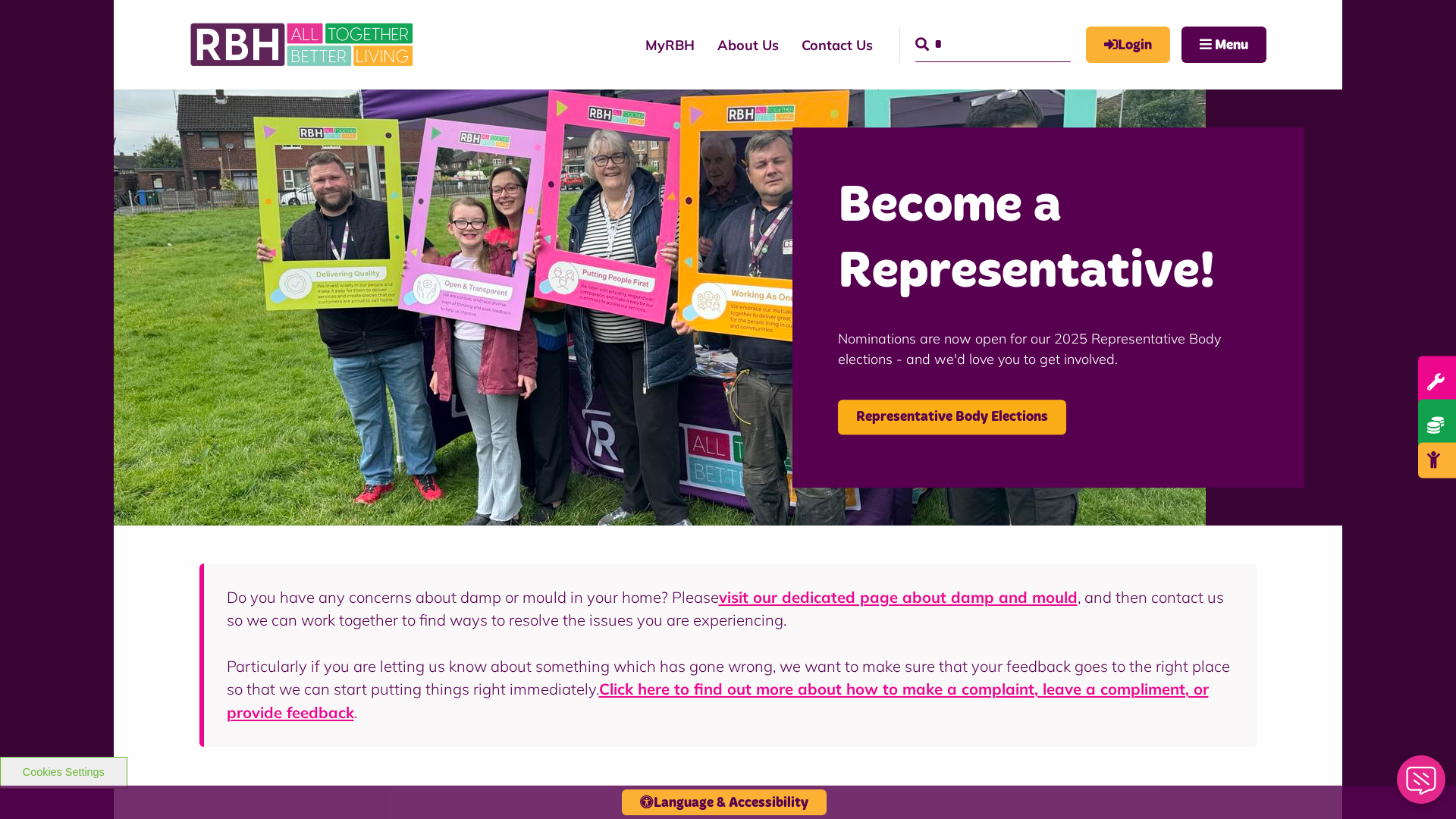
click at [971, 30] on input "*" at bounding box center [993, 45] width 155 height 34
type input "*"
click at [63, 771] on button "Cookies Settings" at bounding box center [64, 772] width 128 height 32
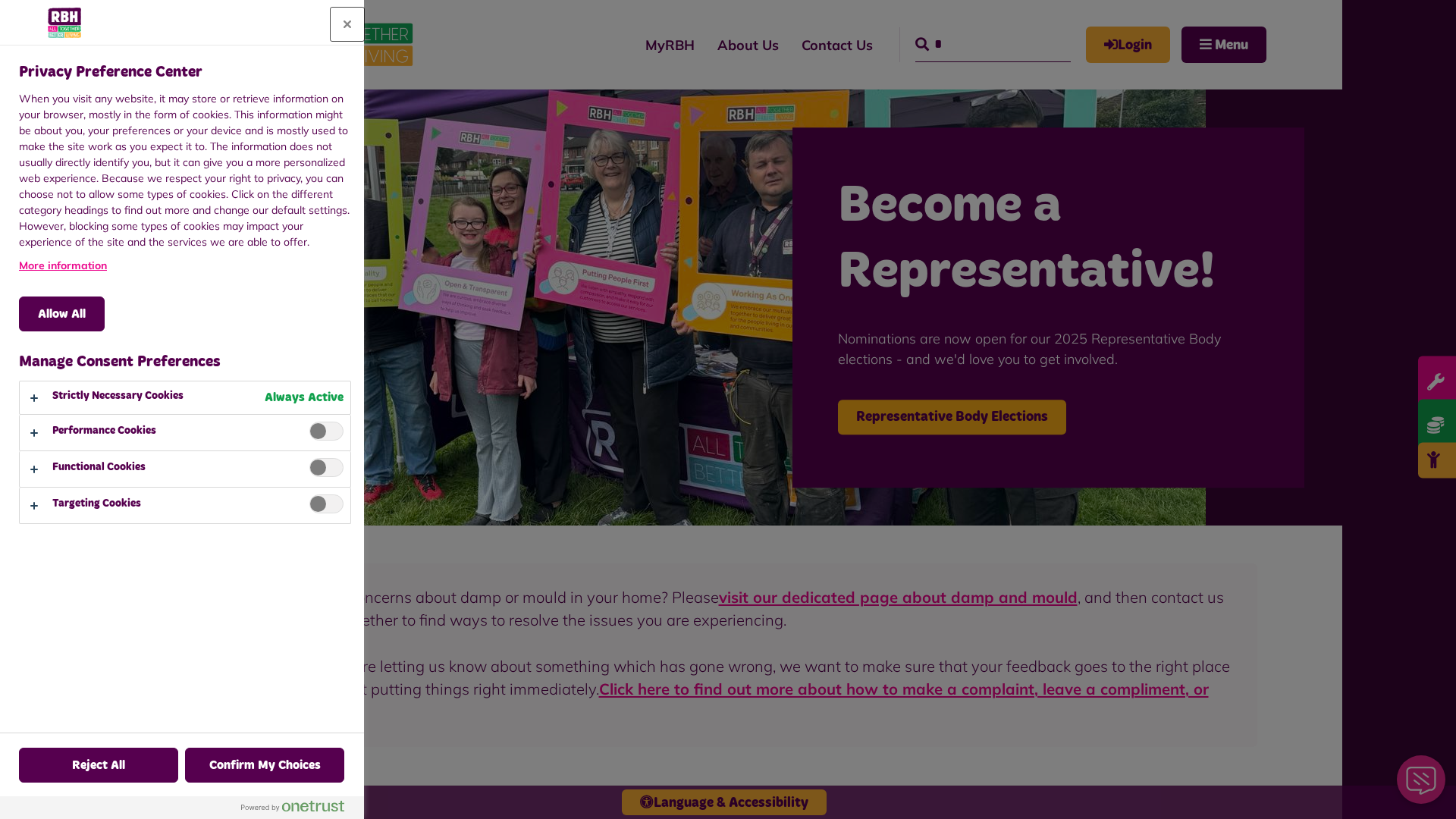
click at [347, 24] on button "Close" at bounding box center [347, 24] width 34 height 34
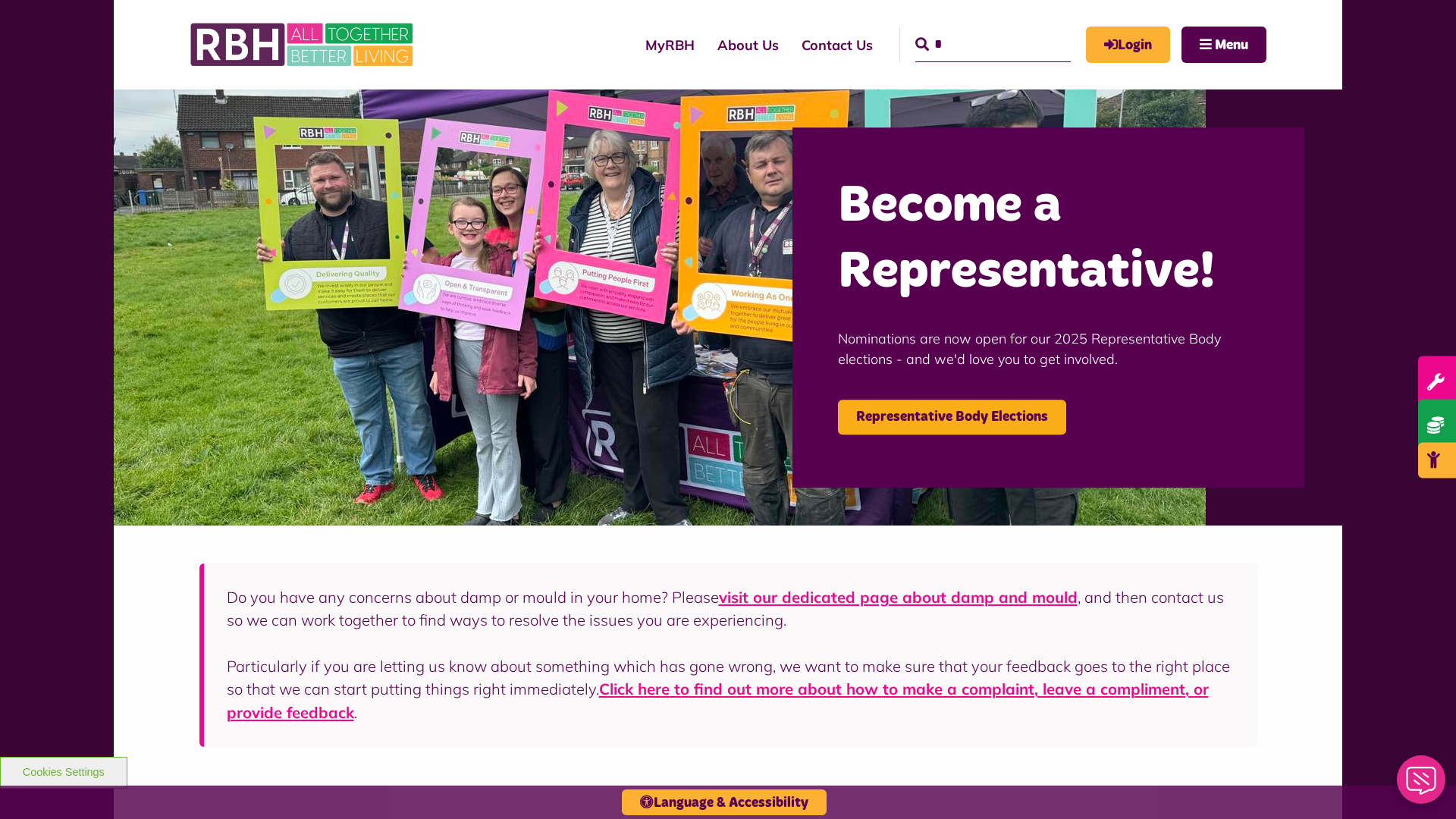
click at [971, 30] on input "*" at bounding box center [993, 45] width 155 height 34
type input "*"
click at [63, 771] on button "Cookies Settings" at bounding box center [64, 772] width 128 height 32
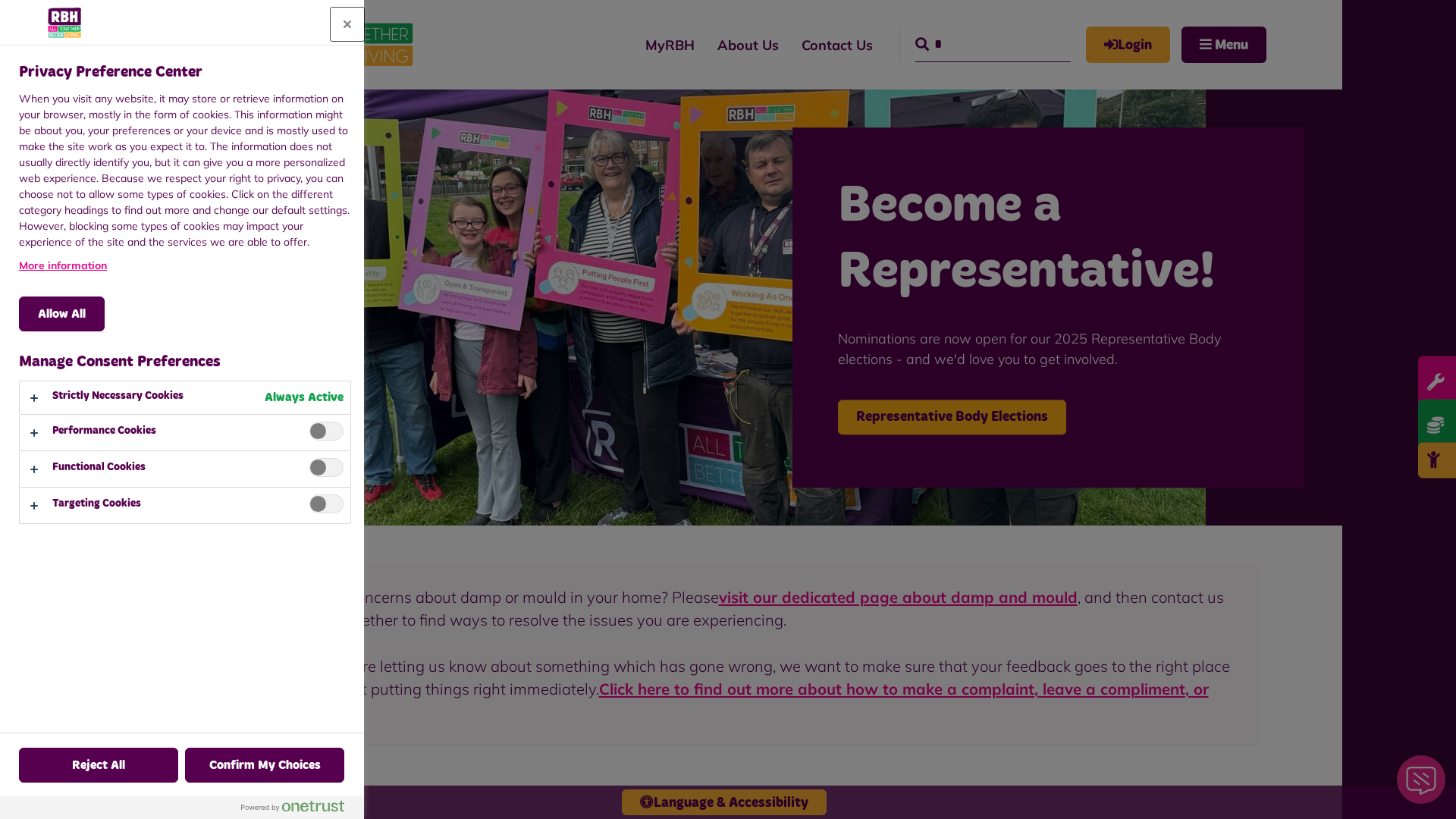
click at [347, 24] on button "Close" at bounding box center [347, 24] width 34 height 34
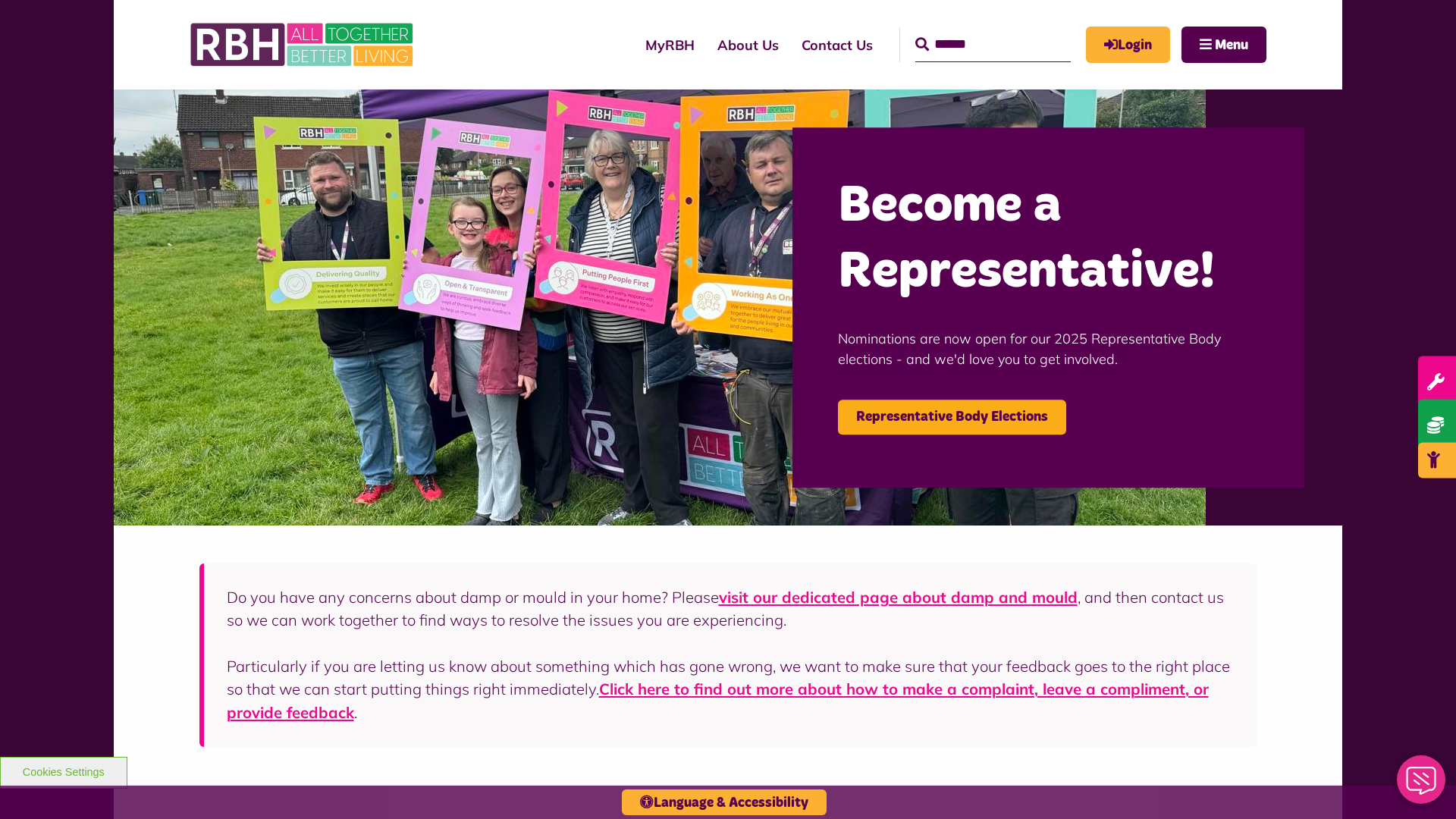
click at [971, 30] on input "Search" at bounding box center [993, 45] width 155 height 34
type input "*"
click at [63, 771] on button "Cookies Settings" at bounding box center [64, 772] width 128 height 32
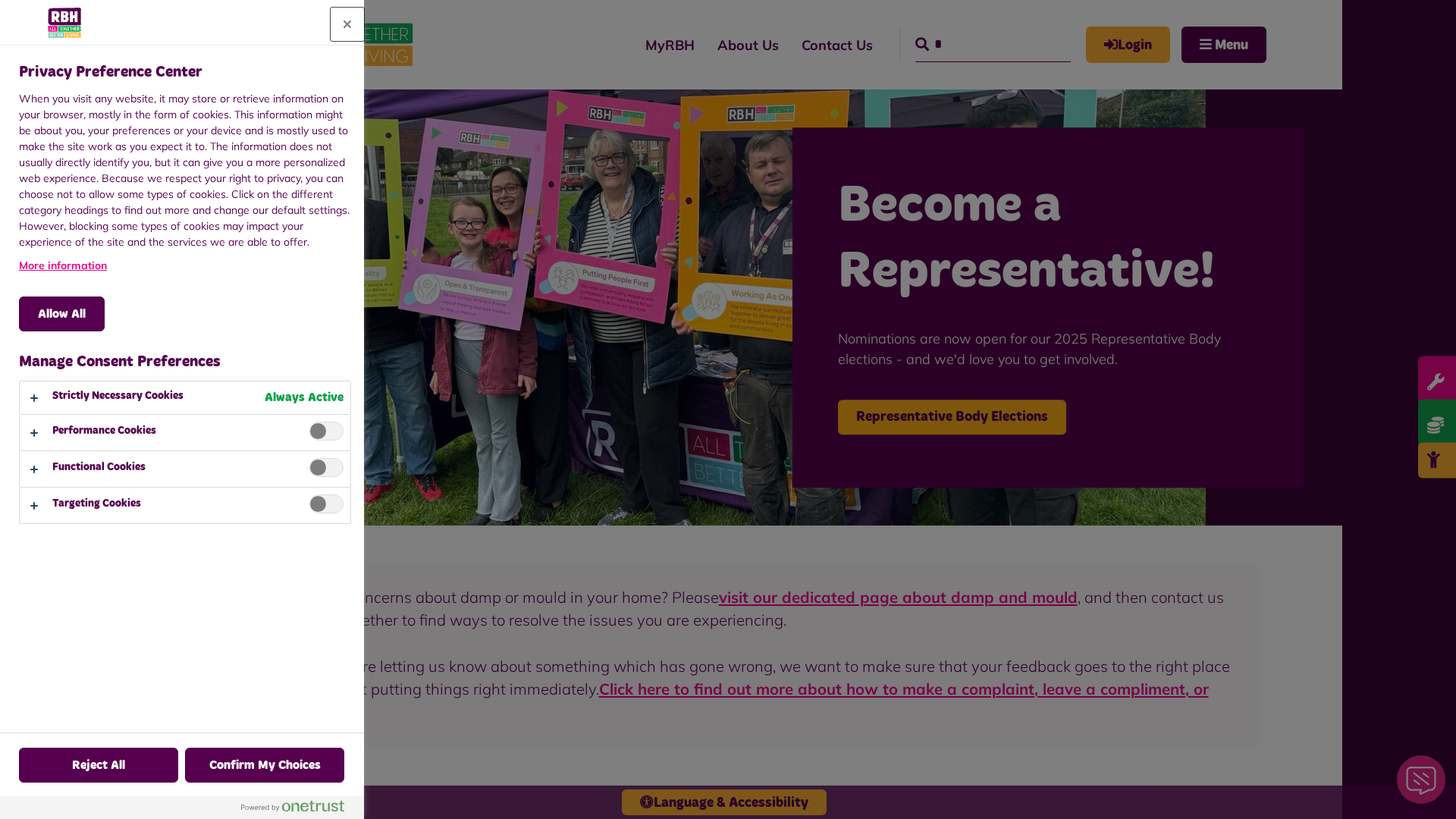
click at [347, 24] on button "Close" at bounding box center [347, 24] width 34 height 34
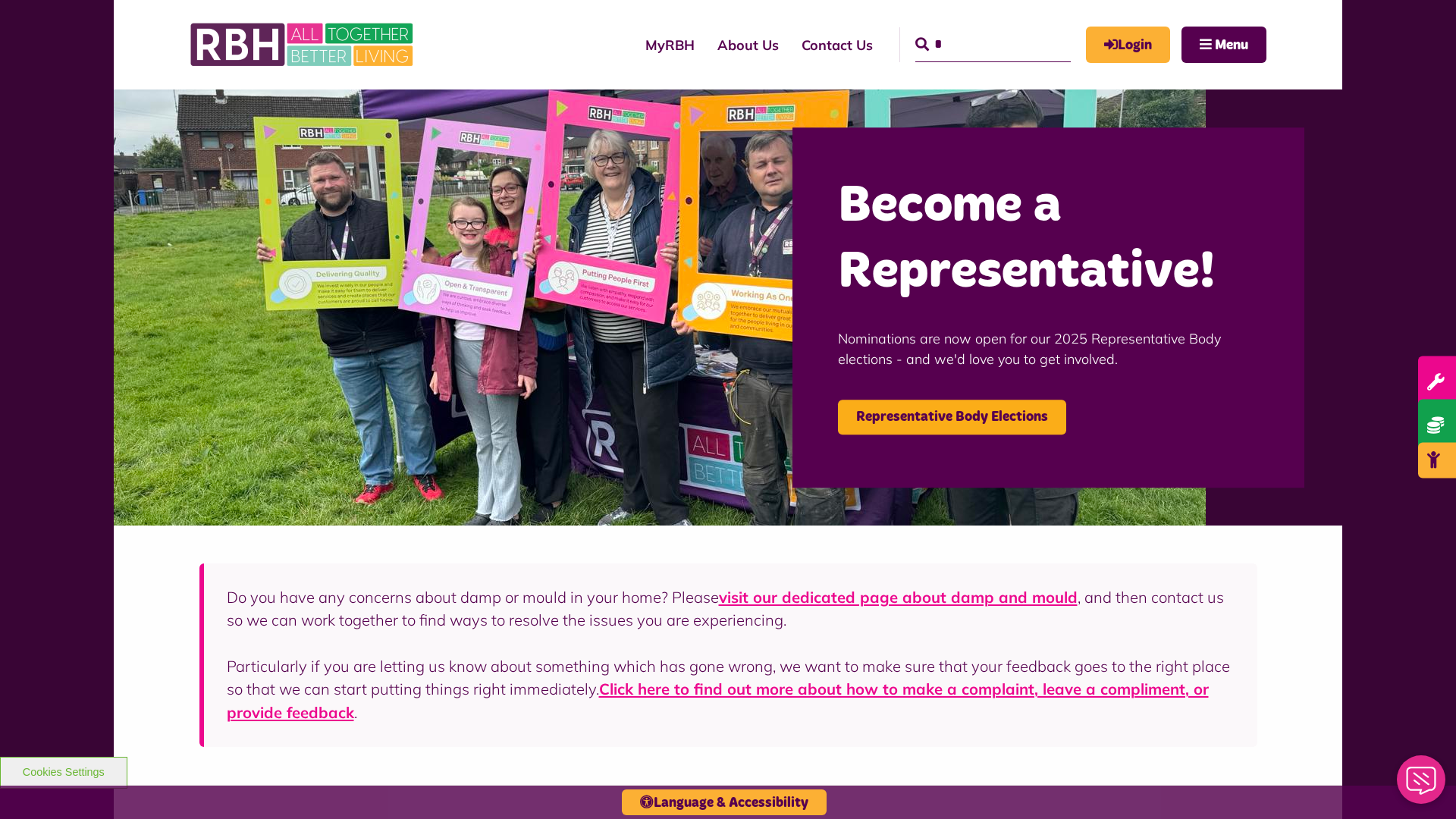
click at [971, 30] on input "*" at bounding box center [993, 45] width 155 height 34
type input "*"
click at [63, 771] on button "Cookies Settings" at bounding box center [64, 772] width 128 height 32
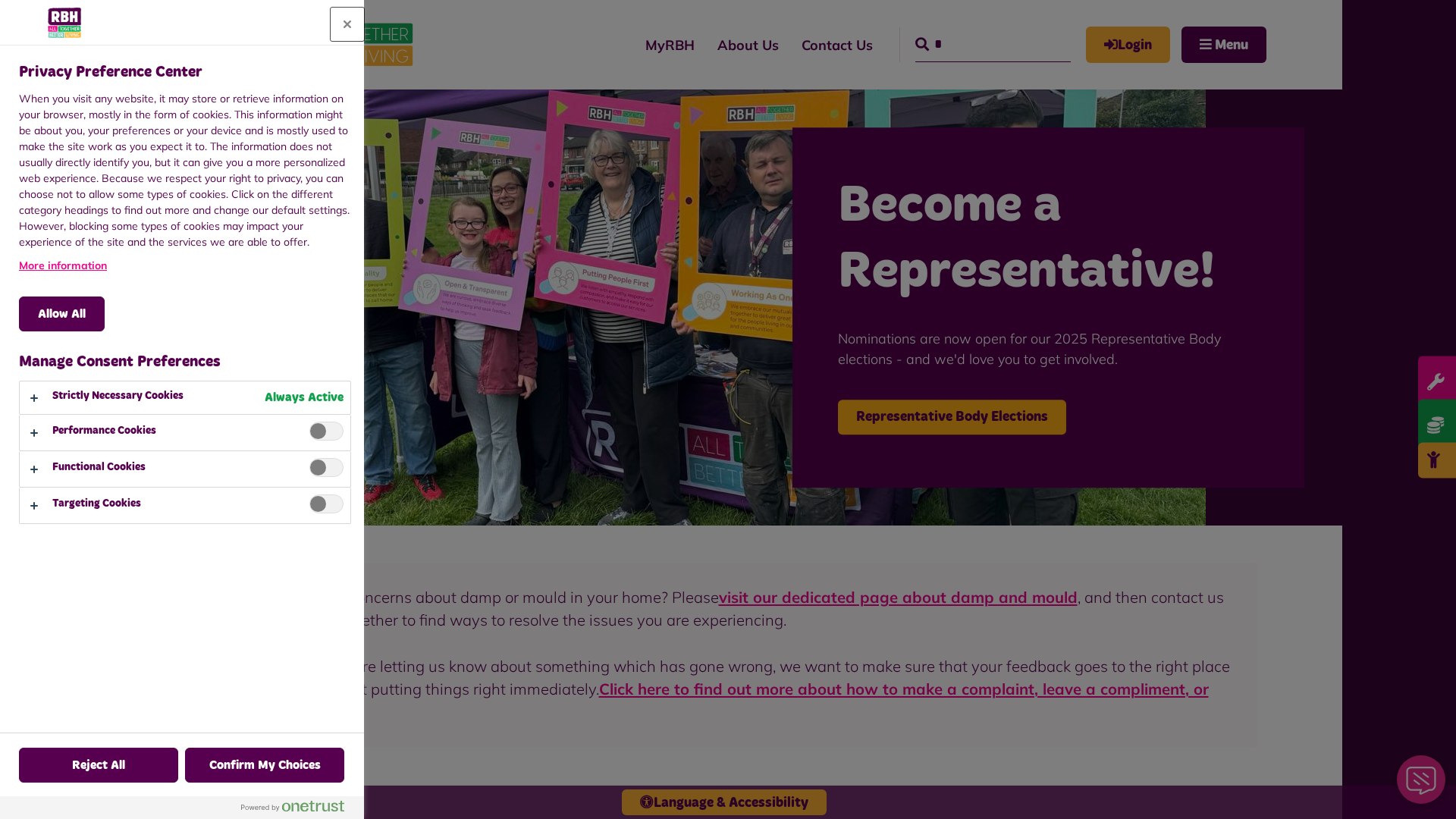
click at [347, 24] on button "Close" at bounding box center [347, 24] width 34 height 34
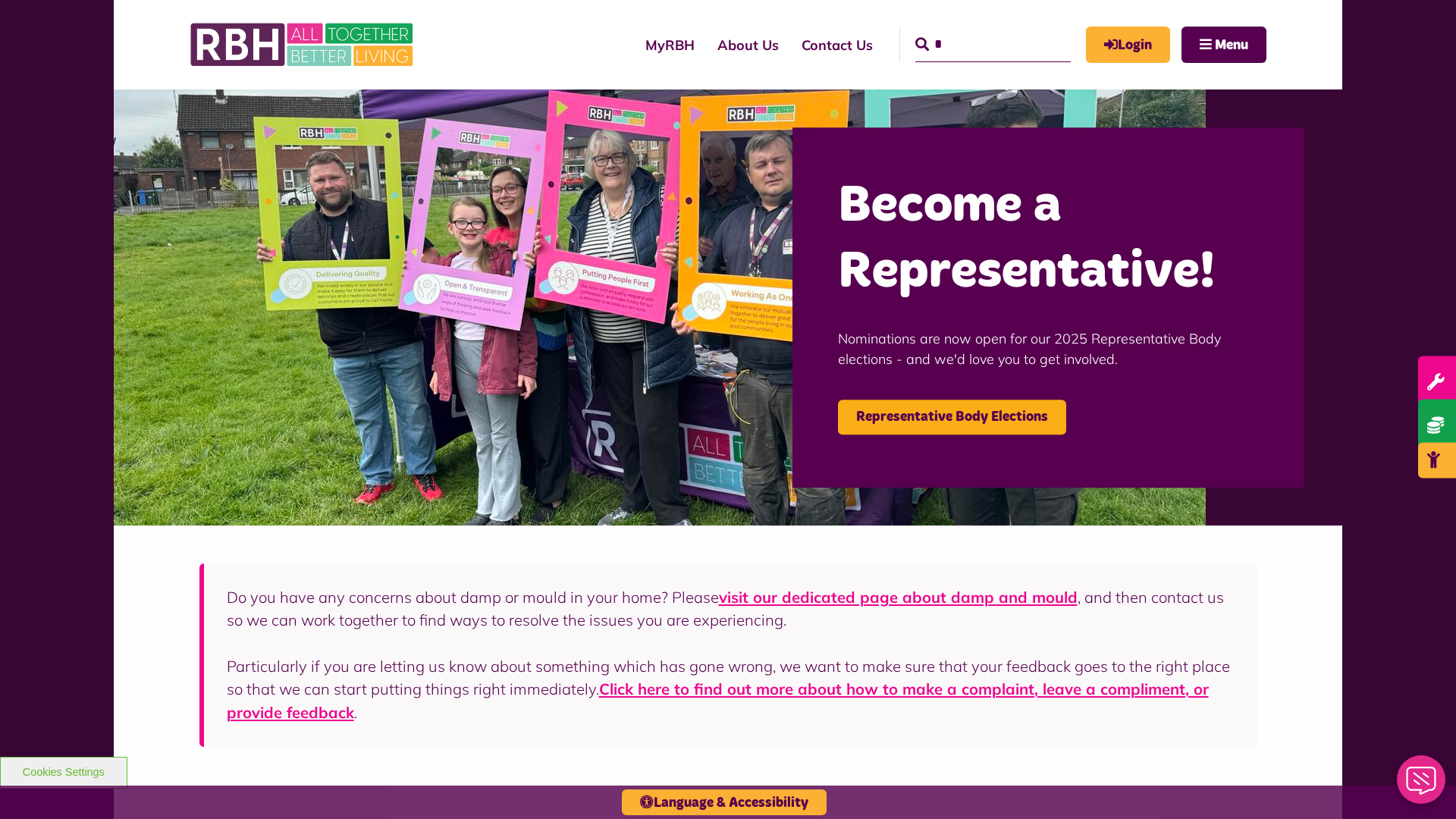
click at [971, 30] on input "*" at bounding box center [993, 45] width 155 height 34
type input "*"
click at [63, 771] on button "Cookies Settings" at bounding box center [64, 772] width 128 height 32
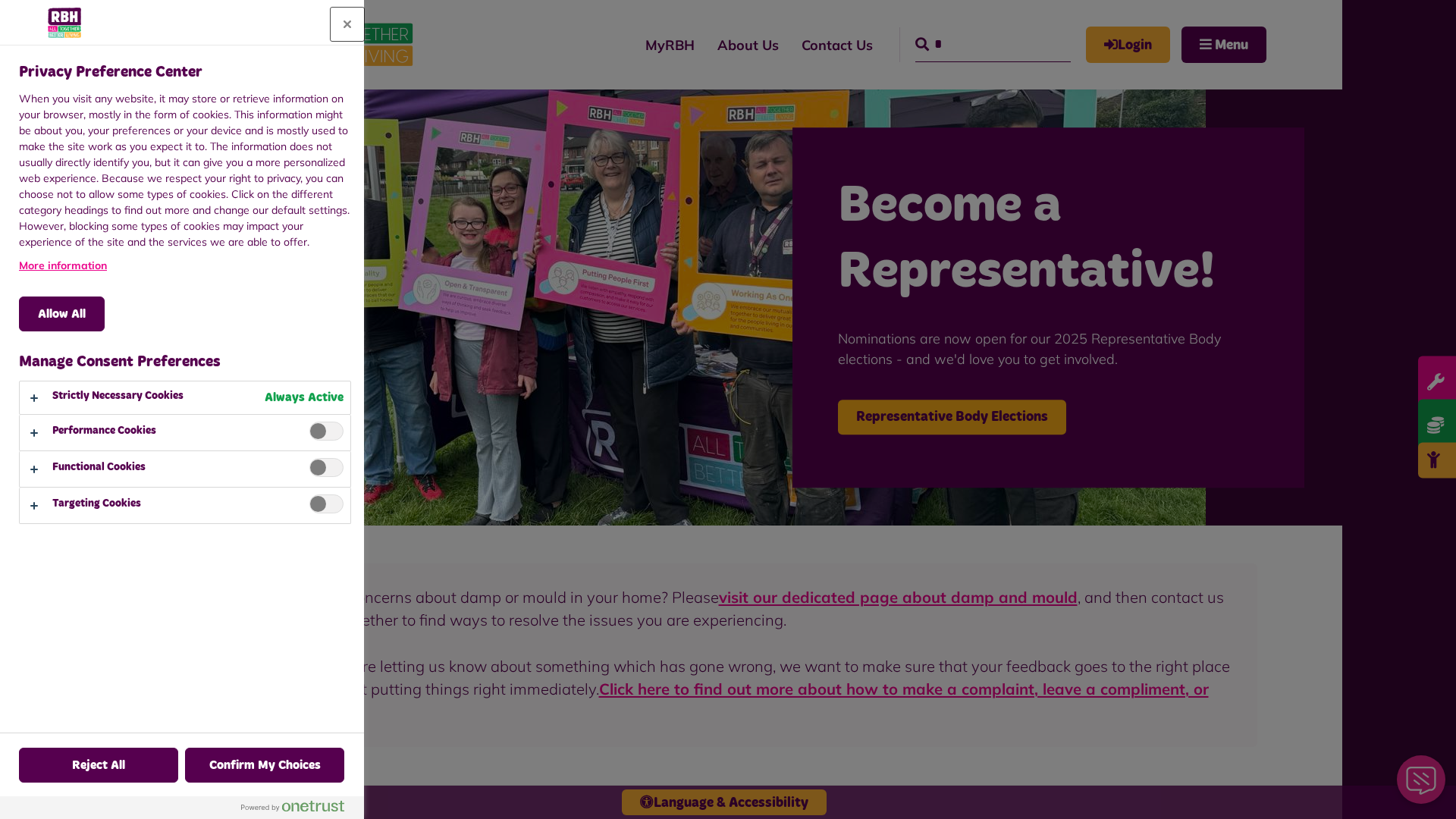
click at [347, 24] on button "Close" at bounding box center [347, 24] width 34 height 34
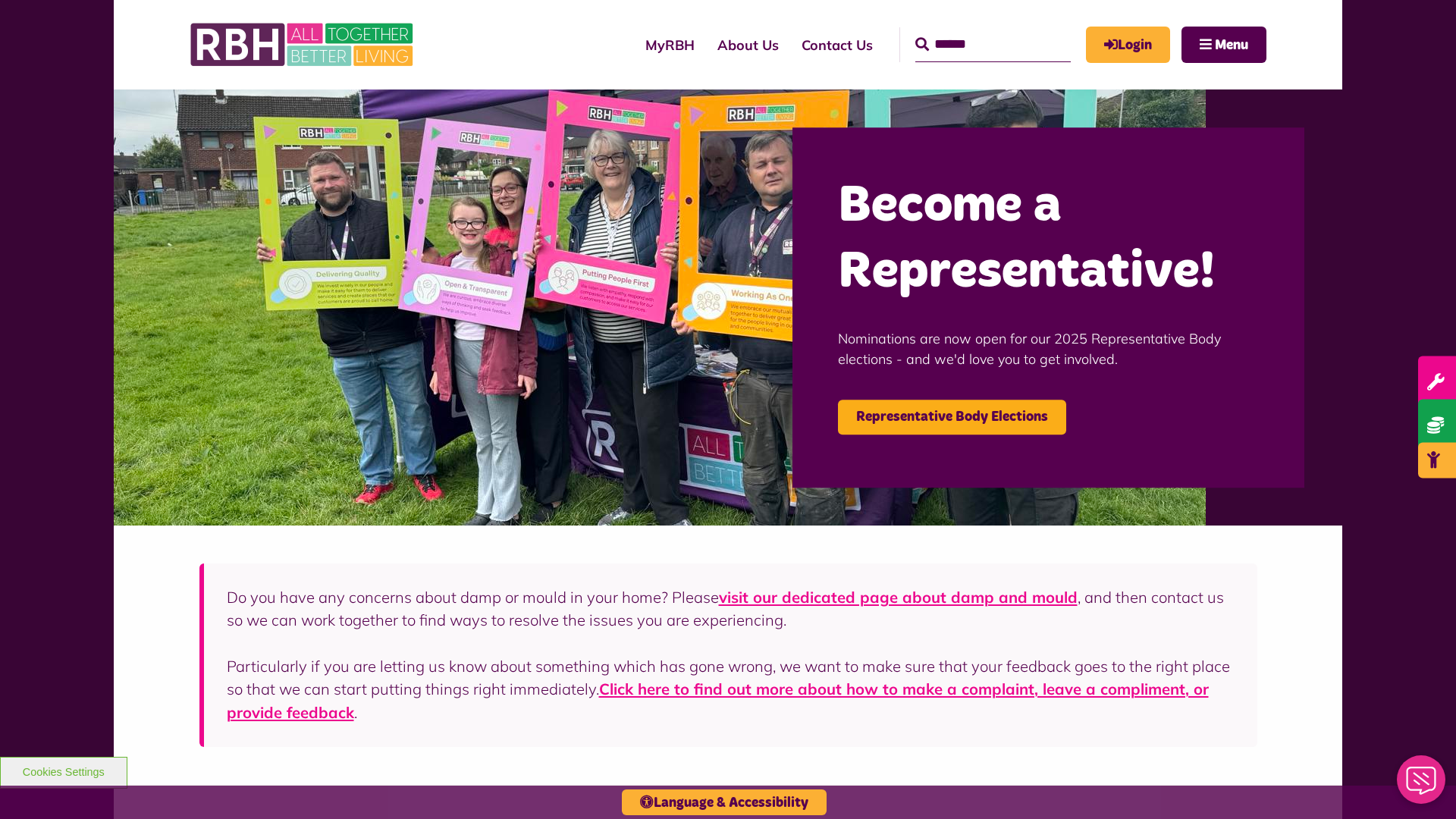
click at [971, 30] on input "Search" at bounding box center [993, 45] width 155 height 34
type input "*"
click at [63, 771] on button "Cookies Settings" at bounding box center [64, 772] width 128 height 32
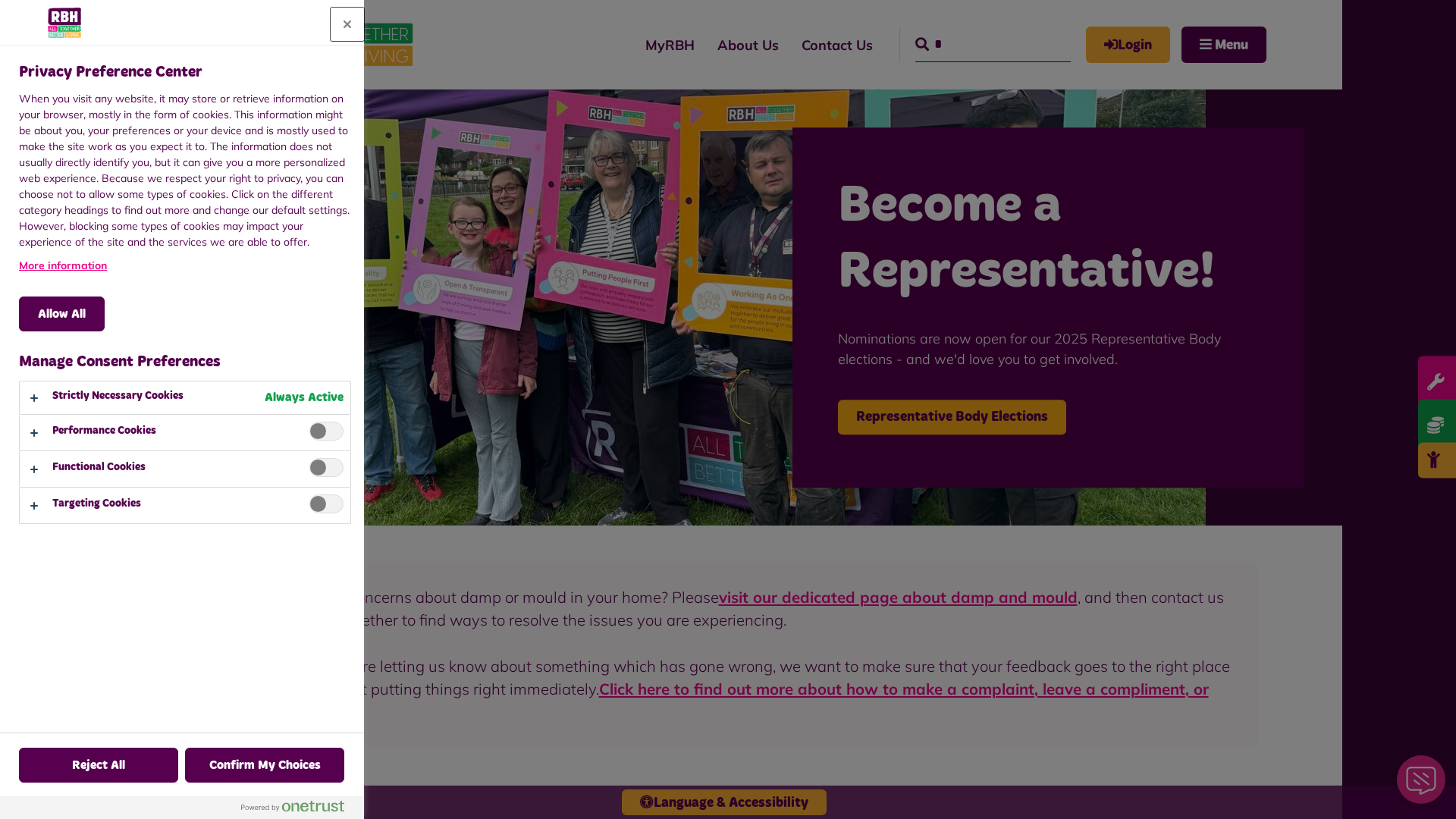
click at [347, 24] on button "Close" at bounding box center [347, 24] width 34 height 34
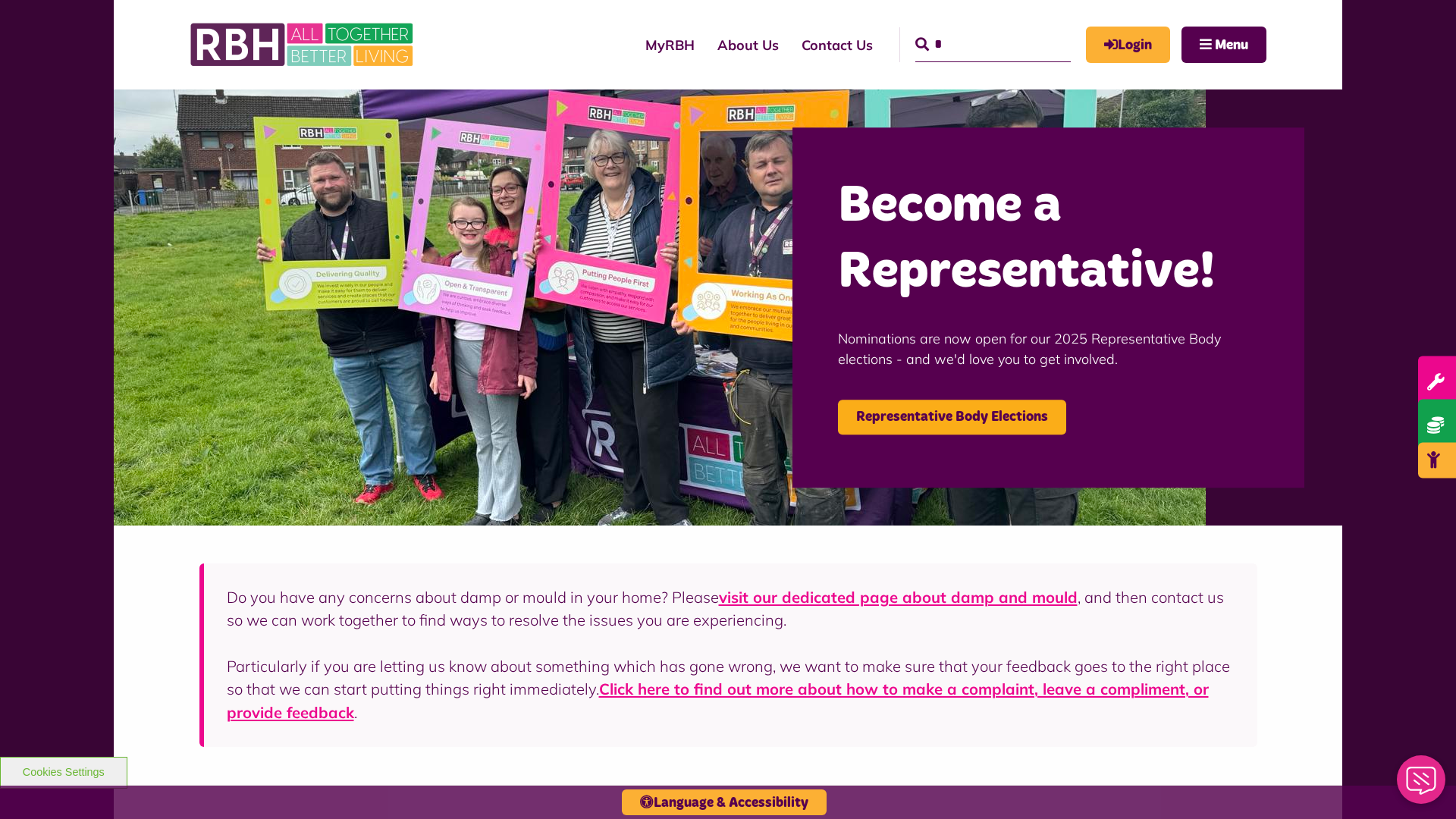
click at [971, 30] on input "*" at bounding box center [993, 45] width 155 height 34
type input "*"
click at [63, 771] on button "Cookies Settings" at bounding box center [64, 772] width 128 height 32
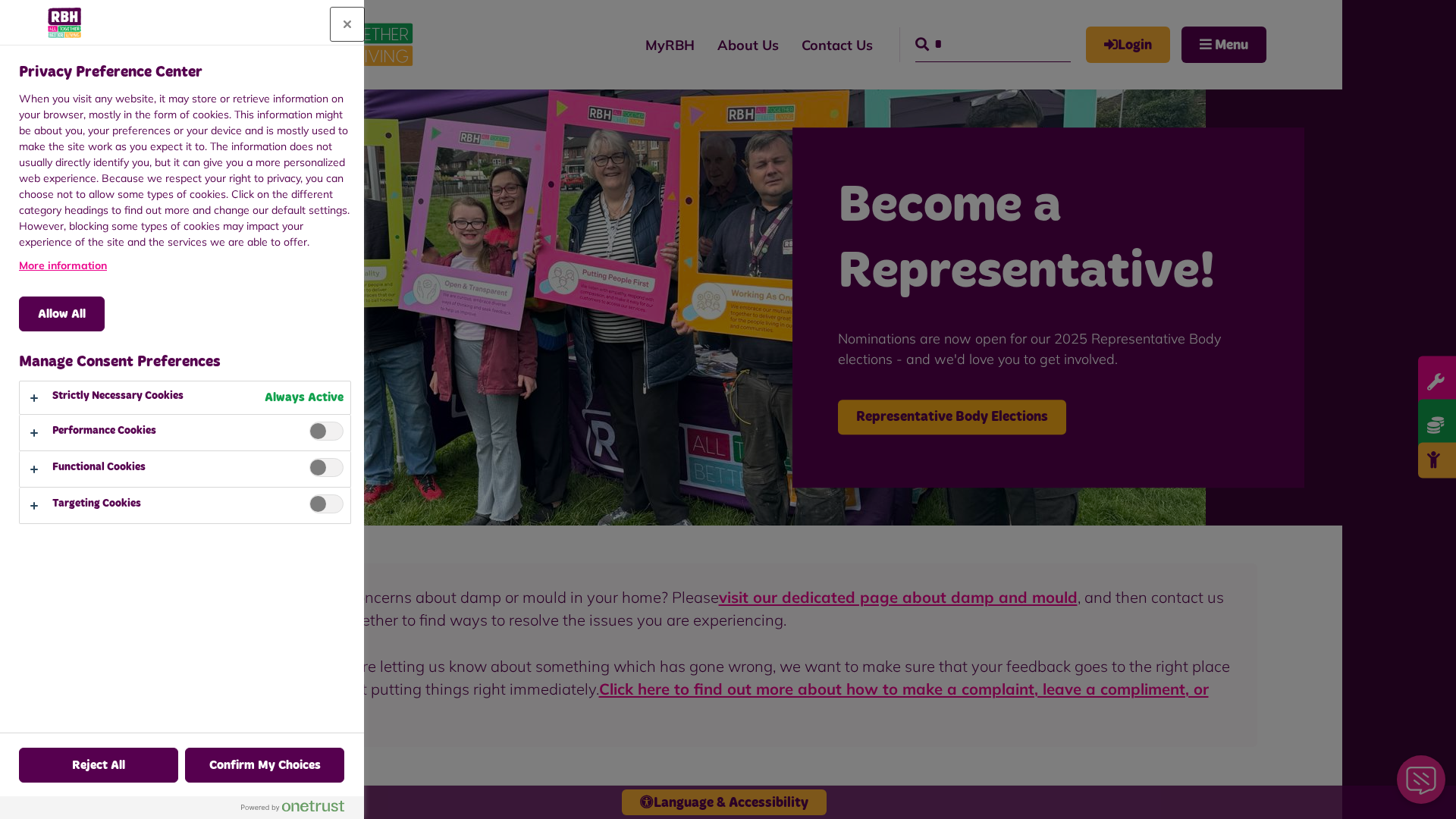
click at [347, 24] on button "Close" at bounding box center [347, 24] width 34 height 34
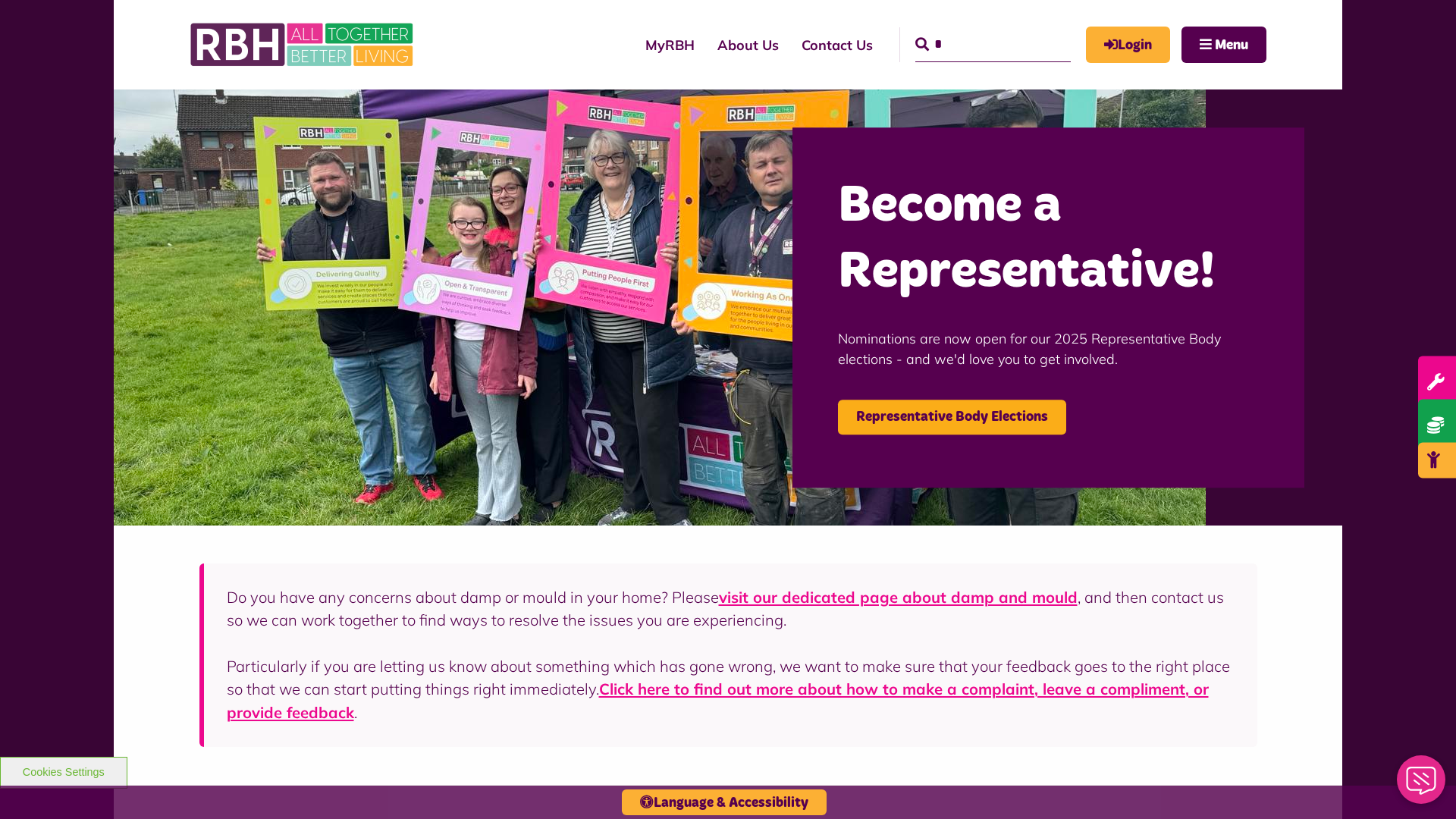
click at [971, 30] on input "*" at bounding box center [993, 45] width 155 height 34
type input "*"
click at [63, 771] on button "Cookies Settings" at bounding box center [64, 772] width 128 height 32
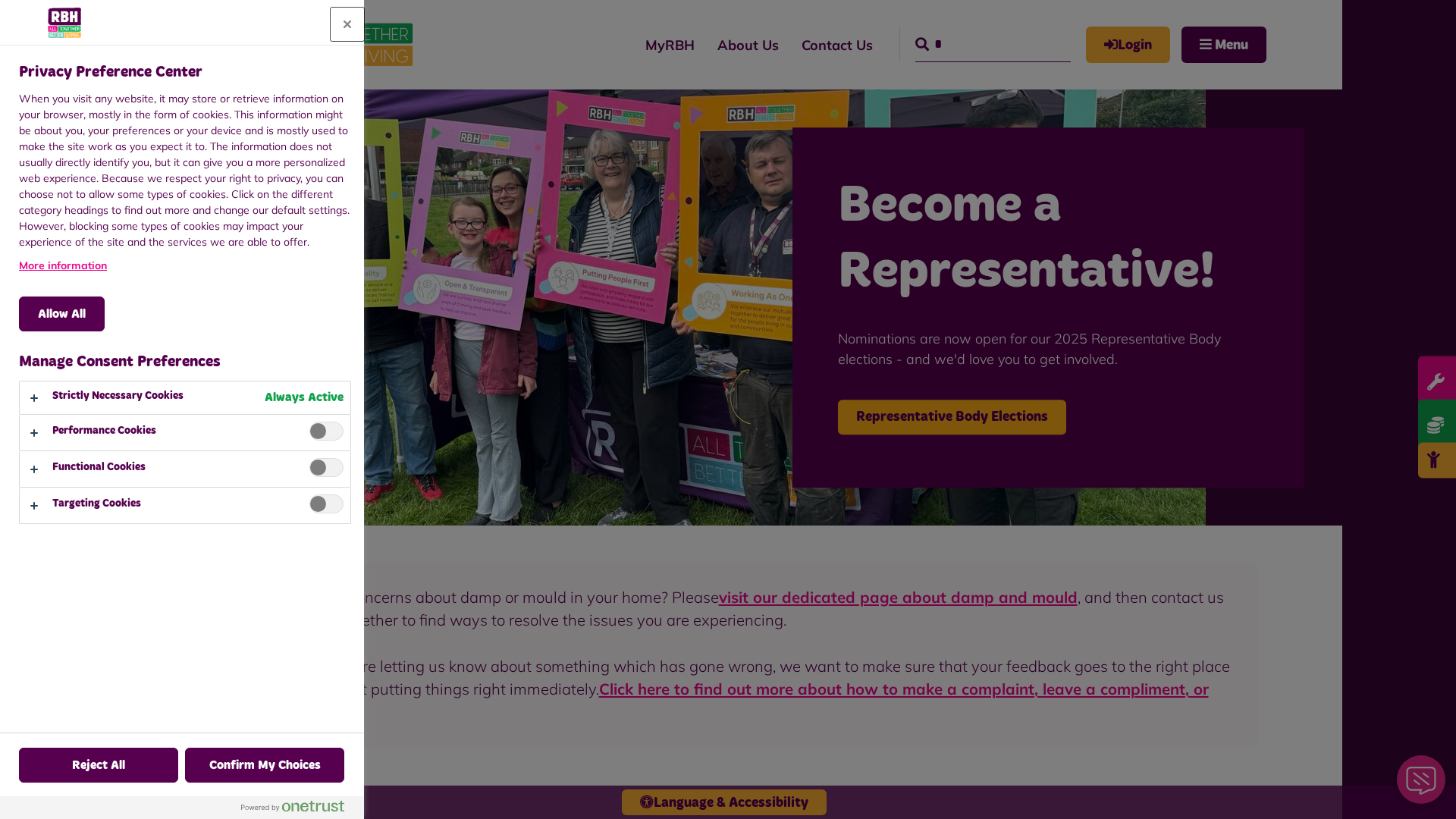
click at [347, 24] on button "Close" at bounding box center [347, 24] width 34 height 34
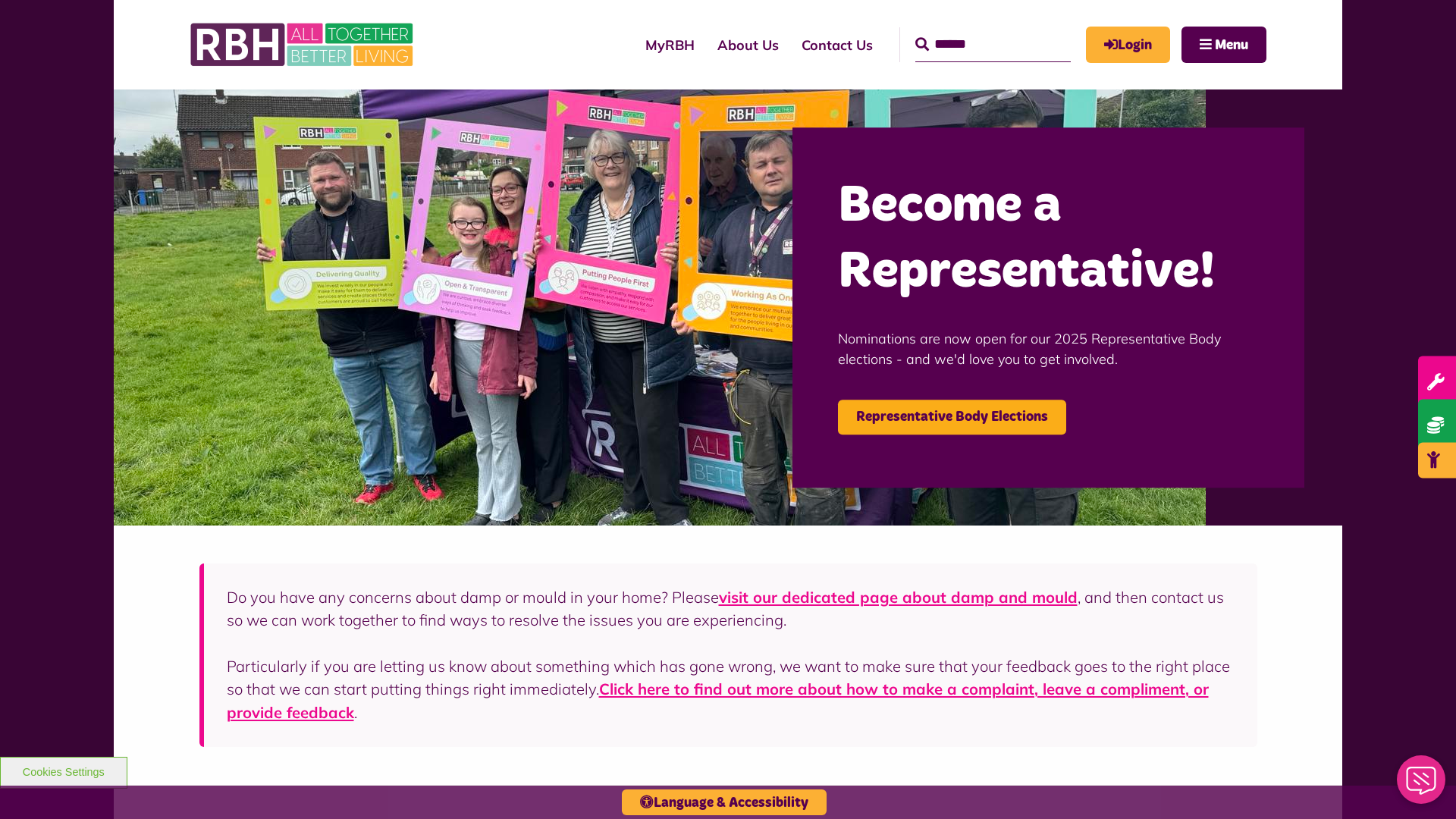
click at [971, 30] on input "Search" at bounding box center [993, 45] width 155 height 34
type input "*"
click at [63, 771] on button "Cookies Settings" at bounding box center [64, 772] width 128 height 32
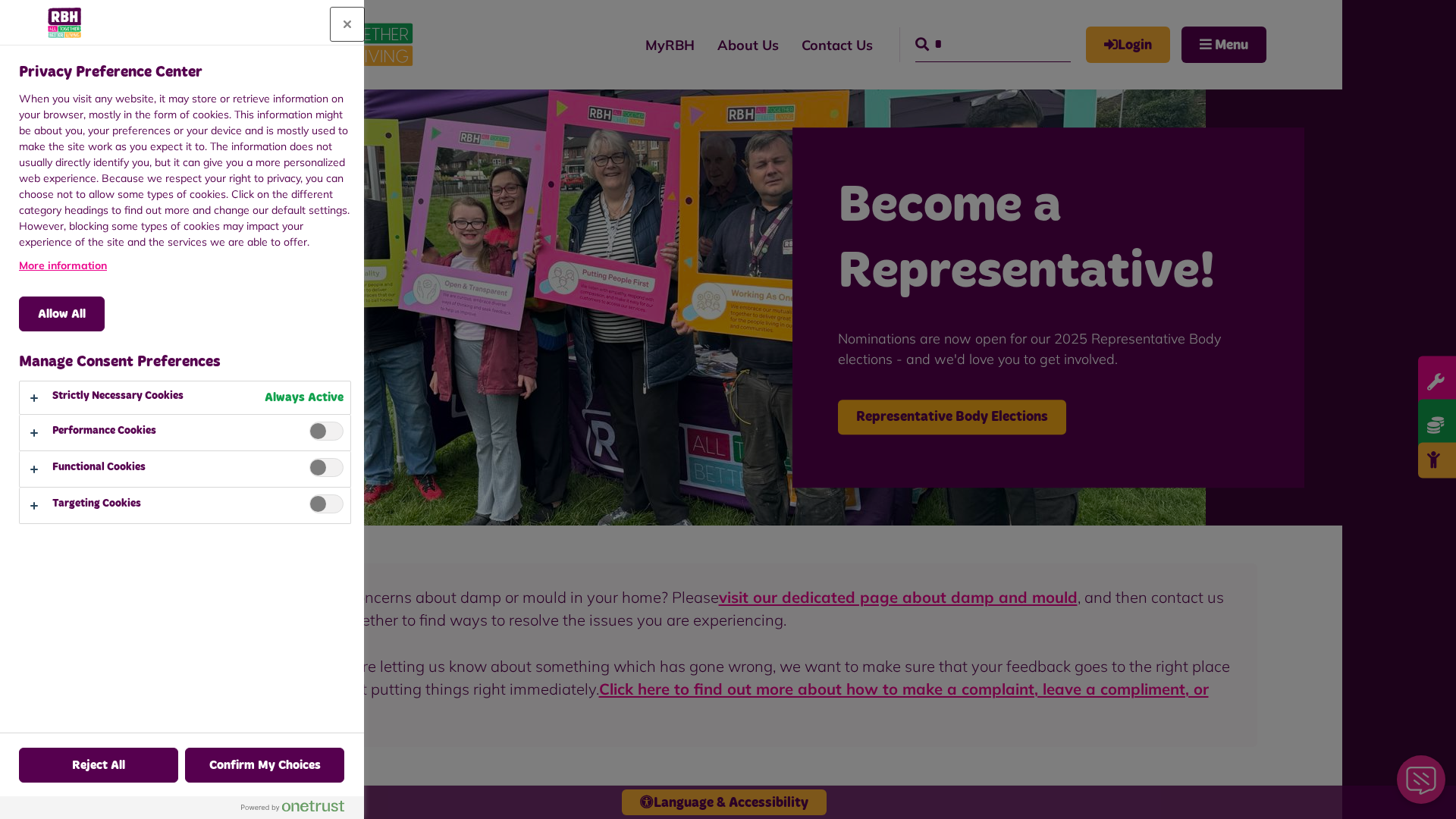
click at [347, 24] on button "Close" at bounding box center [347, 24] width 34 height 34
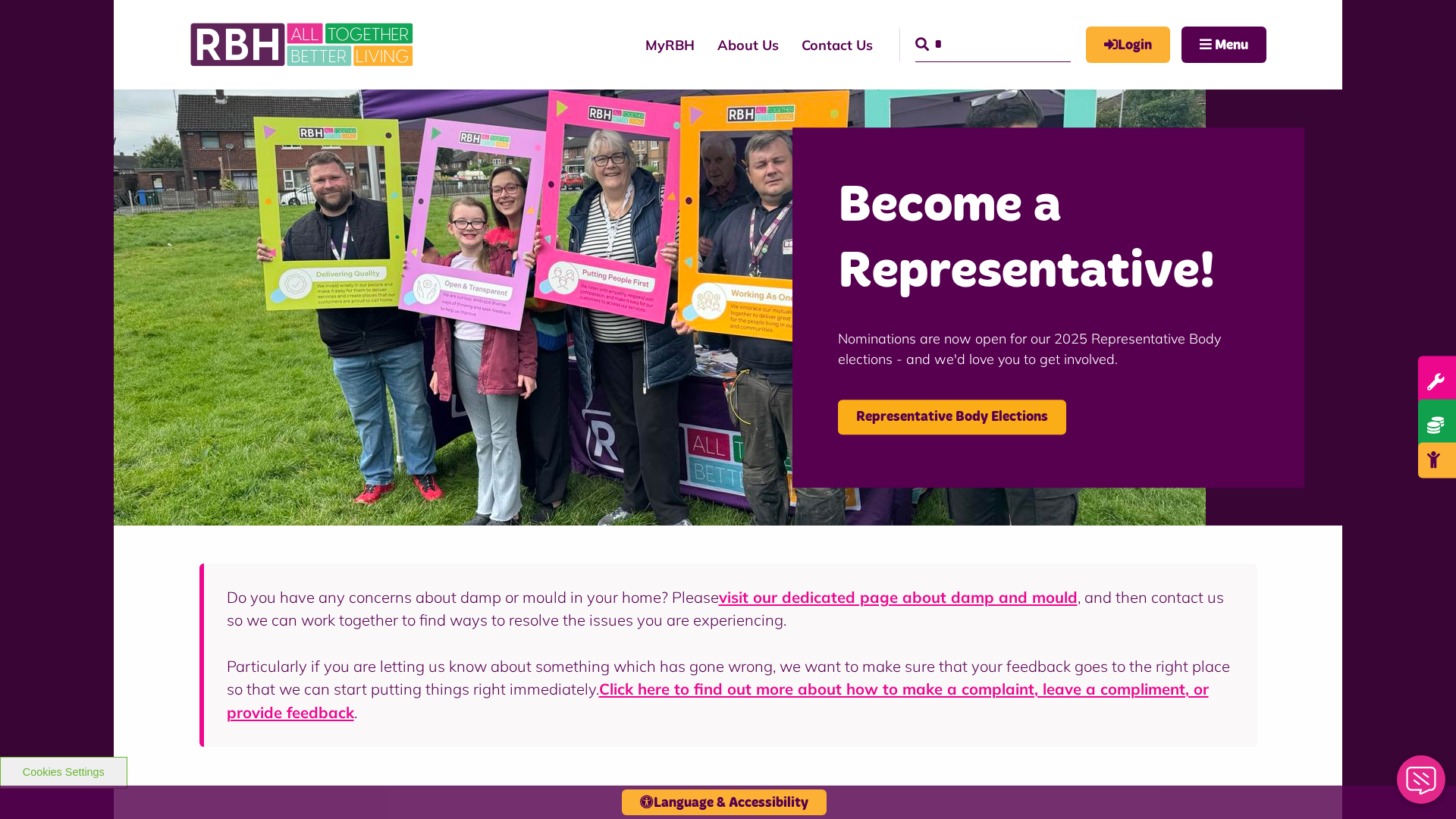
click at [971, 30] on input "*" at bounding box center [993, 45] width 155 height 34
type input "*"
click at [63, 771] on button "Cookies Settings" at bounding box center [64, 772] width 128 height 32
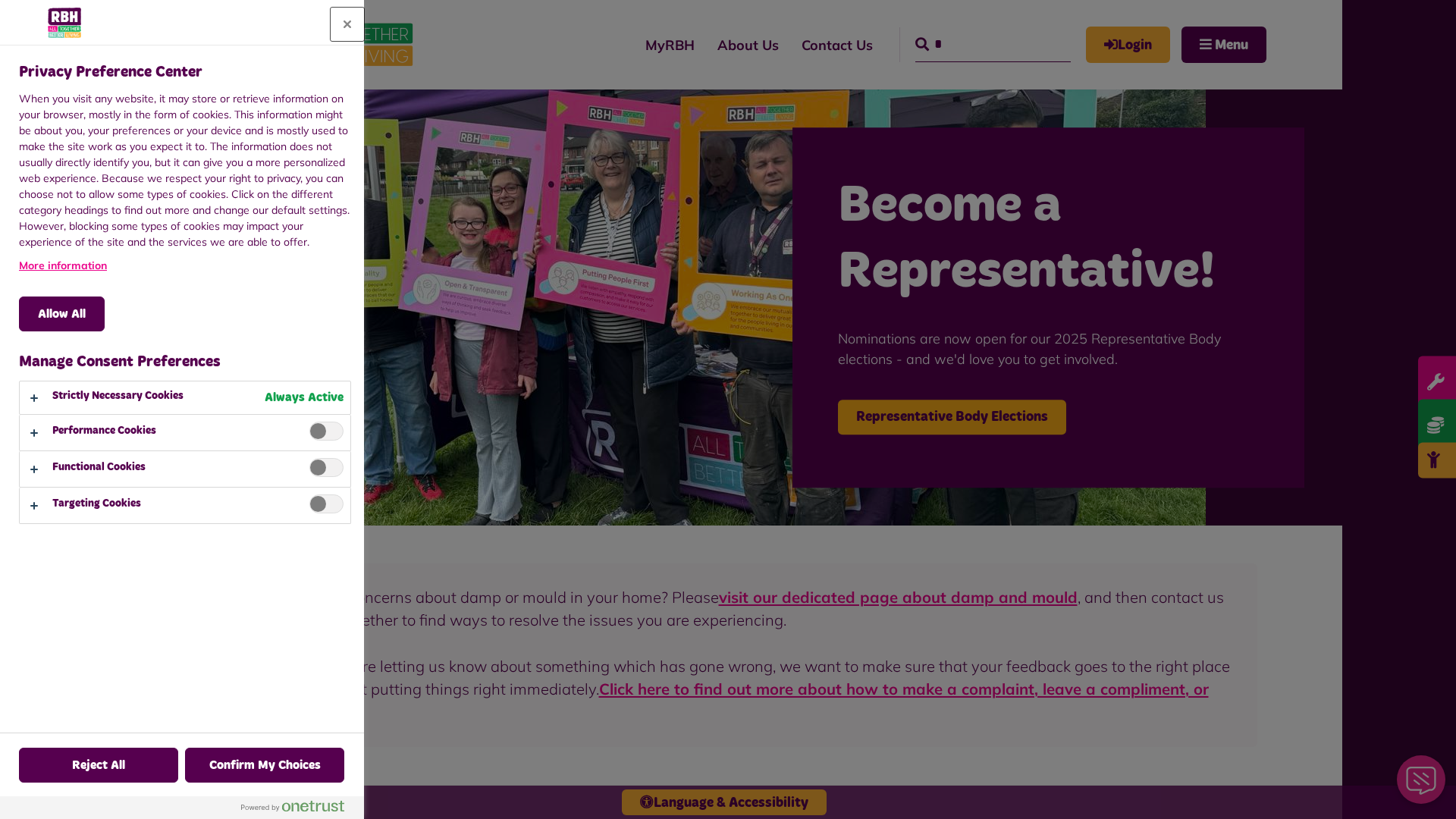
click at [347, 24] on button "Close" at bounding box center [347, 24] width 34 height 34
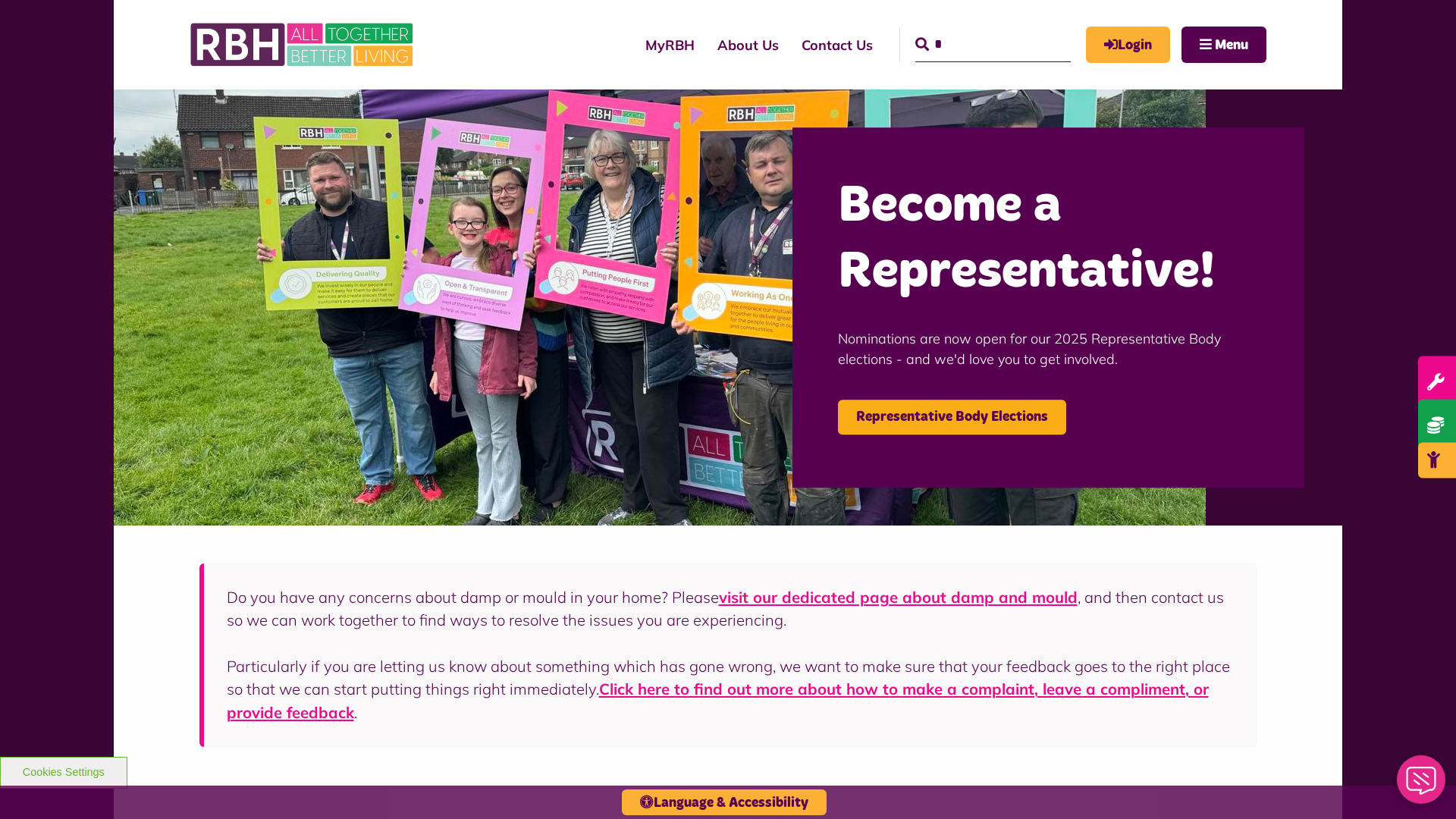
click at [971, 30] on input "*" at bounding box center [993, 45] width 155 height 34
type input "*"
click at [63, 771] on button "Cookies Settings" at bounding box center [64, 772] width 128 height 32
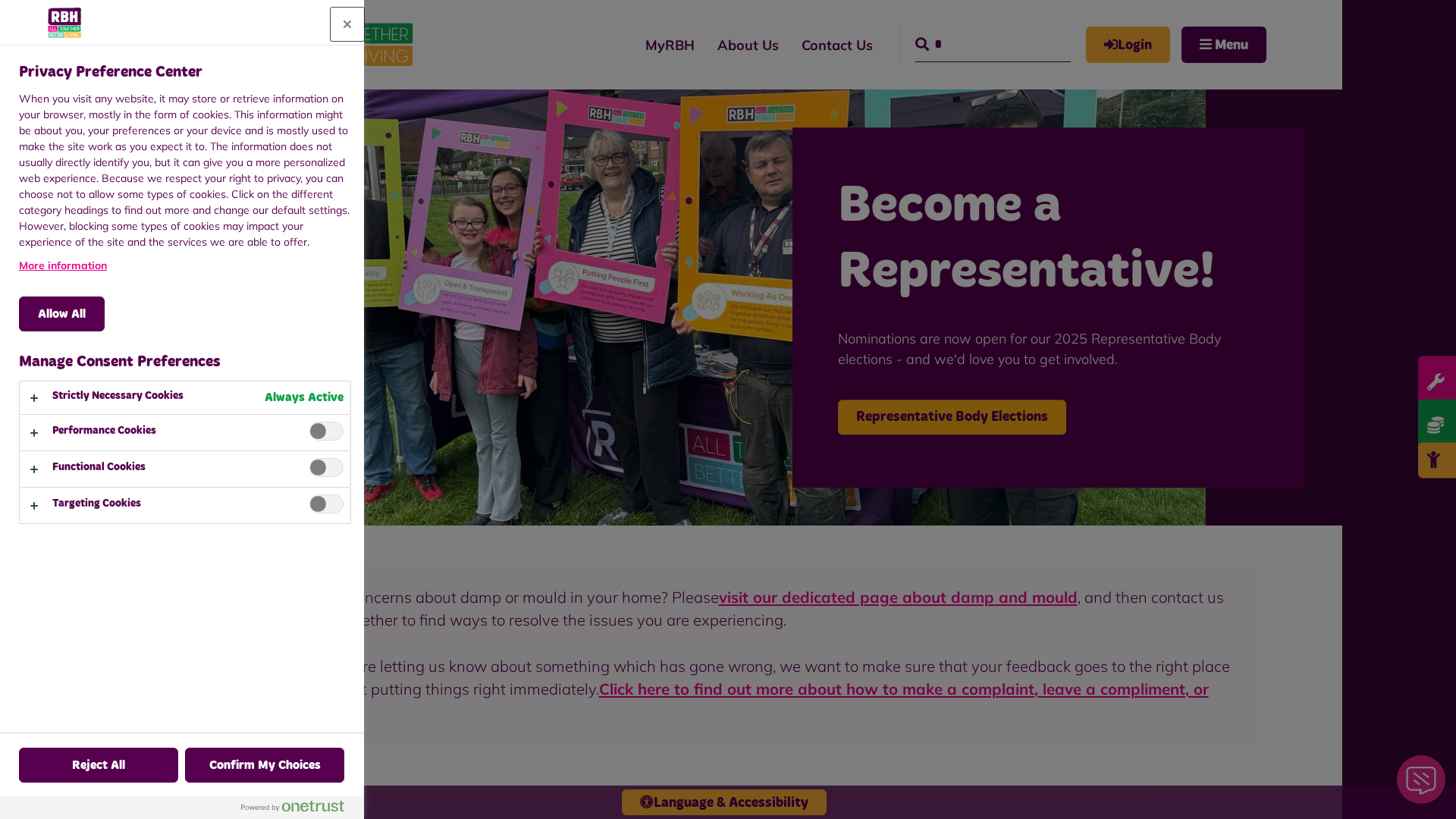
click at [347, 24] on button "Close" at bounding box center [347, 24] width 34 height 34
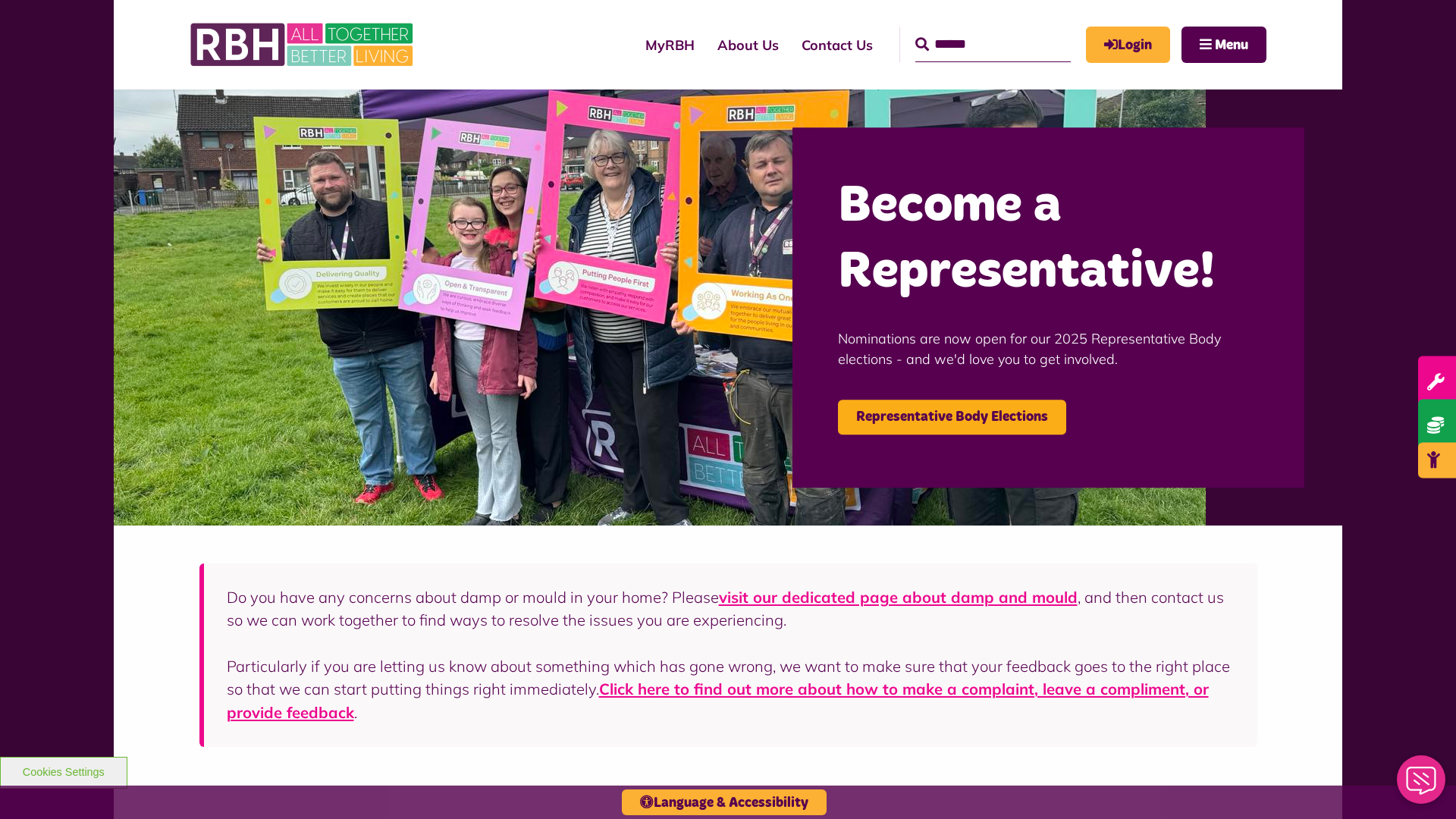
click at [971, 30] on input "Search" at bounding box center [993, 45] width 155 height 34
type input "*"
click at [63, 771] on button "Cookies Settings" at bounding box center [64, 772] width 128 height 32
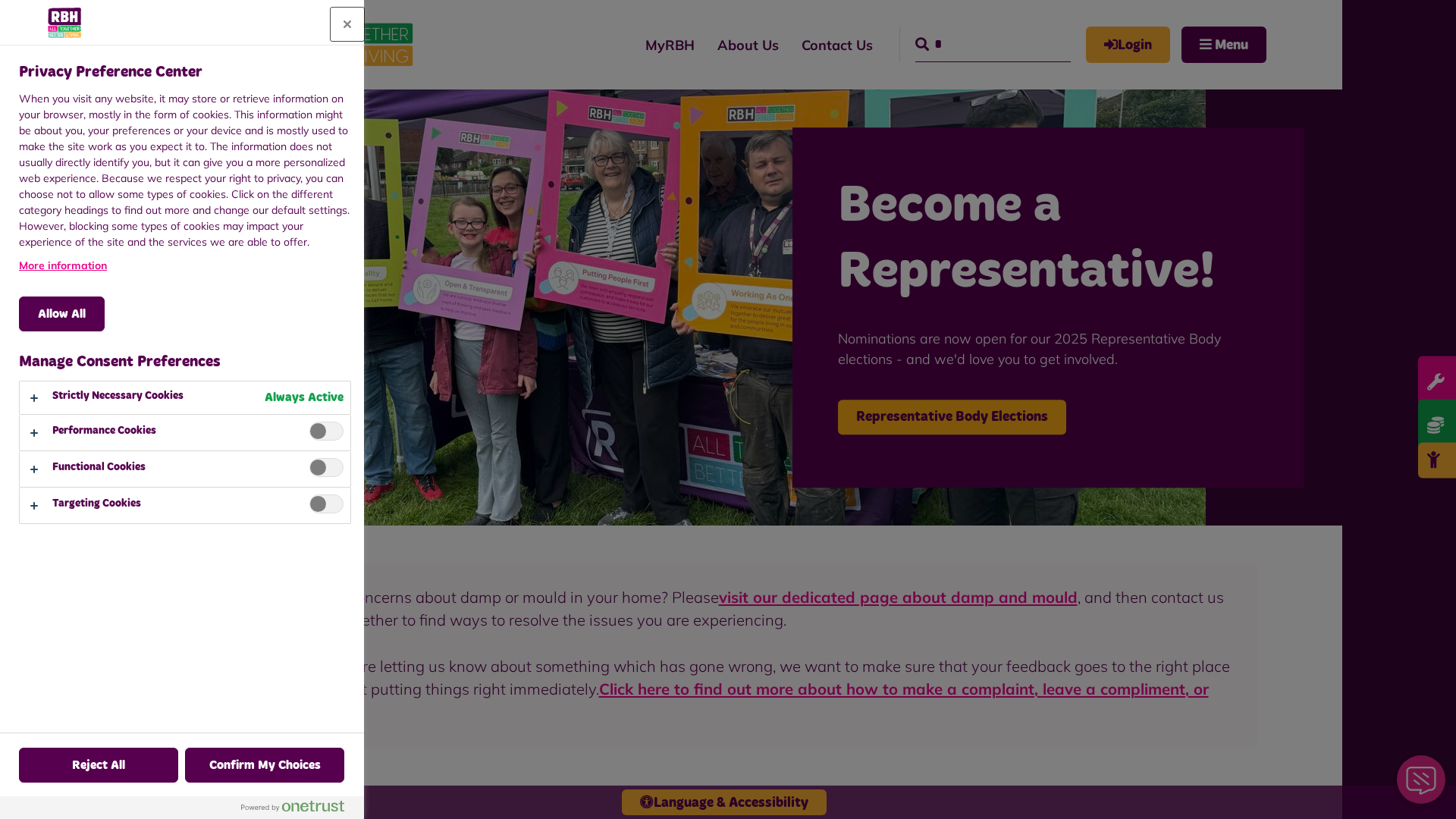
click at [347, 24] on button "Close" at bounding box center [347, 24] width 34 height 34
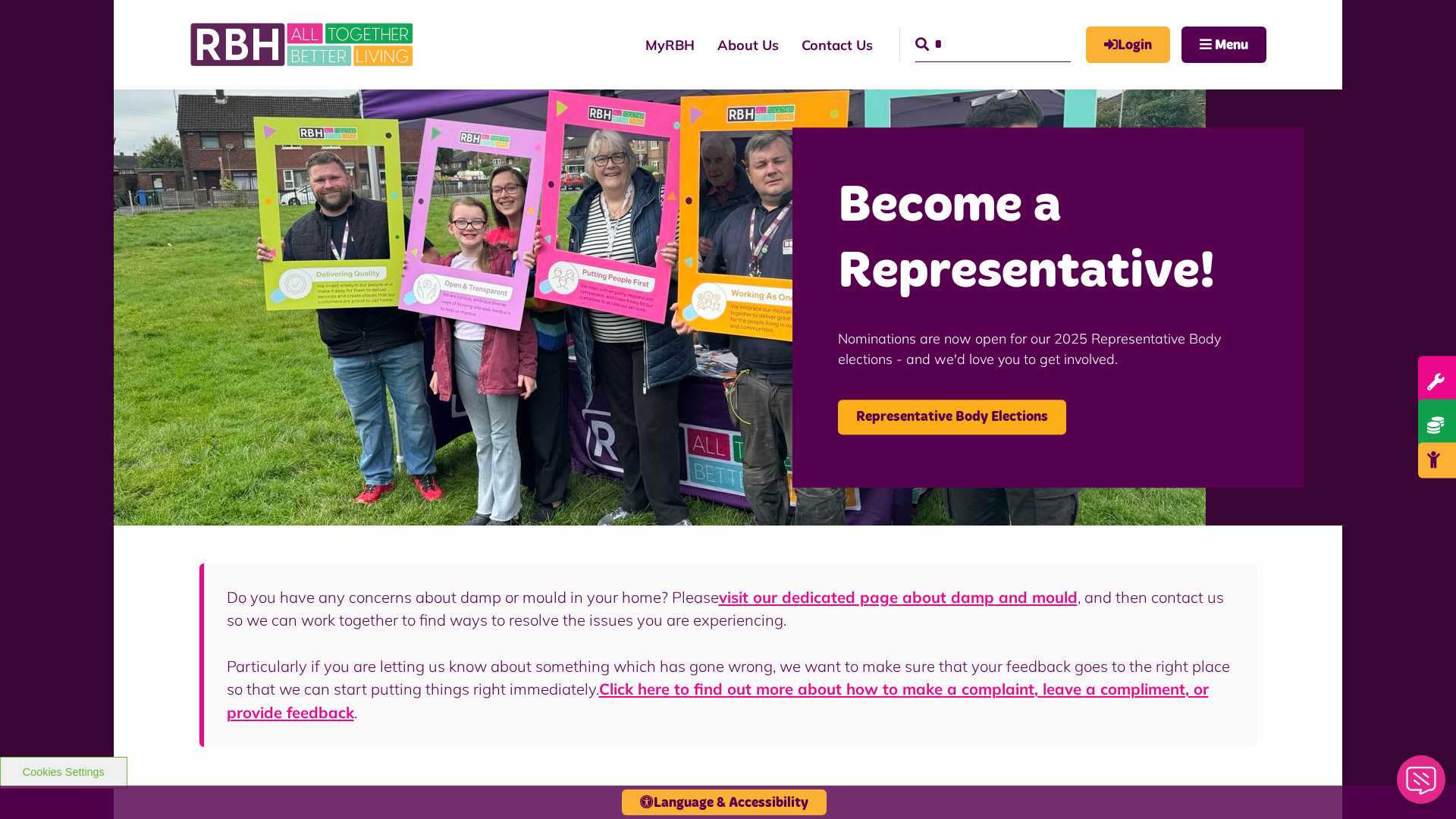
click at [971, 30] on input "*" at bounding box center [993, 45] width 155 height 34
type input "*"
click at [63, 771] on button "Cookies Settings" at bounding box center [64, 772] width 128 height 32
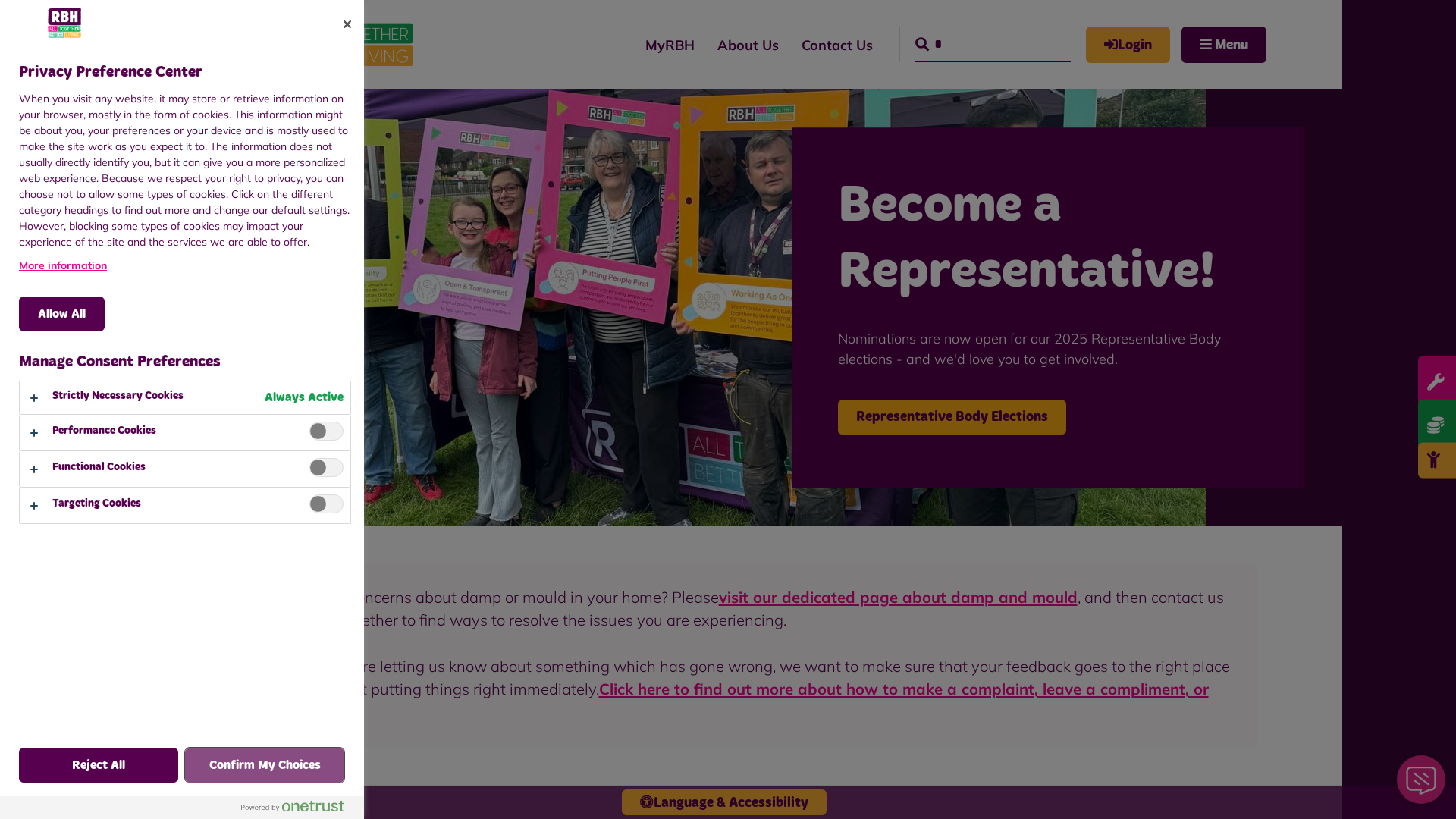
click at [265, 766] on button "Confirm My Choices" at bounding box center [265, 765] width 159 height 34
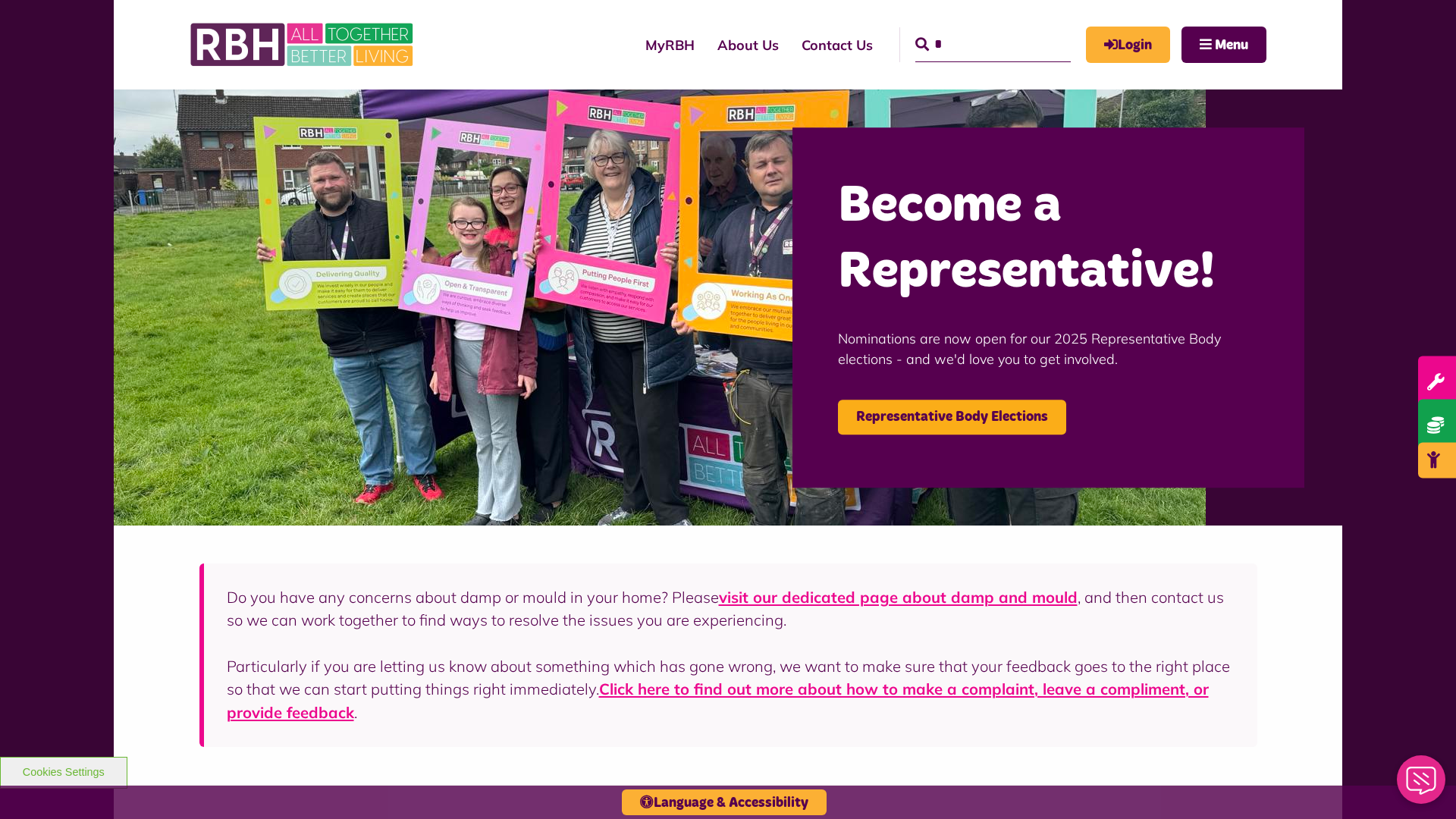
click at [971, 30] on input "*" at bounding box center [993, 45] width 155 height 34
type input "*"
click at [63, 771] on button "Cookies Settings" at bounding box center [64, 772] width 128 height 32
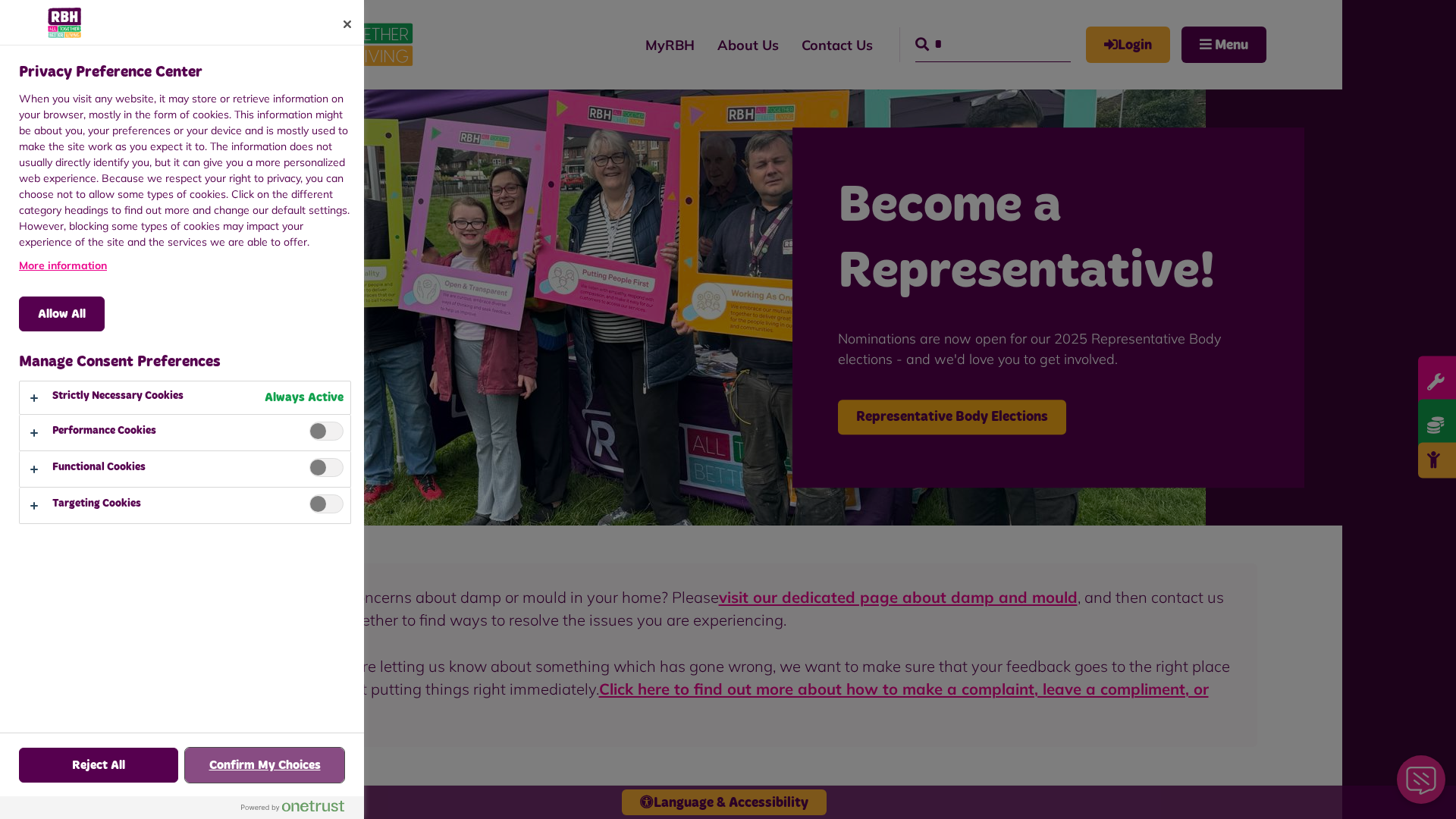
click at [265, 766] on button "Confirm My Choices" at bounding box center [265, 765] width 159 height 34
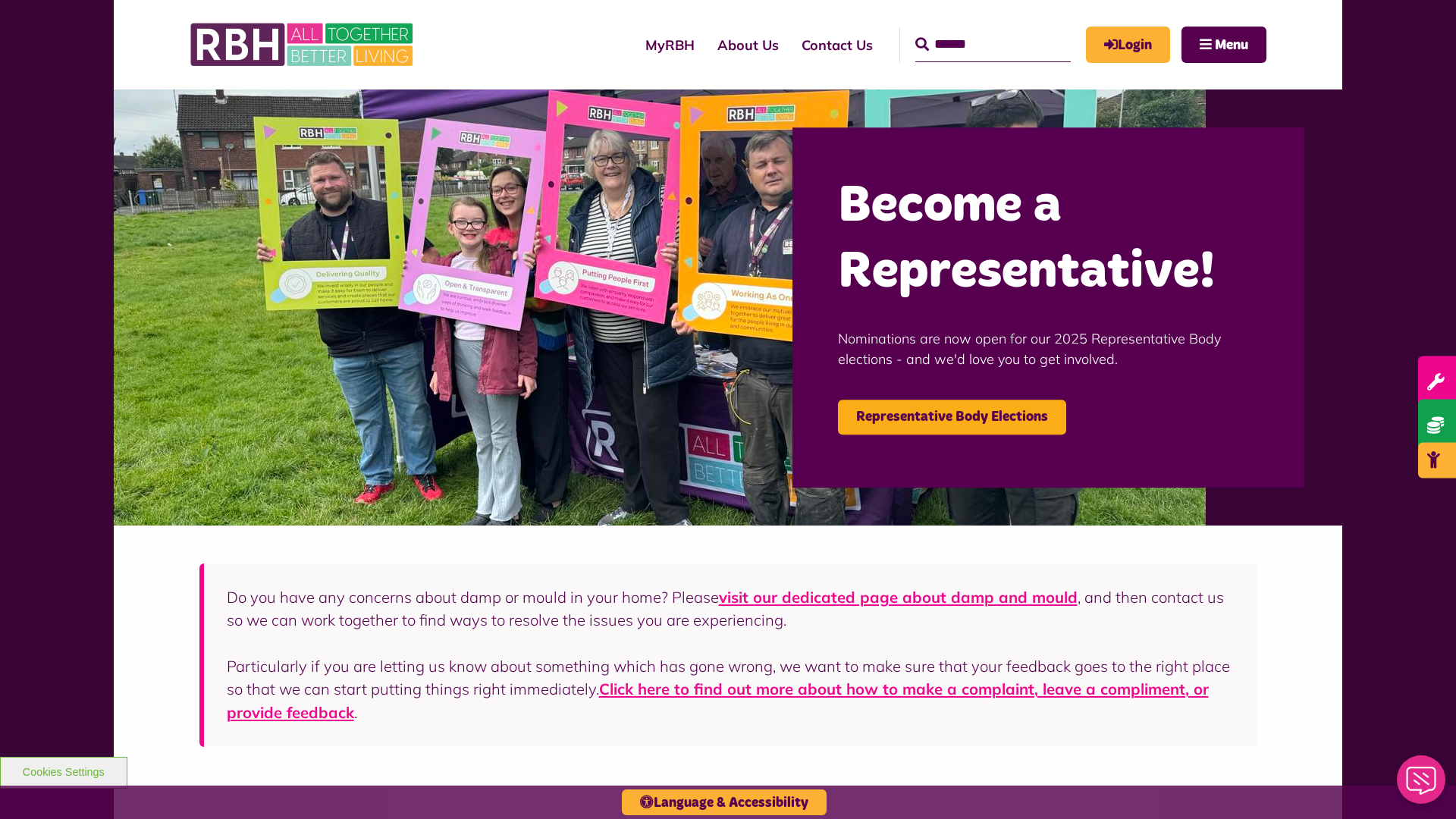
click at [971, 30] on input "Search" at bounding box center [993, 45] width 155 height 34
type input "*"
click at [63, 771] on button "Cookies Settings" at bounding box center [64, 772] width 128 height 32
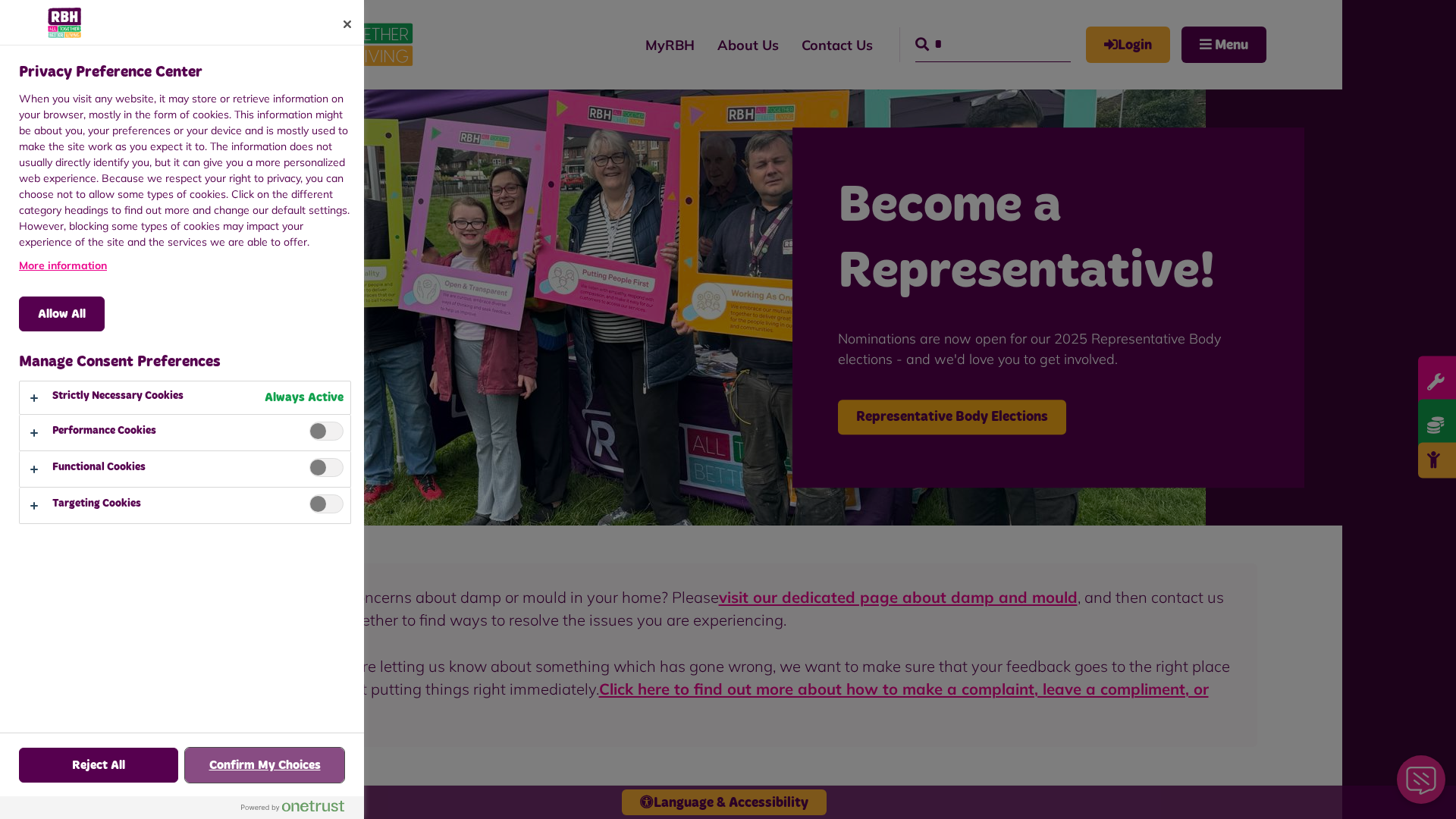
click at [265, 766] on button "Confirm My Choices" at bounding box center [265, 765] width 159 height 34
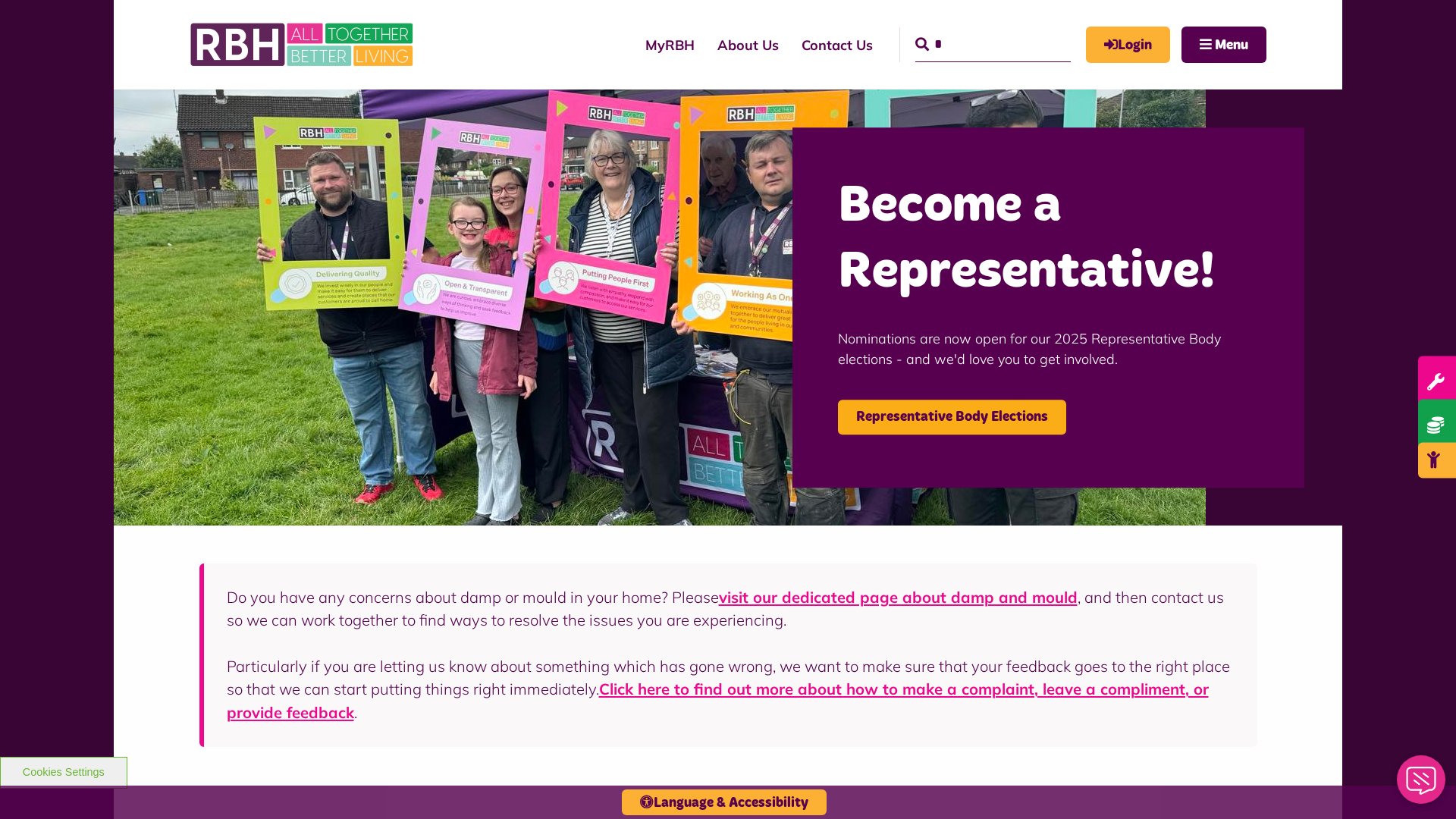
click at [971, 30] on input "*" at bounding box center [993, 45] width 155 height 34
type input "*"
click at [63, 771] on button "Cookies Settings" at bounding box center [64, 772] width 128 height 32
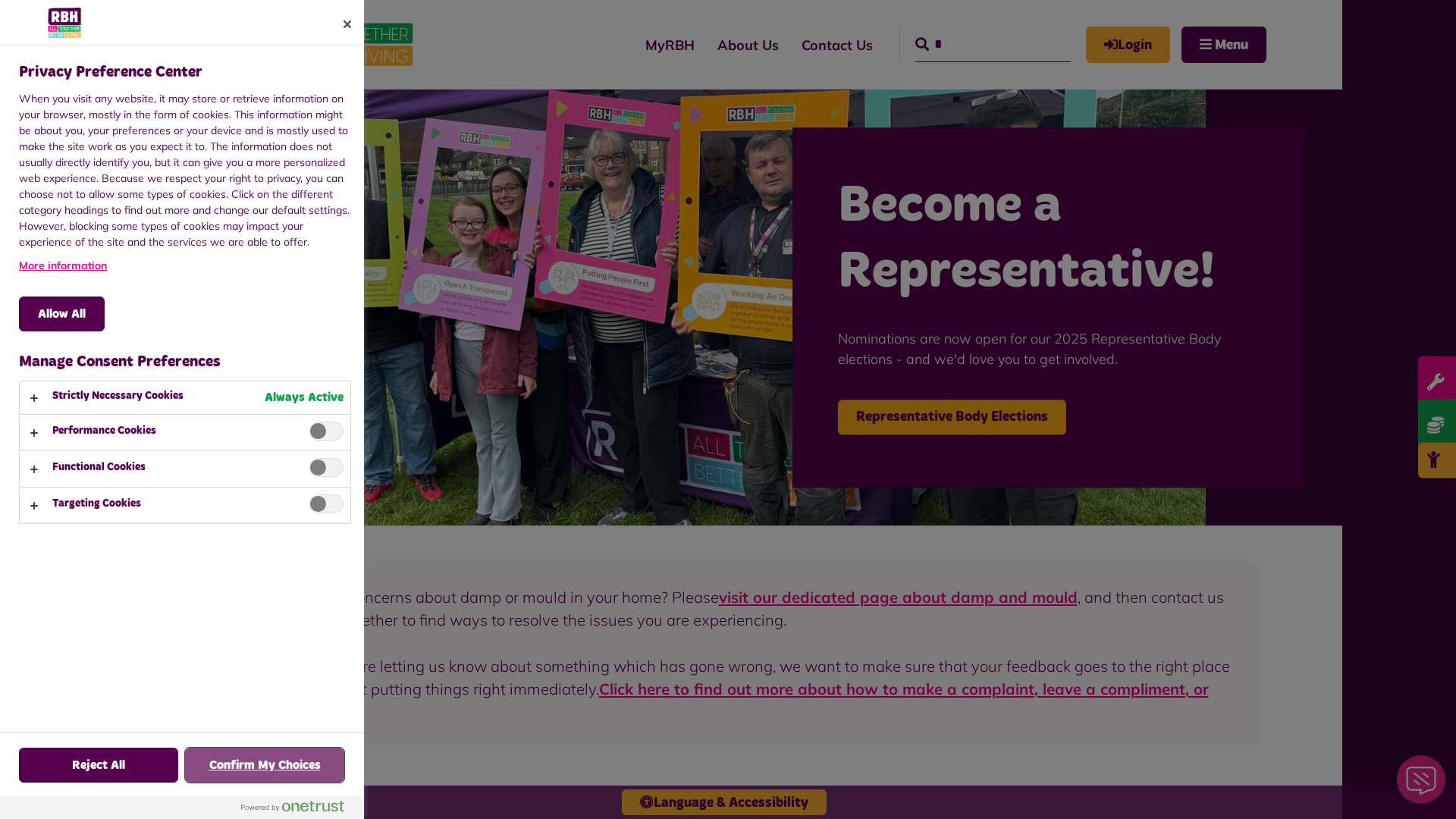
click at [265, 766] on button "Confirm My Choices" at bounding box center [265, 765] width 159 height 34
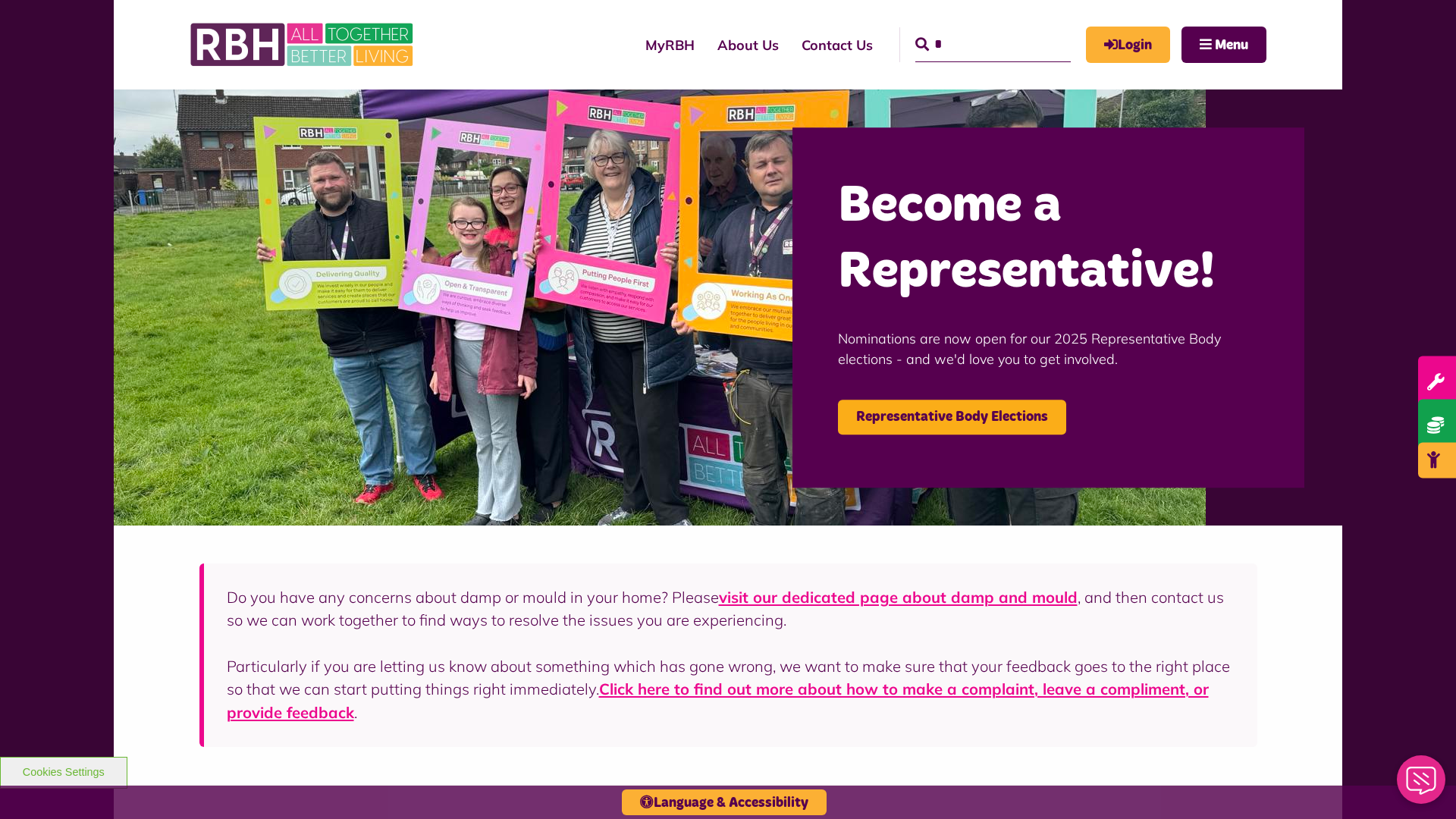
click at [971, 30] on input "*" at bounding box center [993, 45] width 155 height 34
type input "*"
click at [63, 771] on button "Cookies Settings" at bounding box center [64, 772] width 128 height 32
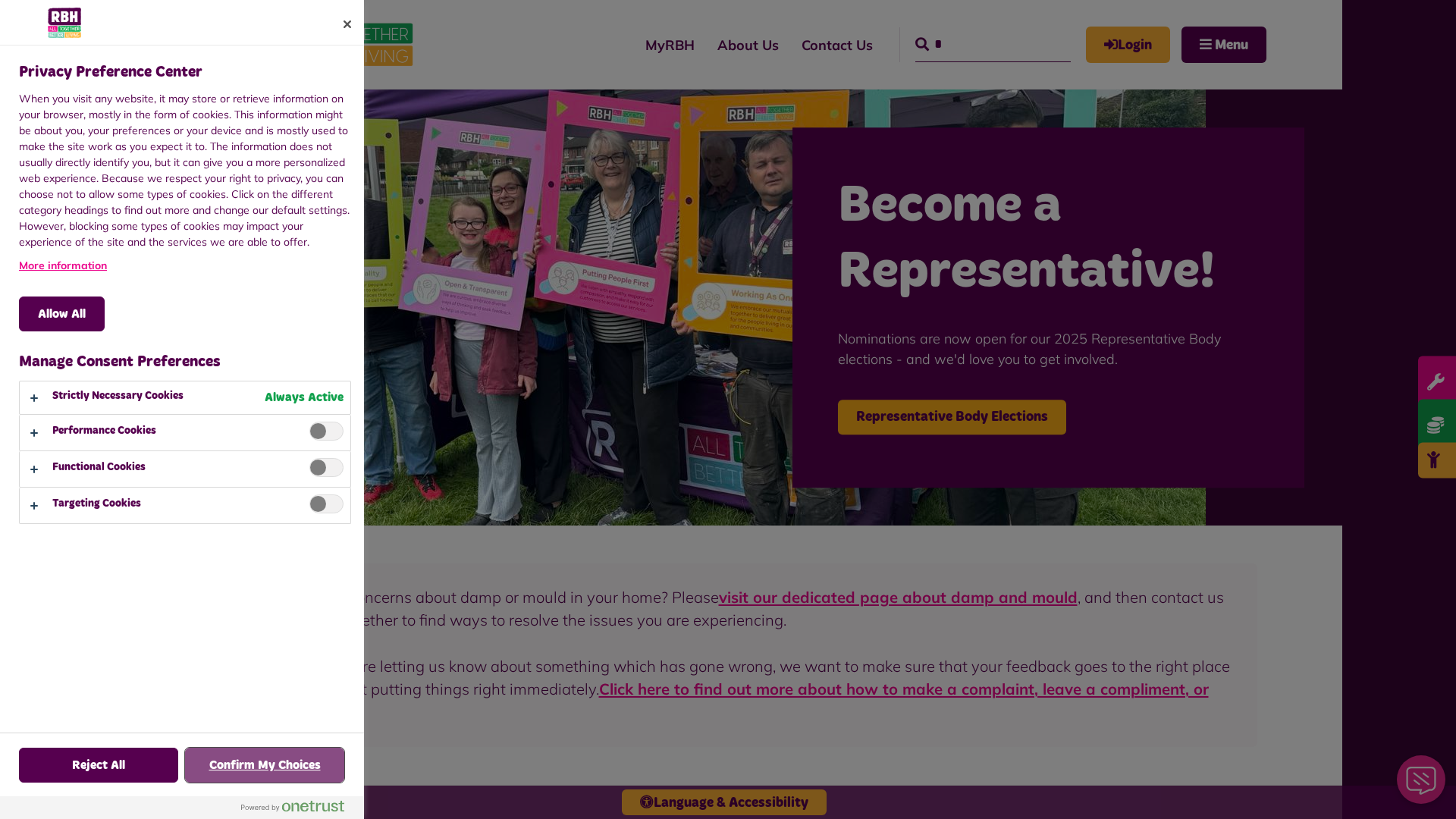
click at [265, 766] on button "Confirm My Choices" at bounding box center [265, 765] width 159 height 34
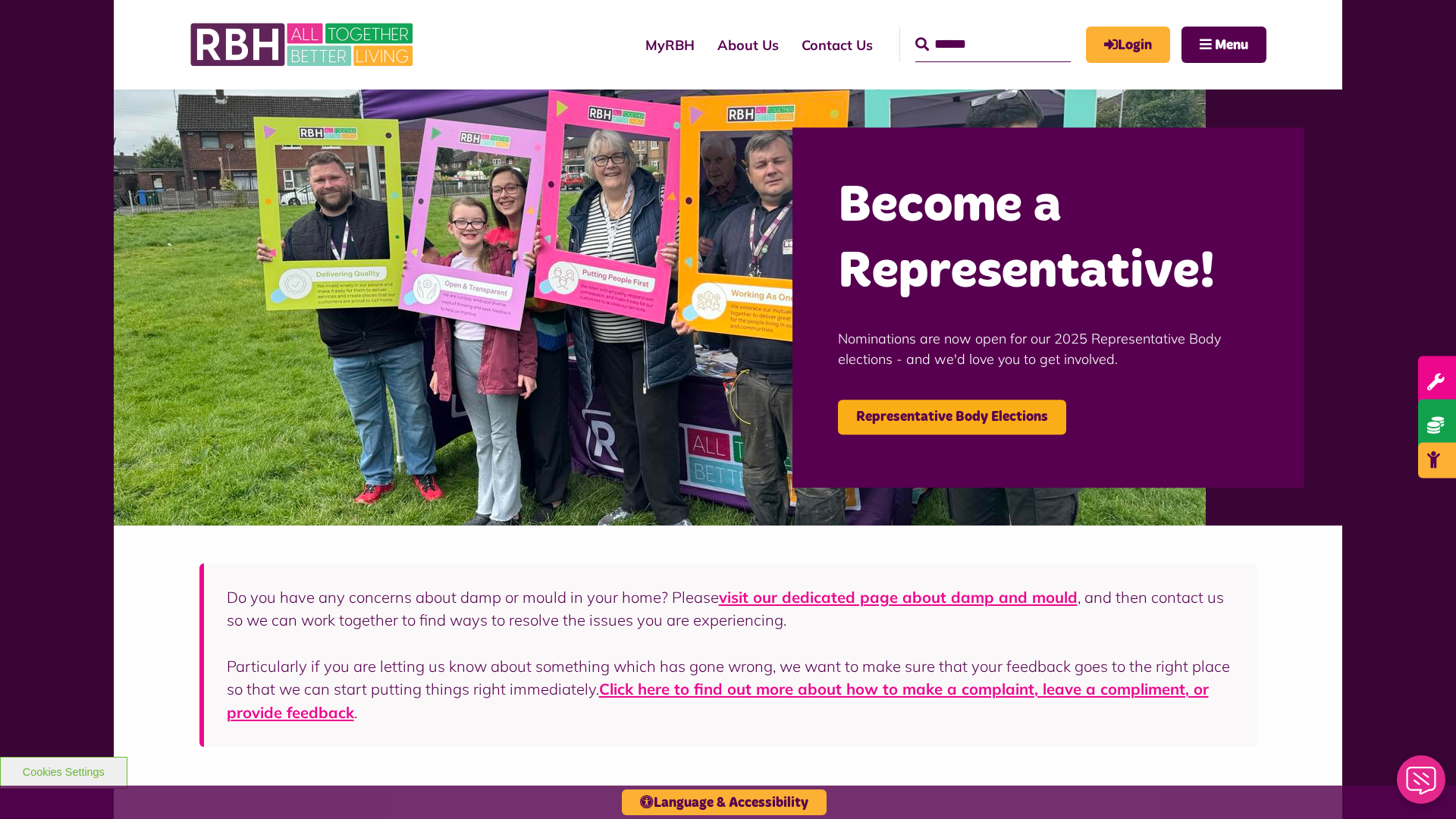
click at [971, 30] on input "Search" at bounding box center [993, 45] width 155 height 34
type input "*"
click at [63, 771] on button "Cookies Settings" at bounding box center [64, 772] width 128 height 32
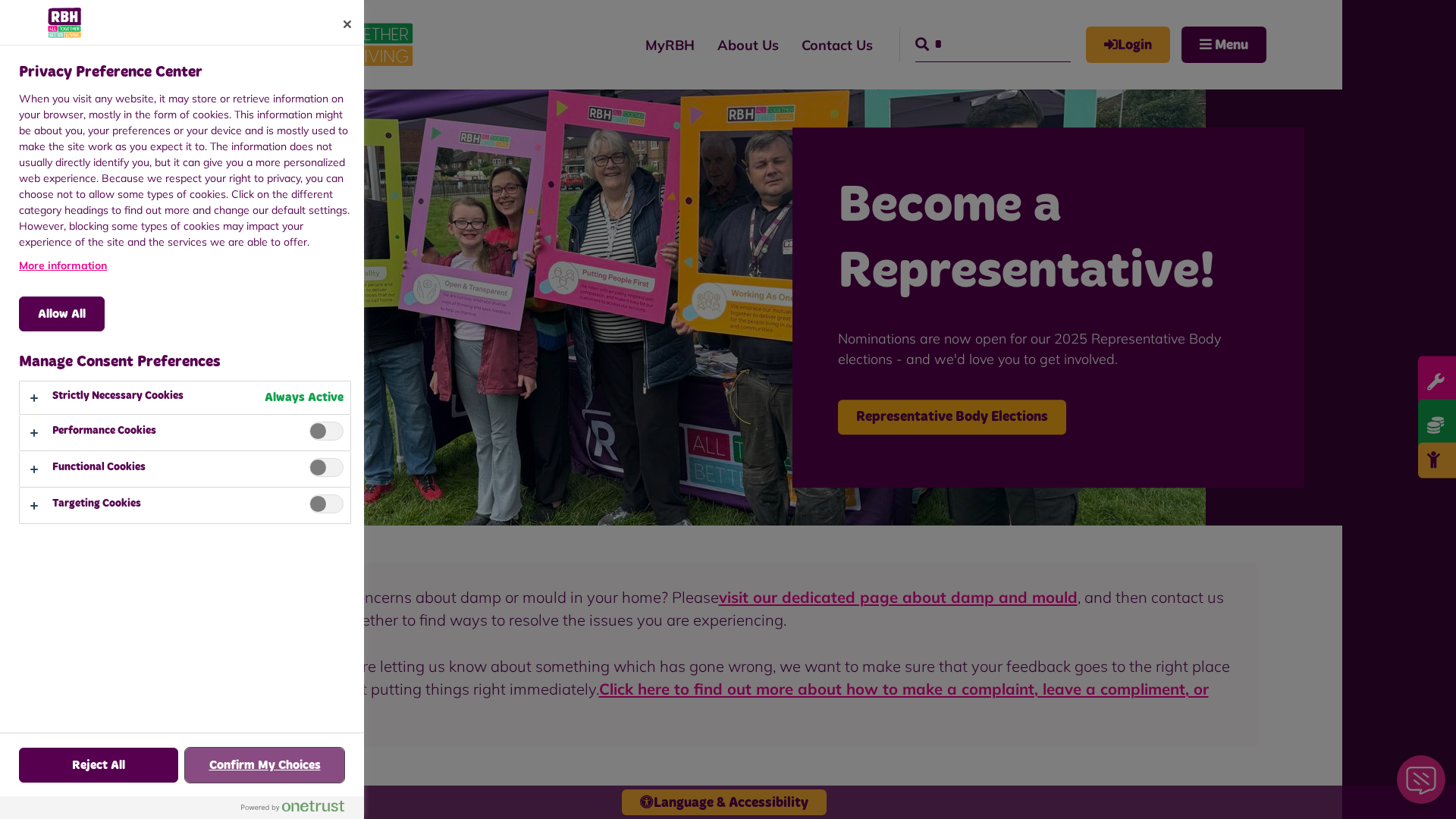
click at [265, 766] on button "Confirm My Choices" at bounding box center [265, 765] width 159 height 34
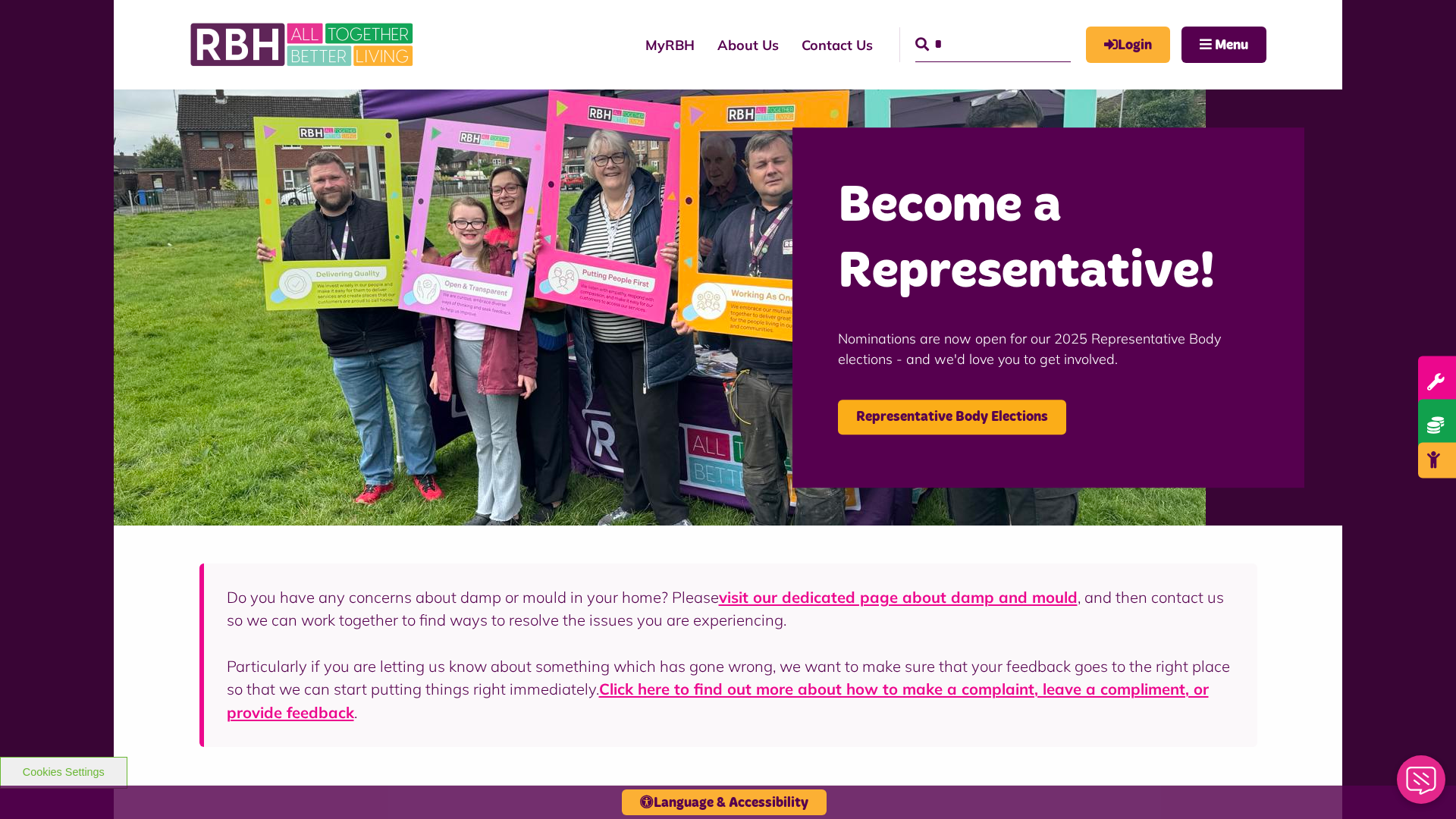
click at [971, 30] on input "*" at bounding box center [993, 45] width 155 height 34
type input "*"
click at [63, 771] on button "Cookies Settings" at bounding box center [64, 772] width 128 height 32
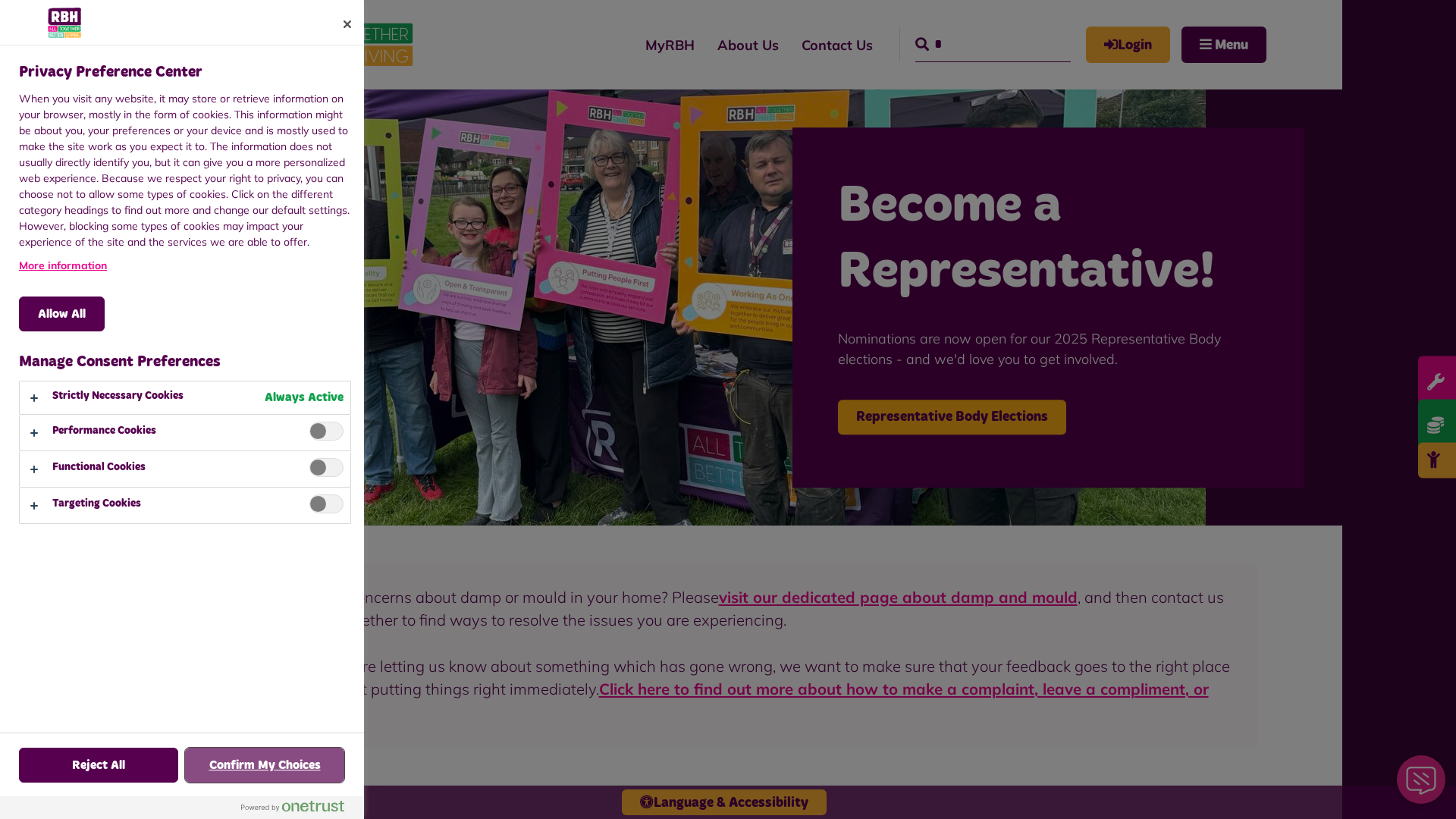
click at [265, 766] on button "Confirm My Choices" at bounding box center [265, 765] width 159 height 34
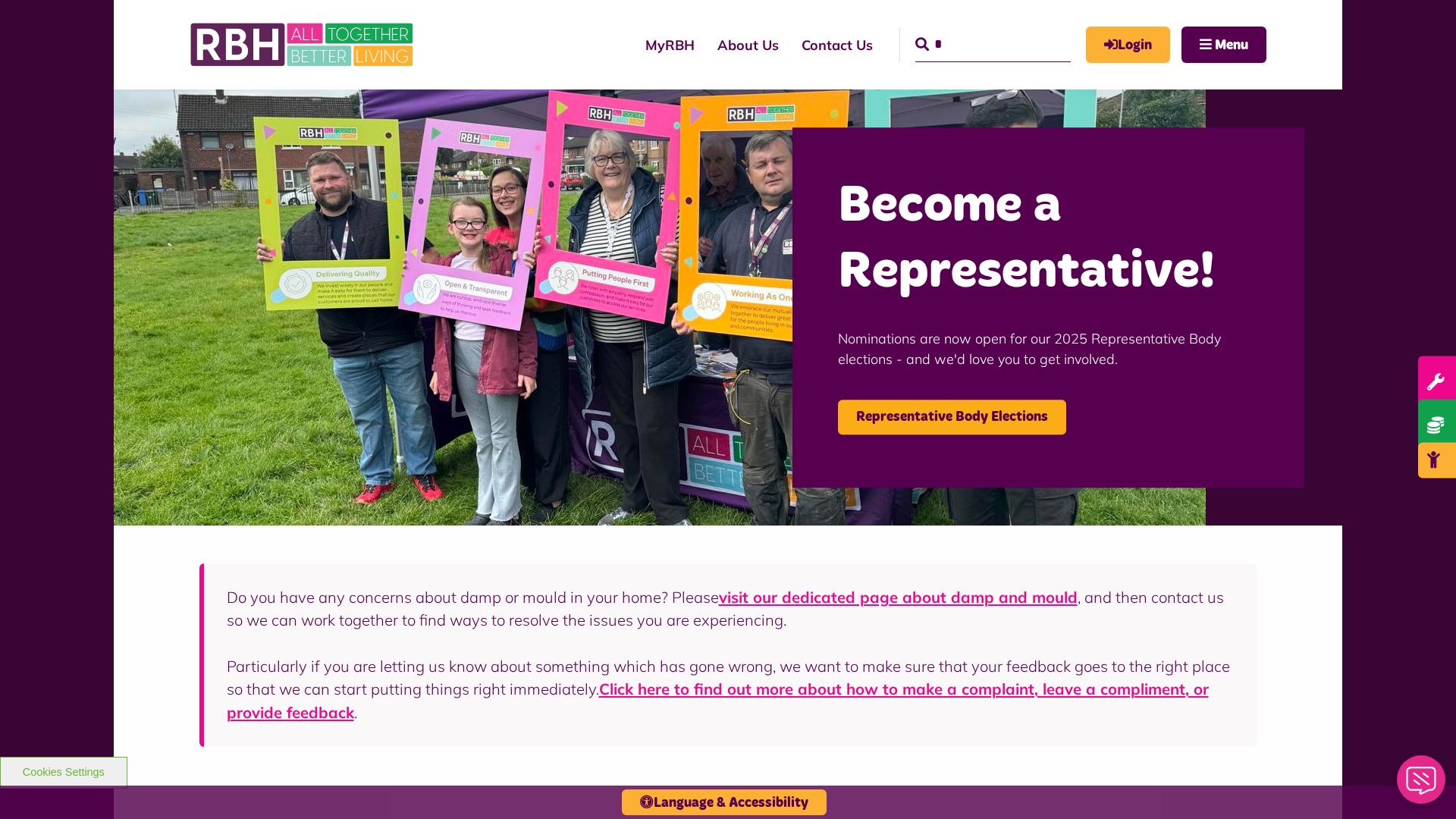
click at [971, 30] on input "*" at bounding box center [993, 45] width 155 height 34
type input "*"
click at [63, 771] on button "Cookies Settings" at bounding box center [64, 772] width 128 height 32
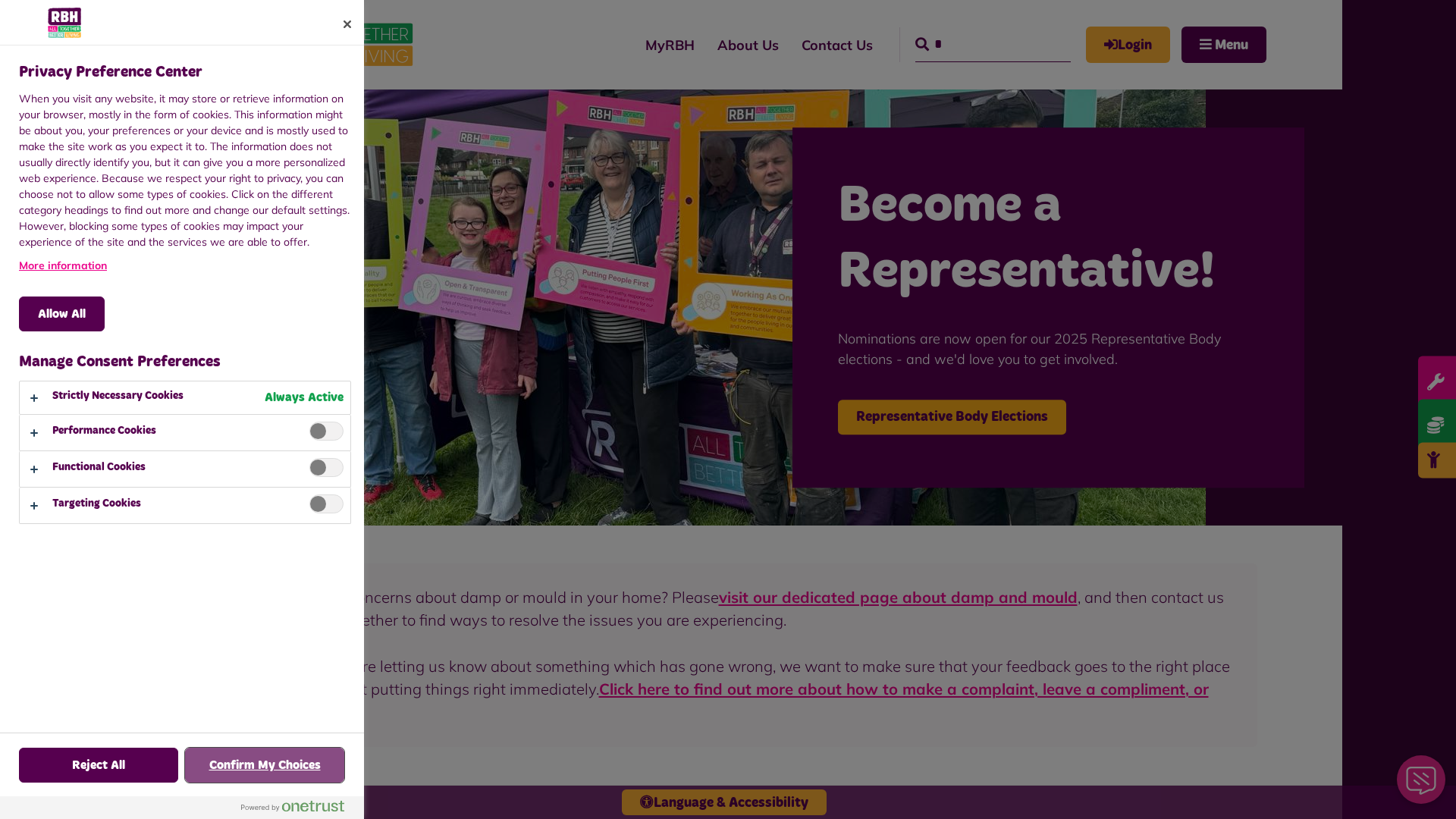
click at [265, 766] on button "Confirm My Choices" at bounding box center [265, 765] width 159 height 34
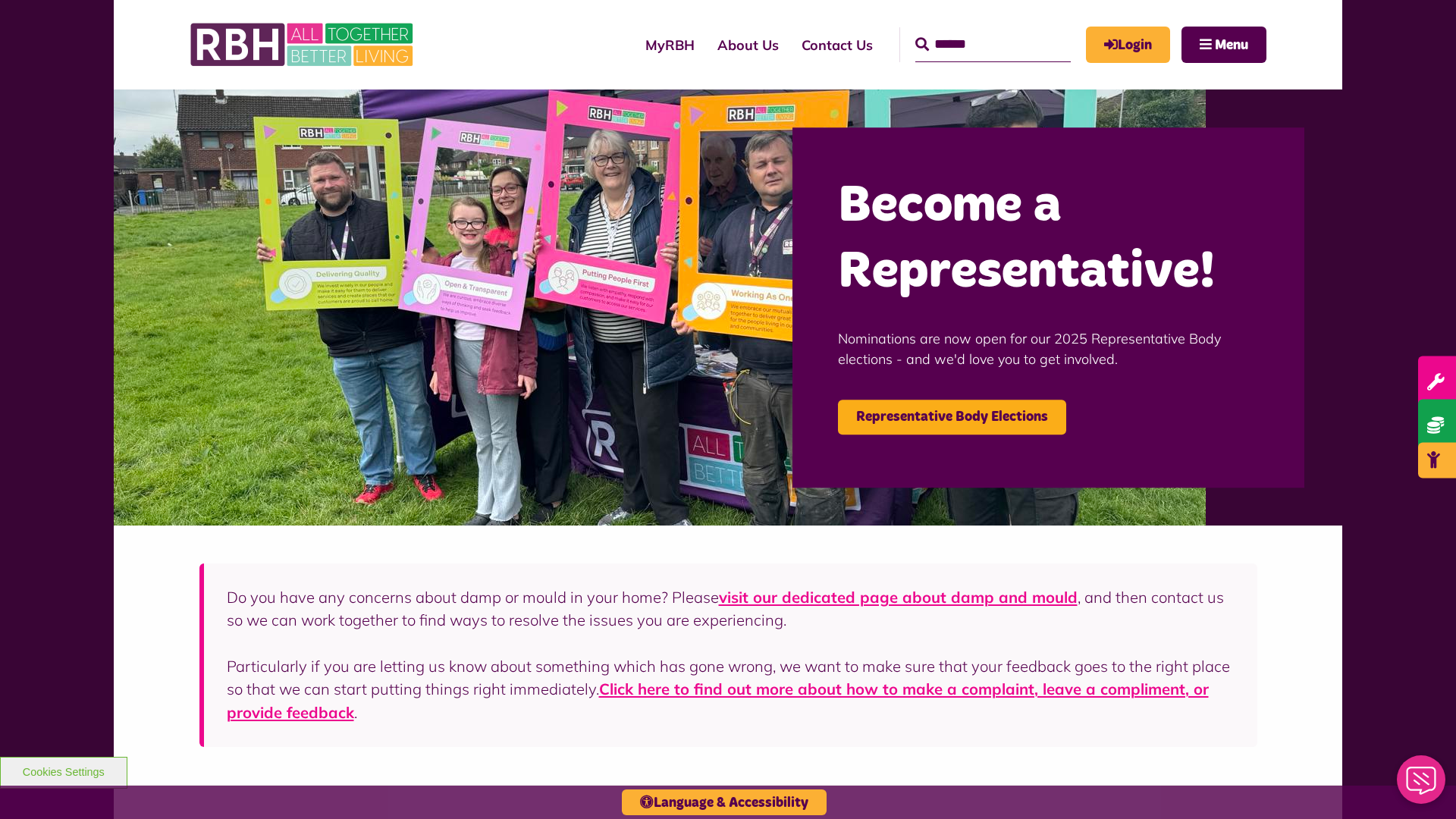
click at [971, 30] on input "Search" at bounding box center [993, 45] width 155 height 34
type input "*"
click at [63, 771] on button "Cookies Settings" at bounding box center [64, 772] width 128 height 32
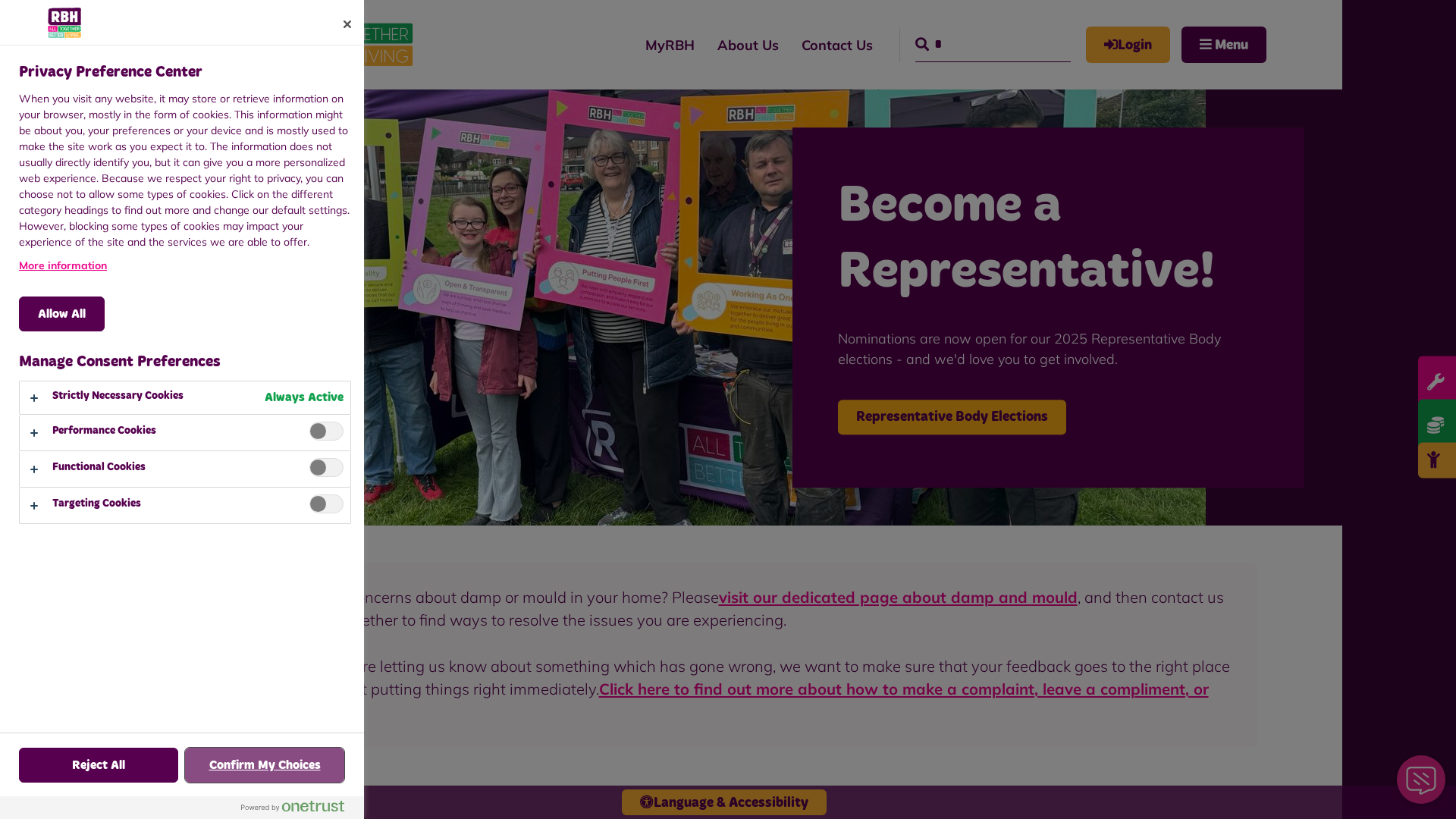
click at [265, 766] on button "Confirm My Choices" at bounding box center [265, 765] width 159 height 34
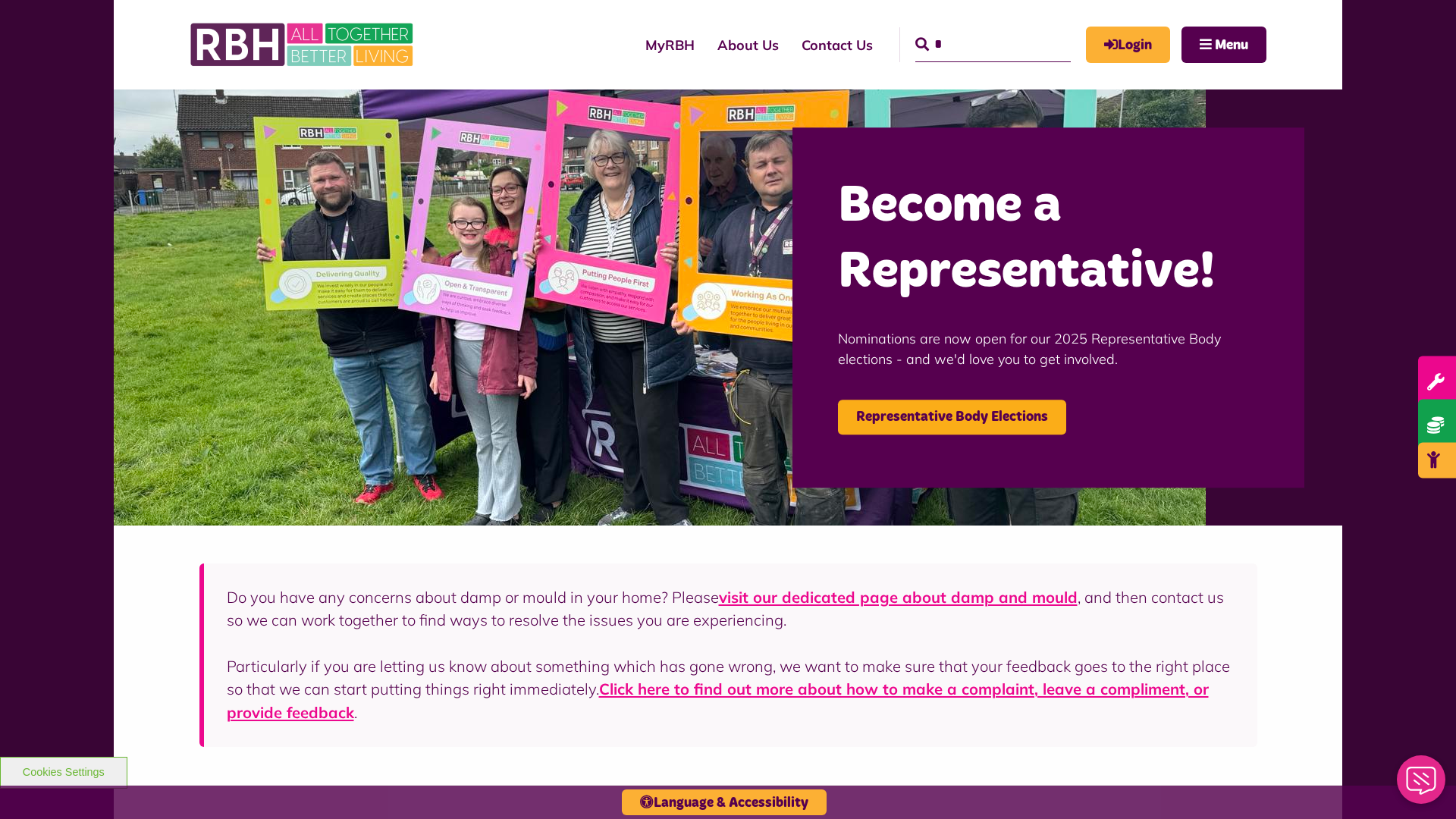
click at [971, 30] on input "*" at bounding box center [993, 45] width 155 height 34
type input "*"
click at [63, 771] on button "Cookies Settings" at bounding box center [64, 772] width 128 height 32
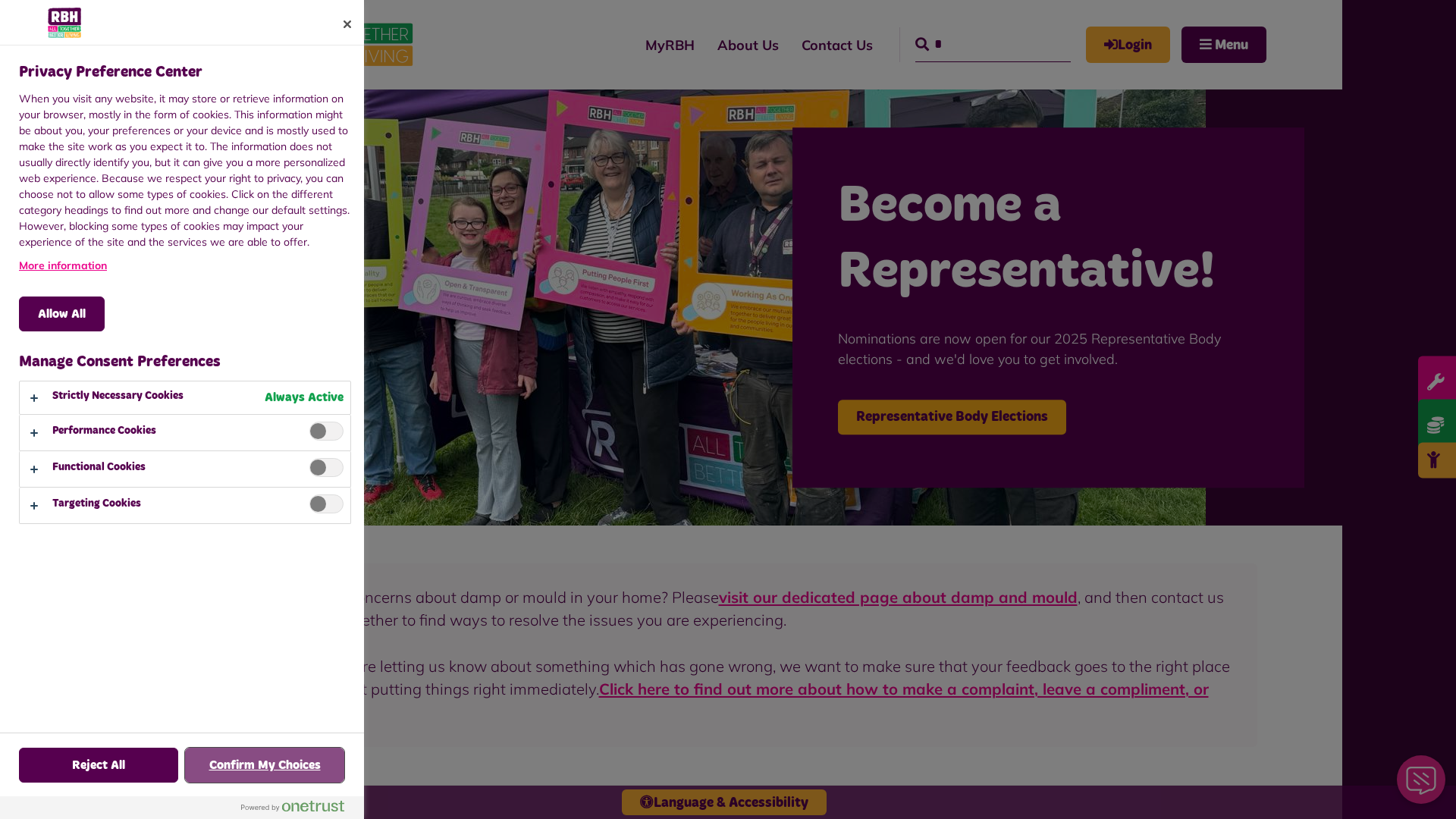
click at [265, 766] on button "Confirm My Choices" at bounding box center [265, 765] width 159 height 34
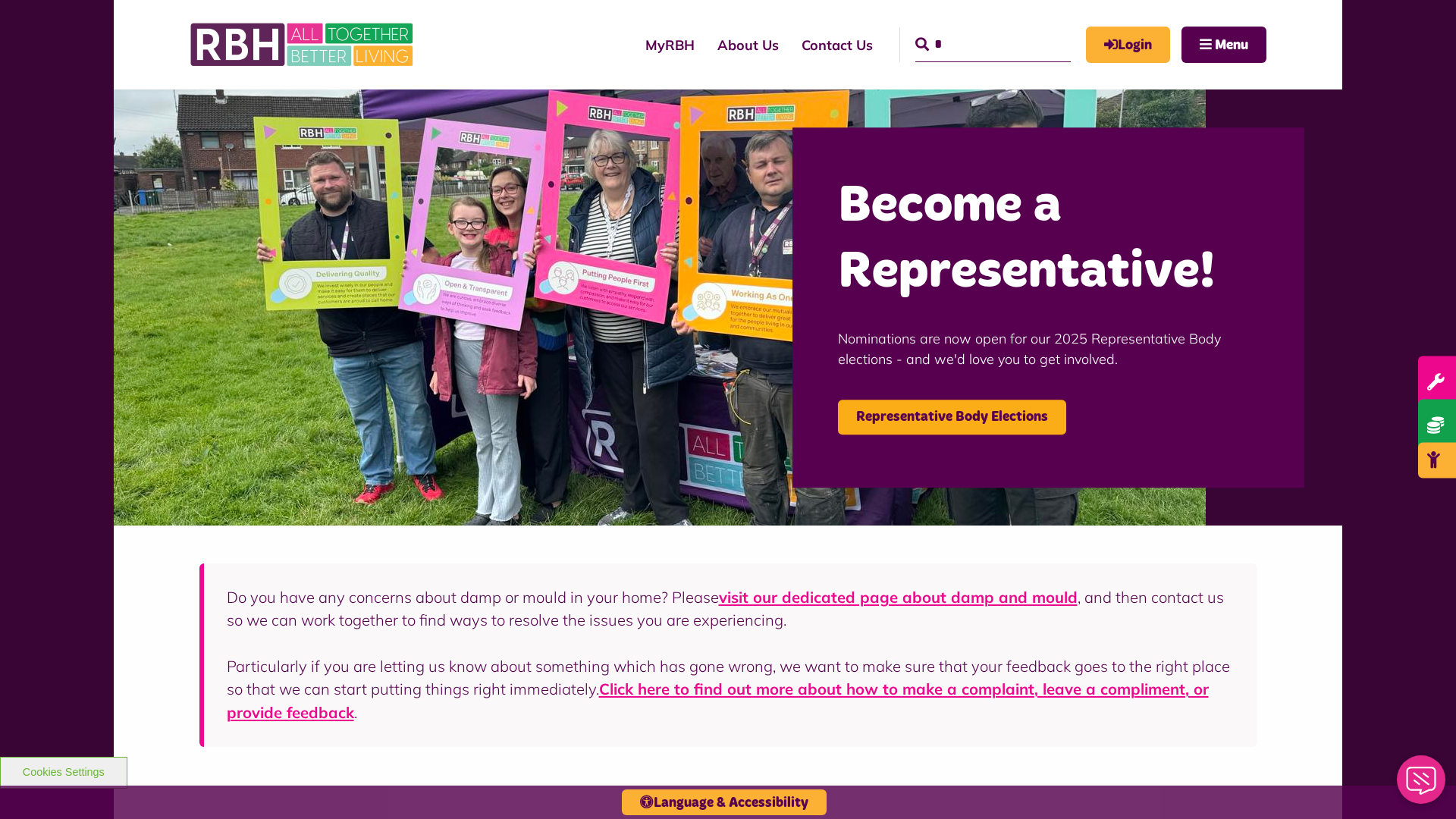
click at [971, 30] on input "*" at bounding box center [993, 45] width 155 height 34
type input "*"
click at [63, 771] on button "Cookies Settings" at bounding box center [64, 772] width 128 height 32
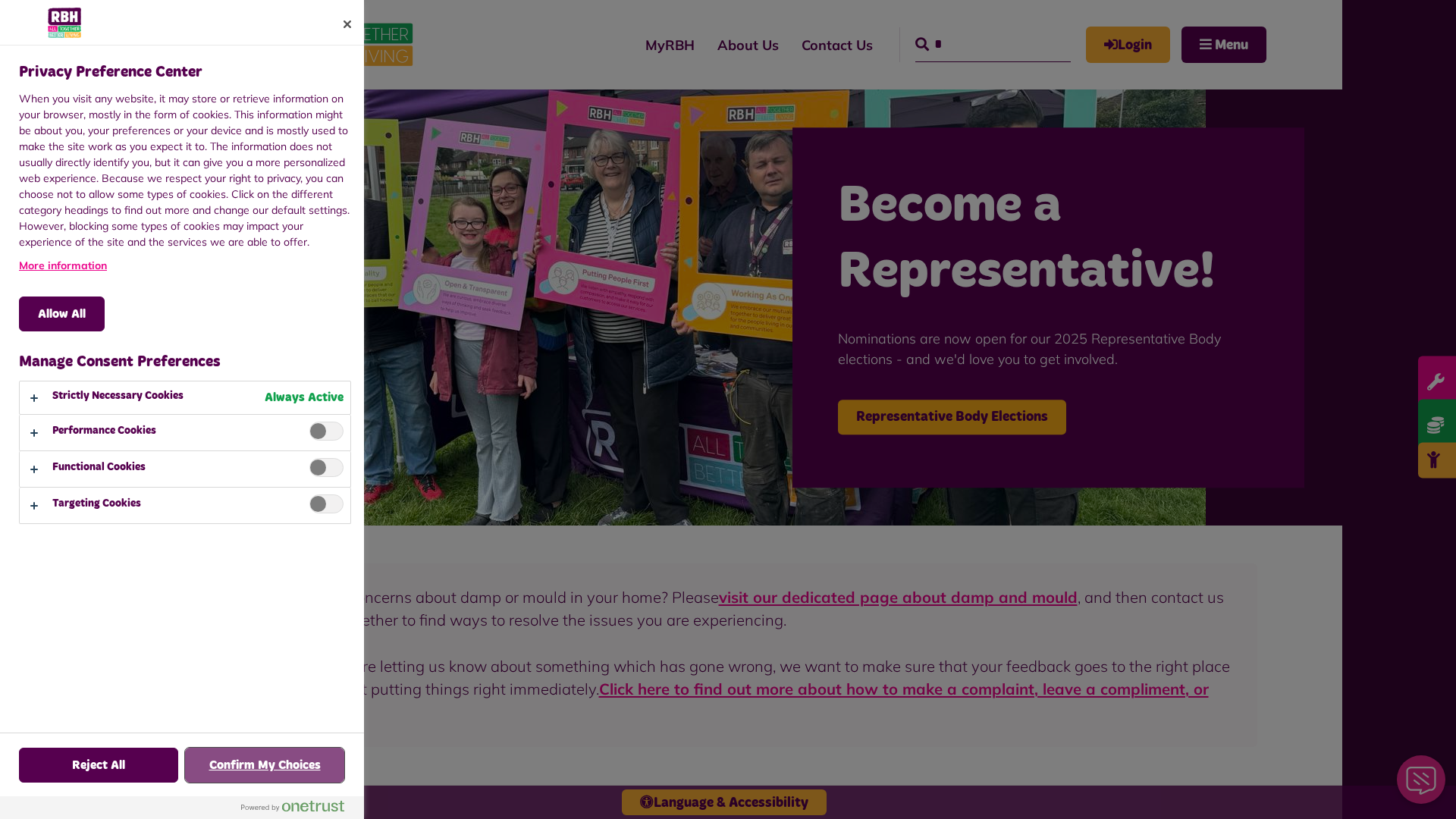
click at [265, 766] on button "Confirm My Choices" at bounding box center [265, 765] width 159 height 34
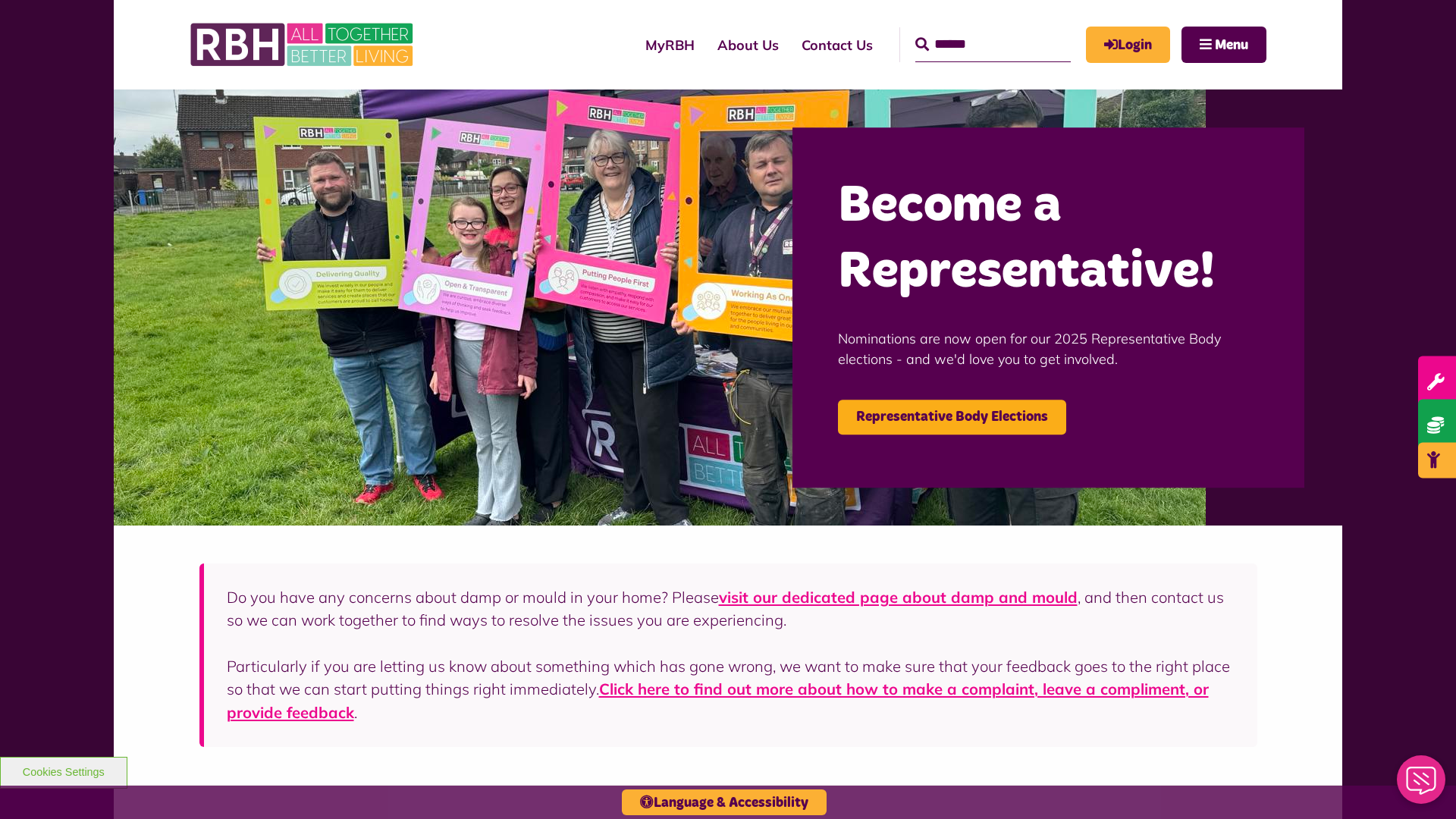
click at [971, 30] on input "Search" at bounding box center [993, 45] width 155 height 34
type input "*"
click at [63, 771] on button "Cookies Settings" at bounding box center [64, 772] width 128 height 32
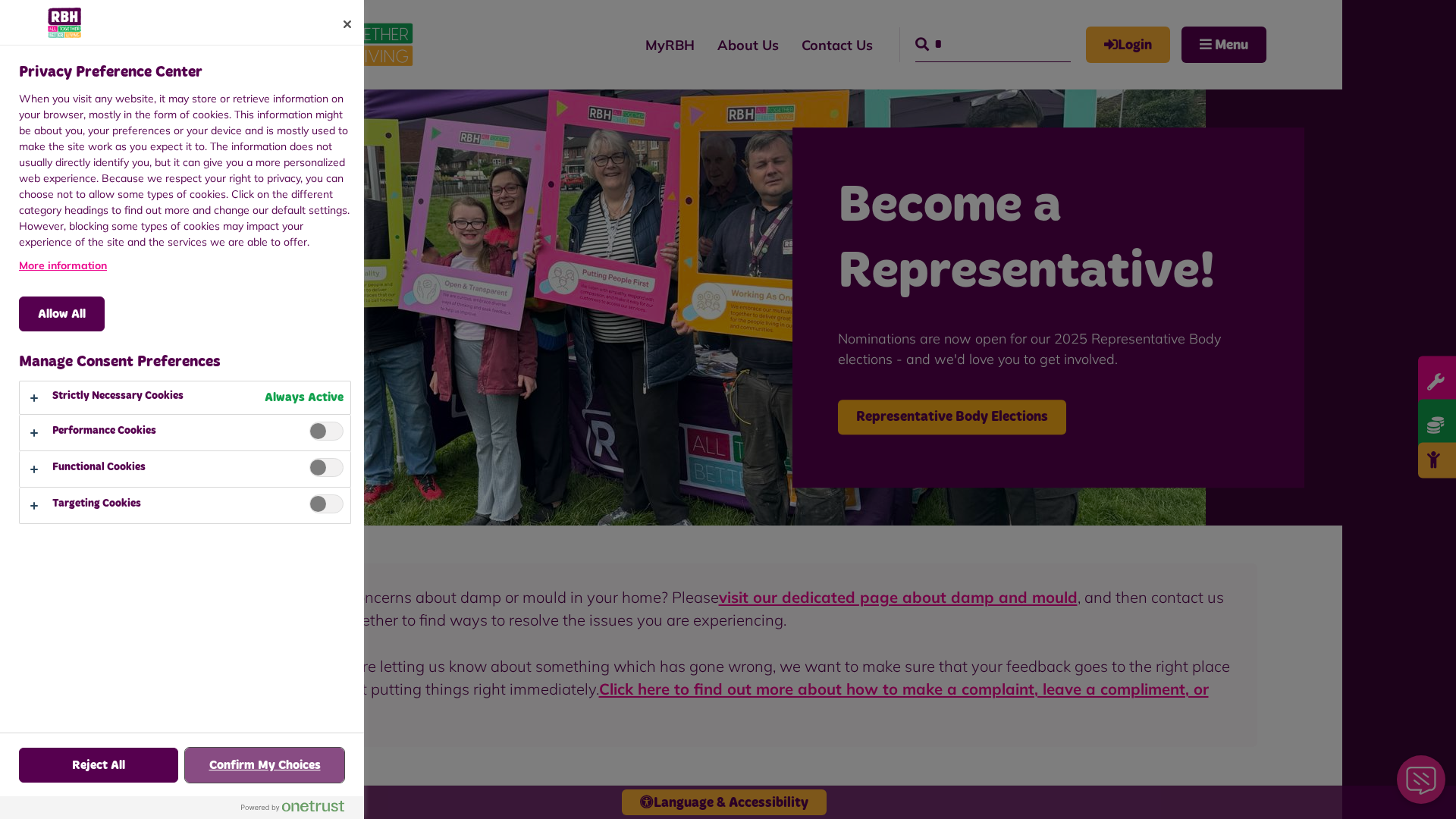
click at [265, 766] on button "Confirm My Choices" at bounding box center [265, 765] width 159 height 34
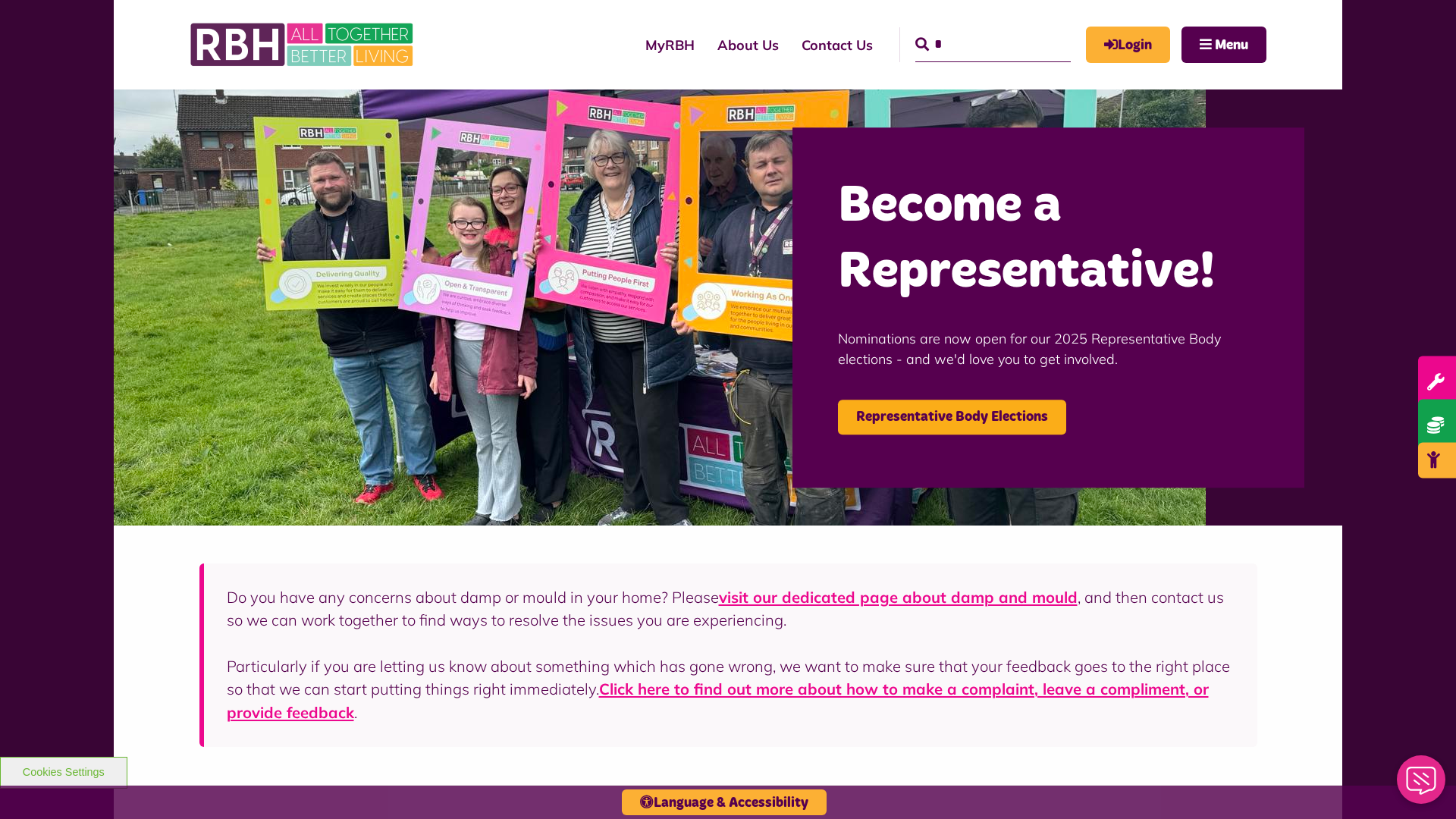
click at [971, 30] on input "*" at bounding box center [993, 45] width 155 height 34
type input "*"
click at [63, 771] on button "Cookies Settings" at bounding box center [64, 772] width 128 height 32
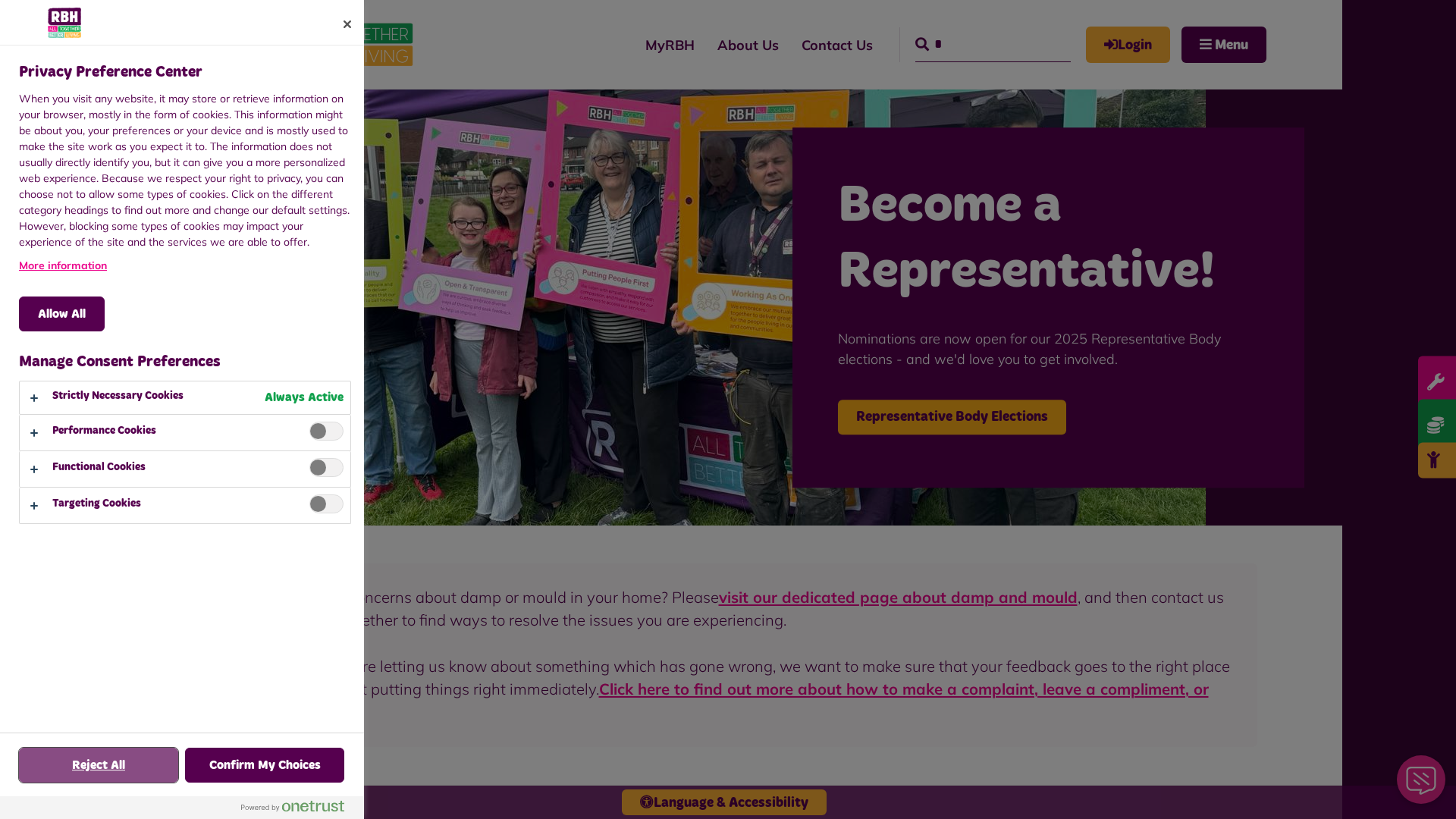
click at [98, 766] on button "Reject All" at bounding box center [98, 765] width 159 height 34
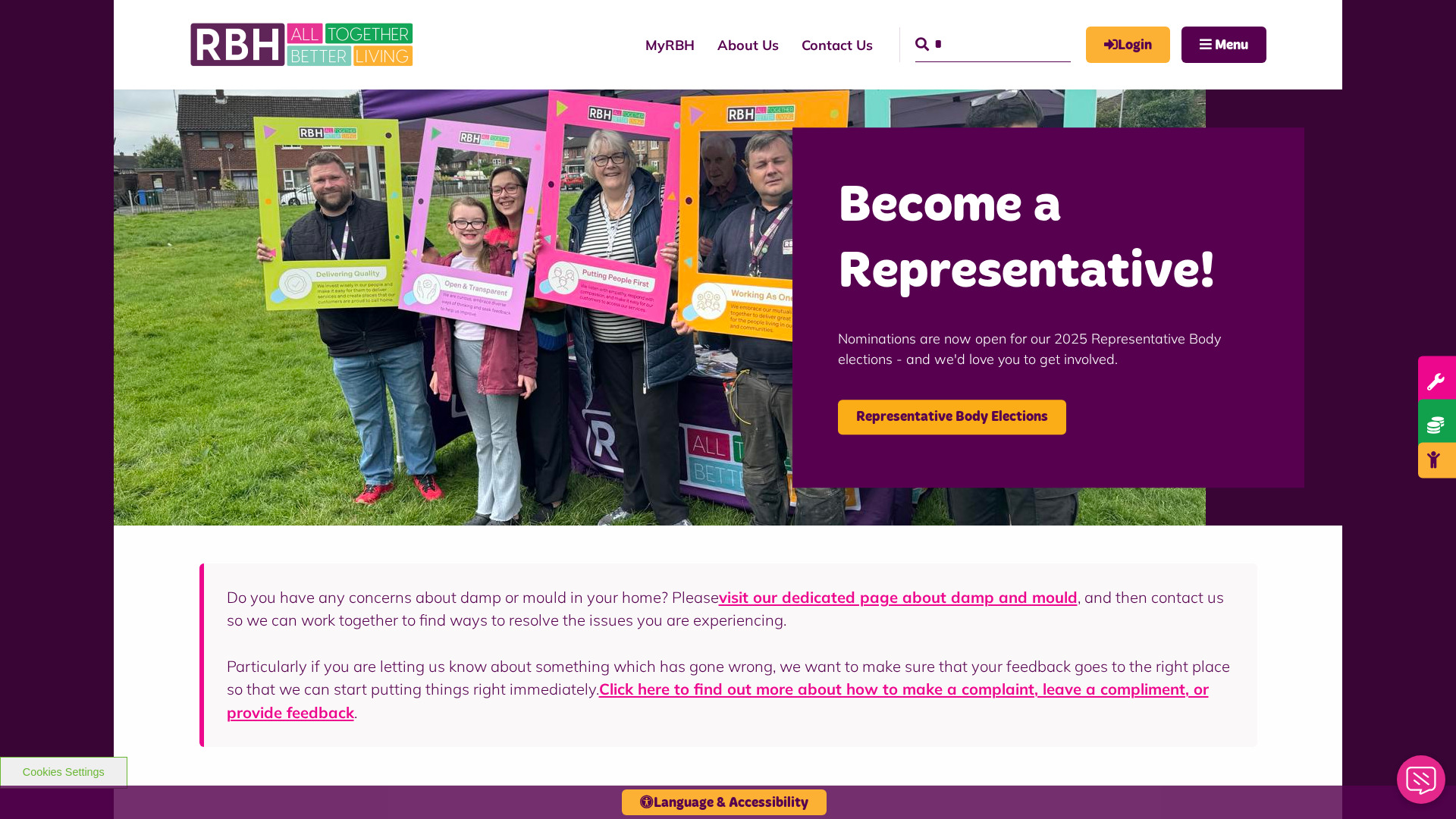
click at [971, 30] on input "*" at bounding box center [993, 45] width 155 height 34
type input "*"
click at [63, 771] on button "Cookies Settings" at bounding box center [64, 772] width 128 height 32
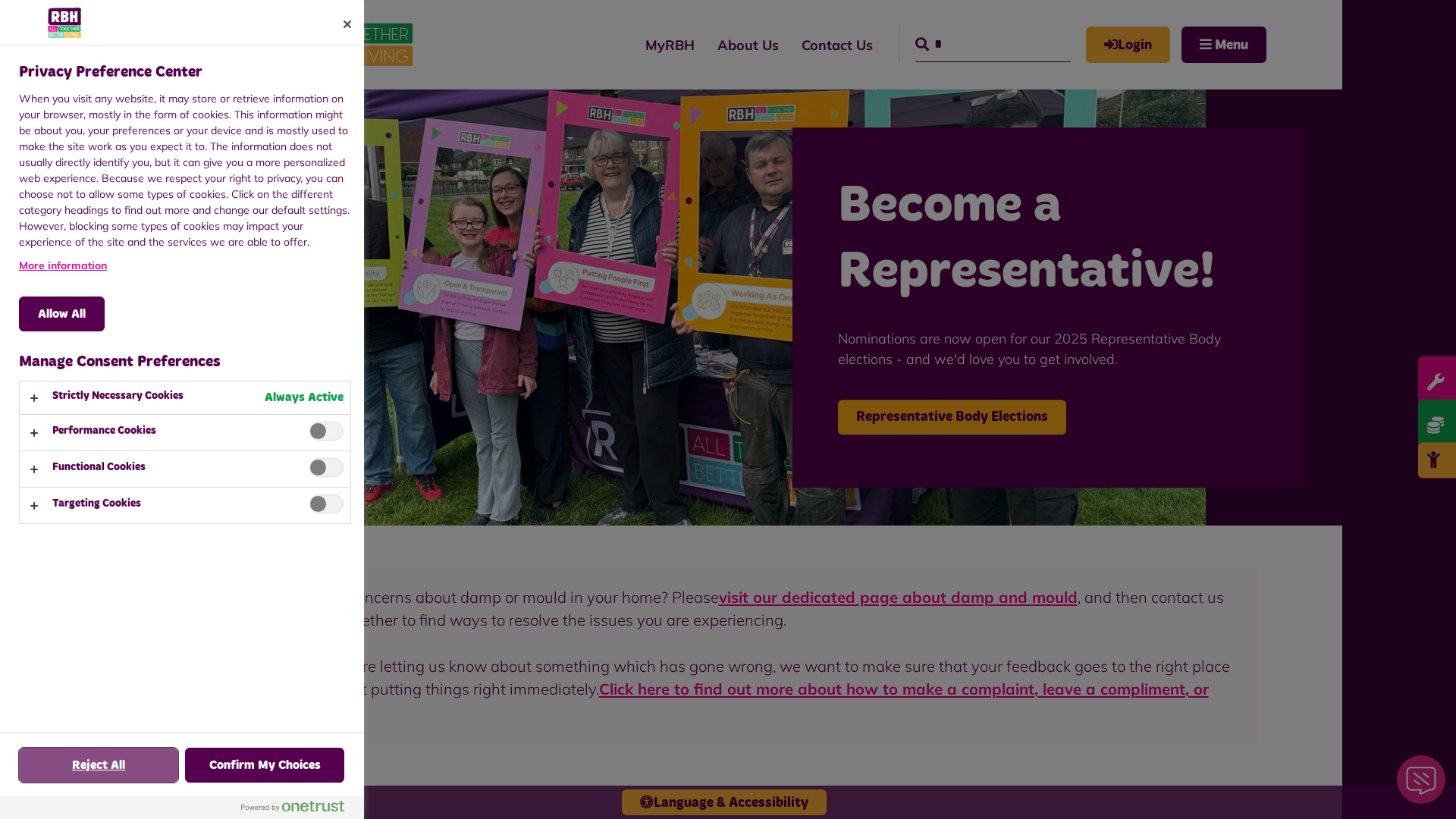
click at [98, 766] on button "Reject All" at bounding box center [98, 765] width 159 height 34
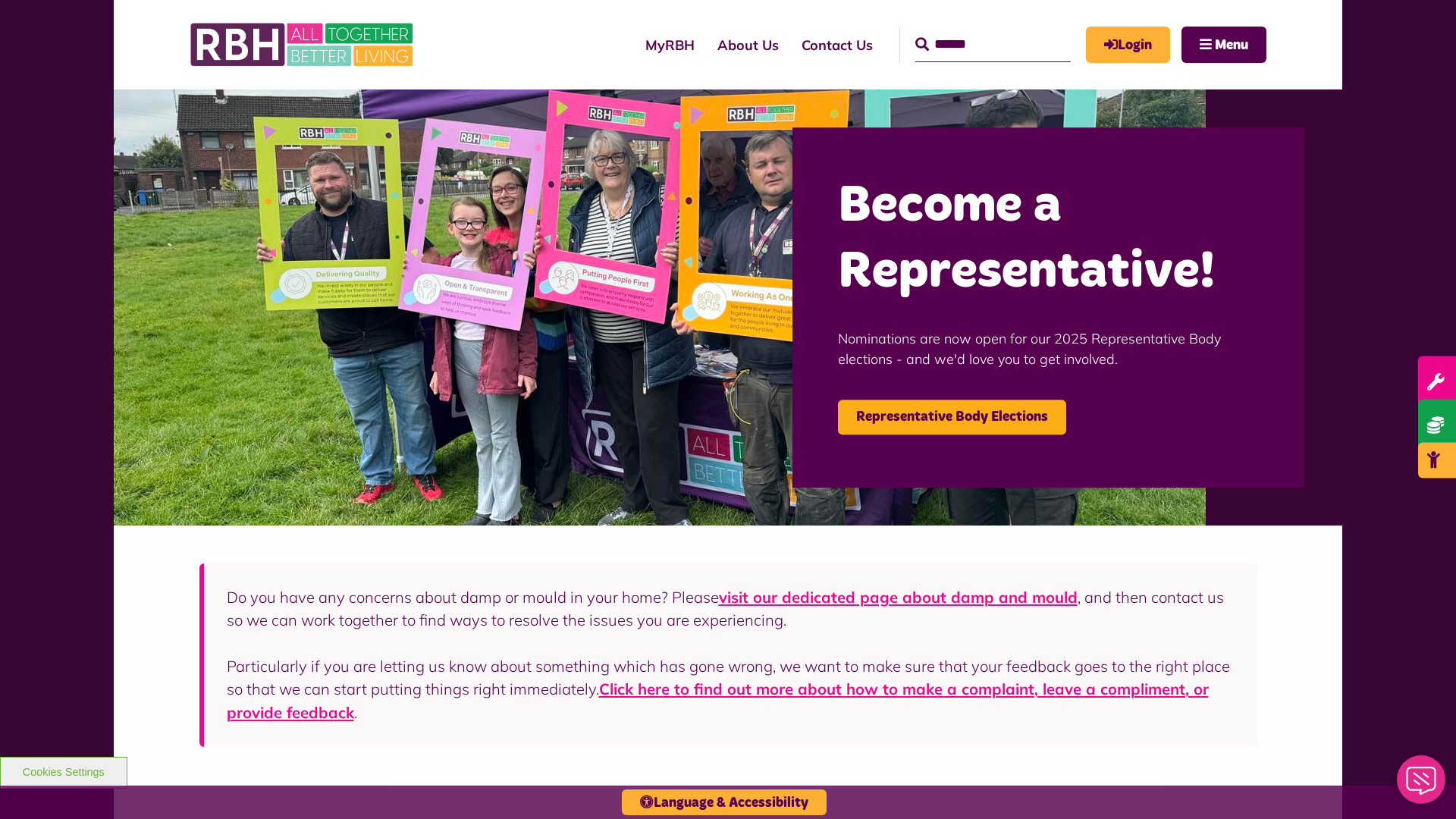
click at [971, 30] on input "Search" at bounding box center [993, 45] width 155 height 34
type input "*"
click at [63, 771] on button "Cookies Settings" at bounding box center [64, 772] width 128 height 32
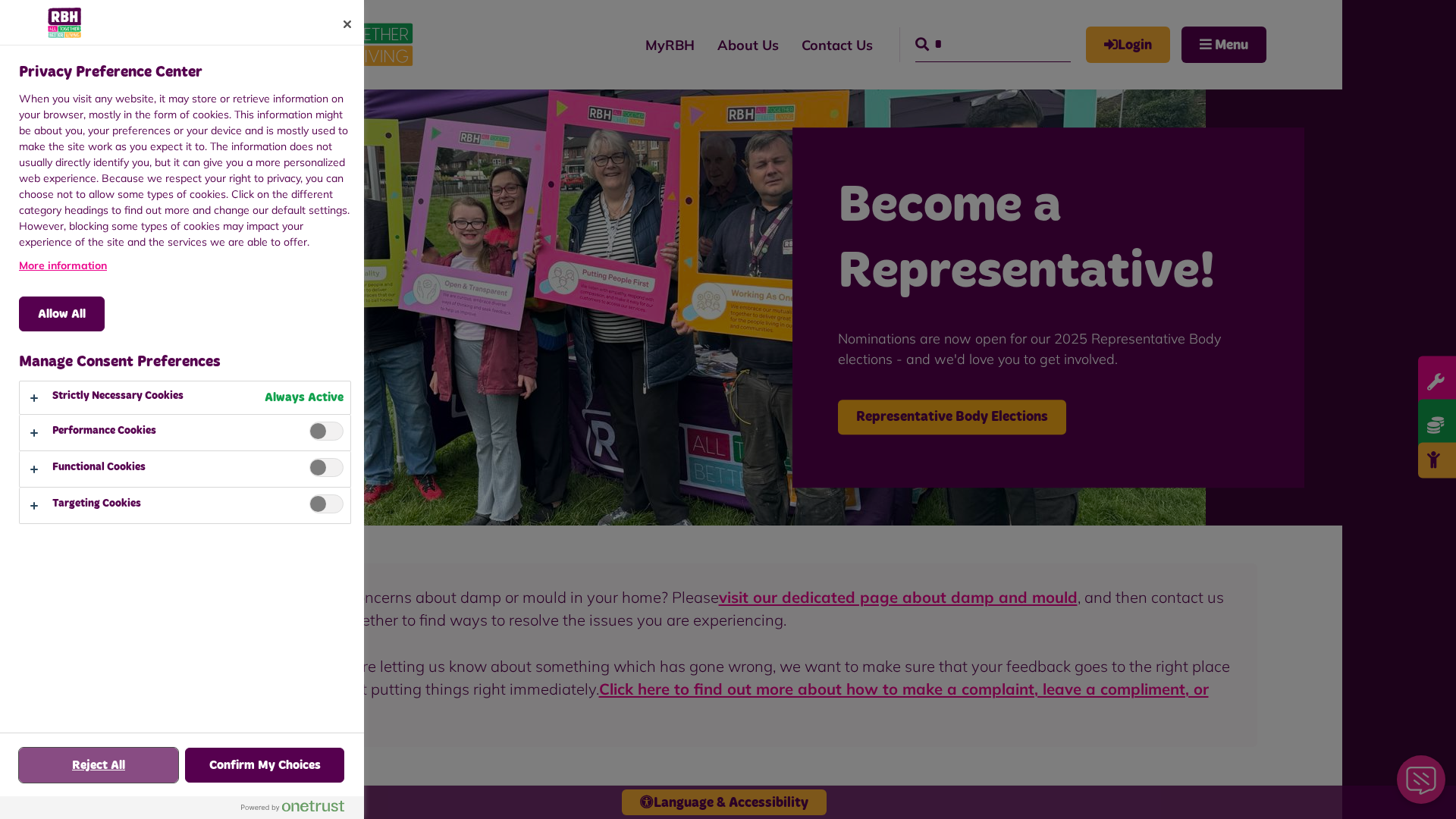
click at [98, 766] on button "Reject All" at bounding box center [98, 765] width 159 height 34
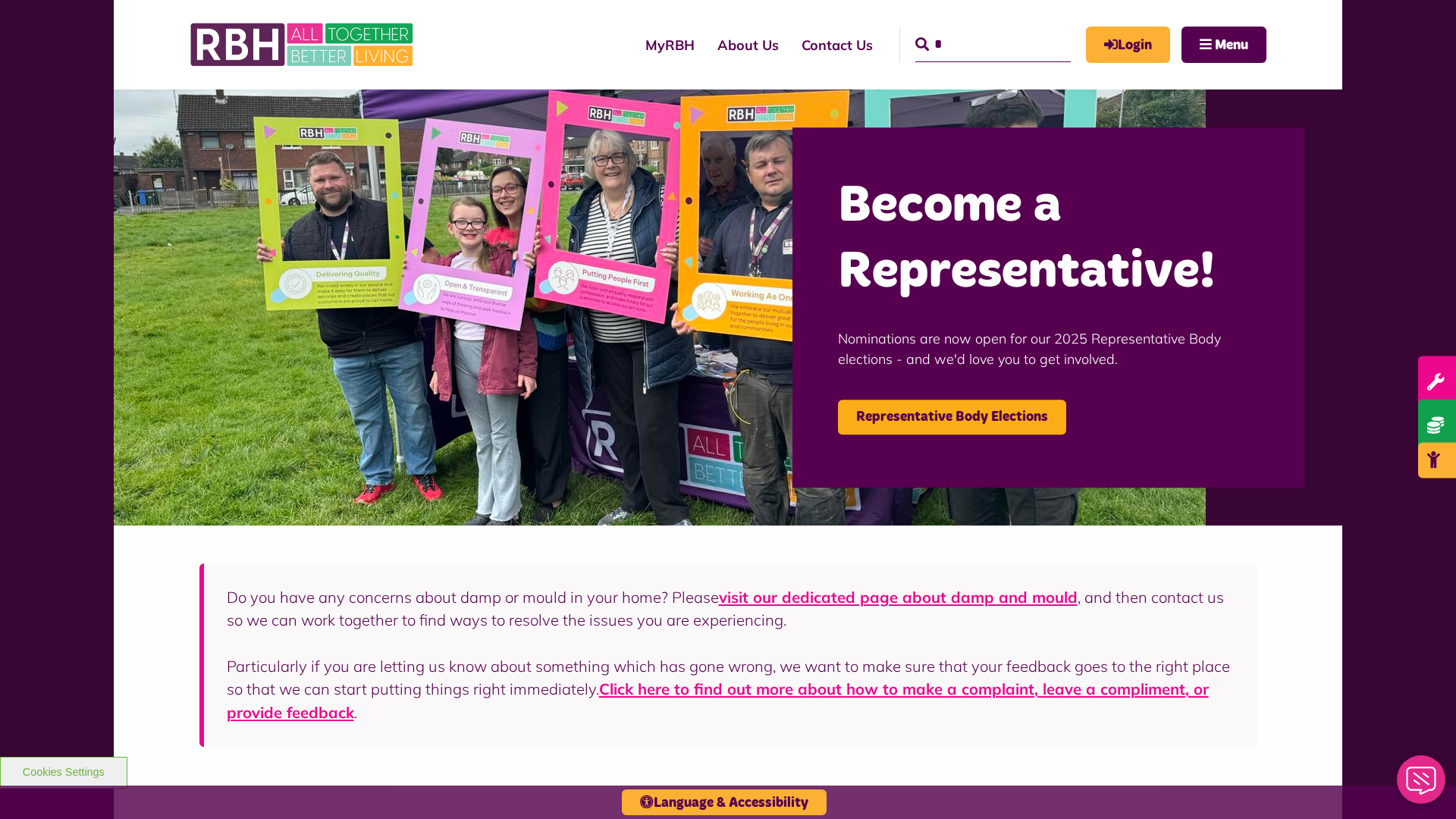
click at [971, 30] on input "*" at bounding box center [993, 45] width 155 height 34
type input "*"
click at [63, 771] on button "Cookies Settings" at bounding box center [64, 772] width 128 height 32
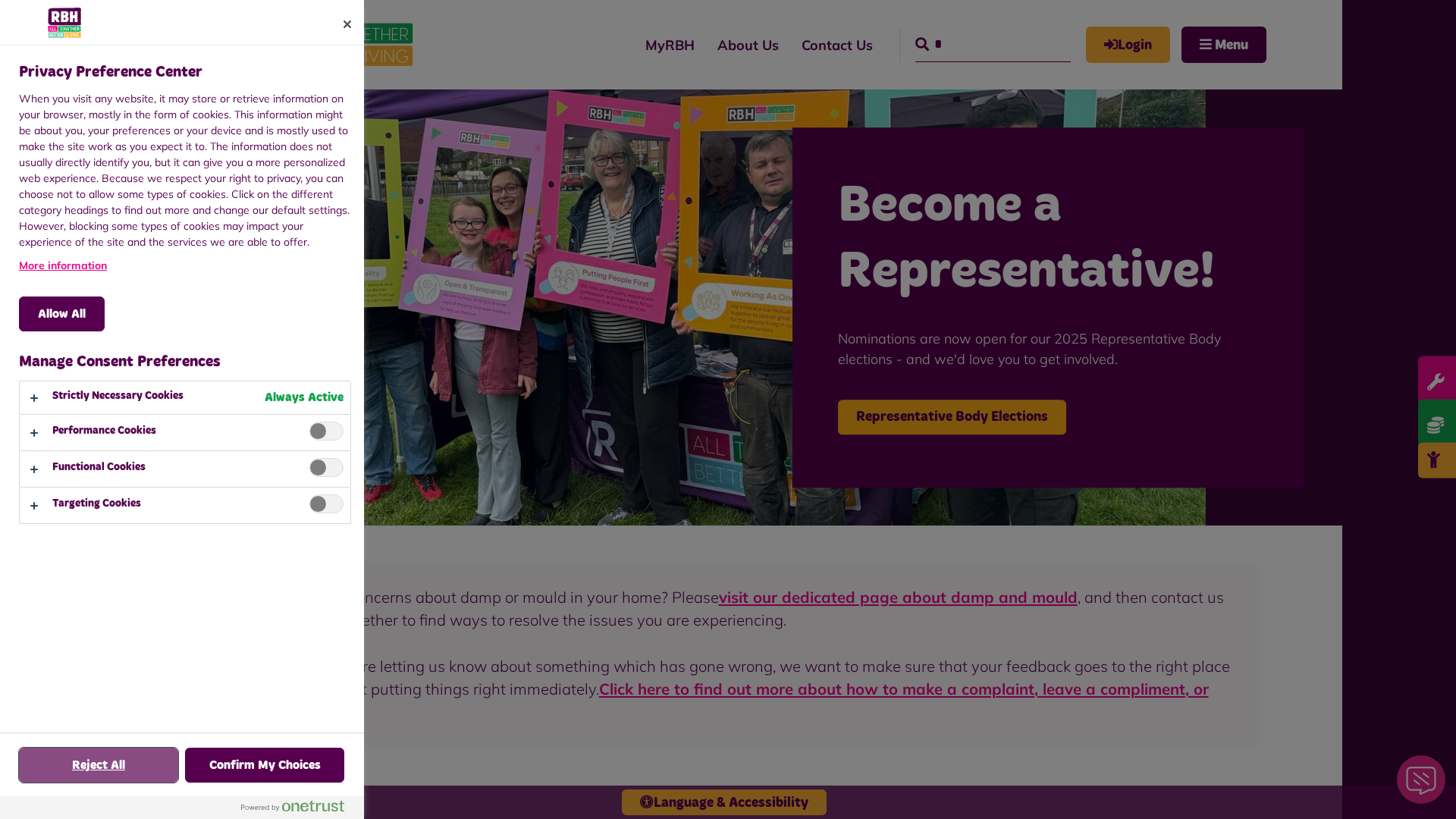
click at [98, 766] on button "Reject All" at bounding box center [98, 765] width 159 height 34
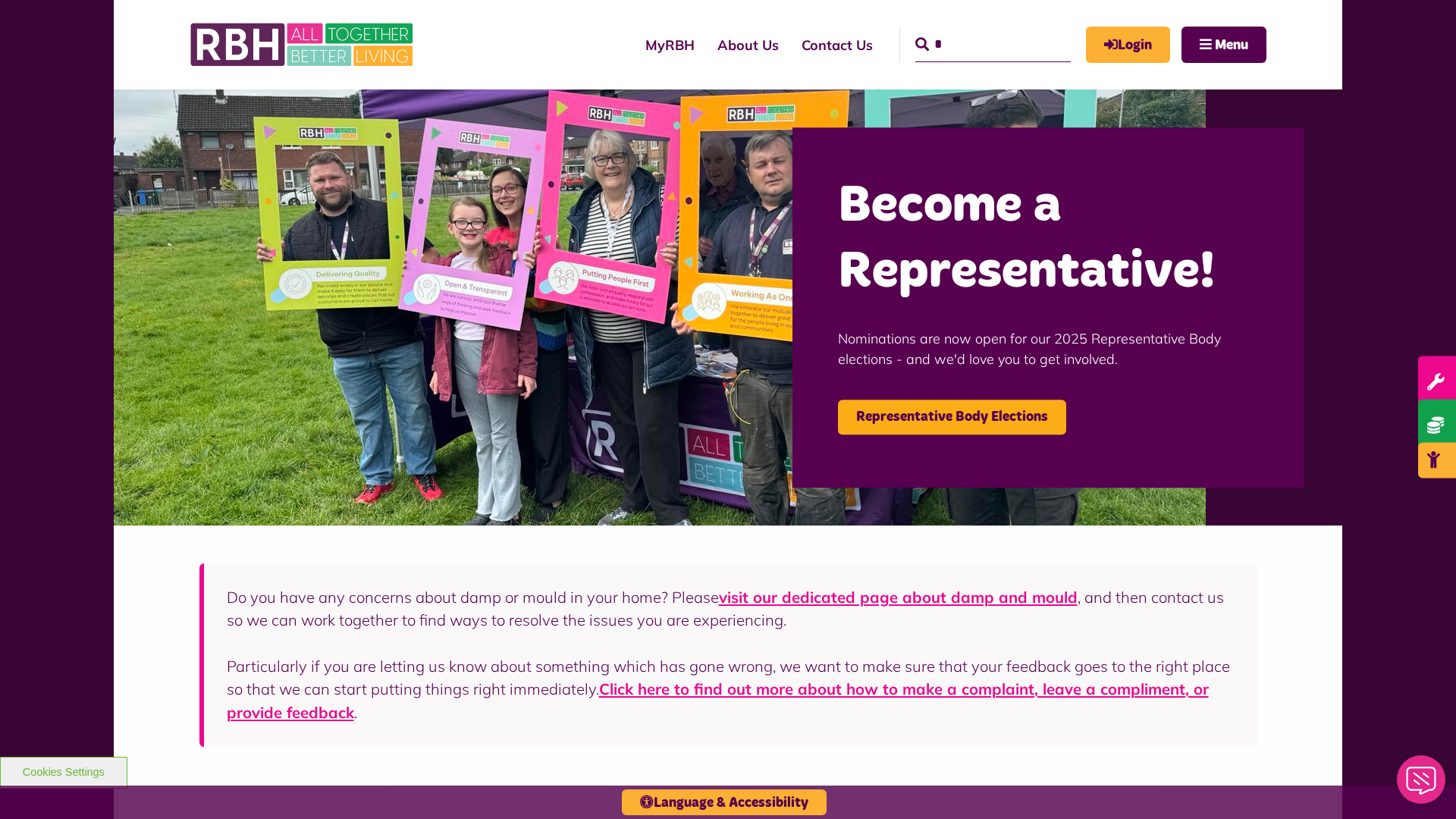
click at [971, 30] on input "*" at bounding box center [993, 45] width 155 height 34
type input "*"
click at [63, 771] on button "Cookies Settings" at bounding box center [64, 772] width 128 height 32
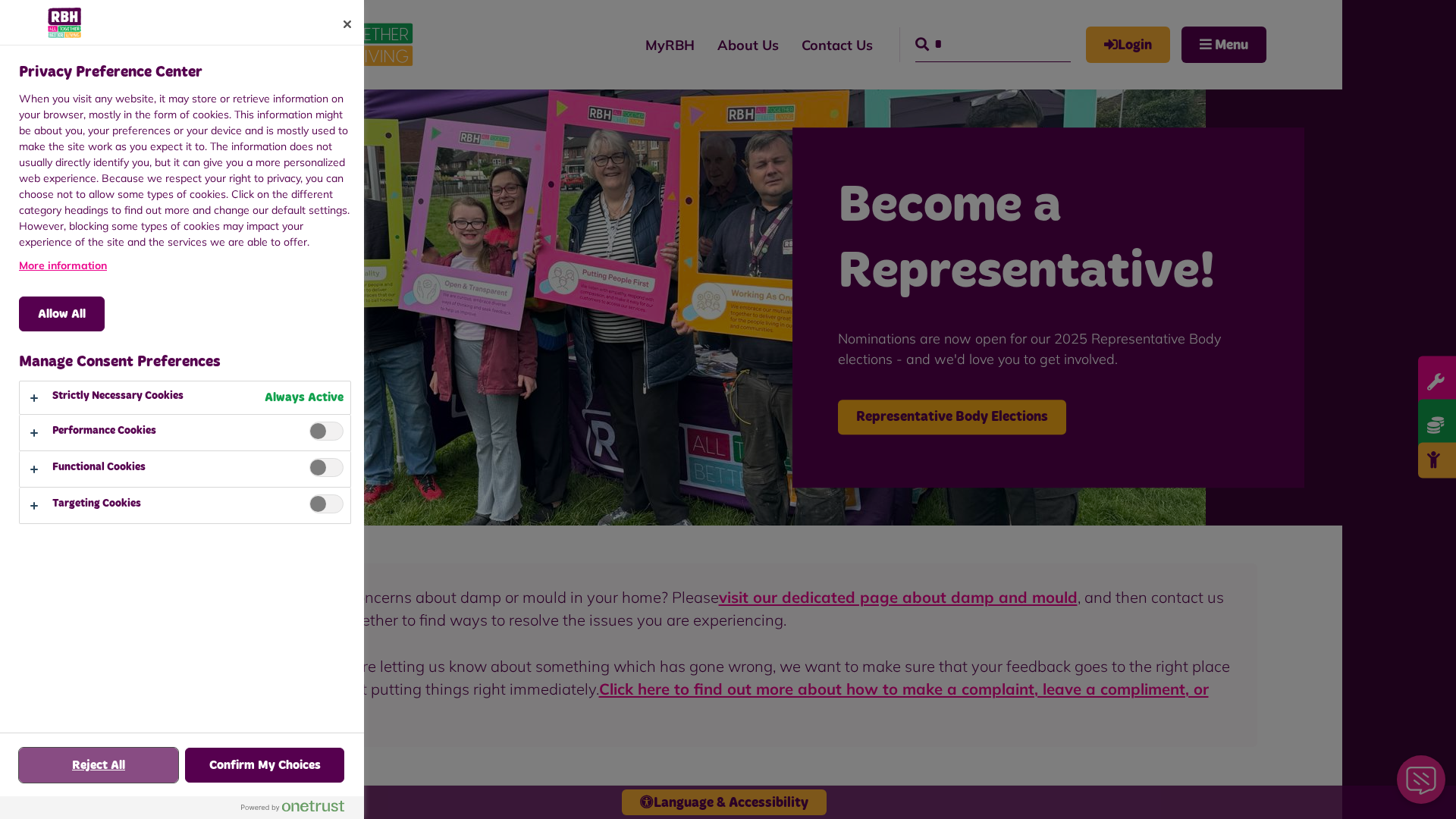
click at [98, 766] on button "Reject All" at bounding box center [98, 765] width 159 height 34
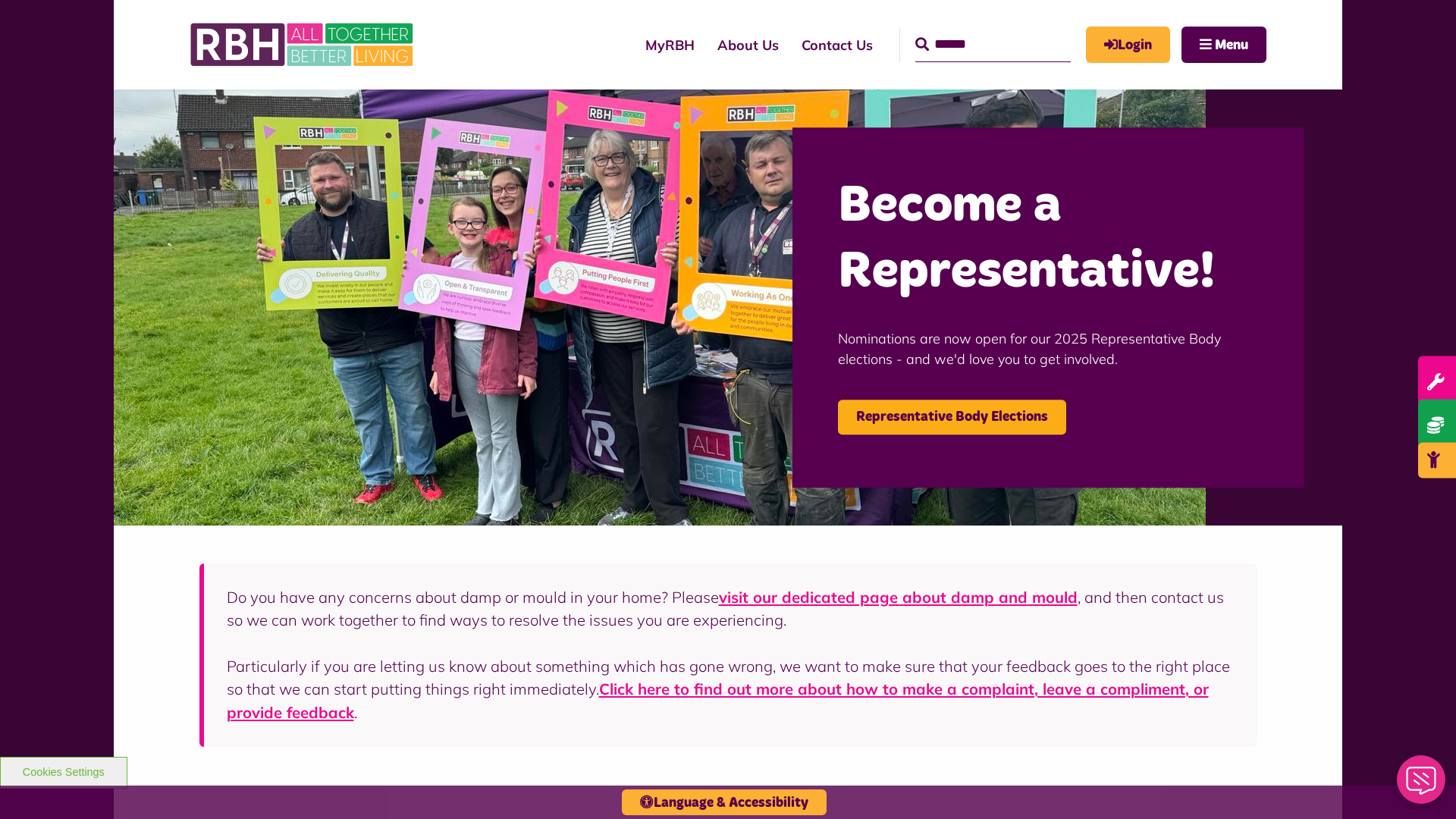
click at [971, 30] on input "Search" at bounding box center [993, 45] width 155 height 34
type input "*"
click at [63, 771] on button "Cookies Settings" at bounding box center [64, 772] width 128 height 32
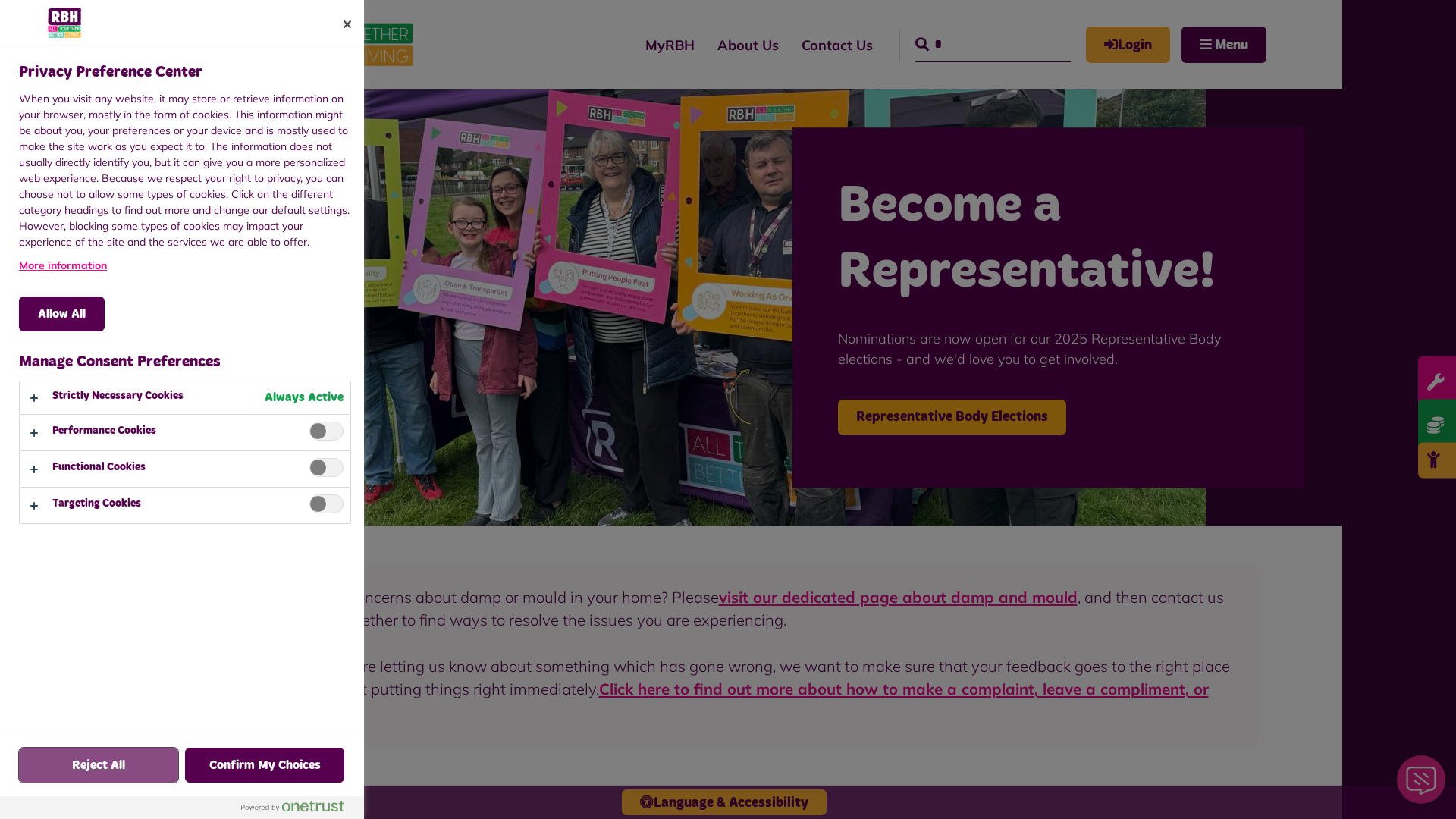
click at [98, 766] on button "Reject All" at bounding box center [98, 765] width 159 height 34
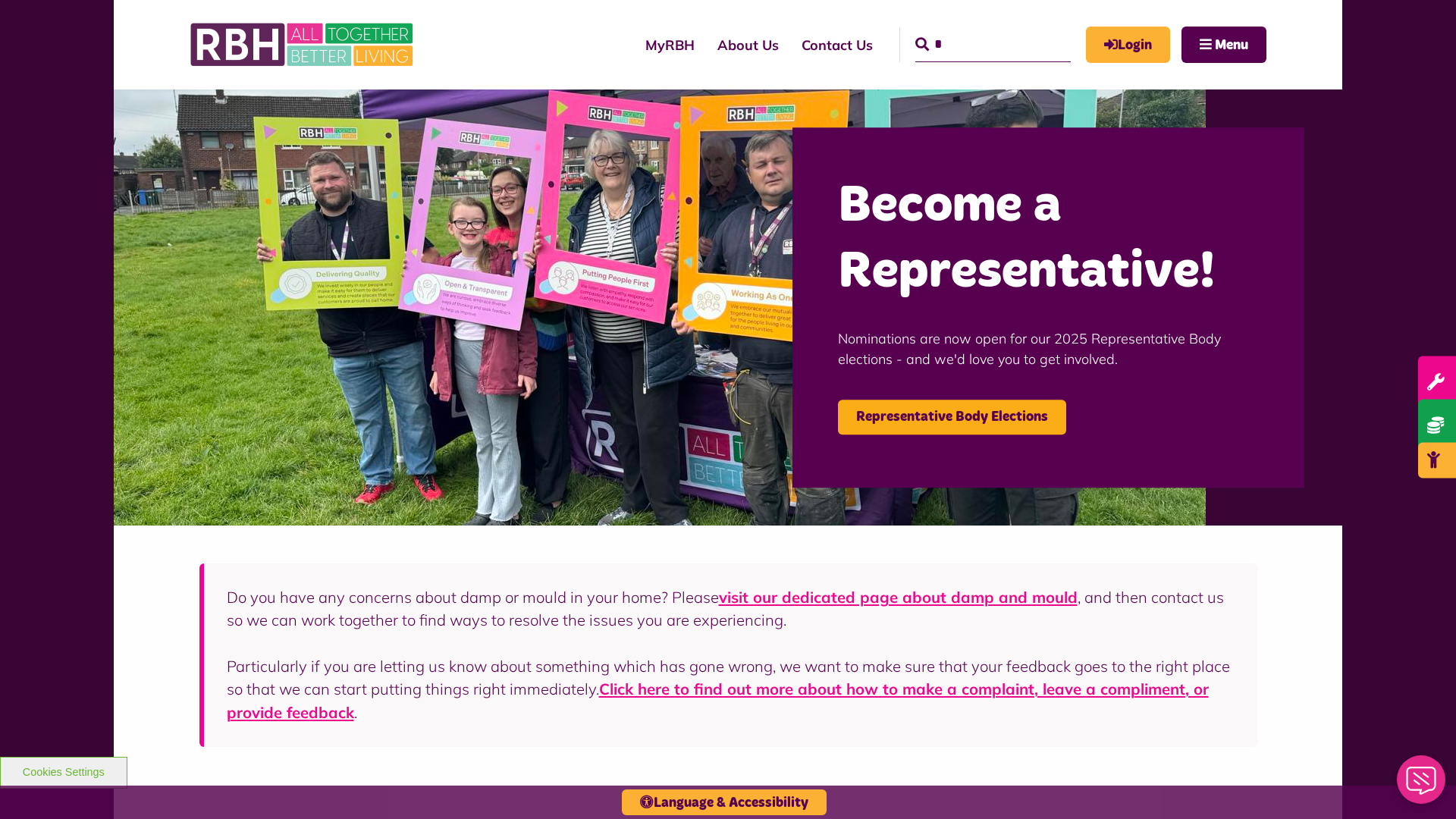
click at [971, 30] on input "*" at bounding box center [993, 45] width 155 height 34
type input "*"
click at [63, 771] on button "Cookies Settings" at bounding box center [64, 772] width 128 height 32
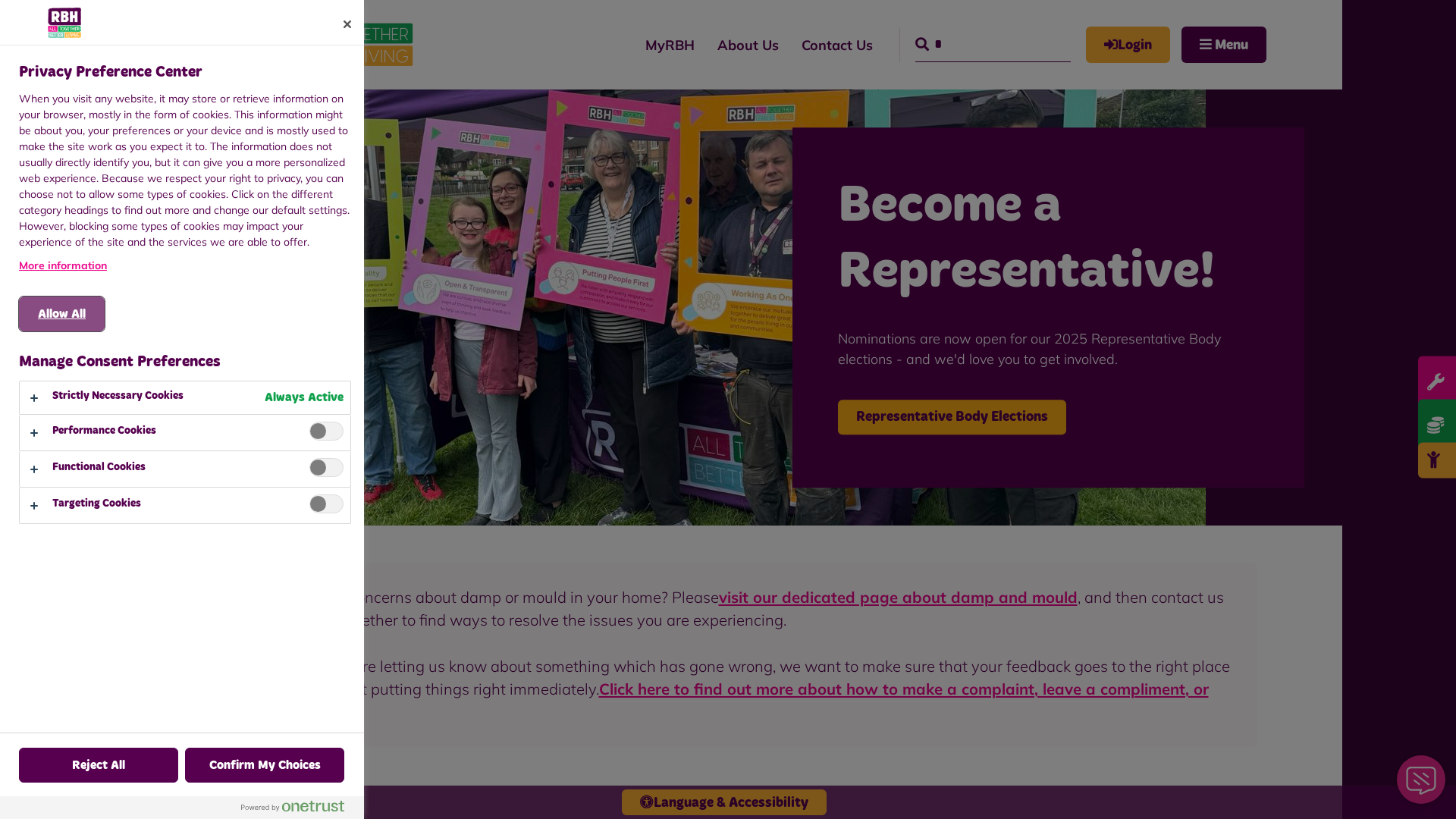
click at [61, 314] on button "Allow All" at bounding box center [61, 314] width 85 height 34
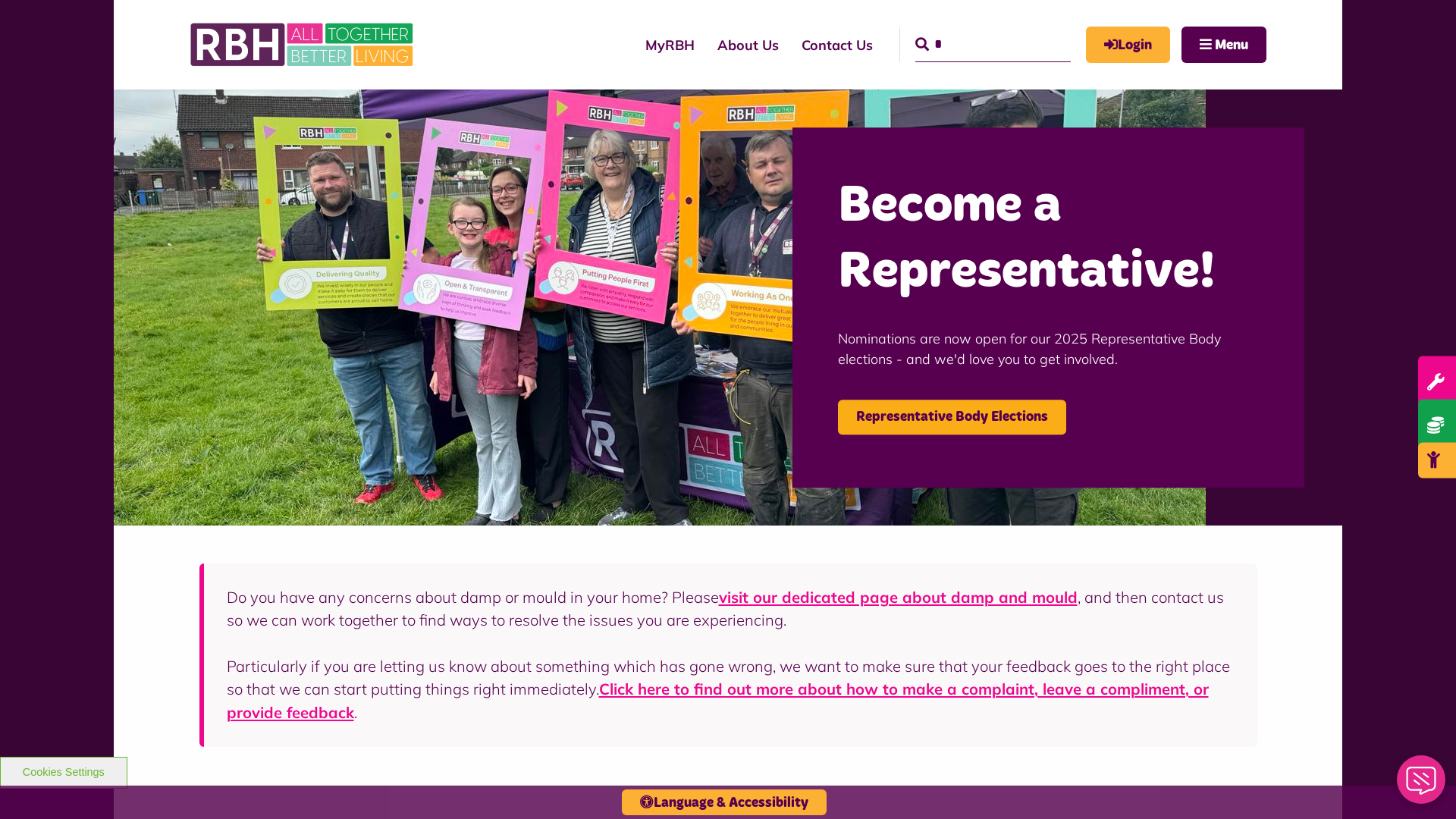
click at [971, 30] on input "*" at bounding box center [993, 45] width 155 height 34
type input "*"
click at [63, 771] on button "Cookies Settings" at bounding box center [64, 772] width 128 height 32
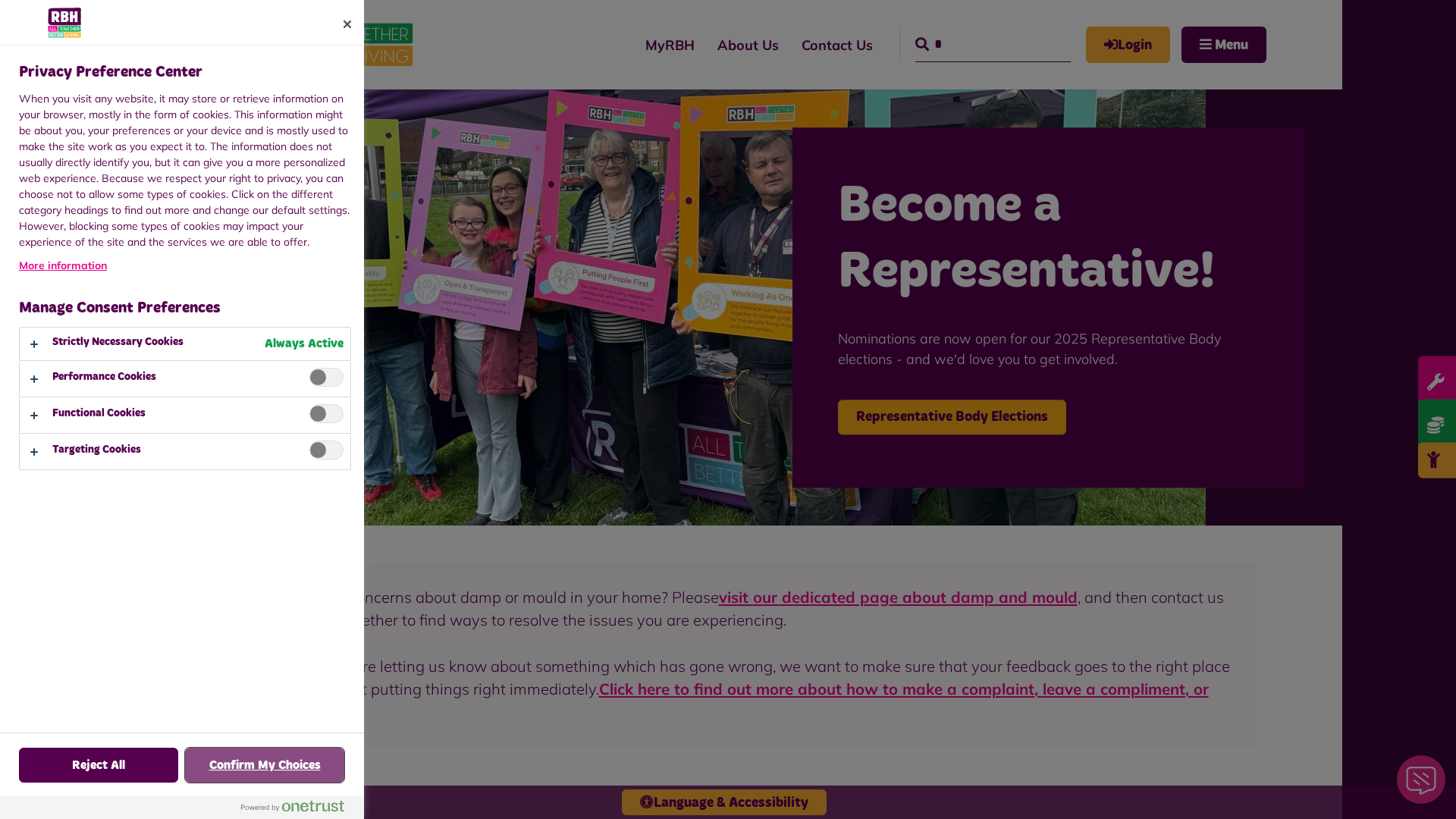
click at [265, 766] on button "Confirm My Choices" at bounding box center [265, 765] width 159 height 34
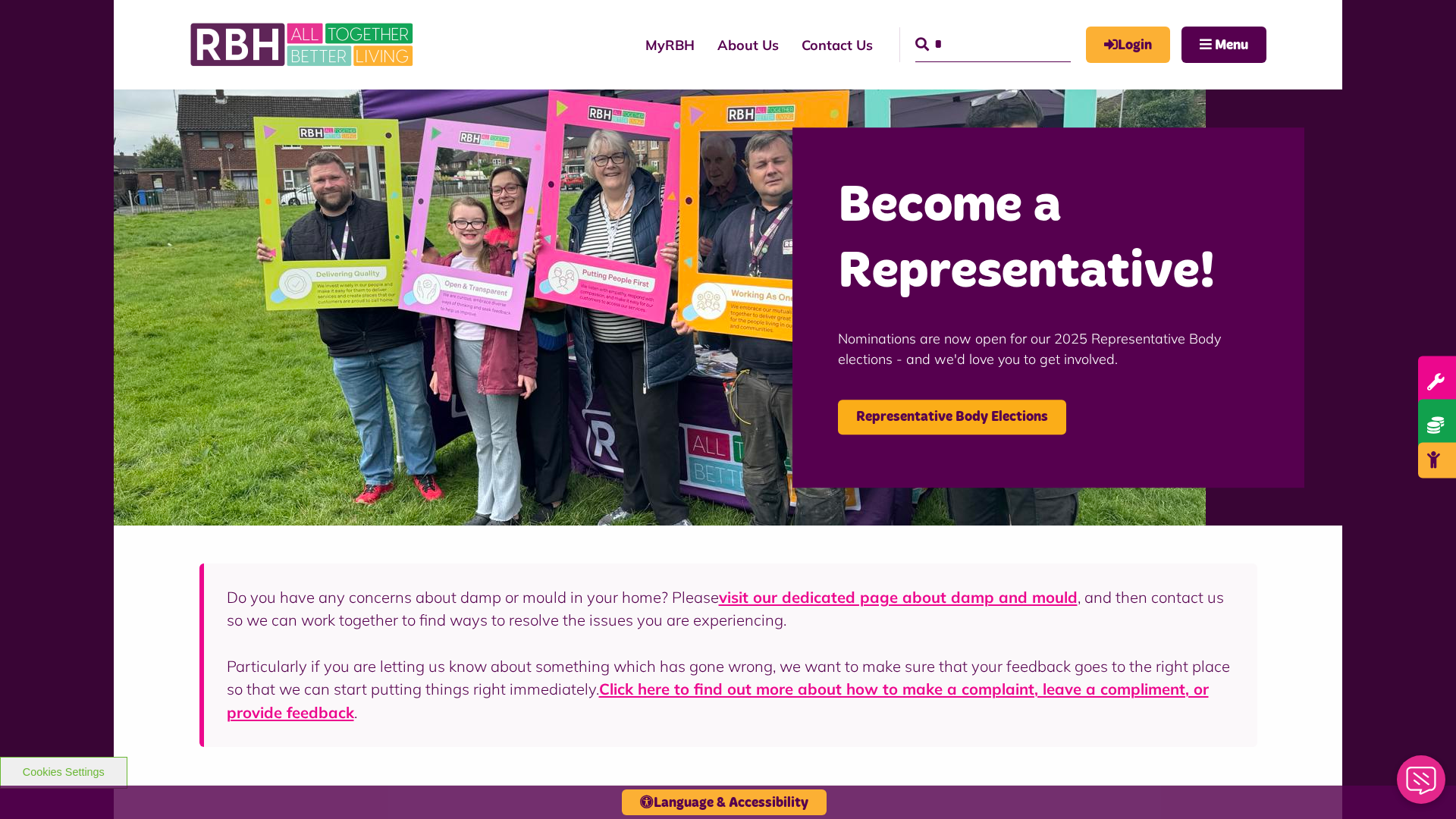
click at [971, 30] on input "*" at bounding box center [993, 45] width 155 height 34
type input "*"
click at [63, 771] on button "Cookies Settings" at bounding box center [64, 772] width 128 height 32
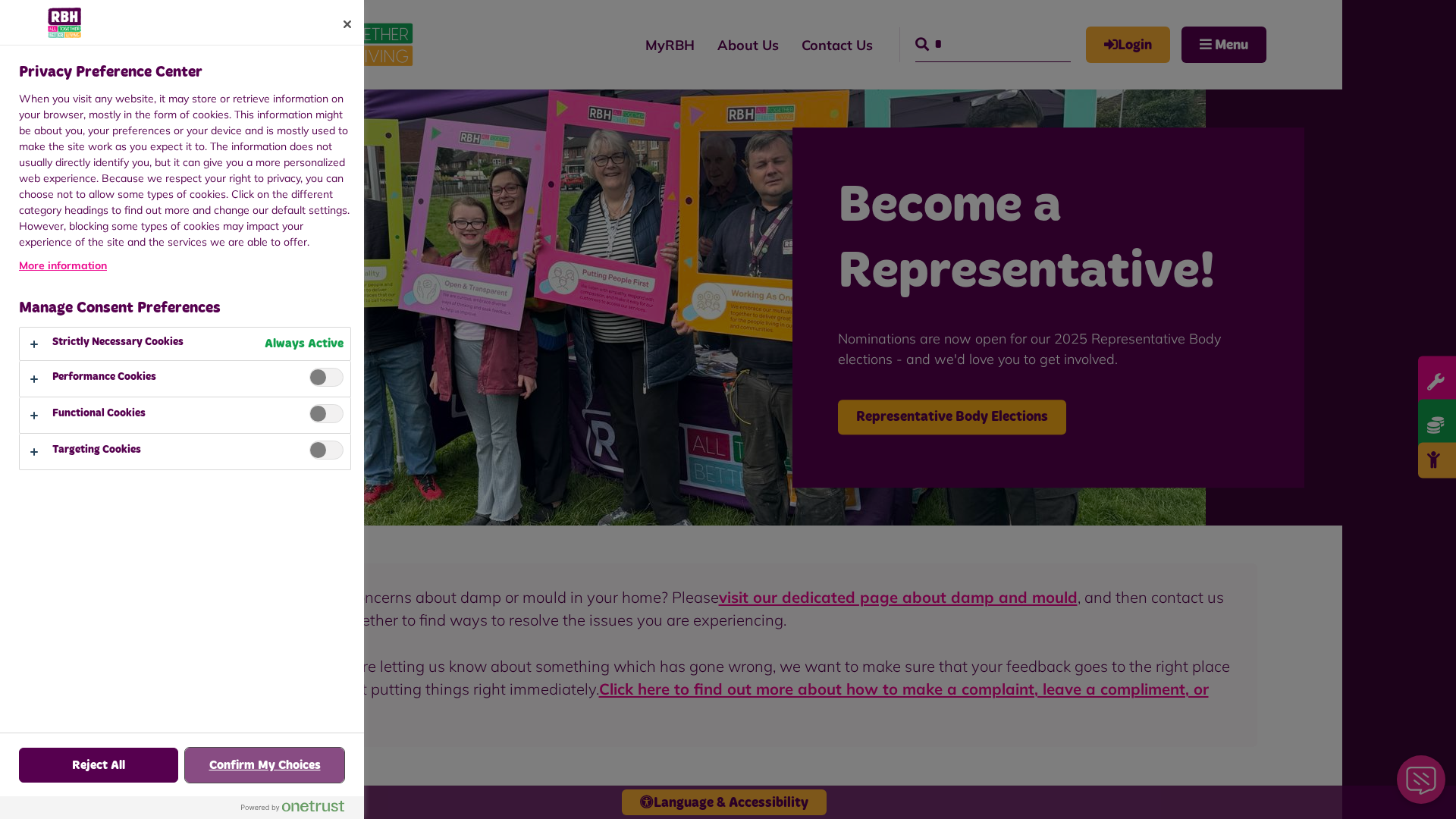
click at [265, 766] on button "Confirm My Choices" at bounding box center [265, 765] width 159 height 34
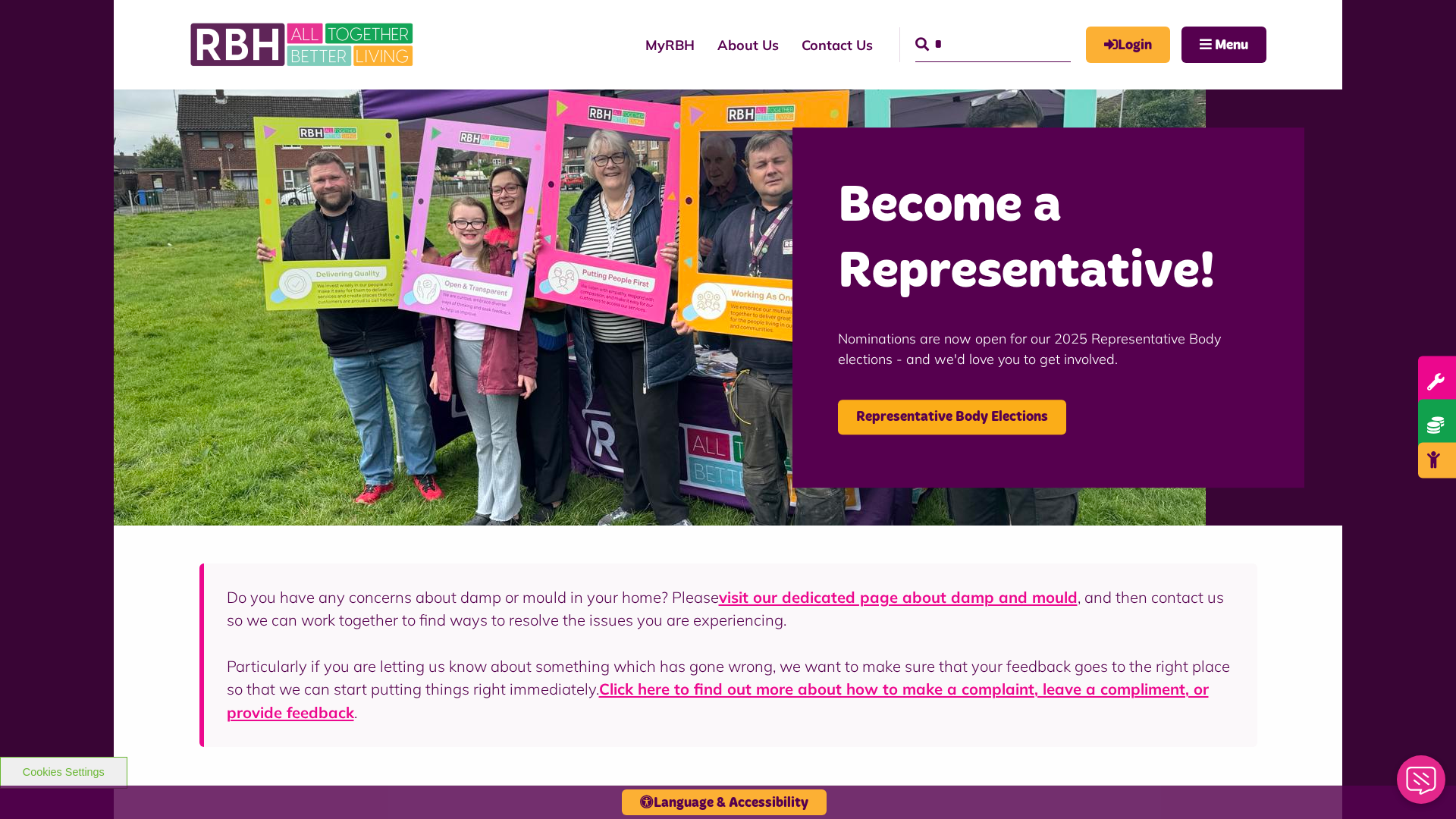
click at [971, 30] on input "*" at bounding box center [993, 45] width 155 height 34
type input "*"
click at [63, 771] on button "Cookies Settings" at bounding box center [64, 772] width 128 height 32
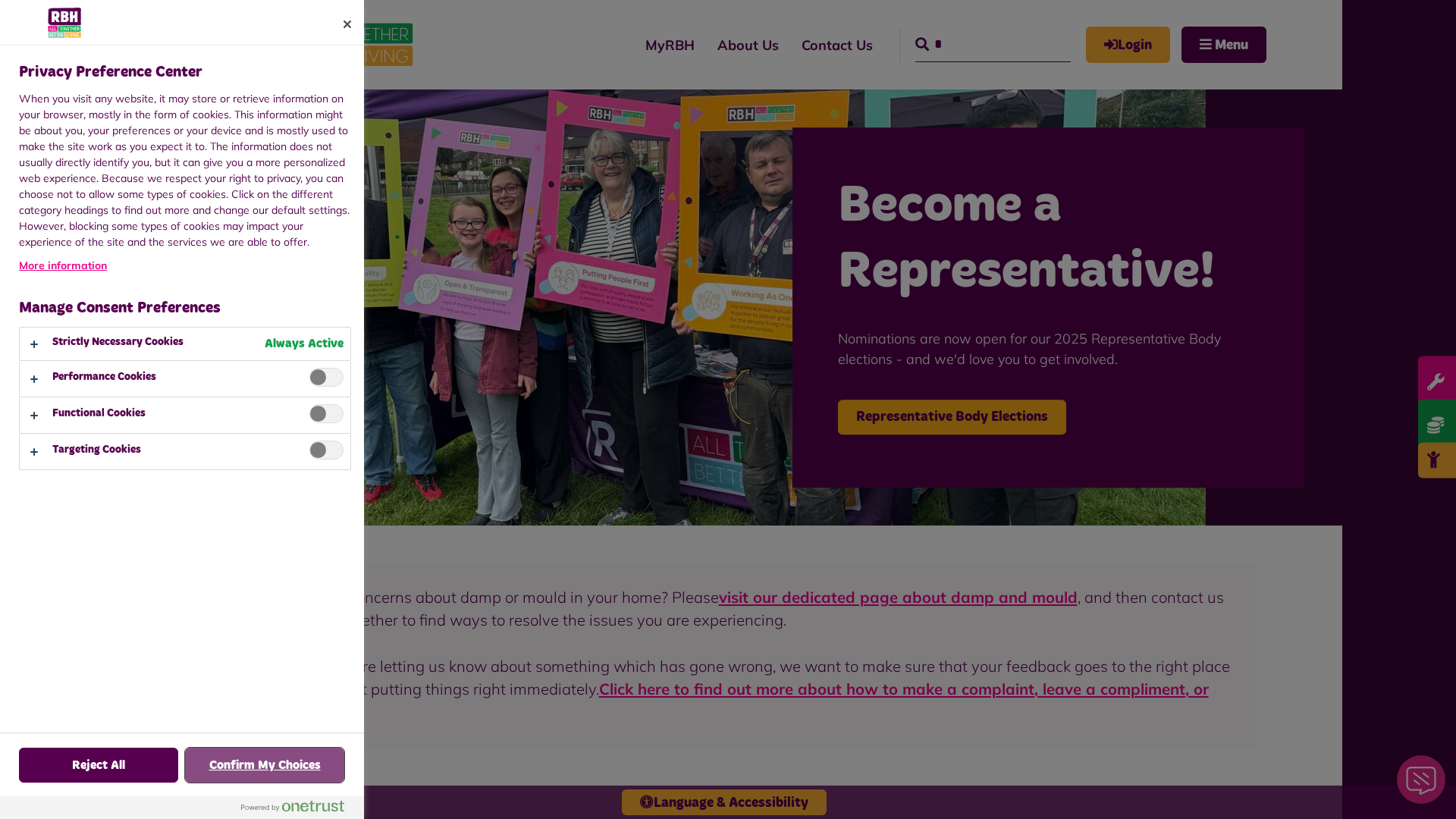
click at [265, 766] on button "Confirm My Choices" at bounding box center [265, 765] width 159 height 34
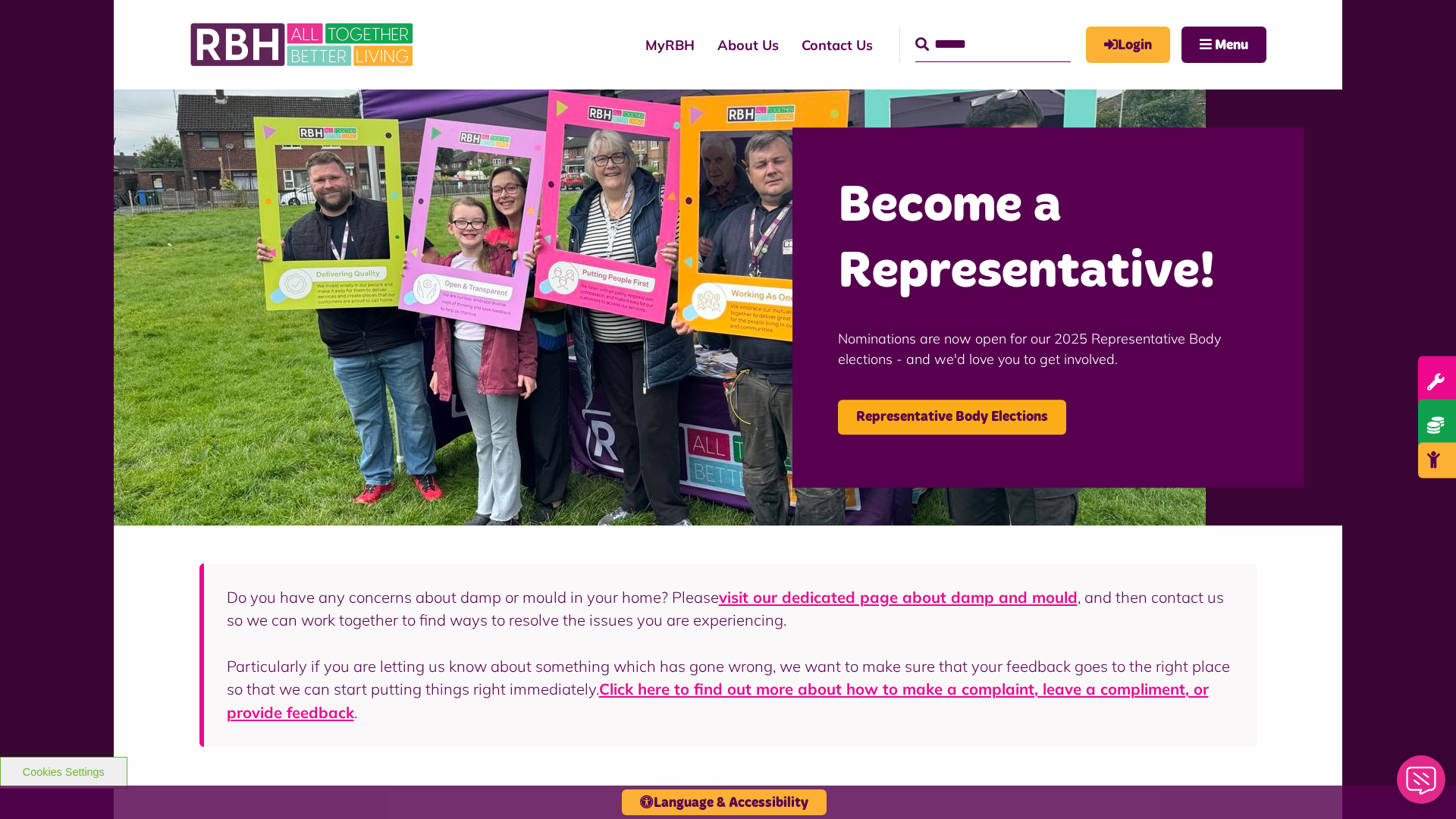
click at [971, 30] on input "Search" at bounding box center [993, 45] width 155 height 34
type input "*"
click at [63, 771] on button "Cookies Settings" at bounding box center [64, 772] width 128 height 32
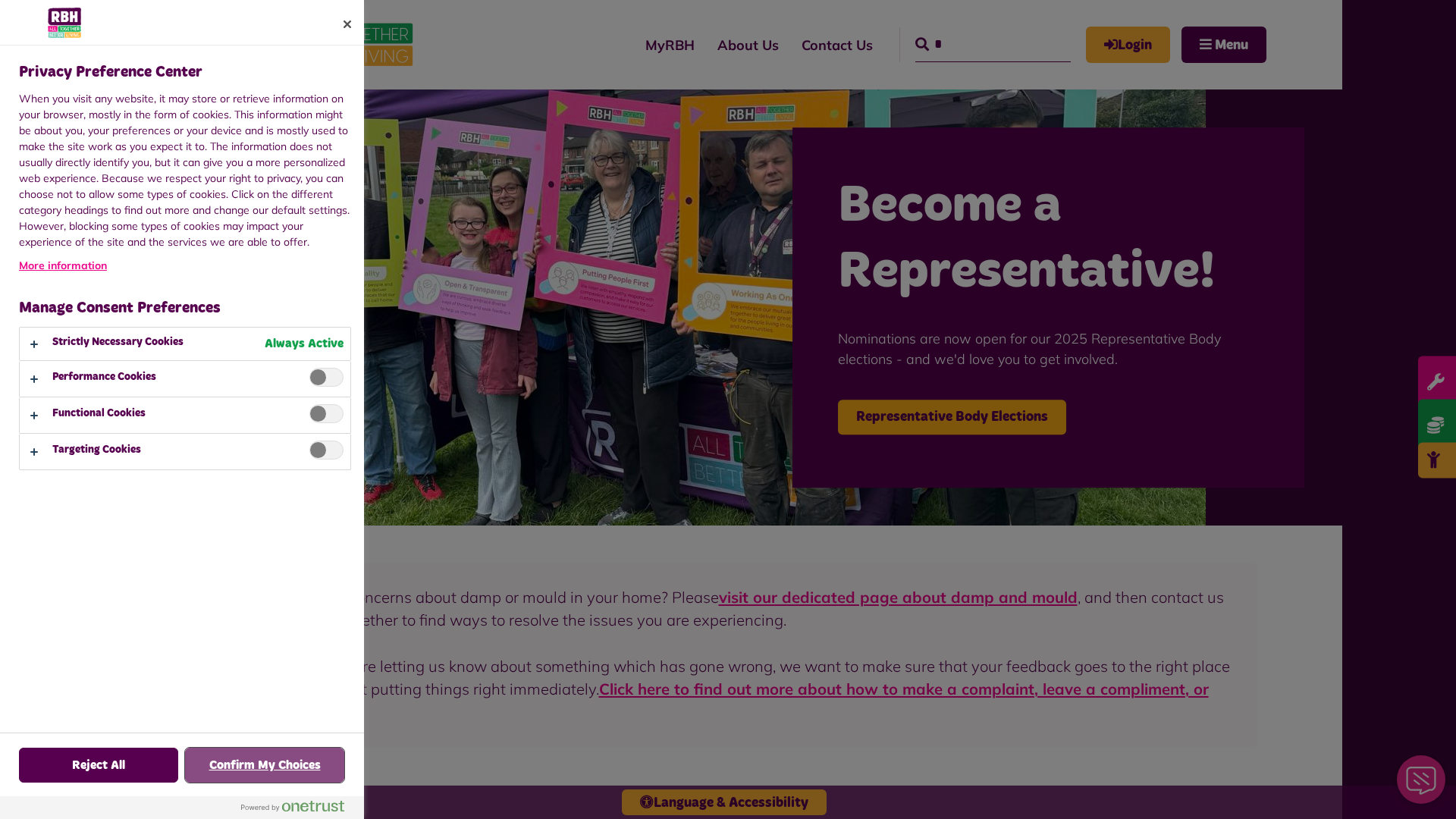
click at [265, 766] on button "Confirm My Choices" at bounding box center [265, 765] width 159 height 34
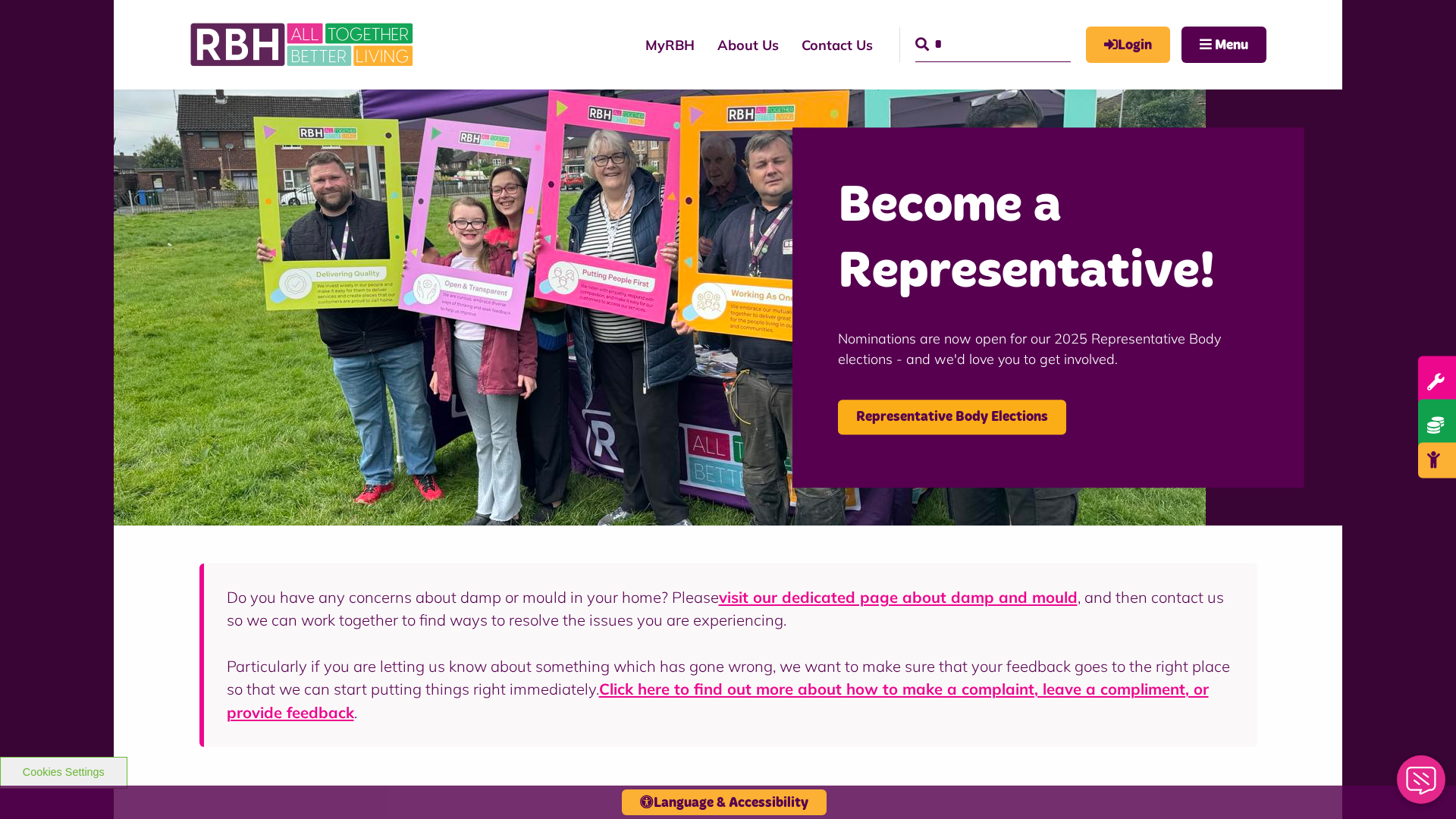
click at [971, 30] on input "*" at bounding box center [993, 45] width 155 height 34
type input "*"
click at [63, 771] on button "Cookies Settings" at bounding box center [64, 772] width 128 height 32
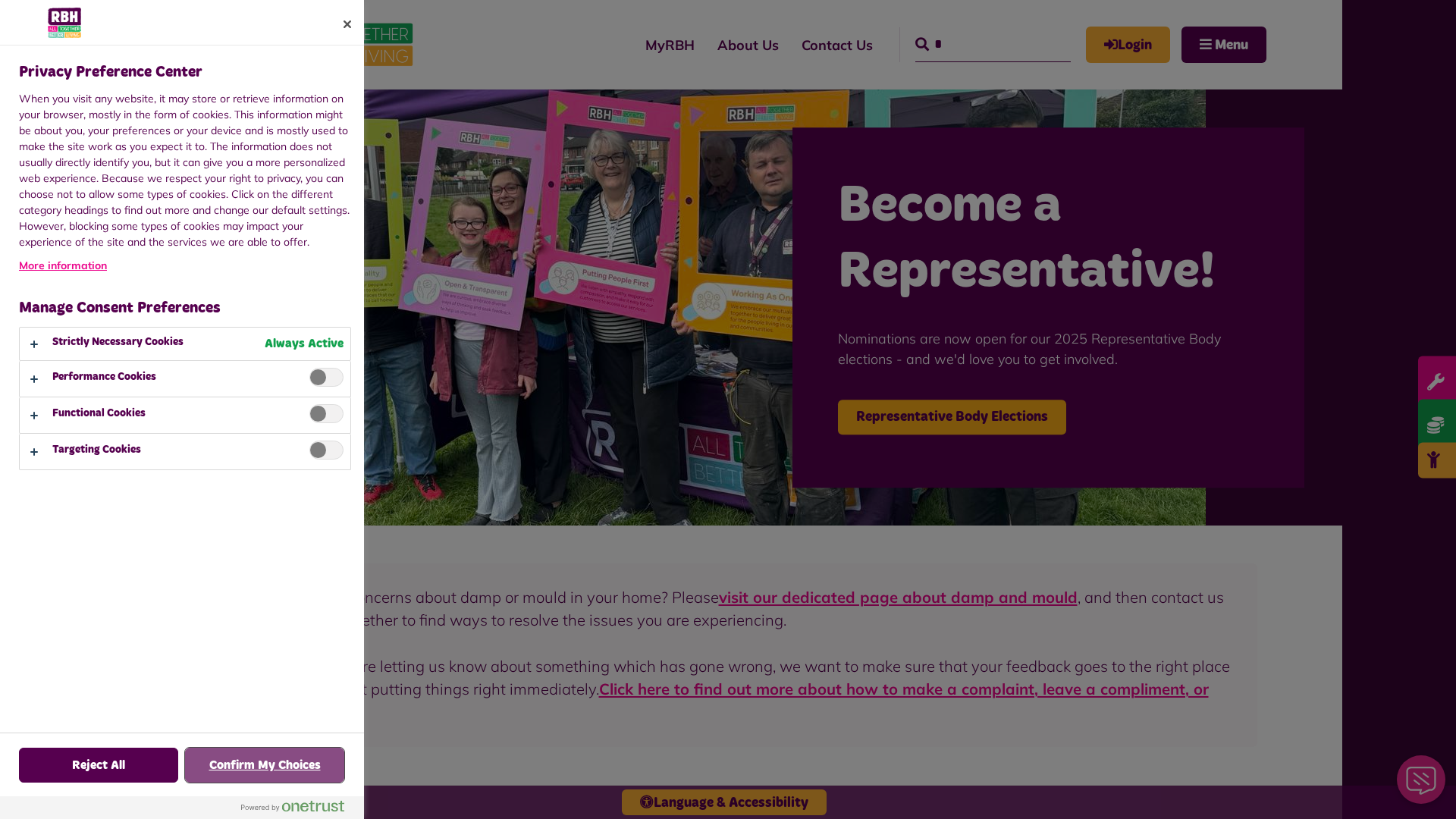
click at [265, 766] on button "Confirm My Choices" at bounding box center [265, 765] width 159 height 34
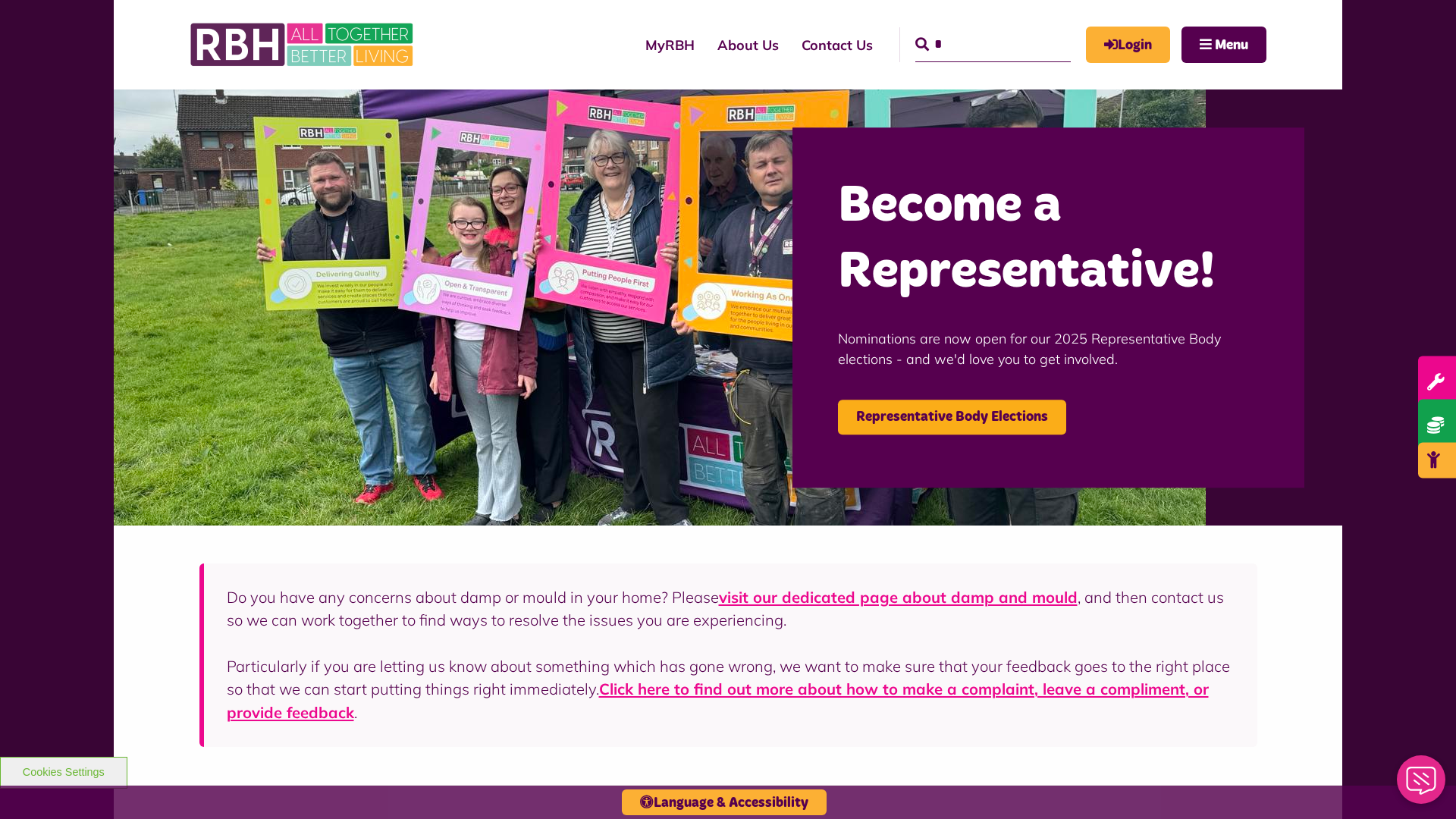
click at [971, 30] on input "*" at bounding box center [993, 45] width 155 height 34
type input "*"
click at [63, 771] on button "Cookies Settings" at bounding box center [64, 772] width 128 height 32
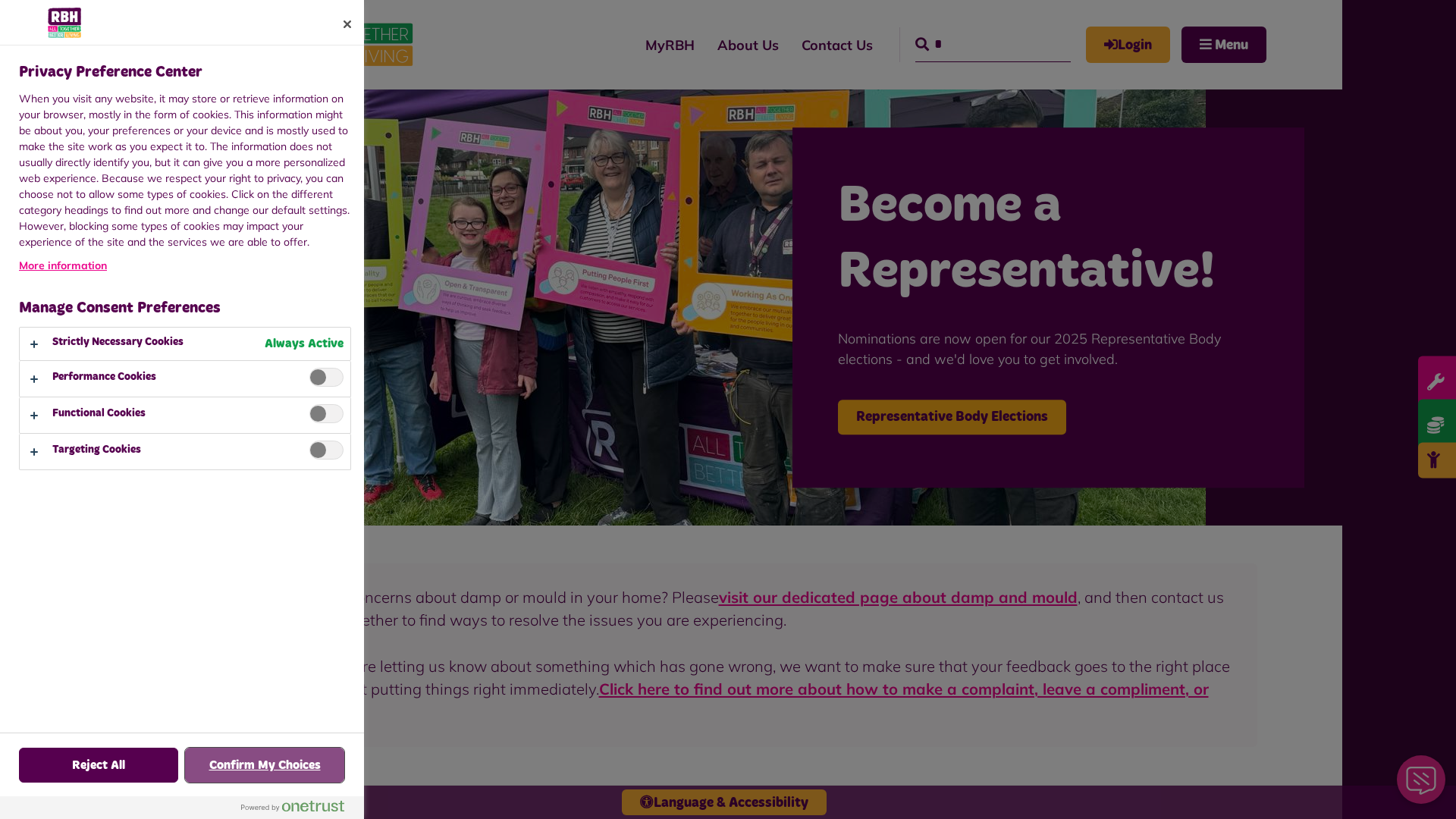
click at [265, 766] on button "Confirm My Choices" at bounding box center [265, 765] width 159 height 34
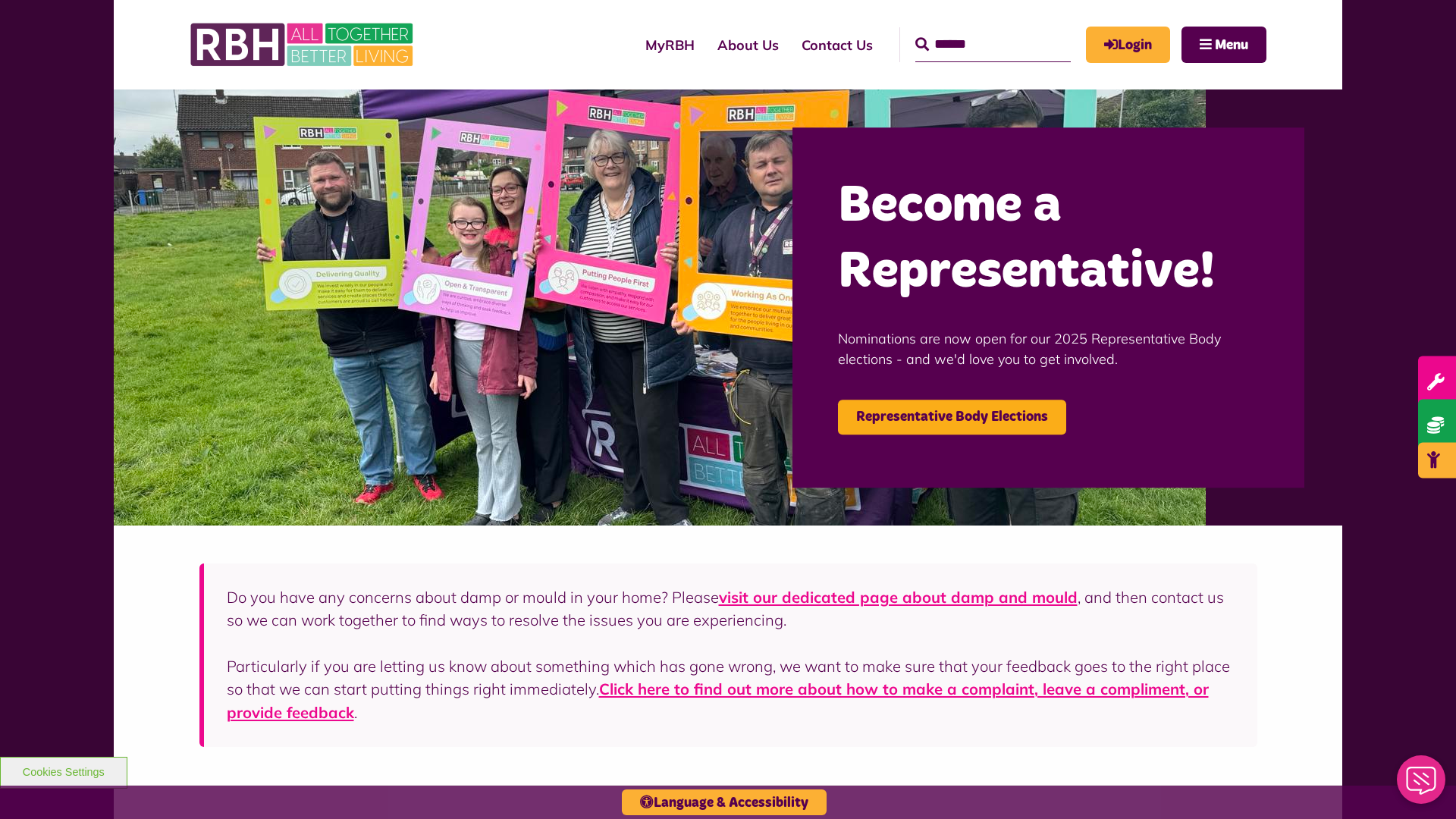
click at [971, 30] on input "Search" at bounding box center [993, 45] width 155 height 34
type input "*"
click at [63, 771] on button "Cookies Settings" at bounding box center [64, 772] width 128 height 32
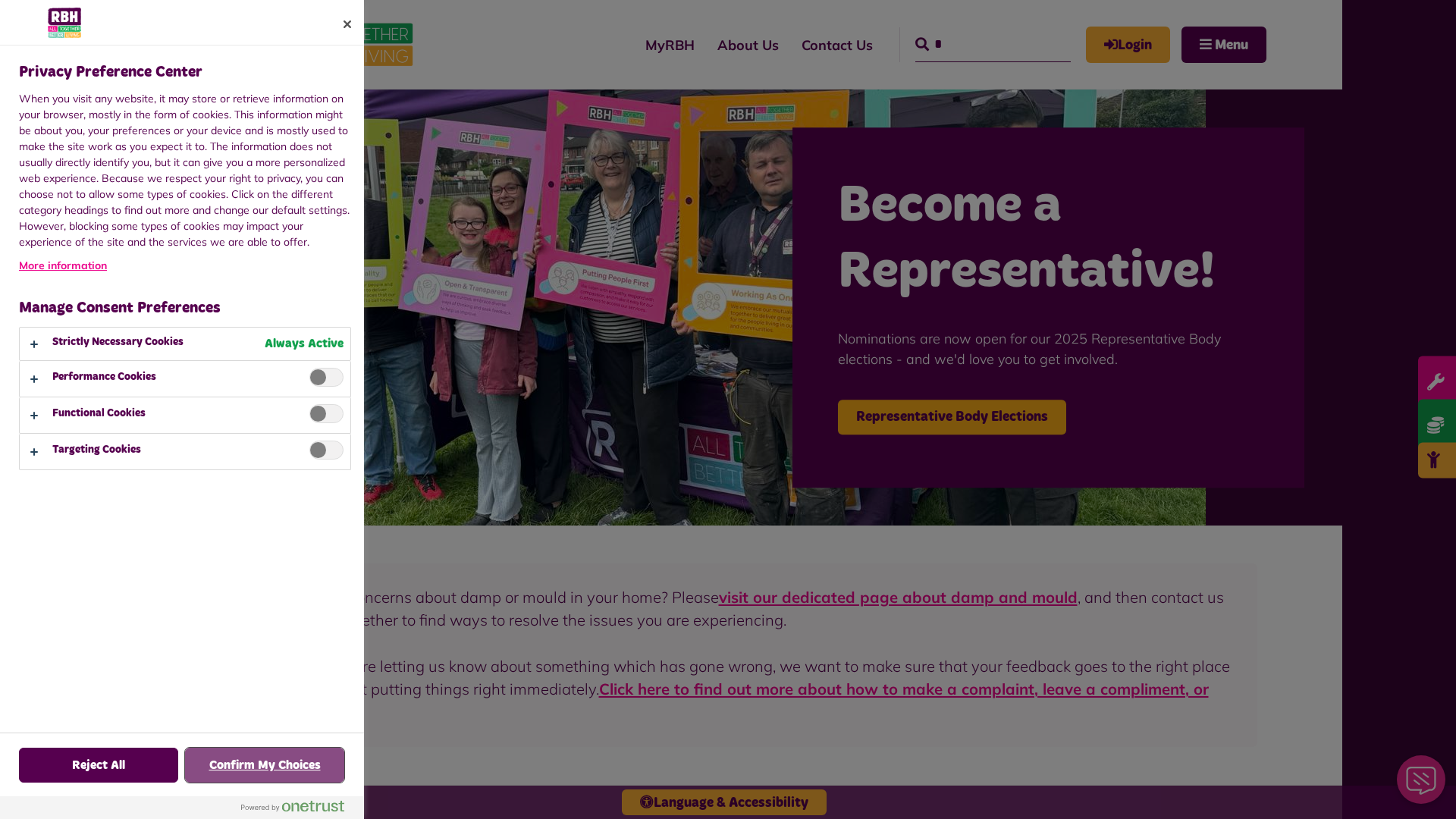
click at [265, 766] on button "Confirm My Choices" at bounding box center [265, 765] width 159 height 34
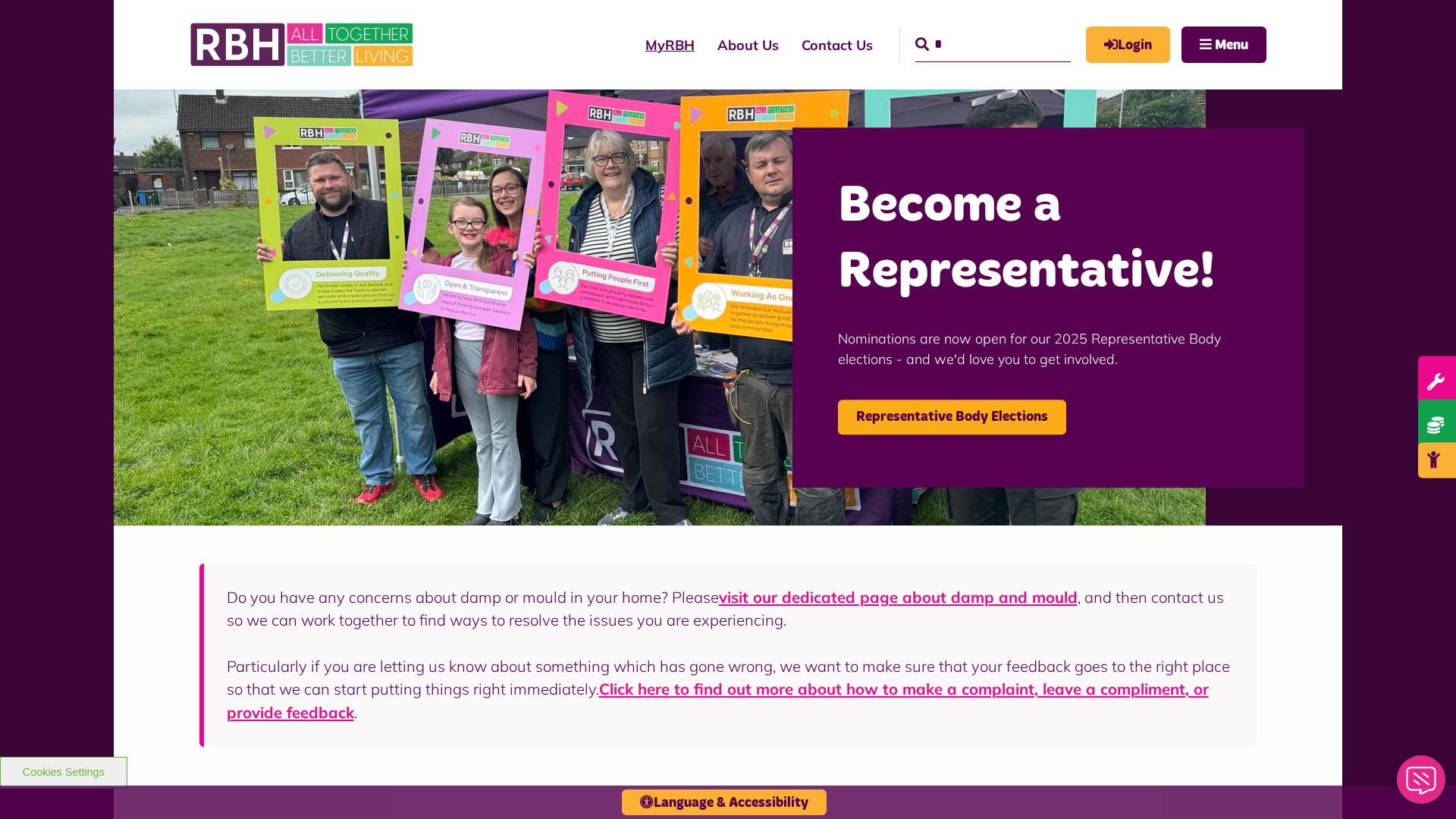
click at [634, 45] on link "MyRBH" at bounding box center [670, 45] width 72 height 43
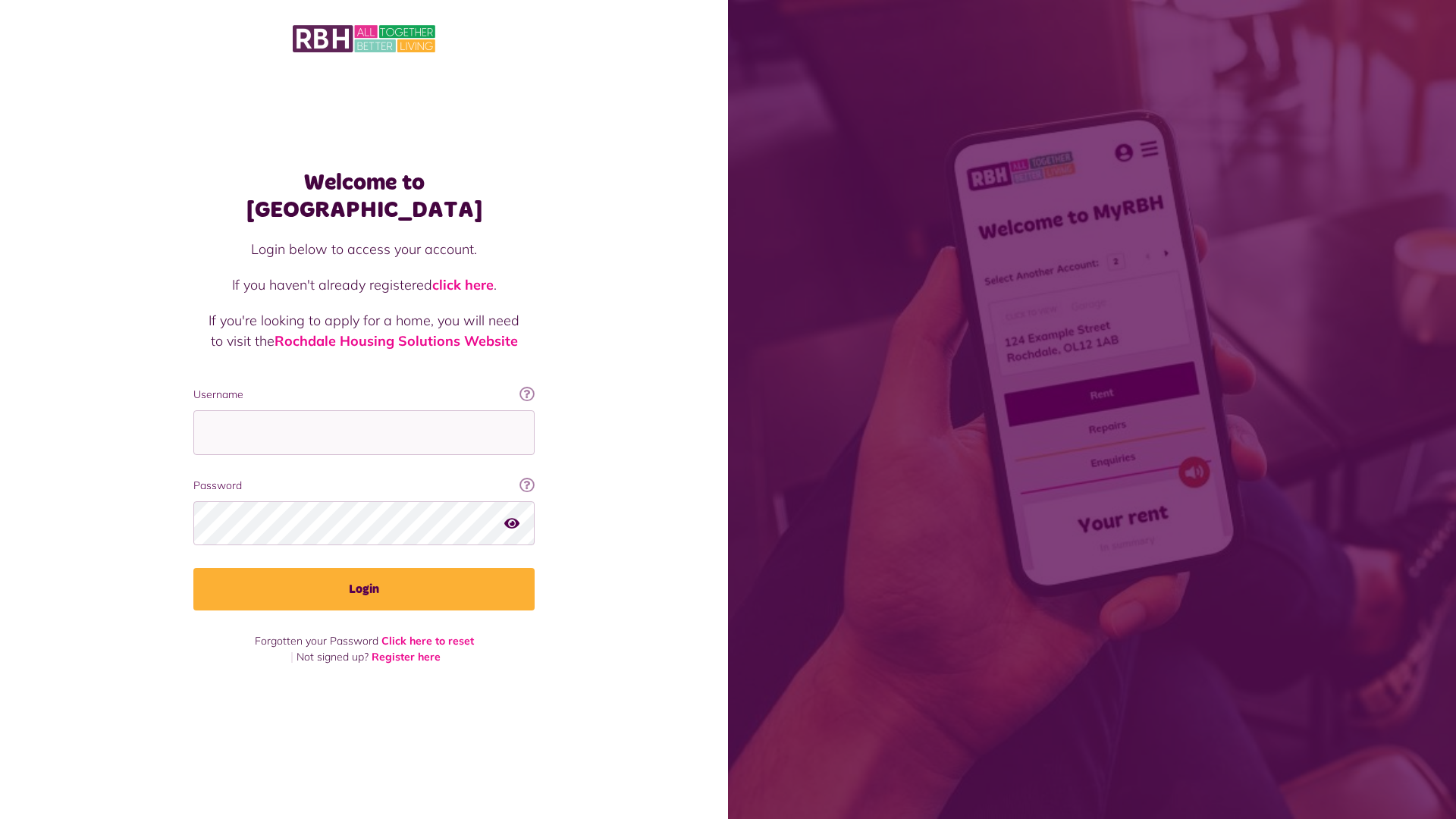
click at [364, 39] on img at bounding box center [364, 38] width 142 height 32
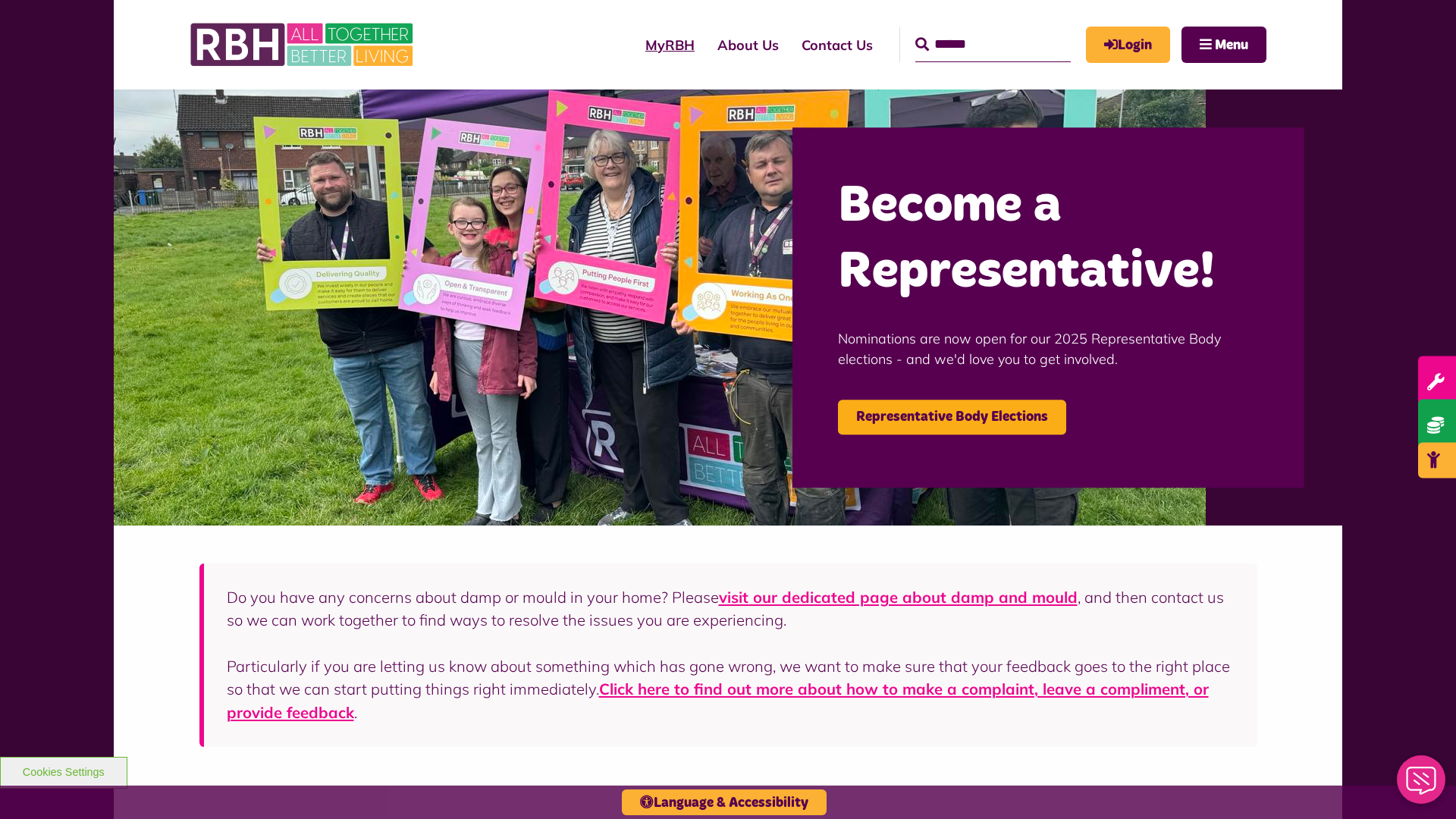
click at [634, 45] on link "MyRBH" at bounding box center [670, 45] width 72 height 43
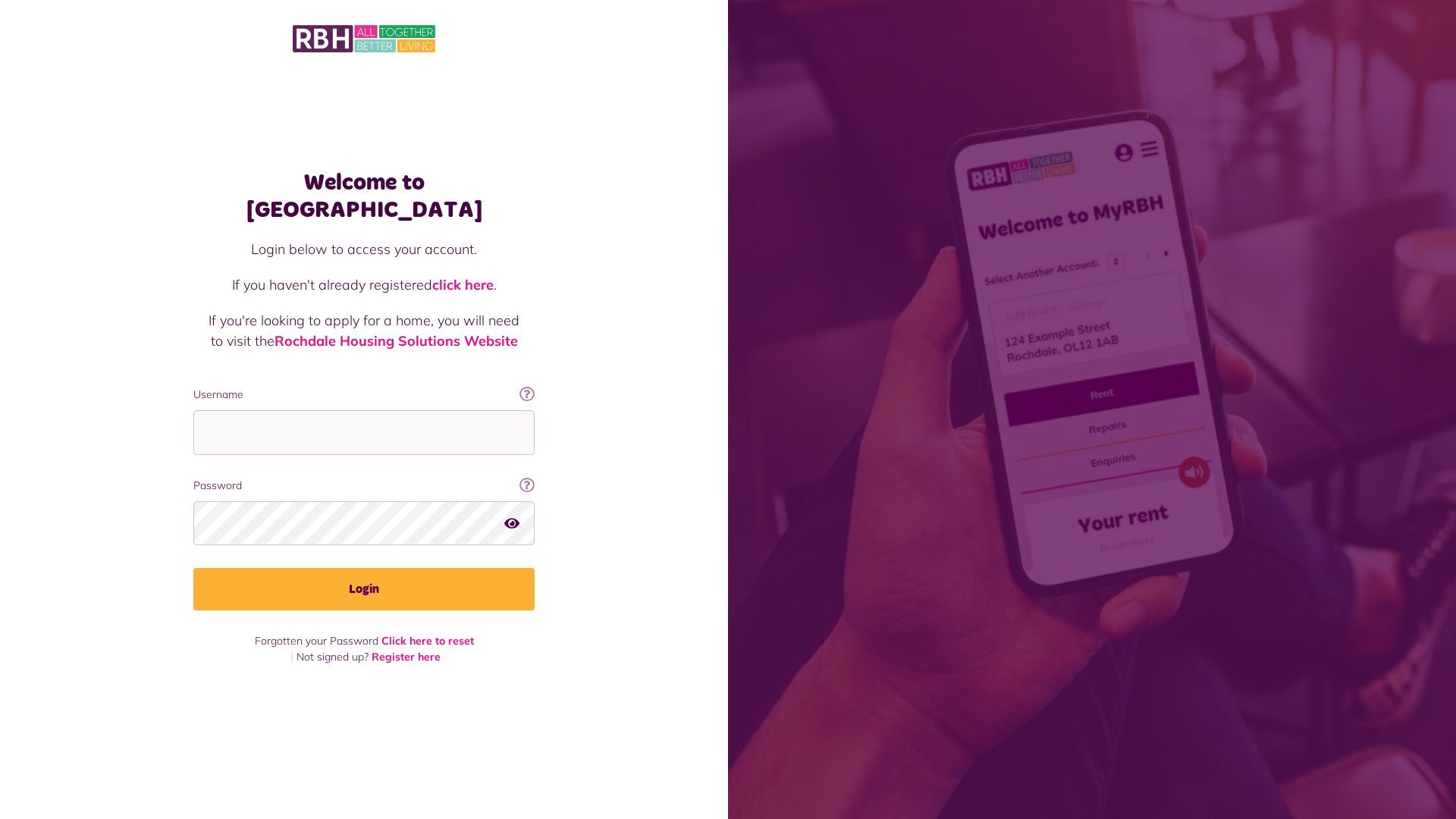
click at [364, 39] on img at bounding box center [364, 38] width 142 height 32
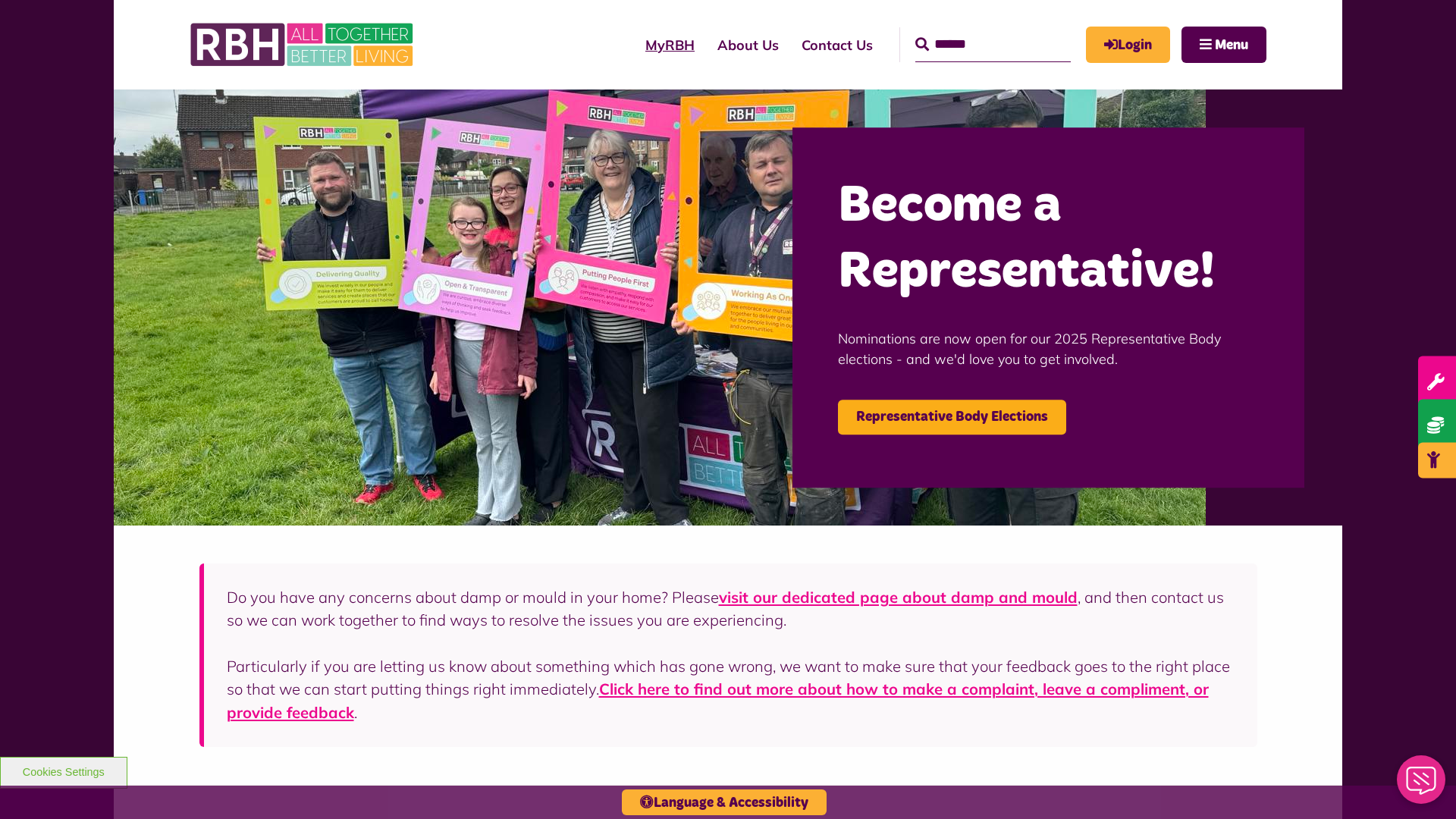
click at [634, 45] on link "MyRBH" at bounding box center [670, 45] width 72 height 43
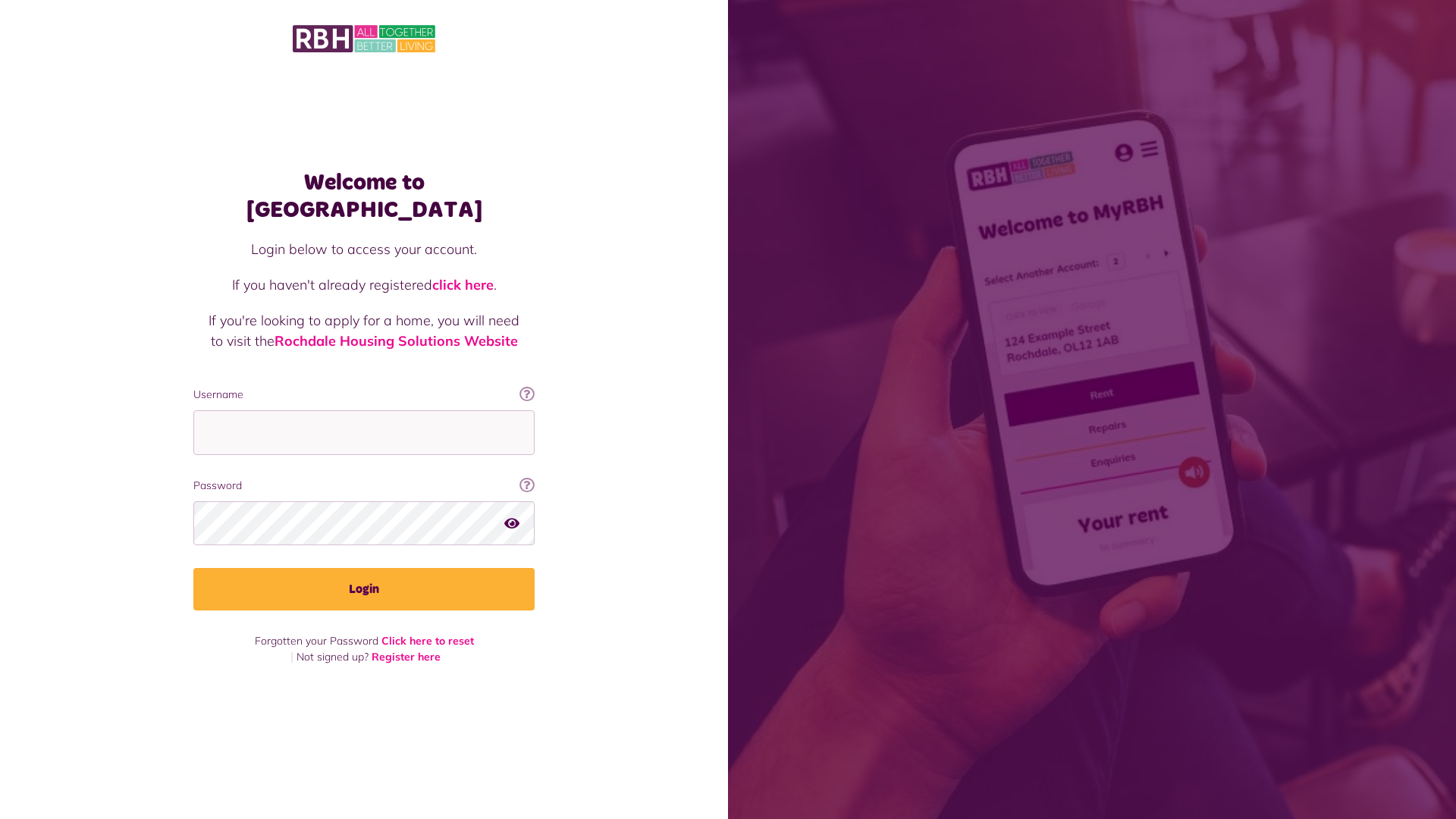
click at [364, 39] on img at bounding box center [364, 38] width 142 height 32
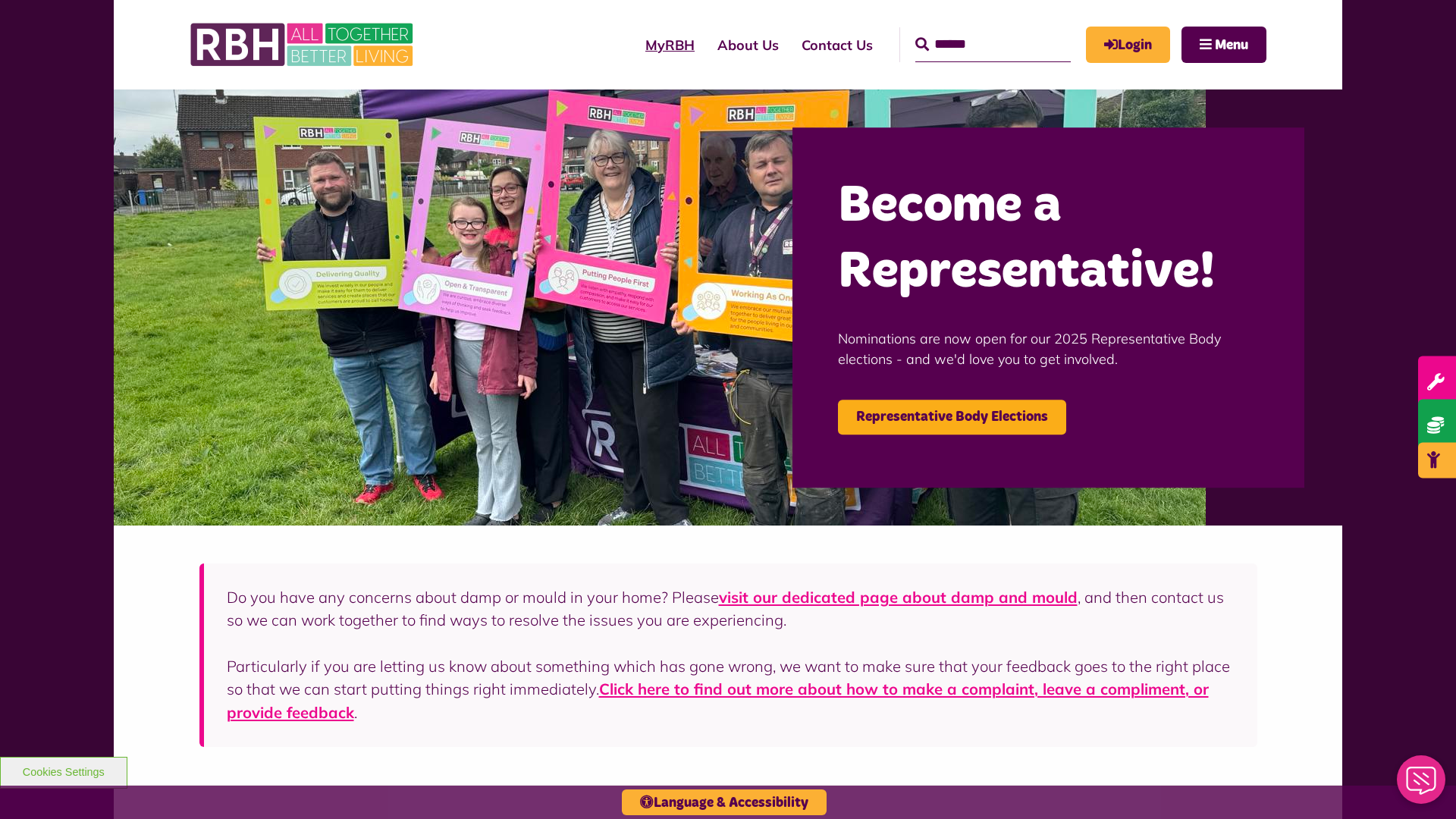
click at [634, 45] on link "MyRBH" at bounding box center [670, 45] width 72 height 43
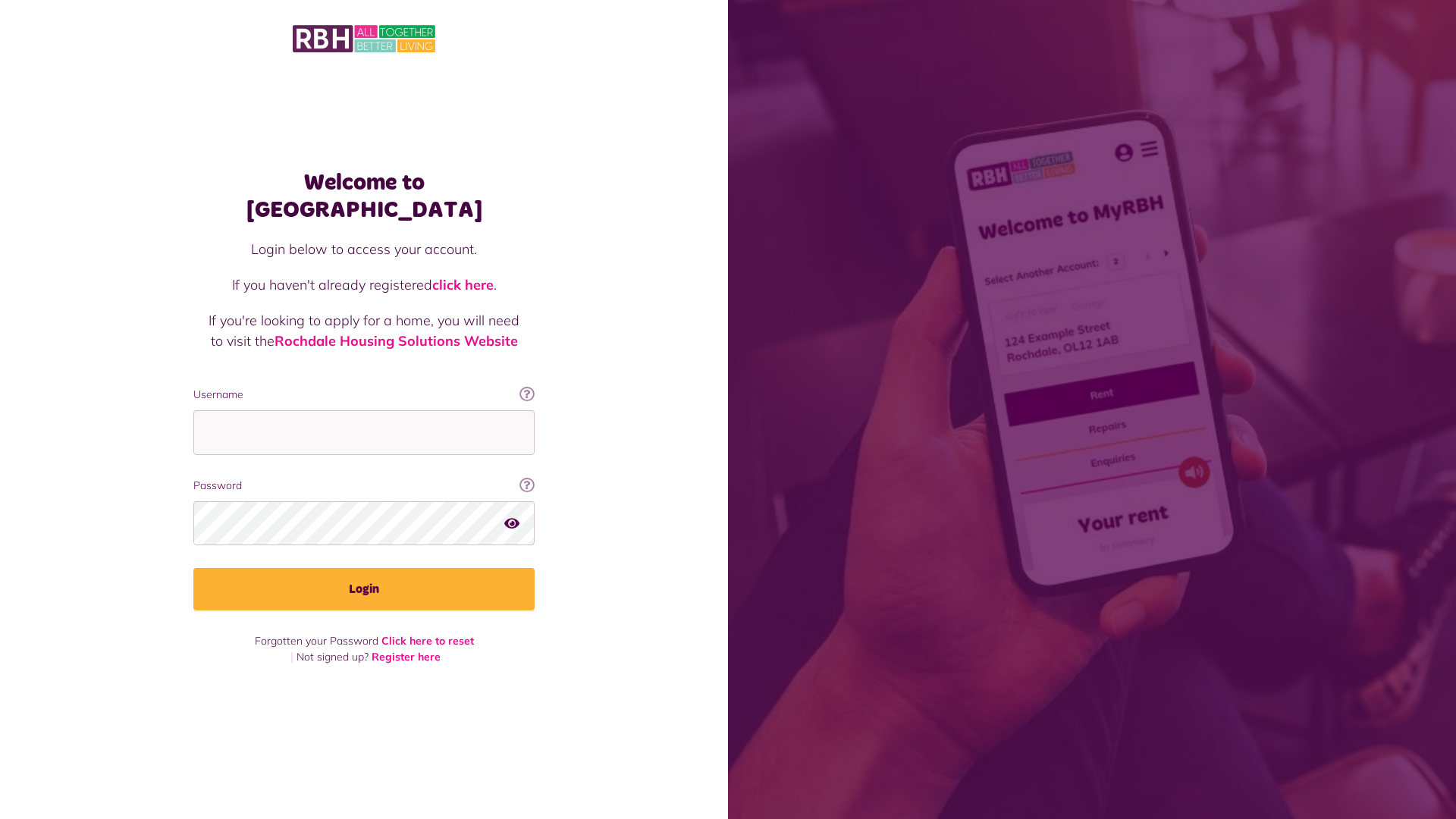
click at [364, 39] on img at bounding box center [364, 38] width 142 height 32
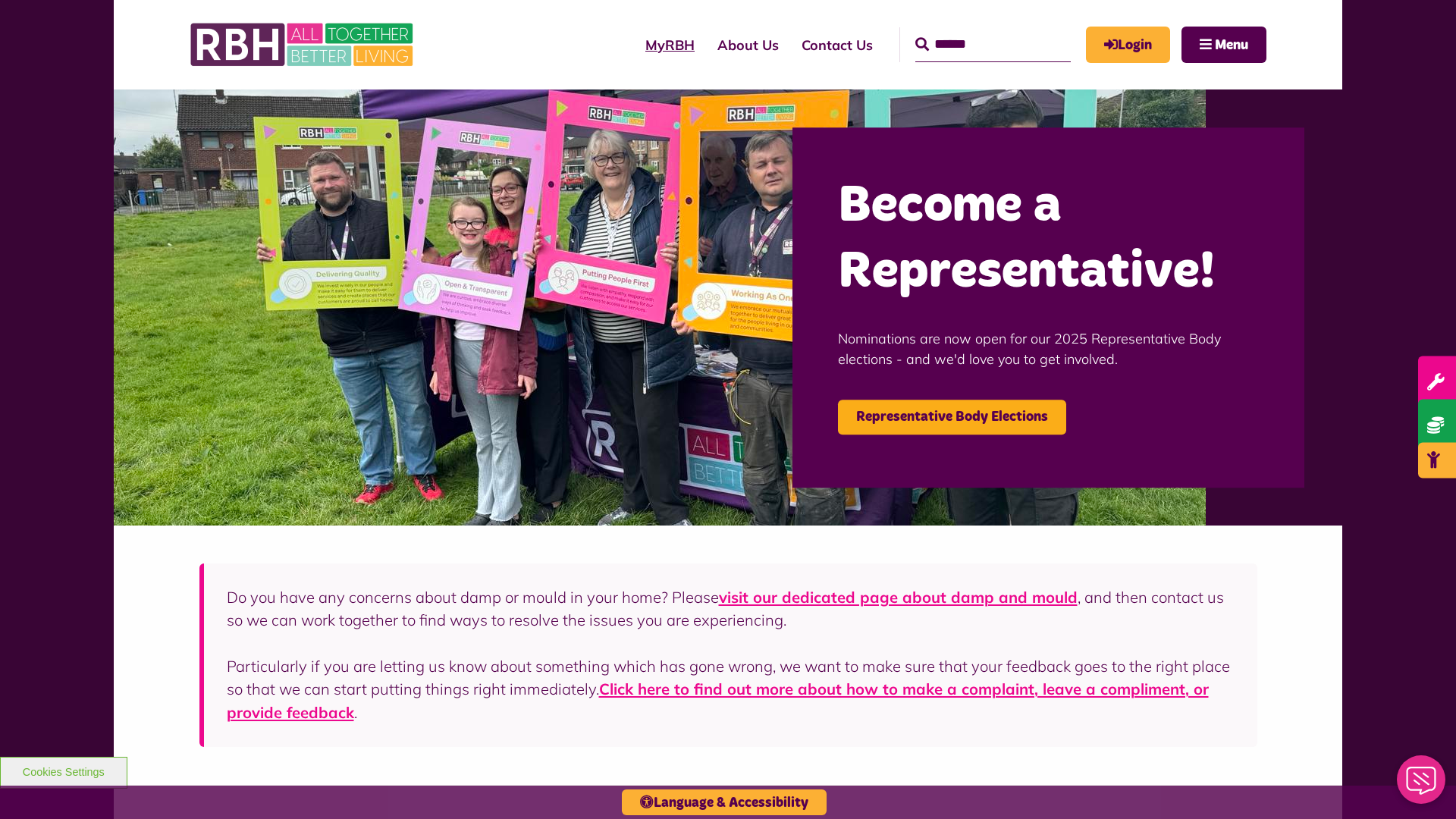
click at [634, 45] on link "MyRBH" at bounding box center [670, 45] width 72 height 43
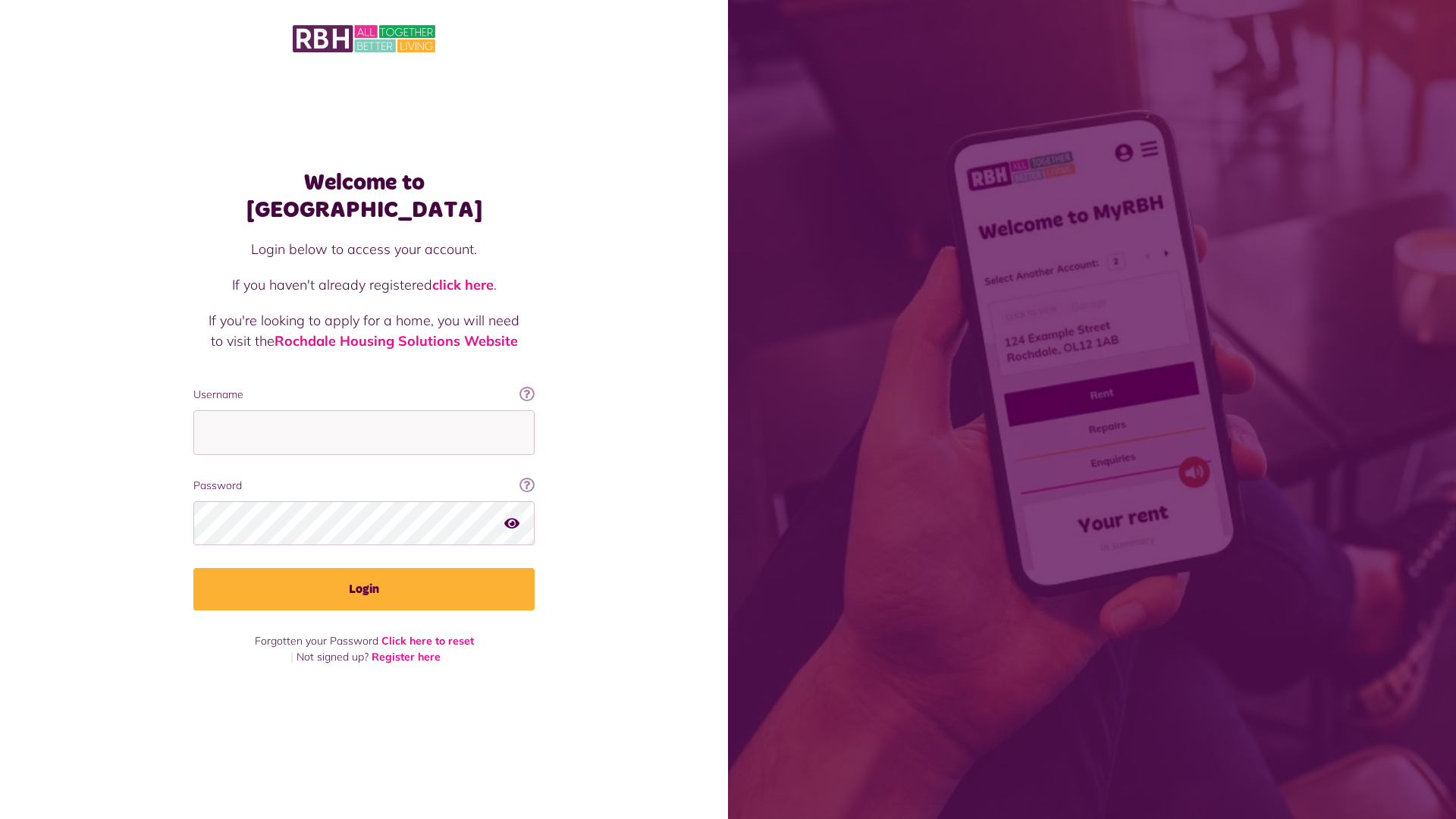
click at [364, 39] on img at bounding box center [364, 38] width 142 height 32
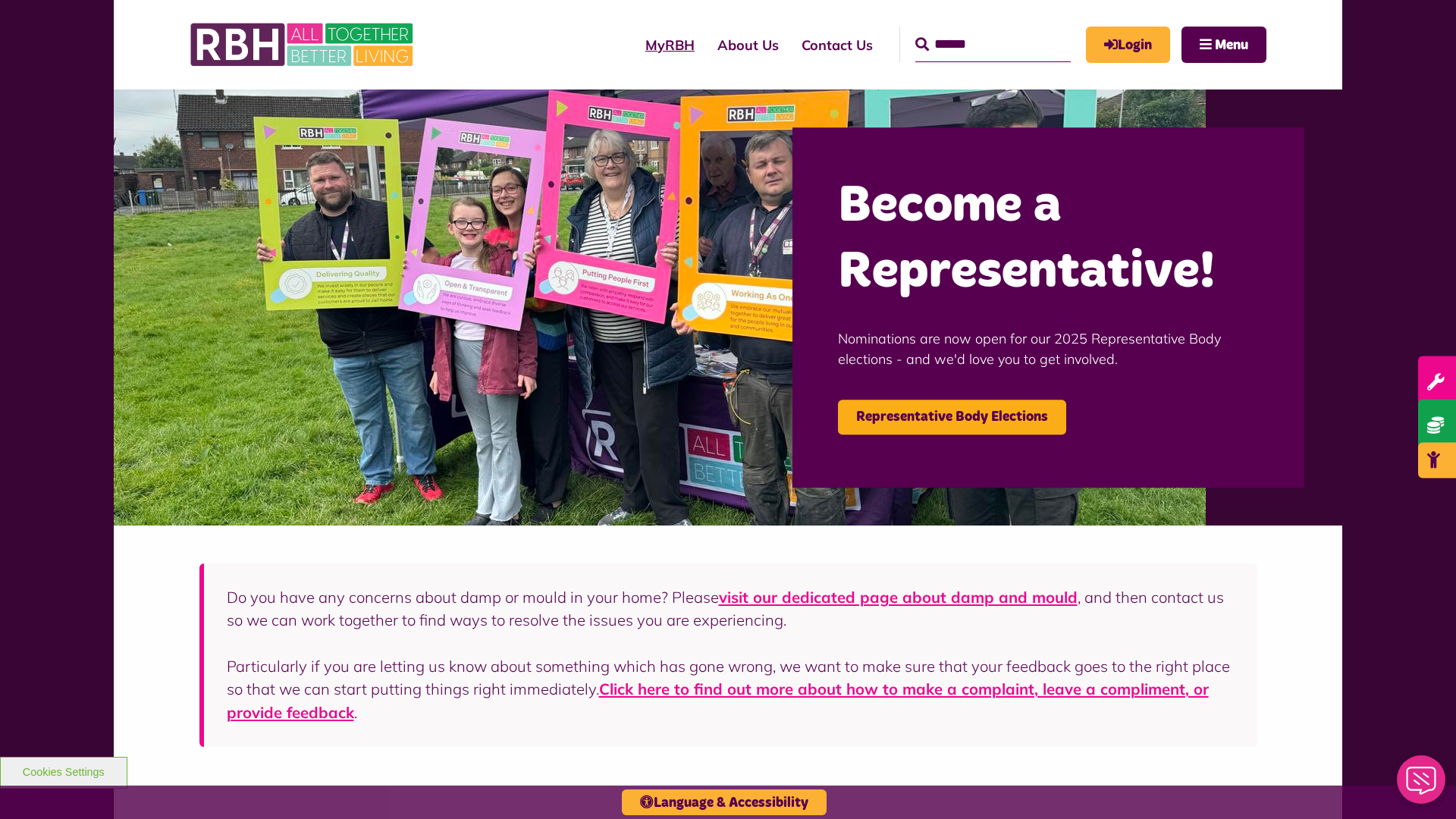
click at [634, 45] on link "MyRBH" at bounding box center [670, 45] width 72 height 43
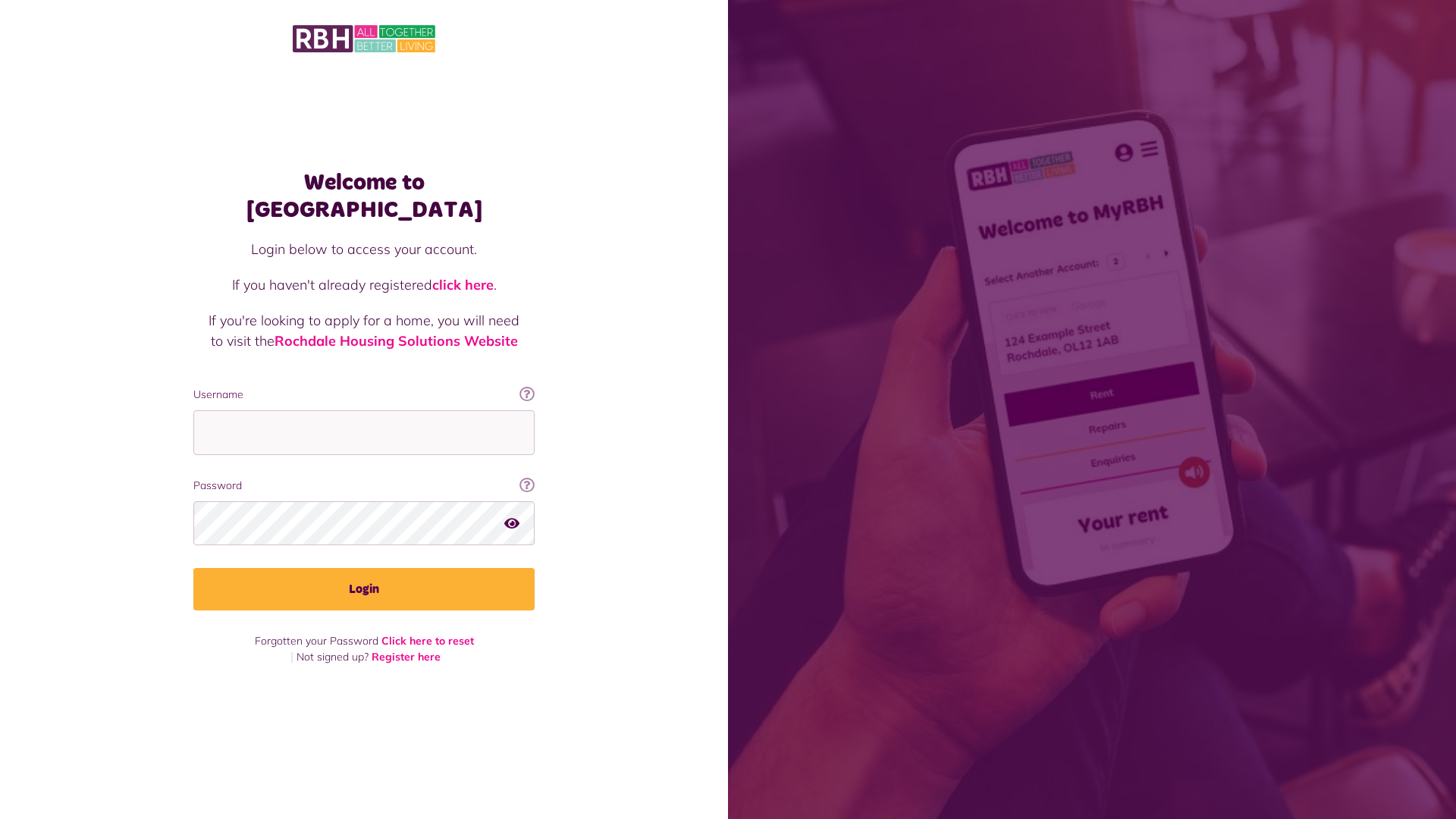
click at [364, 39] on img at bounding box center [364, 38] width 142 height 32
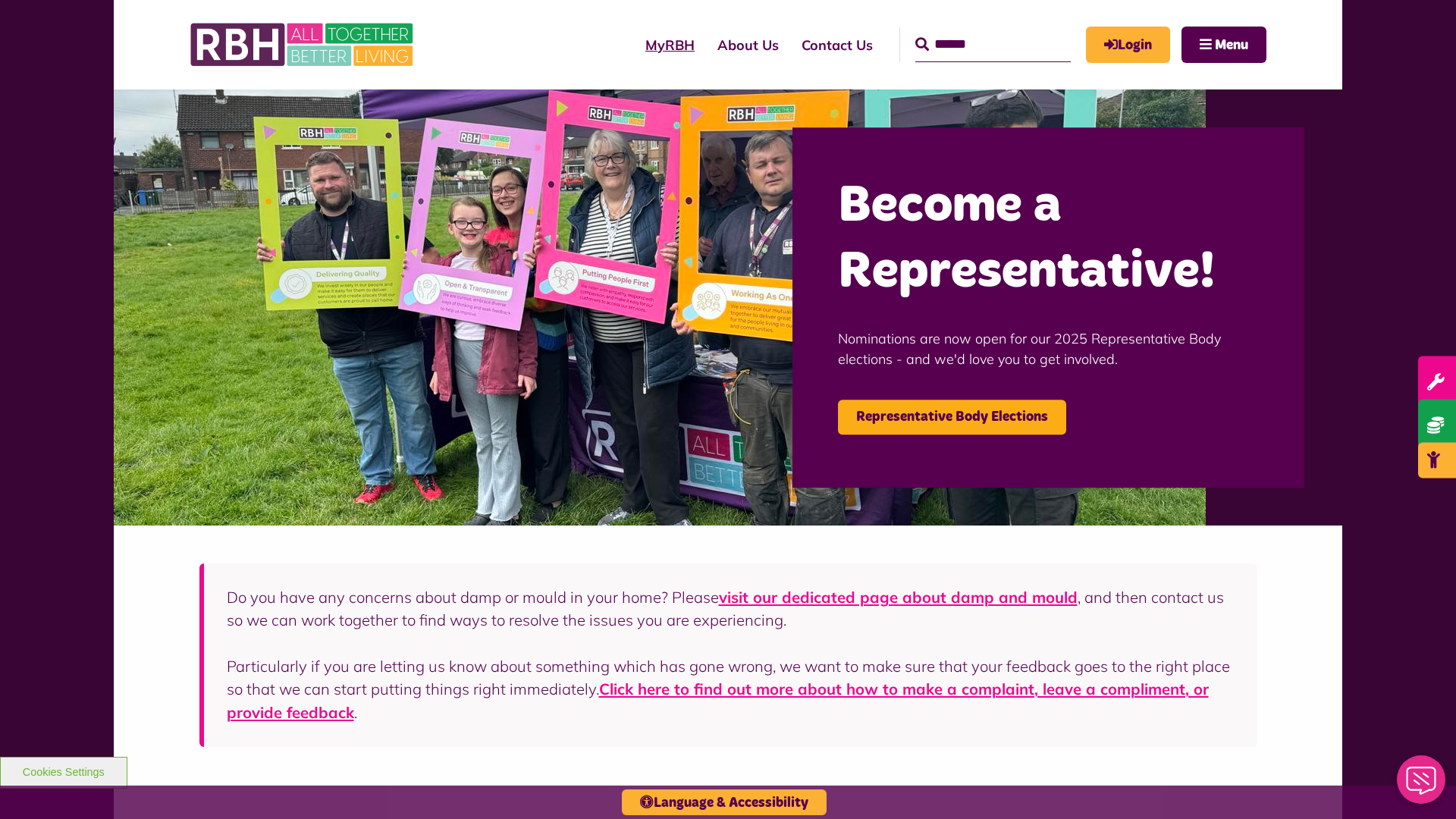
click at [634, 45] on link "MyRBH" at bounding box center [670, 45] width 72 height 43
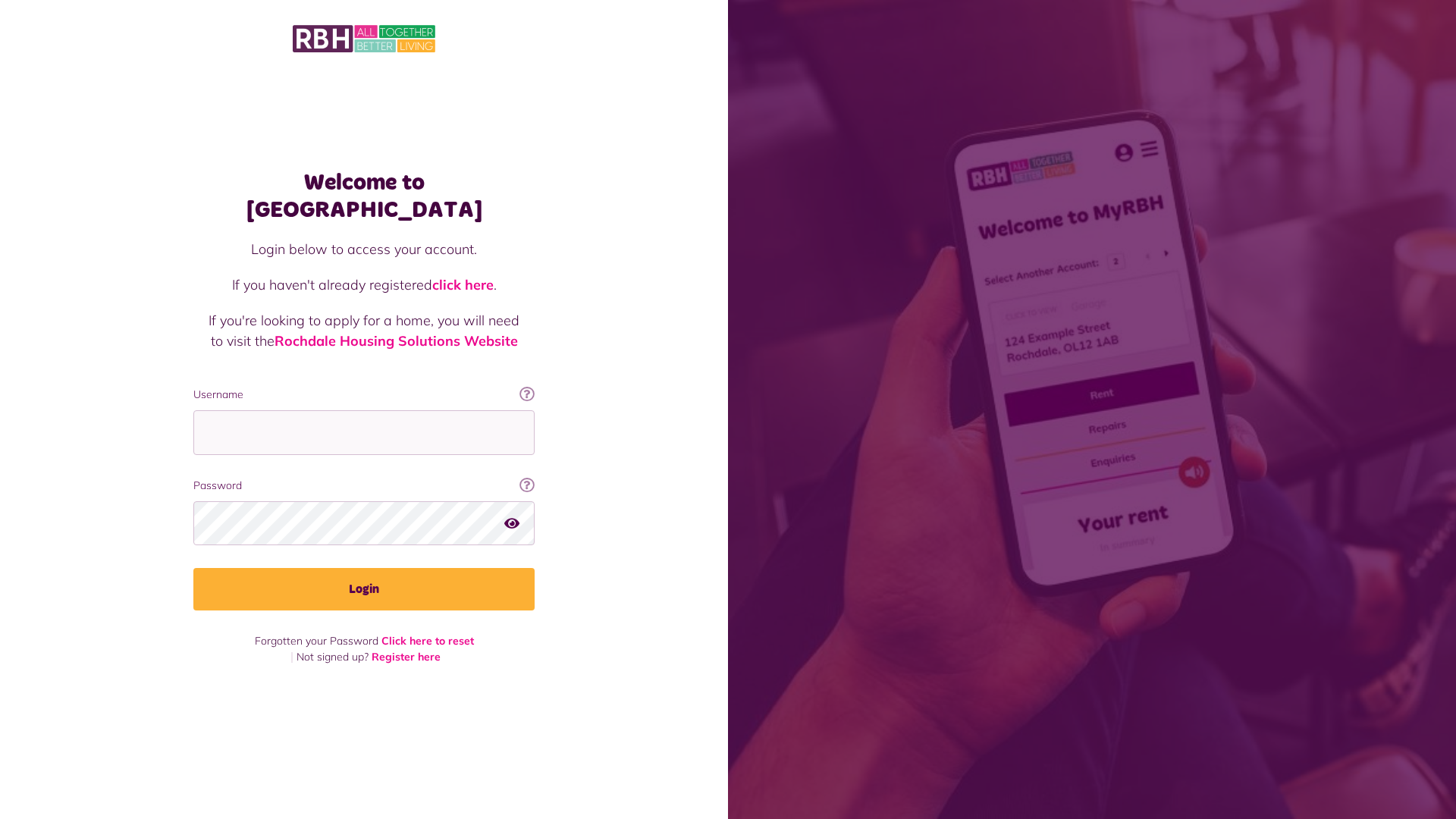
click at [364, 39] on img at bounding box center [364, 38] width 142 height 32
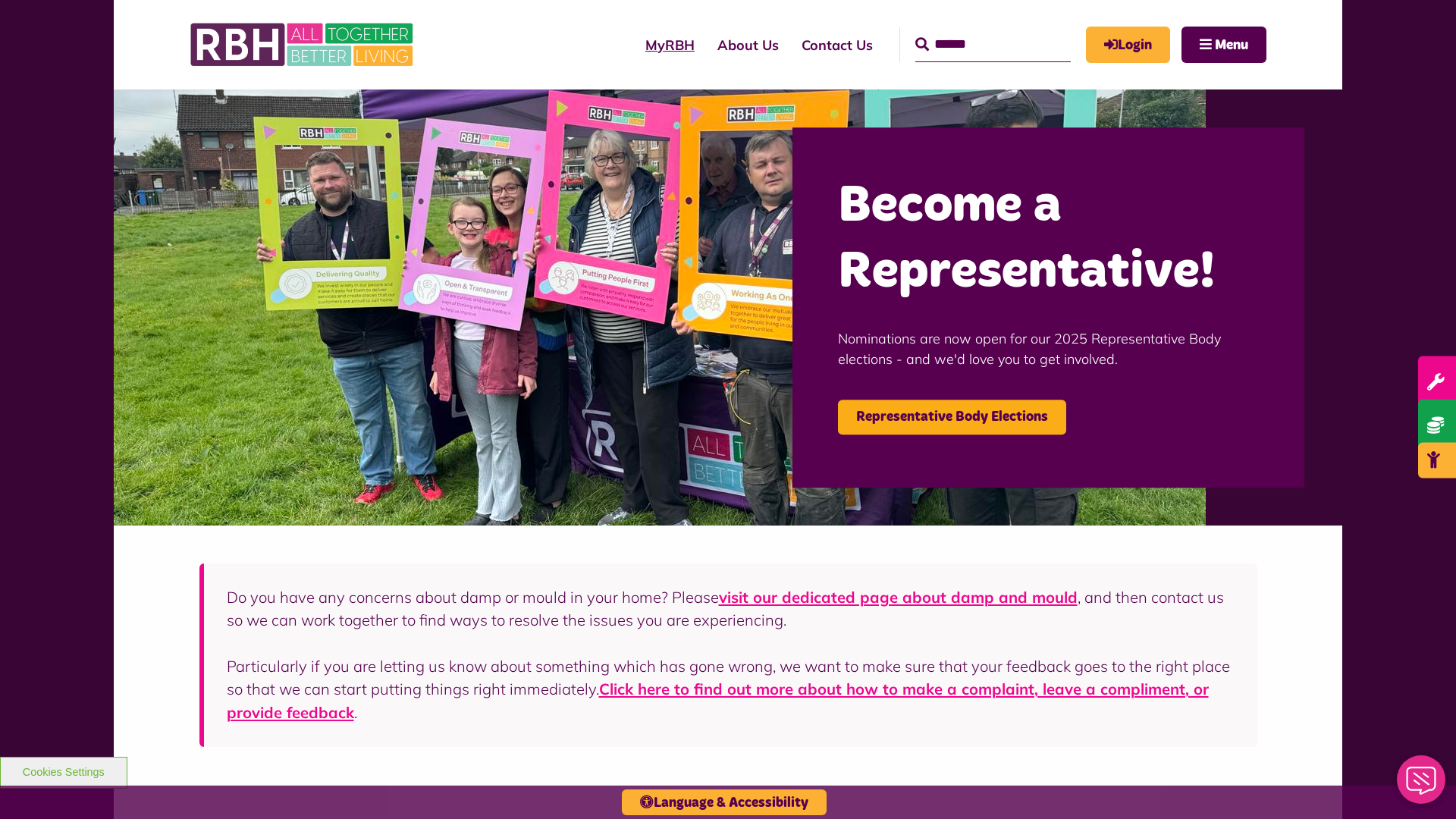
click at [634, 45] on link "MyRBH" at bounding box center [670, 45] width 72 height 43
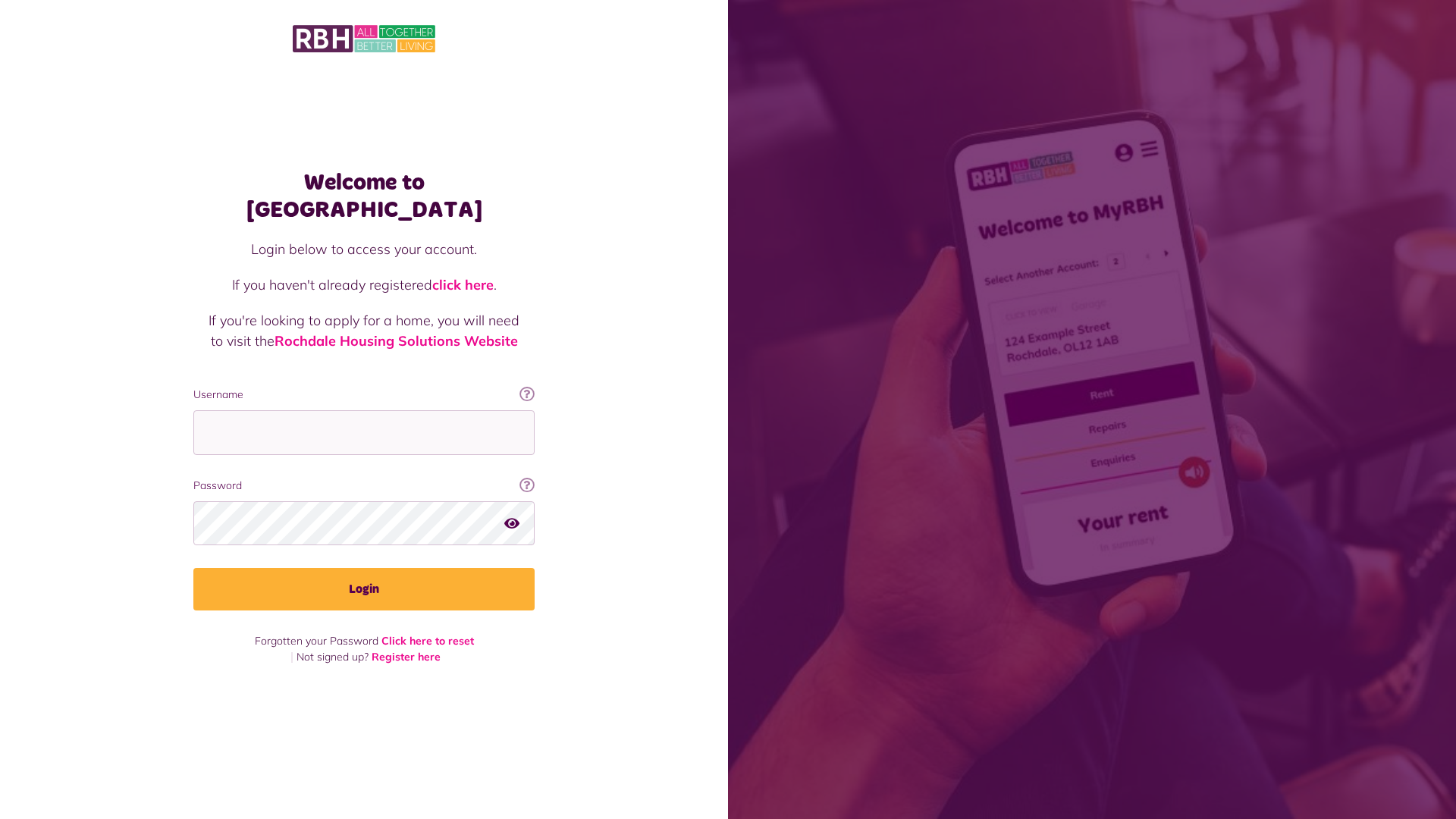
click at [364, 39] on img at bounding box center [364, 38] width 142 height 32
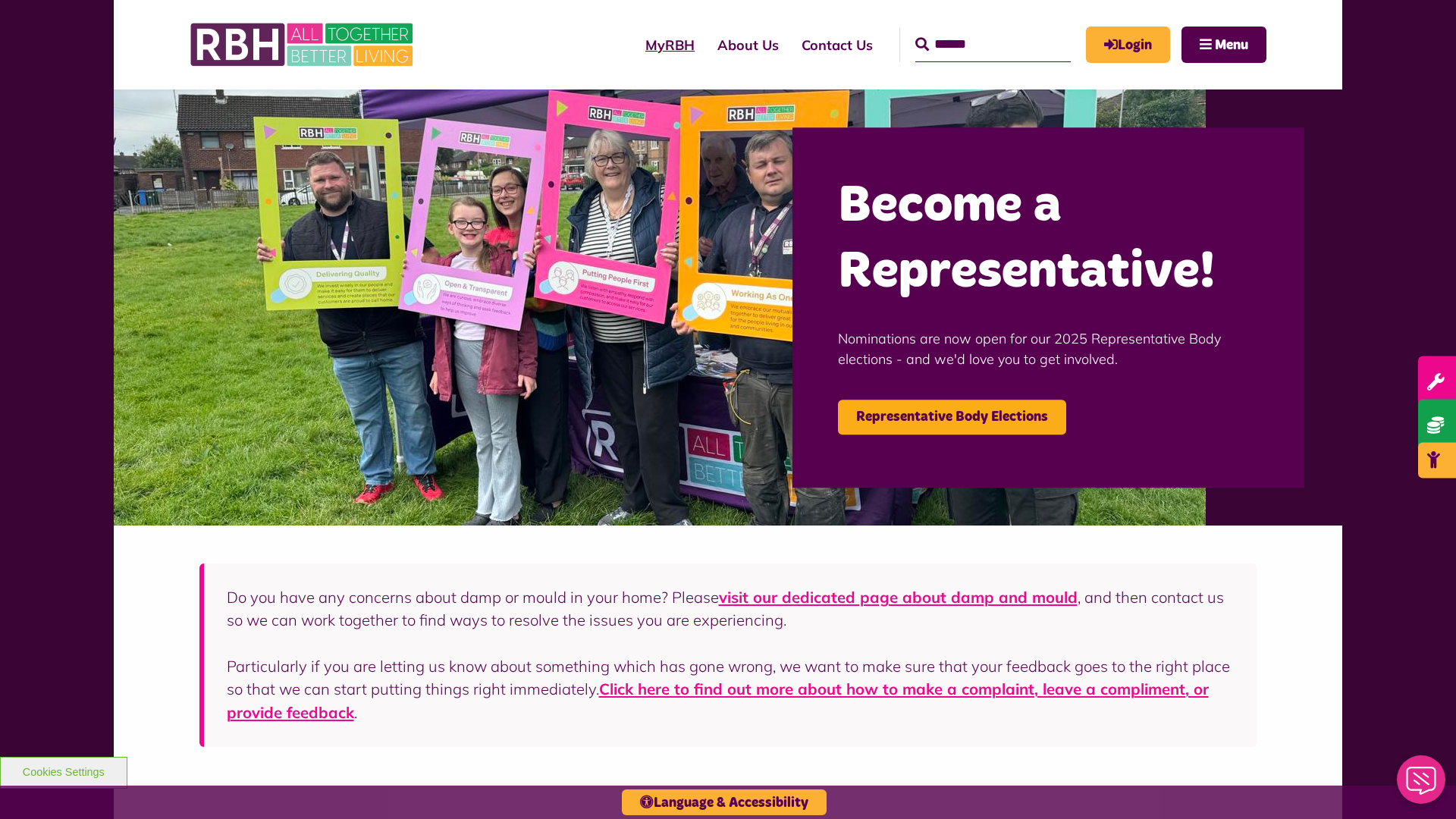
click at [634, 45] on link "MyRBH" at bounding box center [670, 45] width 72 height 43
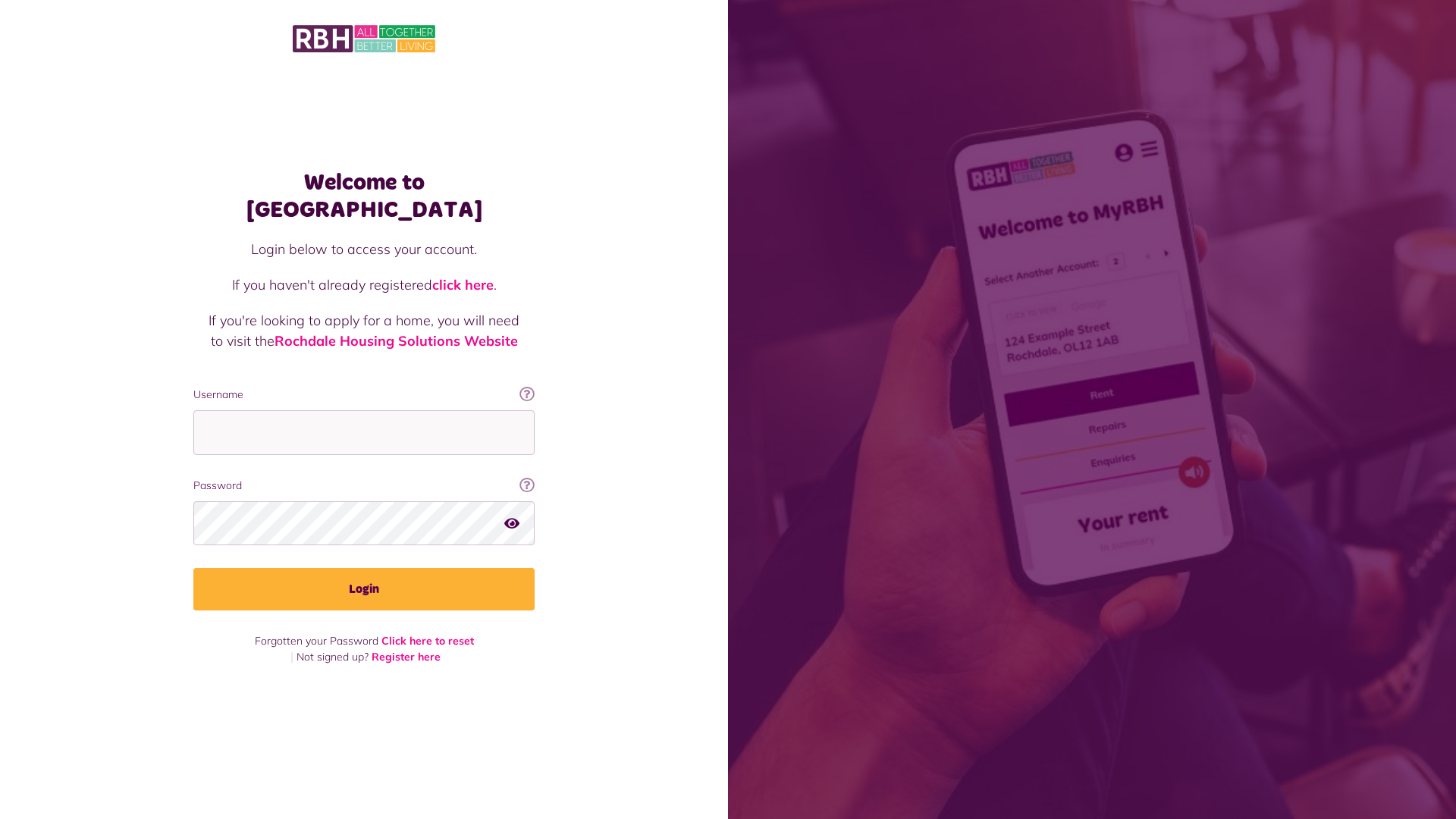
click at [364, 39] on img at bounding box center [364, 38] width 142 height 32
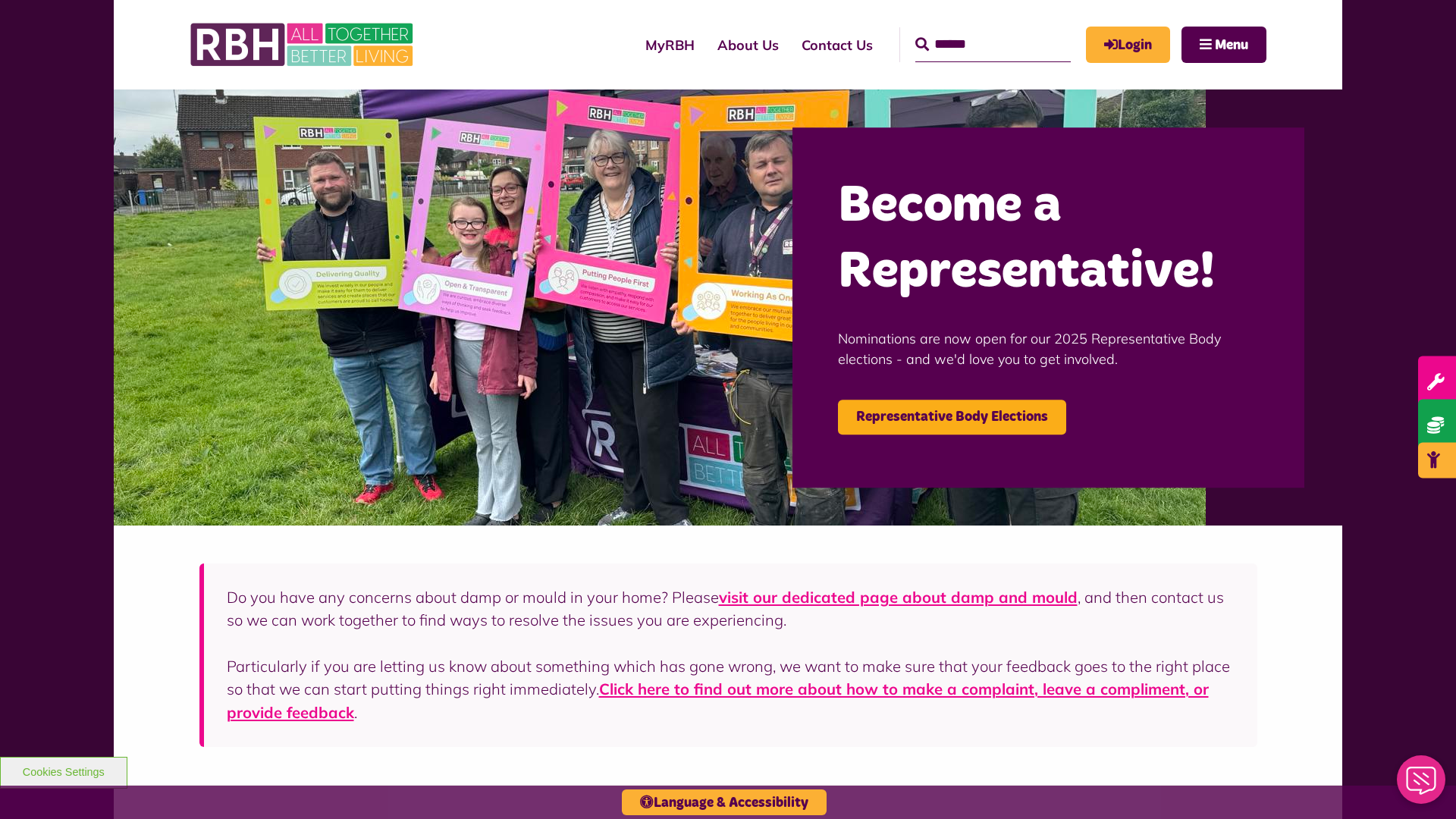
click at [971, 30] on input "Search" at bounding box center [993, 45] width 155 height 34
type input "*"
click at [63, 771] on button "Cookies Settings" at bounding box center [64, 772] width 128 height 32
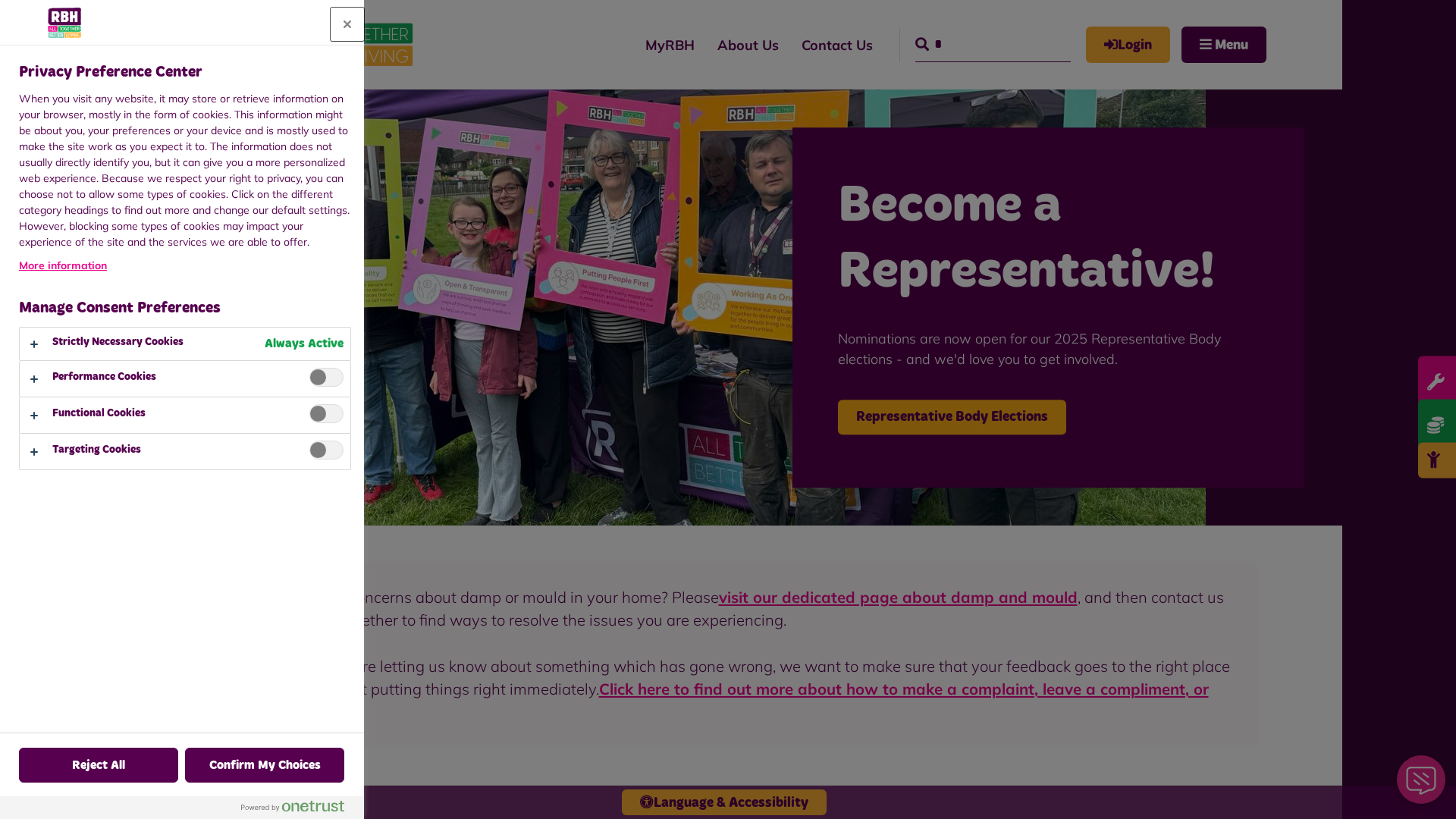
click at [347, 24] on button "Close" at bounding box center [347, 24] width 34 height 34
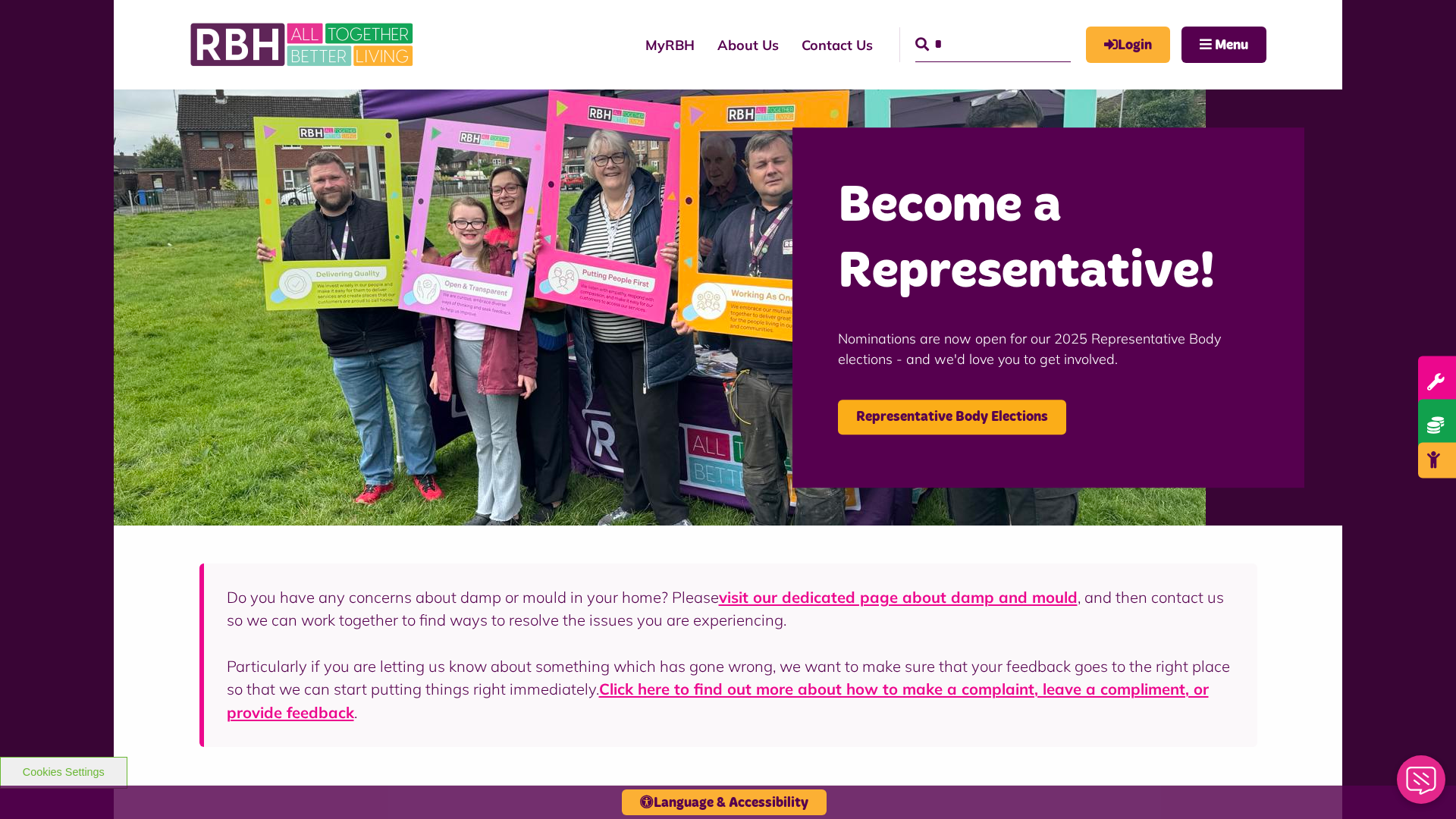
click at [971, 30] on input "*" at bounding box center [993, 45] width 155 height 34
type input "*"
click at [63, 771] on button "Cookies Settings" at bounding box center [64, 772] width 128 height 32
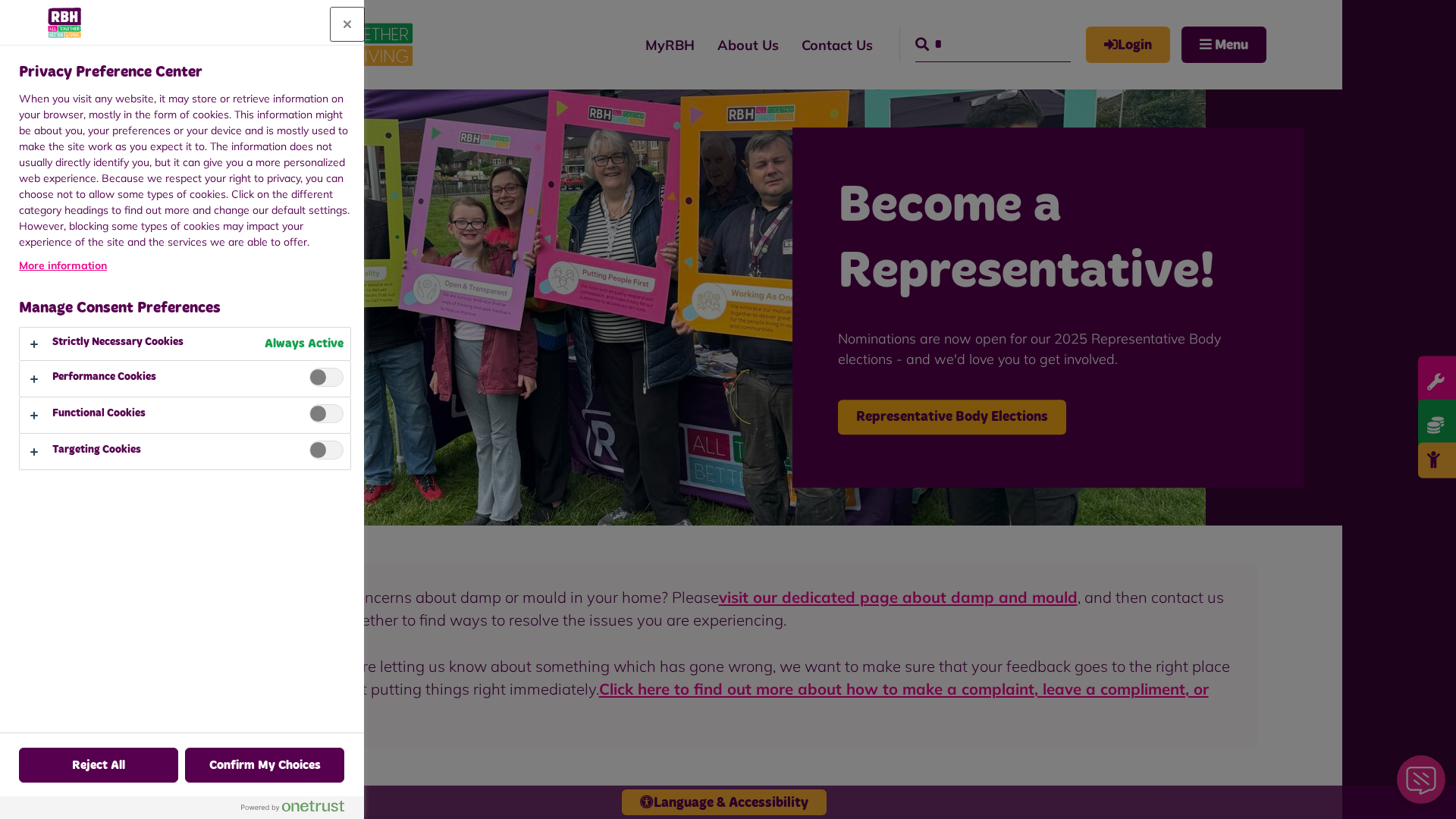
click at [347, 24] on button "Close" at bounding box center [347, 24] width 34 height 34
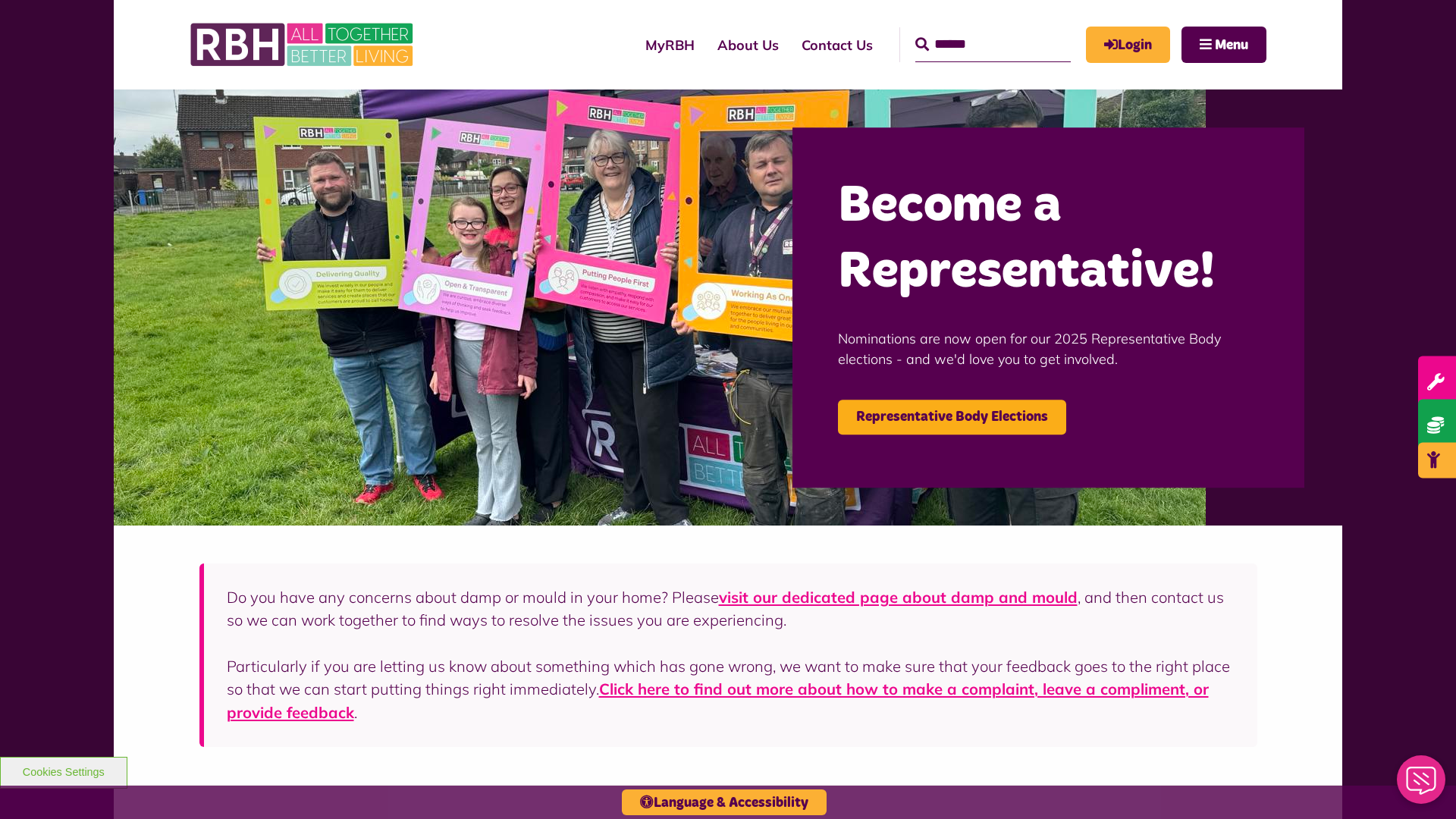
click at [971, 30] on input "Search" at bounding box center [993, 45] width 155 height 34
type input "*"
click at [63, 771] on button "Cookies Settings" at bounding box center [64, 772] width 128 height 32
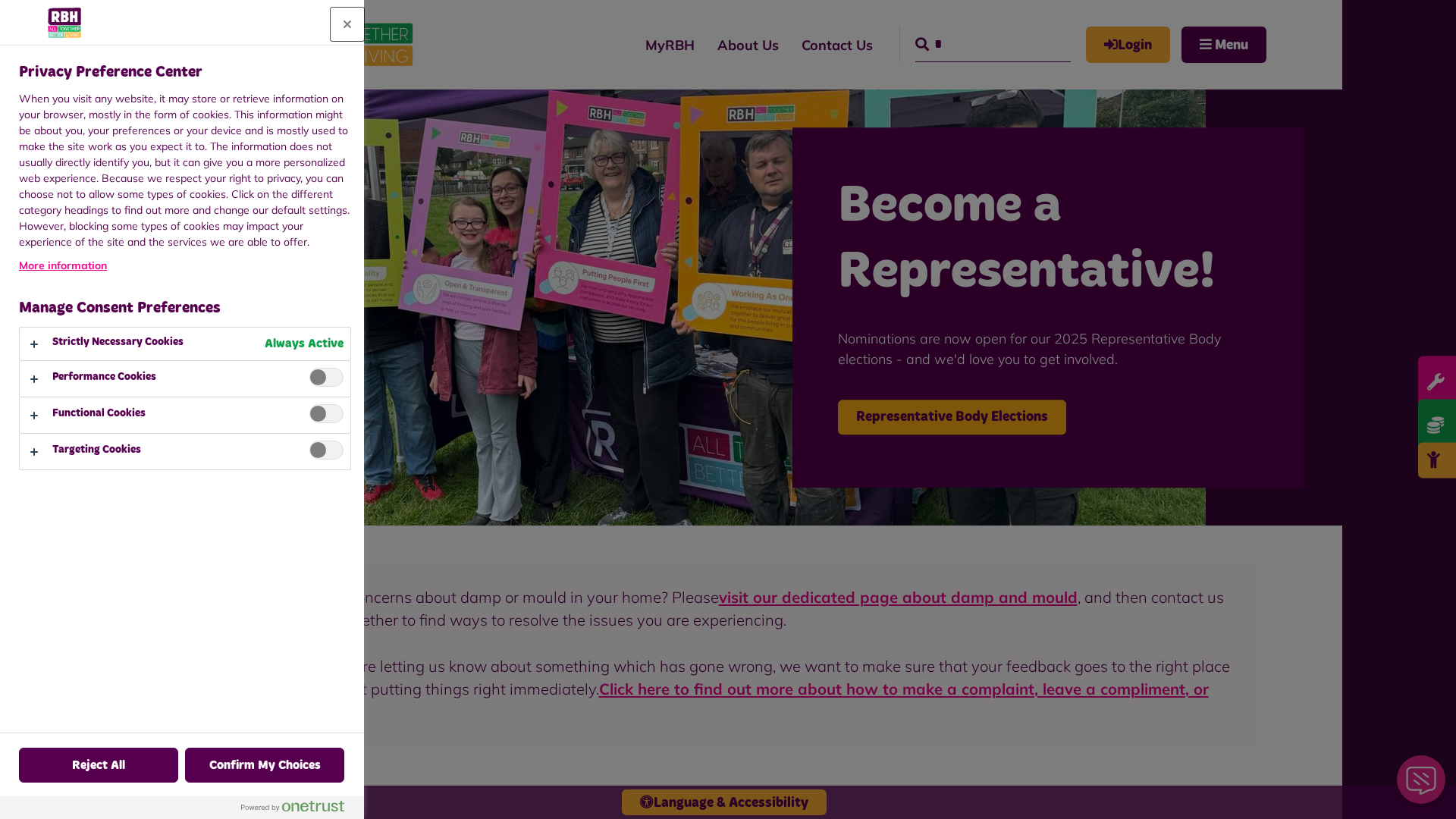
click at [347, 24] on button "Close" at bounding box center [347, 24] width 34 height 34
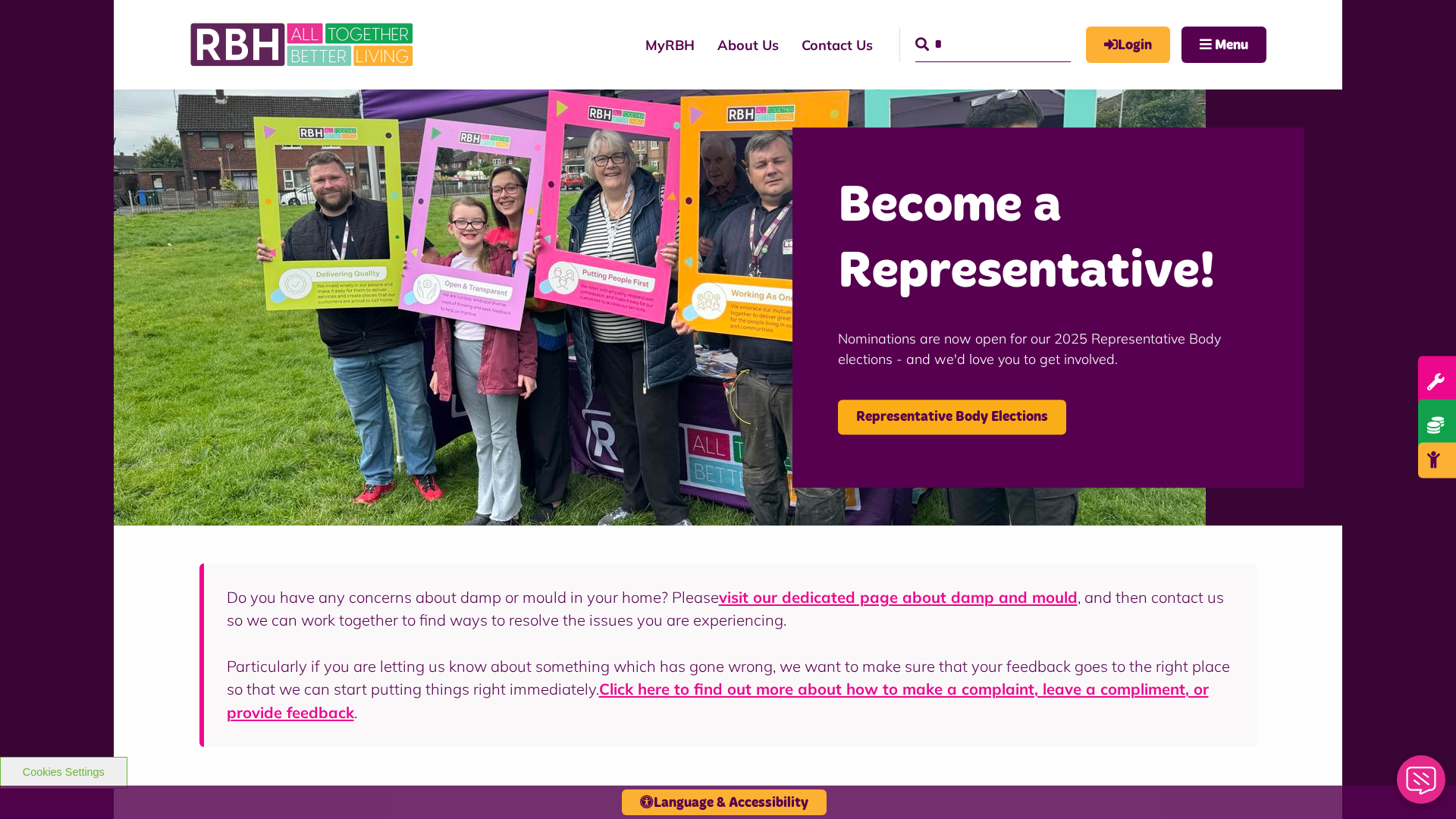
click at [971, 30] on input "*" at bounding box center [993, 45] width 155 height 34
type input "*"
click at [63, 771] on button "Cookies Settings" at bounding box center [64, 772] width 128 height 32
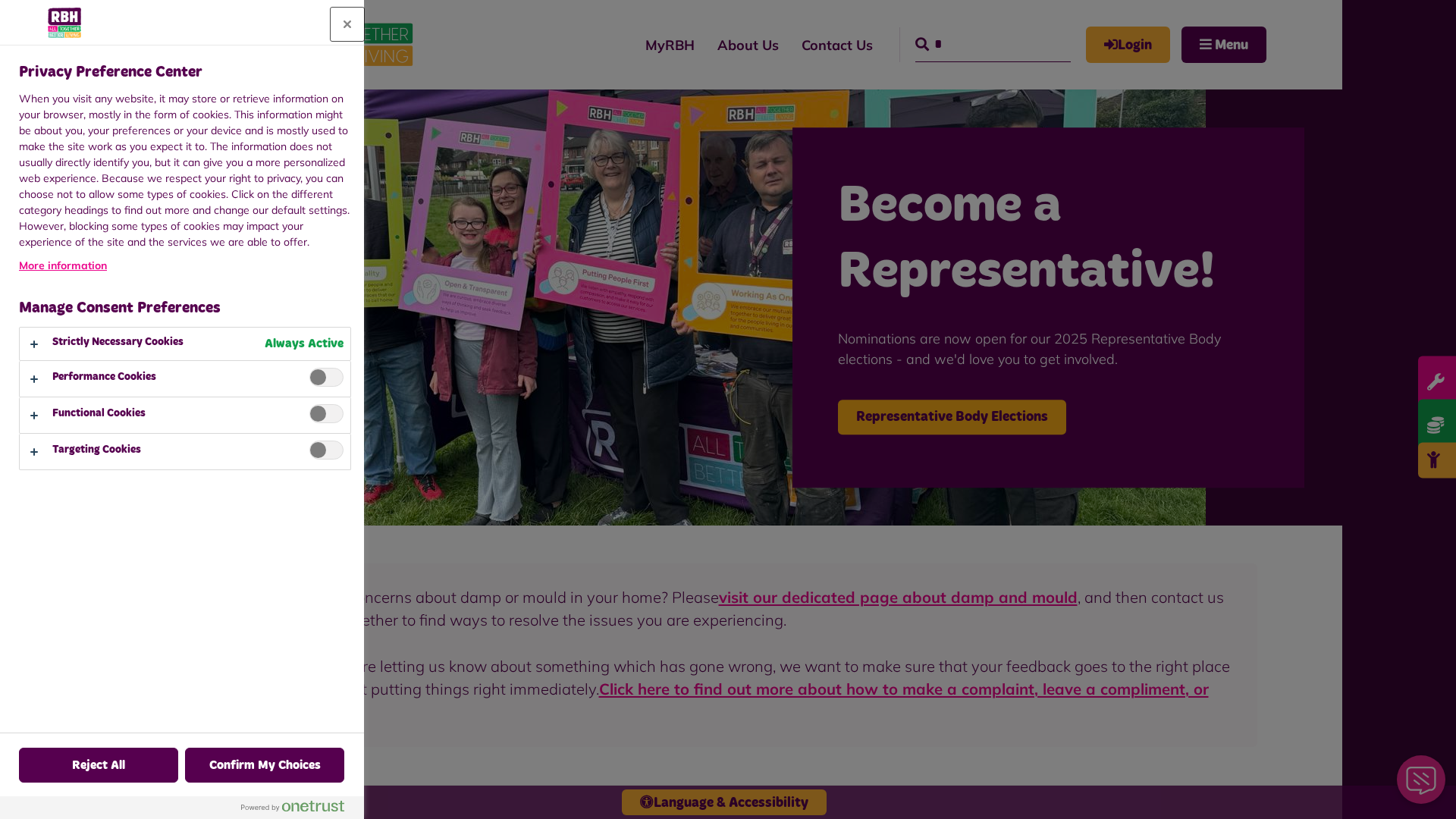
click at [347, 24] on button "Close" at bounding box center [347, 24] width 34 height 34
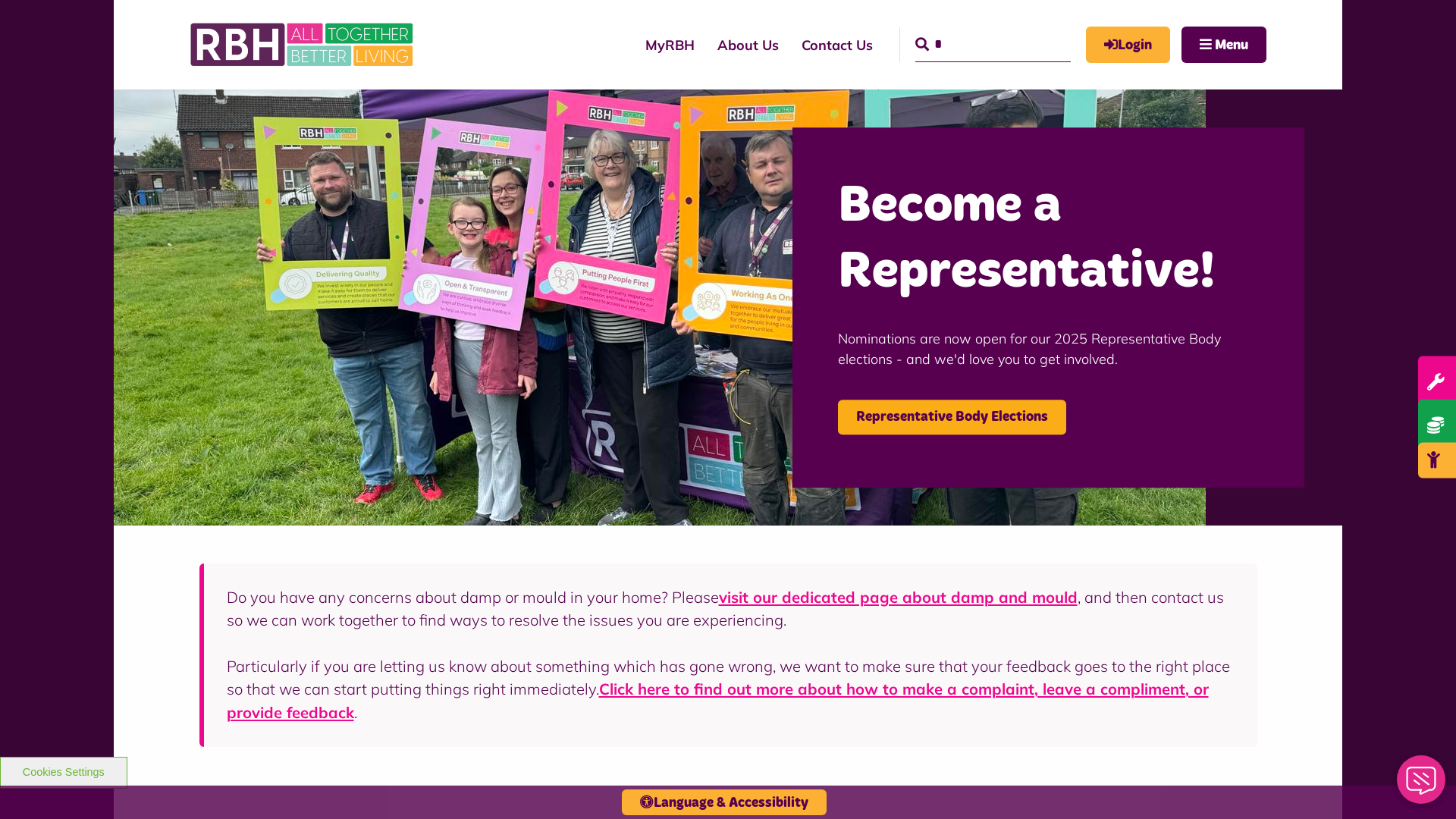
click at [971, 30] on input "*" at bounding box center [993, 45] width 155 height 34
type input "*"
click at [63, 771] on button "Cookies Settings" at bounding box center [64, 772] width 128 height 32
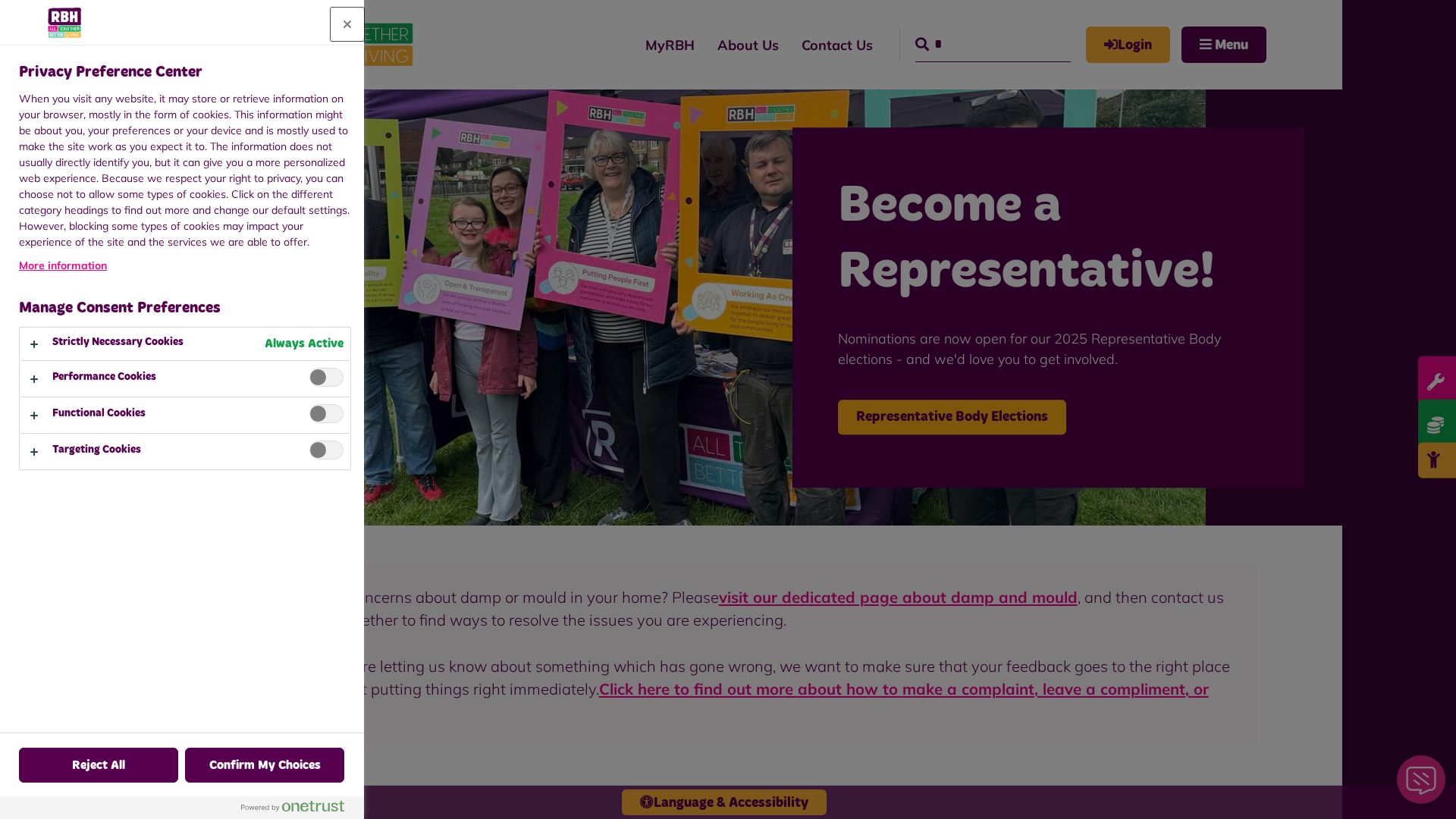
click at [347, 24] on button "Close" at bounding box center [347, 24] width 34 height 34
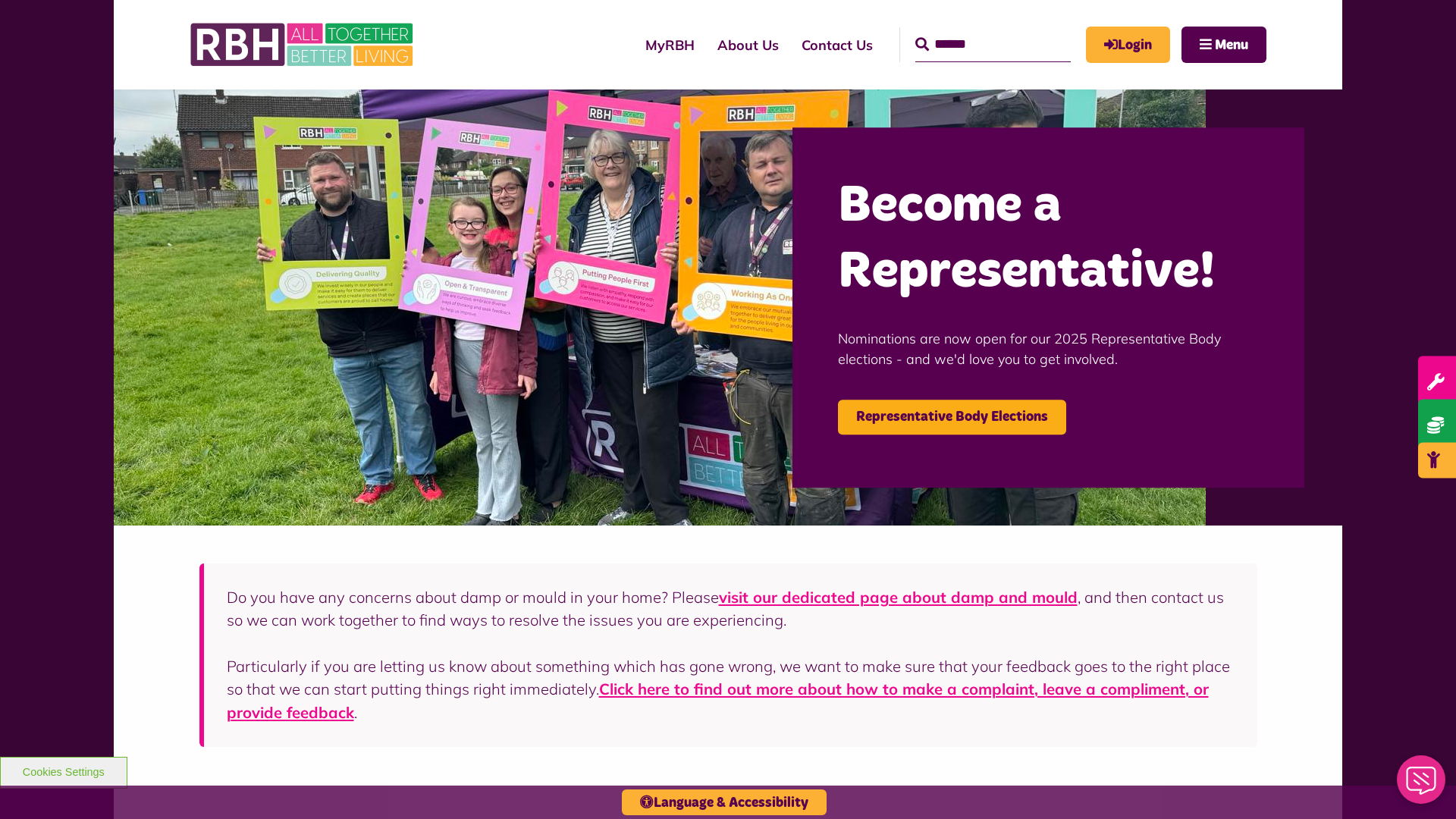
click at [971, 30] on input "Search" at bounding box center [993, 45] width 155 height 34
type input "*"
click at [63, 771] on button "Cookies Settings" at bounding box center [64, 772] width 128 height 32
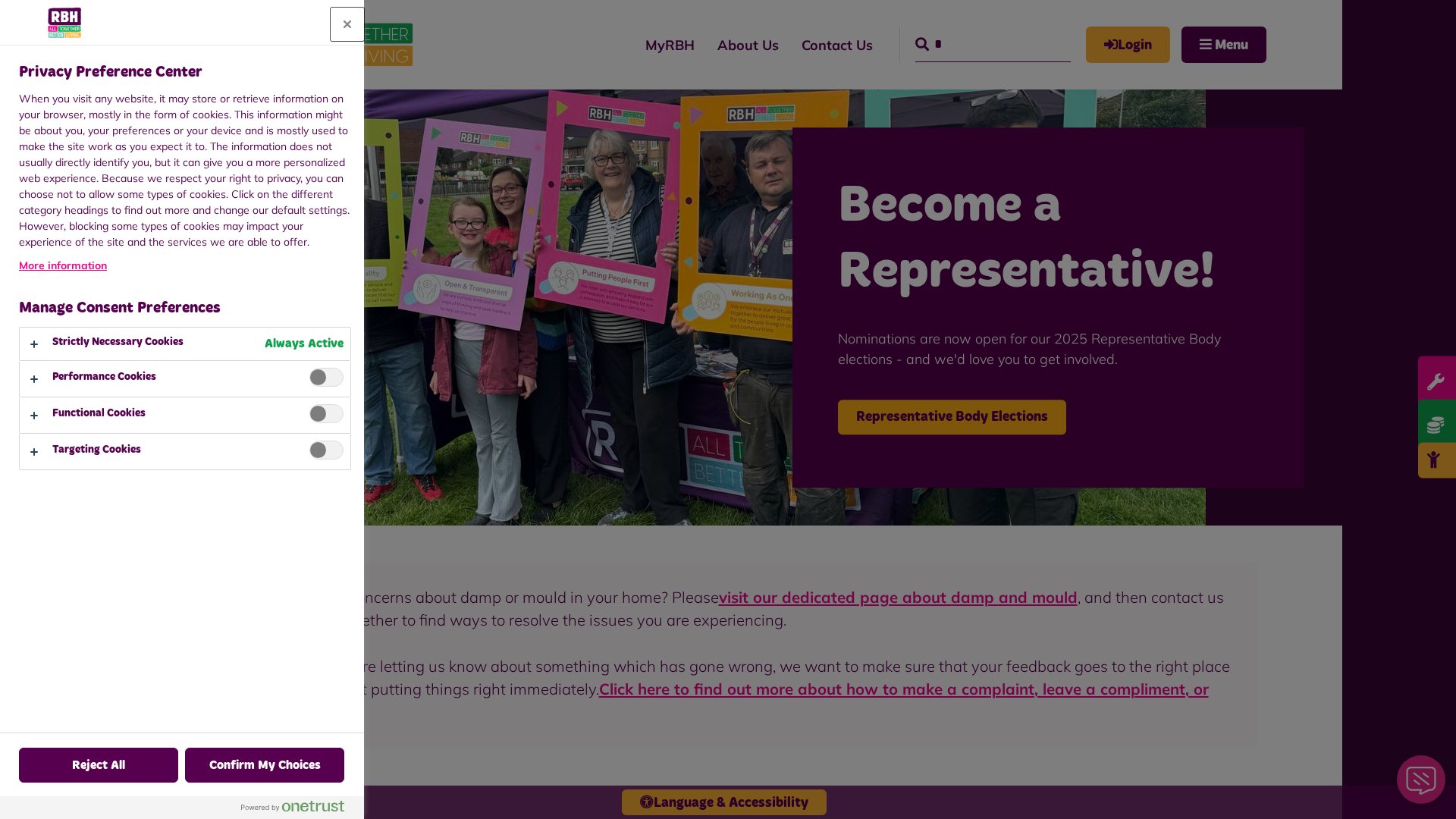
click at [347, 24] on button "Close" at bounding box center [347, 24] width 34 height 34
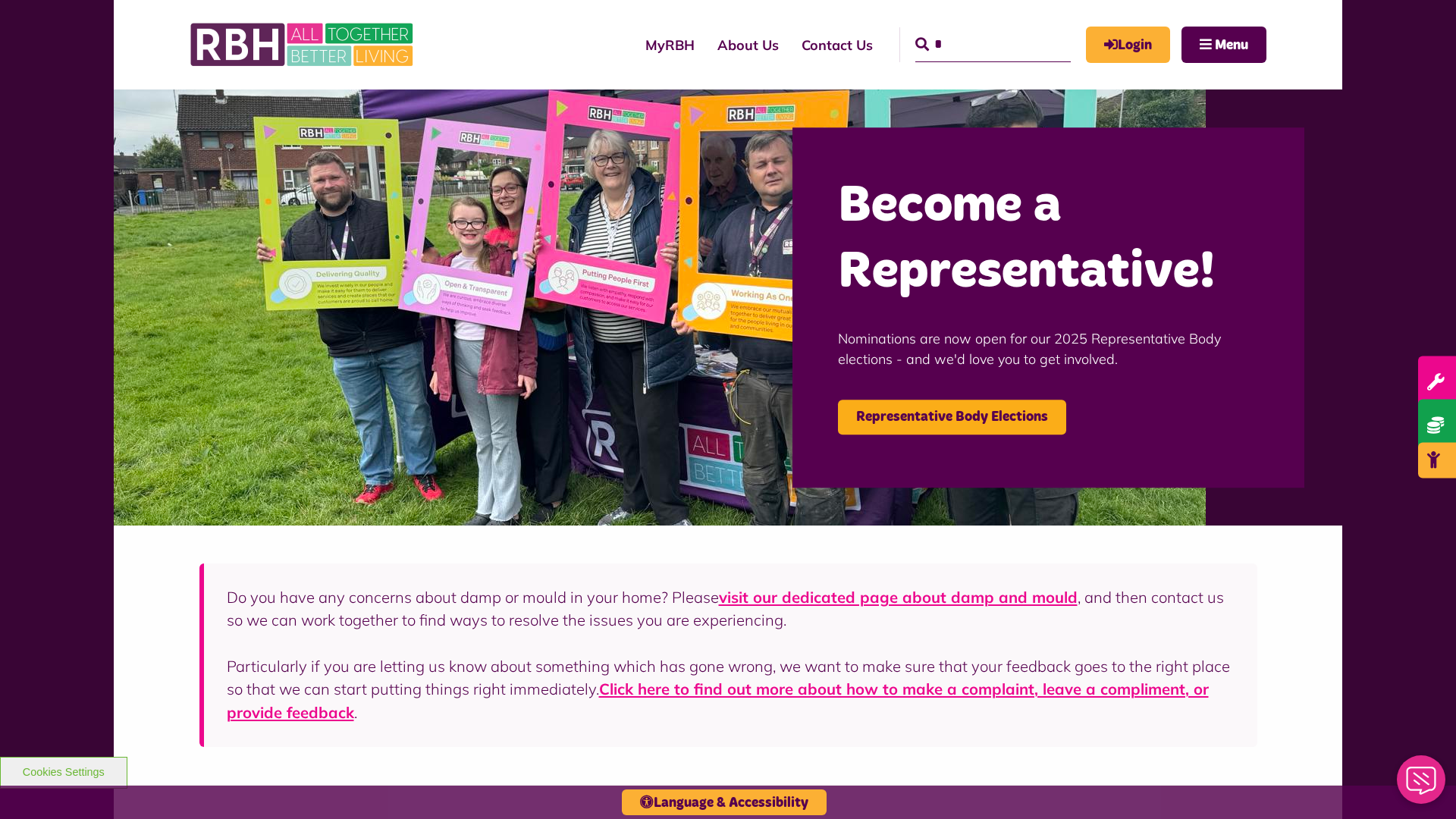
click at [971, 30] on input "*" at bounding box center [993, 45] width 155 height 34
type input "*"
click at [63, 771] on button "Cookies Settings" at bounding box center [64, 772] width 128 height 32
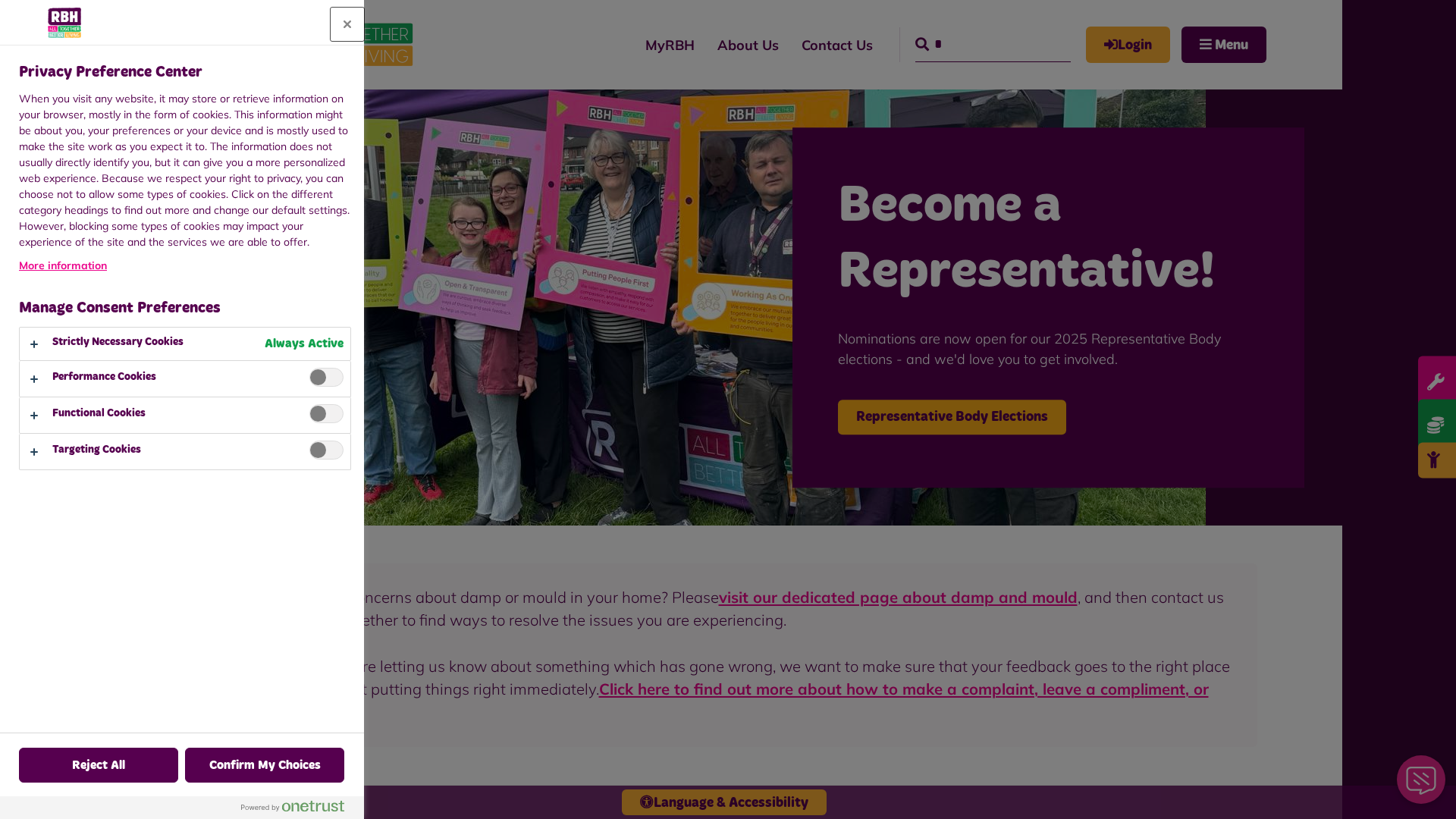
click at [347, 24] on button "Close" at bounding box center [347, 24] width 34 height 34
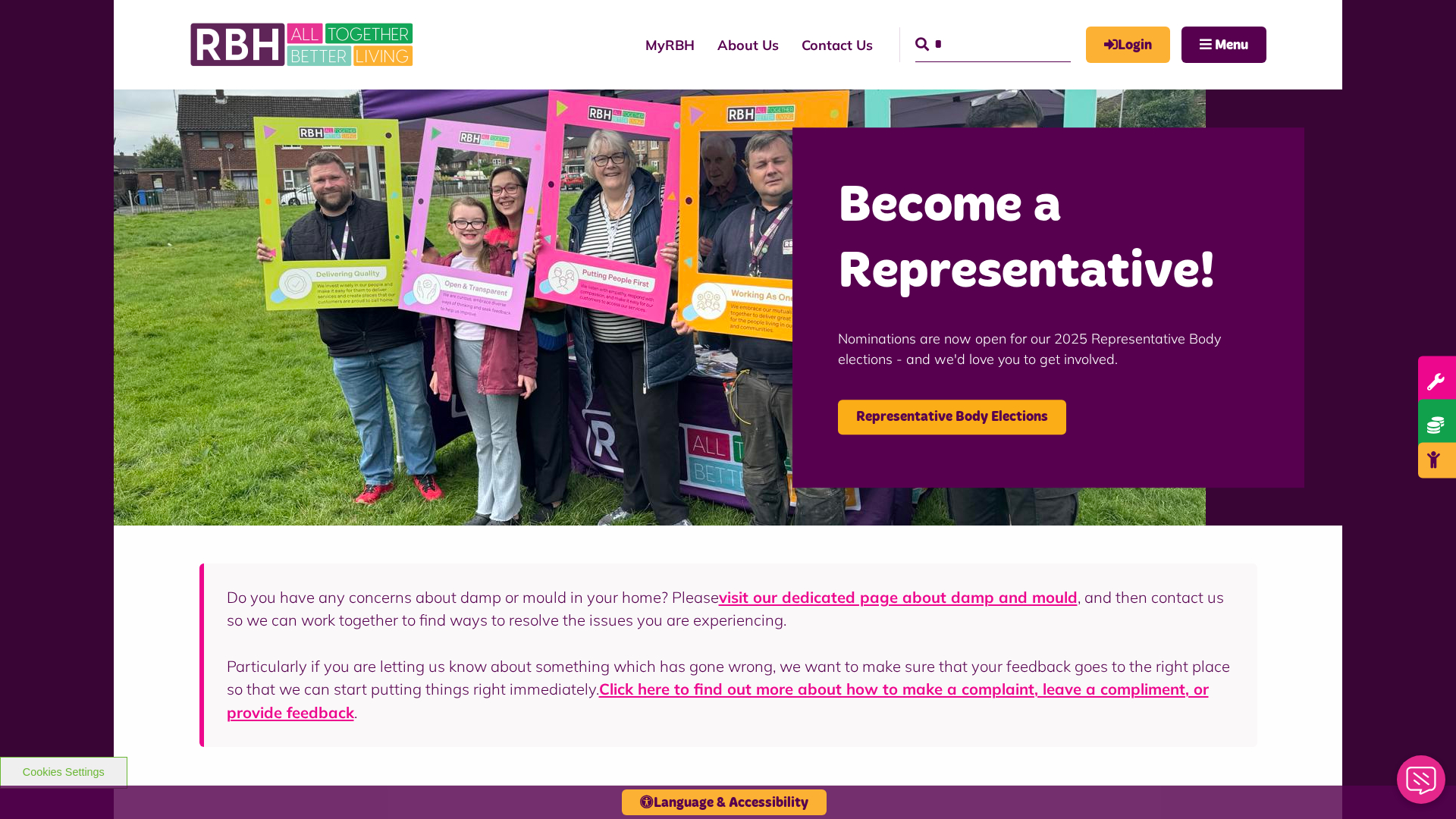
click at [971, 30] on input "*" at bounding box center [993, 45] width 155 height 34
type input "*"
click at [63, 771] on button "Cookies Settings" at bounding box center [64, 772] width 128 height 32
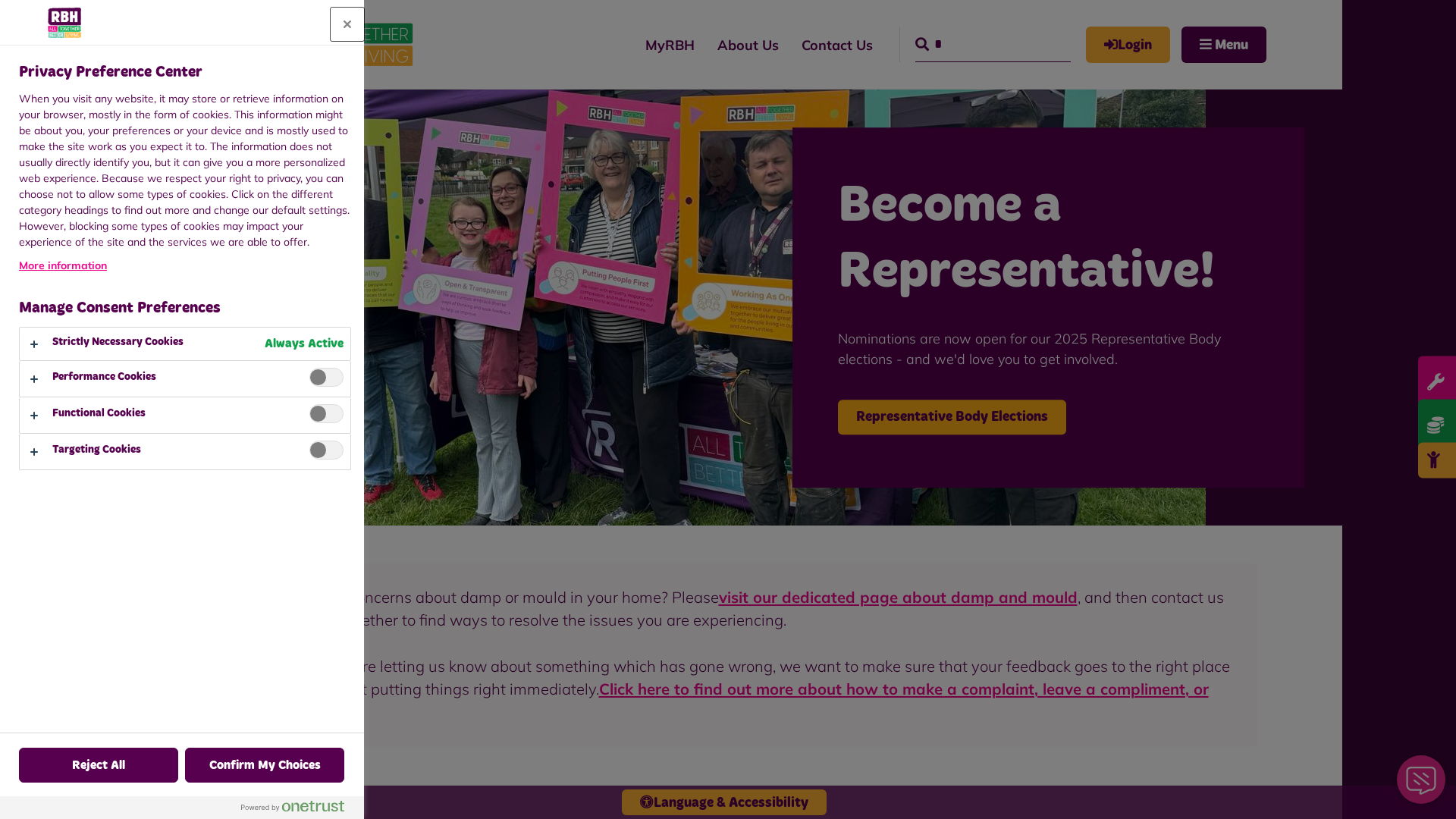
click at [347, 24] on button "Close" at bounding box center [347, 24] width 34 height 34
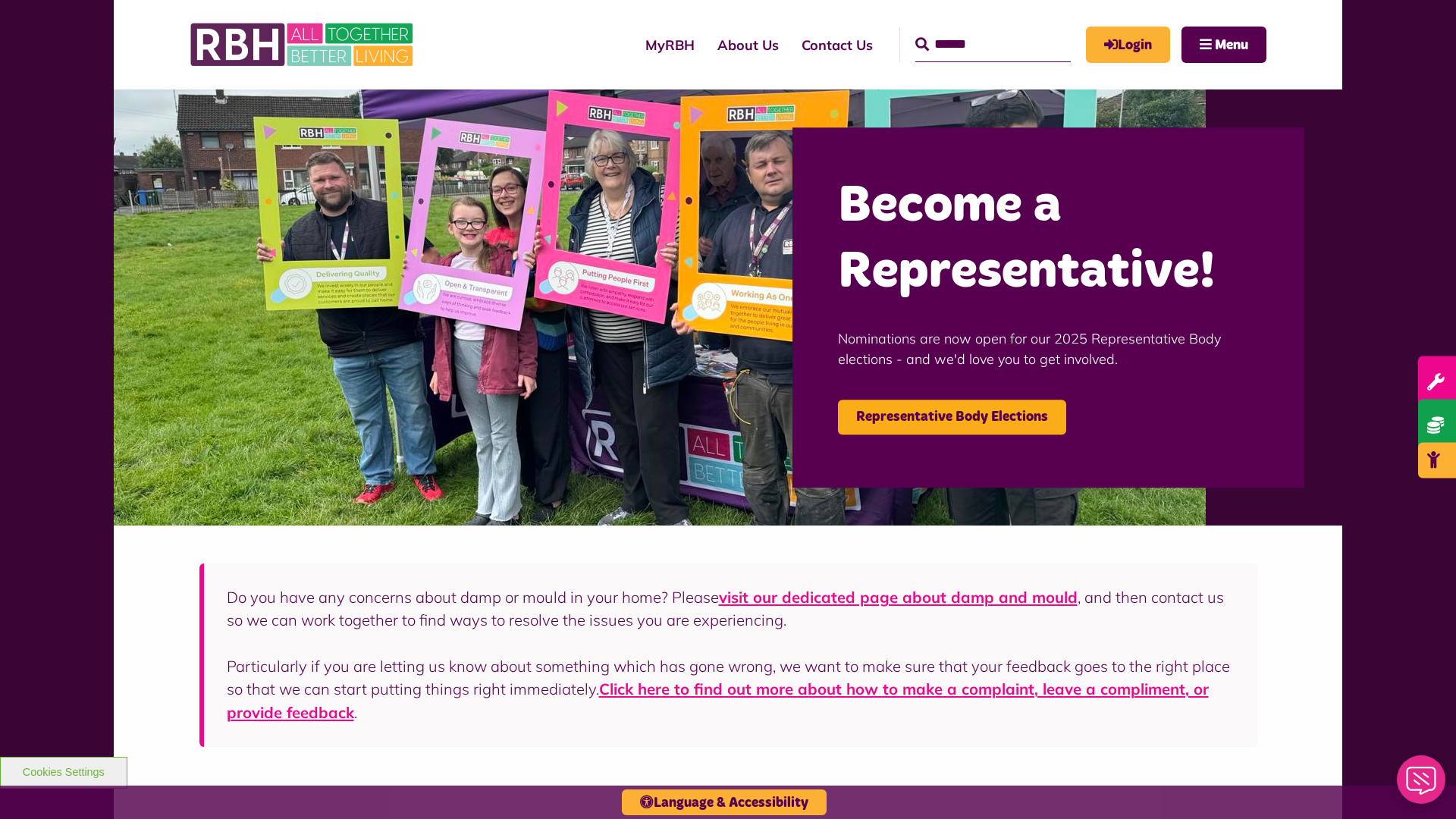
click at [971, 30] on input "Search" at bounding box center [993, 45] width 155 height 34
type input "*"
click at [63, 771] on button "Cookies Settings" at bounding box center [64, 772] width 128 height 32
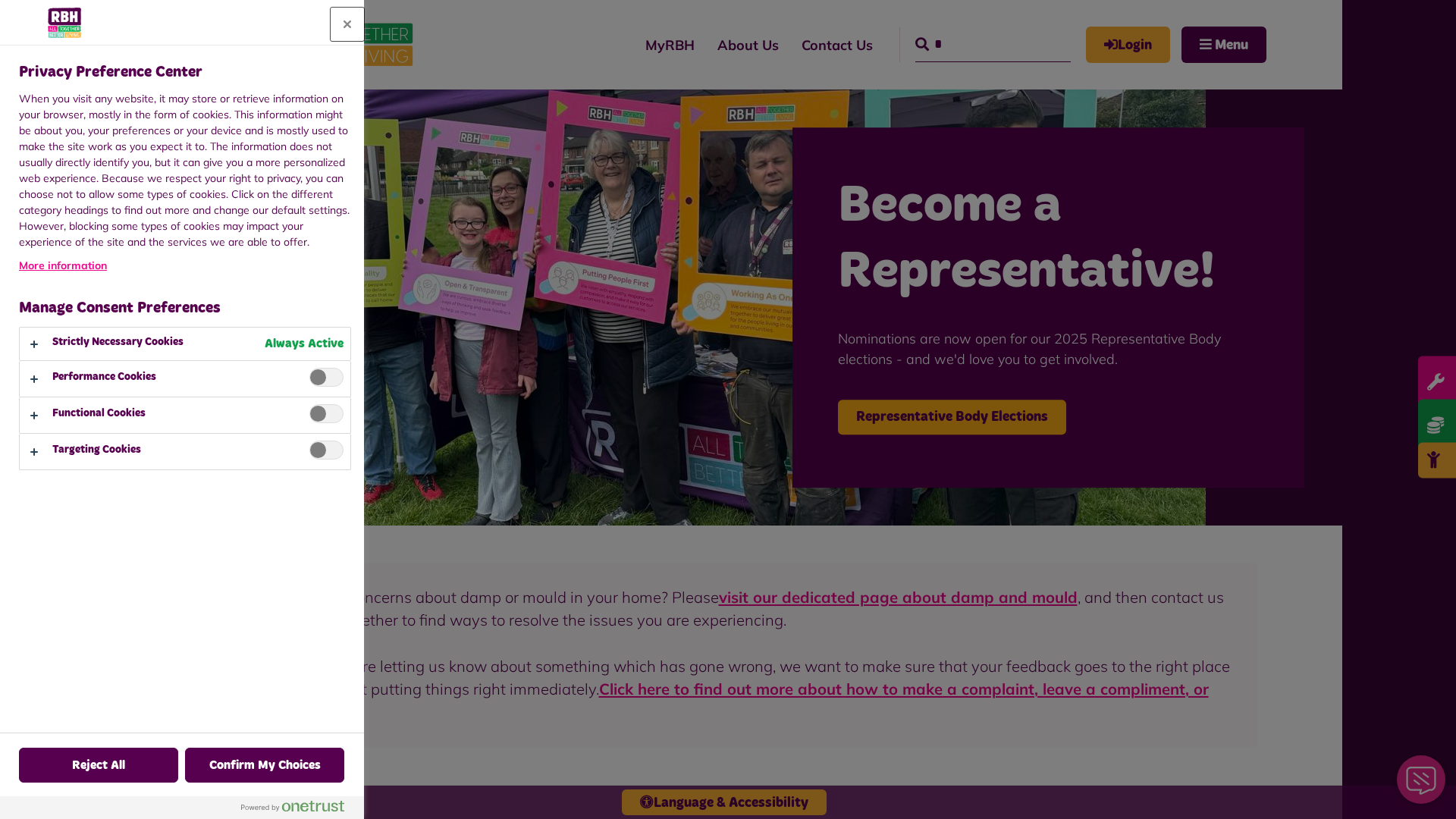
click at [347, 24] on button "Close" at bounding box center [347, 24] width 34 height 34
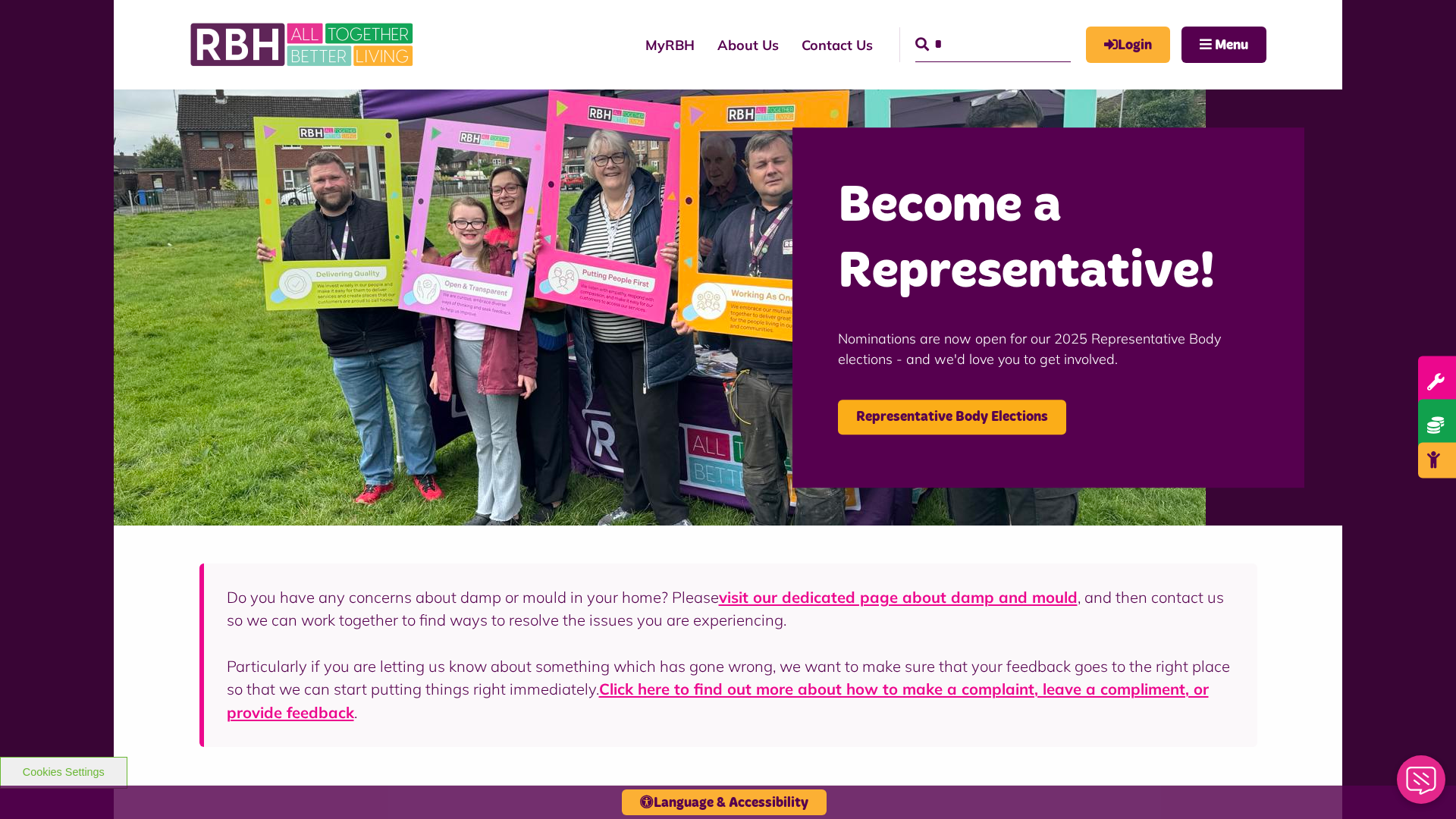
click at [971, 30] on input "*" at bounding box center [993, 45] width 155 height 34
type input "*"
click at [63, 771] on button "Cookies Settings" at bounding box center [64, 772] width 128 height 32
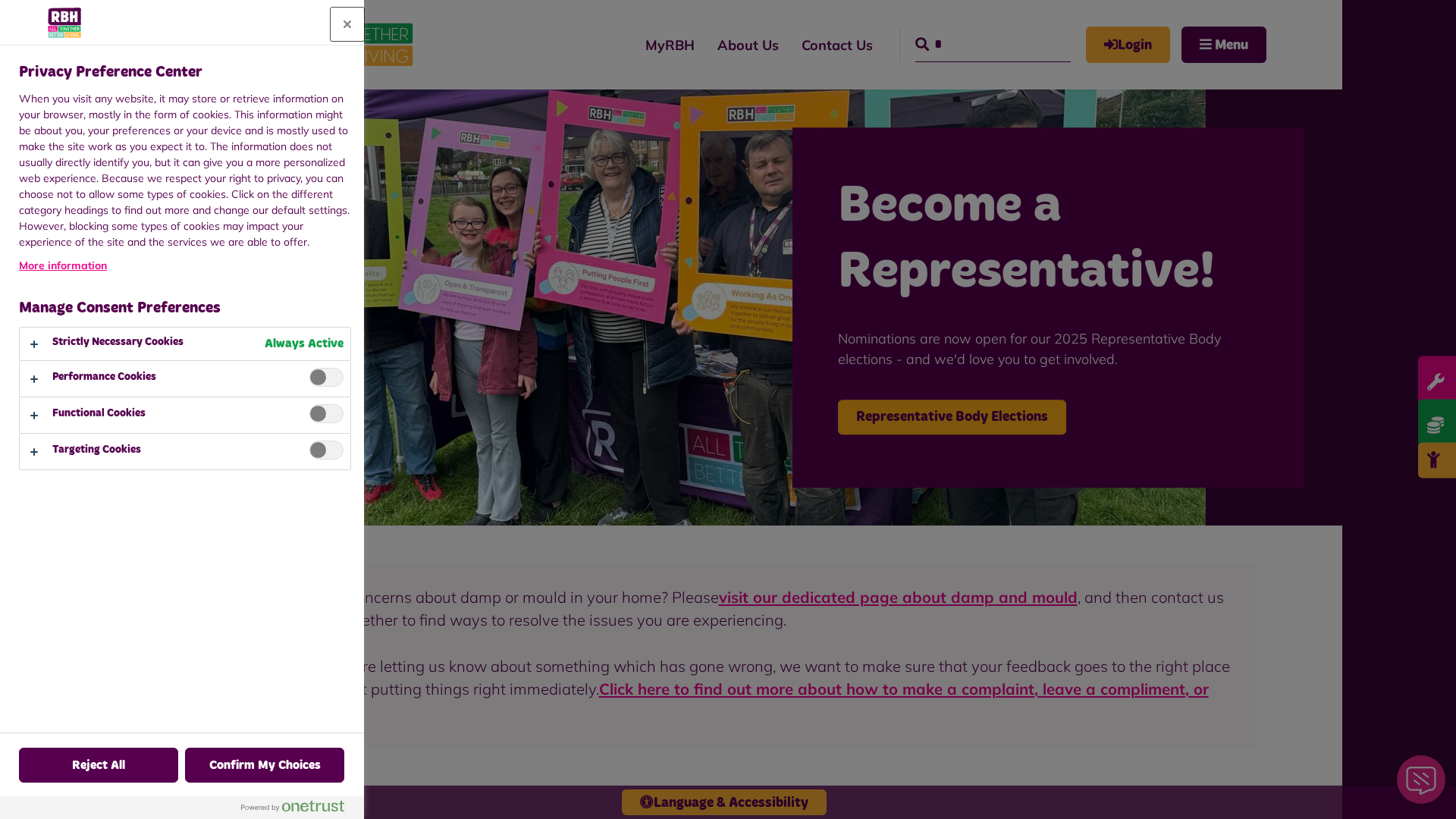
click at [347, 24] on button "Close" at bounding box center [347, 24] width 34 height 34
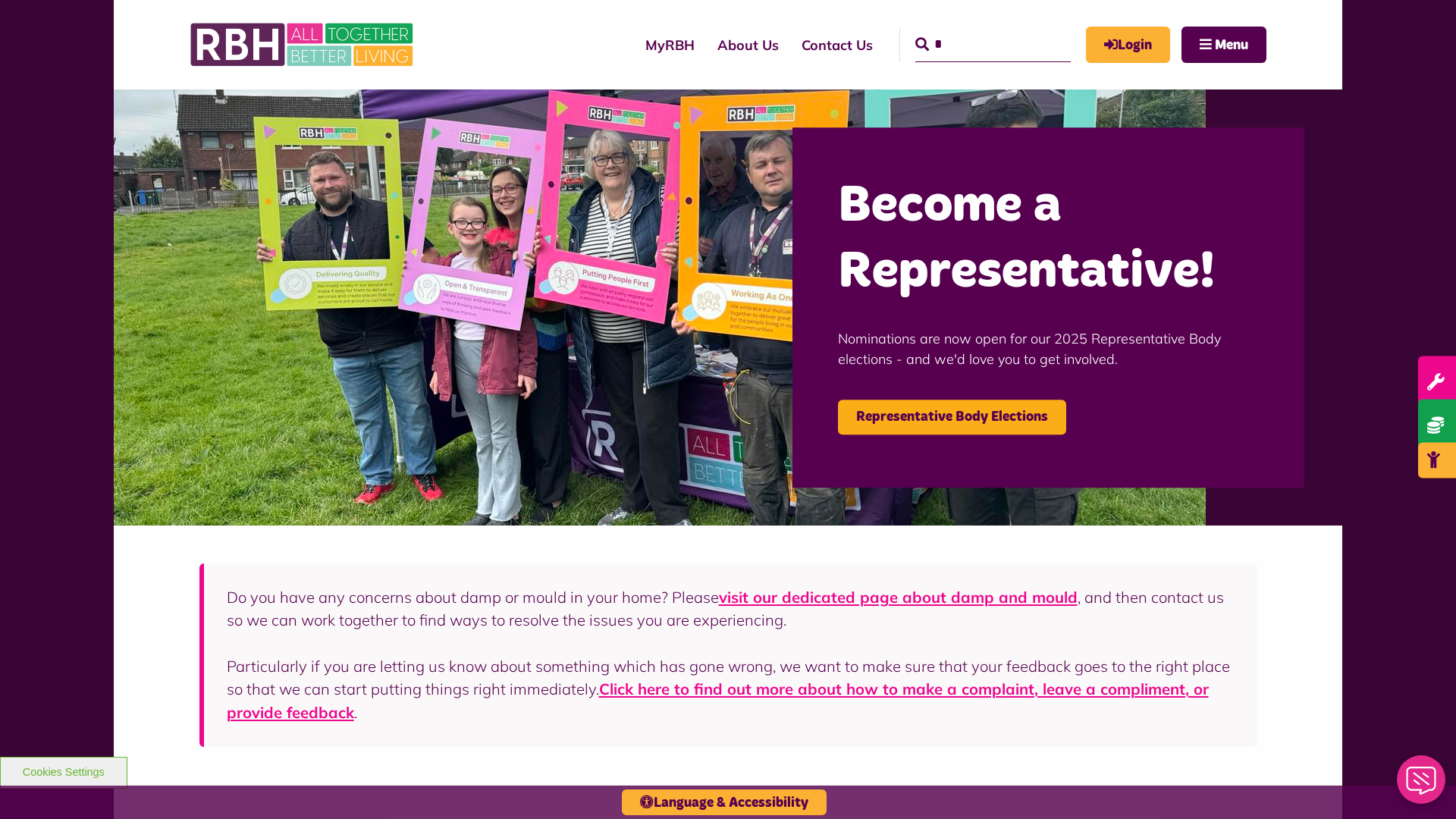
click at [971, 30] on input "*" at bounding box center [993, 45] width 155 height 34
type input "*"
click at [63, 771] on button "Cookies Settings" at bounding box center [64, 772] width 128 height 32
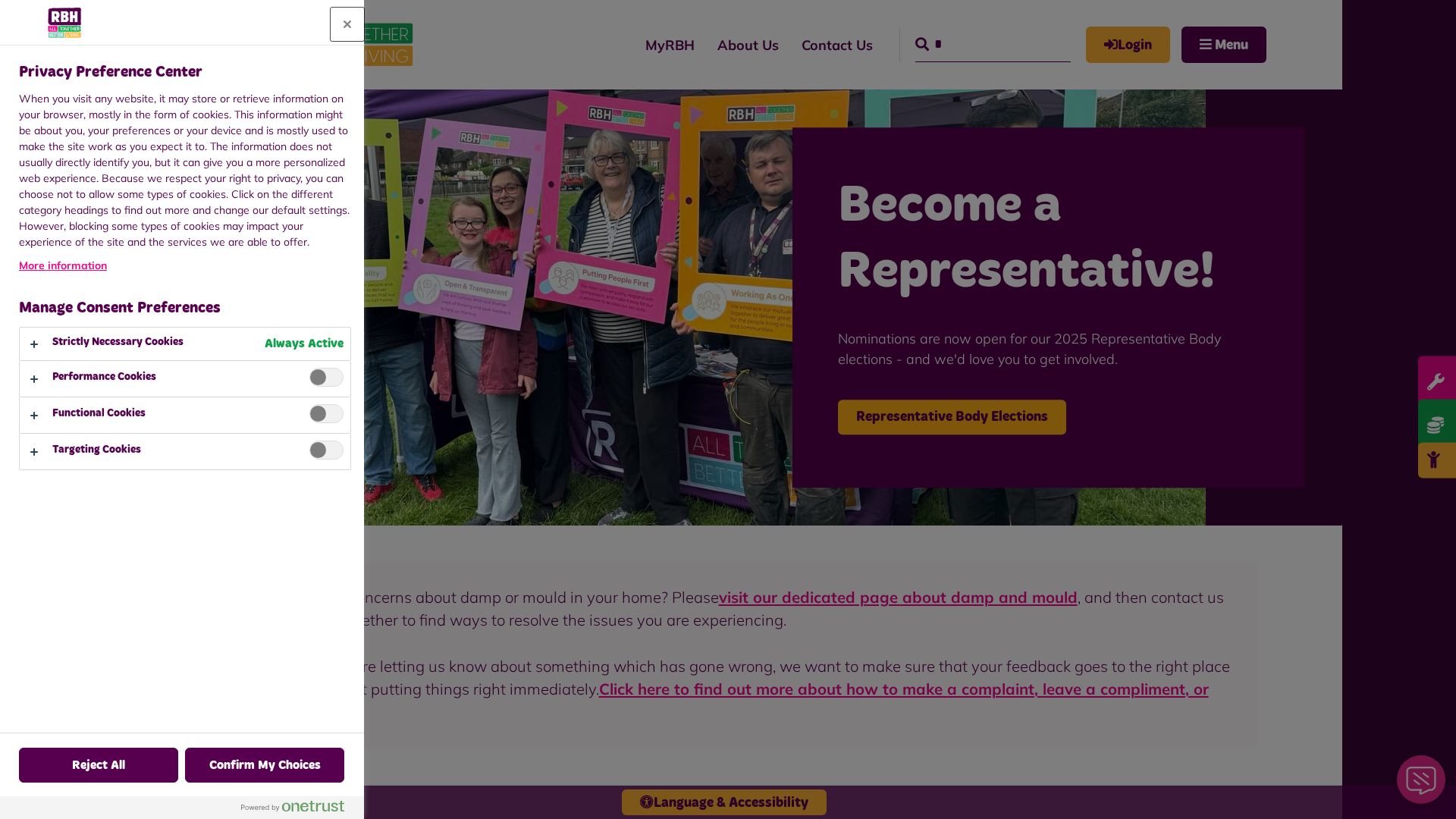
click at [347, 24] on button "Close" at bounding box center [347, 24] width 34 height 34
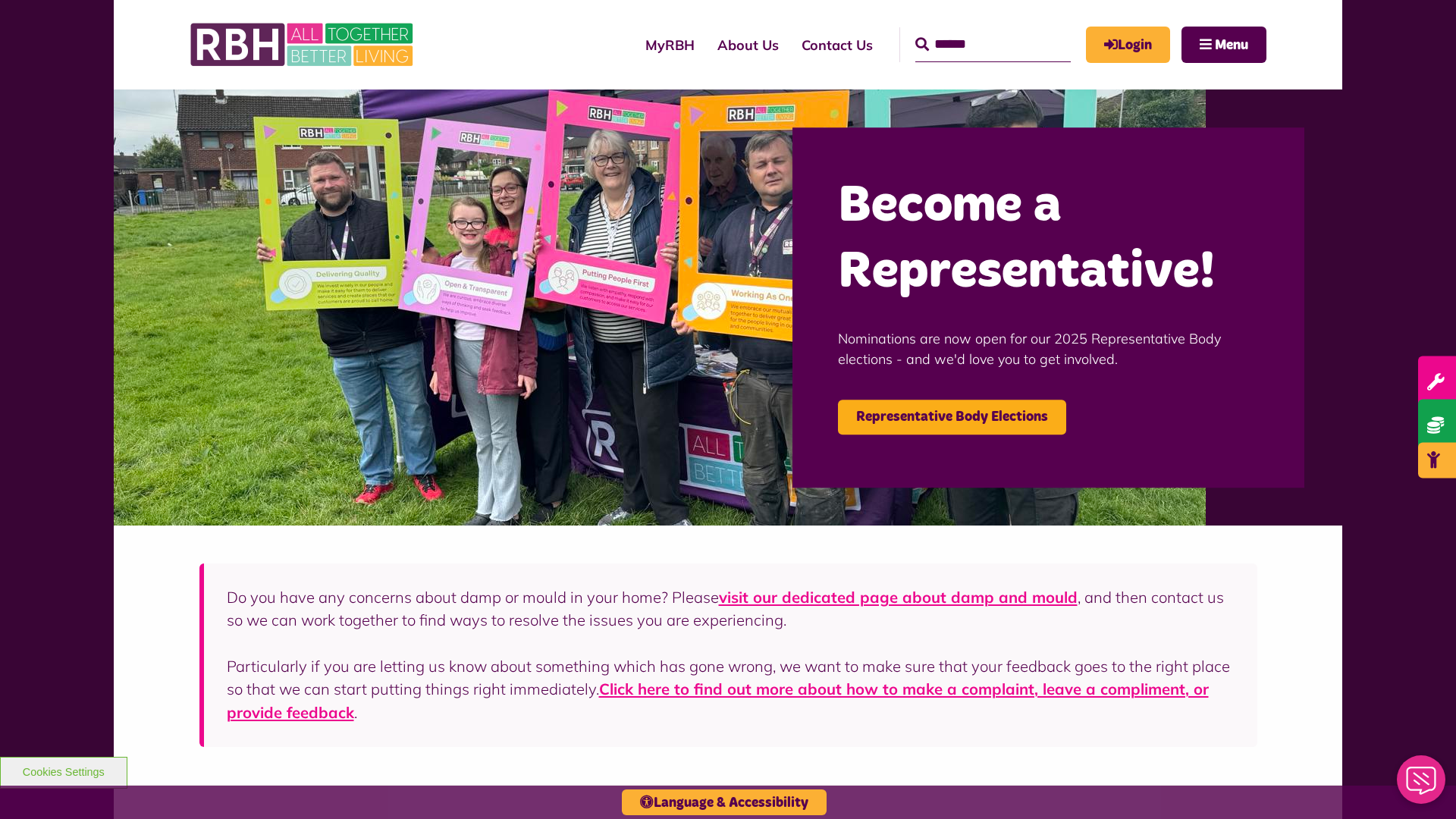
click at [971, 30] on input "Search" at bounding box center [993, 45] width 155 height 34
type input "*"
click at [63, 771] on button "Cookies Settings" at bounding box center [64, 772] width 128 height 32
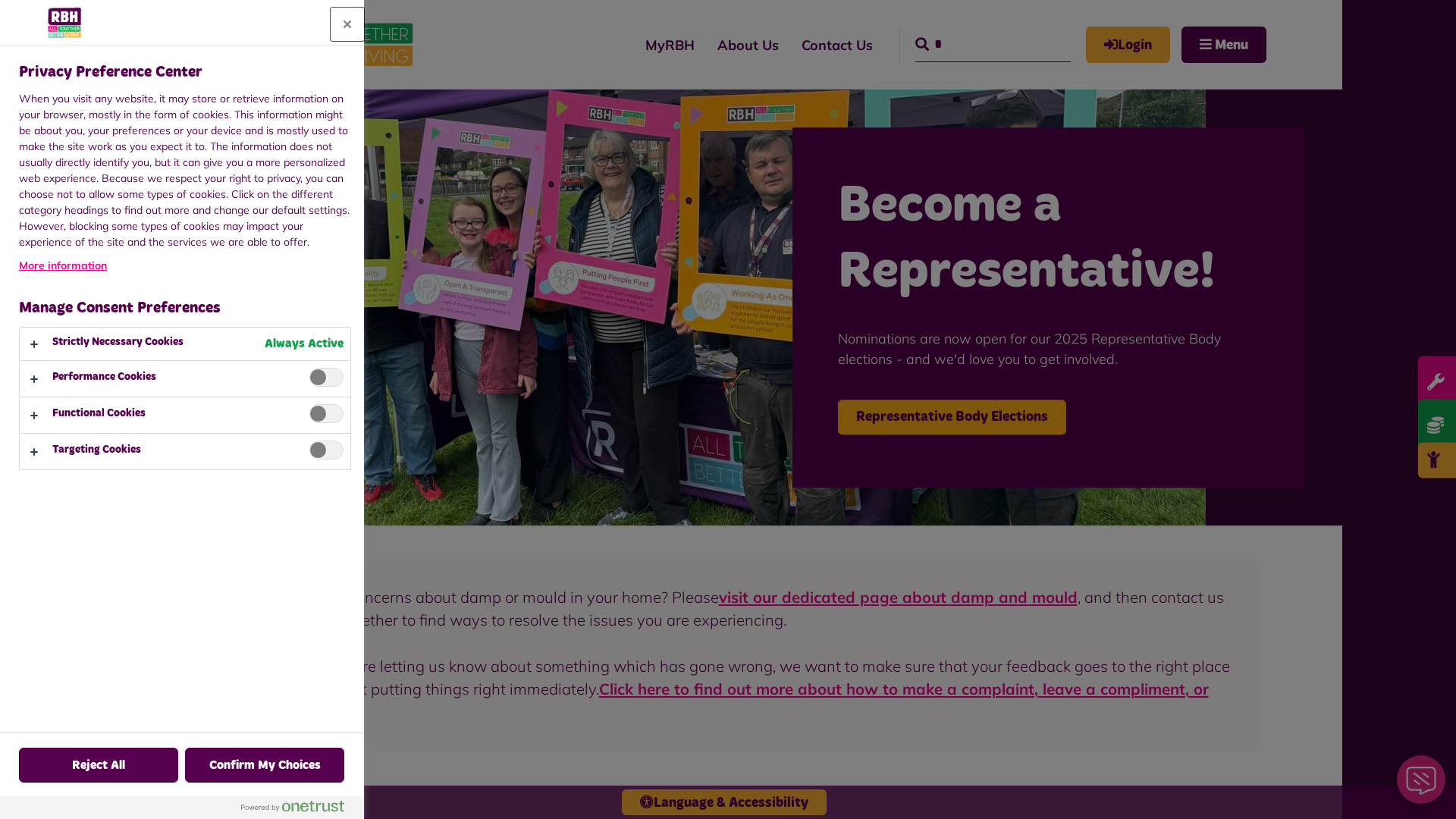
click at [347, 24] on button "Close" at bounding box center [347, 24] width 34 height 34
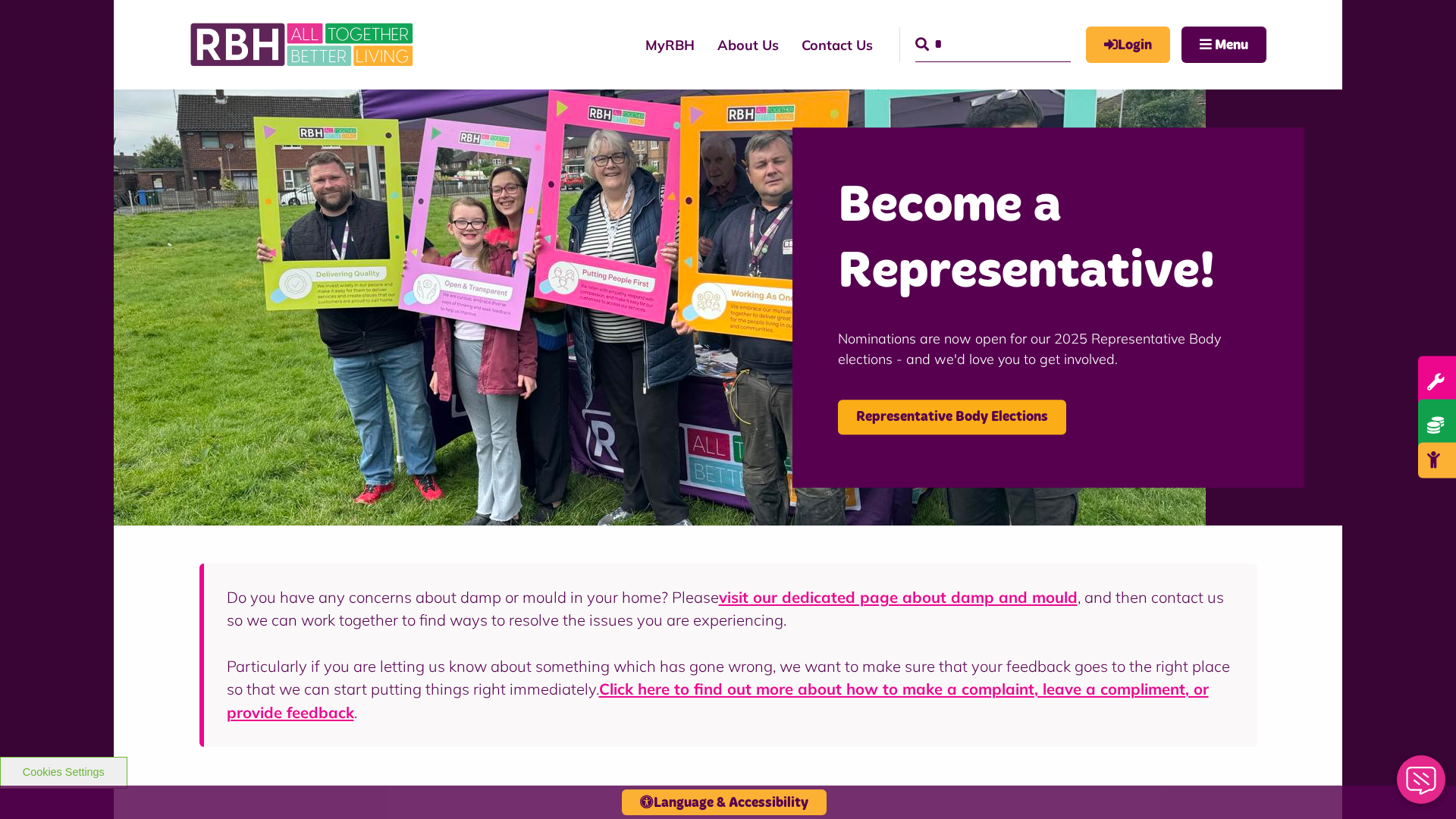
click at [971, 30] on input "*" at bounding box center [993, 45] width 155 height 34
type input "*"
click at [63, 771] on button "Cookies Settings" at bounding box center [64, 772] width 128 height 32
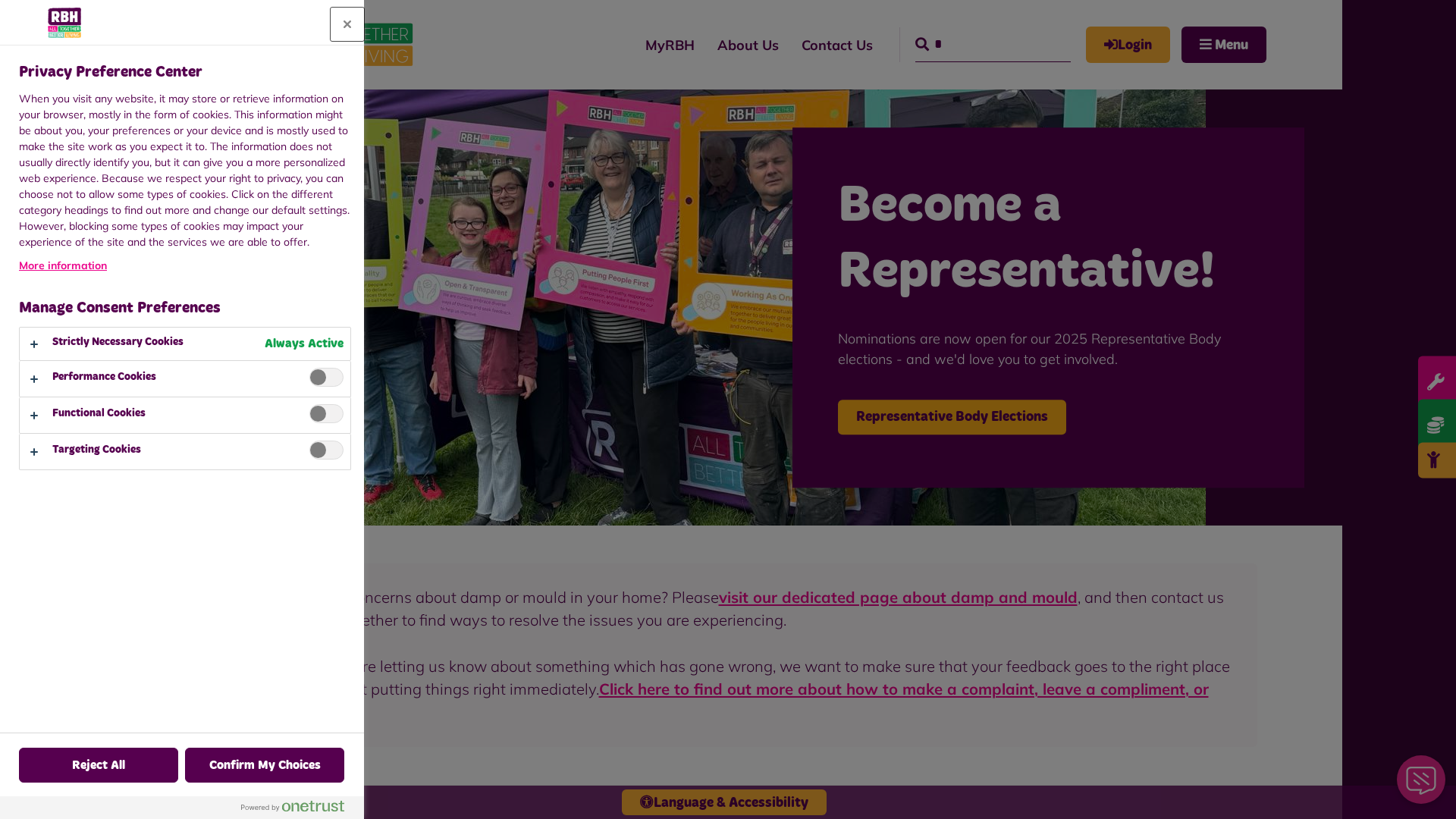
click at [347, 24] on button "Close" at bounding box center [347, 24] width 34 height 34
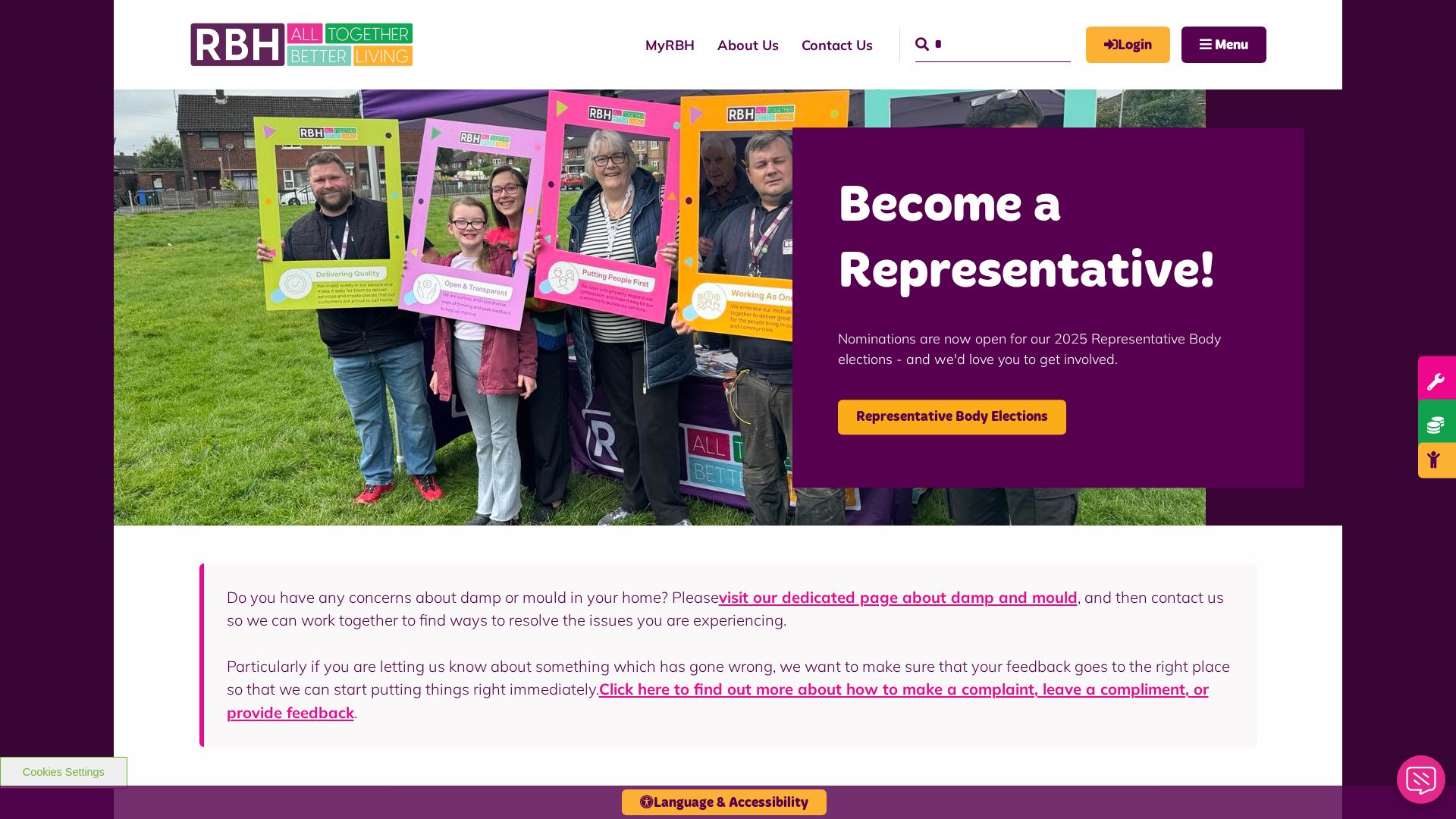
click at [971, 30] on input "*" at bounding box center [993, 45] width 155 height 34
type input "*"
click at [63, 771] on button "Cookies Settings" at bounding box center [64, 772] width 128 height 32
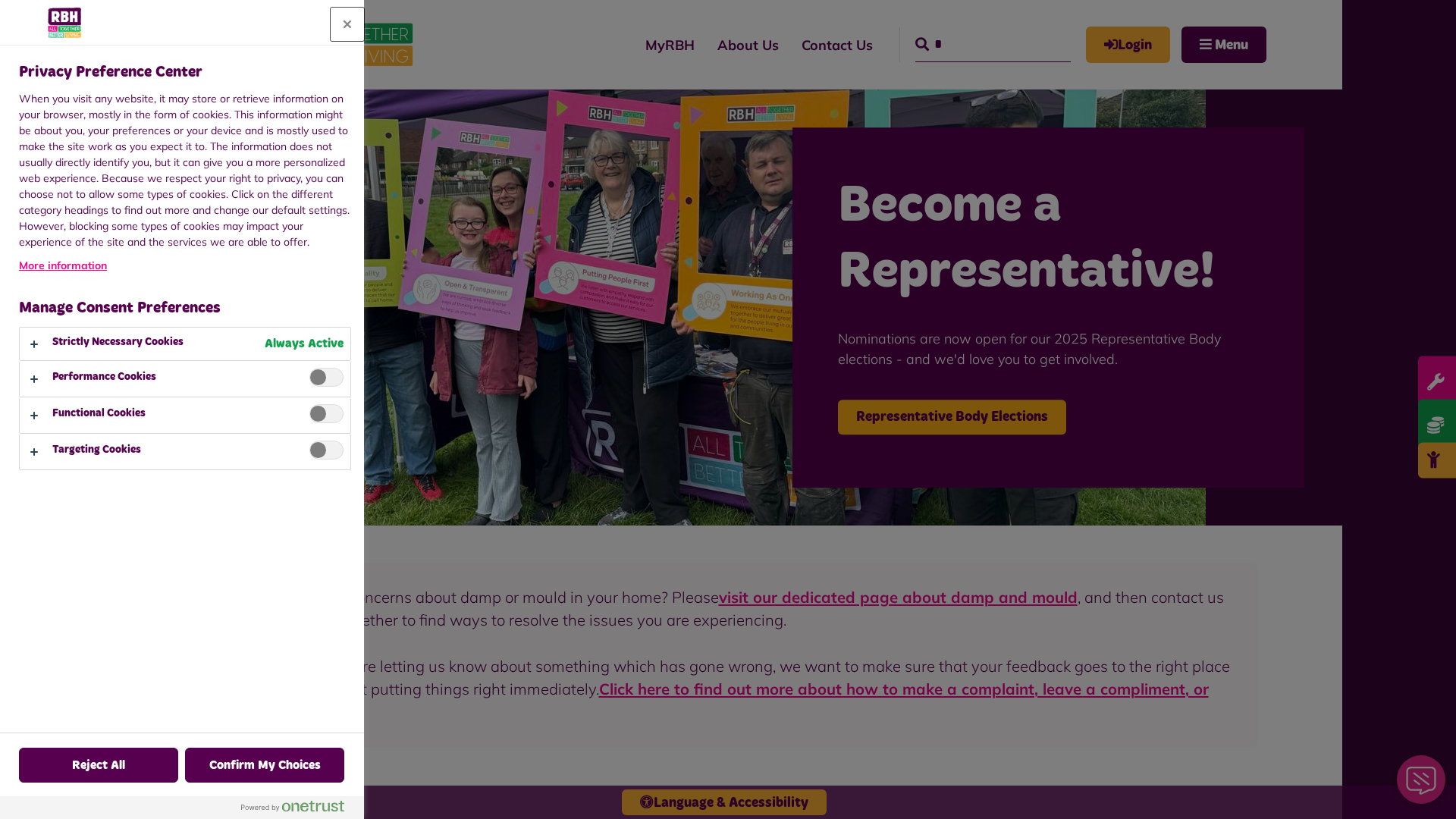
click at [347, 24] on button "Close" at bounding box center [347, 24] width 34 height 34
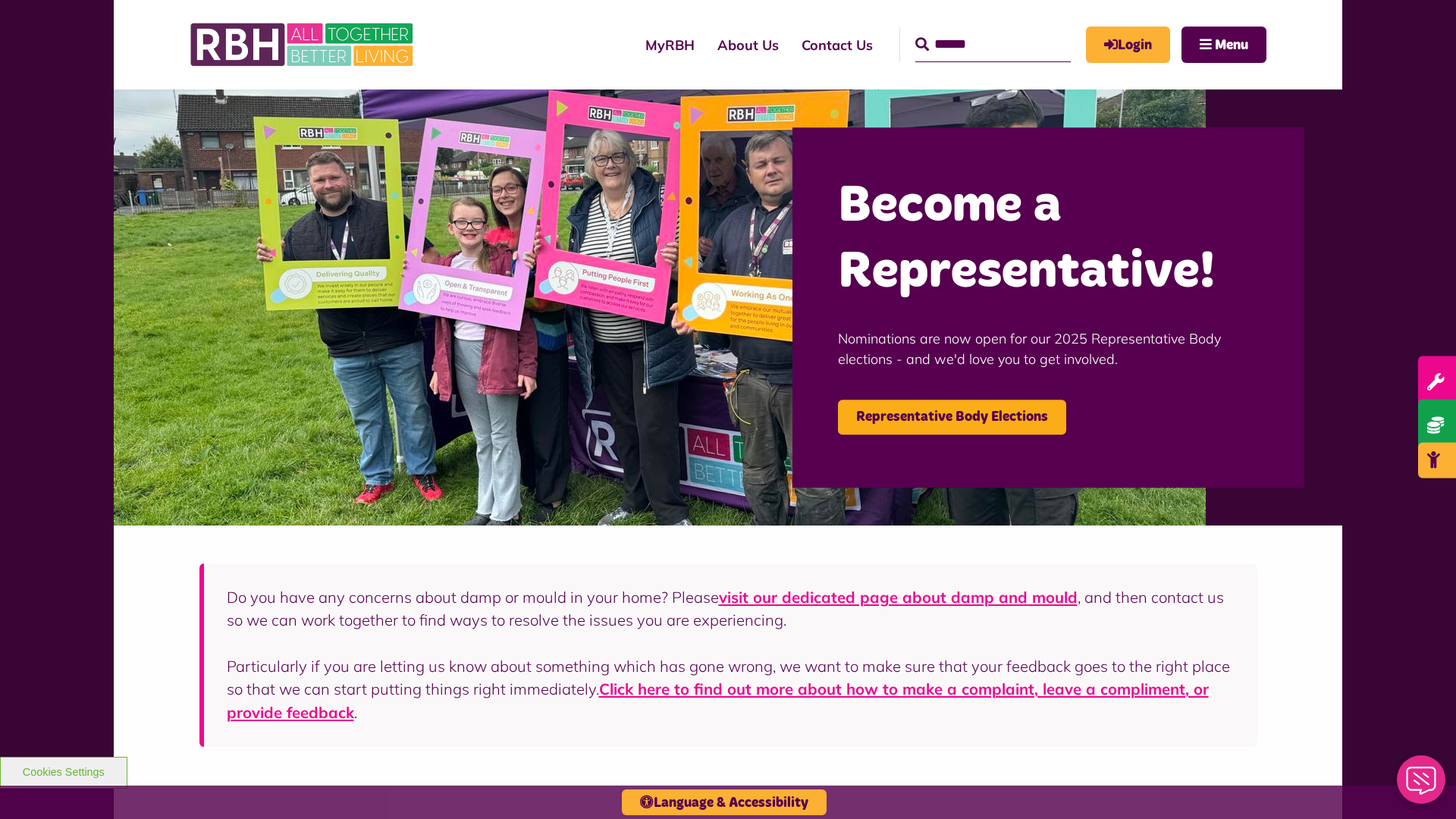
click at [971, 30] on input "Search" at bounding box center [993, 45] width 155 height 34
type input "*"
click at [63, 771] on button "Cookies Settings" at bounding box center [64, 772] width 128 height 32
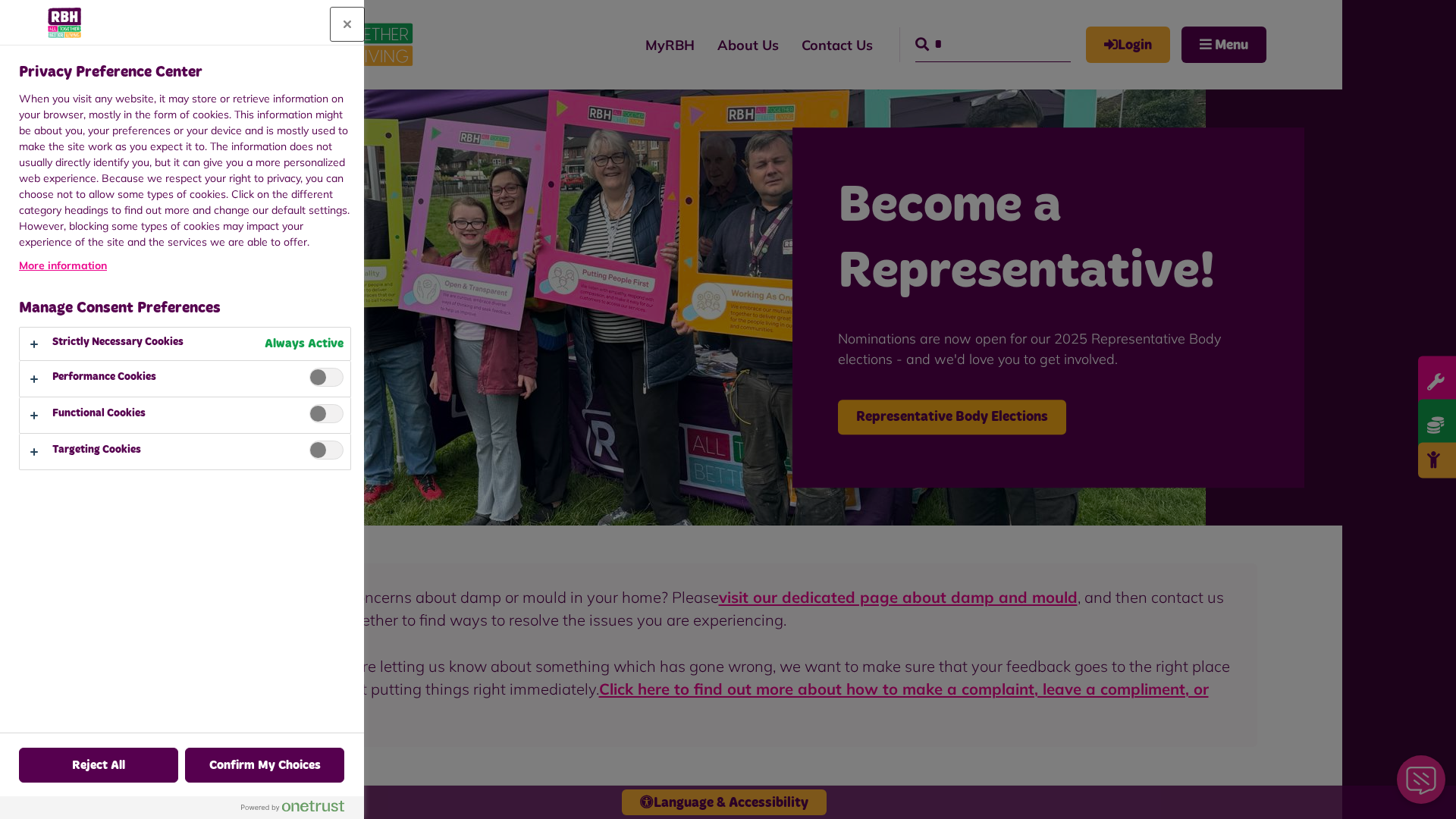
click at [347, 24] on button "Close" at bounding box center [347, 24] width 34 height 34
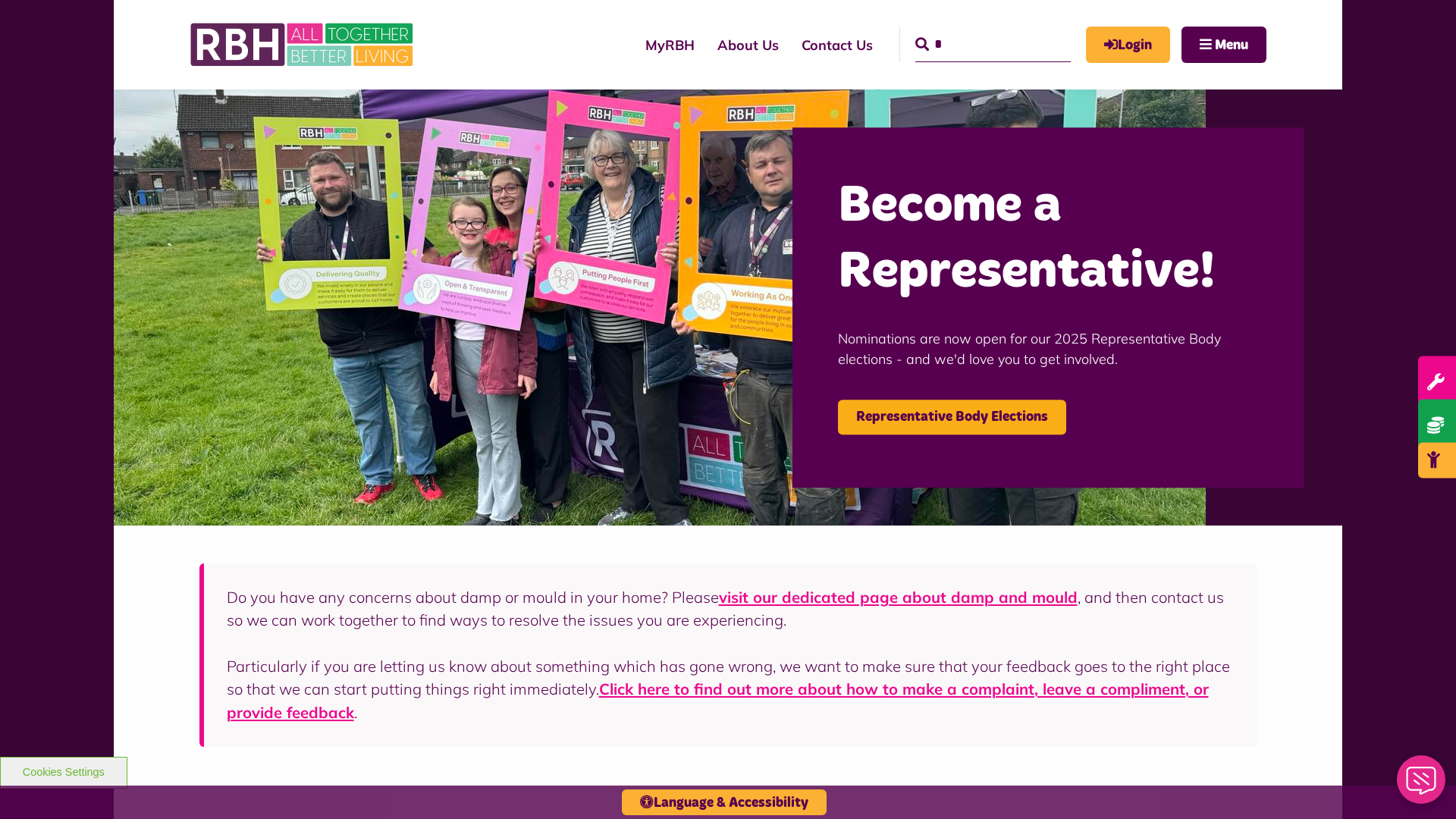
click at [971, 30] on input "*" at bounding box center [993, 45] width 155 height 34
type input "*"
click at [63, 771] on button "Cookies Settings" at bounding box center [64, 772] width 128 height 32
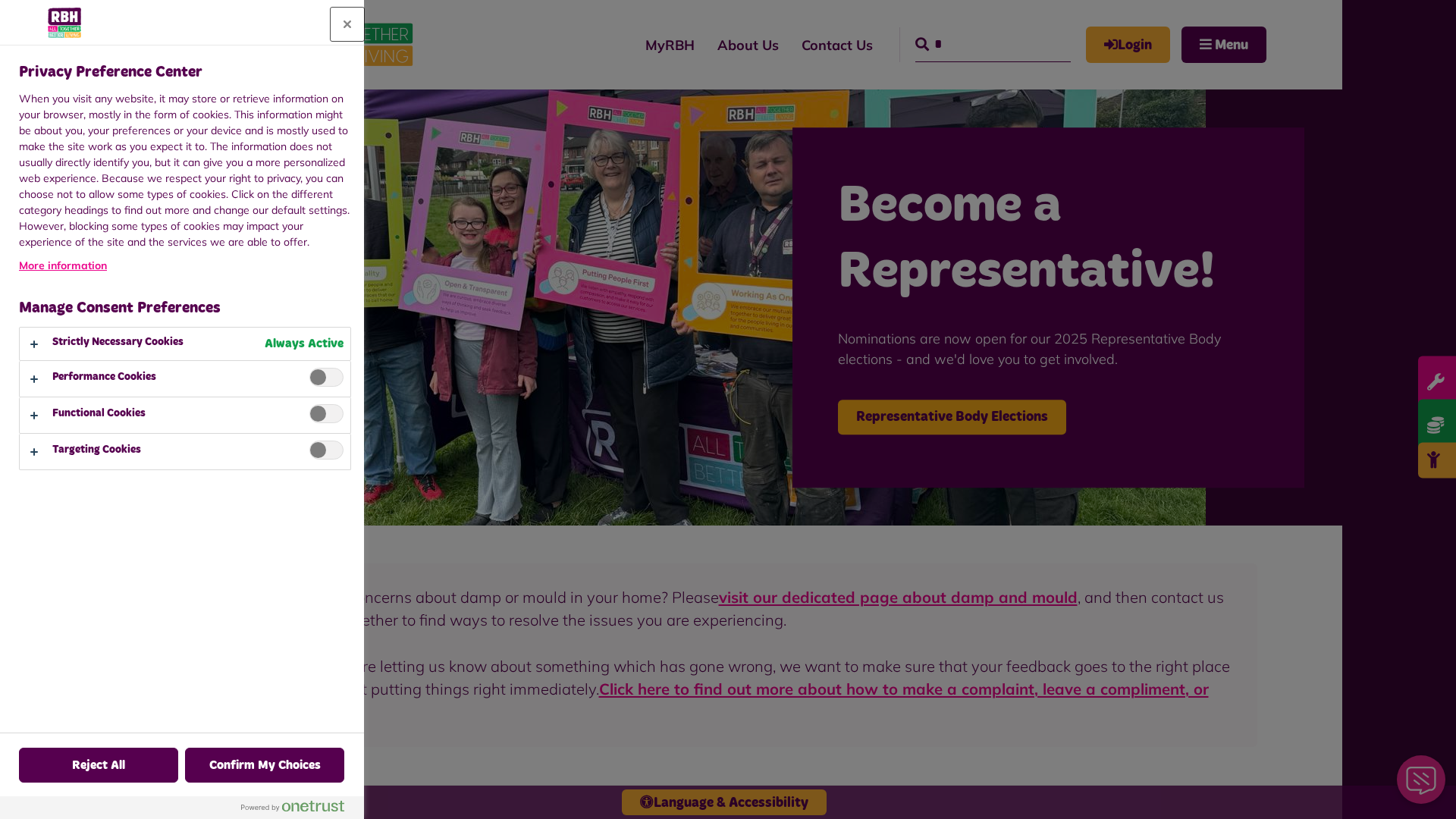
click at [347, 24] on button "Close" at bounding box center [347, 24] width 34 height 34
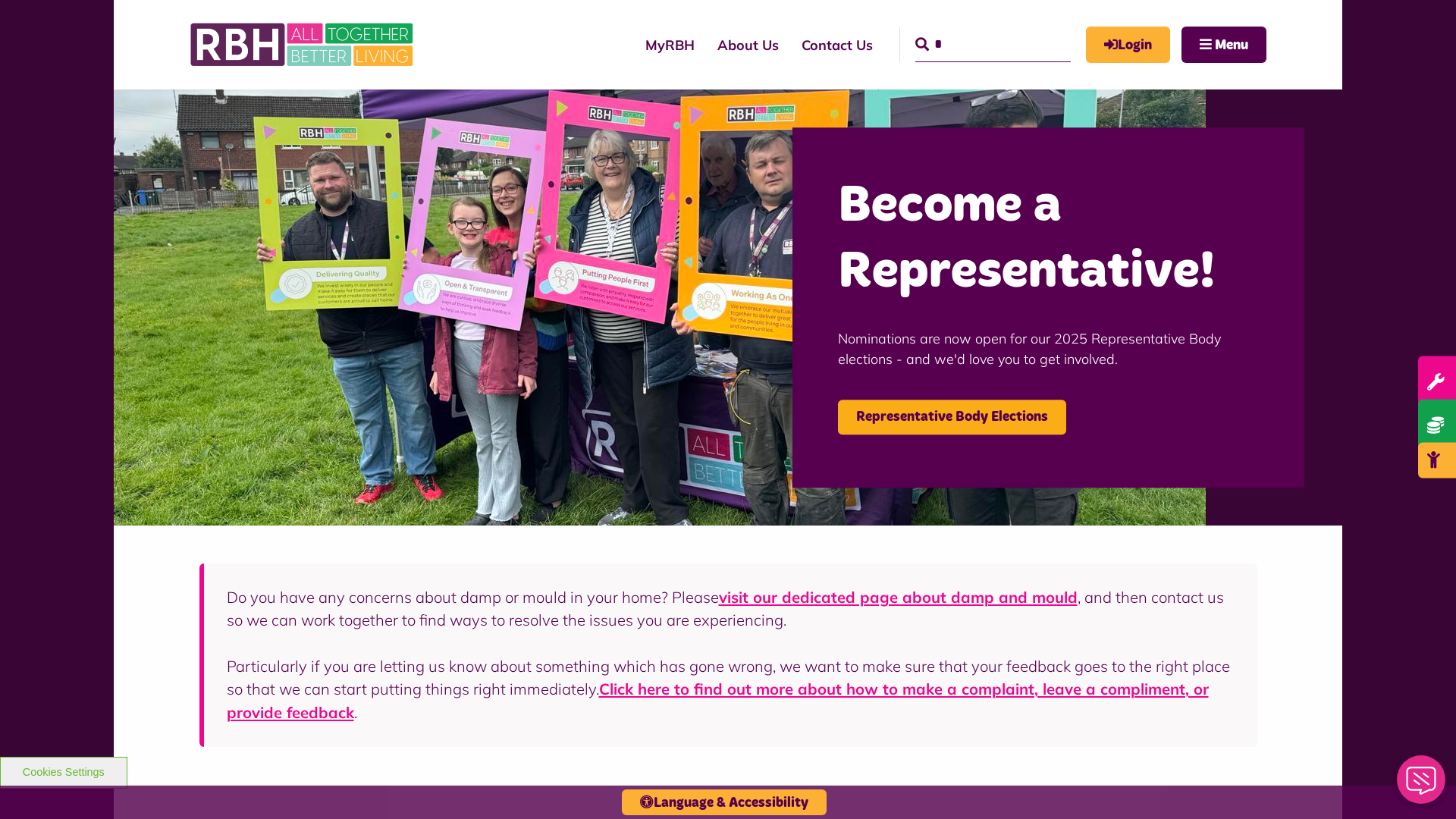
click at [971, 30] on input "*" at bounding box center [993, 45] width 155 height 34
type input "*"
click at [63, 771] on button "Cookies Settings" at bounding box center [64, 772] width 128 height 32
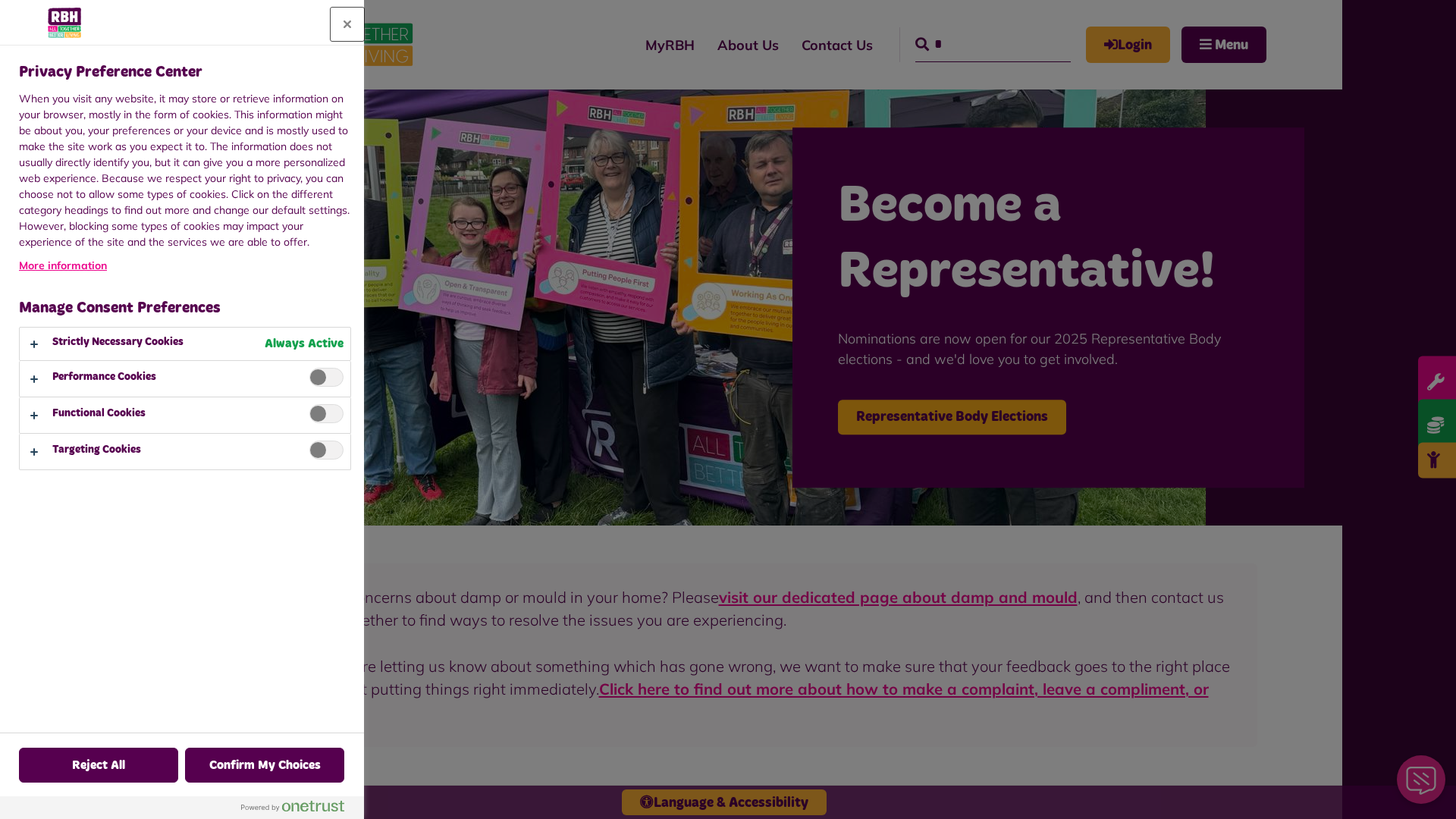
click at [347, 24] on button "Close" at bounding box center [347, 24] width 34 height 34
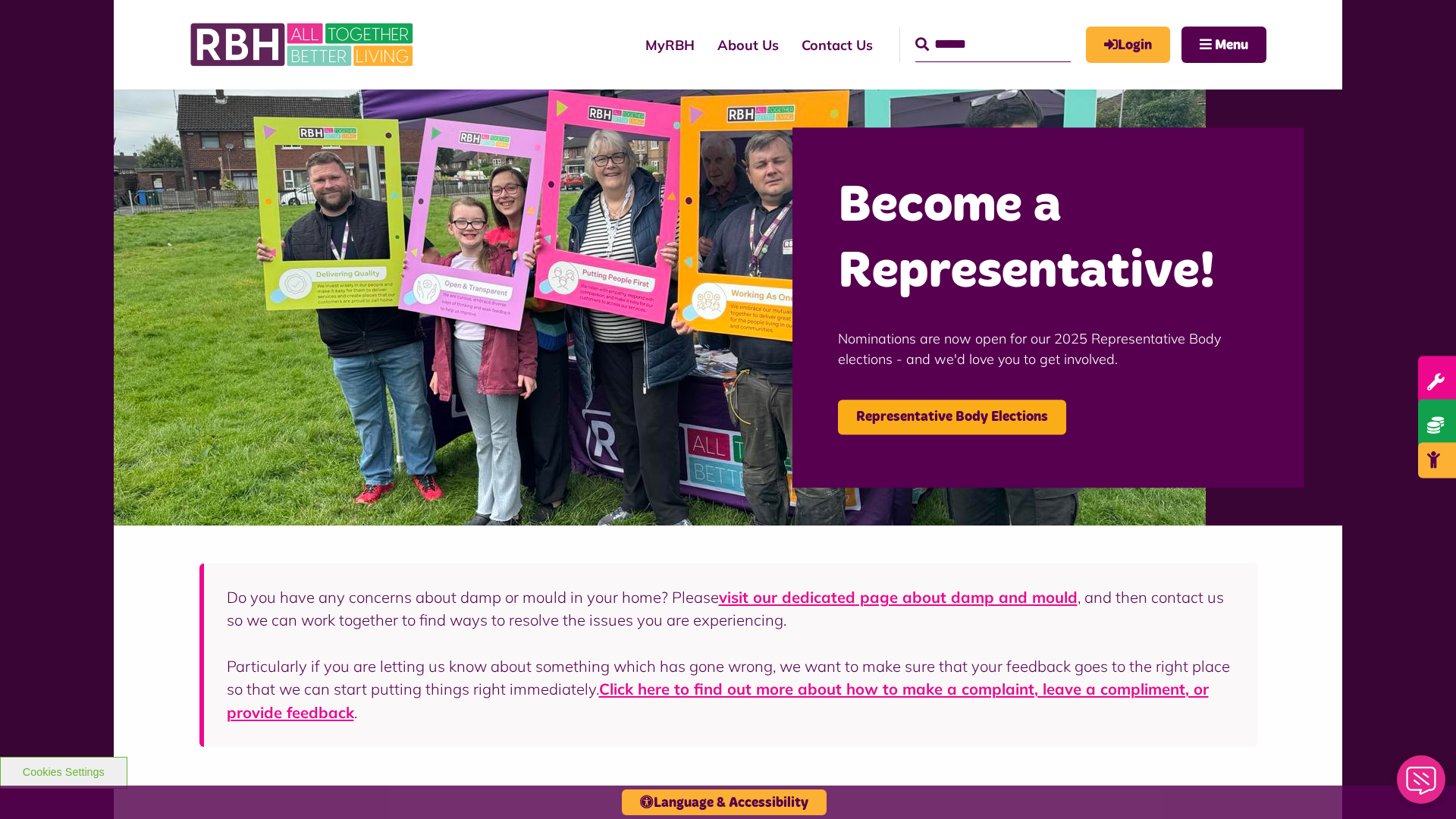
click at [971, 30] on input "Search" at bounding box center [993, 45] width 155 height 34
type input "*"
click at [63, 771] on button "Cookies Settings" at bounding box center [64, 772] width 128 height 32
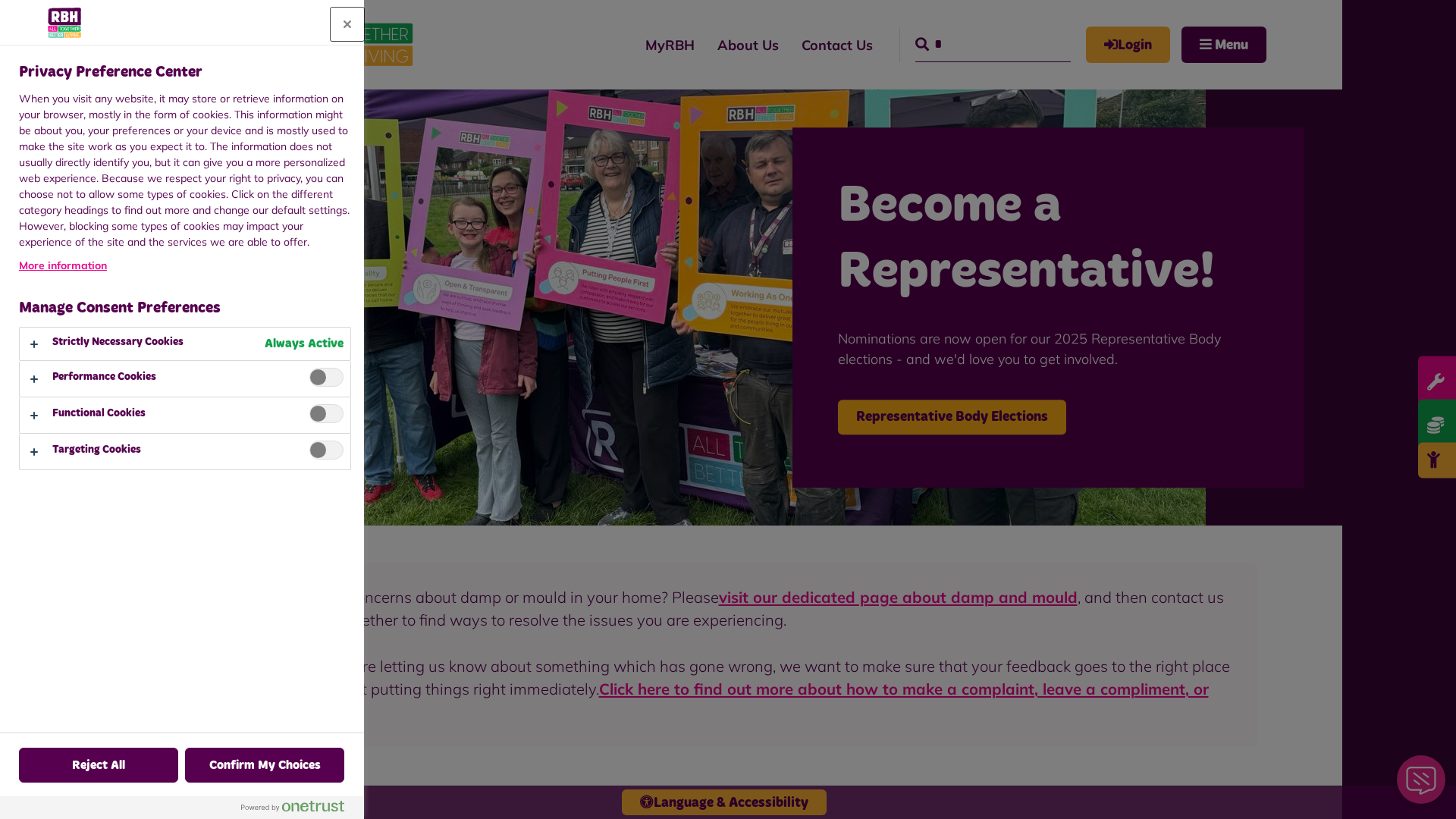
click at [347, 24] on button "Close" at bounding box center [347, 24] width 34 height 34
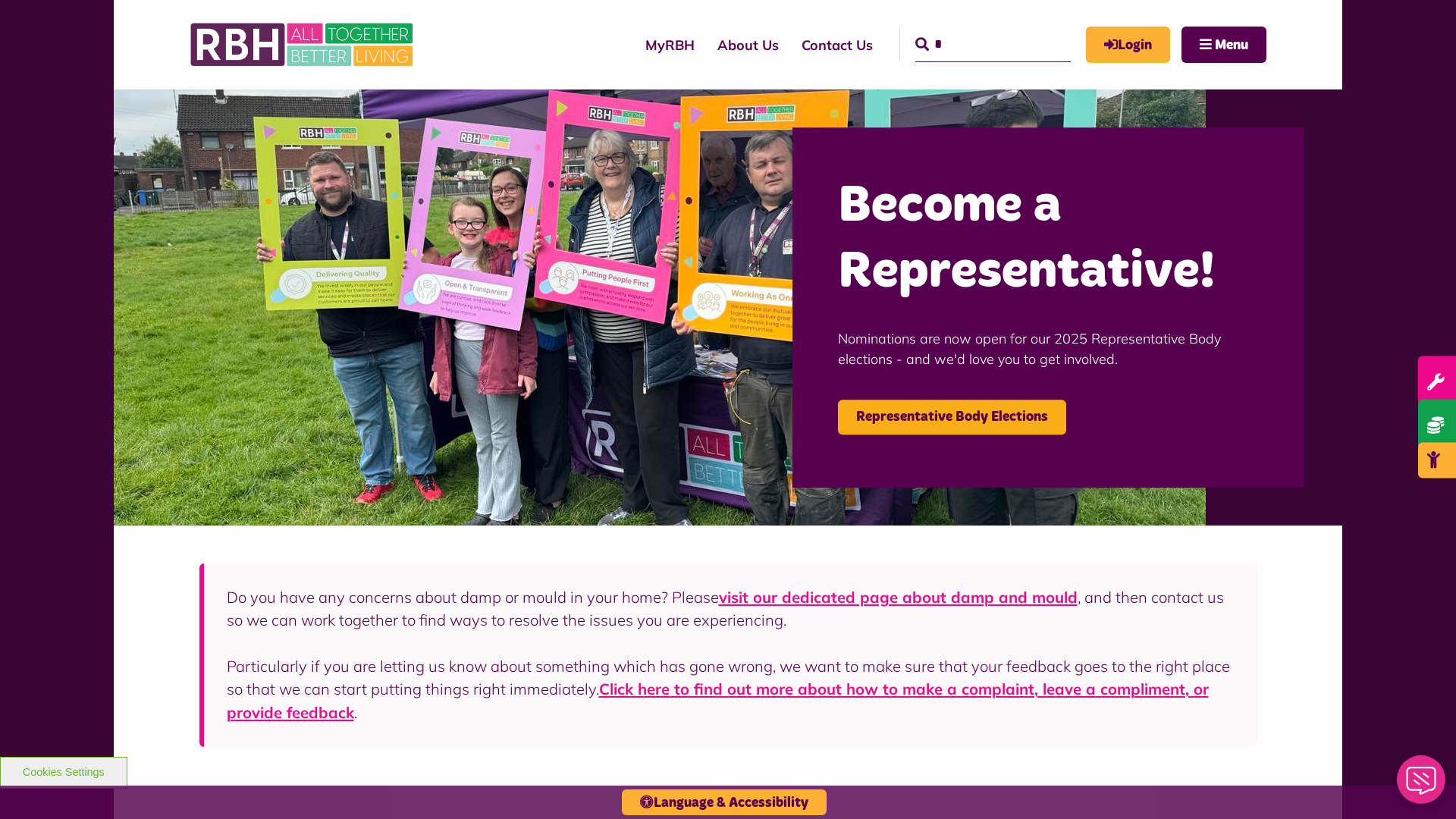
click at [971, 30] on input "*" at bounding box center [993, 45] width 155 height 34
type input "*"
click at [63, 771] on button "Cookies Settings" at bounding box center [64, 772] width 128 height 32
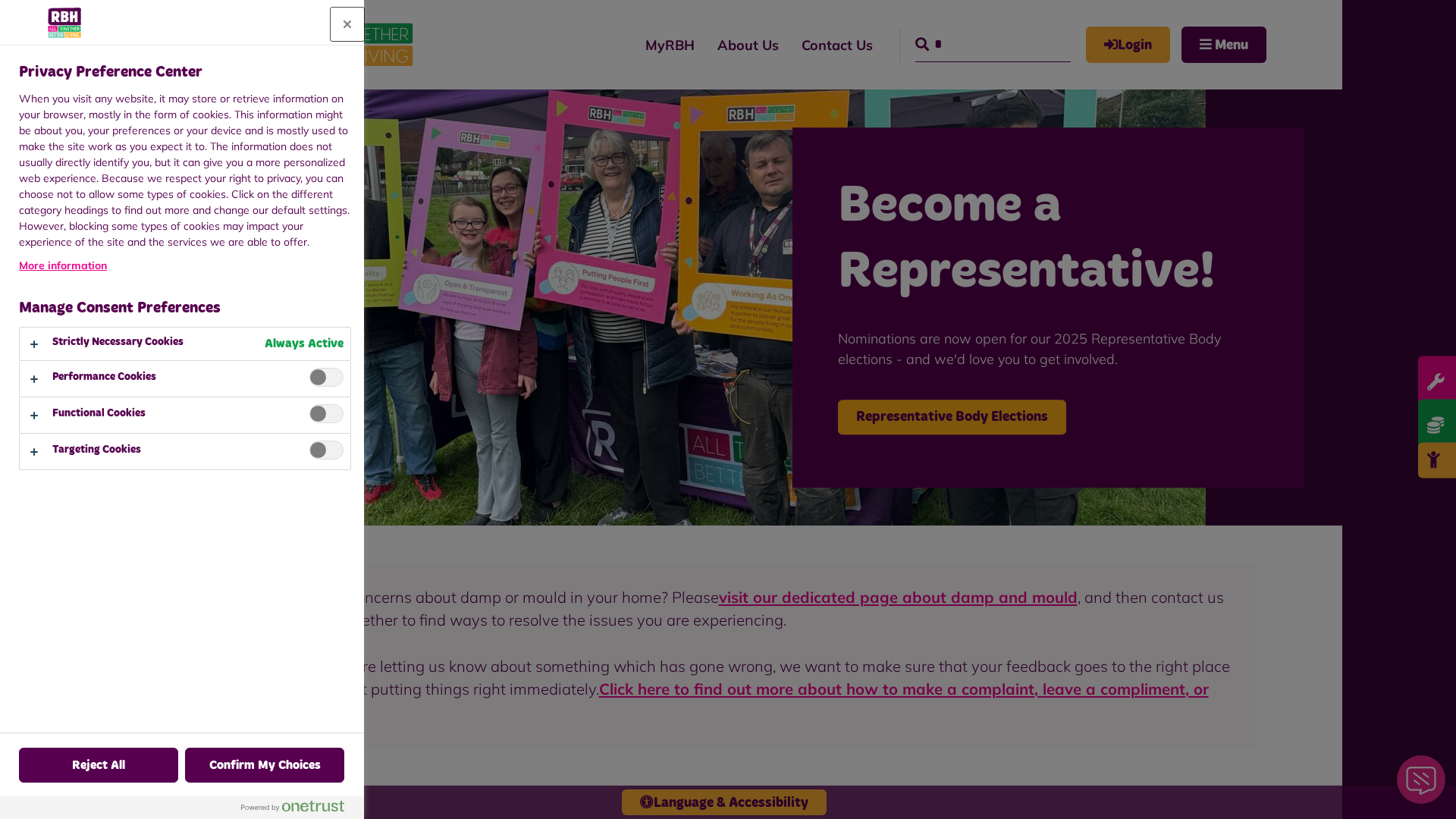
click at [347, 24] on button "Close" at bounding box center [347, 24] width 34 height 34
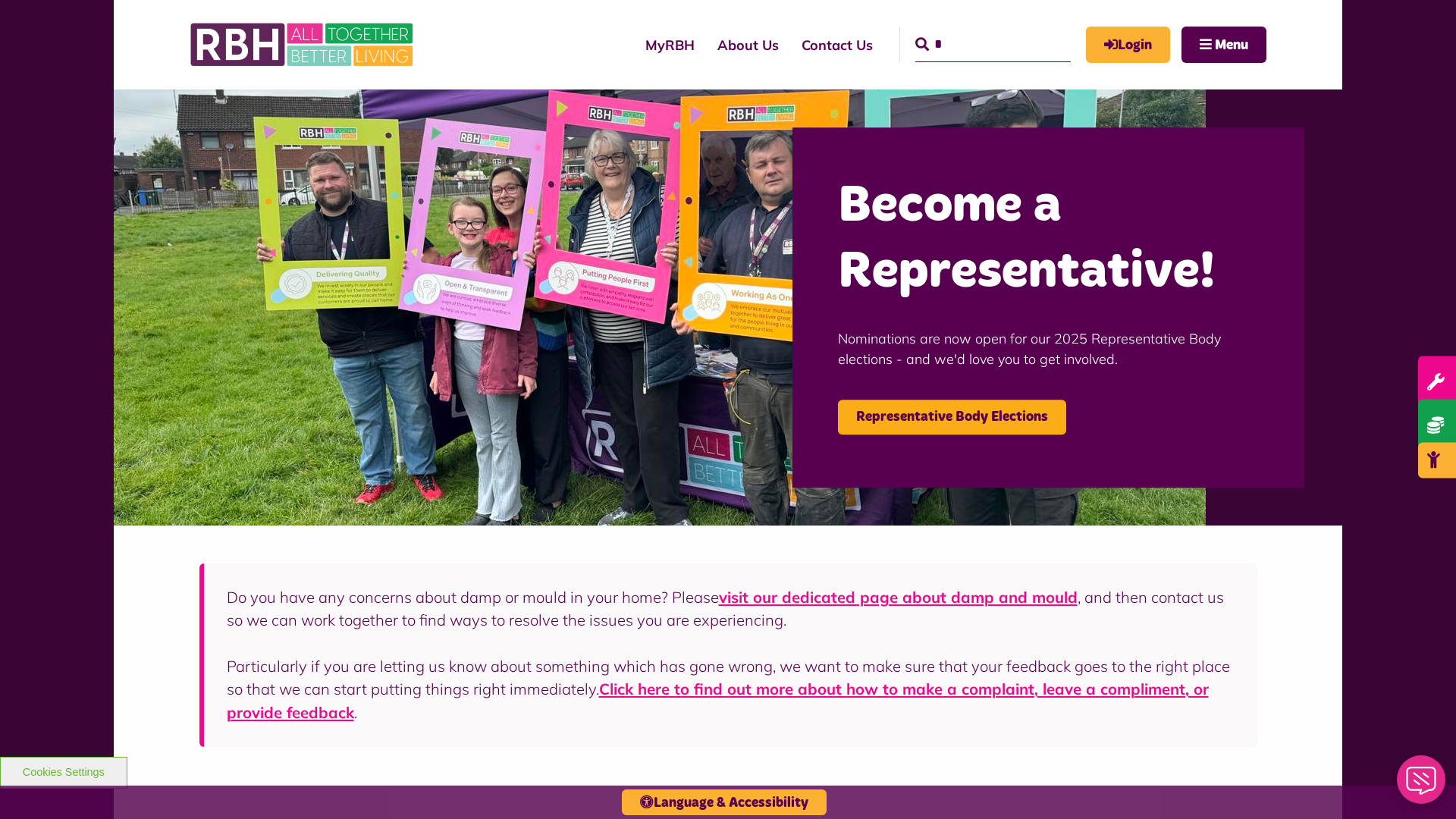
click at [971, 30] on input "*" at bounding box center [993, 45] width 155 height 34
type input "*"
click at [63, 771] on button "Cookies Settings" at bounding box center [64, 772] width 128 height 32
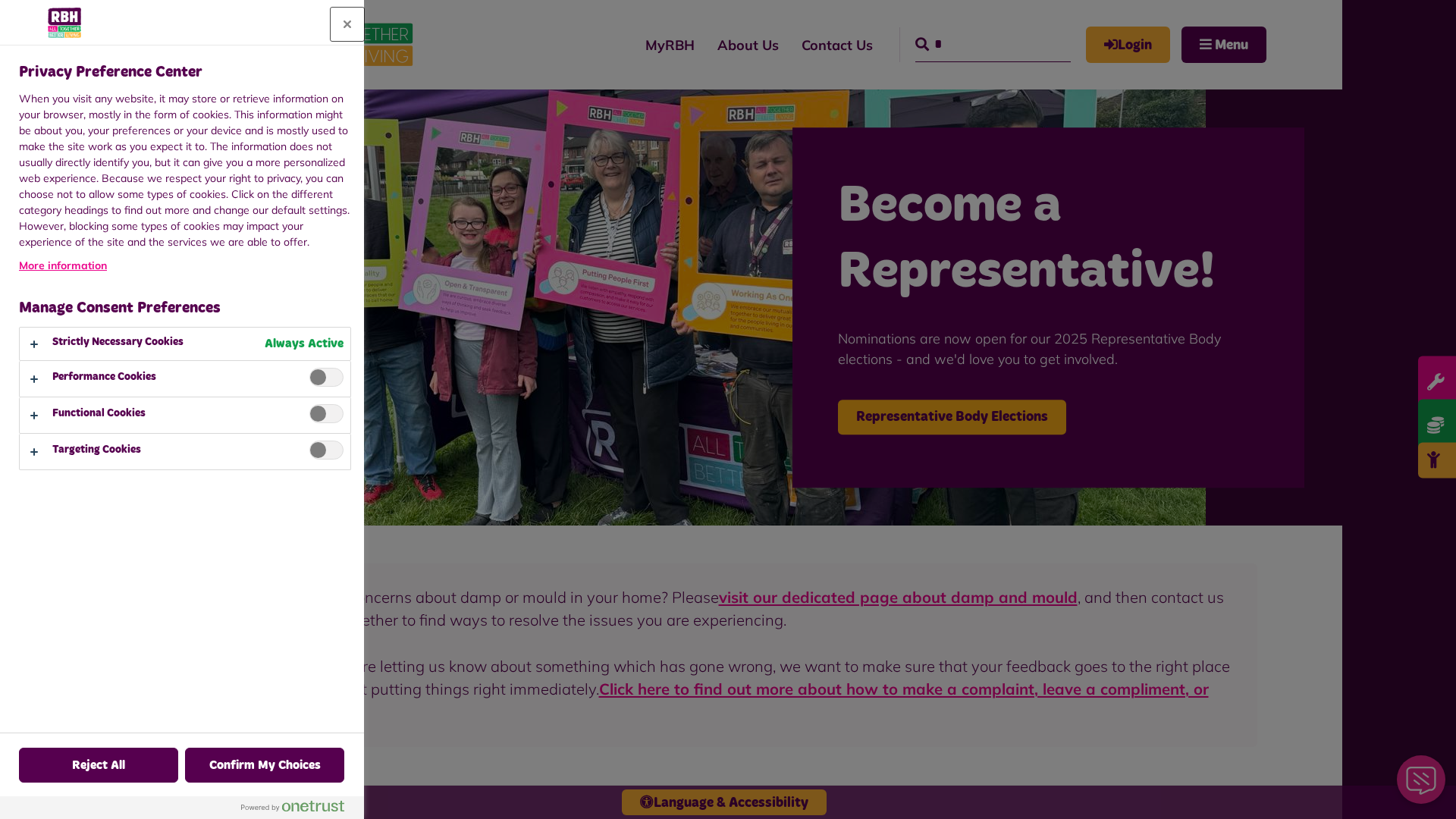
click at [347, 24] on button "Close" at bounding box center [347, 24] width 34 height 34
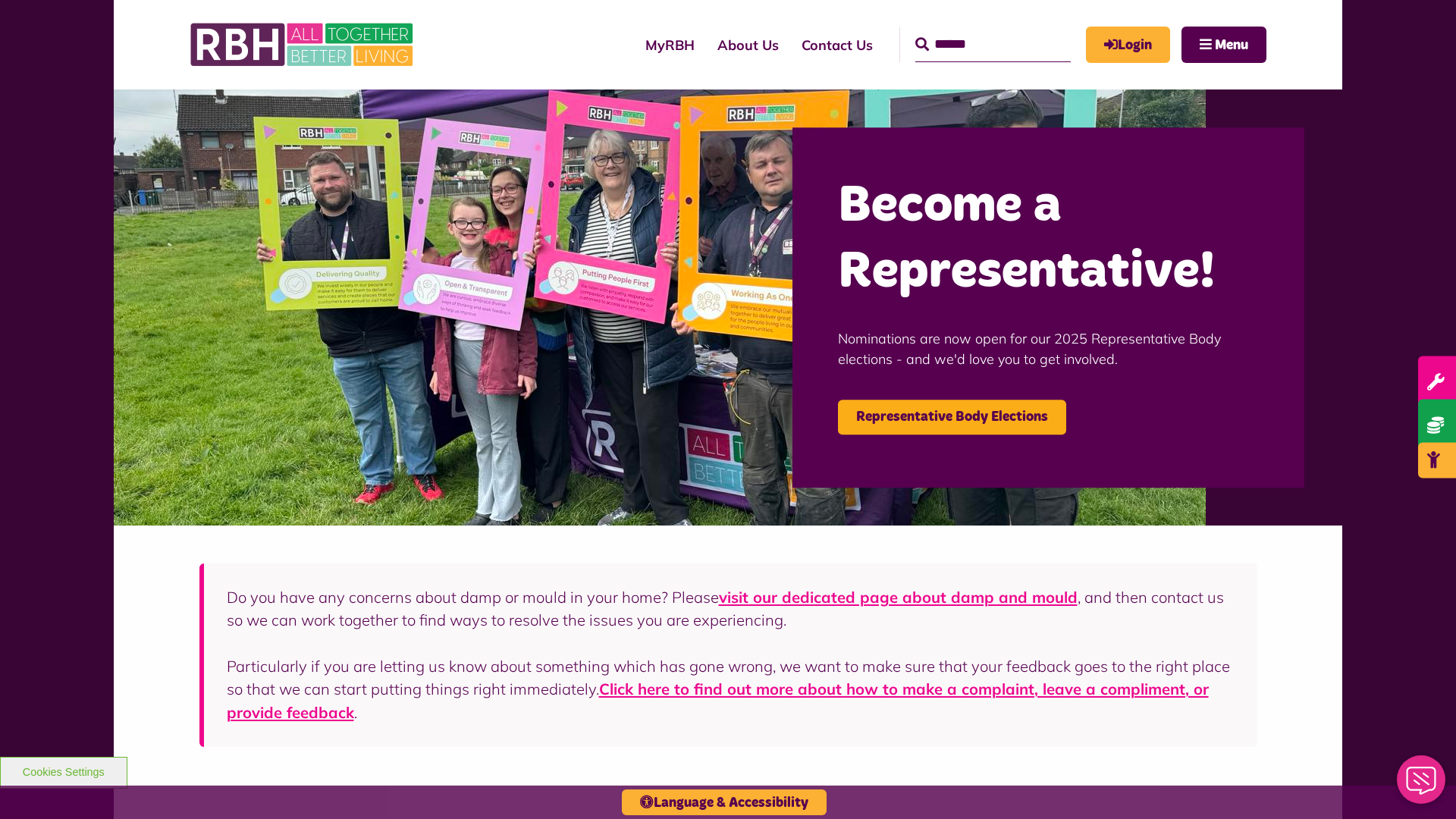
click at [971, 30] on input "Search" at bounding box center [993, 45] width 155 height 34
type input "*"
click at [63, 771] on button "Cookies Settings" at bounding box center [64, 772] width 128 height 32
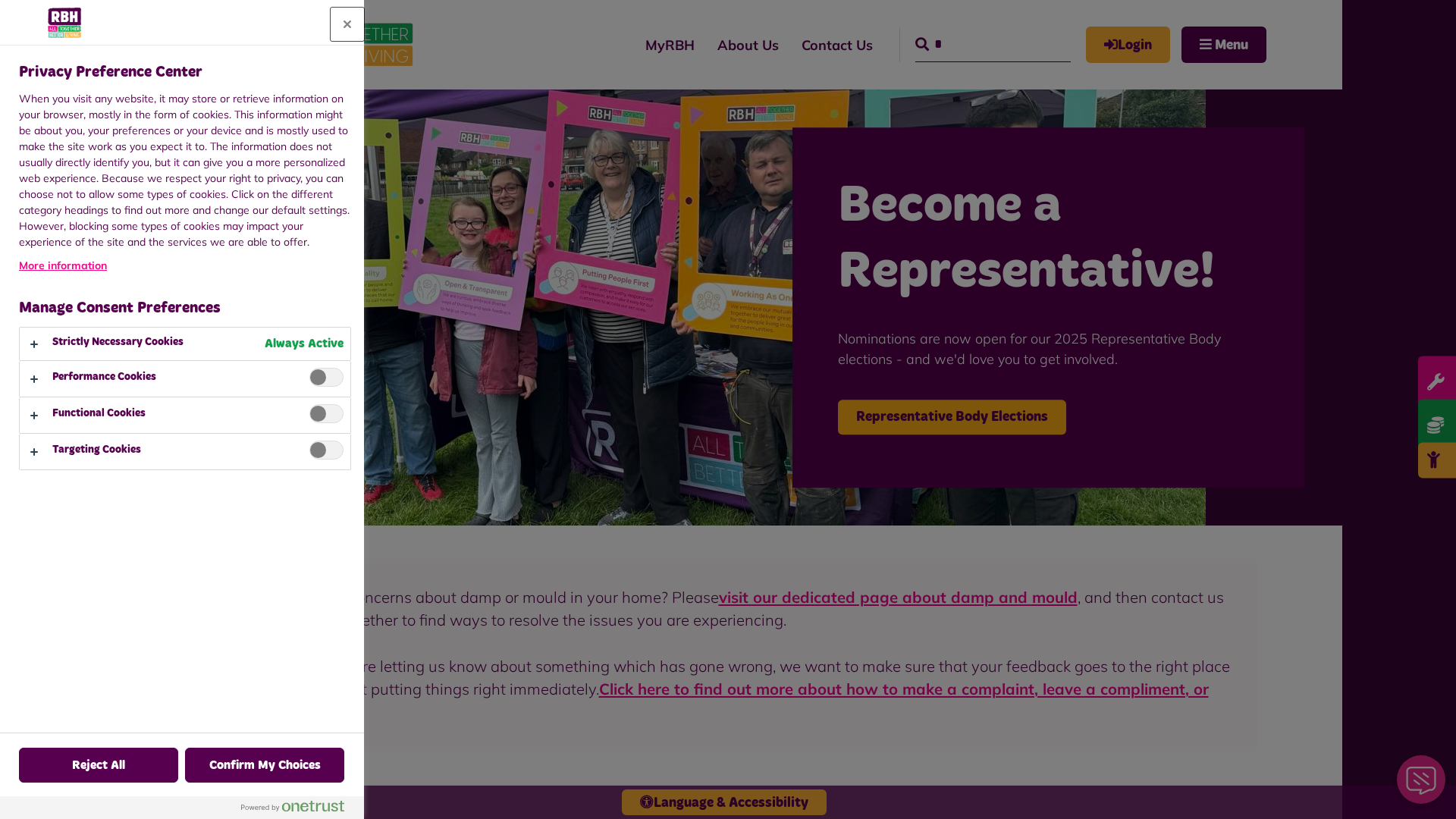
click at [347, 24] on button "Close" at bounding box center [347, 24] width 34 height 34
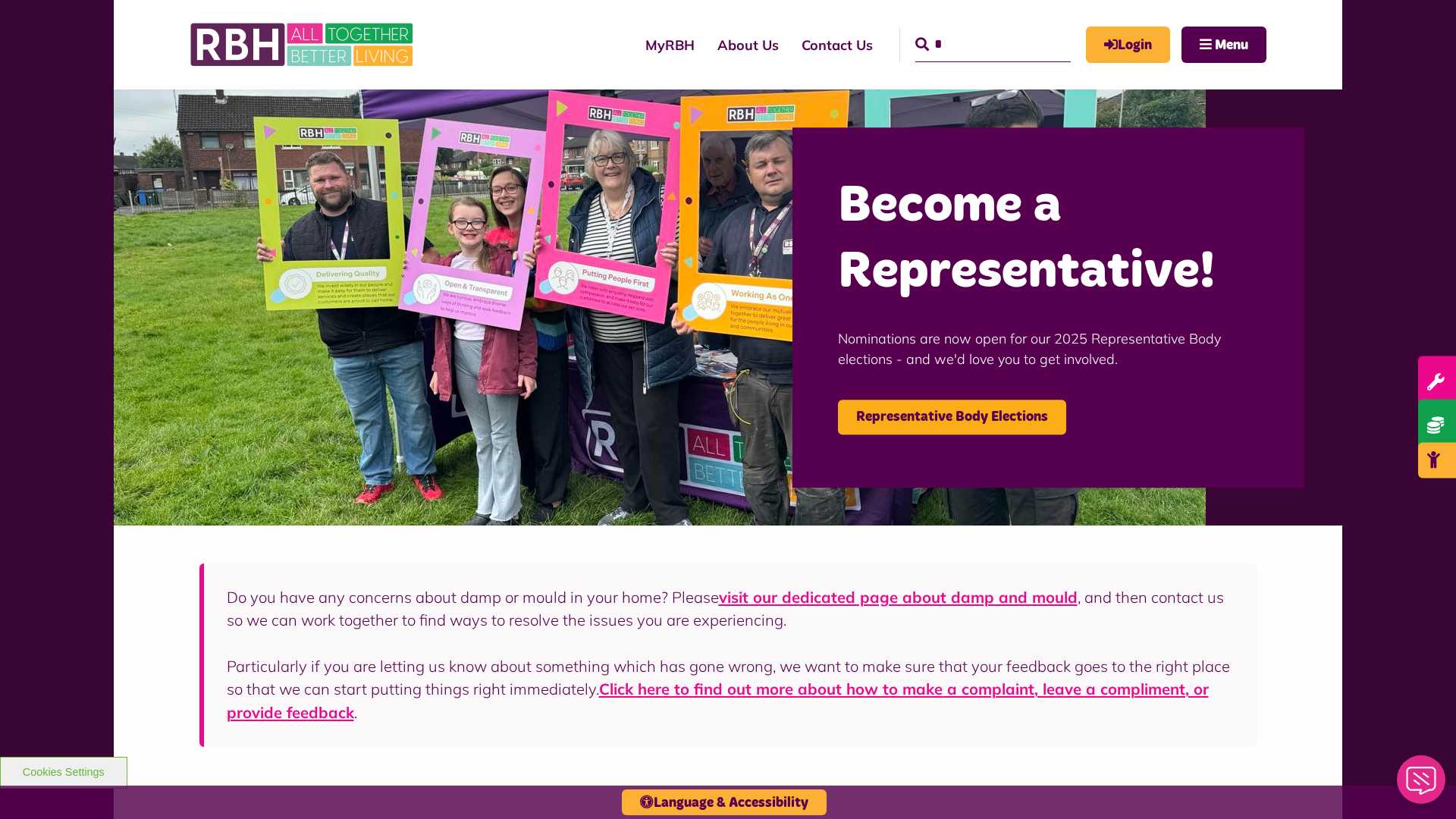
click at [971, 30] on input "*" at bounding box center [993, 45] width 155 height 34
type input "*"
click at [63, 771] on button "Cookies Settings" at bounding box center [64, 772] width 128 height 32
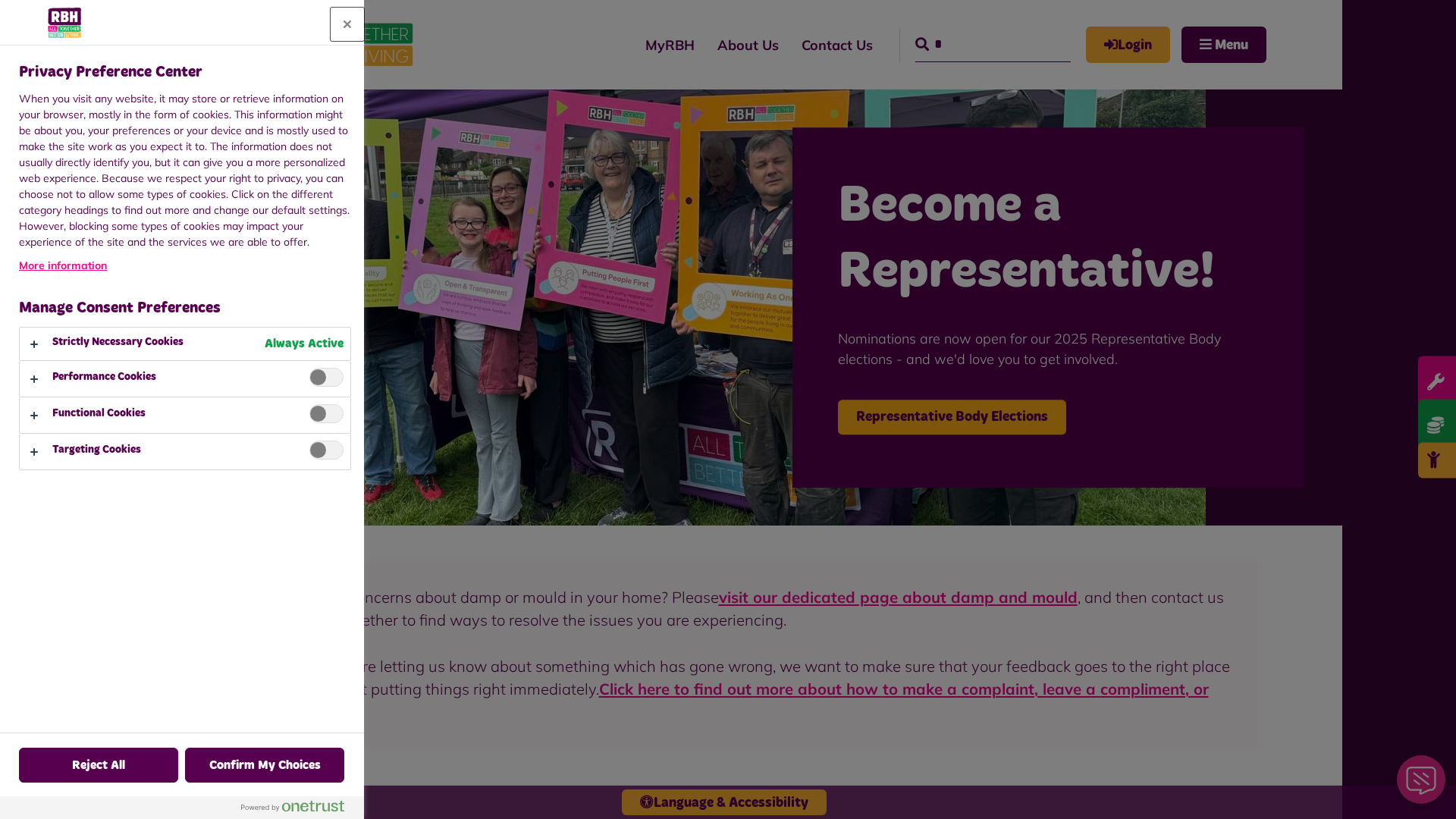
click at [347, 24] on button "Close" at bounding box center [347, 24] width 34 height 34
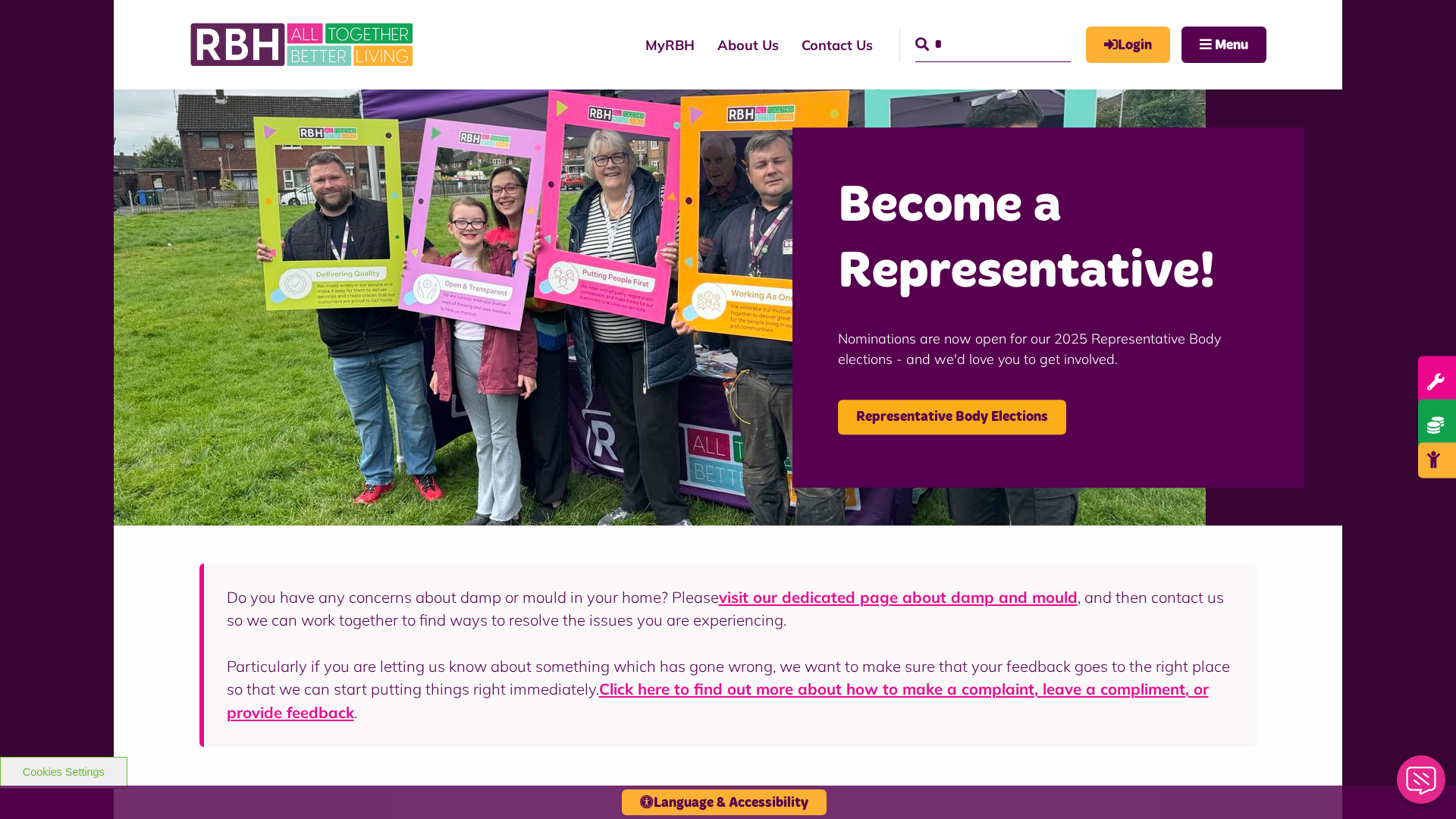
click at [971, 30] on input "*" at bounding box center [993, 45] width 155 height 34
type input "*"
click at [63, 771] on button "Cookies Settings" at bounding box center [64, 772] width 128 height 32
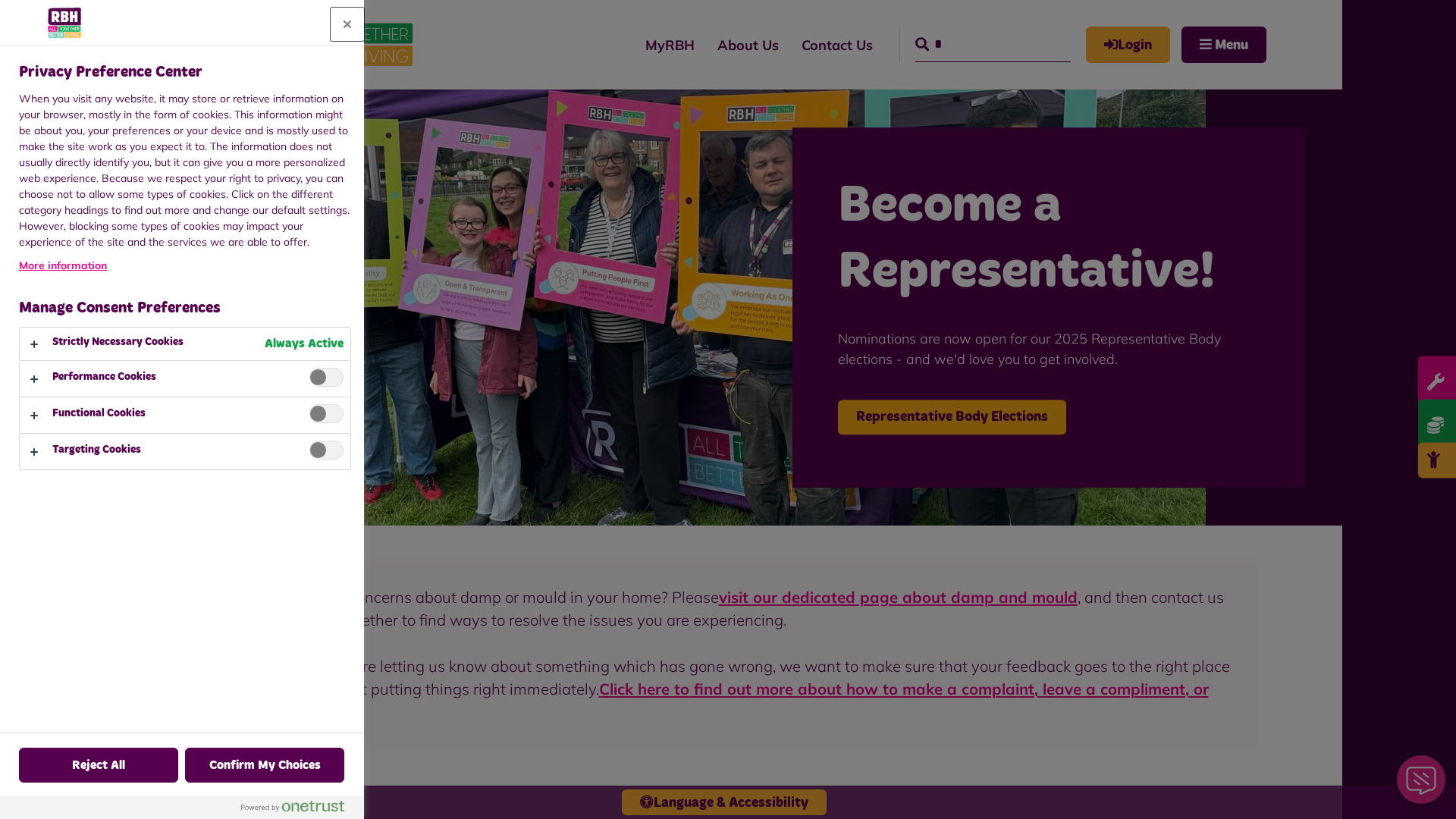
click at [347, 24] on button "Close" at bounding box center [347, 24] width 34 height 34
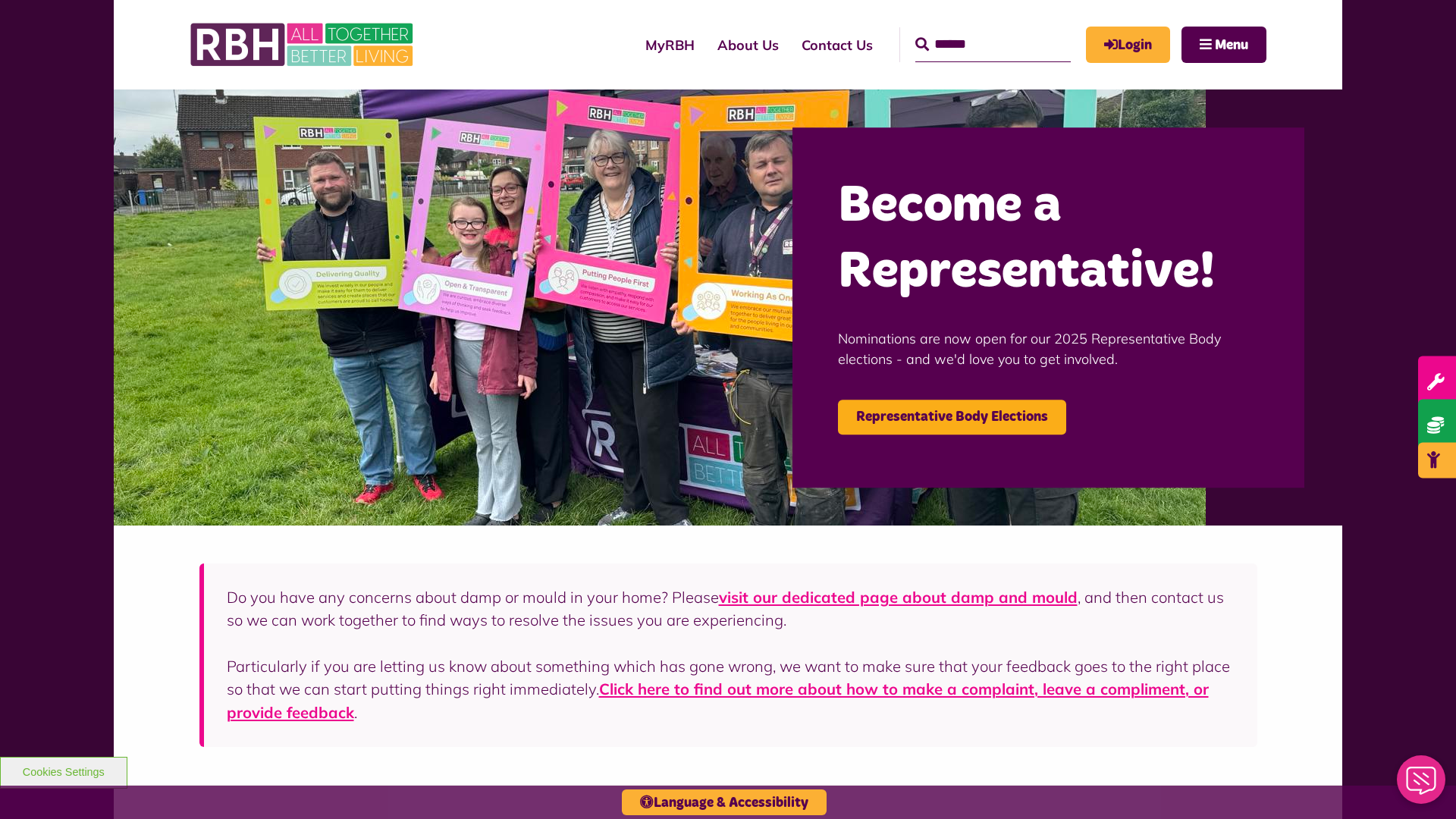
click at [971, 30] on input "Search" at bounding box center [993, 45] width 155 height 34
type input "*"
click at [63, 771] on button "Cookies Settings" at bounding box center [64, 772] width 128 height 32
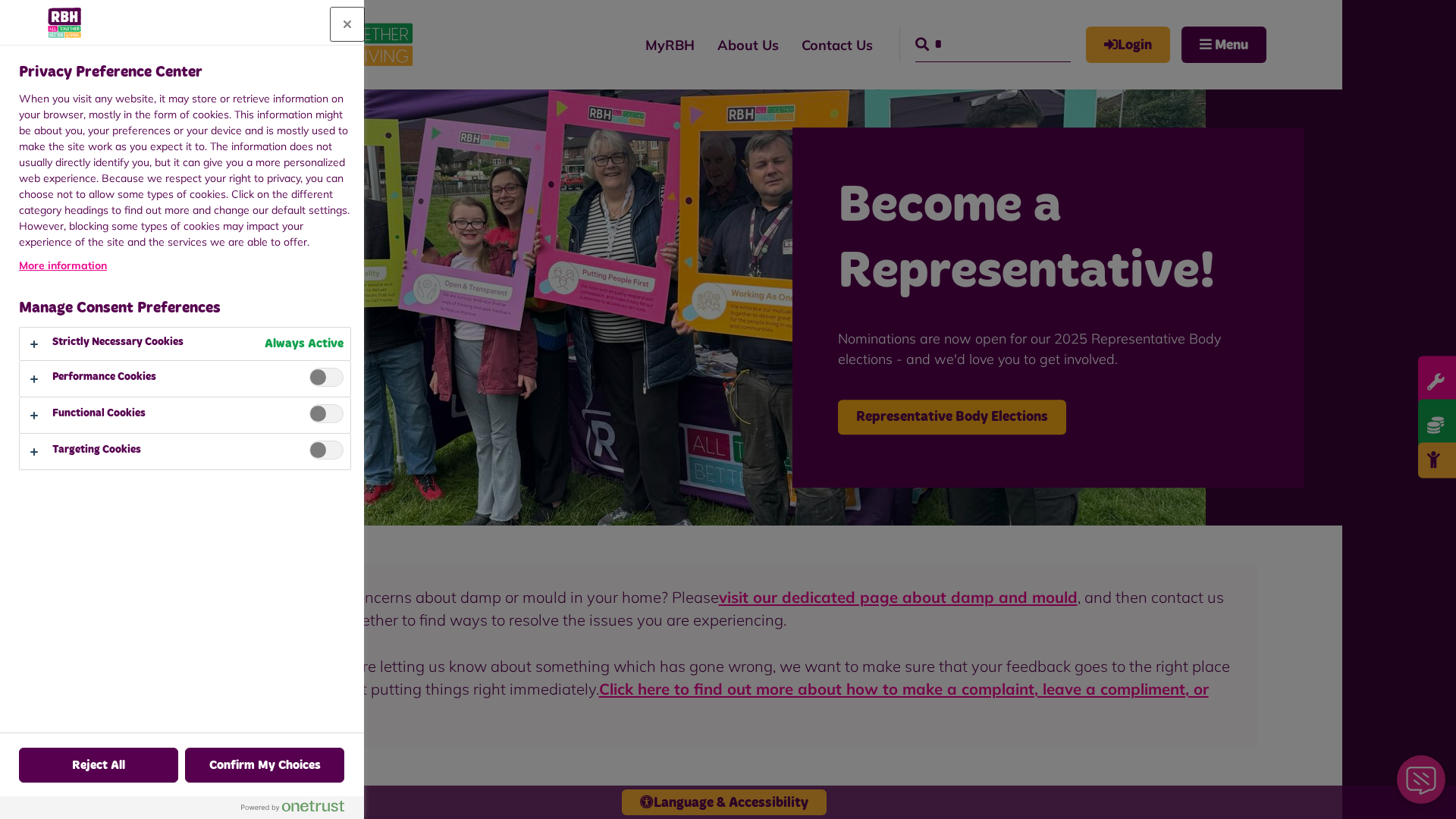
click at [347, 24] on button "Close" at bounding box center [347, 24] width 34 height 34
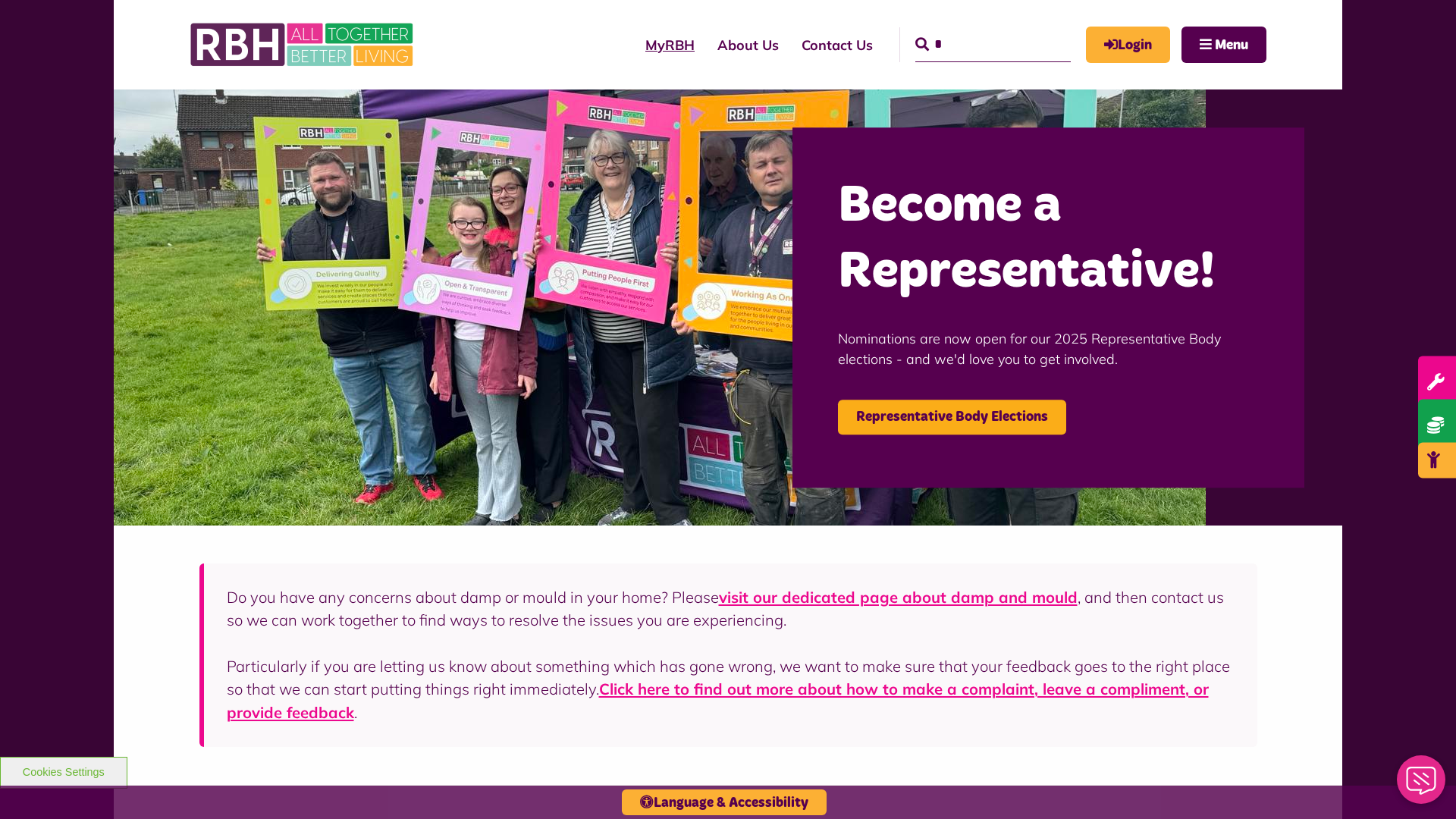
click at [634, 45] on link "MyRBH" at bounding box center [670, 45] width 72 height 43
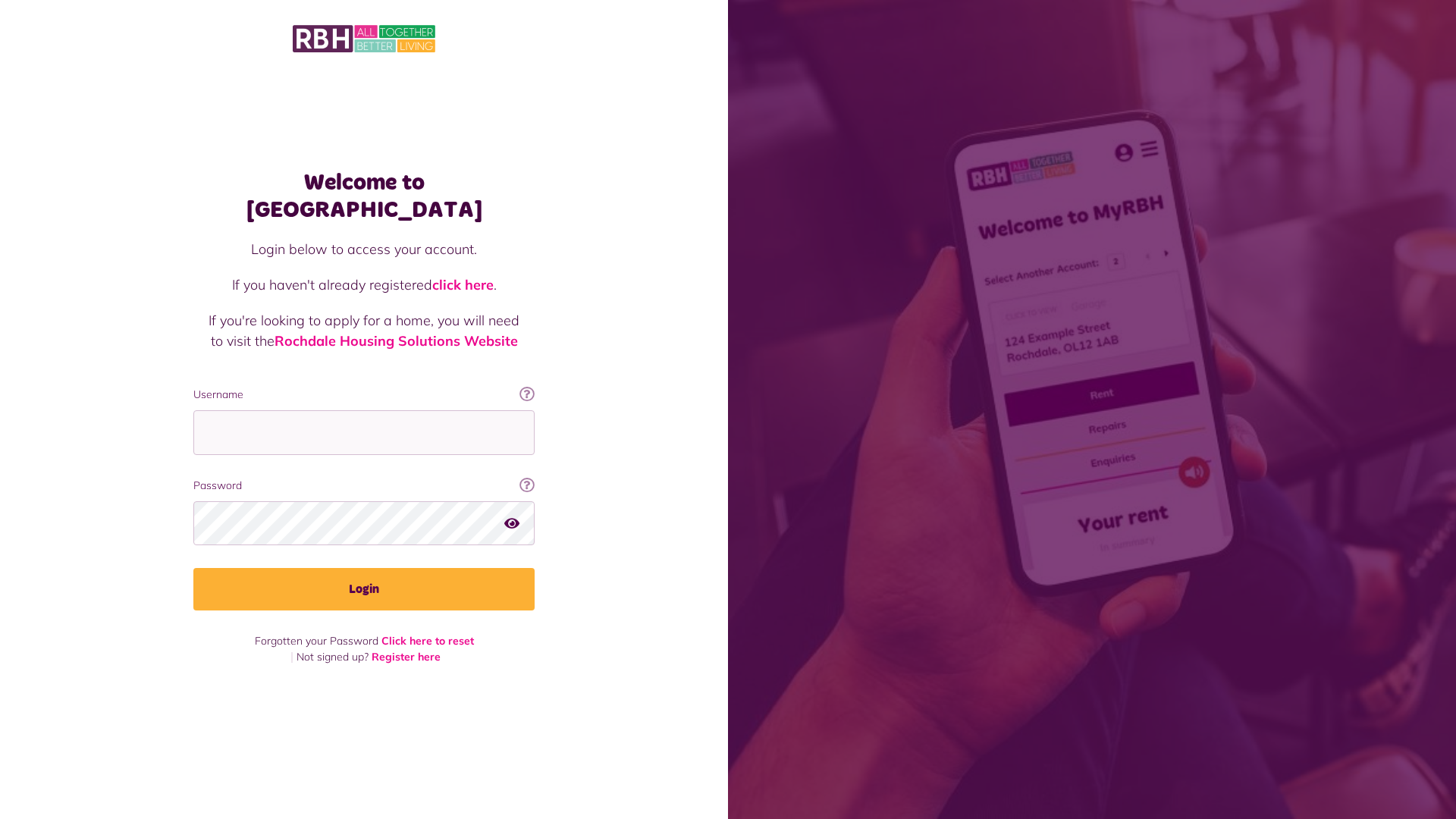
click at [364, 39] on img at bounding box center [364, 38] width 142 height 32
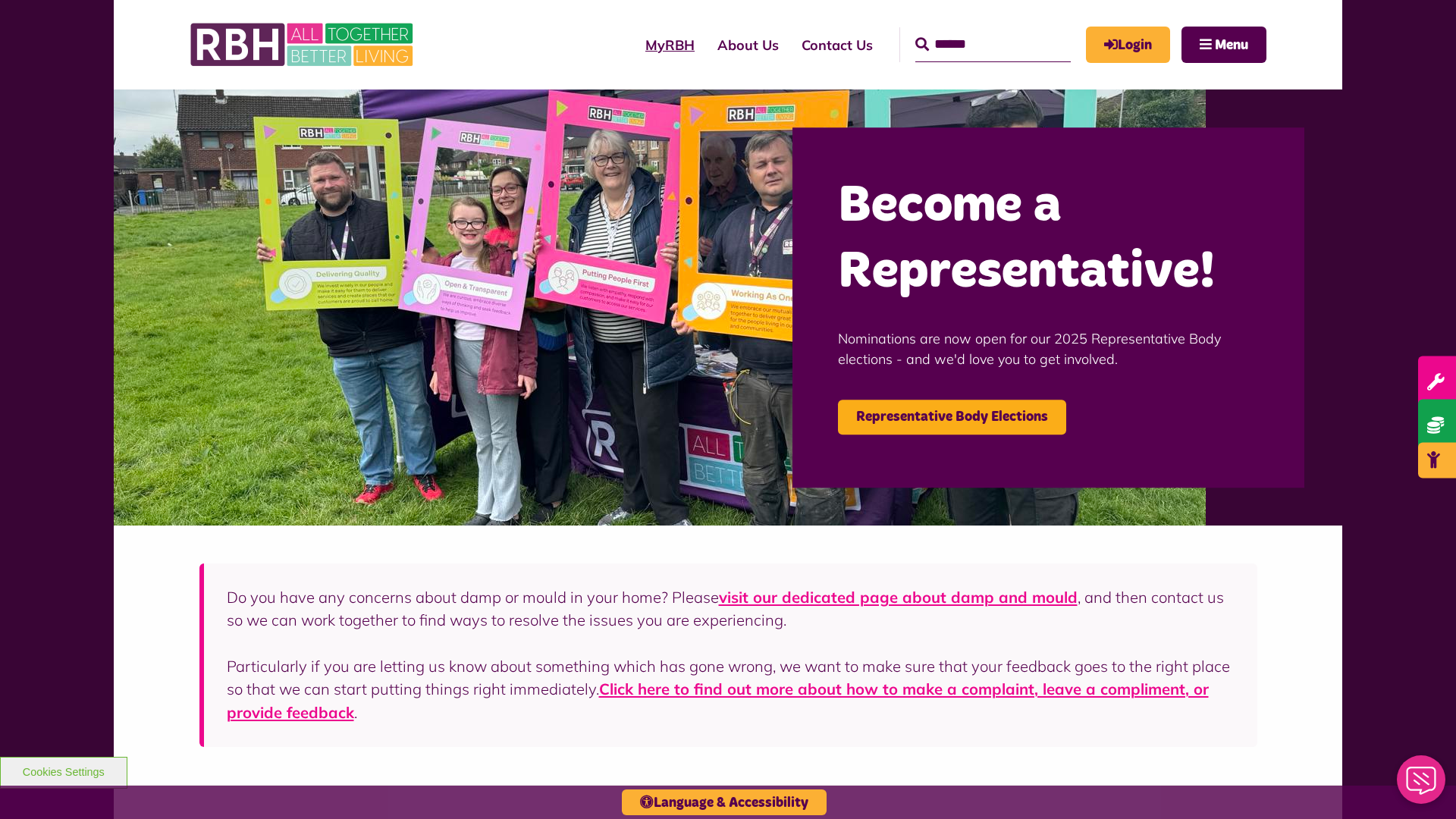
click at [634, 45] on link "MyRBH" at bounding box center [670, 45] width 72 height 43
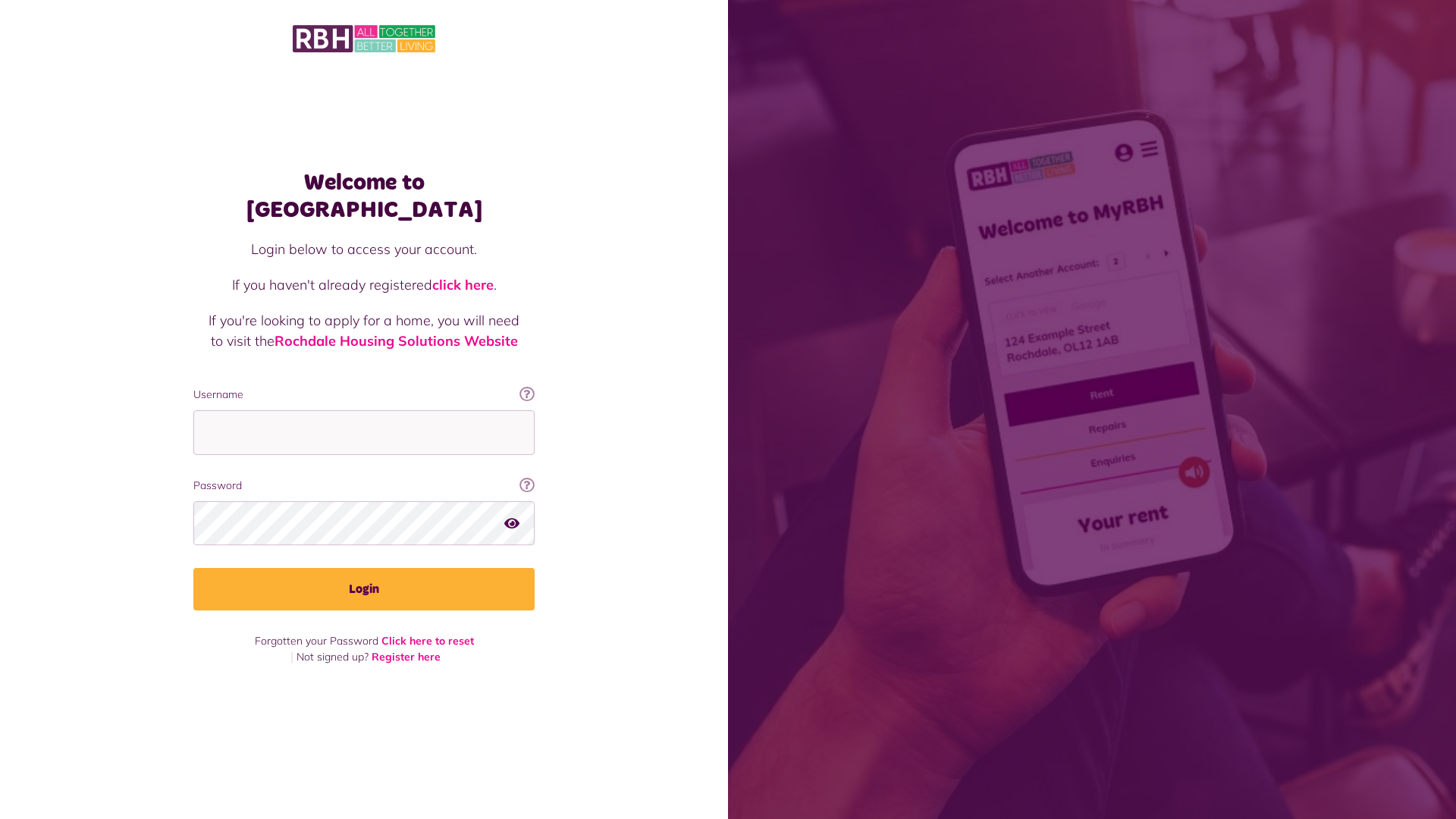
click at [364, 39] on img at bounding box center [364, 38] width 142 height 32
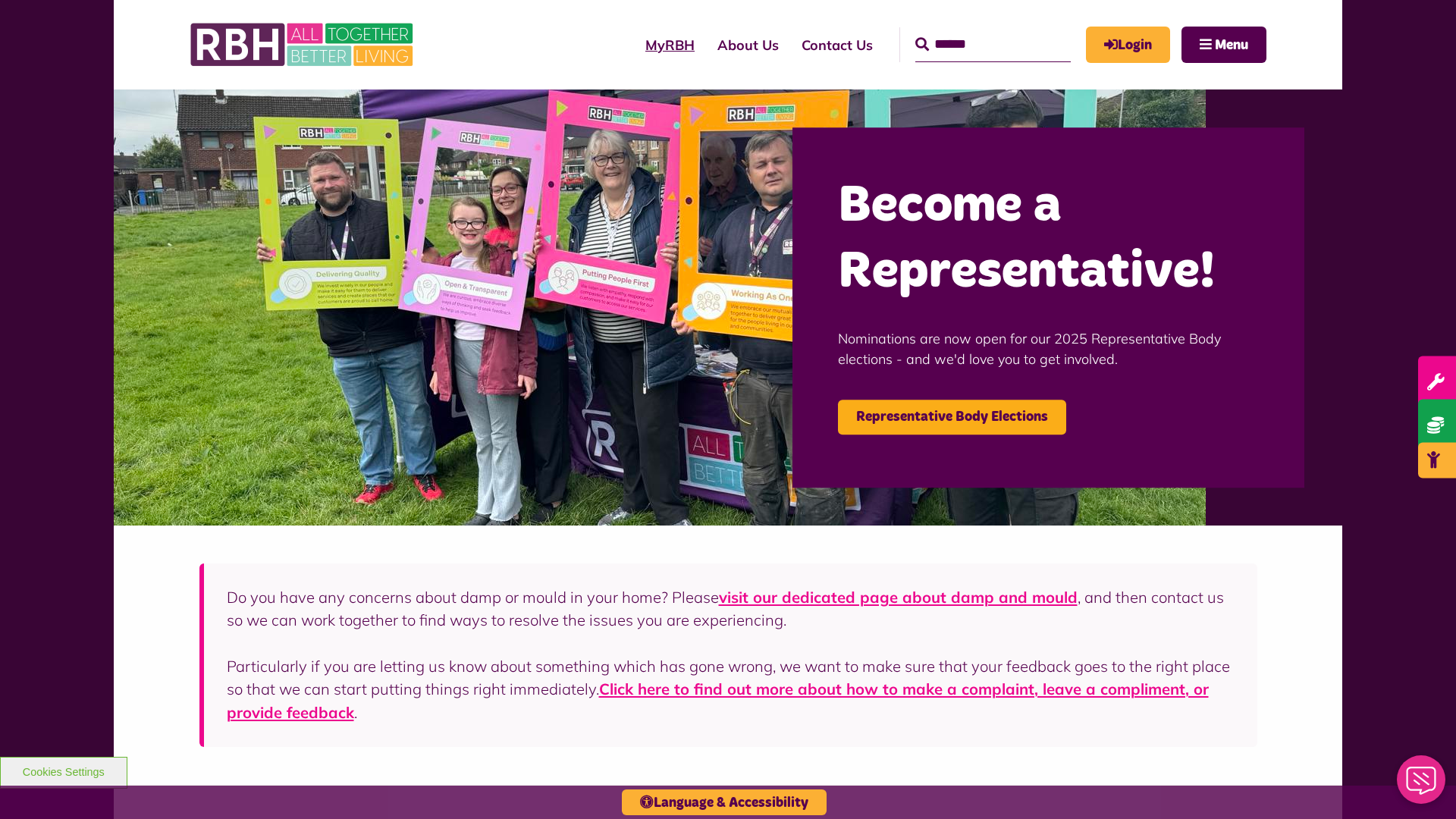
click at [634, 45] on link "MyRBH" at bounding box center [670, 45] width 72 height 43
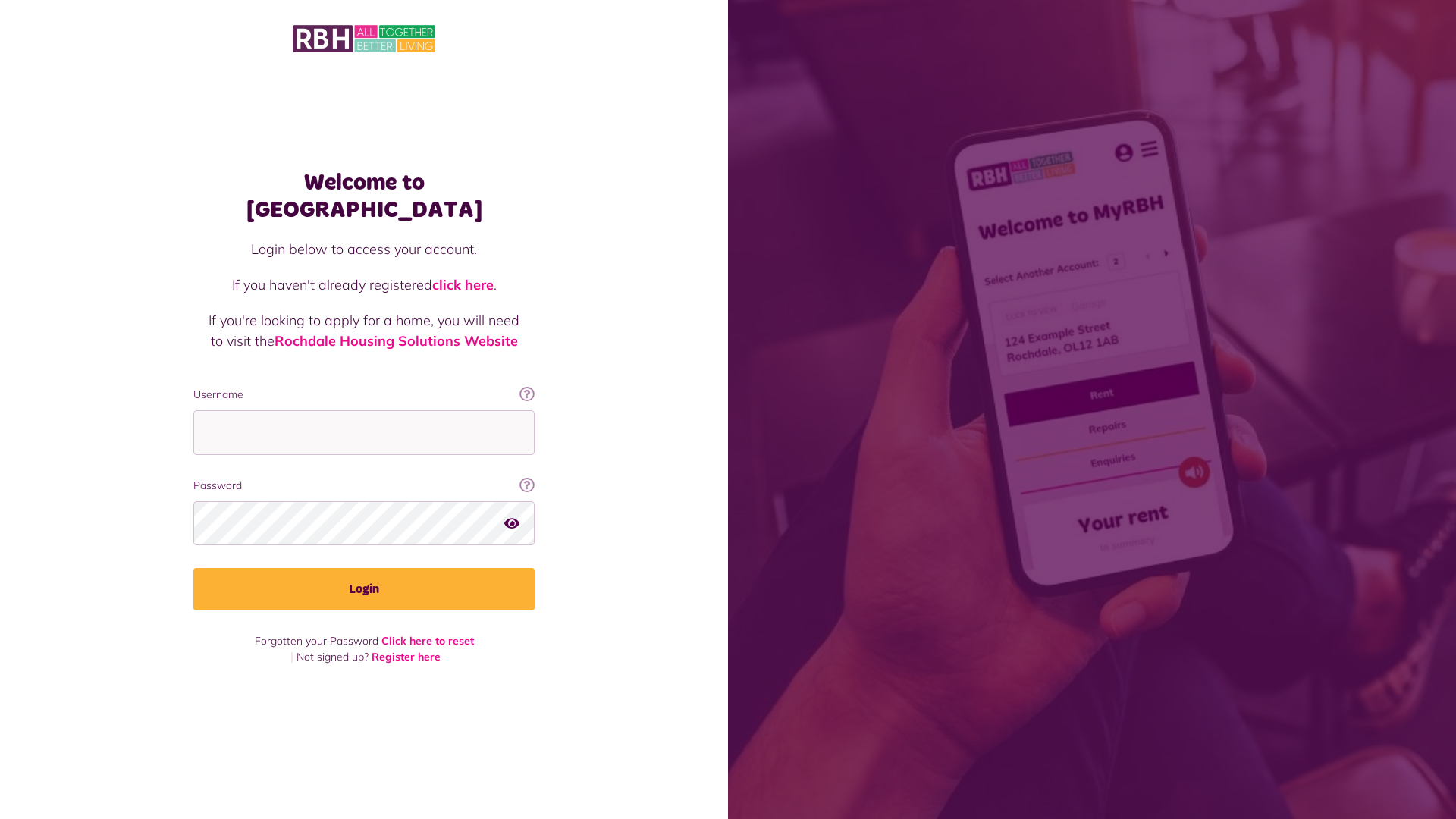
click at [364, 39] on img at bounding box center [364, 38] width 142 height 32
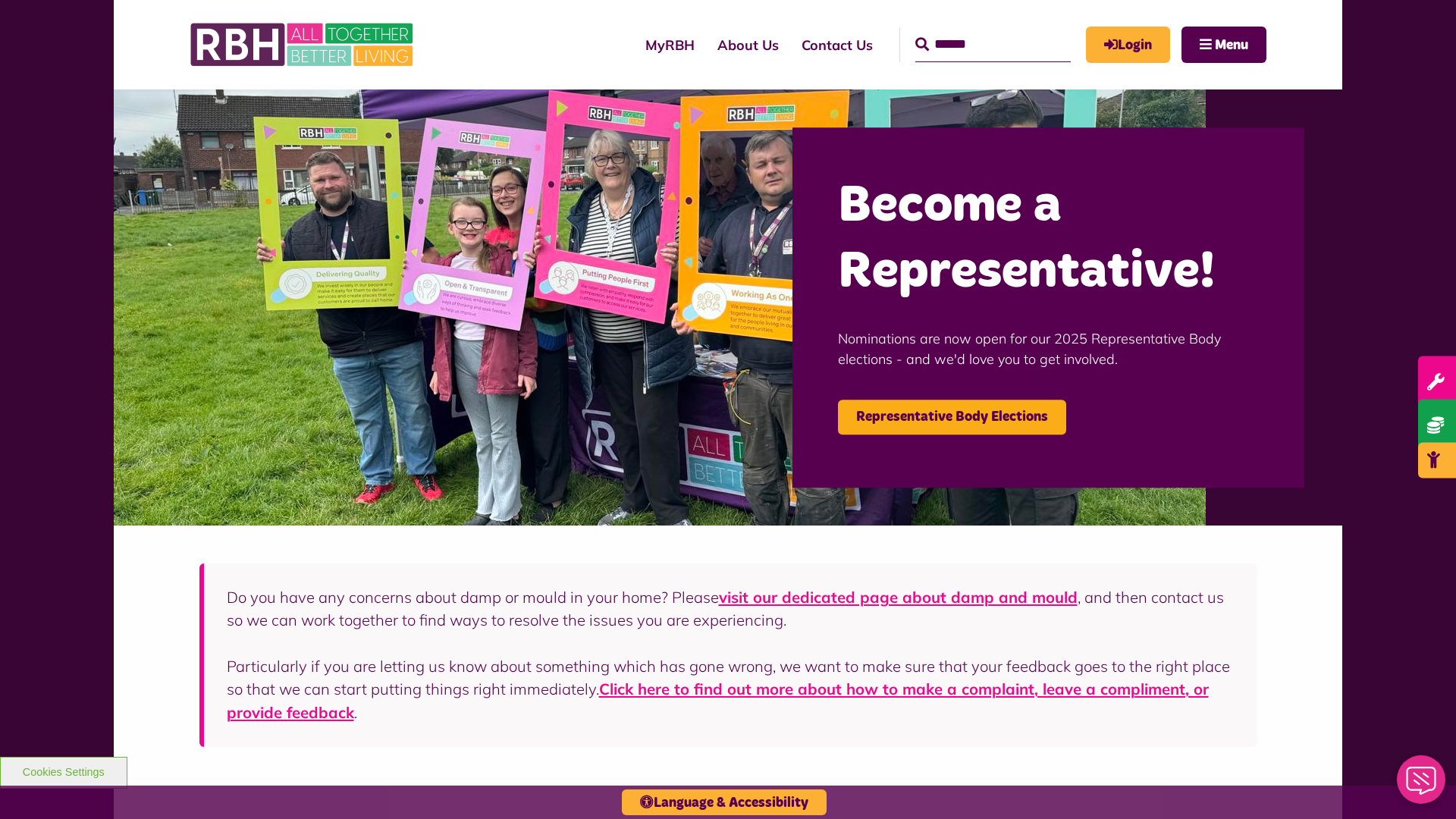
click at [971, 30] on input "Search" at bounding box center [993, 45] width 155 height 34
type input "*"
click at [63, 771] on button "Cookies Settings" at bounding box center [64, 772] width 128 height 32
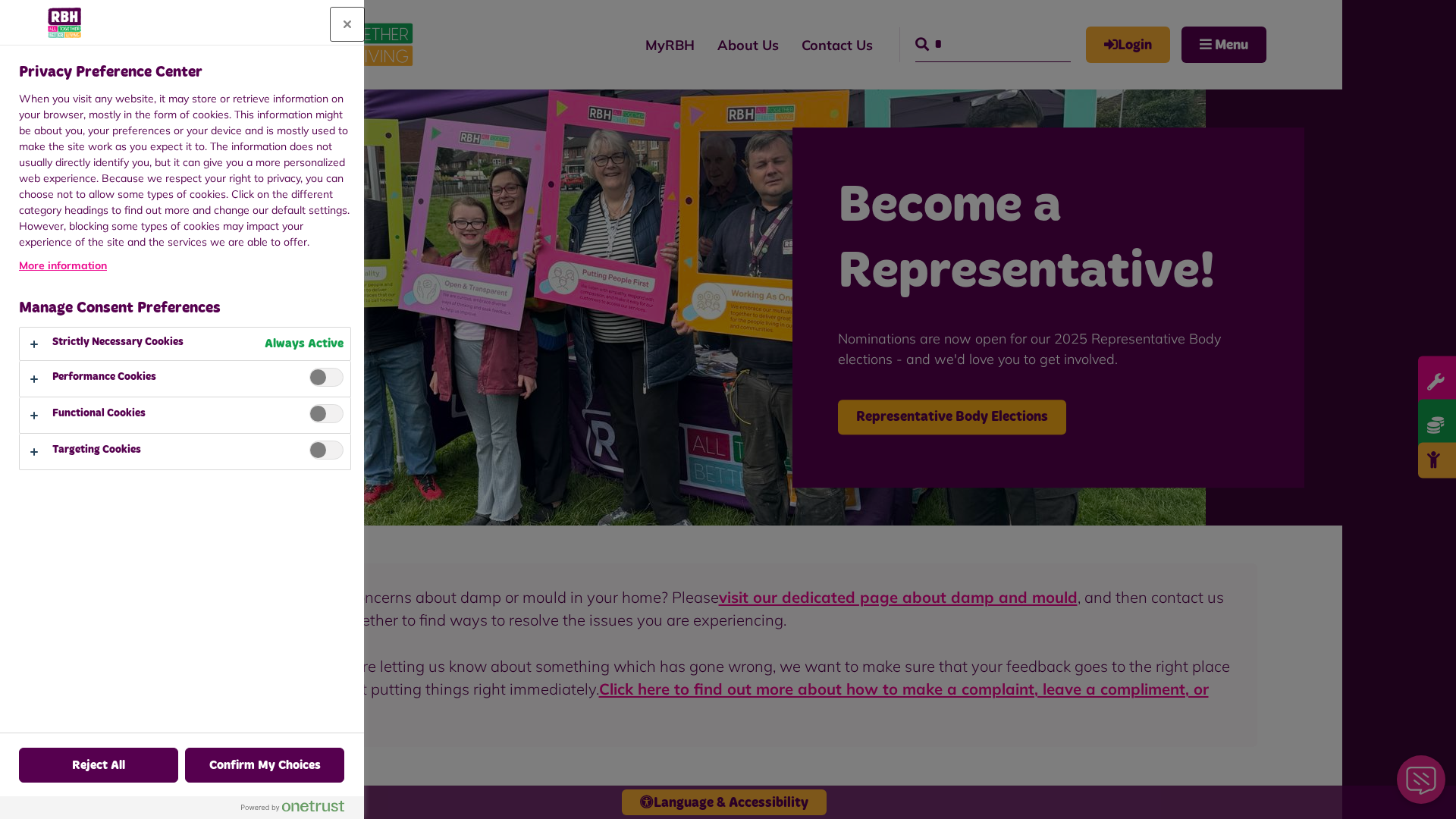
click at [347, 24] on button "Close" at bounding box center [347, 24] width 34 height 34
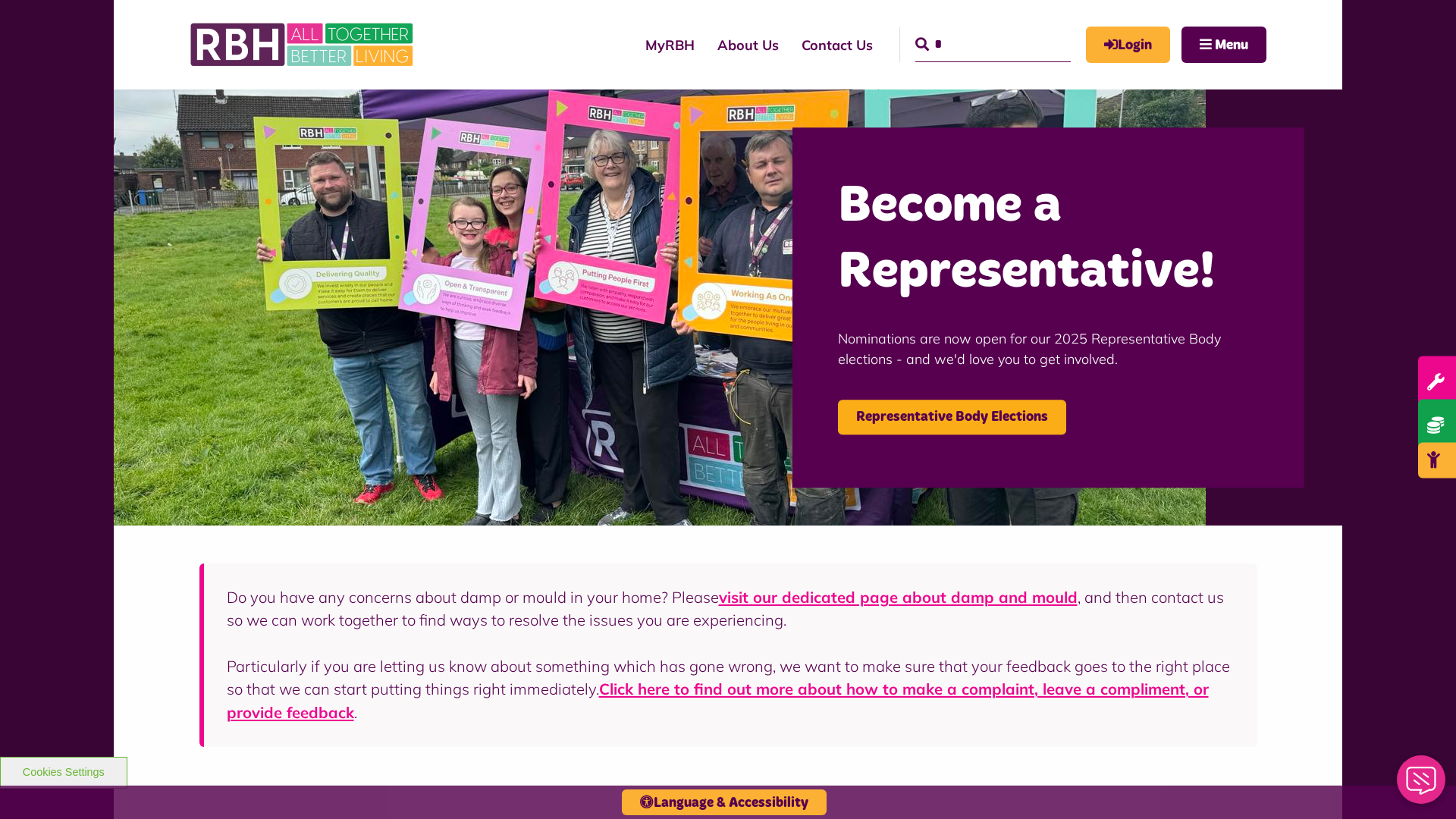
click at [971, 30] on input "*" at bounding box center [993, 45] width 155 height 34
type input "*"
click at [63, 771] on button "Cookies Settings" at bounding box center [64, 772] width 128 height 32
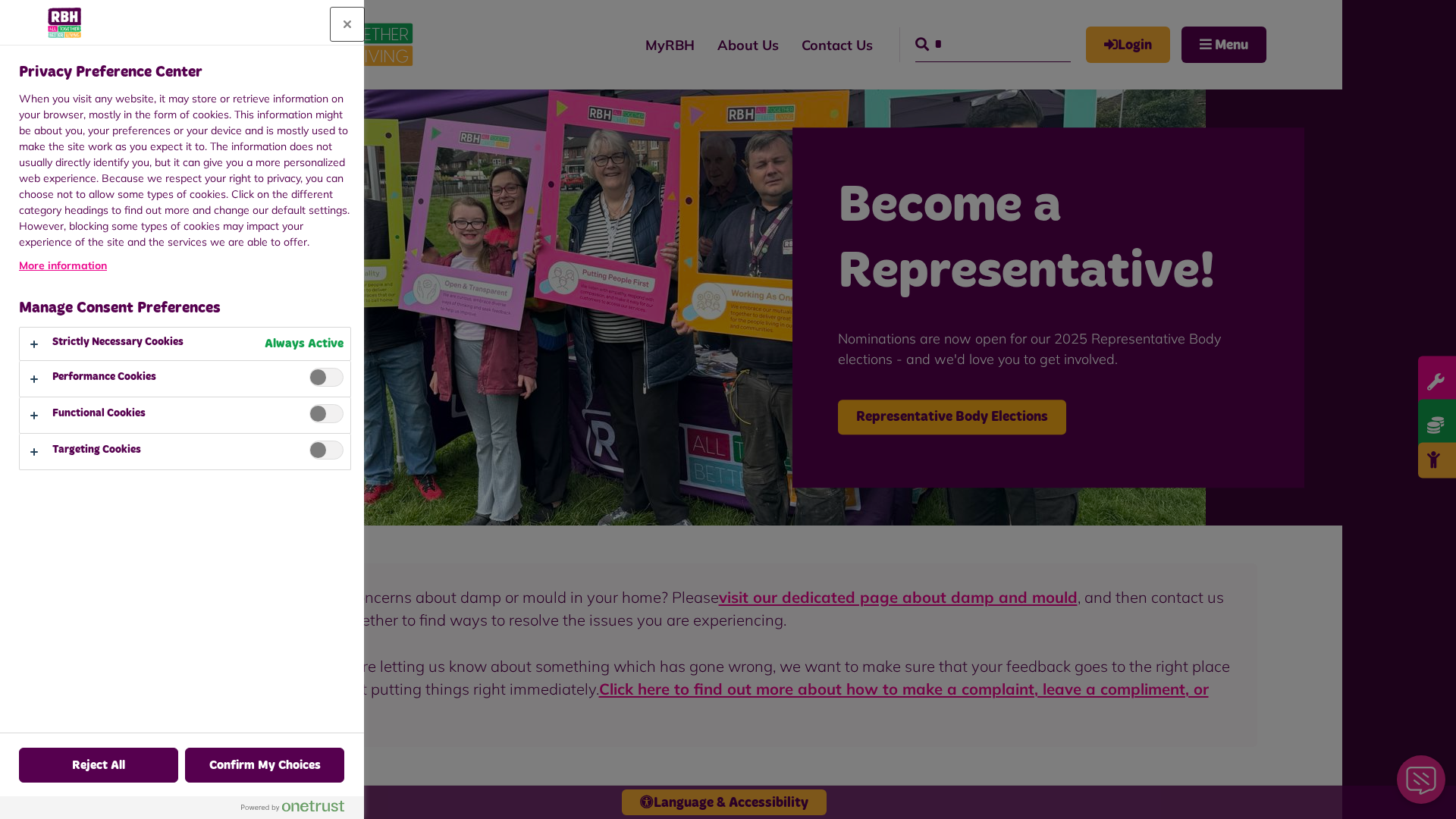
click at [347, 24] on button "Close" at bounding box center [347, 24] width 34 height 34
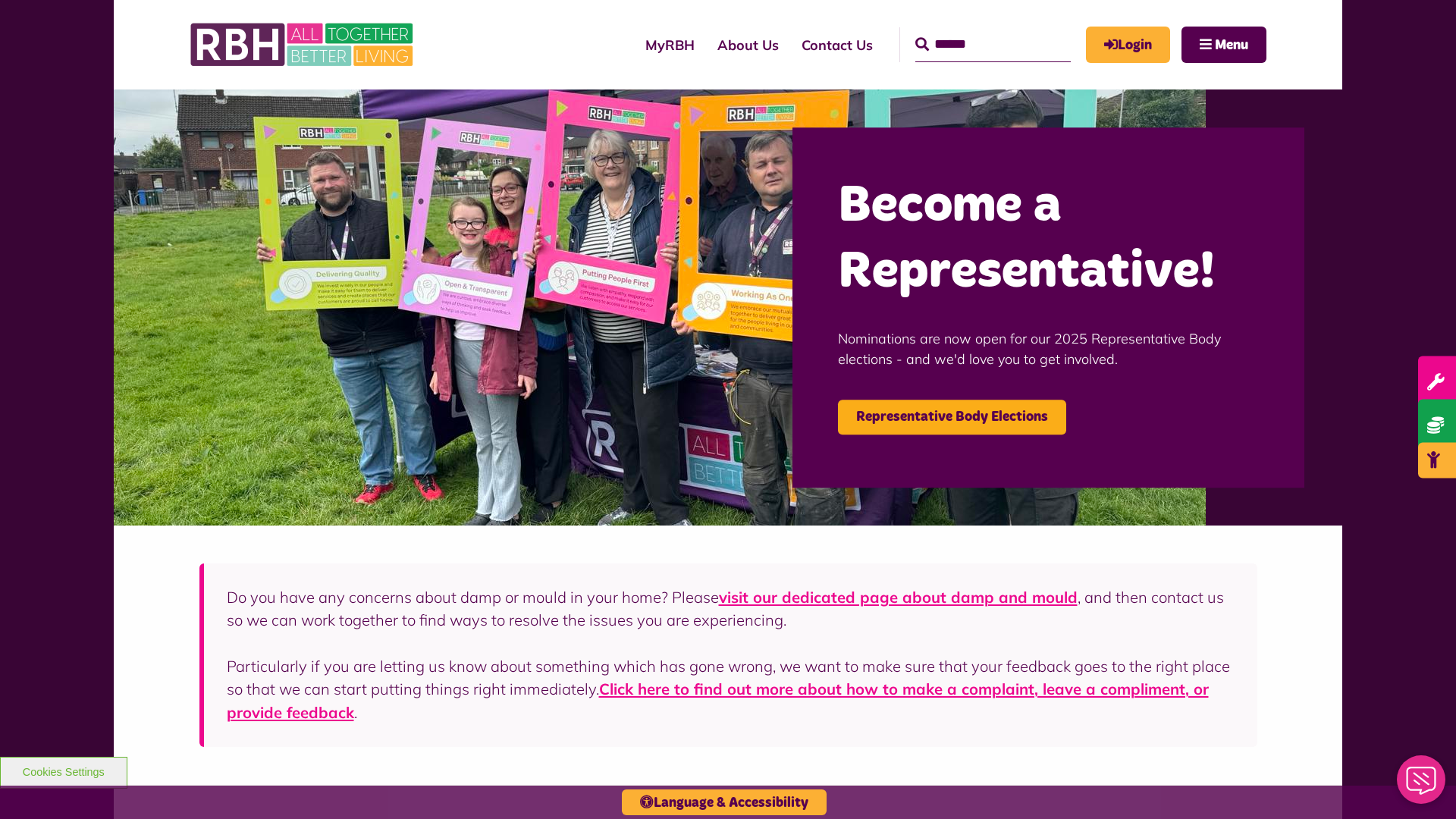
click at [971, 30] on input "Search" at bounding box center [993, 45] width 155 height 34
type input "*"
click at [63, 771] on button "Cookies Settings" at bounding box center [64, 772] width 128 height 32
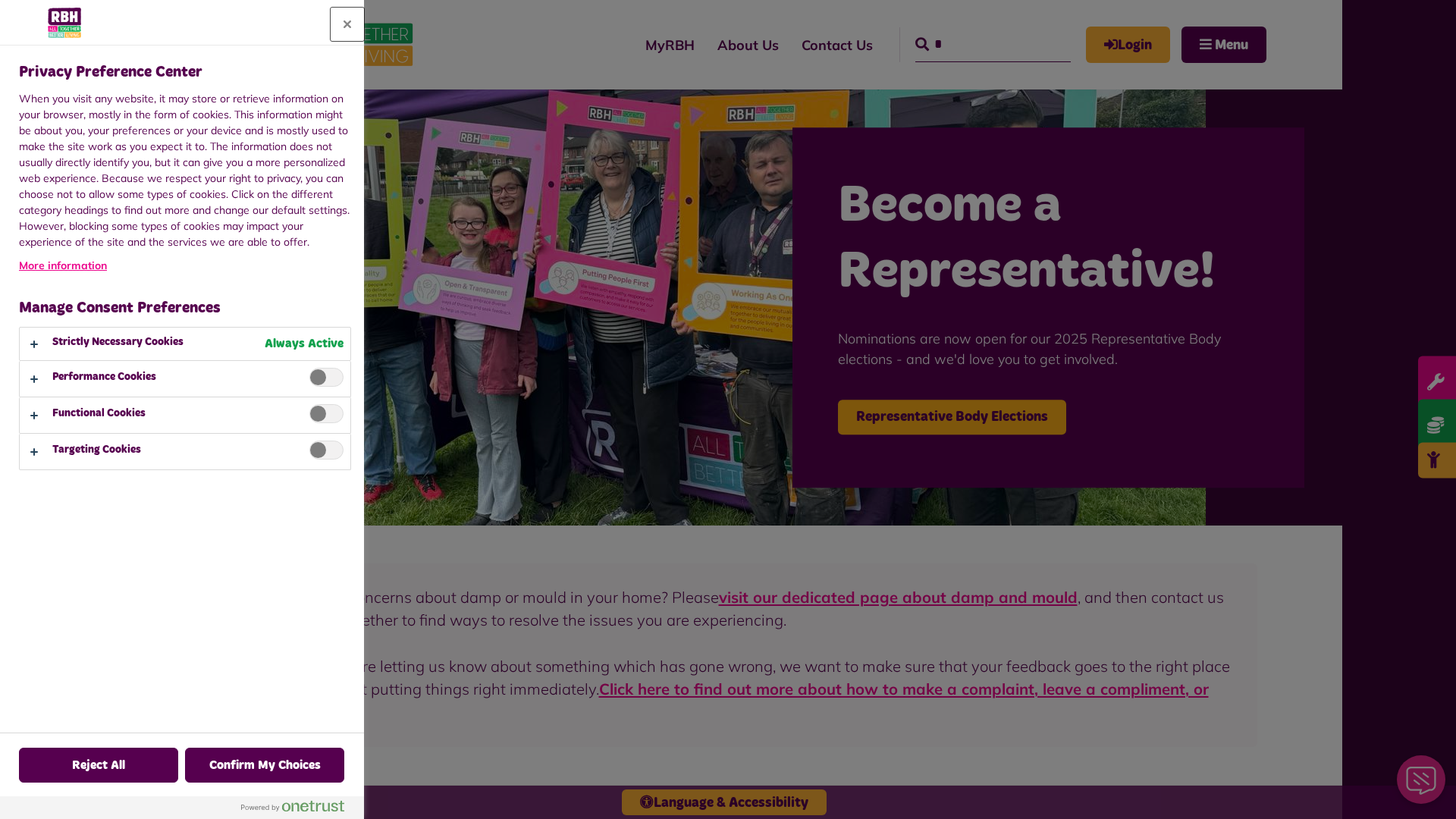
click at [347, 24] on button "Close" at bounding box center [347, 24] width 34 height 34
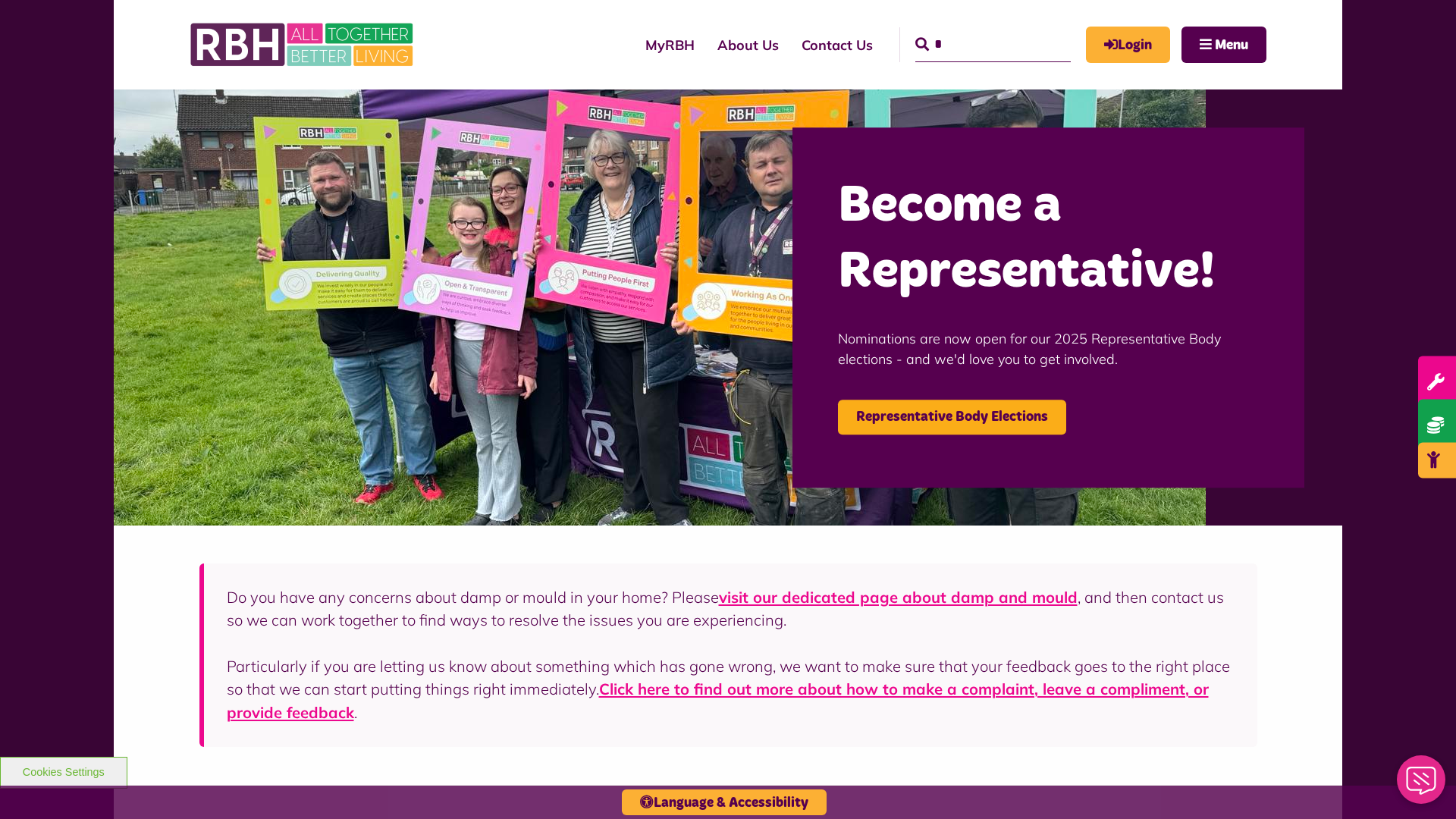
click at [971, 30] on input "*" at bounding box center [993, 45] width 155 height 34
type input "*"
click at [63, 771] on button "Cookies Settings" at bounding box center [64, 772] width 128 height 32
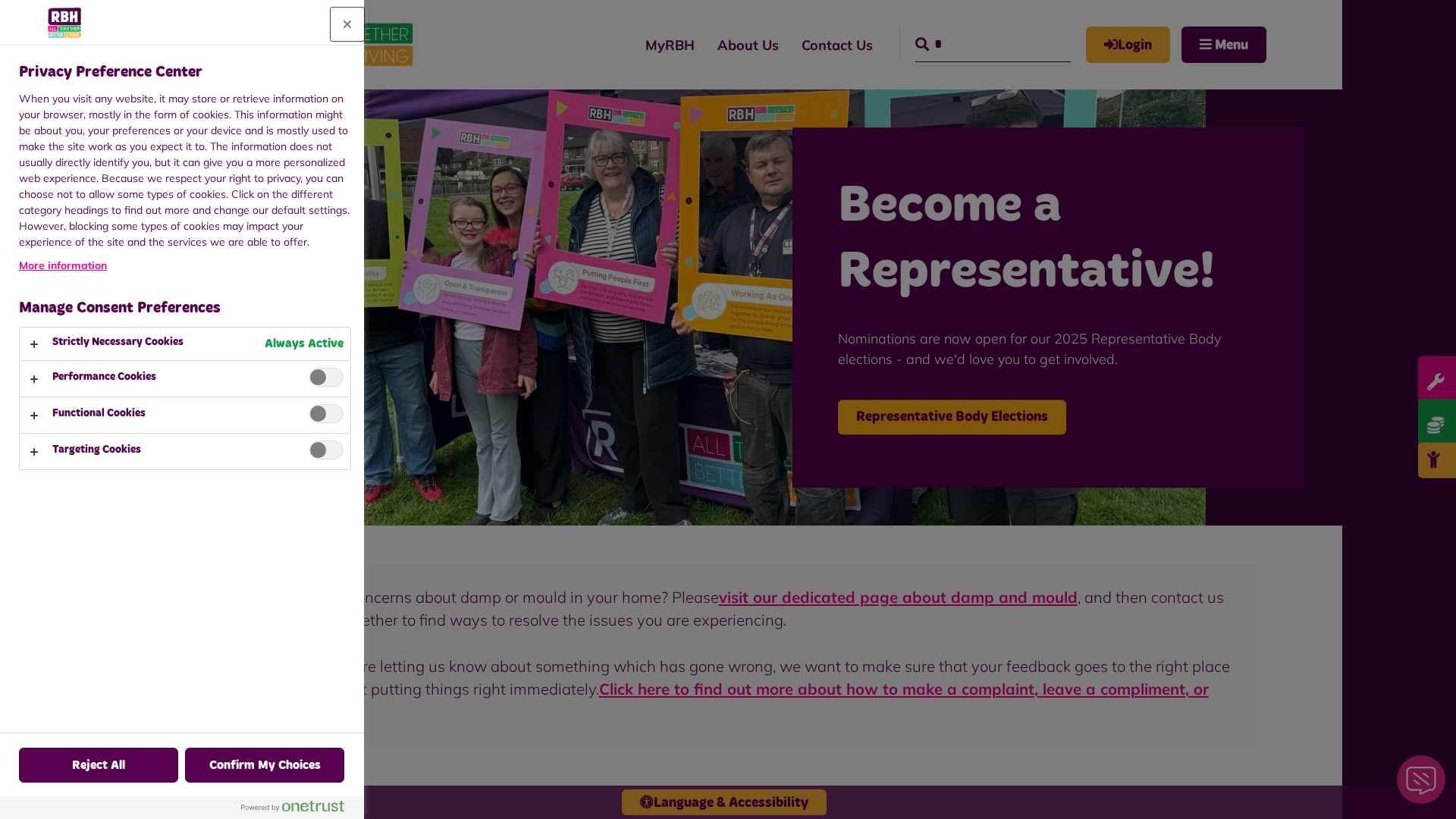
click at [347, 24] on button "Close" at bounding box center [347, 24] width 34 height 34
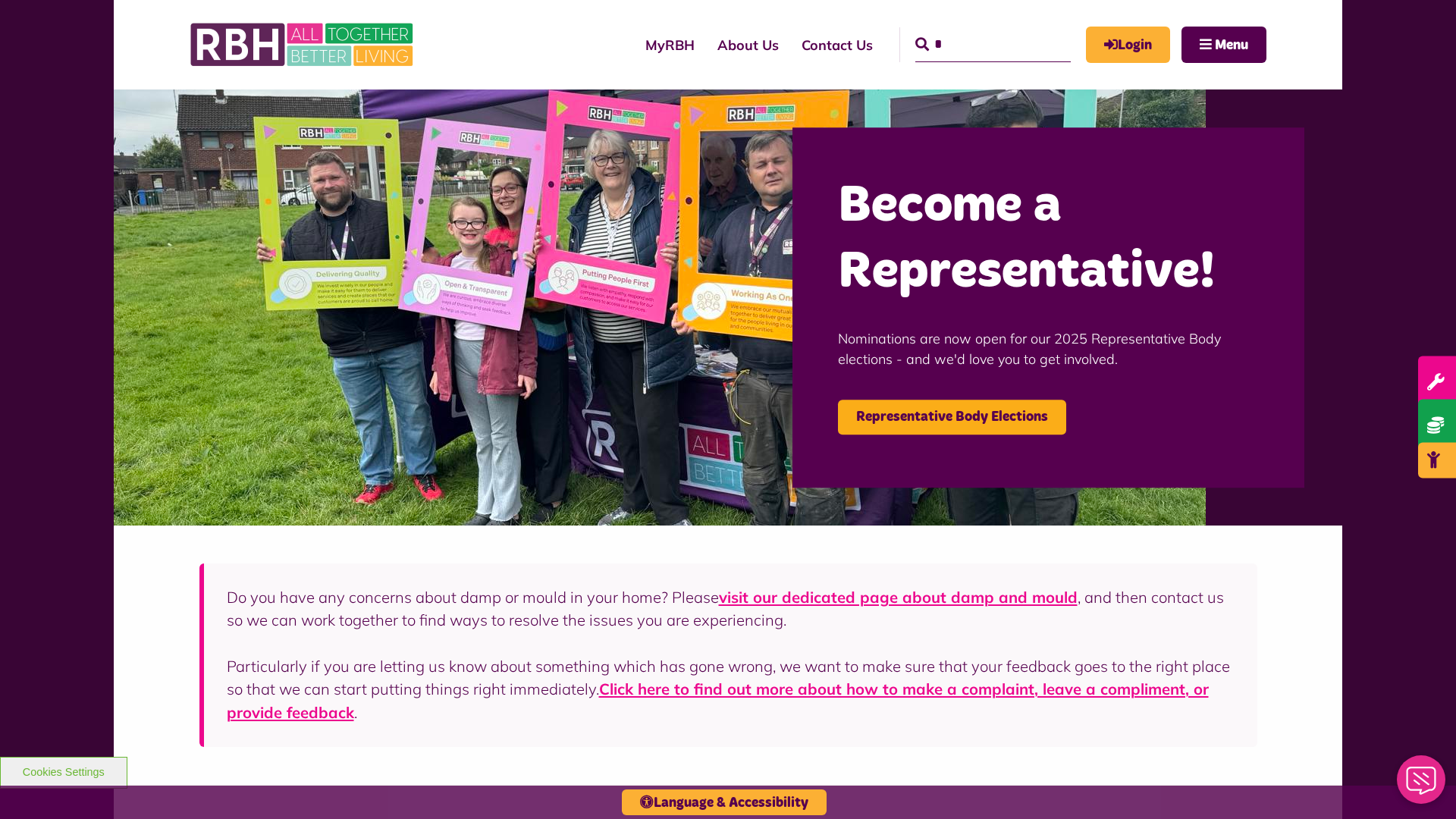
click at [971, 30] on input "*" at bounding box center [993, 45] width 155 height 34
type input "*"
click at [63, 771] on button "Cookies Settings" at bounding box center [64, 772] width 128 height 32
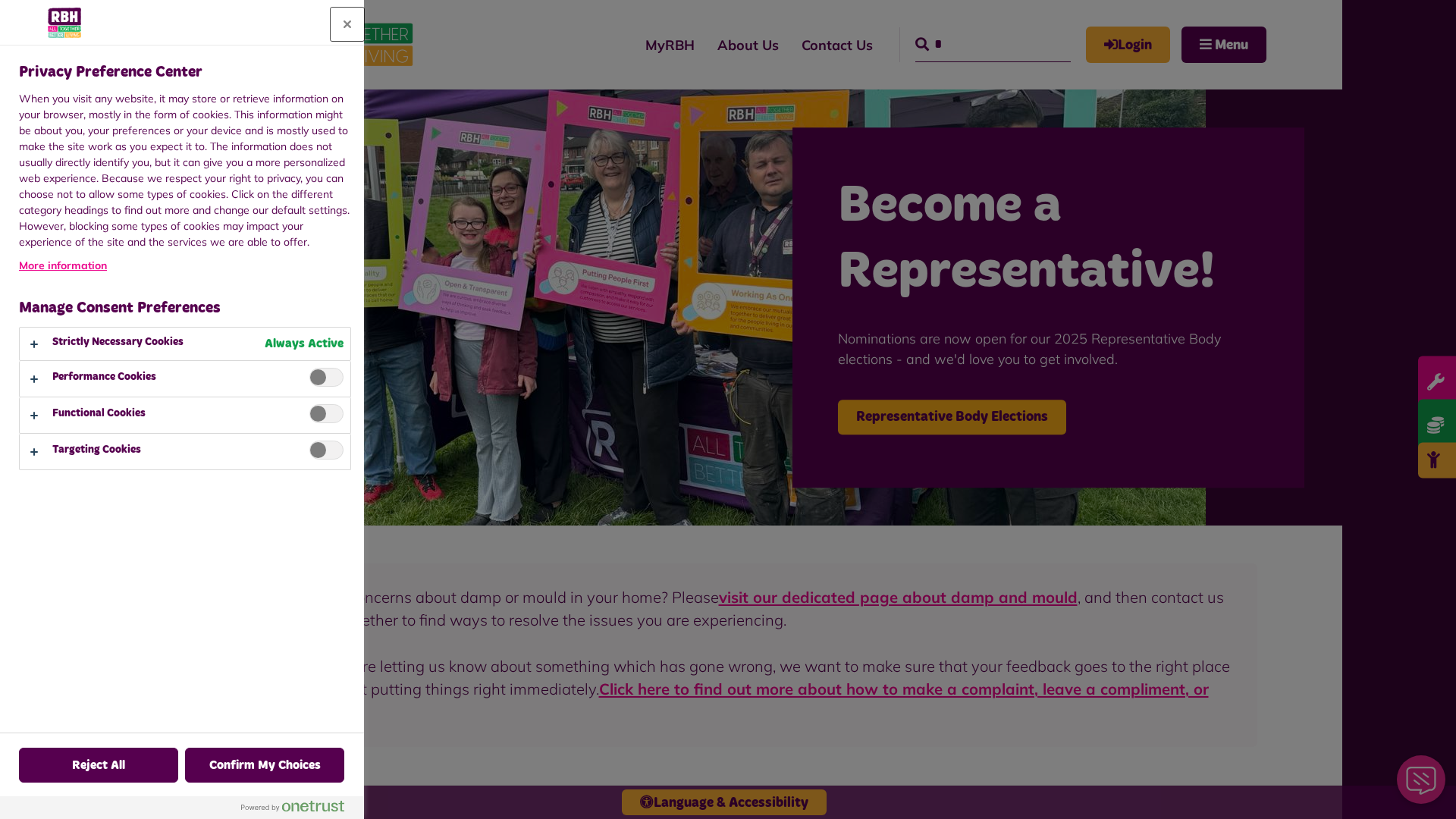
click at [347, 24] on button "Close" at bounding box center [347, 24] width 34 height 34
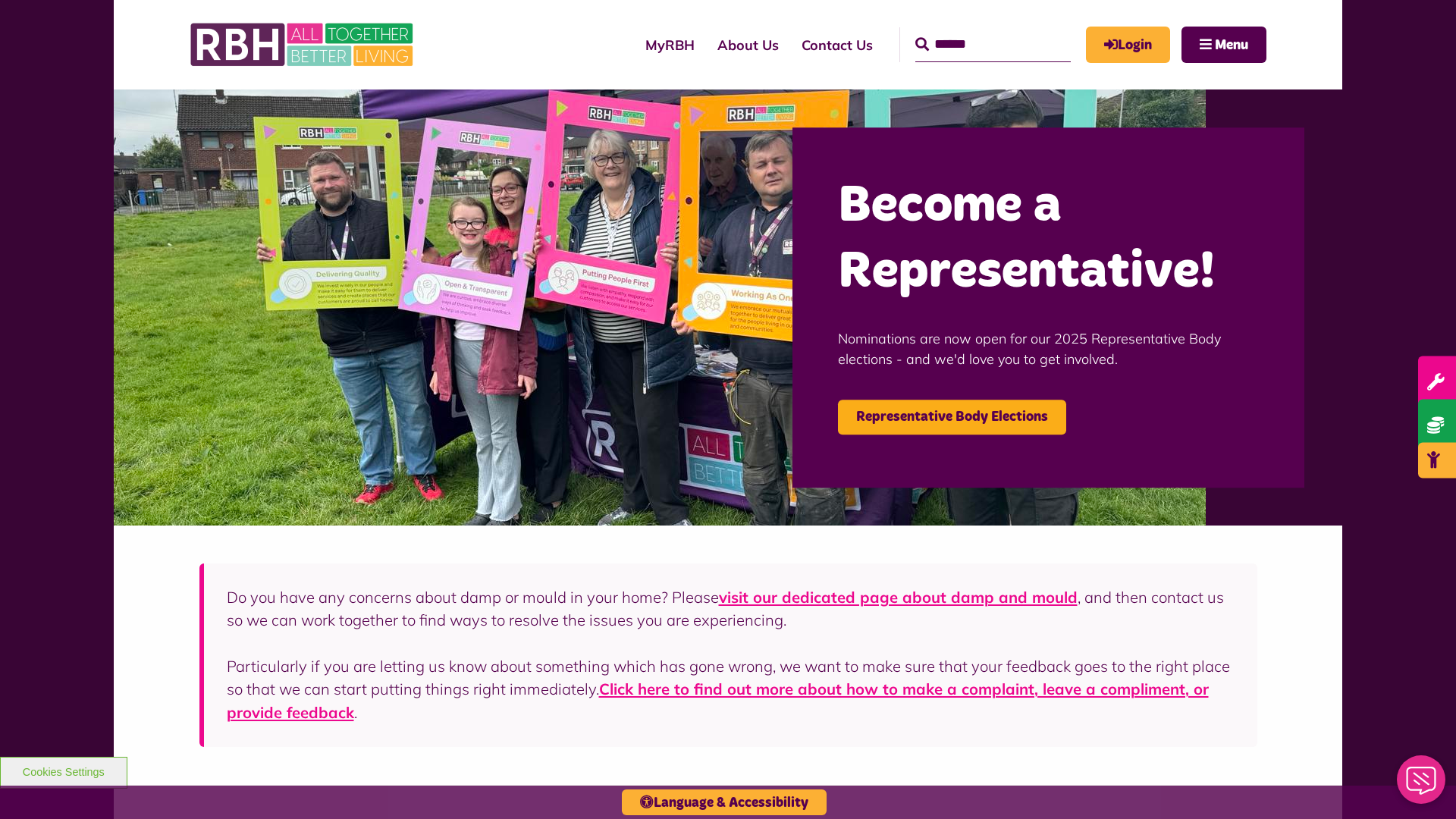
click at [971, 30] on input "Search" at bounding box center [993, 45] width 155 height 34
type input "*"
click at [63, 771] on button "Cookies Settings" at bounding box center [64, 772] width 128 height 32
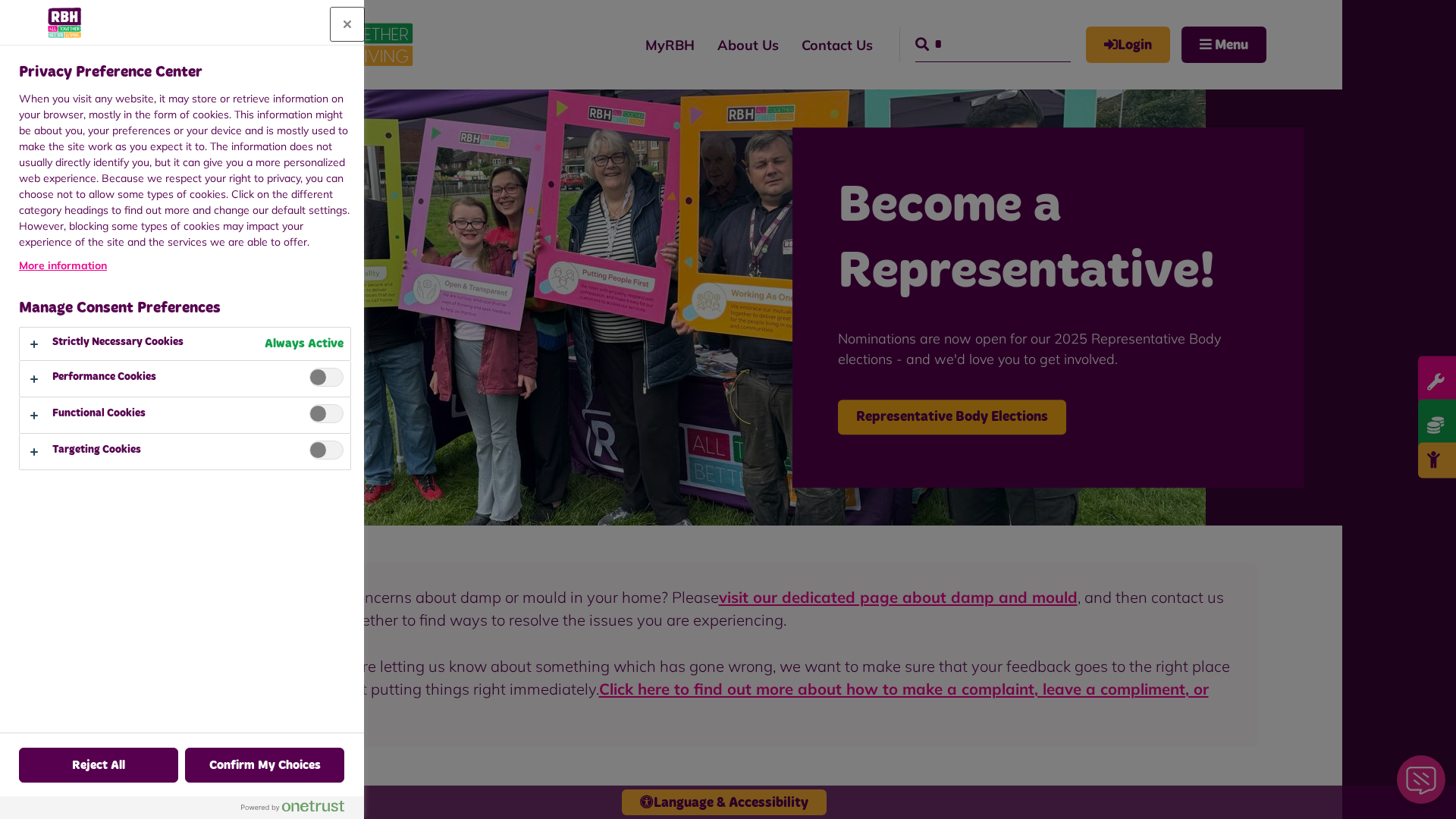
click at [347, 24] on button "Close" at bounding box center [347, 24] width 34 height 34
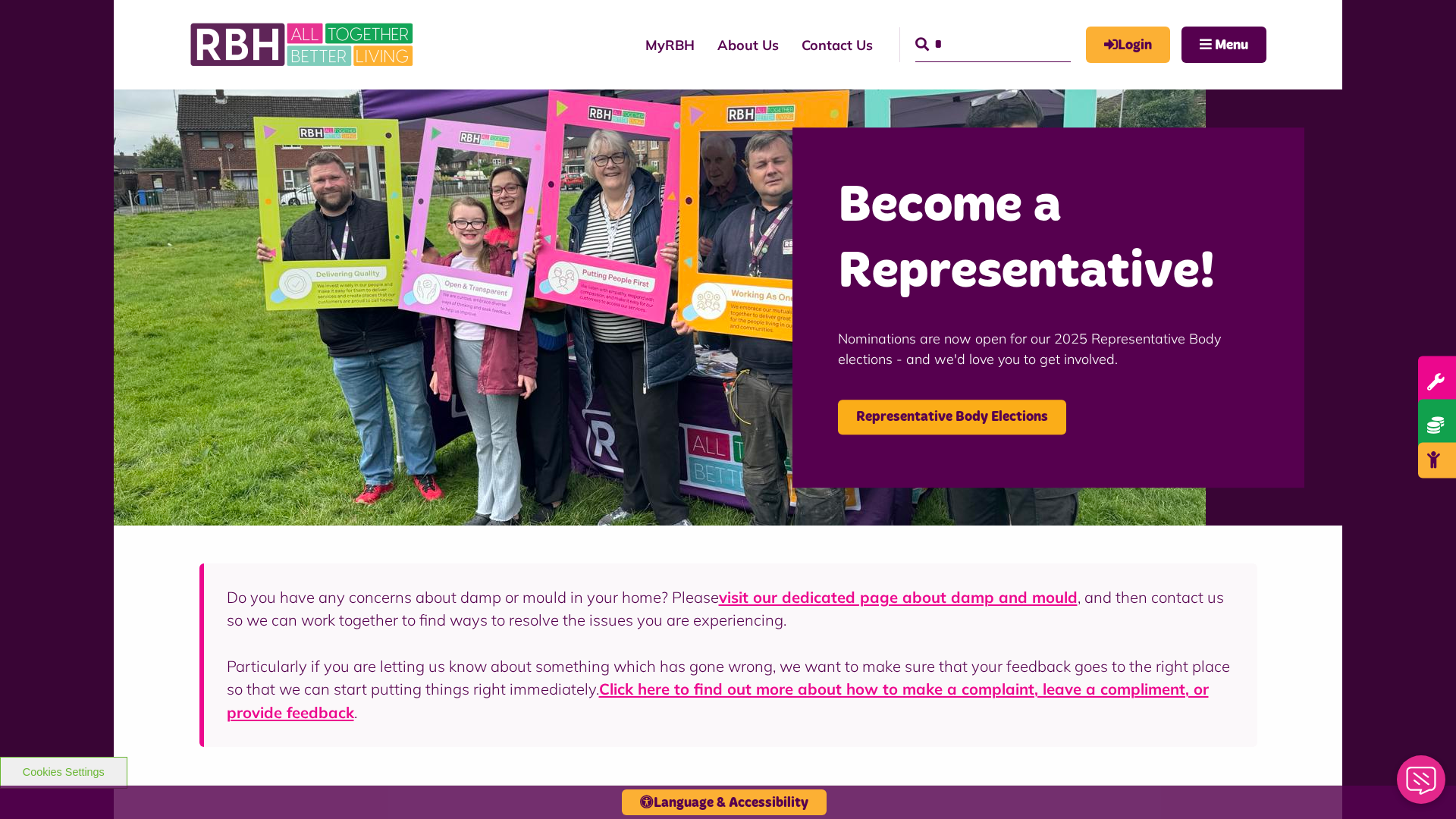
click at [971, 30] on input "*" at bounding box center [993, 45] width 155 height 34
type input "*"
click at [63, 771] on button "Cookies Settings" at bounding box center [64, 772] width 128 height 32
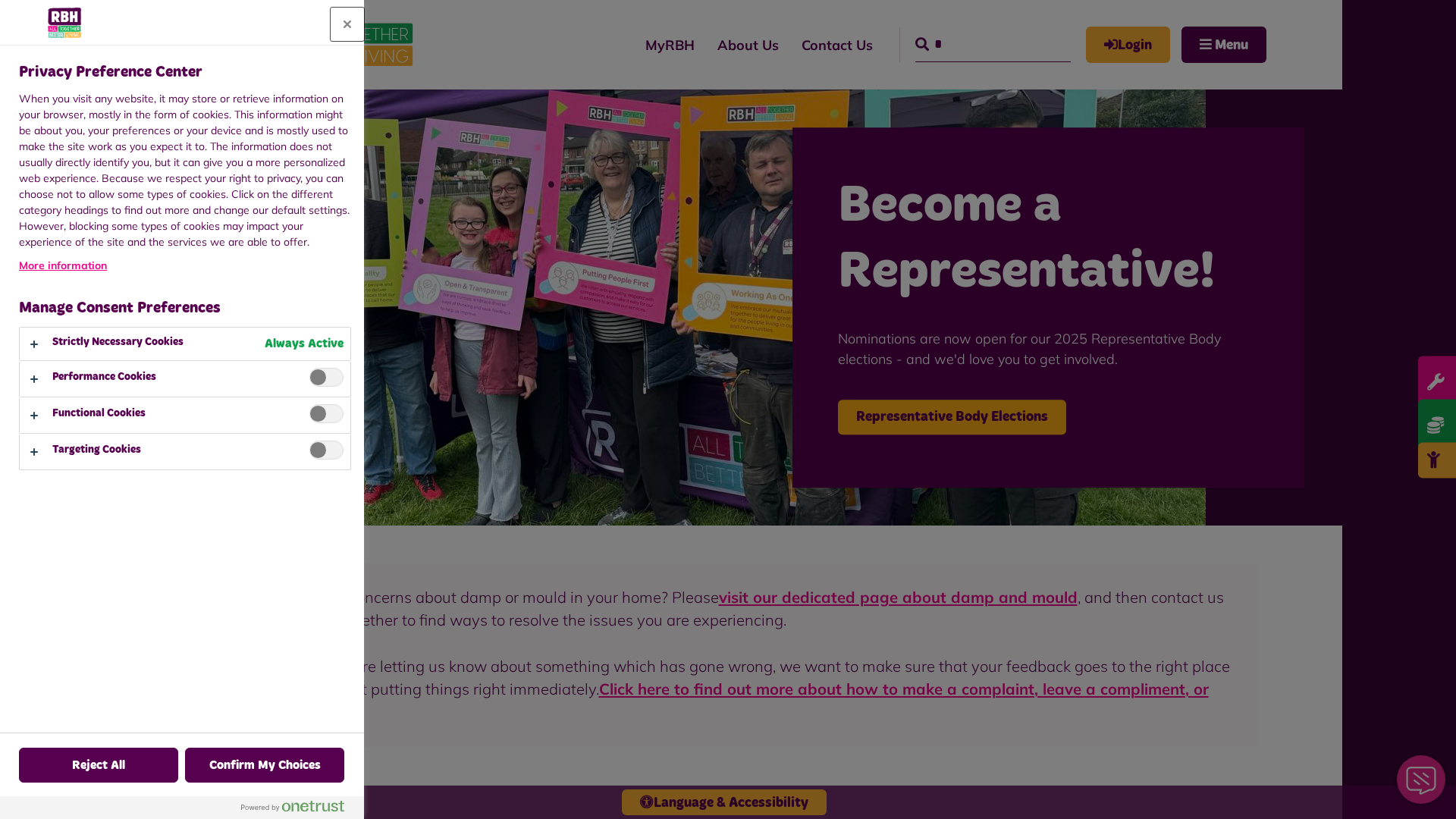
click at [347, 24] on button "Close" at bounding box center [347, 24] width 34 height 34
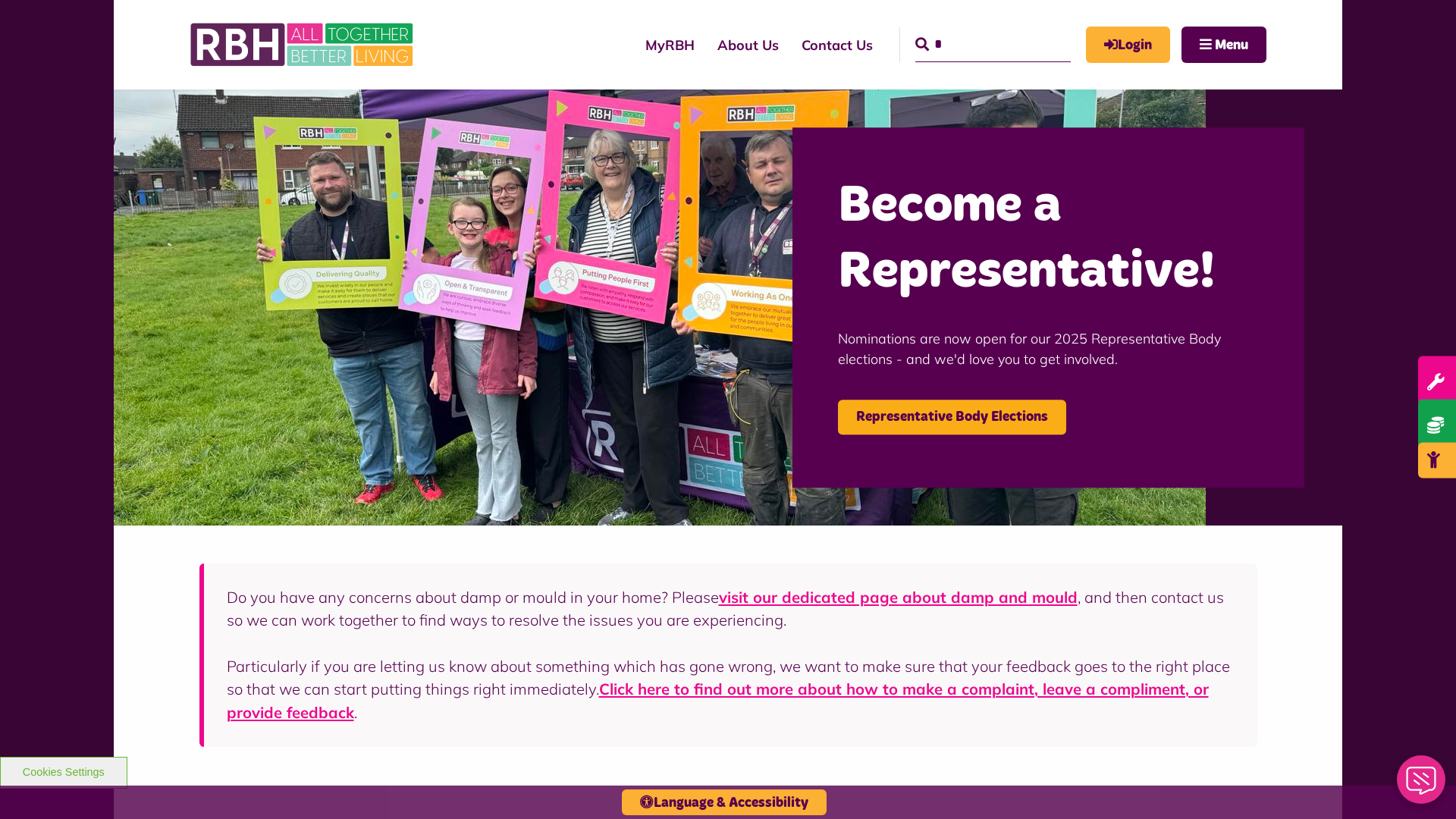
click at [971, 30] on input "*" at bounding box center [993, 45] width 155 height 34
type input "*"
click at [63, 771] on button "Cookies Settings" at bounding box center [64, 772] width 128 height 32
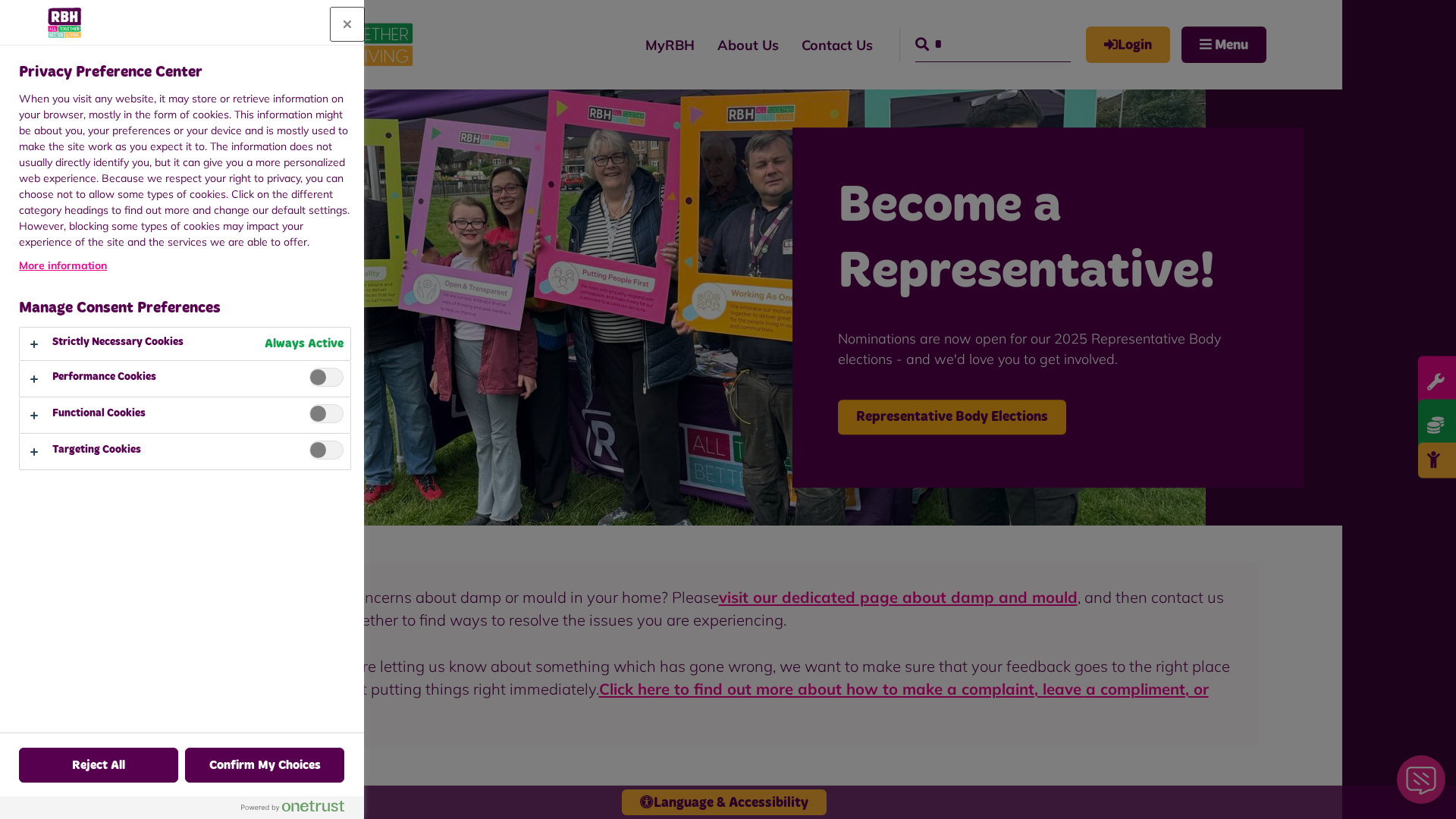
click at [347, 24] on button "Close" at bounding box center [347, 24] width 34 height 34
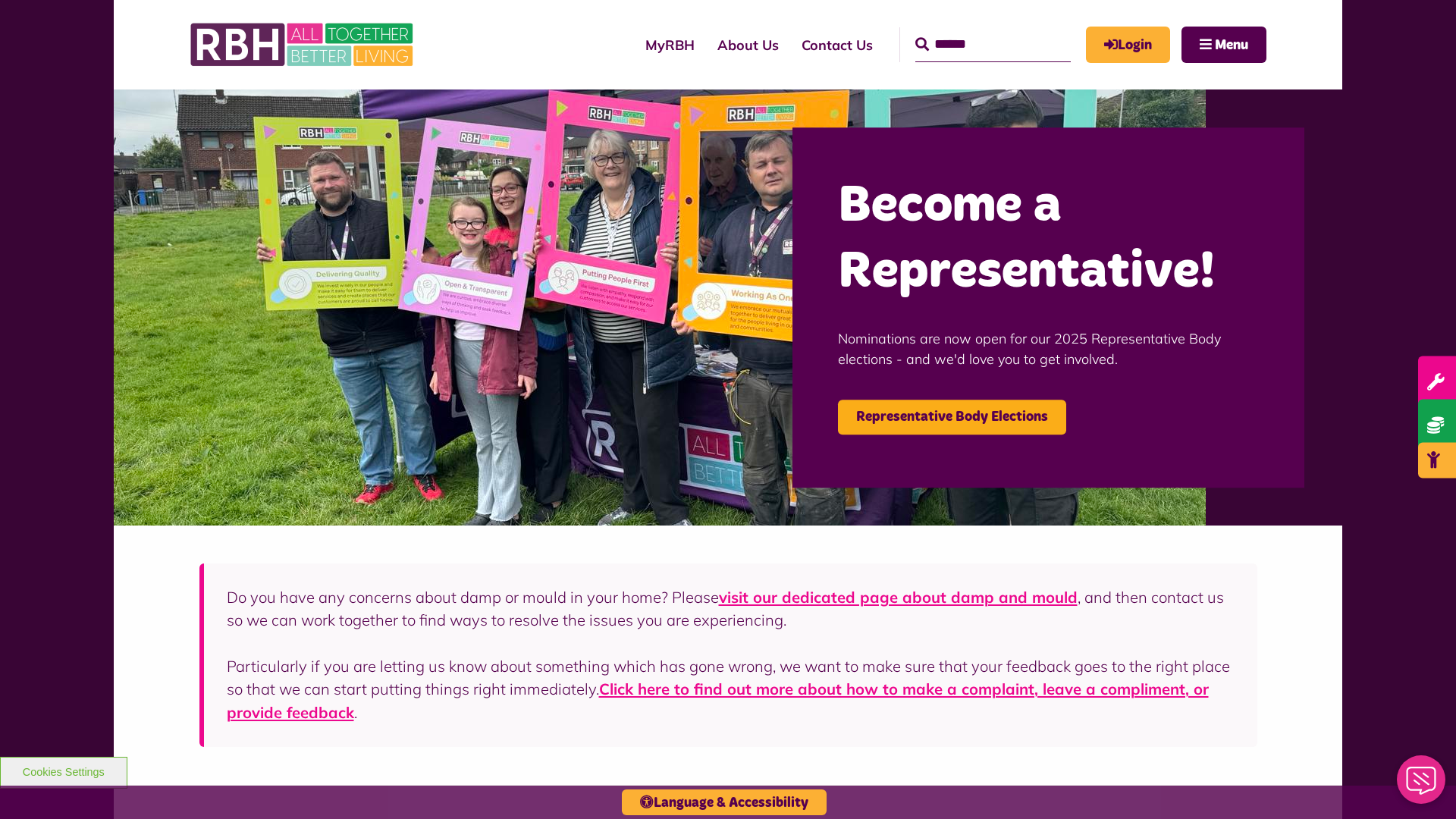
click at [971, 30] on input "Search" at bounding box center [993, 45] width 155 height 34
type input "*"
click at [63, 771] on button "Cookies Settings" at bounding box center [64, 772] width 128 height 32
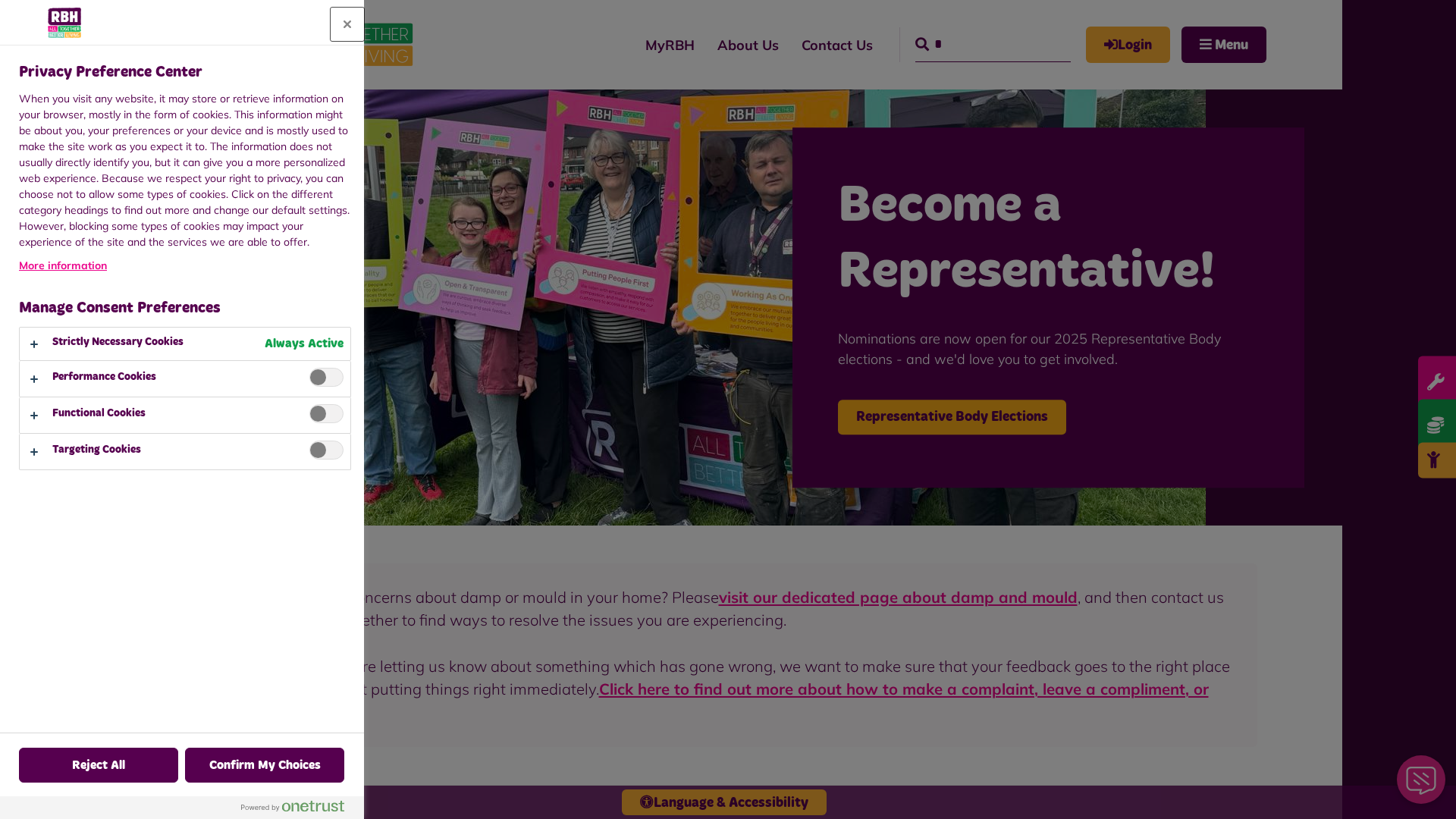
click at [347, 24] on button "Close" at bounding box center [347, 24] width 34 height 34
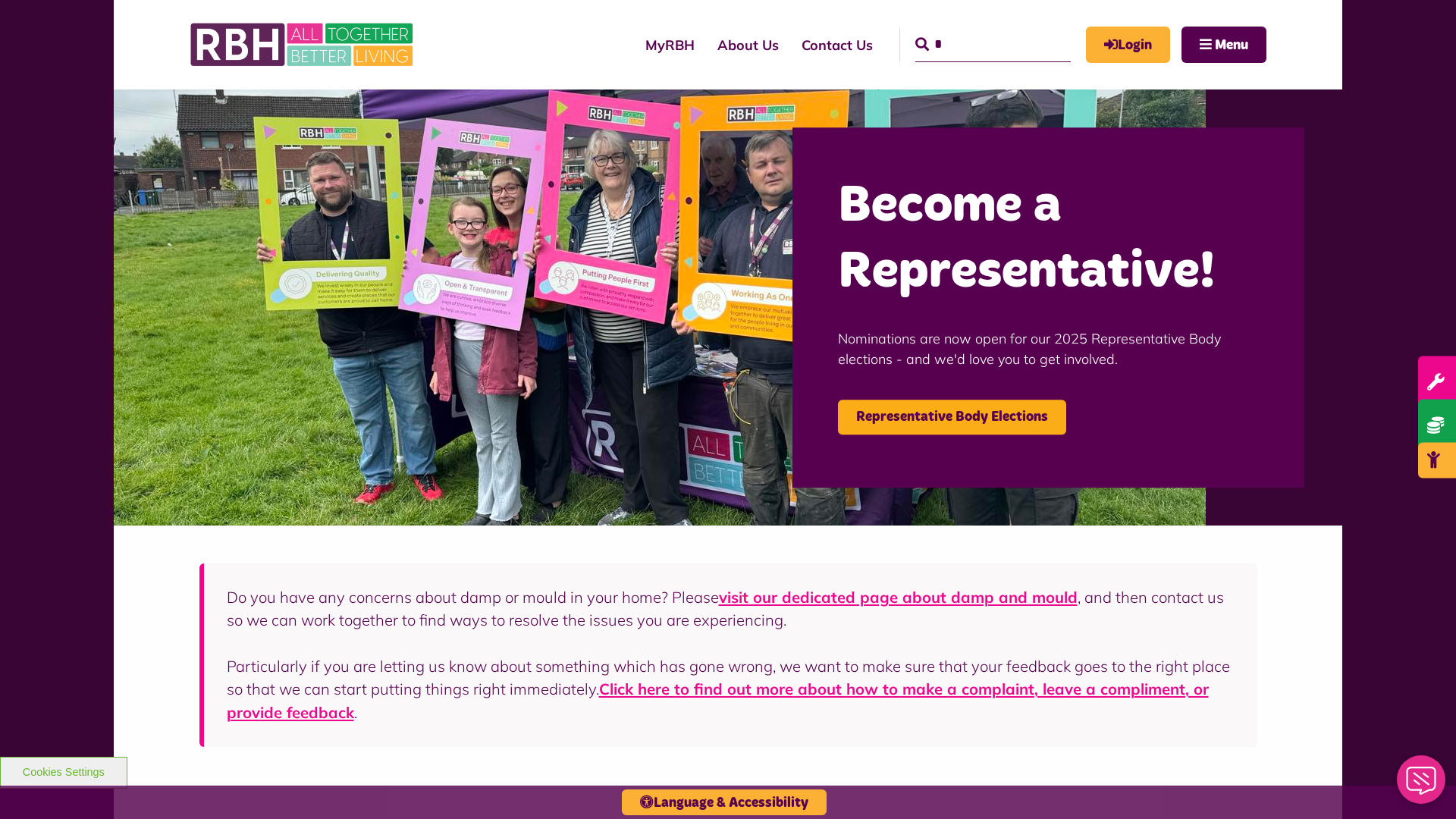
click at [971, 30] on input "*" at bounding box center [993, 45] width 155 height 34
type input "*"
click at [63, 771] on button "Cookies Settings" at bounding box center [64, 772] width 128 height 32
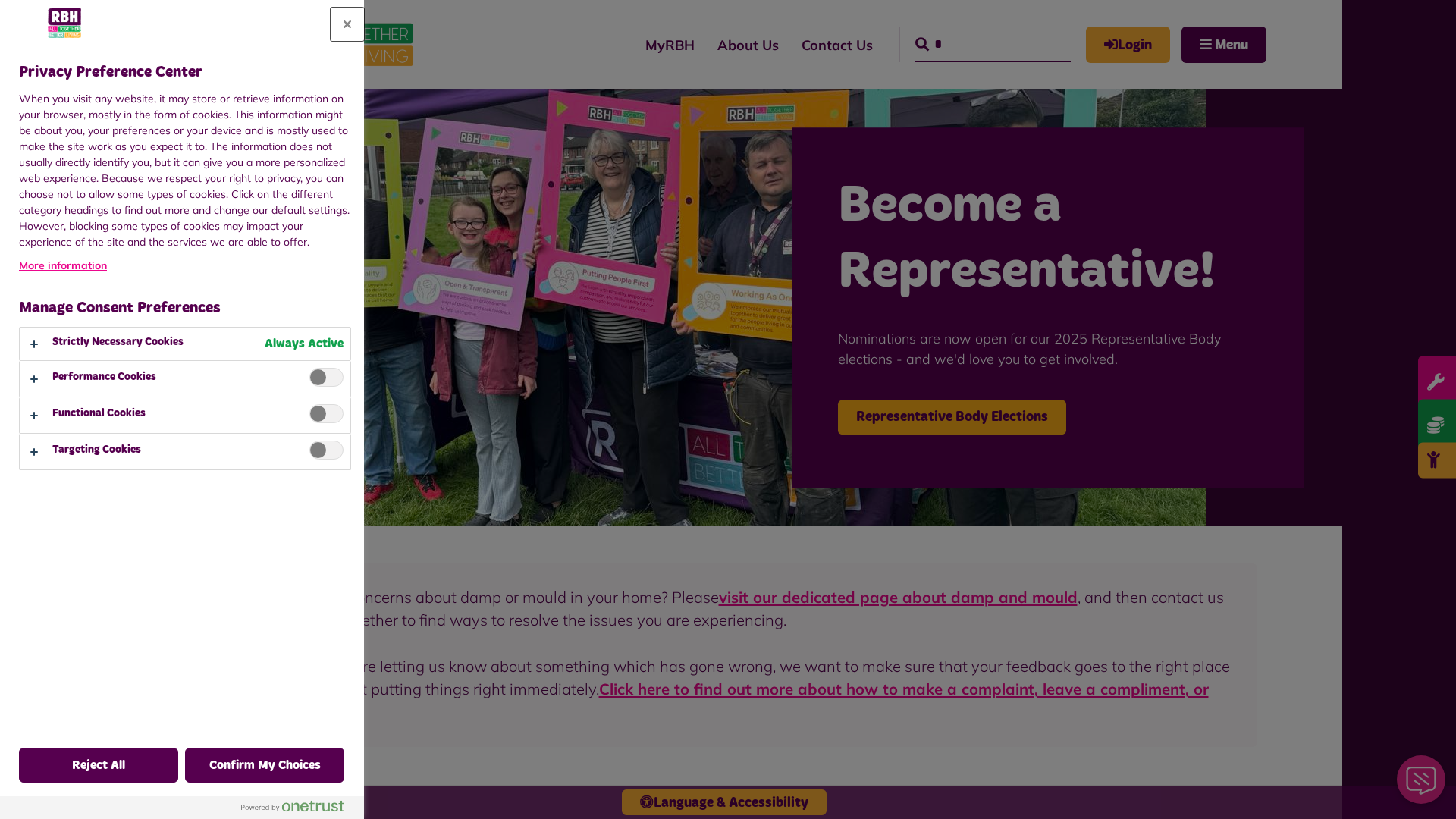
click at [347, 24] on button "Close" at bounding box center [347, 24] width 34 height 34
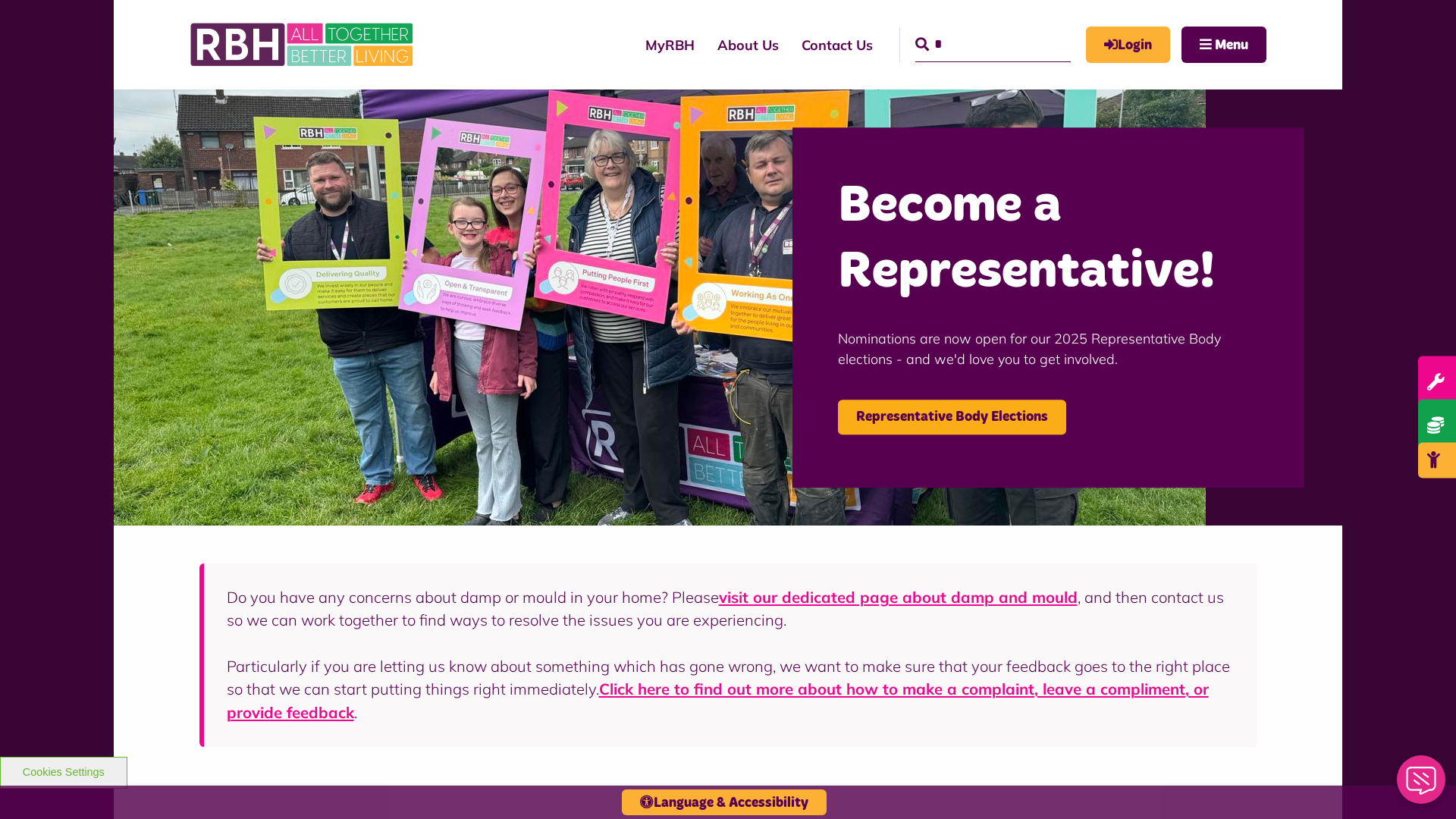
click at [971, 30] on input "*" at bounding box center [993, 45] width 155 height 34
type input "*"
click at [63, 771] on button "Cookies Settings" at bounding box center [64, 772] width 128 height 32
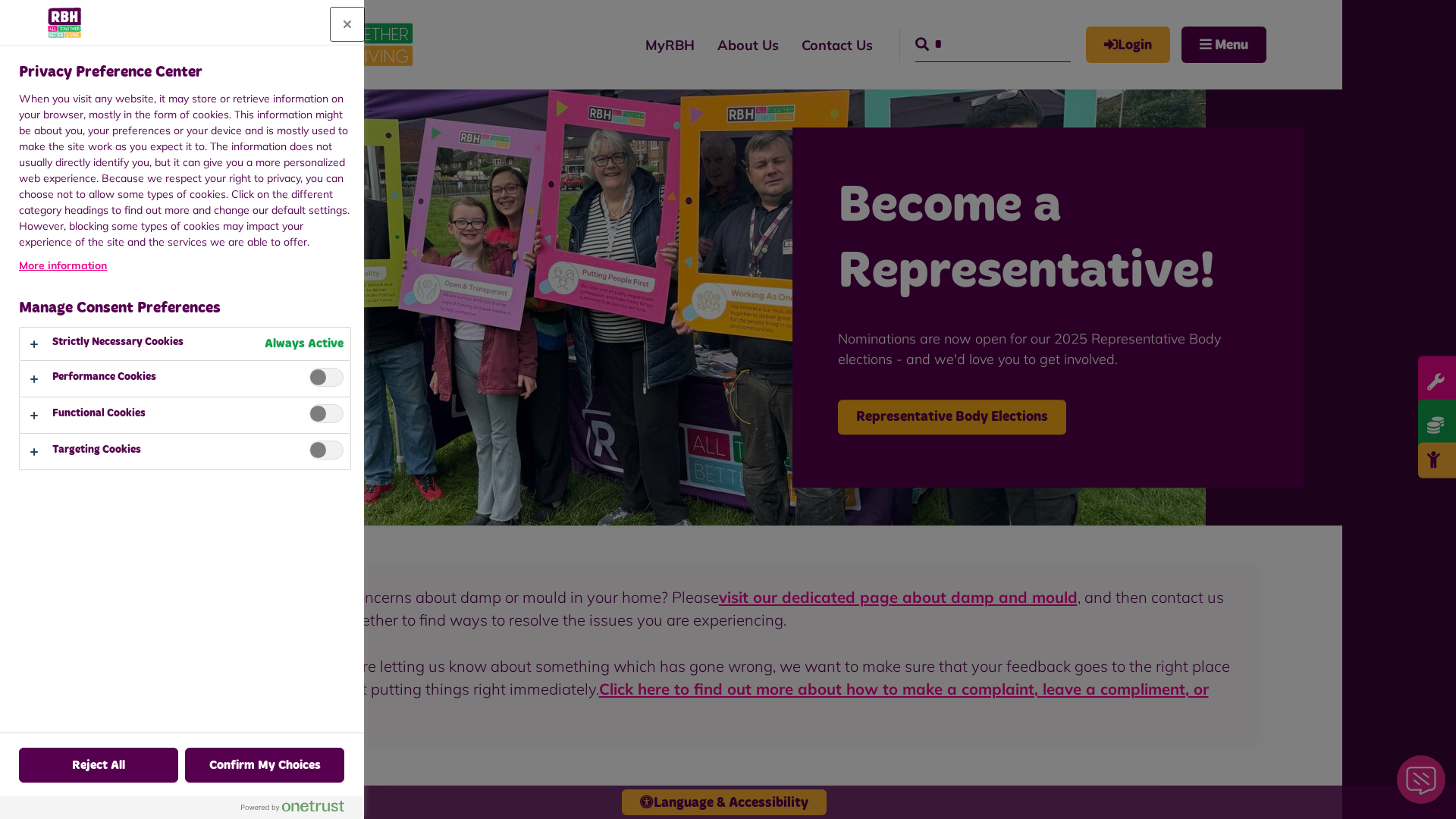
click at [347, 24] on button "Close" at bounding box center [347, 24] width 34 height 34
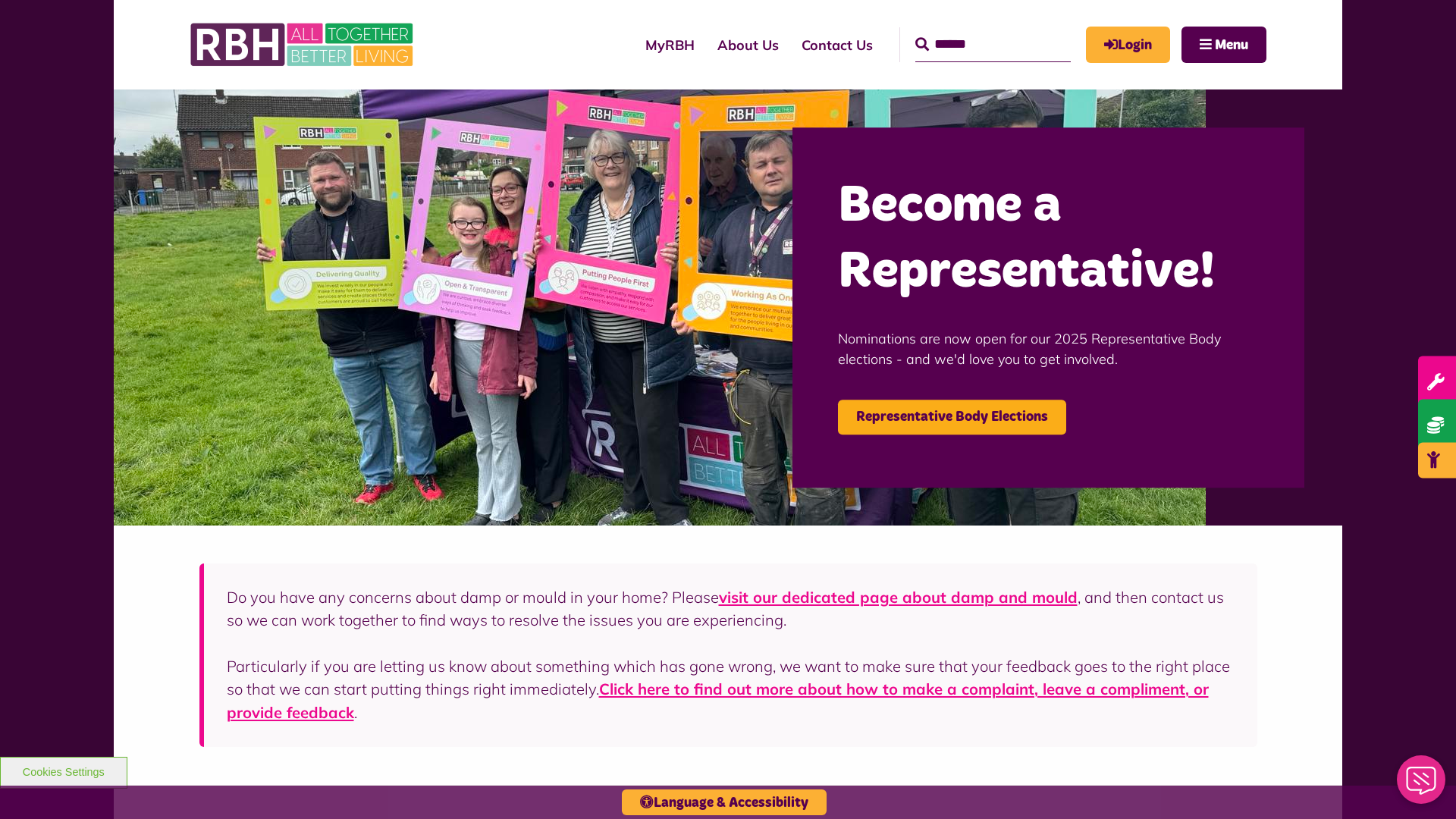
click at [971, 30] on input "Search" at bounding box center [993, 45] width 155 height 34
type input "*"
click at [63, 771] on button "Cookies Settings" at bounding box center [64, 772] width 128 height 32
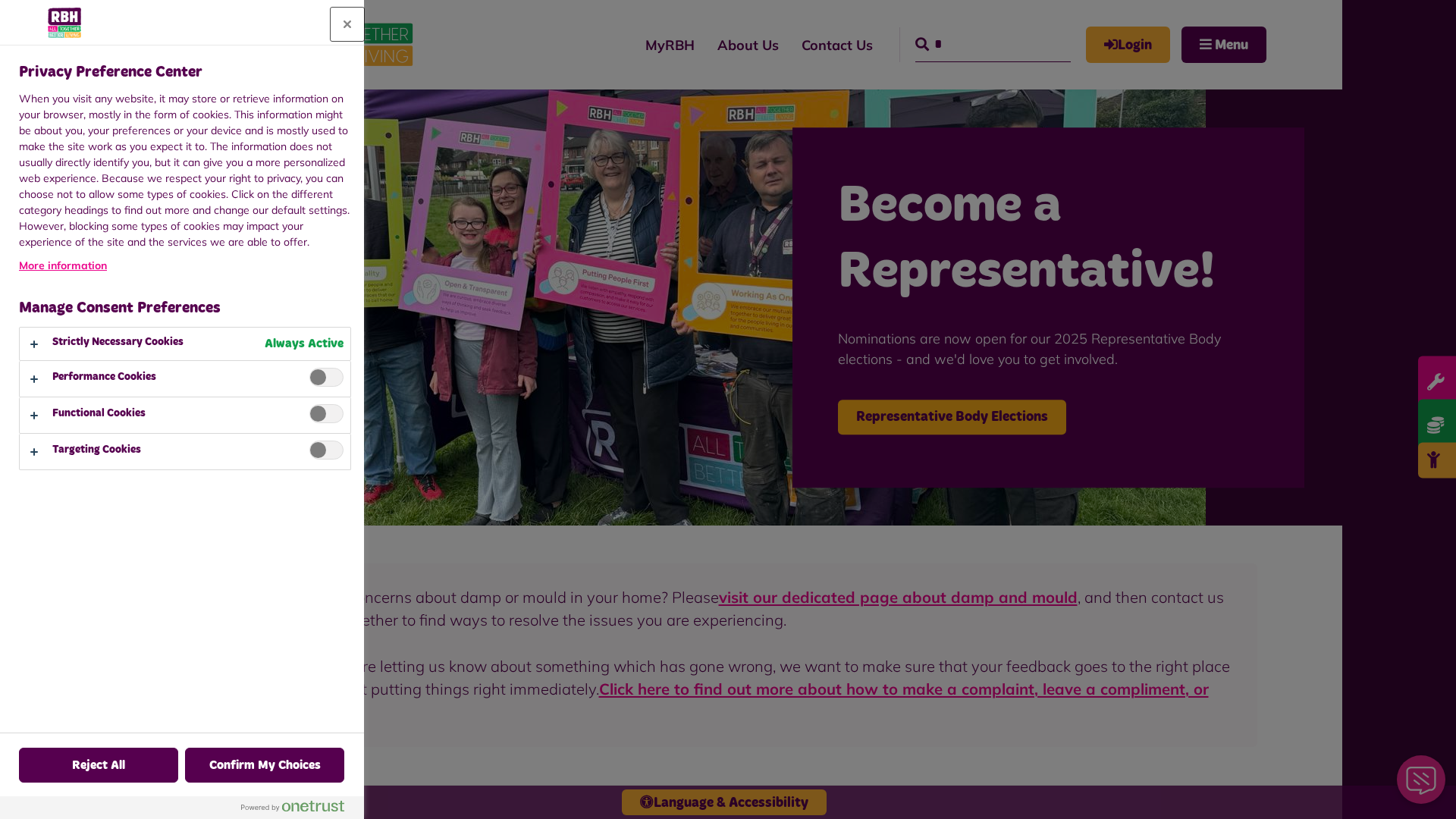
click at [347, 24] on button "Close" at bounding box center [347, 24] width 34 height 34
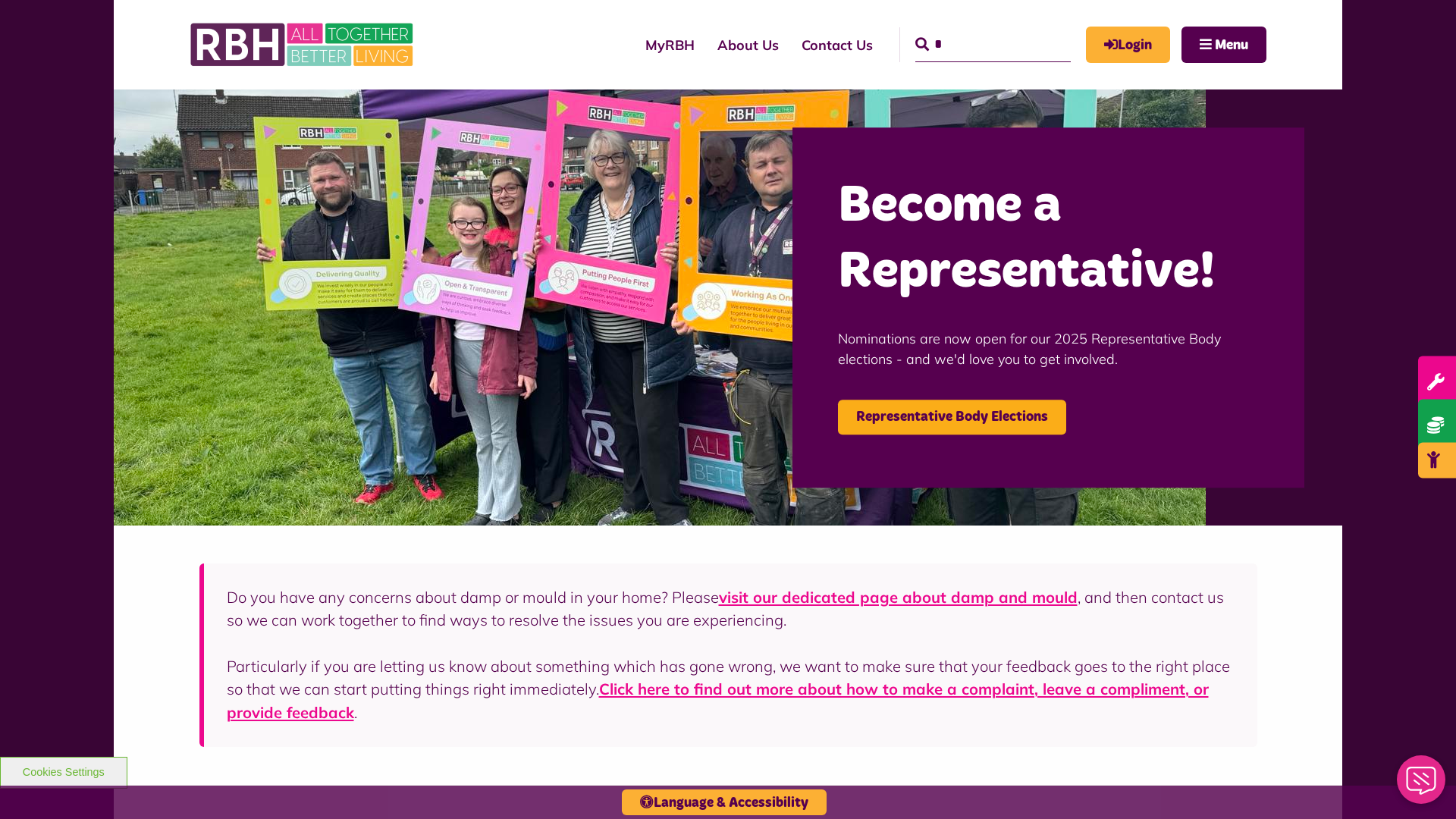
click at [971, 30] on input "*" at bounding box center [993, 45] width 155 height 34
type input "*"
click at [63, 771] on button "Cookies Settings" at bounding box center [64, 772] width 128 height 32
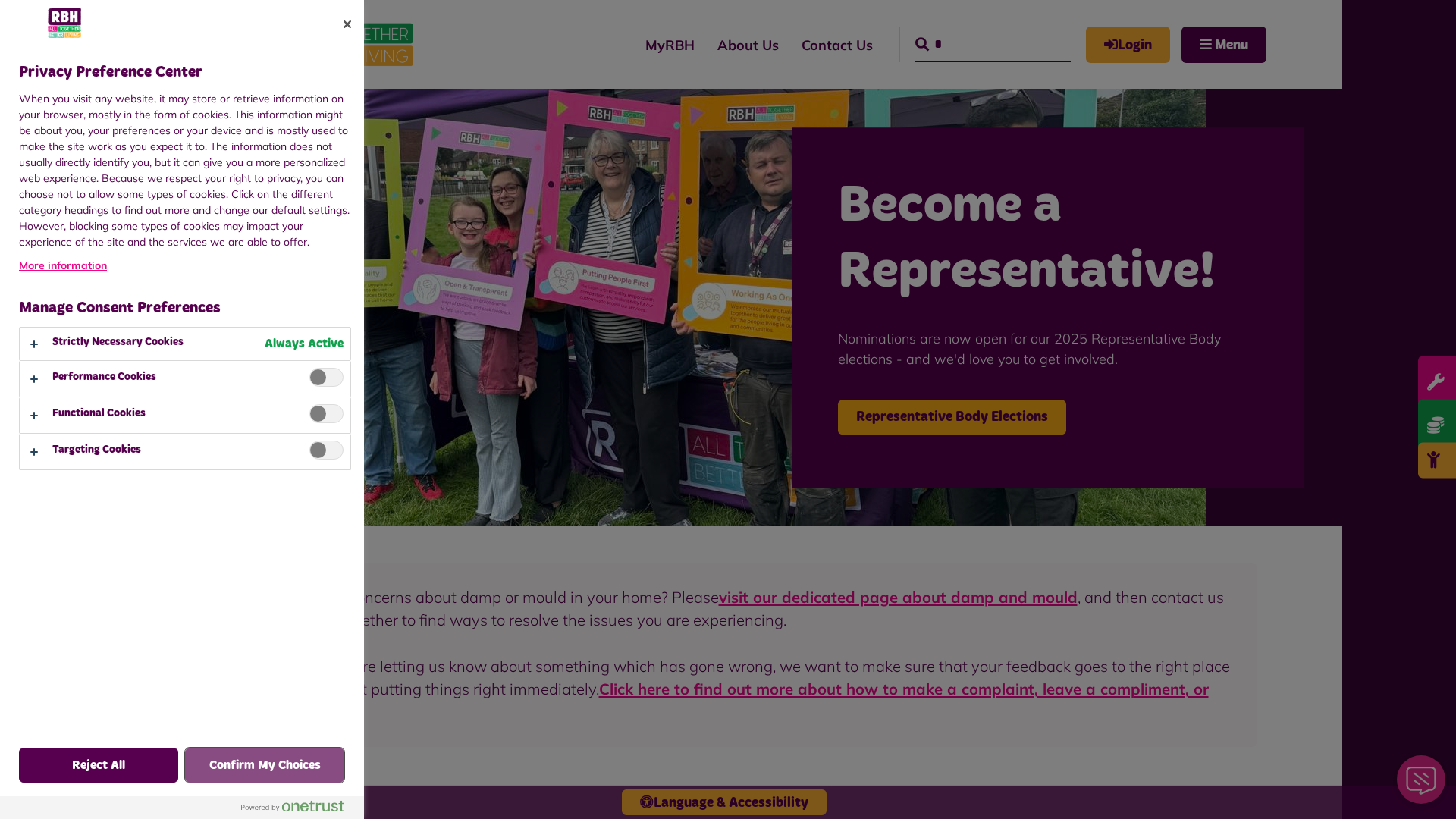
click at [265, 766] on button "Confirm My Choices" at bounding box center [265, 765] width 159 height 34
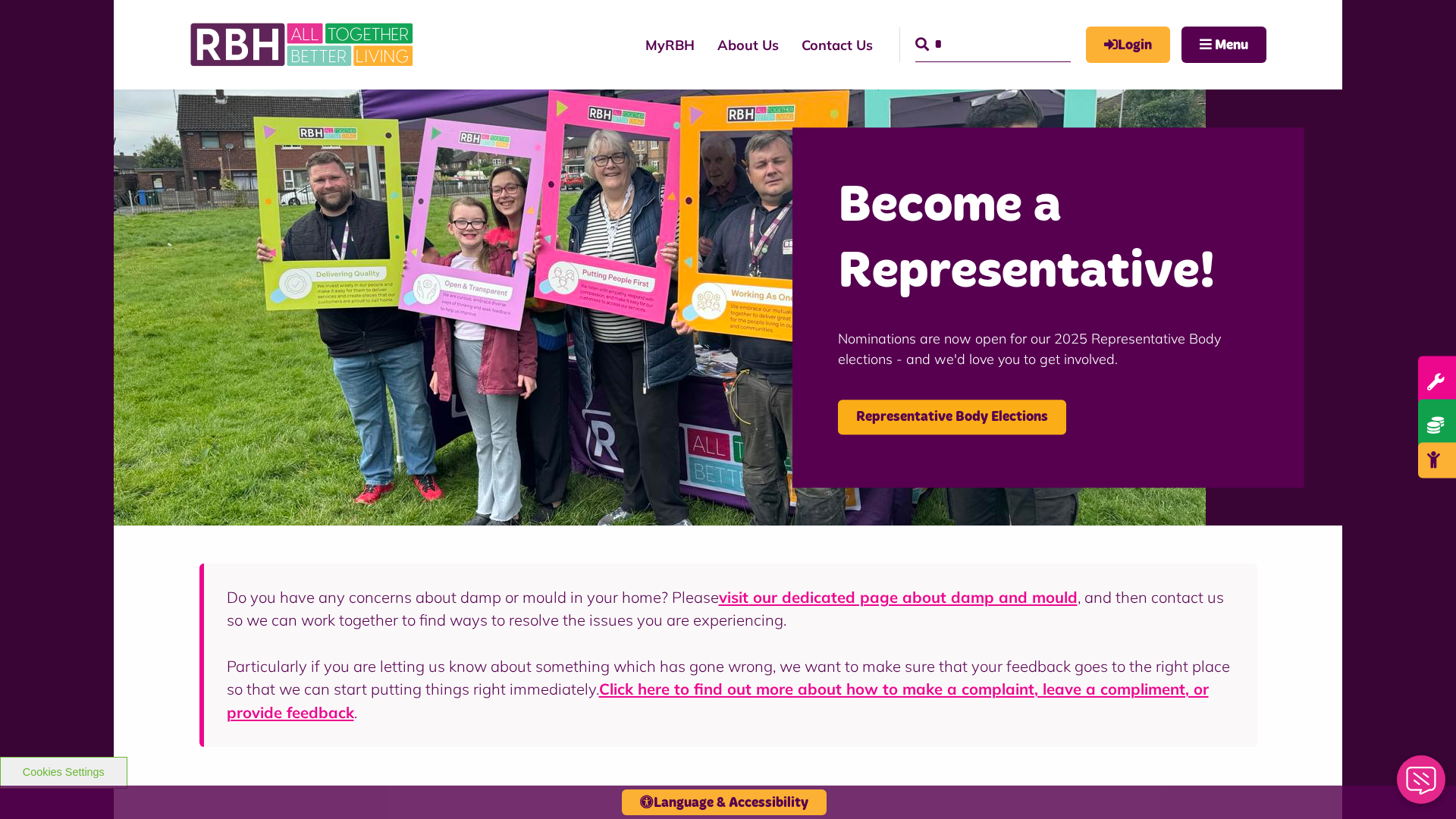
click at [971, 30] on input "*" at bounding box center [993, 45] width 155 height 34
type input "*"
click at [63, 771] on button "Cookies Settings" at bounding box center [64, 772] width 128 height 32
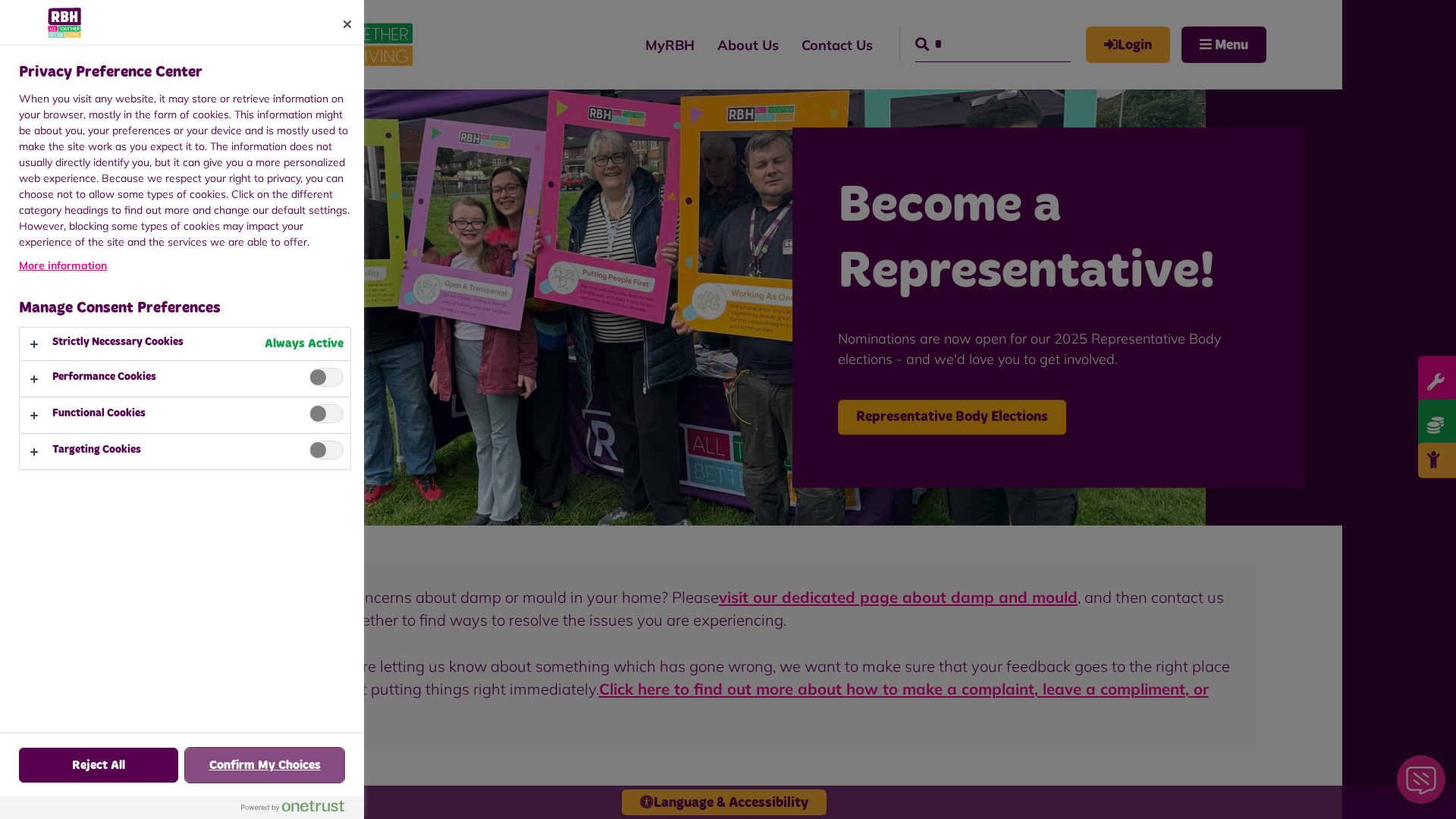
click at [265, 766] on button "Confirm My Choices" at bounding box center [265, 765] width 159 height 34
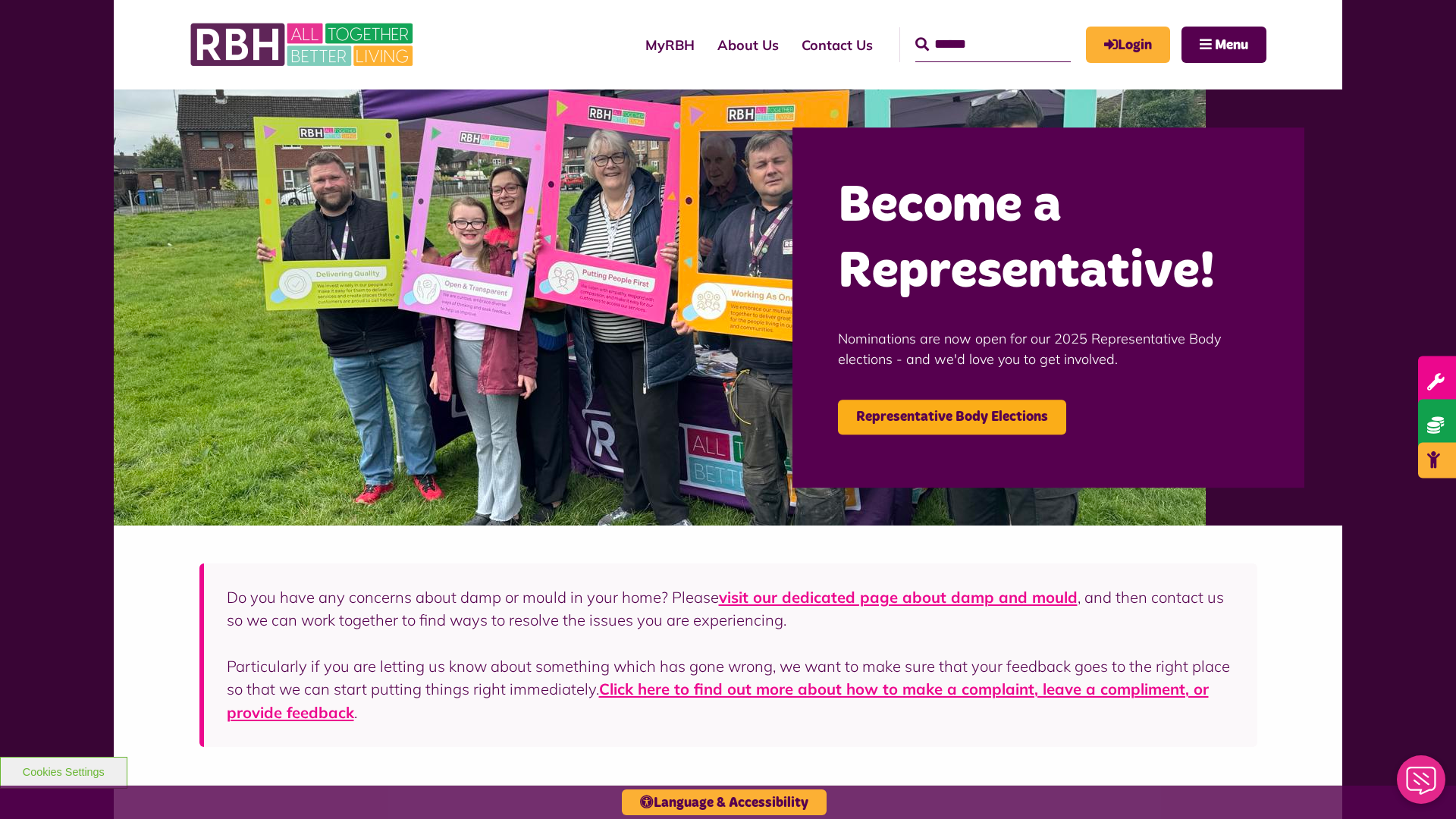
click at [971, 30] on input "Search" at bounding box center [993, 45] width 155 height 34
type input "*"
click at [63, 771] on button "Cookies Settings" at bounding box center [64, 772] width 128 height 32
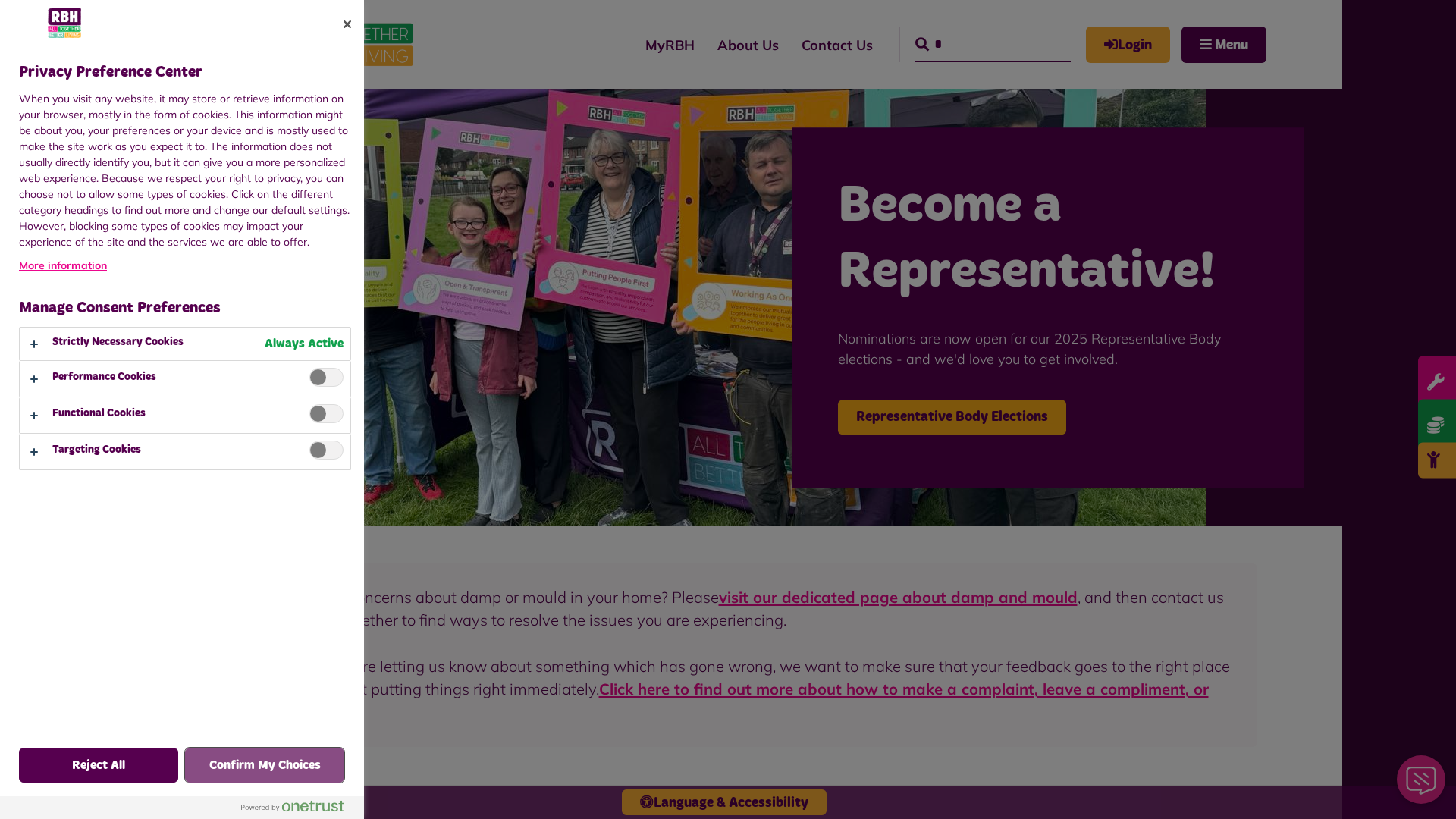
click at [265, 766] on button "Confirm My Choices" at bounding box center [265, 765] width 159 height 34
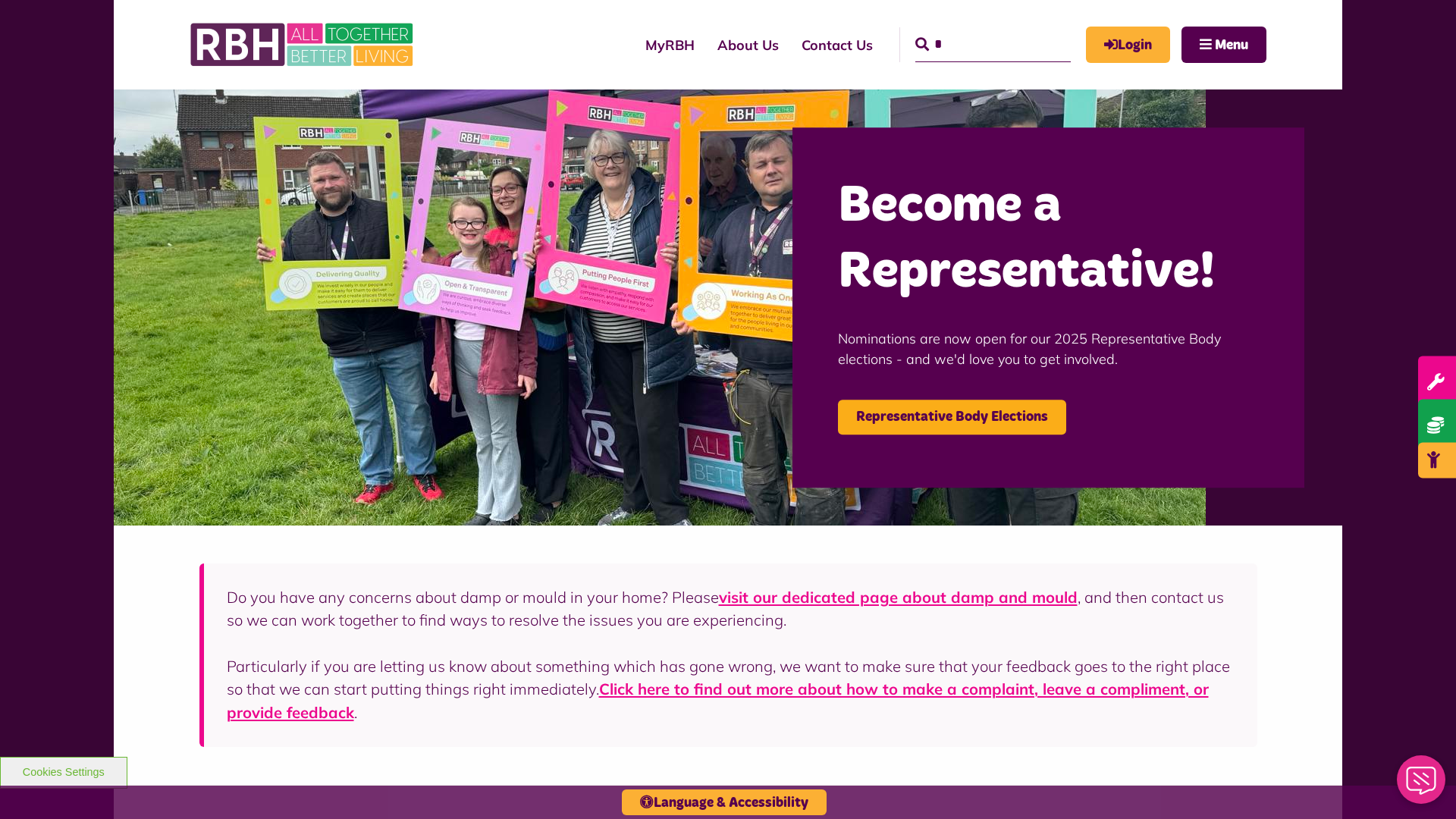
click at [971, 30] on input "*" at bounding box center [993, 45] width 155 height 34
type input "*"
click at [63, 771] on button "Cookies Settings" at bounding box center [64, 772] width 128 height 32
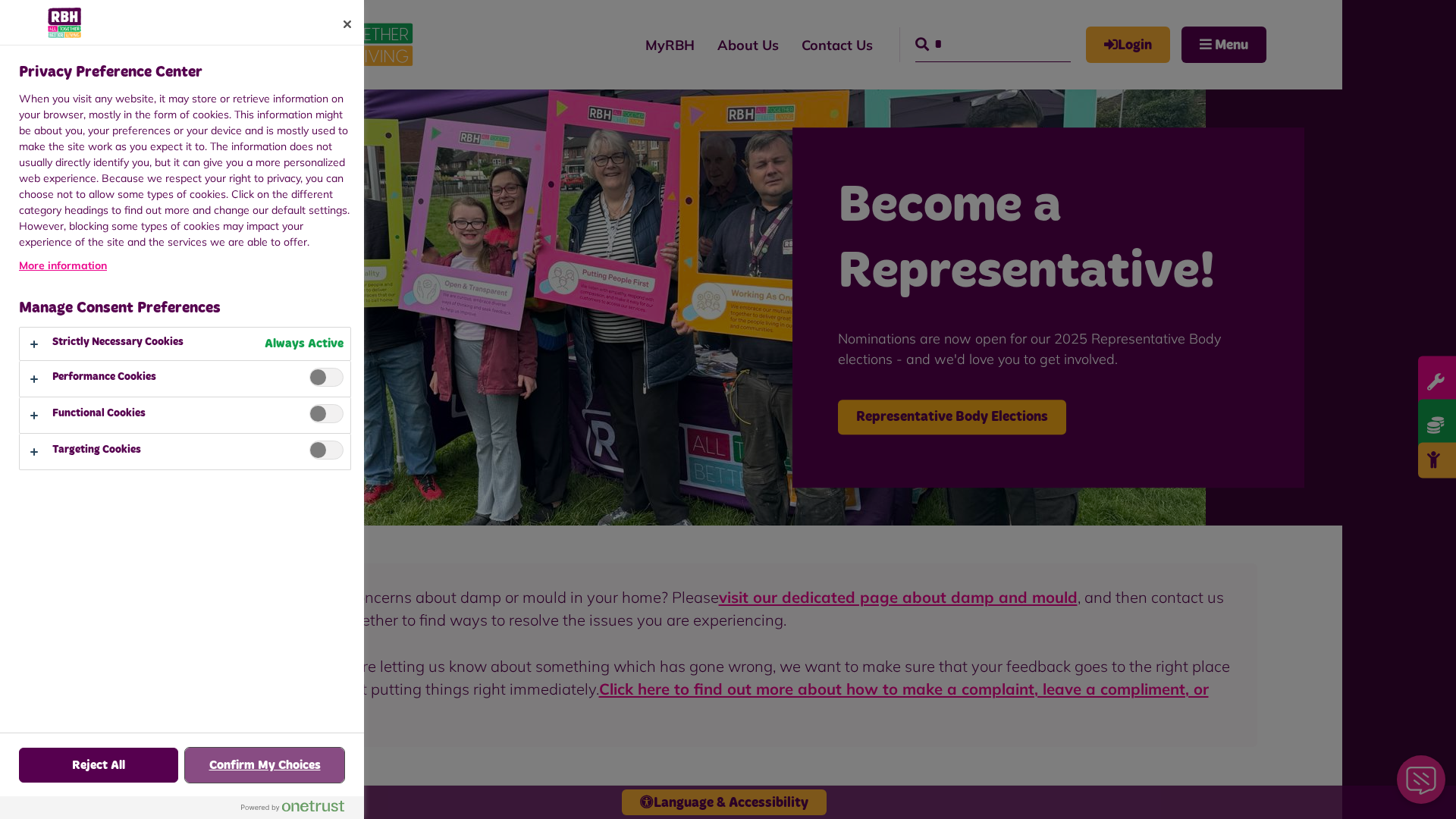
click at [265, 766] on button "Confirm My Choices" at bounding box center [265, 765] width 159 height 34
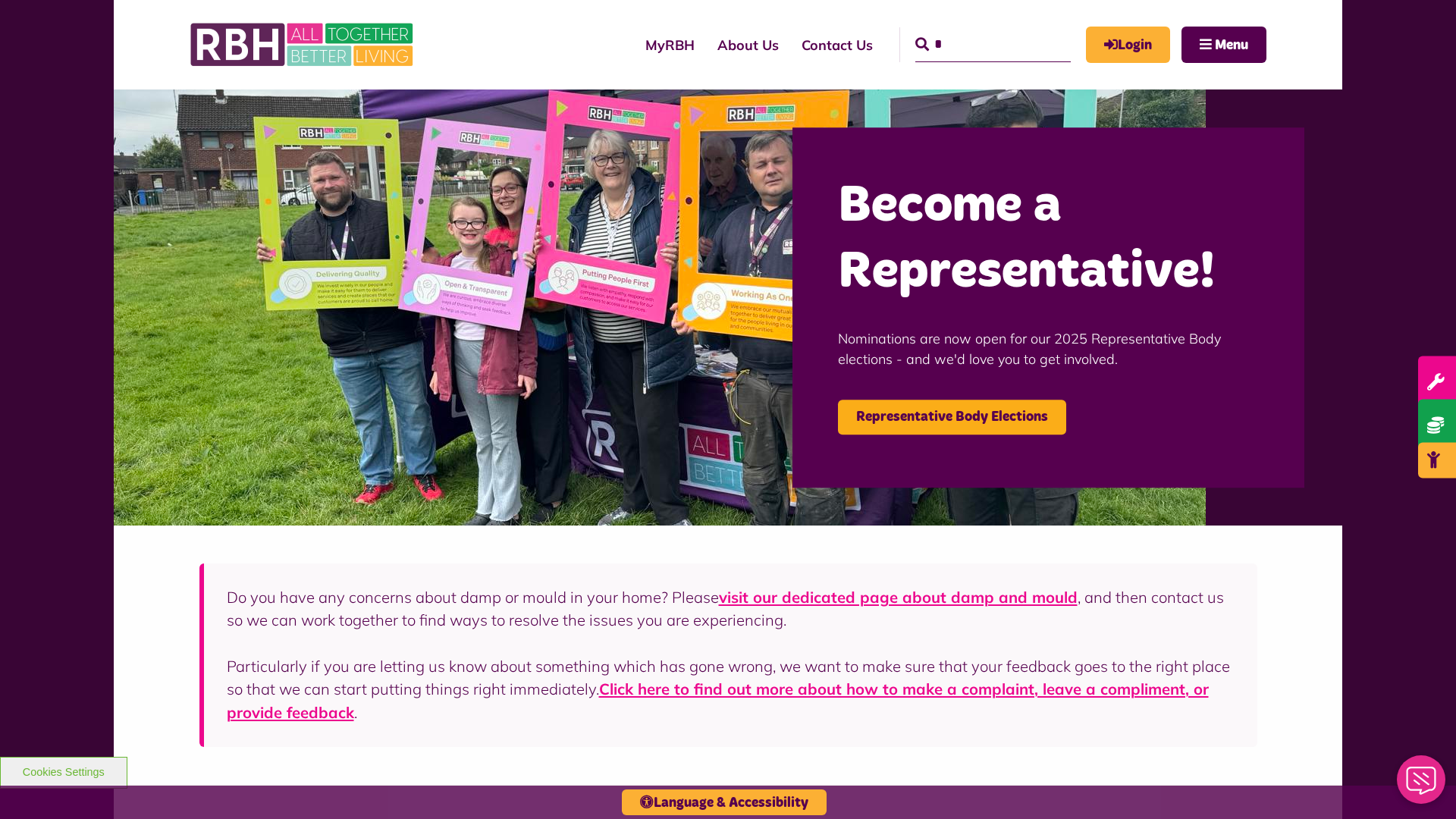
click at [971, 30] on input "*" at bounding box center [993, 45] width 155 height 34
type input "*"
click at [63, 771] on button "Cookies Settings" at bounding box center [64, 772] width 128 height 32
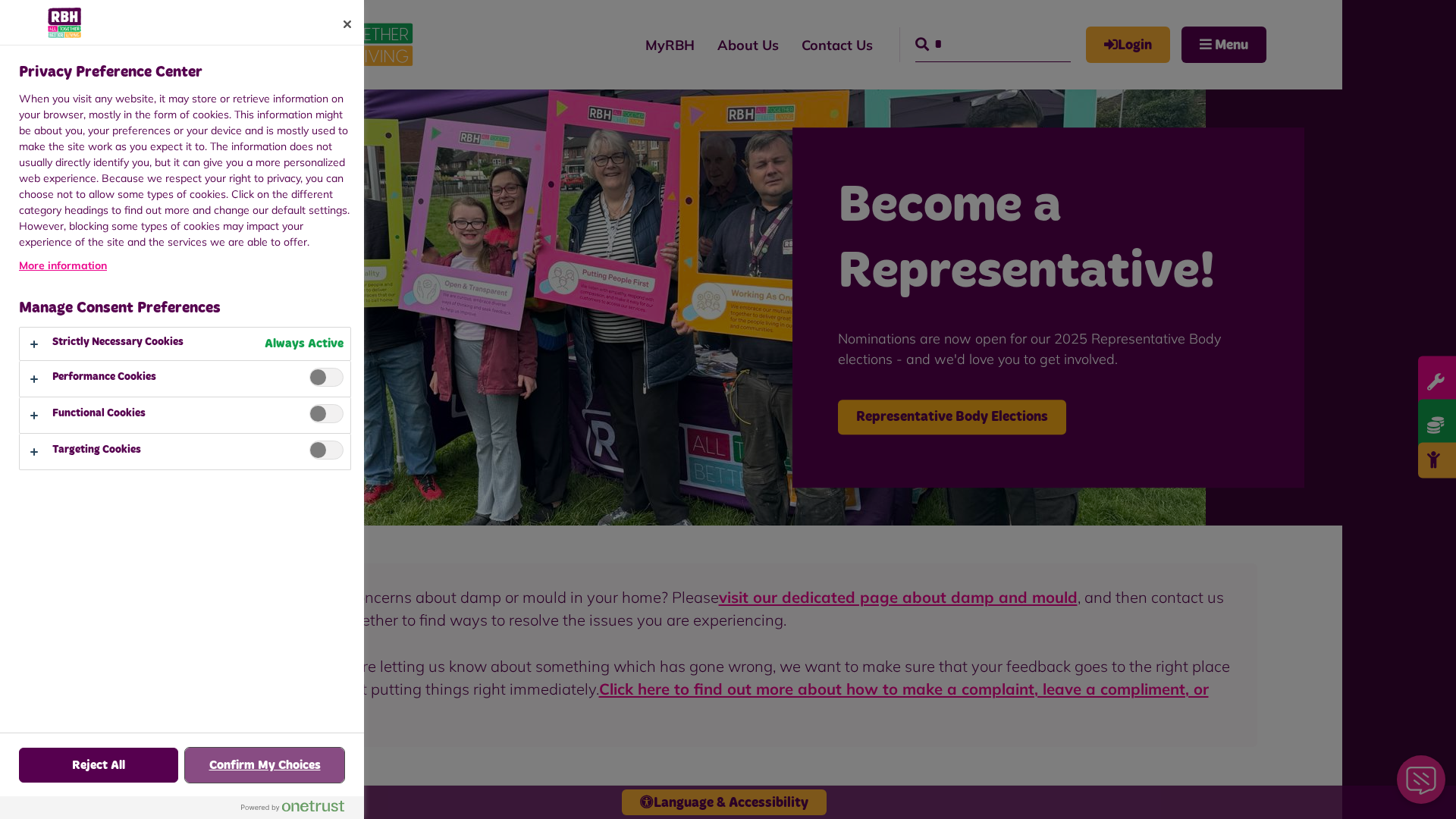
click at [265, 766] on button "Confirm My Choices" at bounding box center [265, 765] width 159 height 34
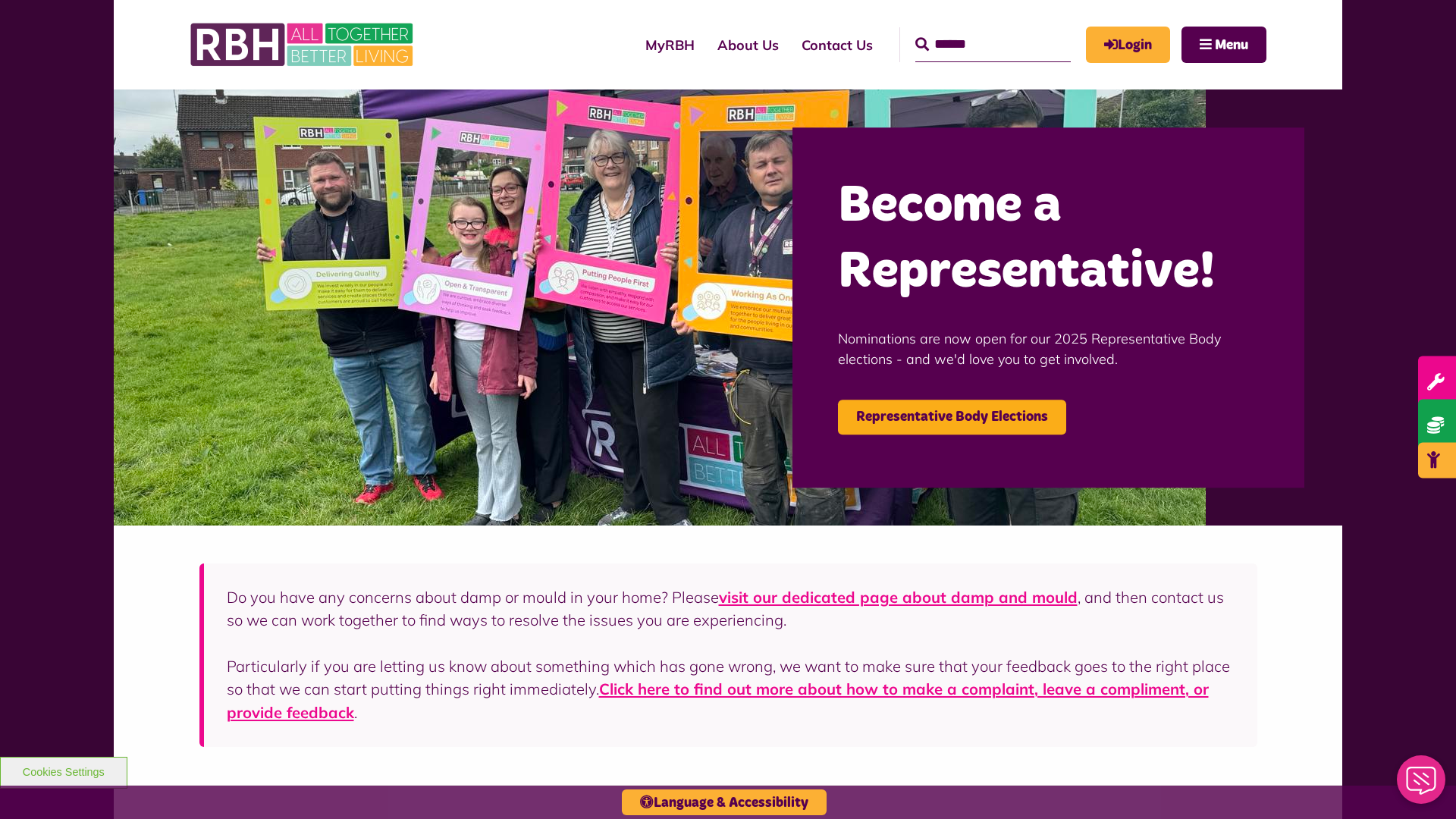
click at [971, 30] on input "Search" at bounding box center [993, 45] width 155 height 34
type input "*"
click at [63, 771] on button "Cookies Settings" at bounding box center [64, 772] width 128 height 32
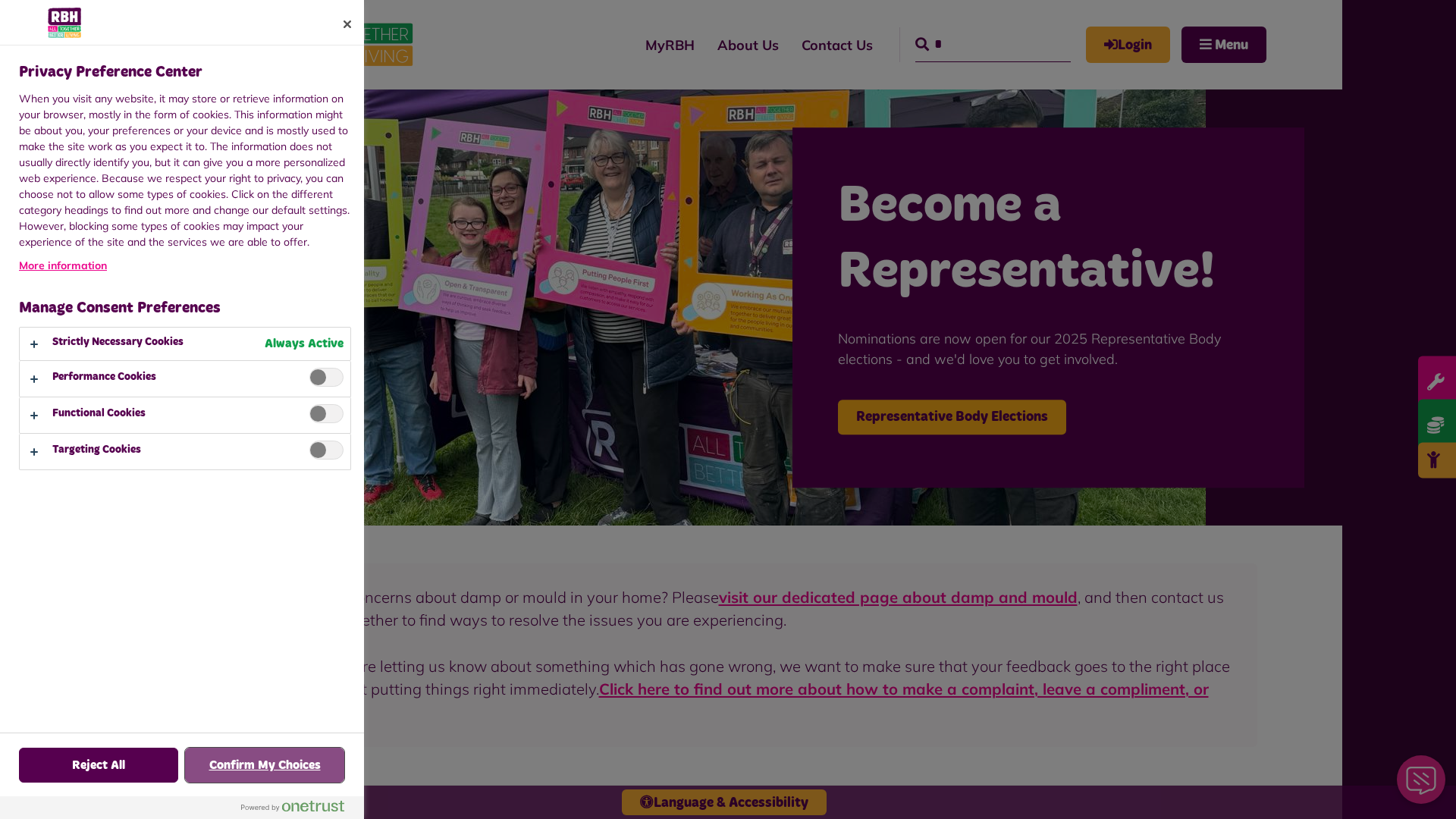
click at [265, 766] on button "Confirm My Choices" at bounding box center [265, 765] width 159 height 34
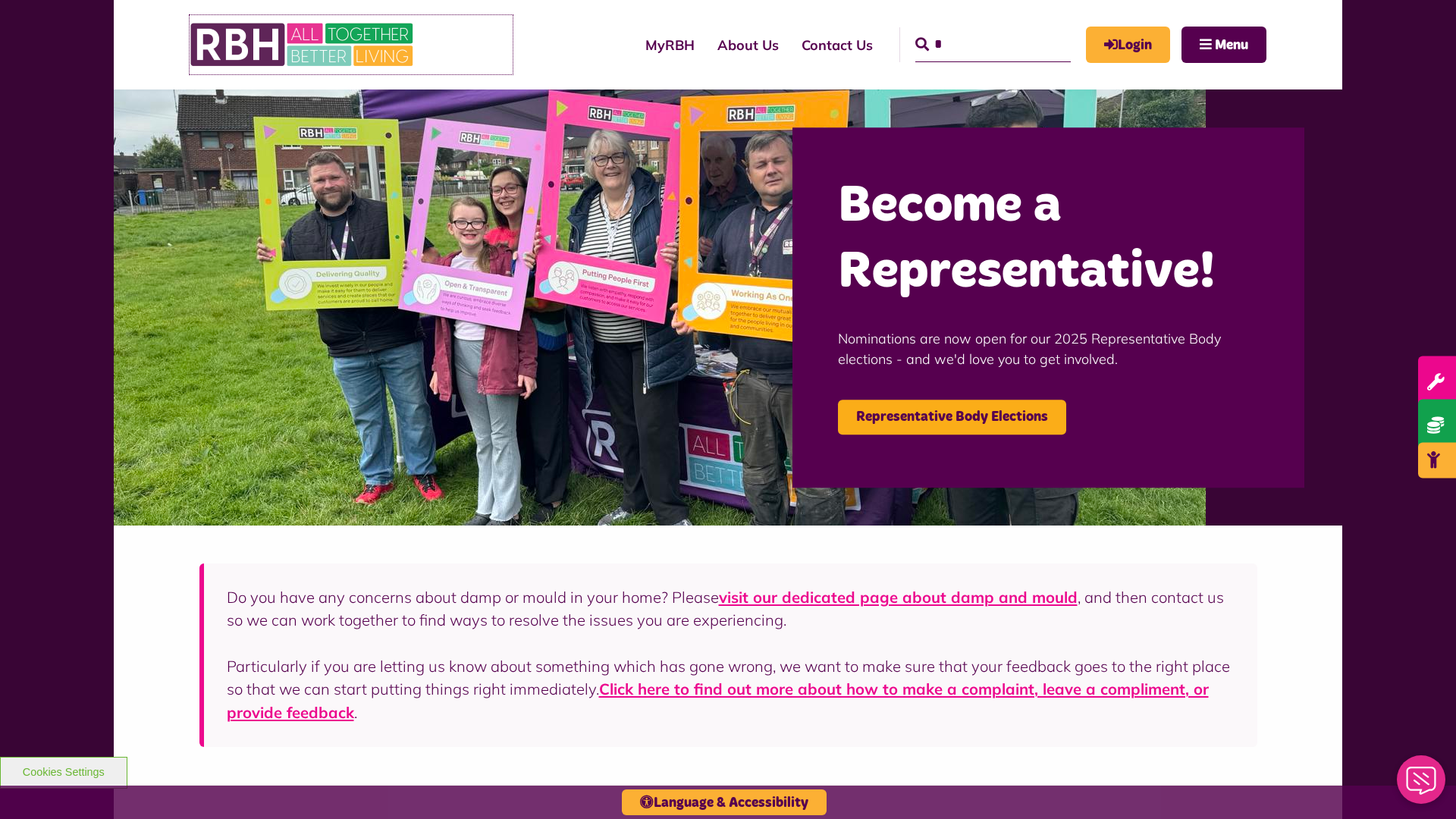
click at [351, 45] on img at bounding box center [303, 45] width 228 height 59
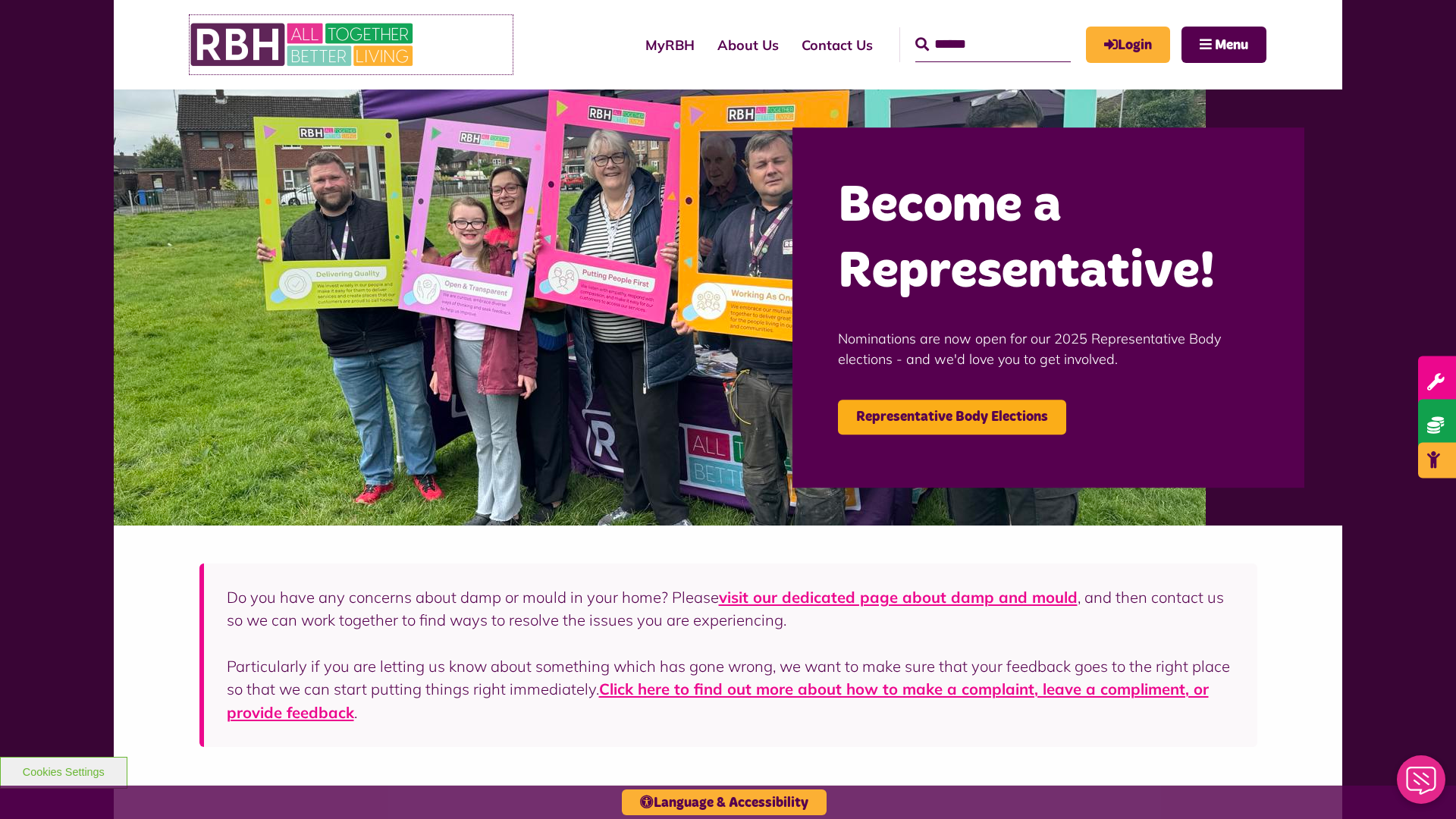
click at [351, 45] on img at bounding box center [303, 45] width 228 height 59
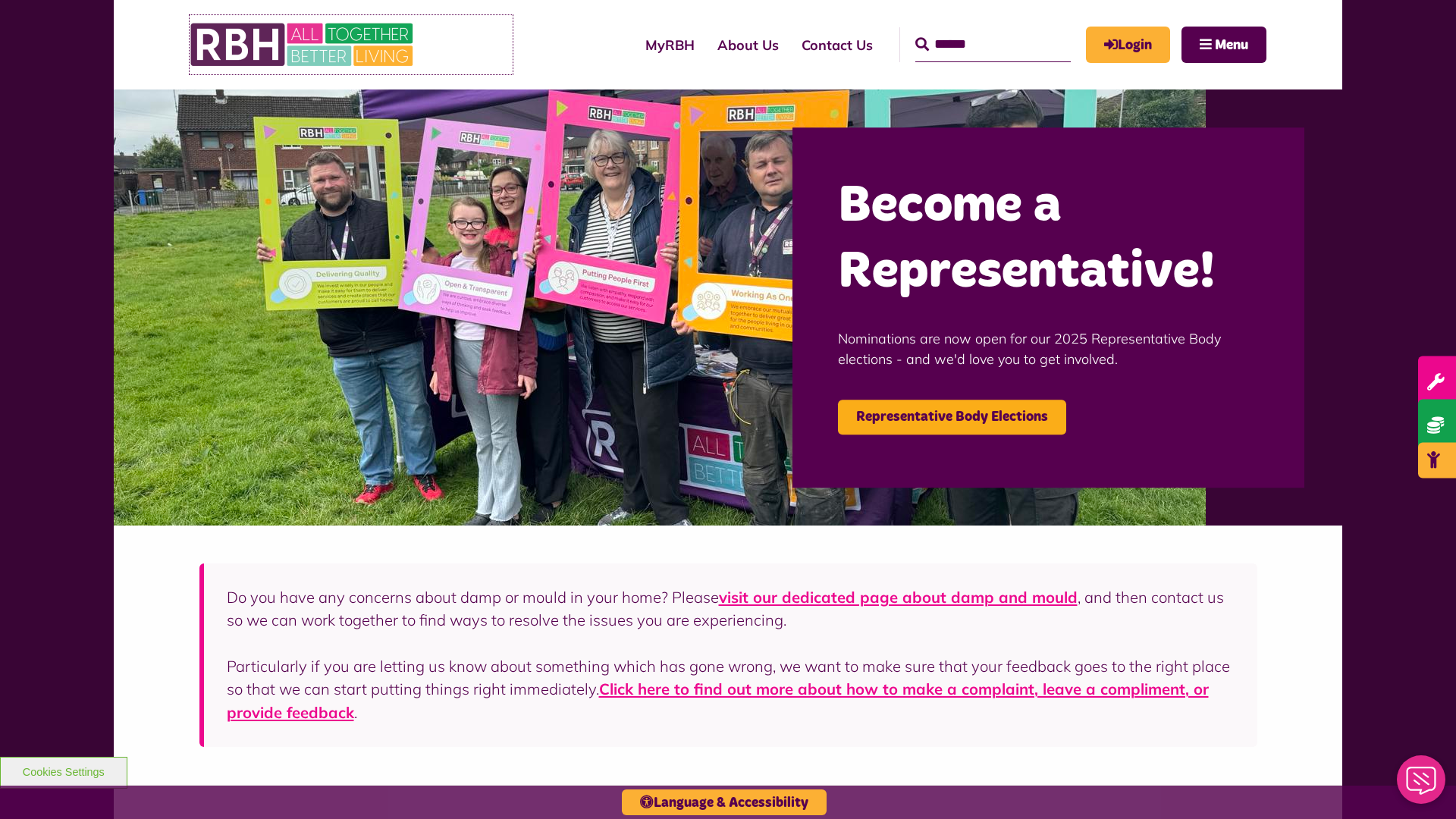
click at [351, 45] on img at bounding box center [303, 45] width 228 height 59
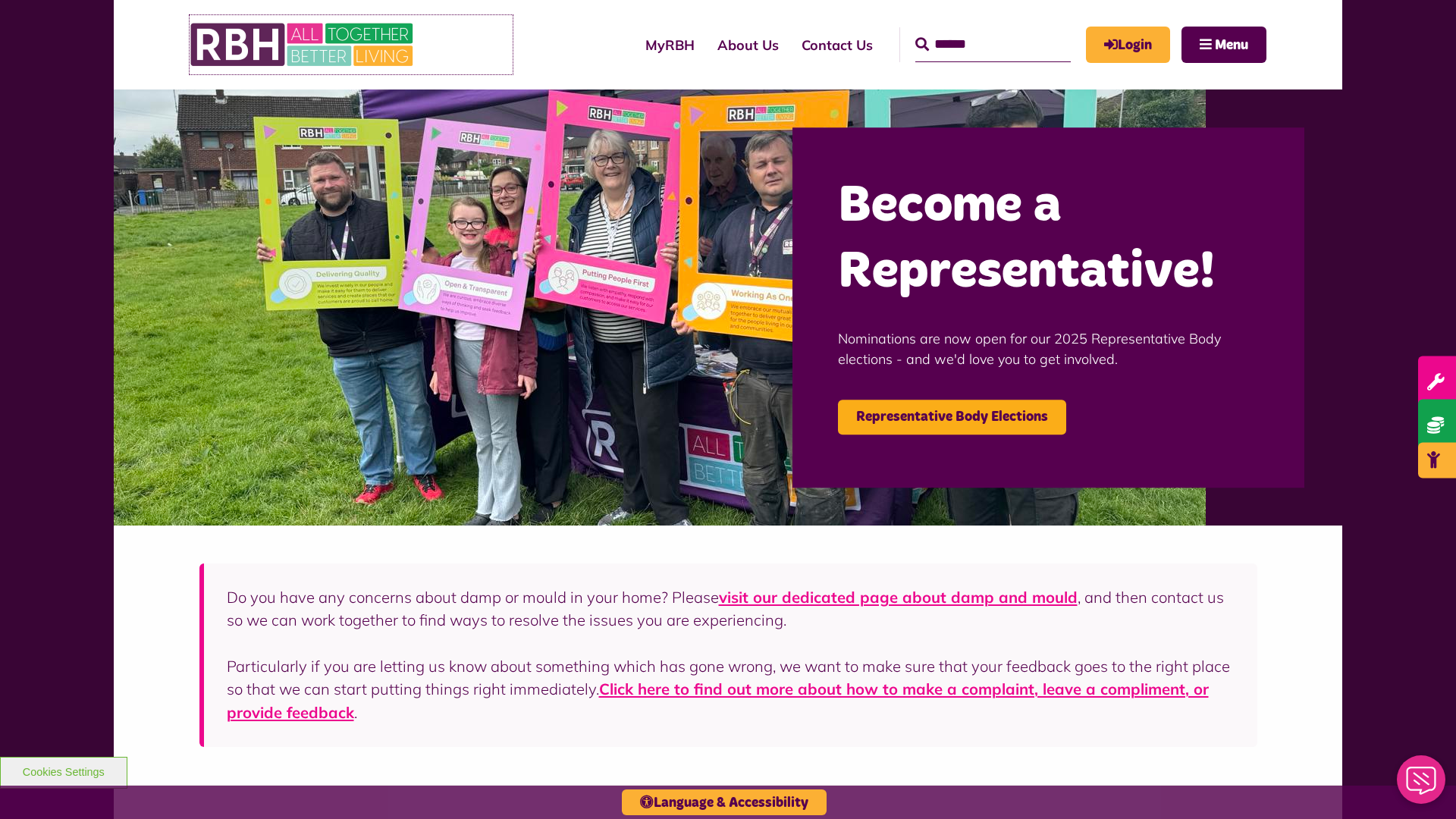
click at [351, 45] on img at bounding box center [303, 45] width 228 height 59
